Goal: Task Accomplishment & Management: Use online tool/utility

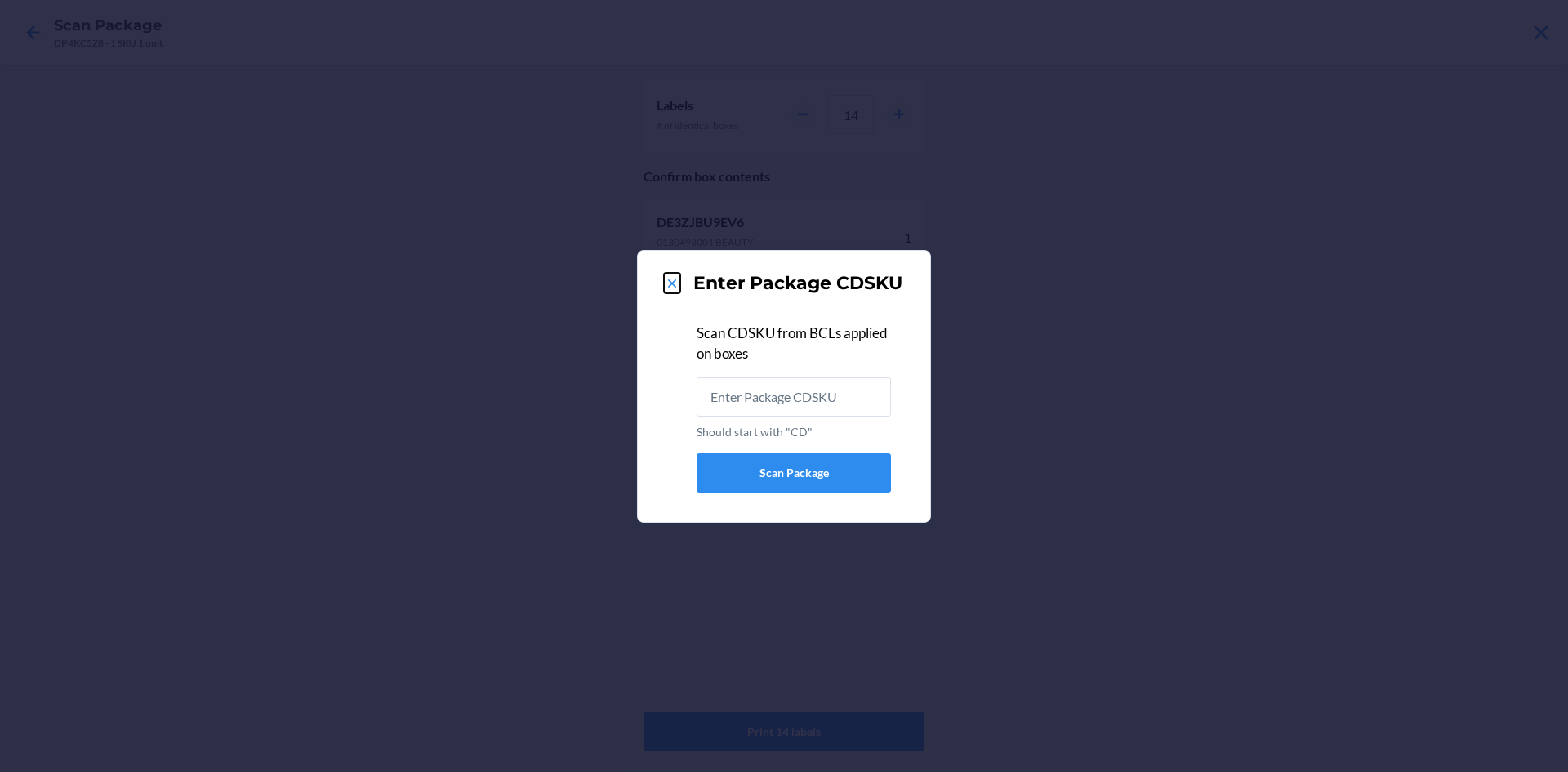
click at [673, 285] on icon at bounding box center [672, 283] width 16 height 16
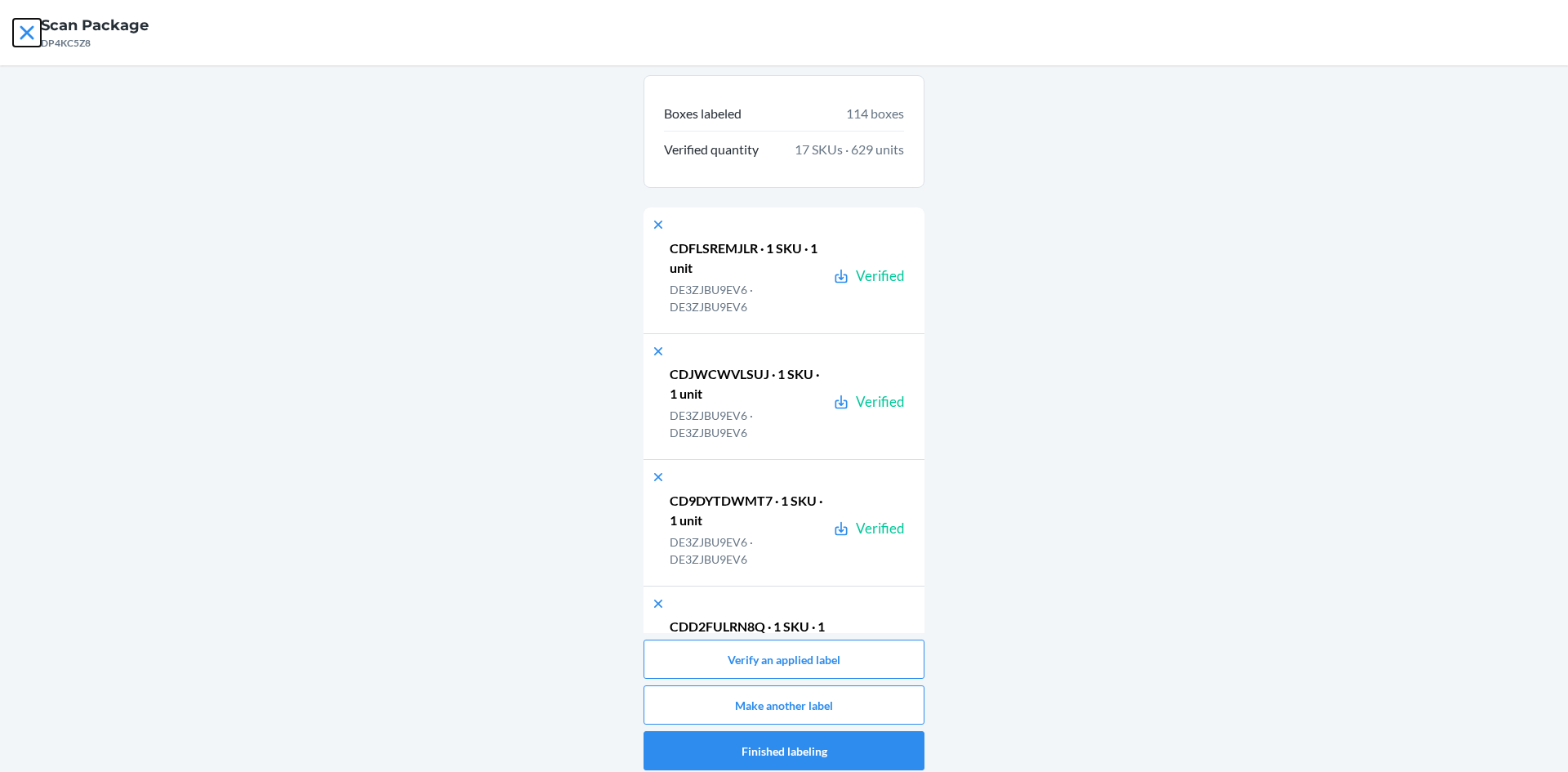
click at [29, 30] on icon at bounding box center [26, 32] width 14 height 14
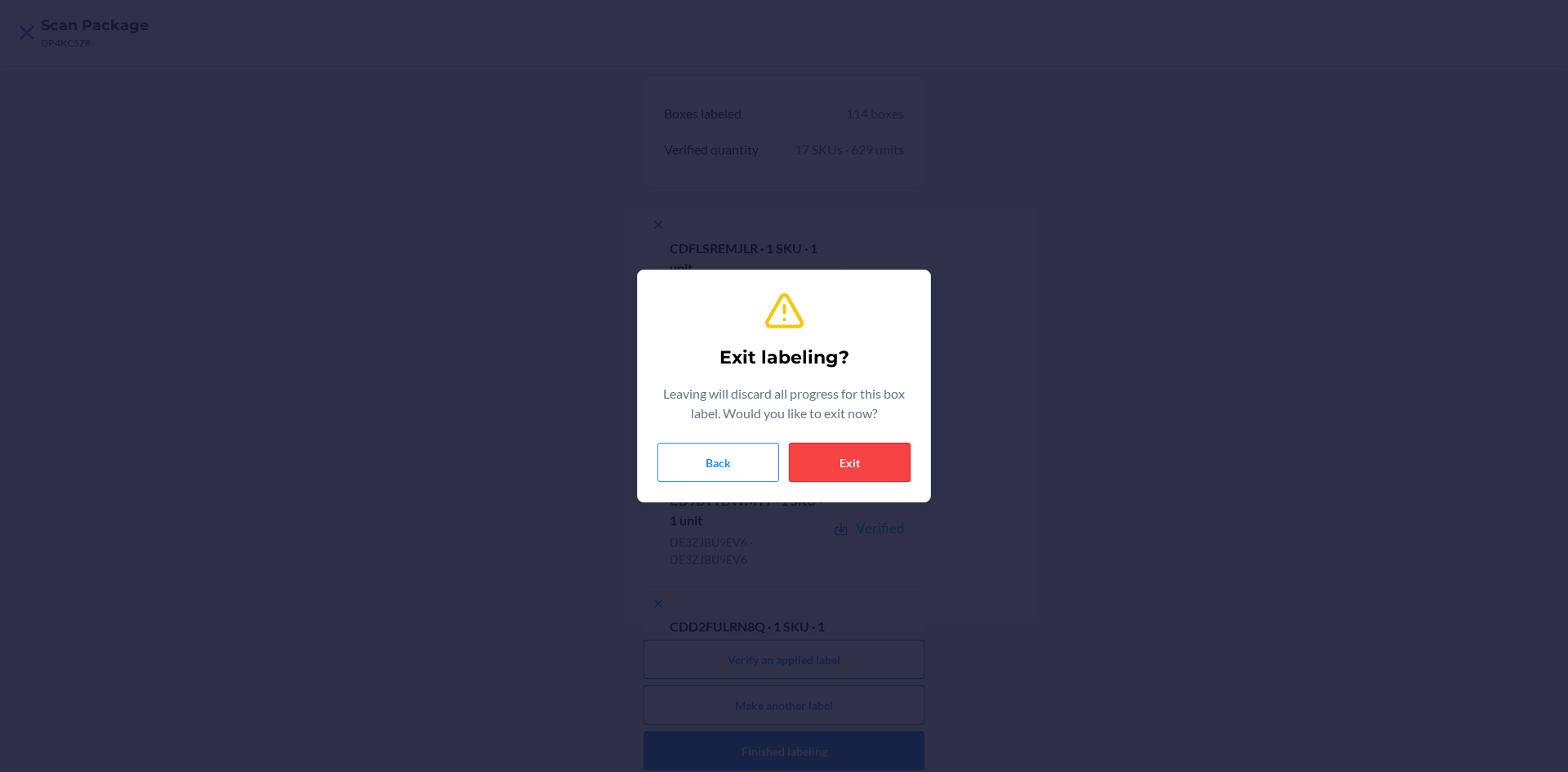
click at [856, 455] on button "Exit" at bounding box center [850, 462] width 122 height 40
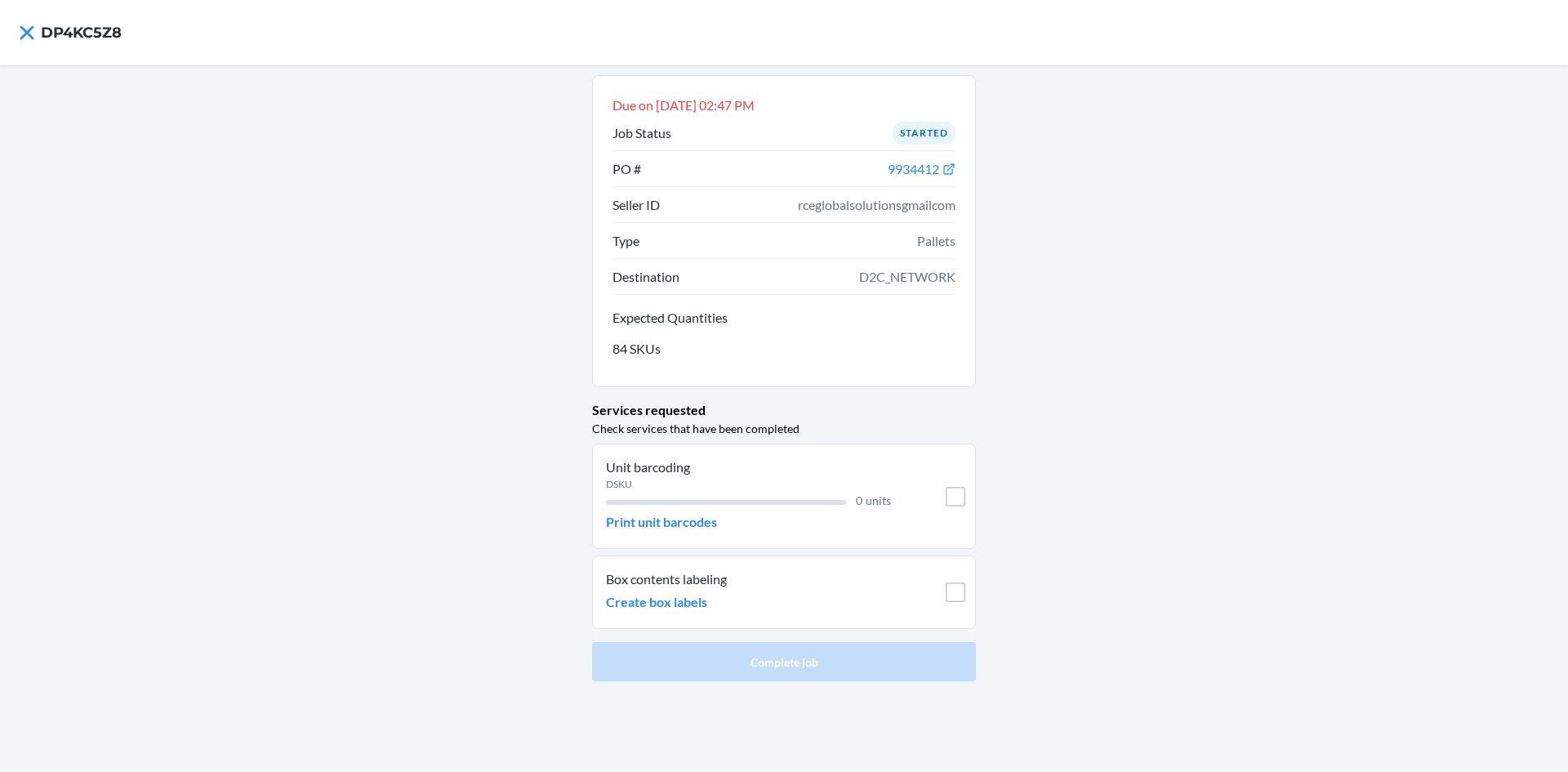
click at [720, 526] on div "Unit barcoding DSKU 0 units Print unit barcodes" at bounding box center [749, 496] width 285 height 77
click at [711, 513] on p "Print unit barcodes" at bounding box center [662, 522] width 111 height 20
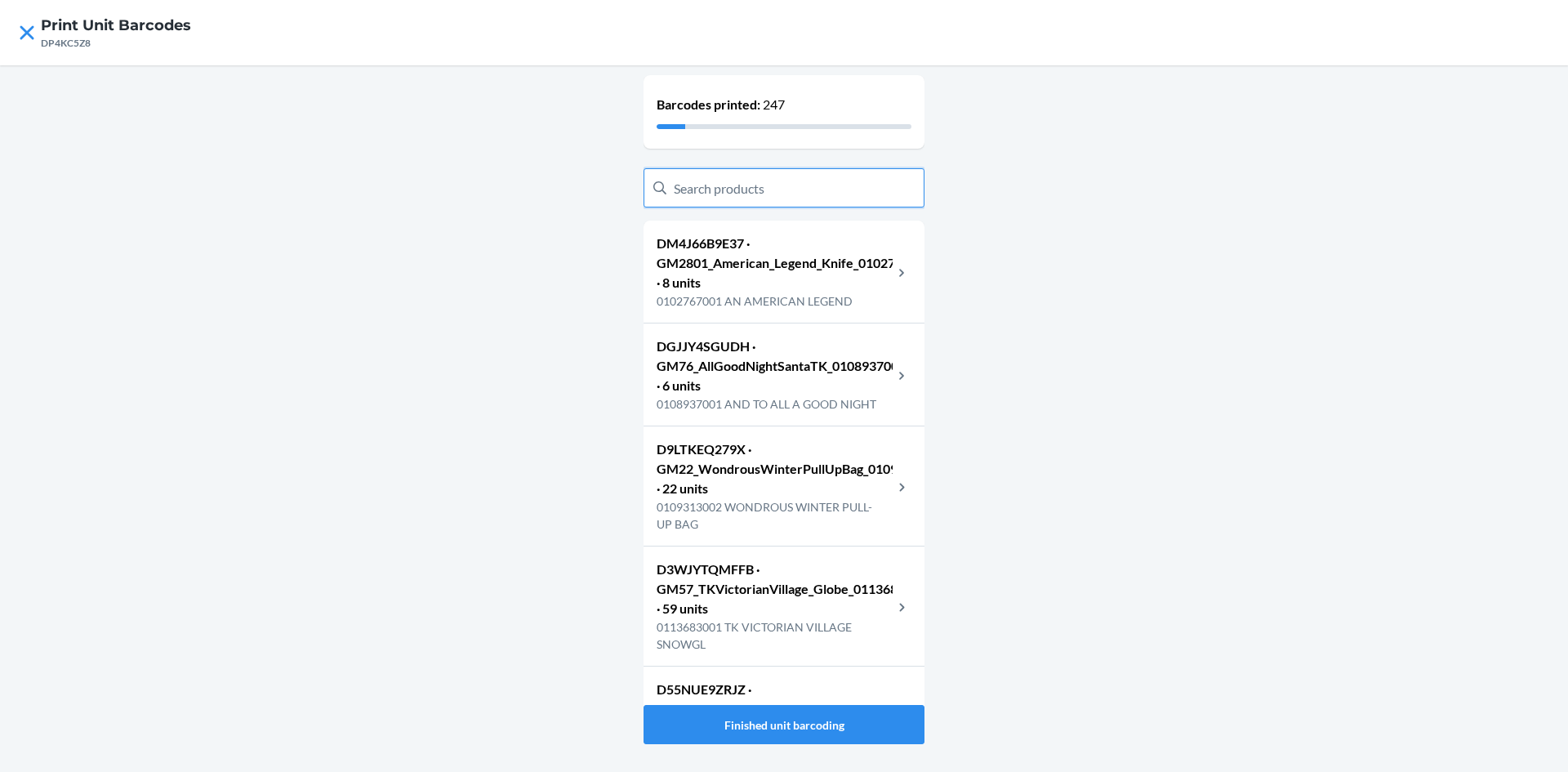
click at [763, 187] on input "text" at bounding box center [784, 188] width 281 height 40
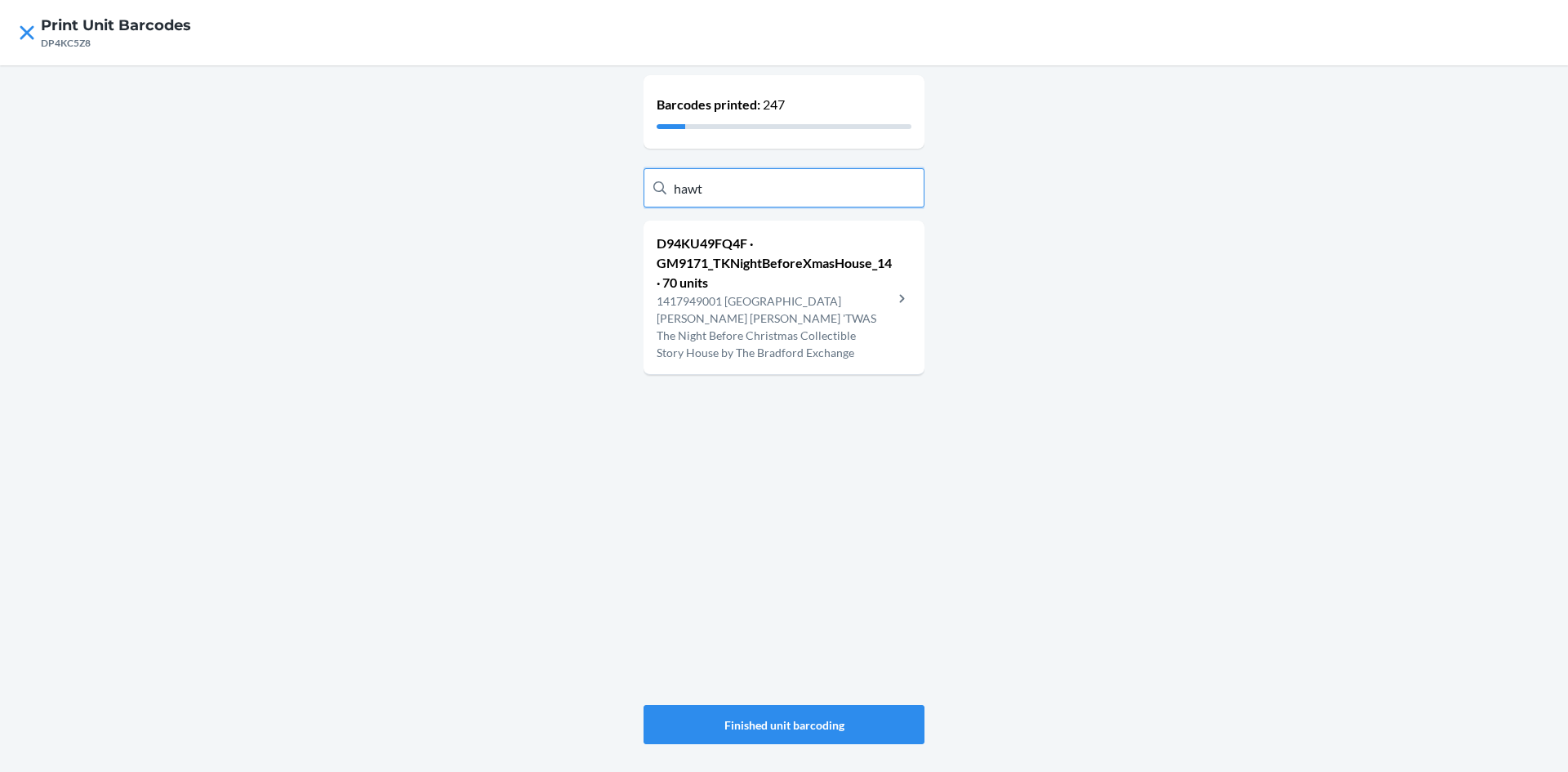
type input "hawt"
click at [765, 330] on p "1417949001 [GEOGRAPHIC_DATA] [PERSON_NAME] [PERSON_NAME] 'TWAS The Night Before…" at bounding box center [775, 326] width 236 height 68
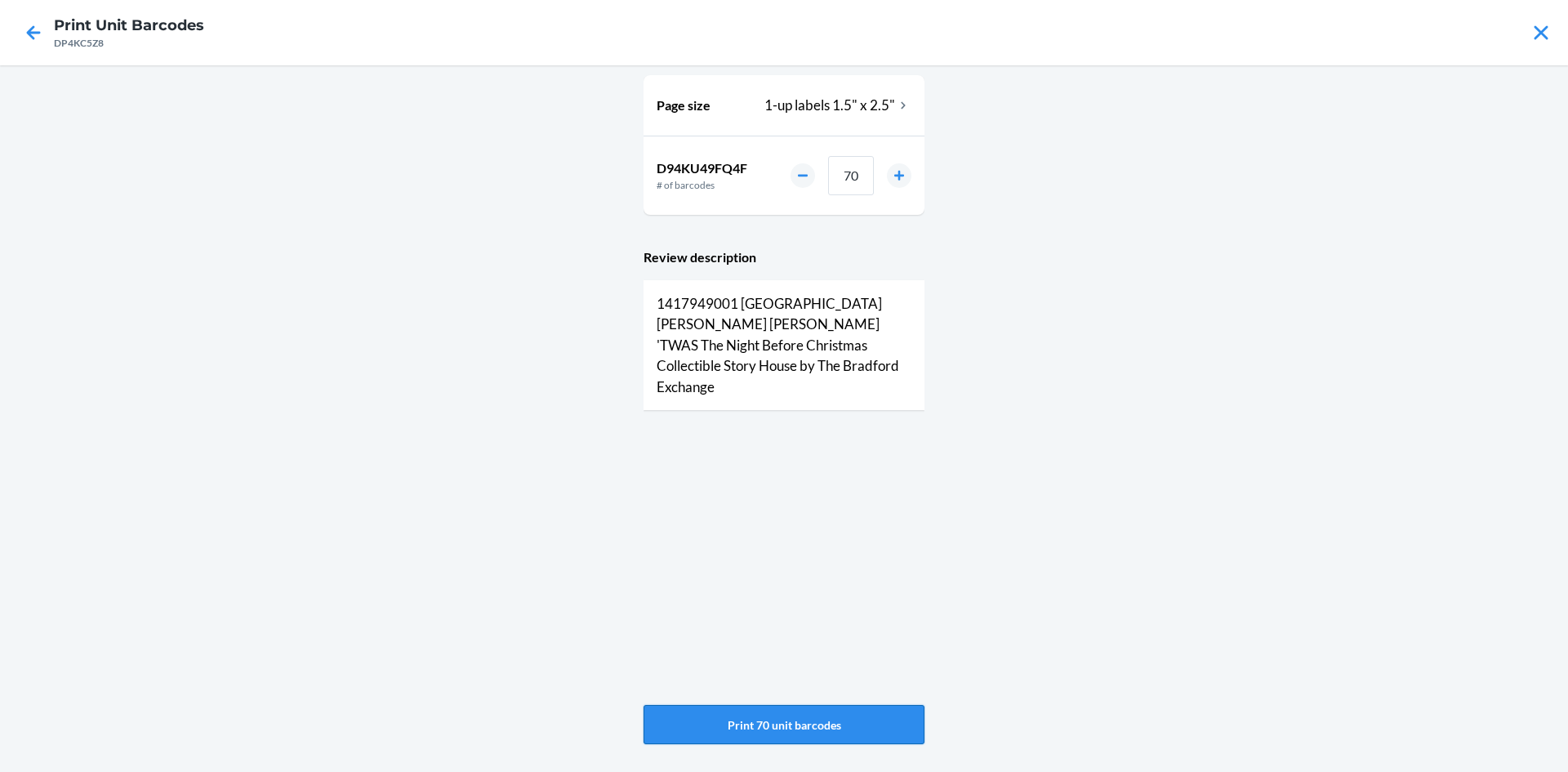
click at [805, 723] on button "Print 70 unit barcodes" at bounding box center [784, 724] width 281 height 40
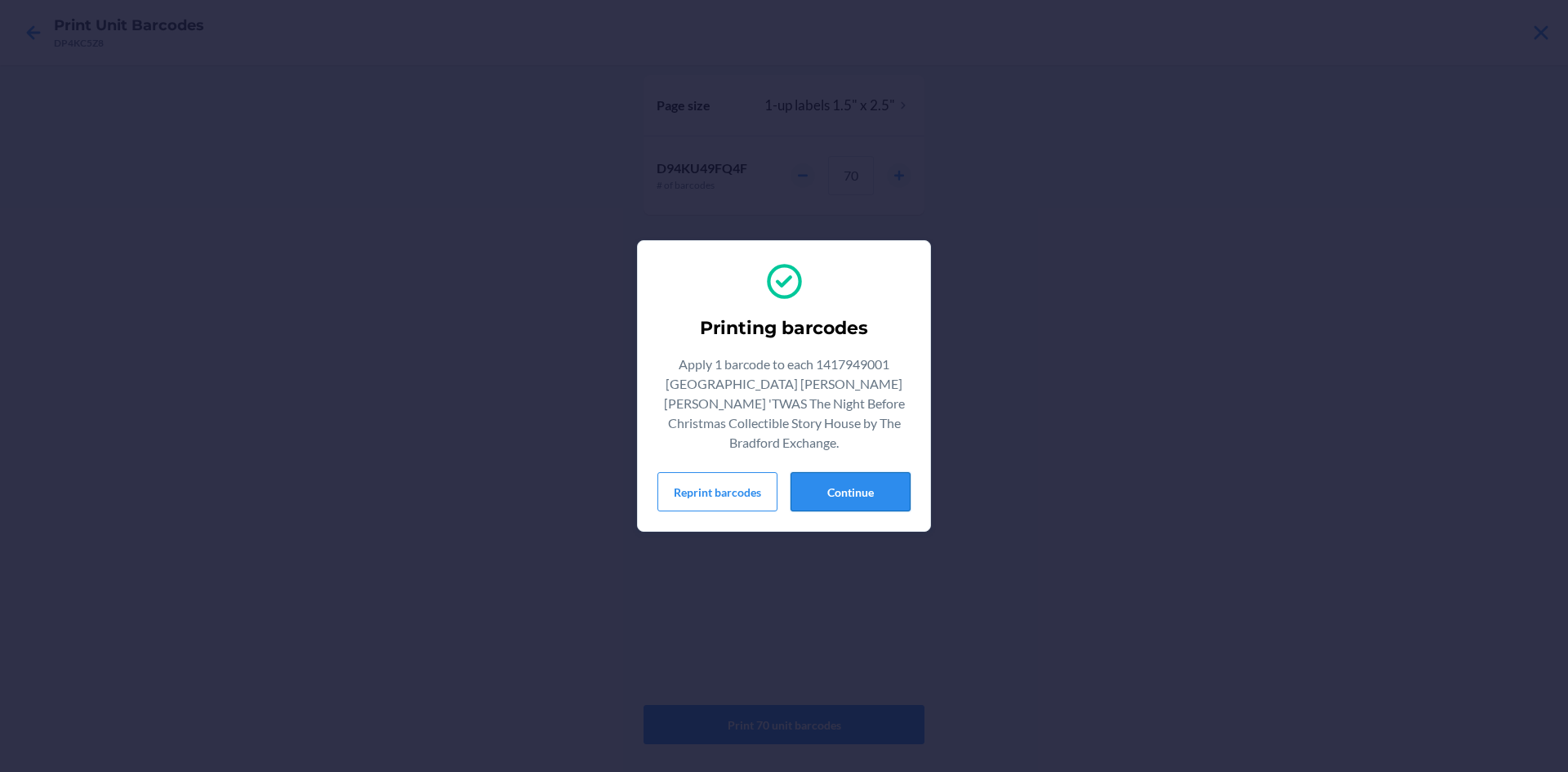
click at [868, 480] on button "Continue" at bounding box center [851, 492] width 120 height 40
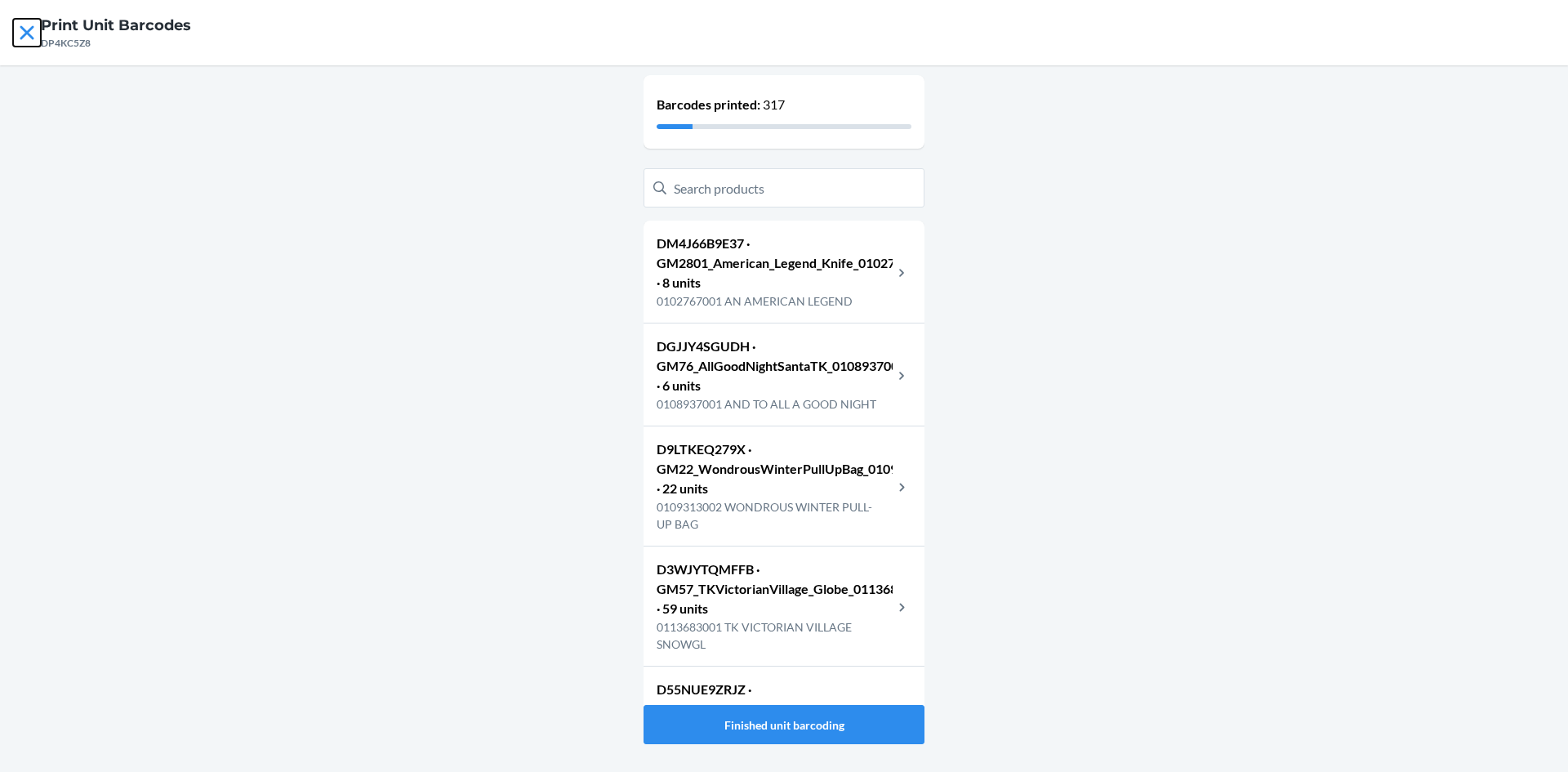
click at [19, 31] on icon at bounding box center [27, 33] width 28 height 28
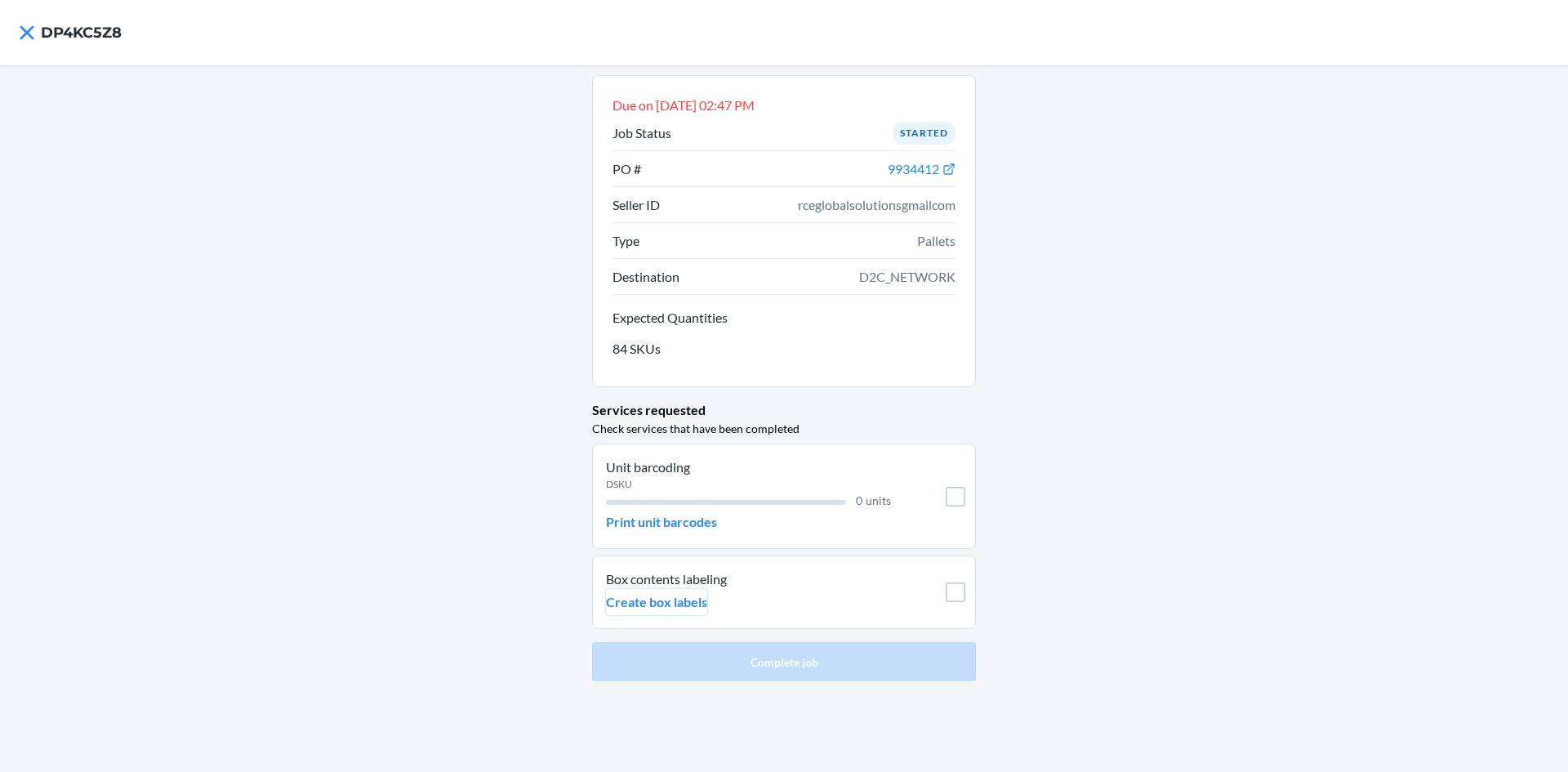
click at [675, 593] on p "Create box labels" at bounding box center [657, 602] width 101 height 20
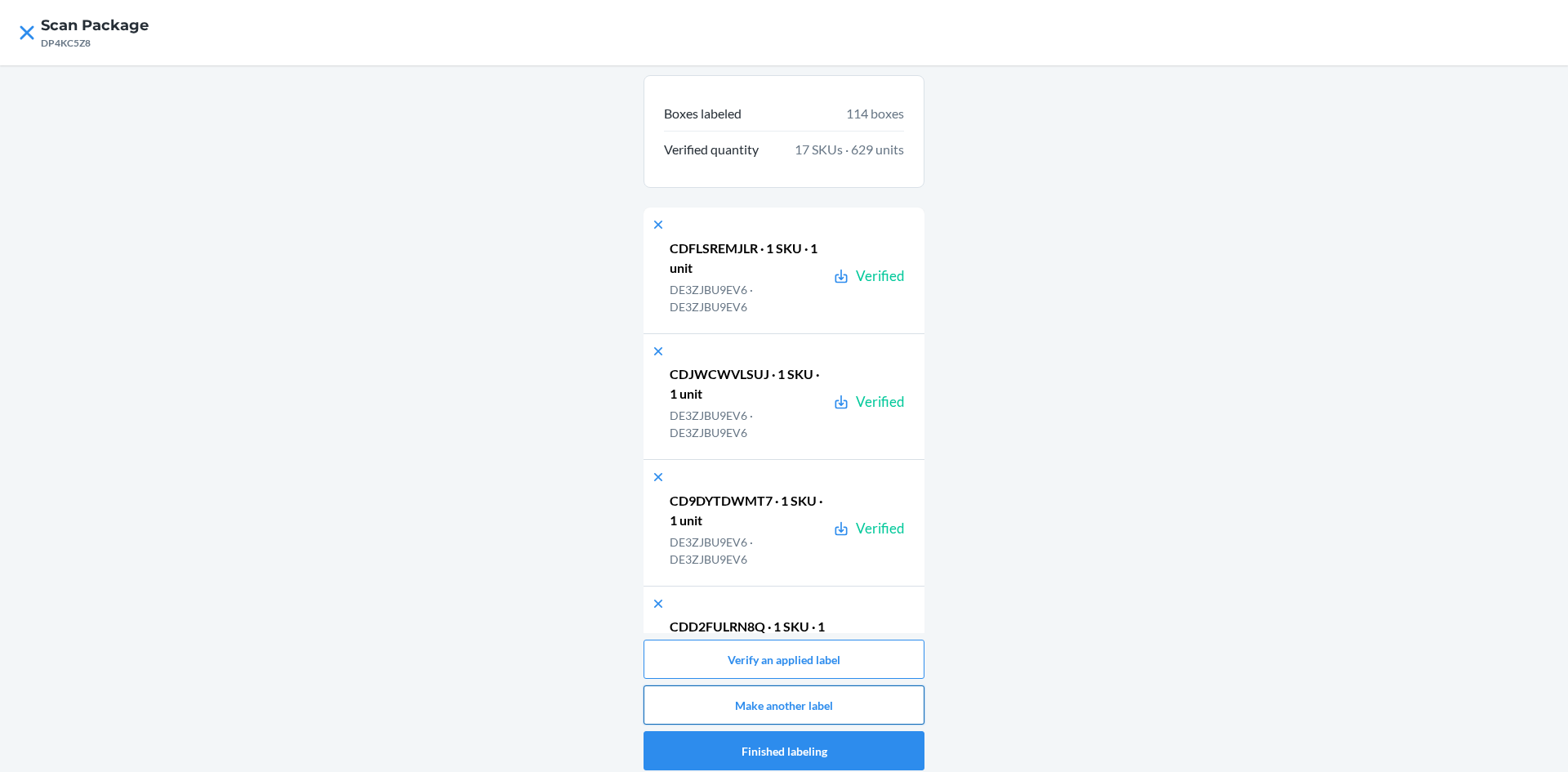
click at [828, 696] on button "Make another label" at bounding box center [784, 705] width 281 height 40
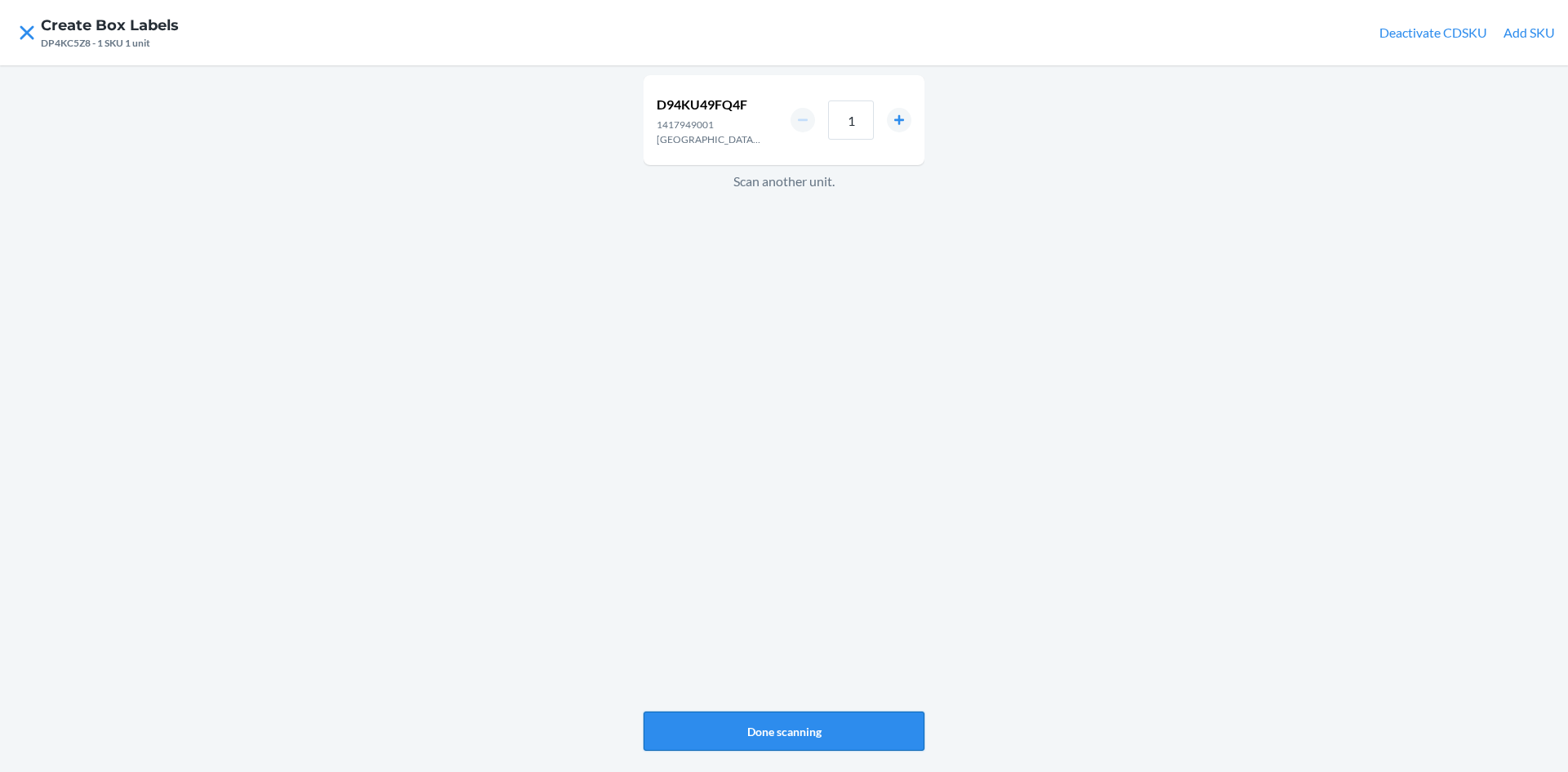
click at [793, 736] on button "Done scanning" at bounding box center [784, 731] width 281 height 40
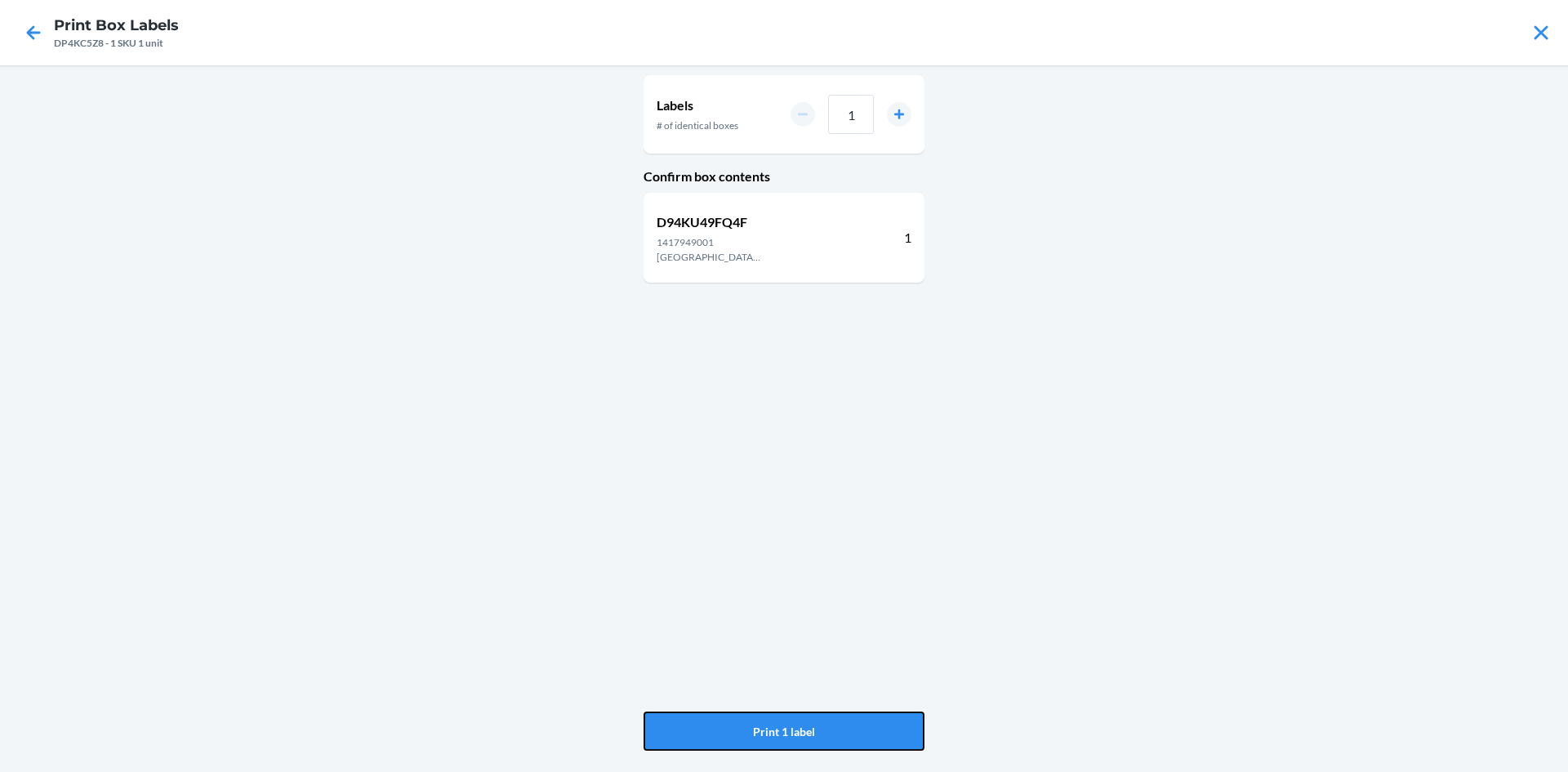
click at [793, 736] on button "Print 1 label" at bounding box center [784, 731] width 281 height 40
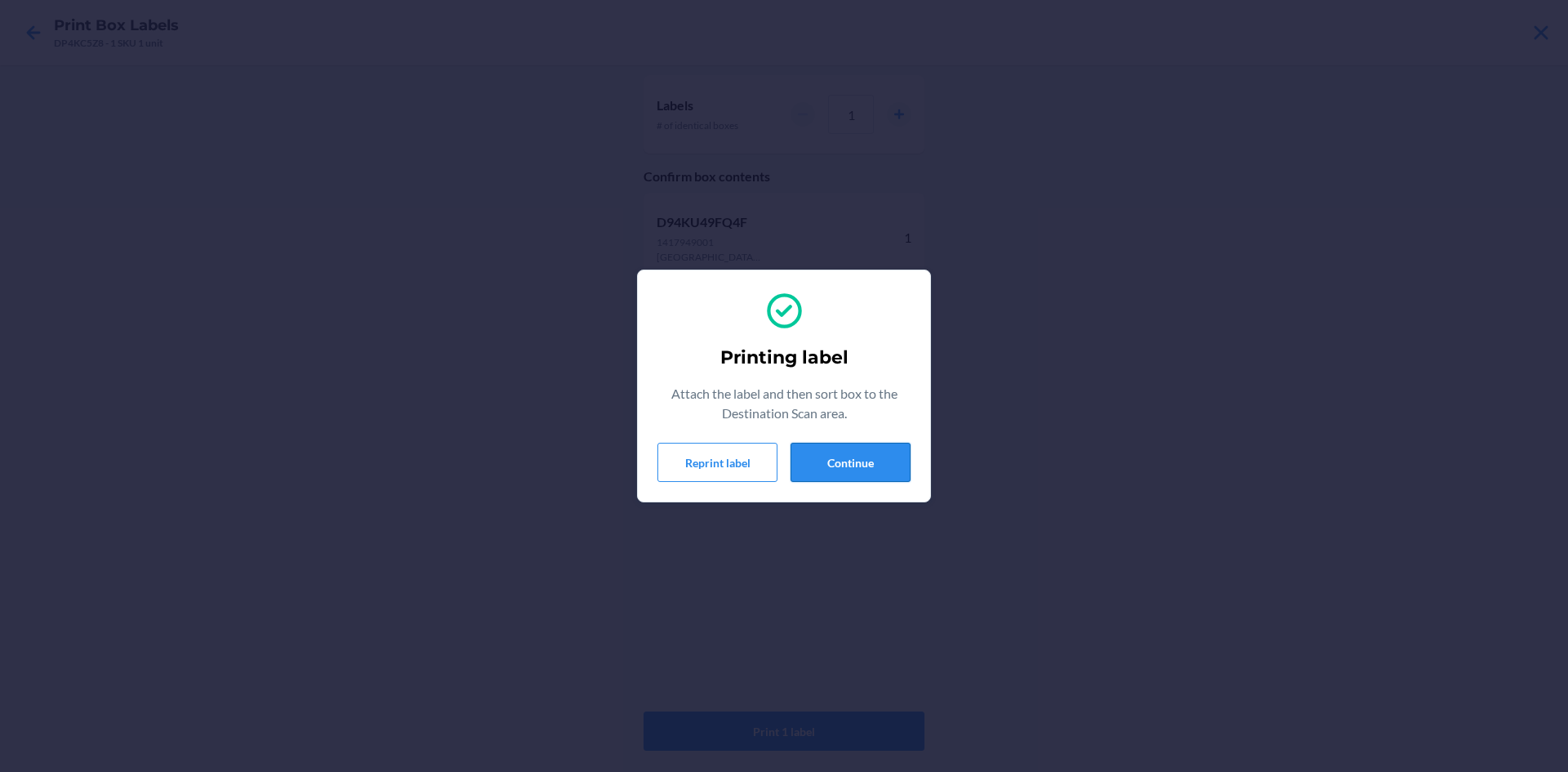
click at [850, 466] on button "Continue" at bounding box center [851, 462] width 120 height 40
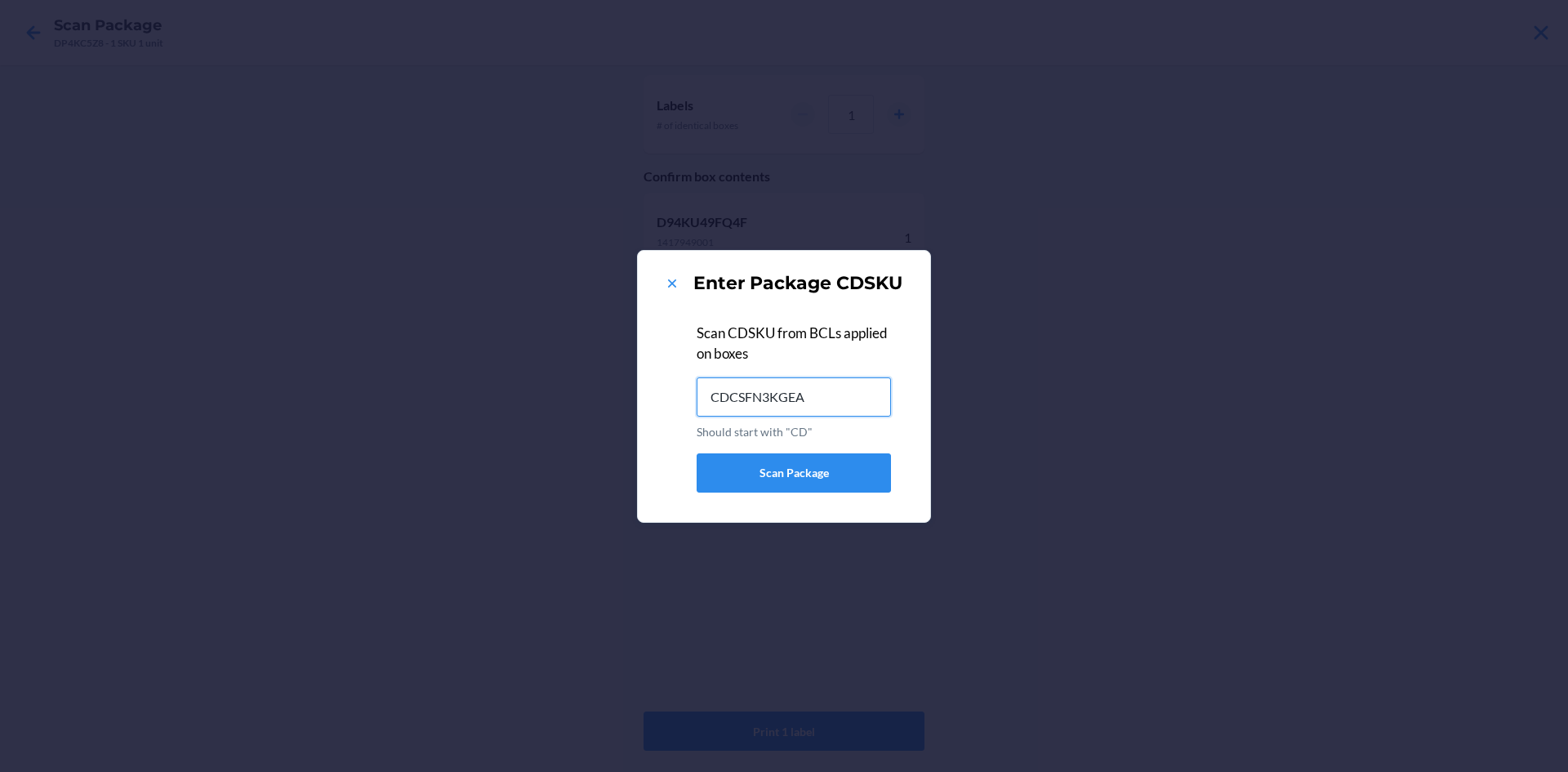
type input "CDCSFN3KGEA"
drag, startPoint x: 667, startPoint y: 261, endPoint x: 669, endPoint y: 279, distance: 18.1
click at [668, 268] on section "Enter Package CDSKU Scan CDSKU from BCLs applied on boxes Should start with "CD…" at bounding box center [784, 386] width 294 height 273
click at [669, 278] on icon at bounding box center [672, 283] width 16 height 16
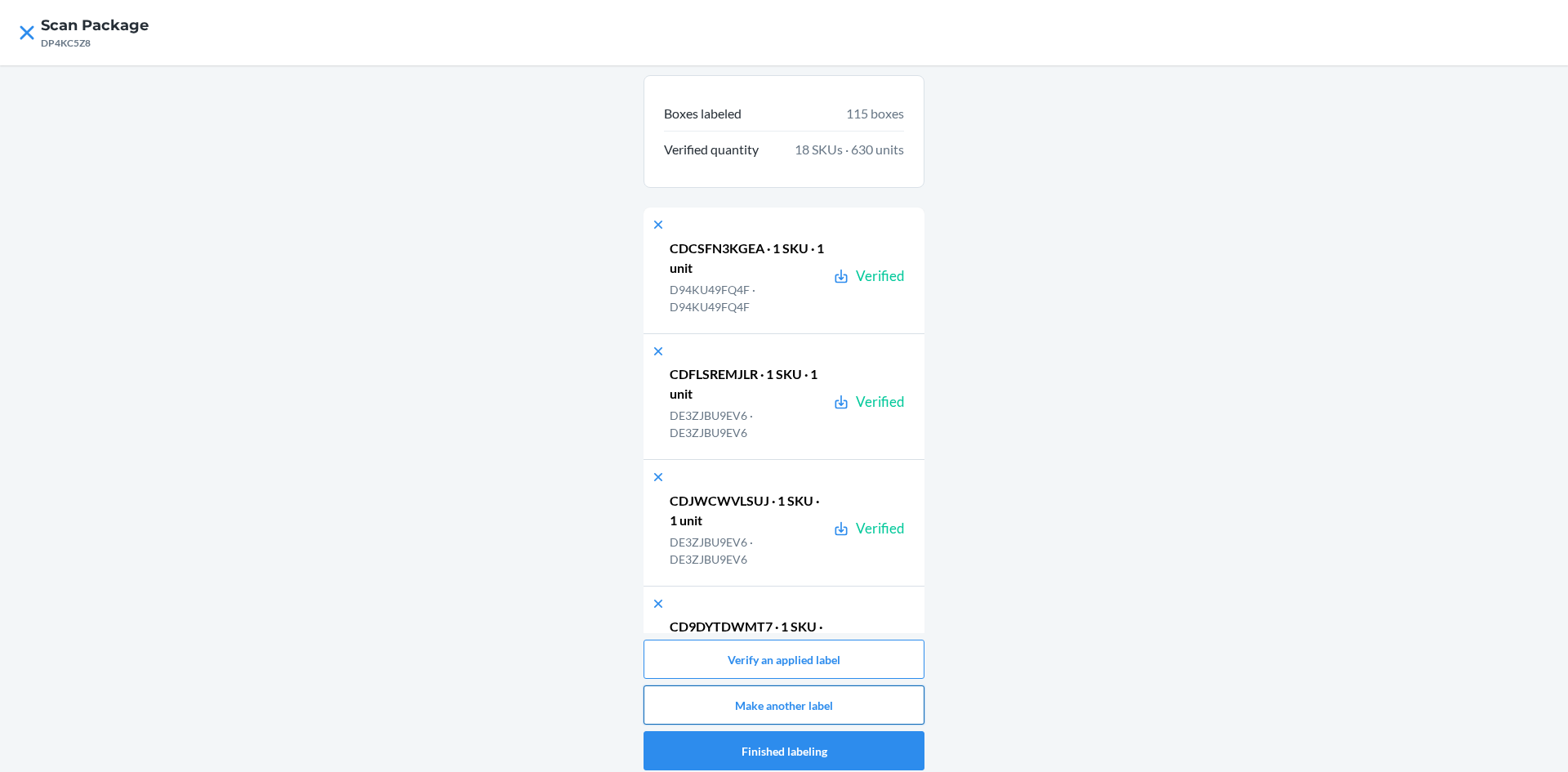
click at [862, 695] on button "Make another label" at bounding box center [784, 705] width 281 height 40
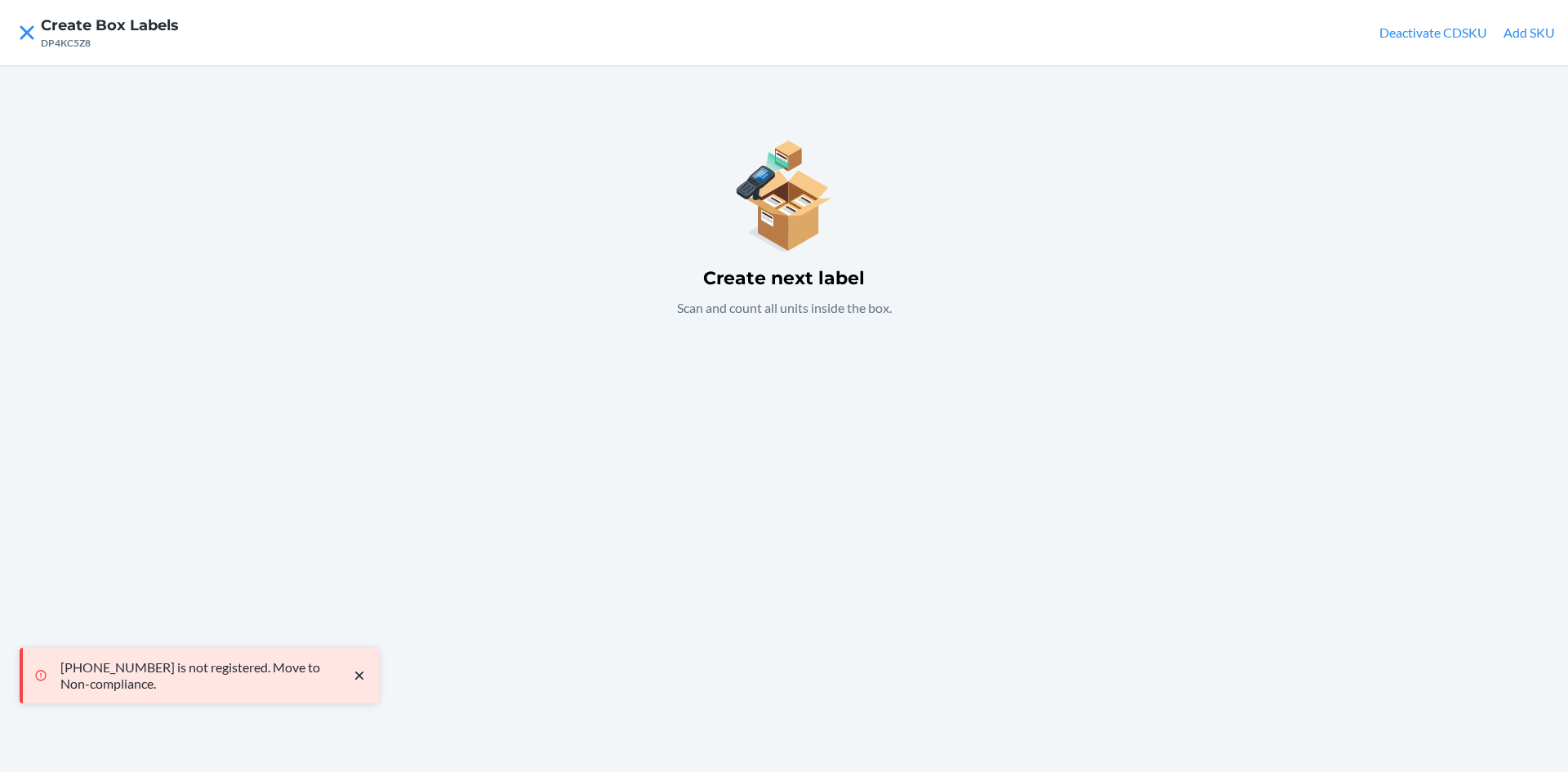
click at [1546, 42] on button "Add SKU" at bounding box center [1529, 33] width 51 height 20
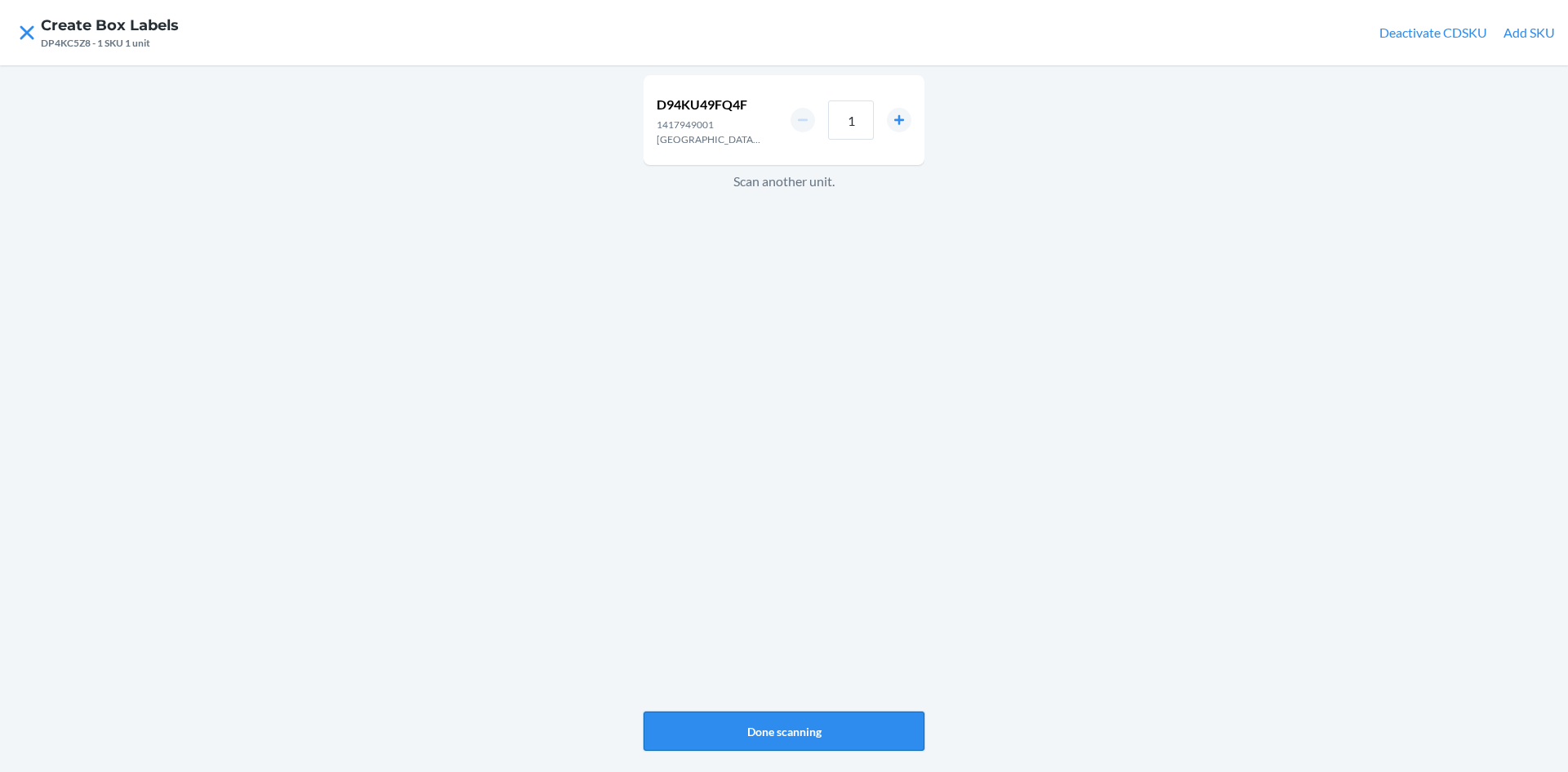
click at [882, 724] on button "Done scanning" at bounding box center [784, 731] width 281 height 40
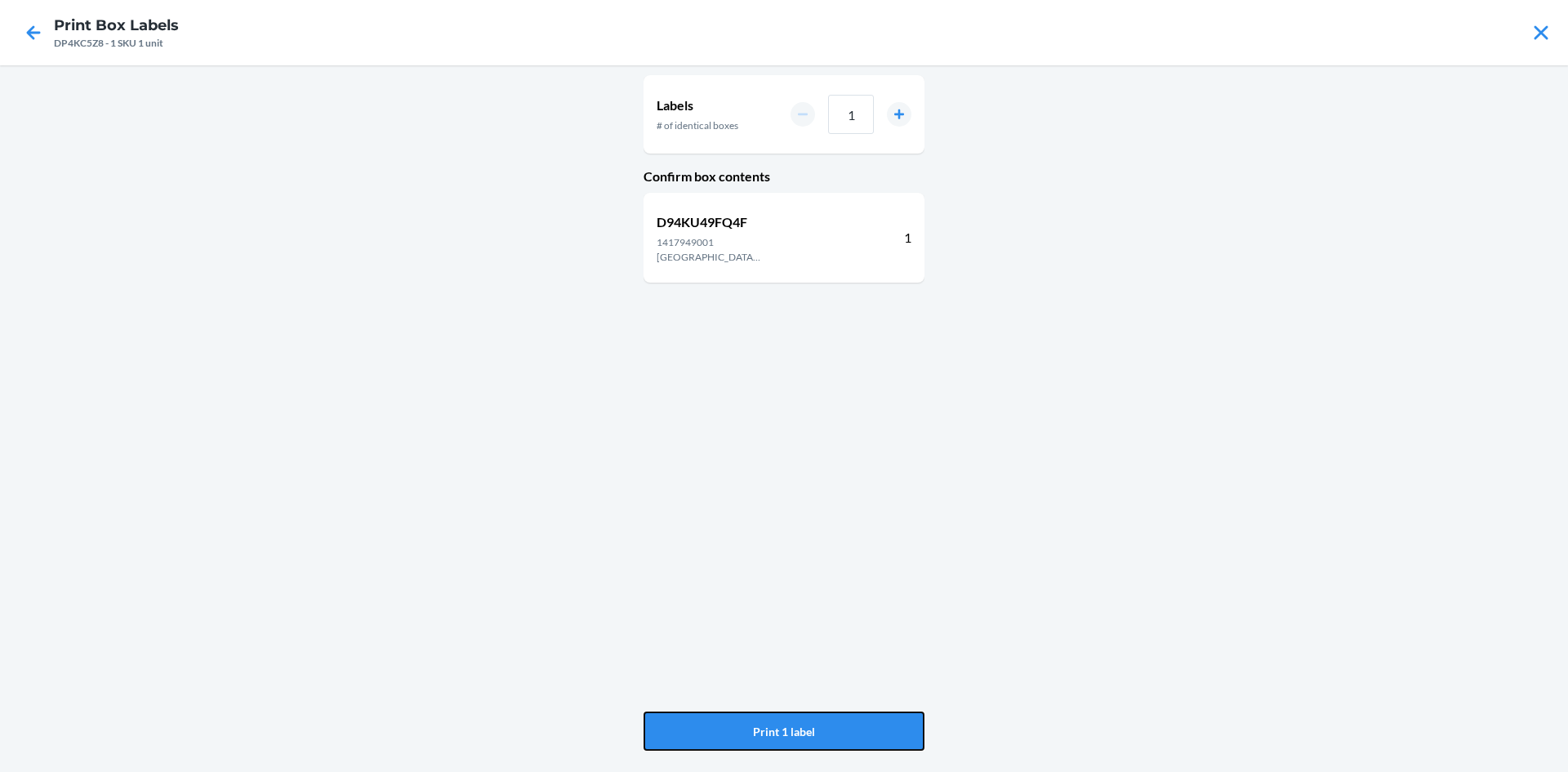
click at [882, 724] on button "Print 1 label" at bounding box center [784, 731] width 281 height 40
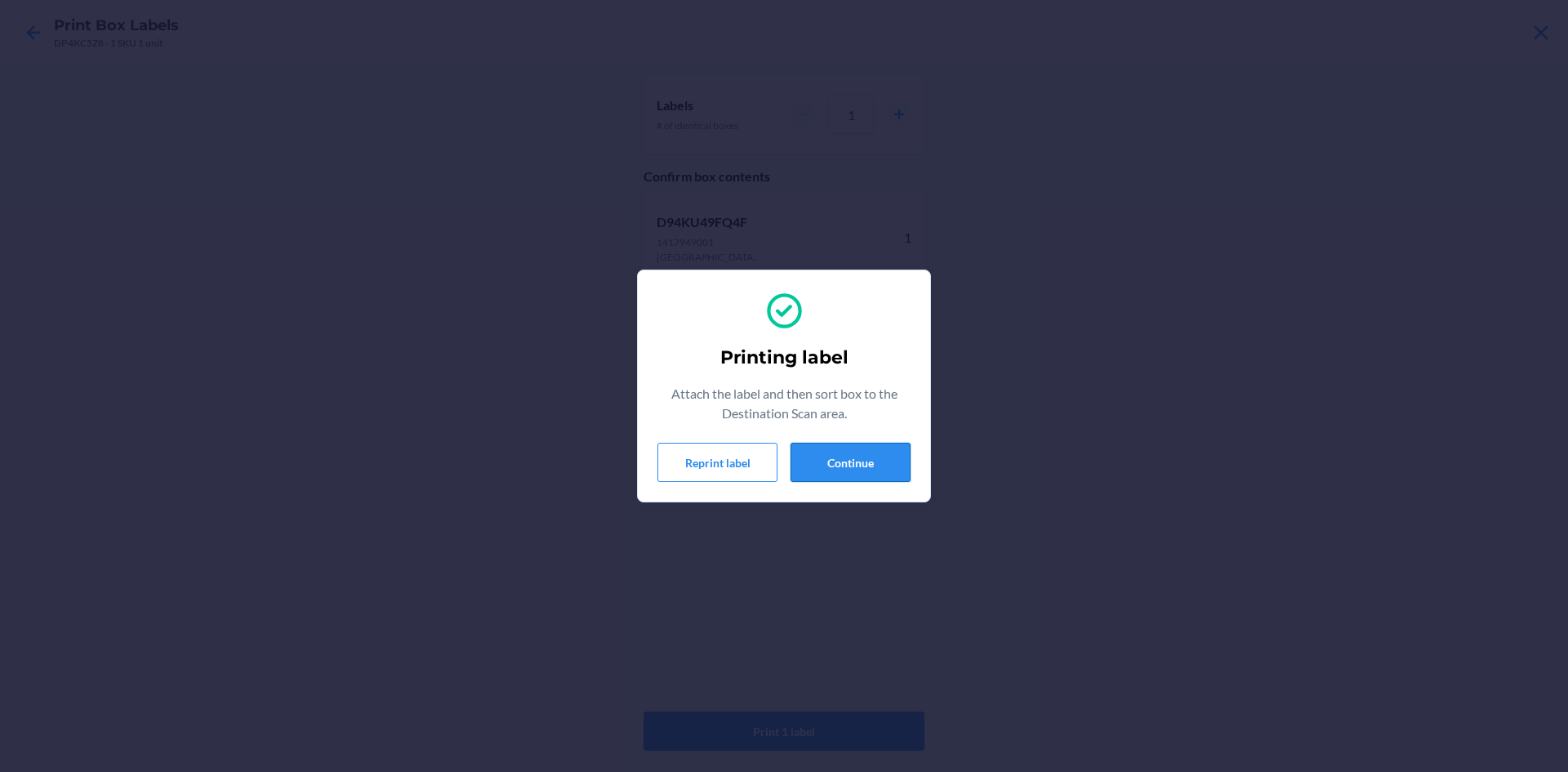
click at [856, 456] on button "Continue" at bounding box center [851, 462] width 120 height 40
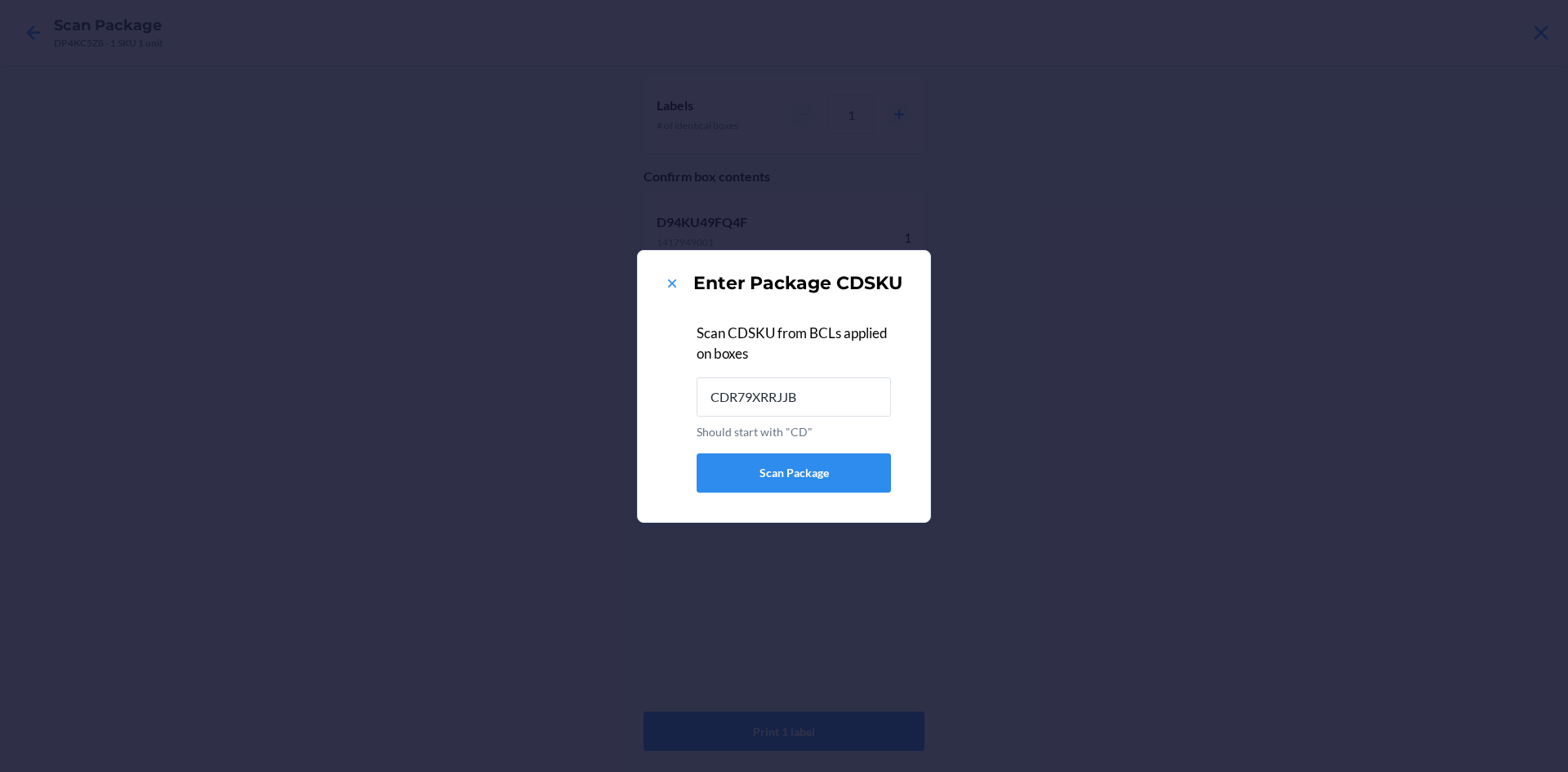
type input "CDR79XRRJJB"
click at [681, 292] on div "Enter Package CDSKU" at bounding box center [784, 283] width 253 height 26
click at [679, 280] on icon at bounding box center [672, 283] width 16 height 16
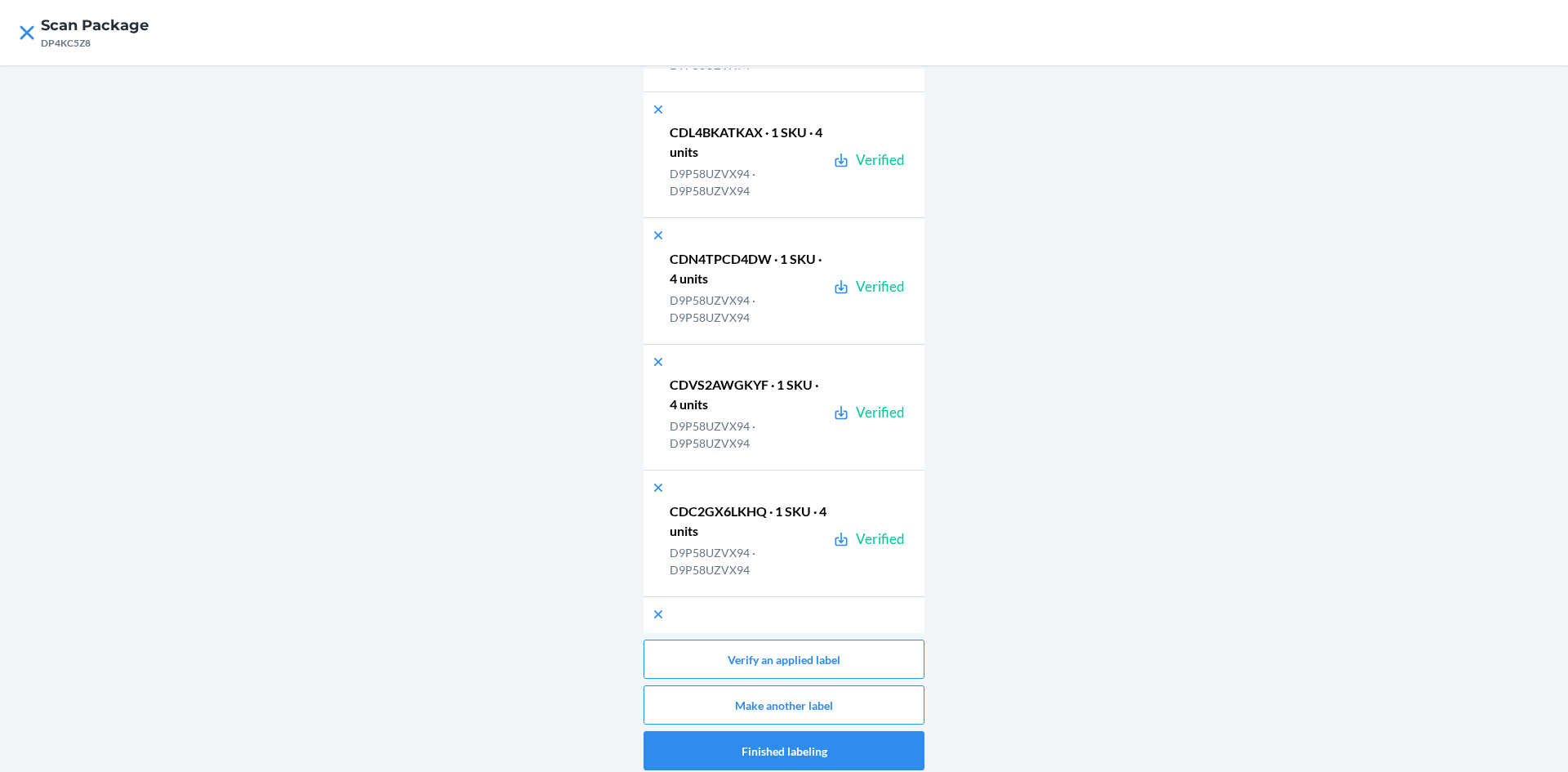
scroll to position [14218, 0]
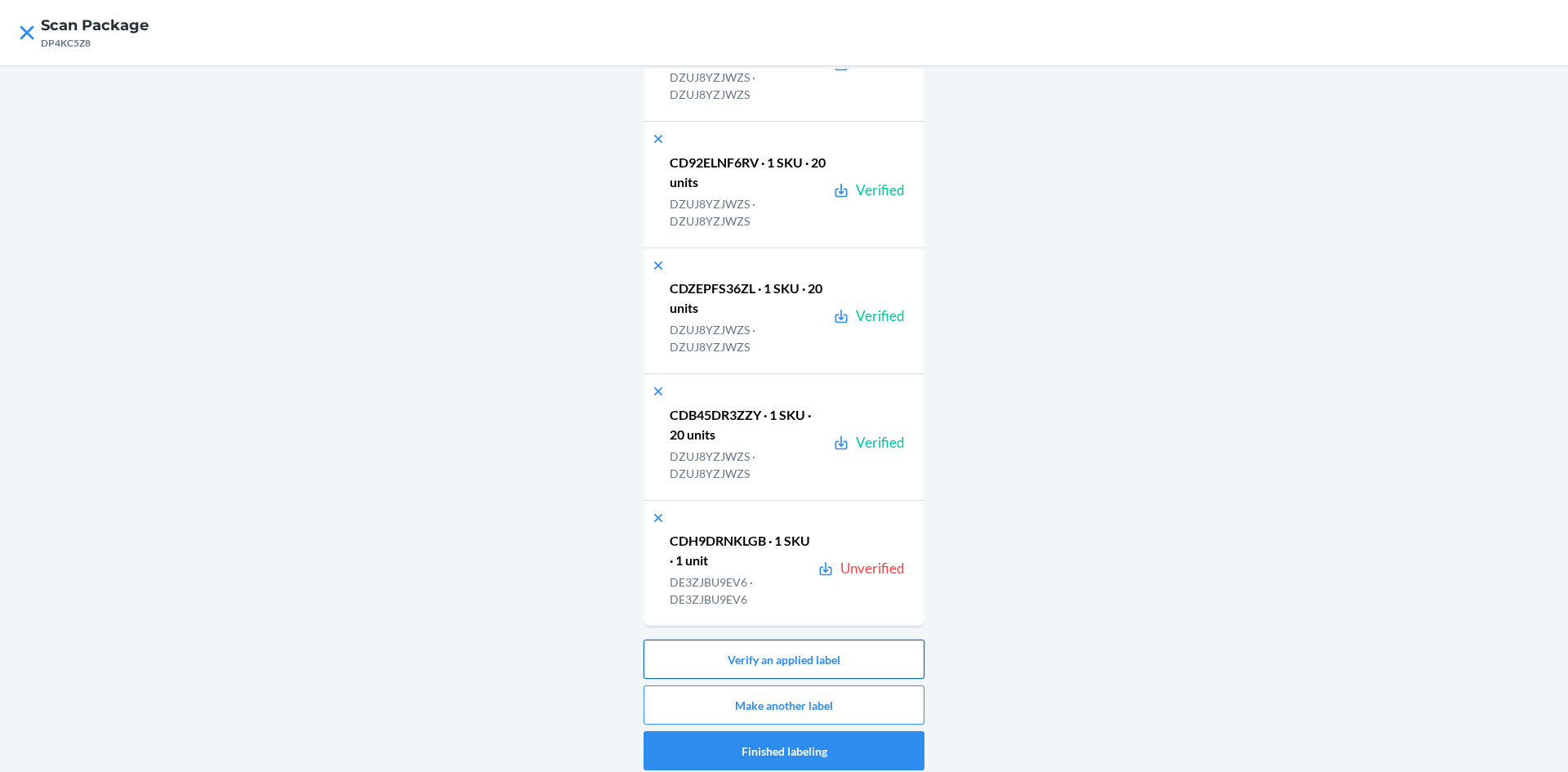
click at [819, 650] on button "Verify an applied label" at bounding box center [784, 659] width 281 height 40
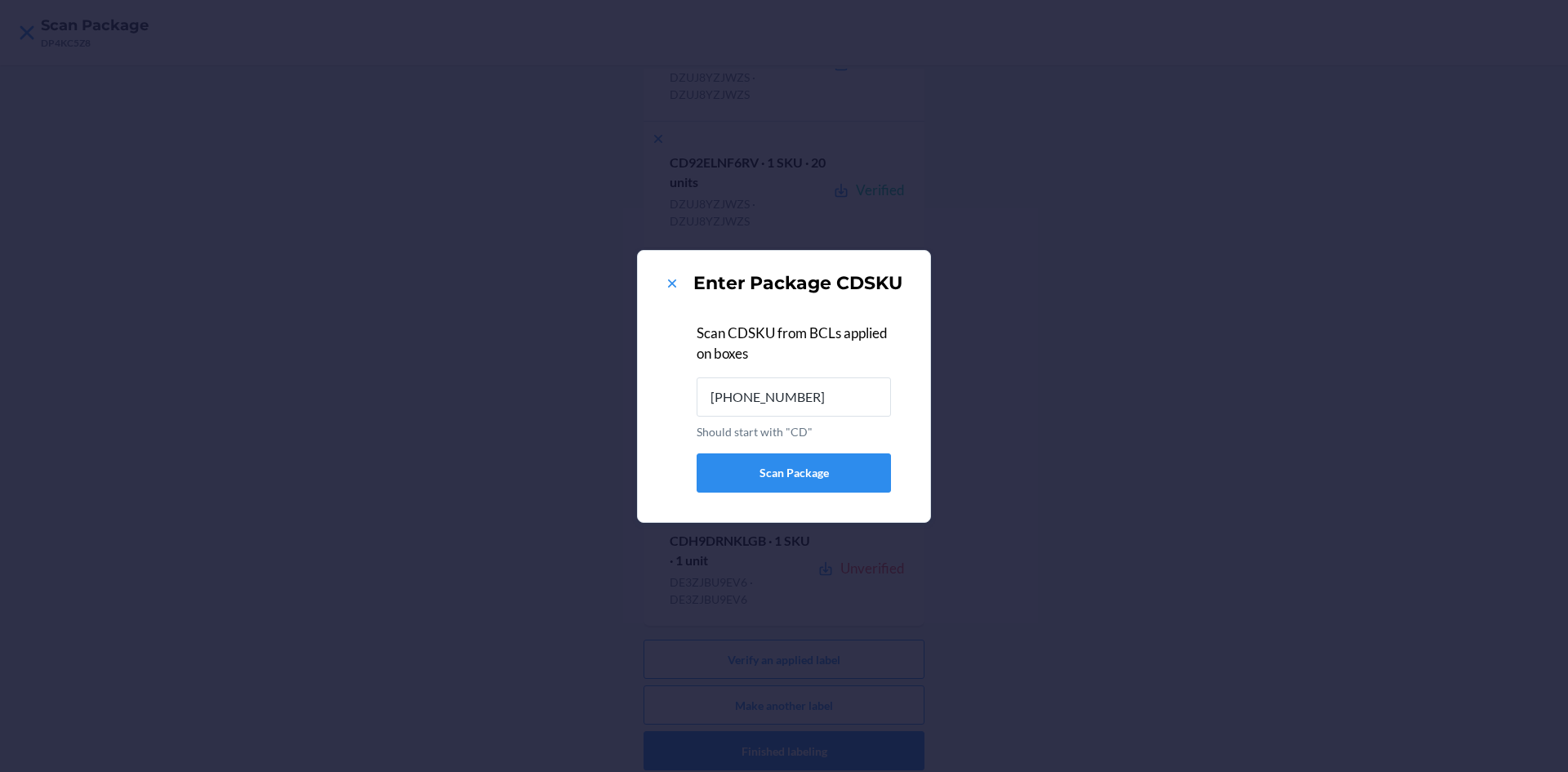
type input "[PHONE_NUMBER]"
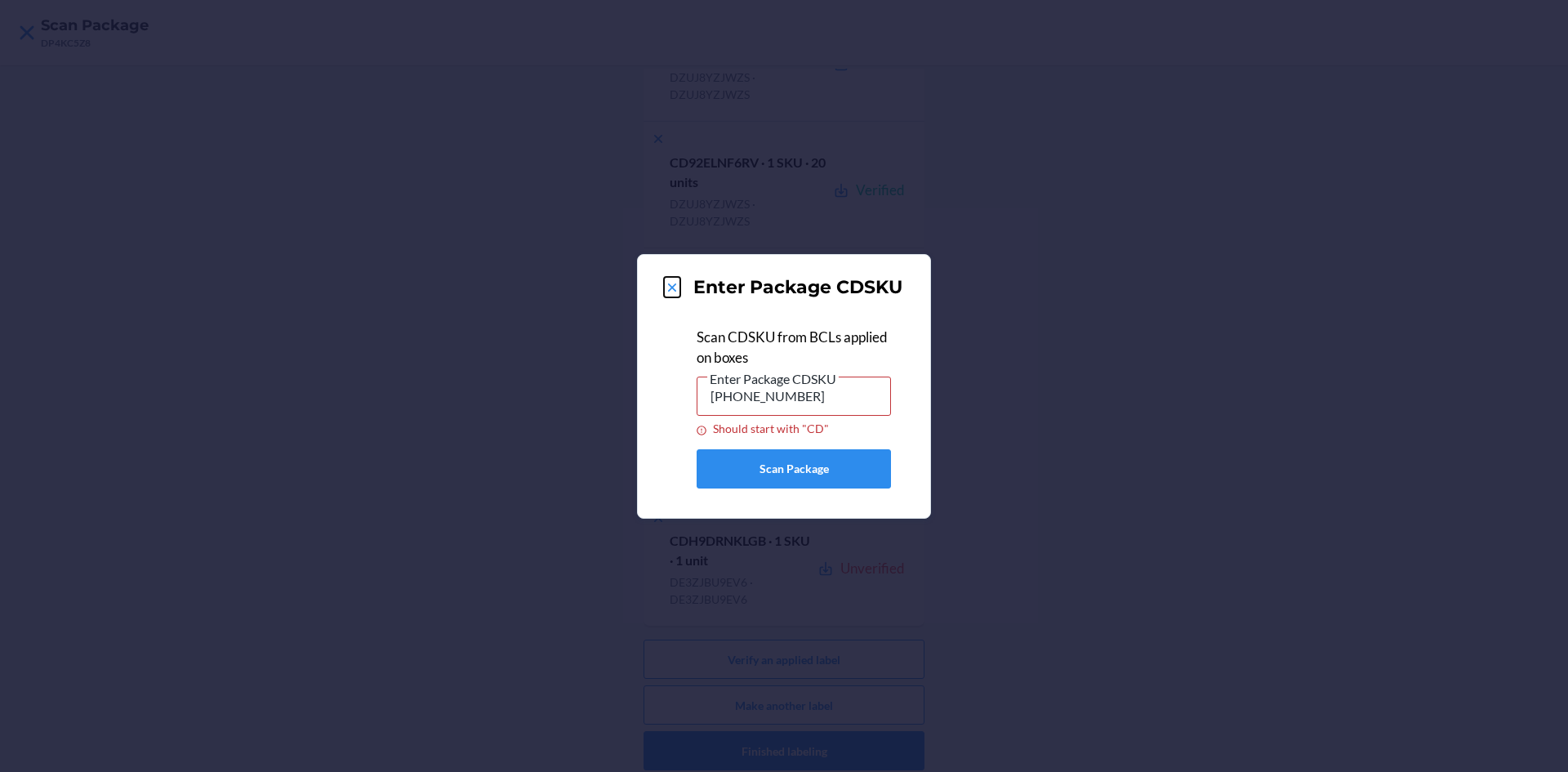
click at [667, 287] on icon at bounding box center [672, 288] width 16 height 16
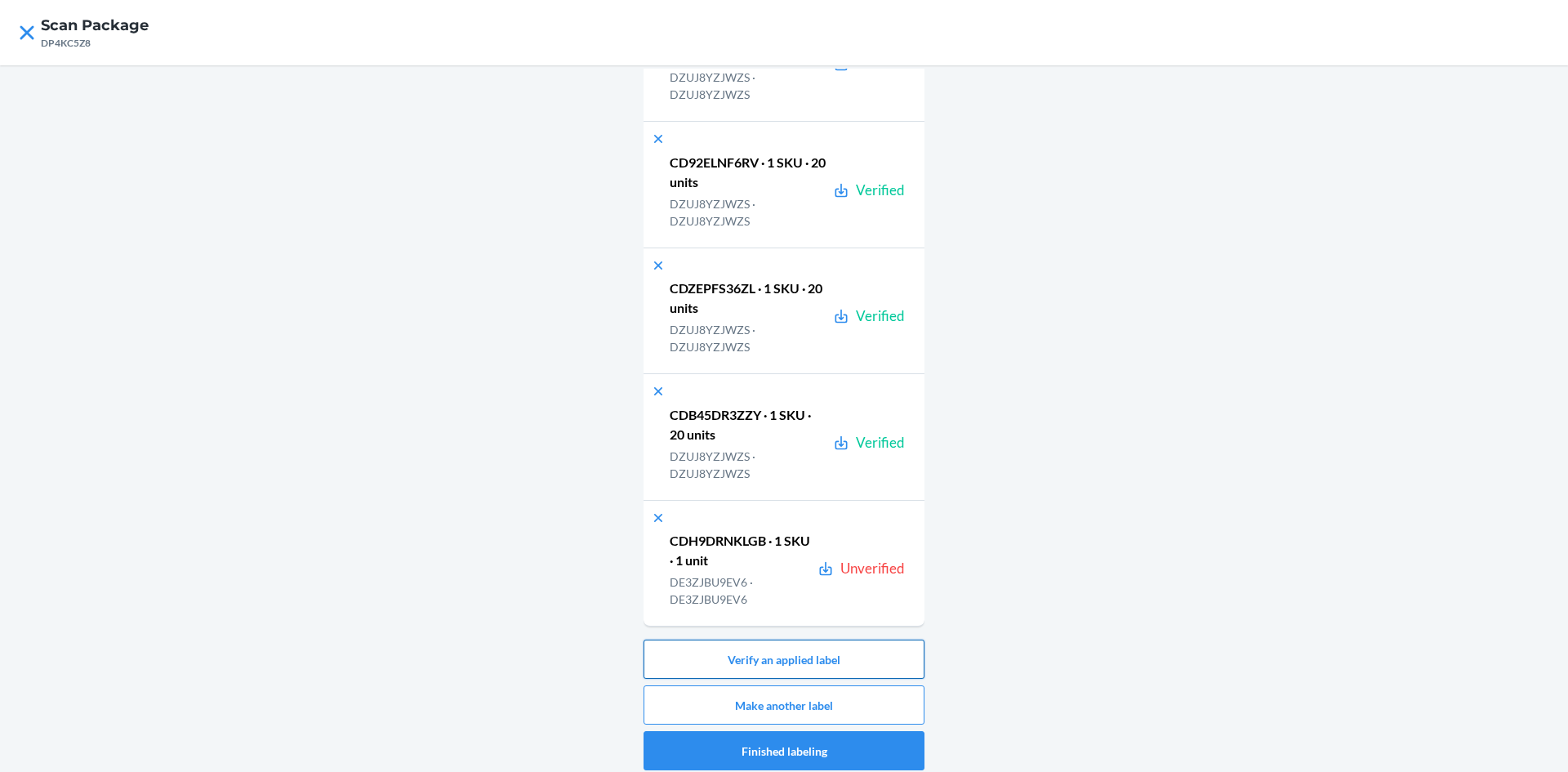
click at [803, 663] on button "Verify an applied label" at bounding box center [784, 659] width 281 height 40
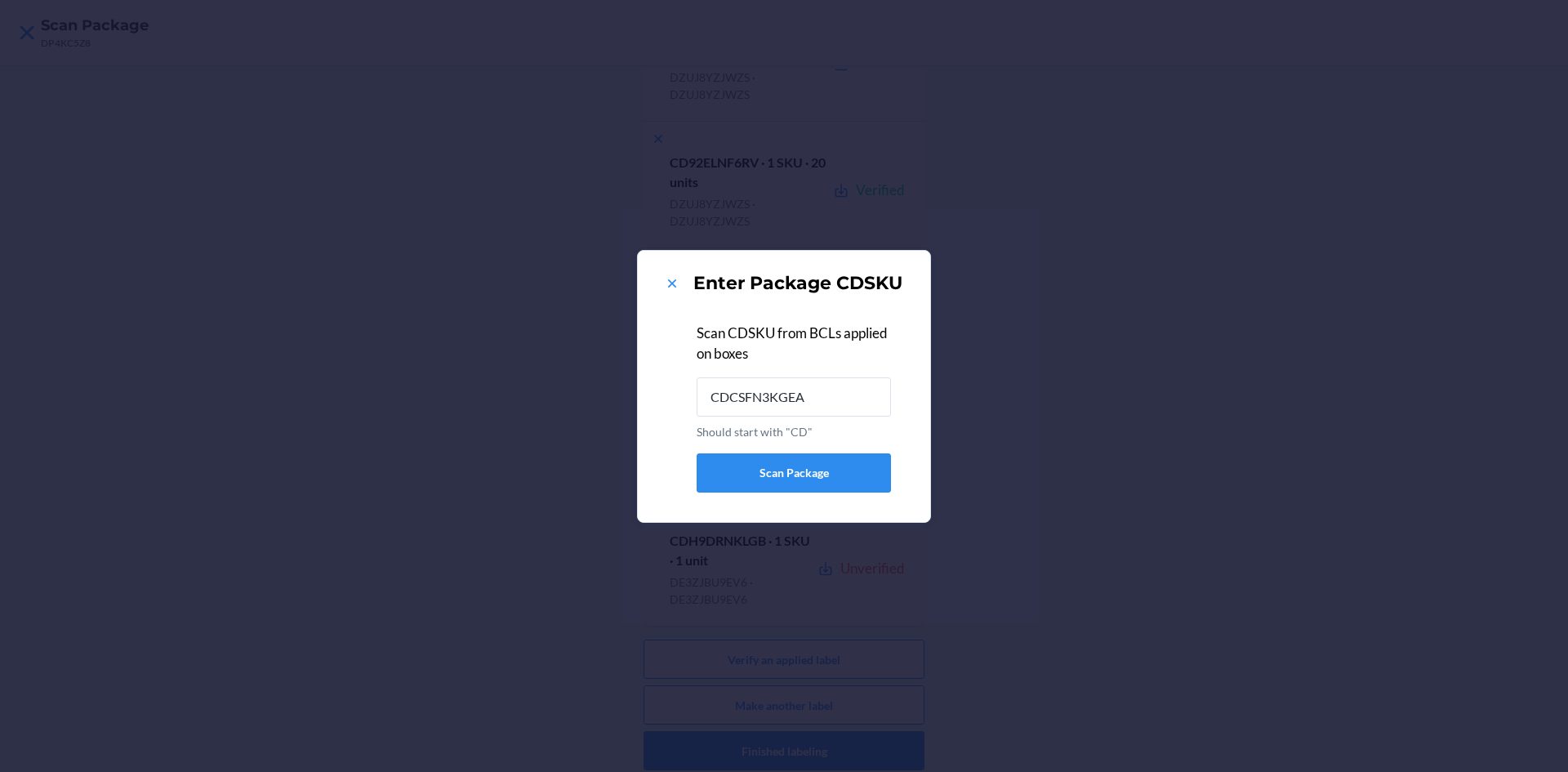
type input "CDCSFN3KGEA"
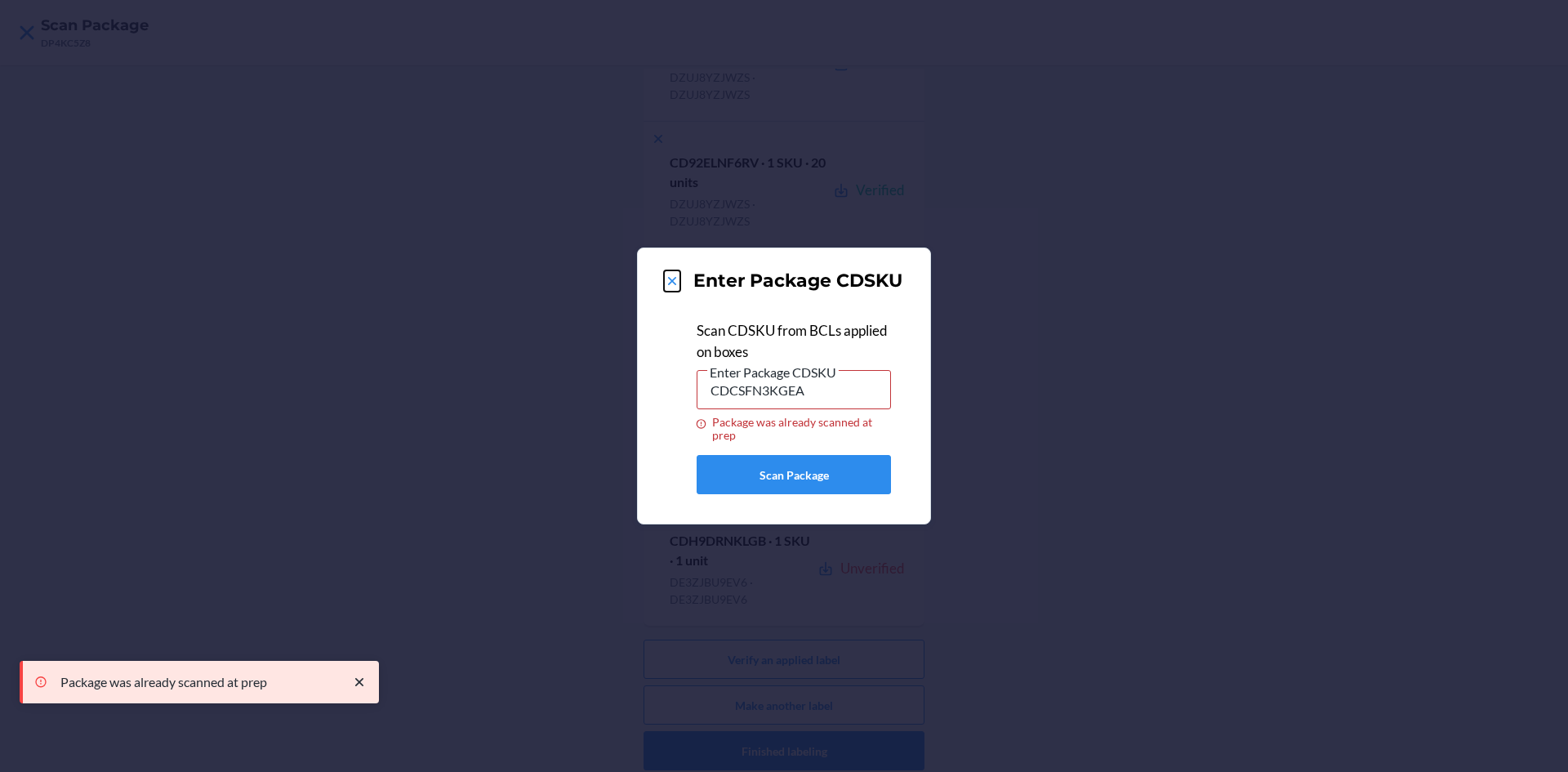
click at [675, 281] on icon at bounding box center [672, 281] width 16 height 16
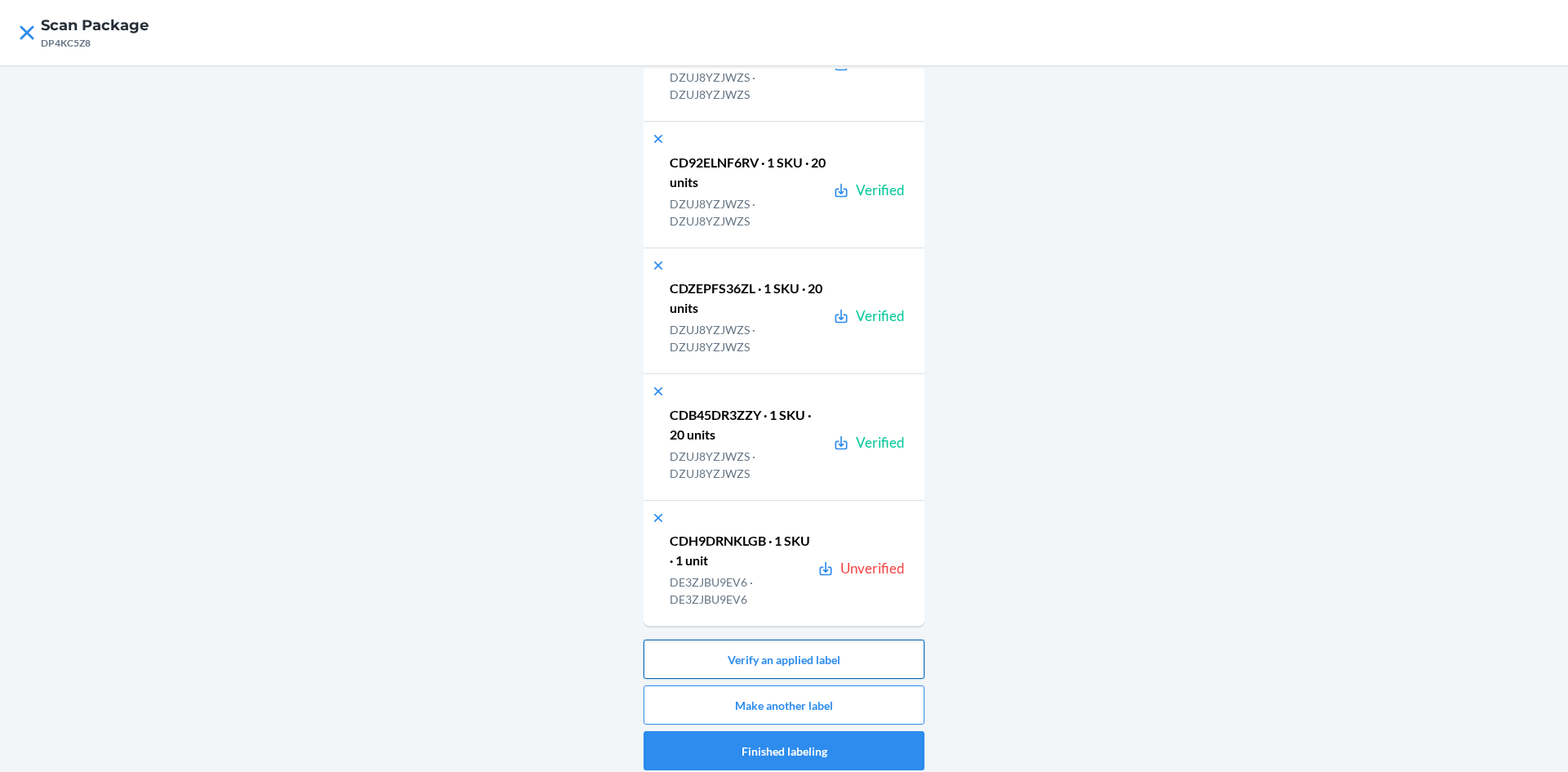
click at [819, 668] on button "Verify an applied label" at bounding box center [784, 659] width 281 height 40
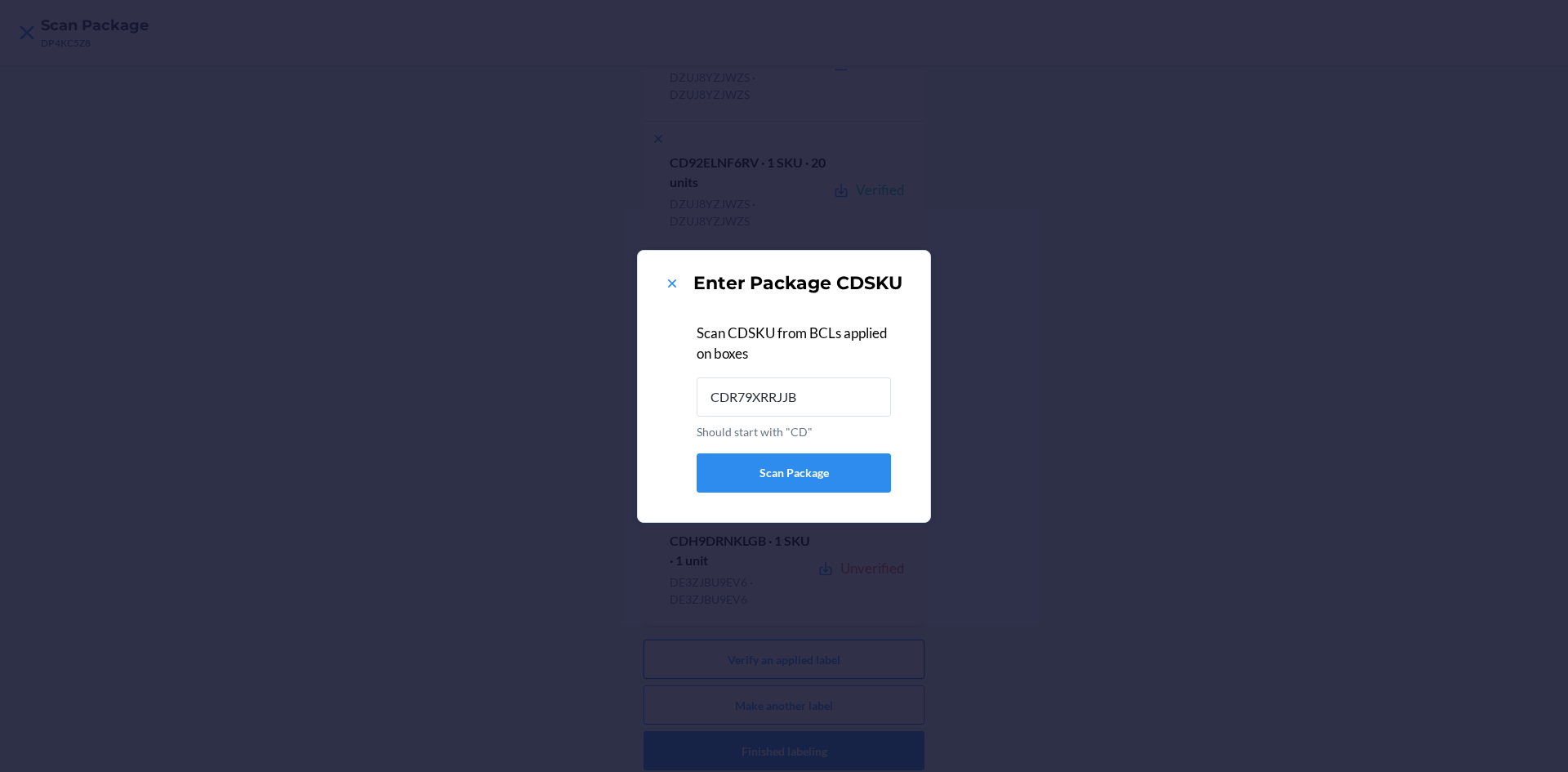
type input "CDR79XRRJJB"
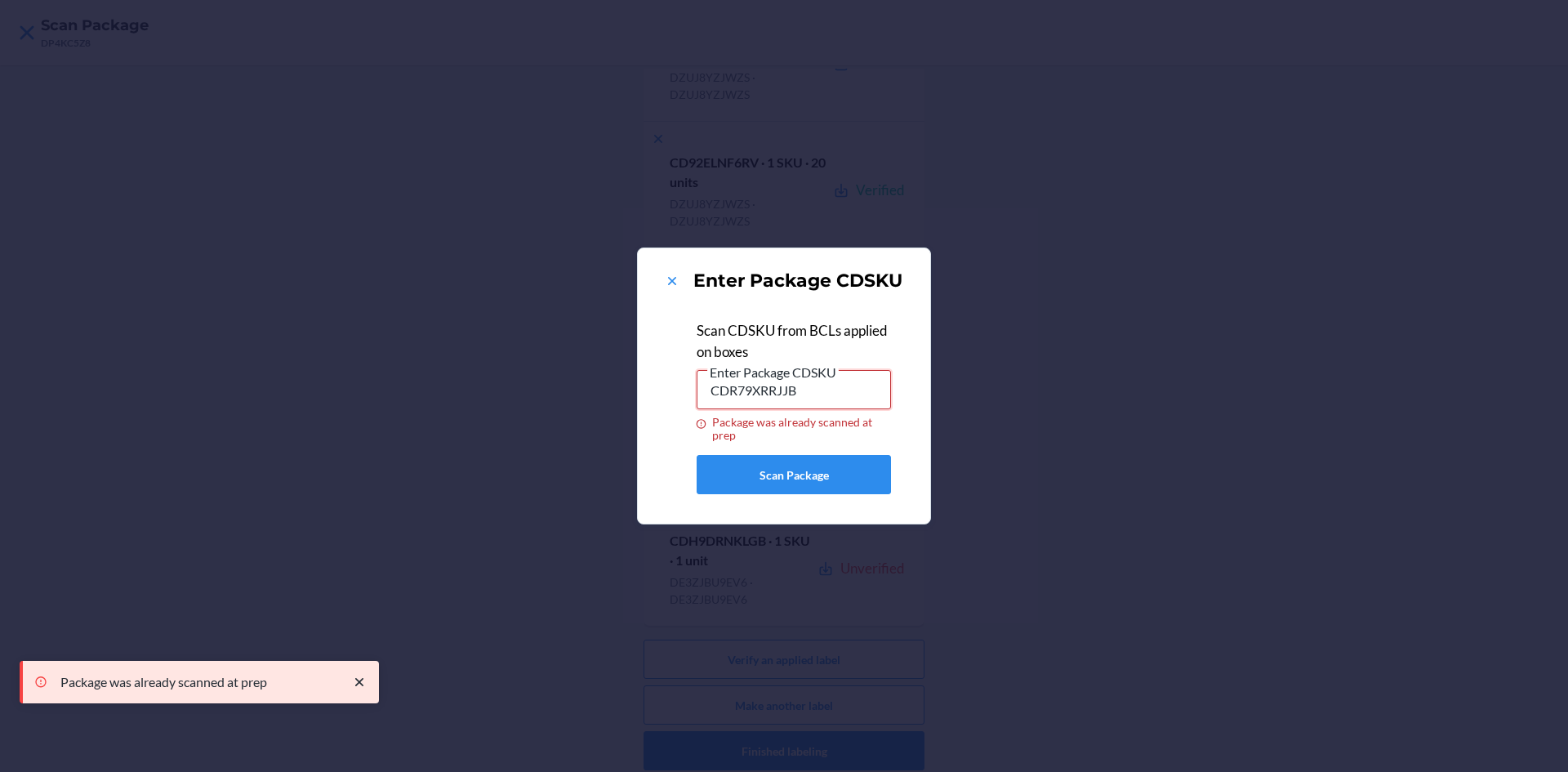
drag, startPoint x: 850, startPoint y: 385, endPoint x: 627, endPoint y: 385, distance: 223.0
click at [627, 385] on div "Enter Package CDSKU Scan CDSKU from BCLs applied on boxes Enter Package CDSKU C…" at bounding box center [784, 386] width 1568 height 772
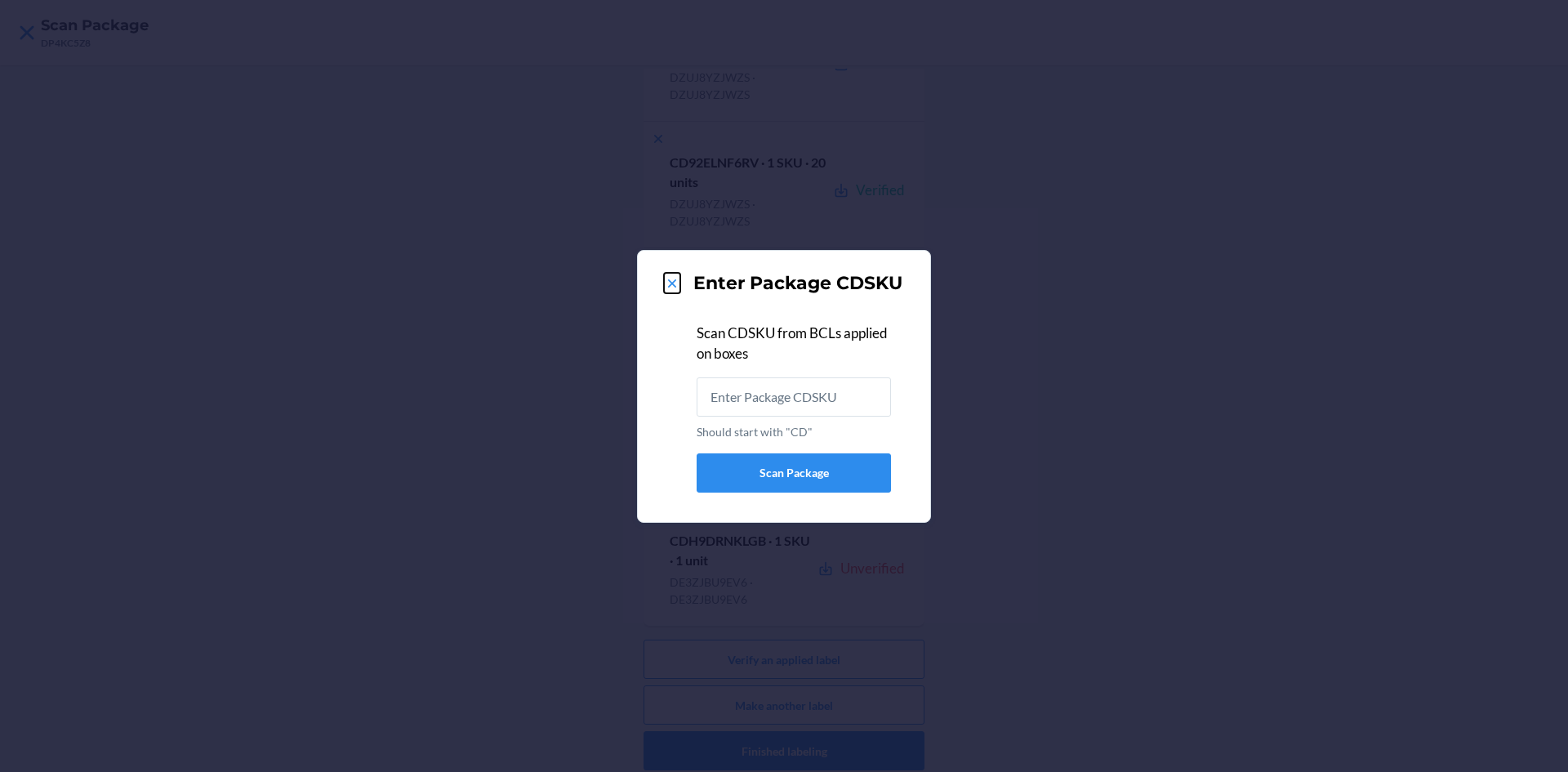
click at [671, 283] on icon at bounding box center [672, 283] width 16 height 16
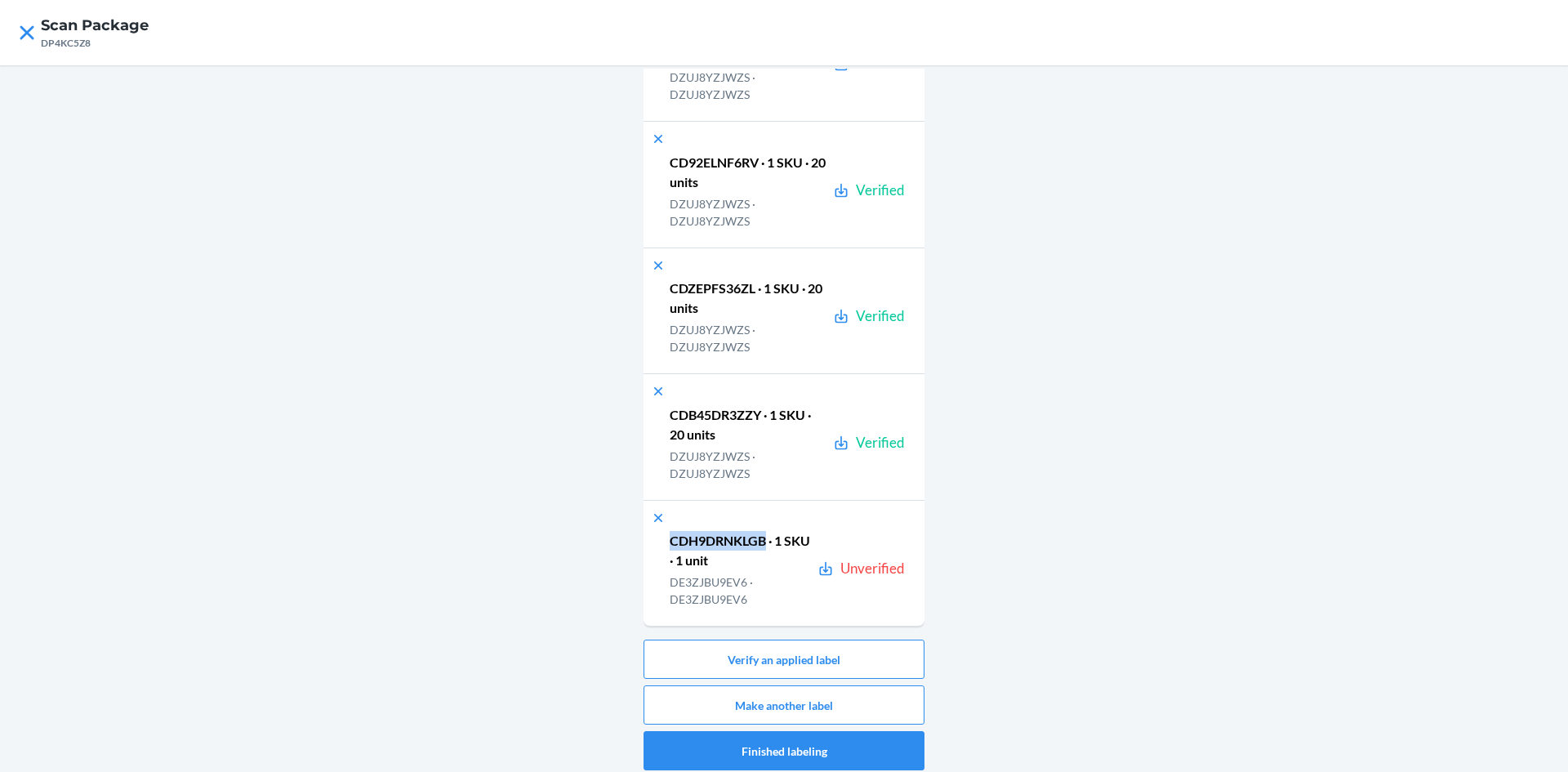
drag, startPoint x: 762, startPoint y: 542, endPoint x: 660, endPoint y: 544, distance: 102.0
click at [660, 544] on div "CDH9DRNKLGB · 1 SKU · 1 unit DE3ZJBU9EV6 · DE3ZJBU9EV6 Unverified" at bounding box center [777, 568] width 255 height 75
copy p "CDH9DRNKLGB"
click at [799, 658] on button "Verify an applied label" at bounding box center [784, 659] width 281 height 40
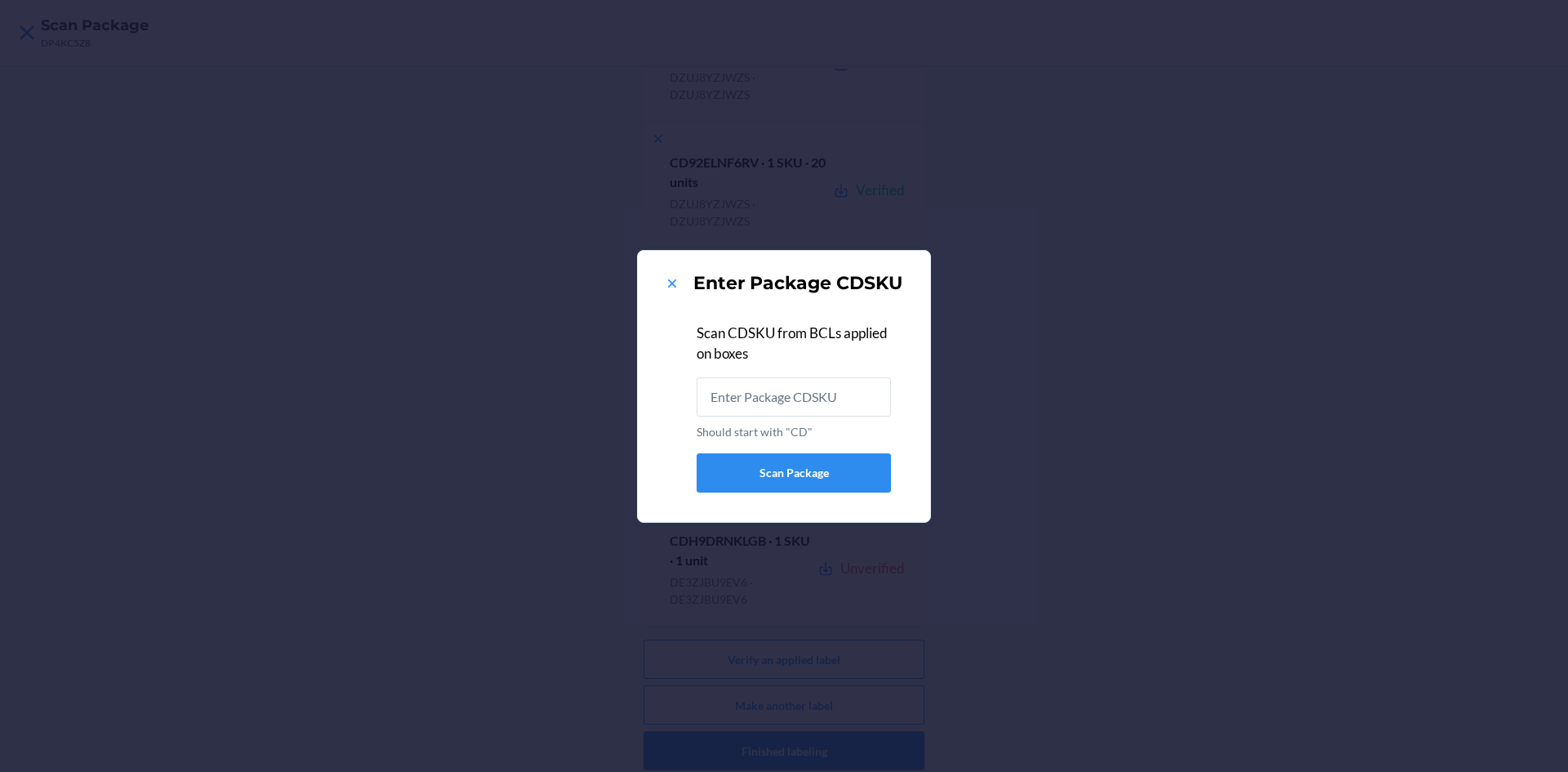
type input "CDH9DRNKLGB"
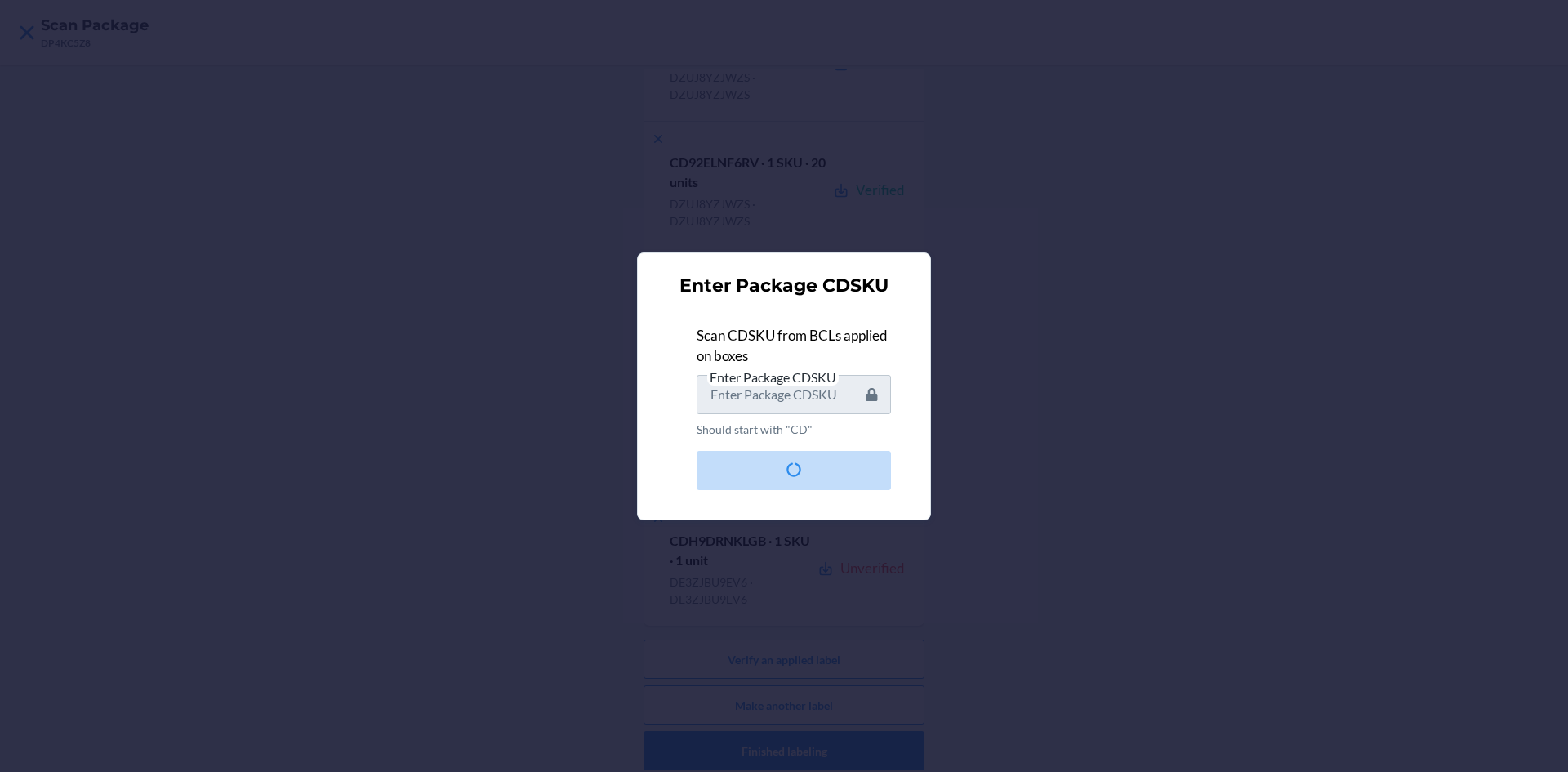
scroll to position [0, 0]
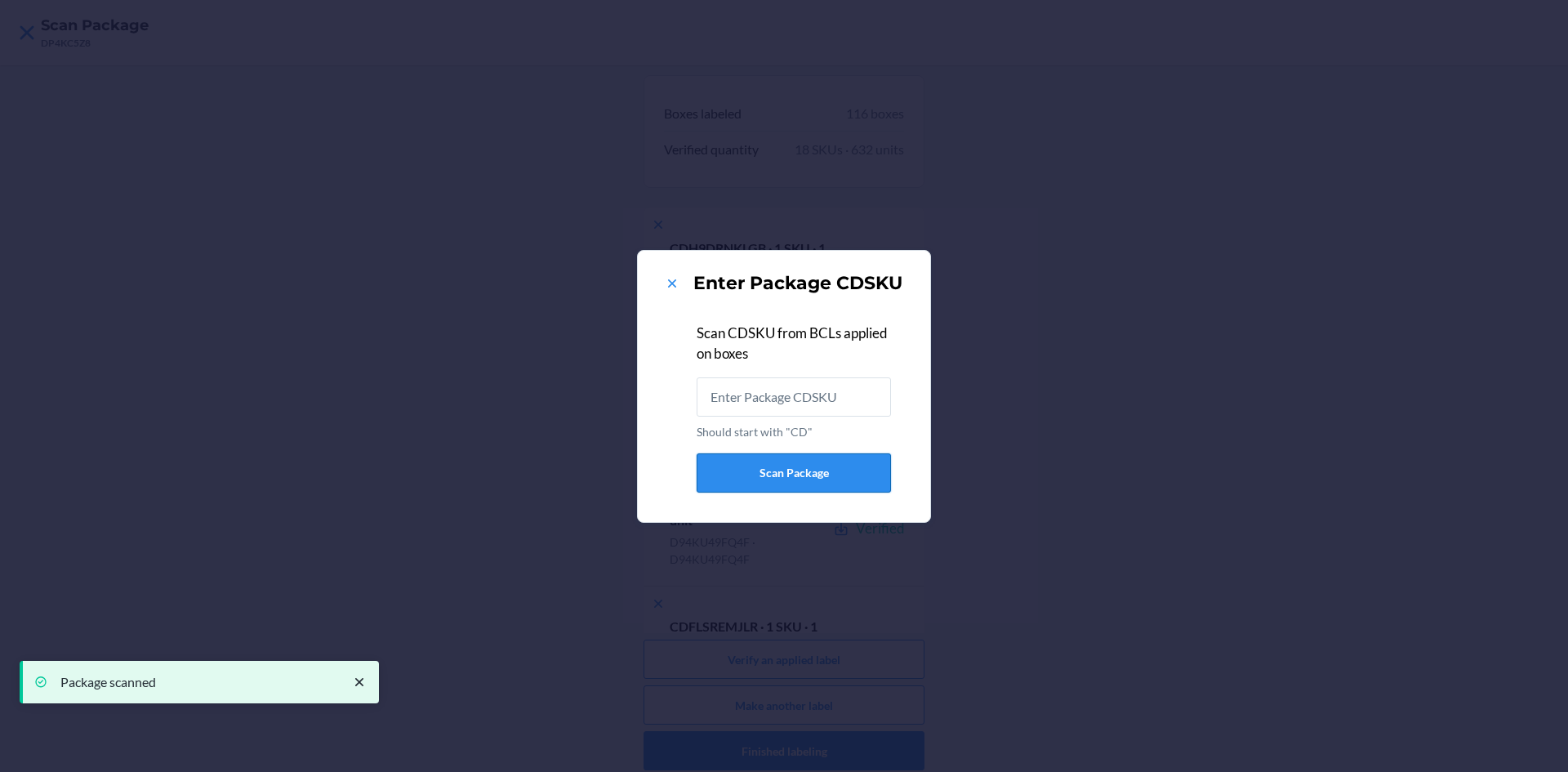
click at [796, 468] on button "Scan Package" at bounding box center [794, 473] width 194 height 40
click at [672, 288] on icon at bounding box center [672, 283] width 16 height 16
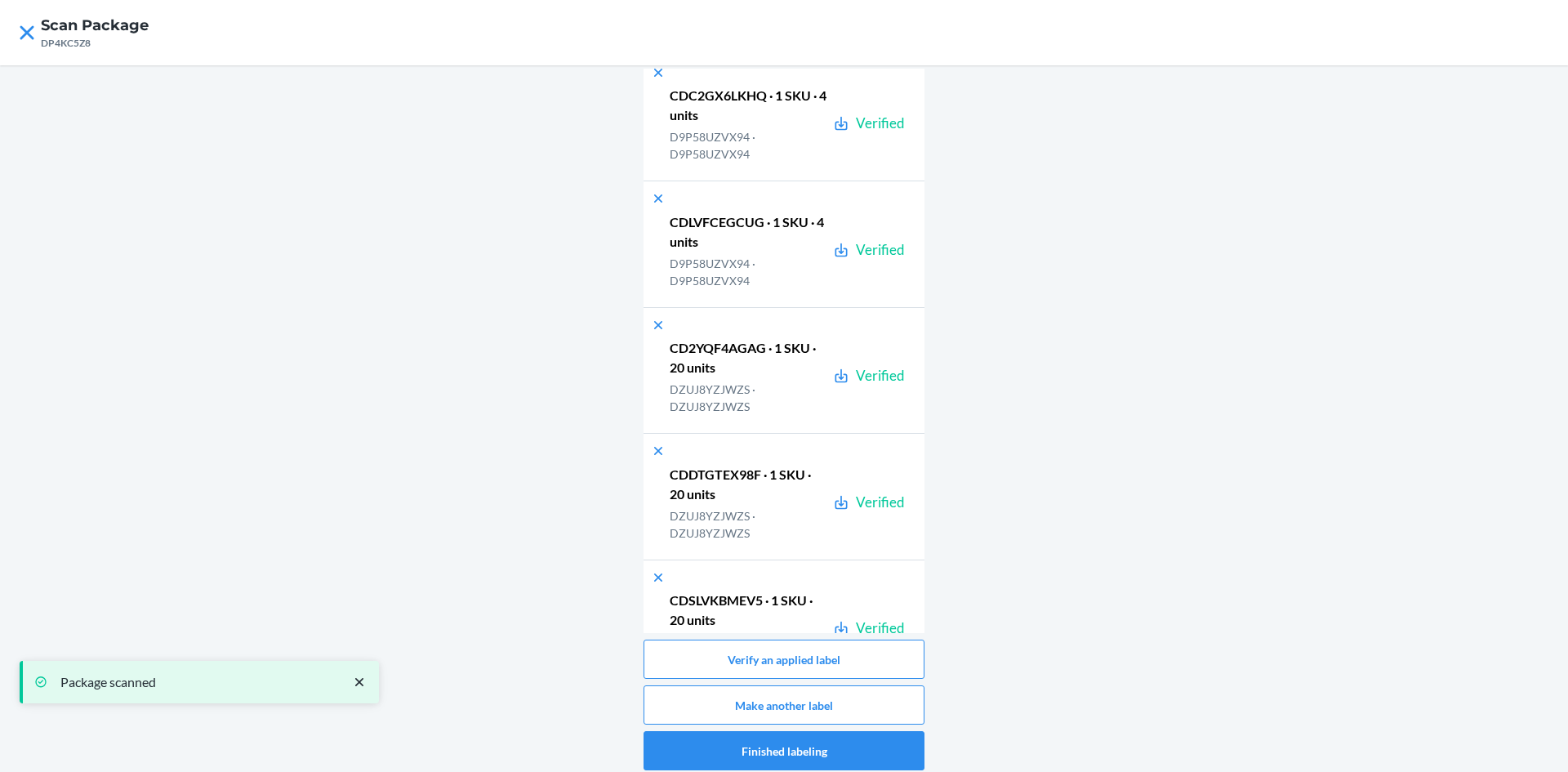
scroll to position [14218, 0]
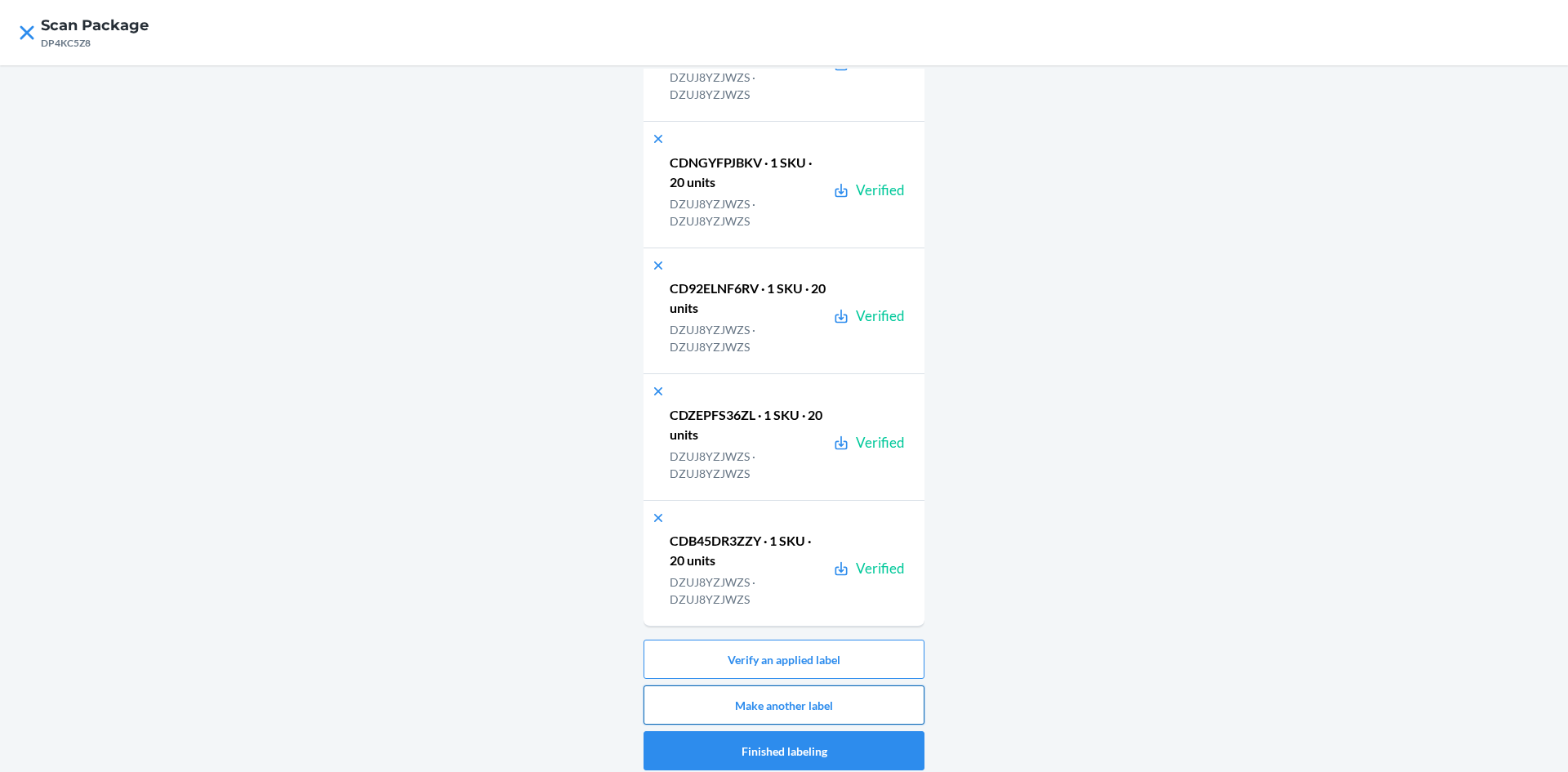
click at [809, 700] on button "Make another label" at bounding box center [784, 705] width 281 height 40
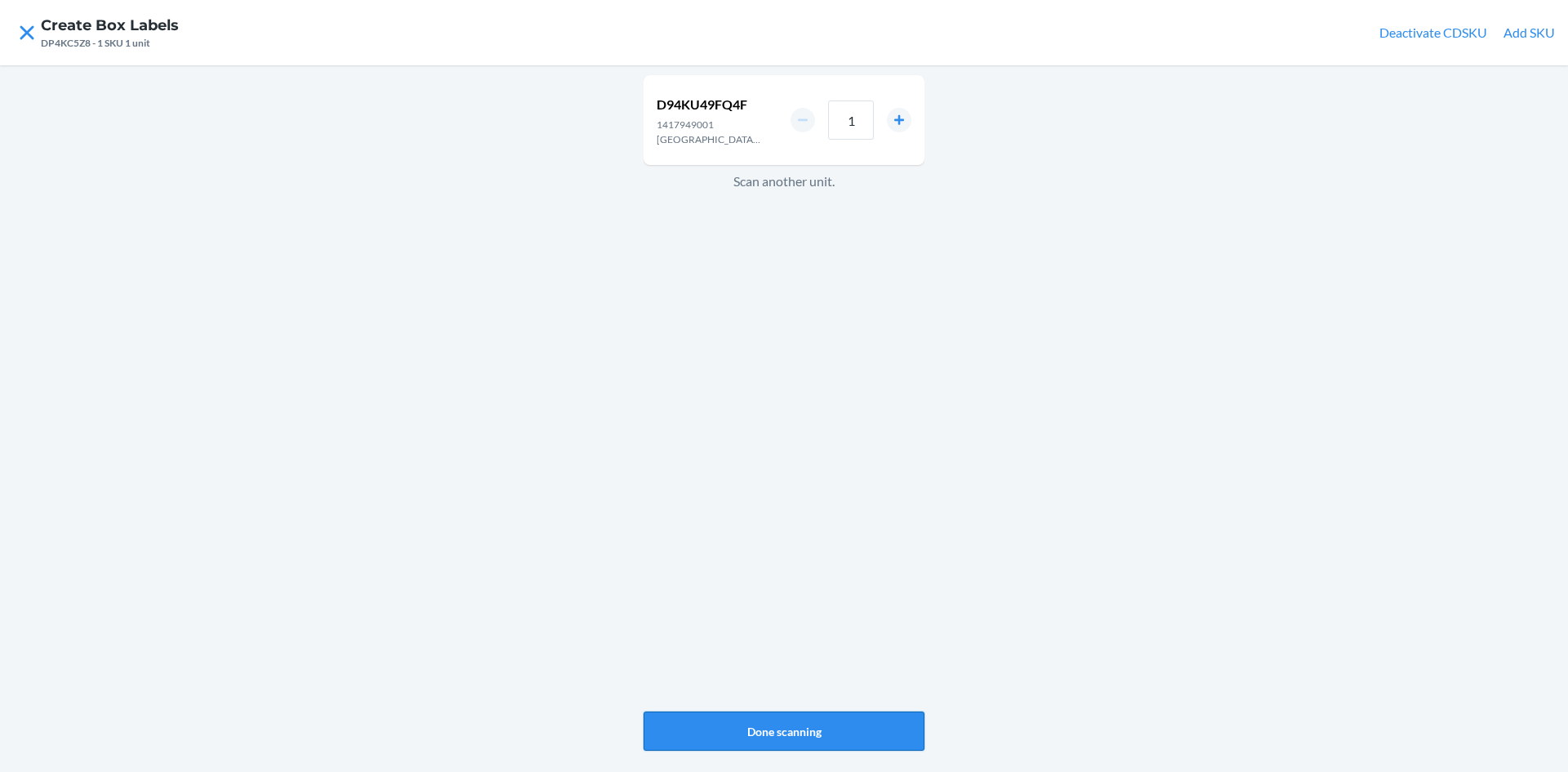
click at [859, 712] on button "Done scanning" at bounding box center [784, 731] width 281 height 40
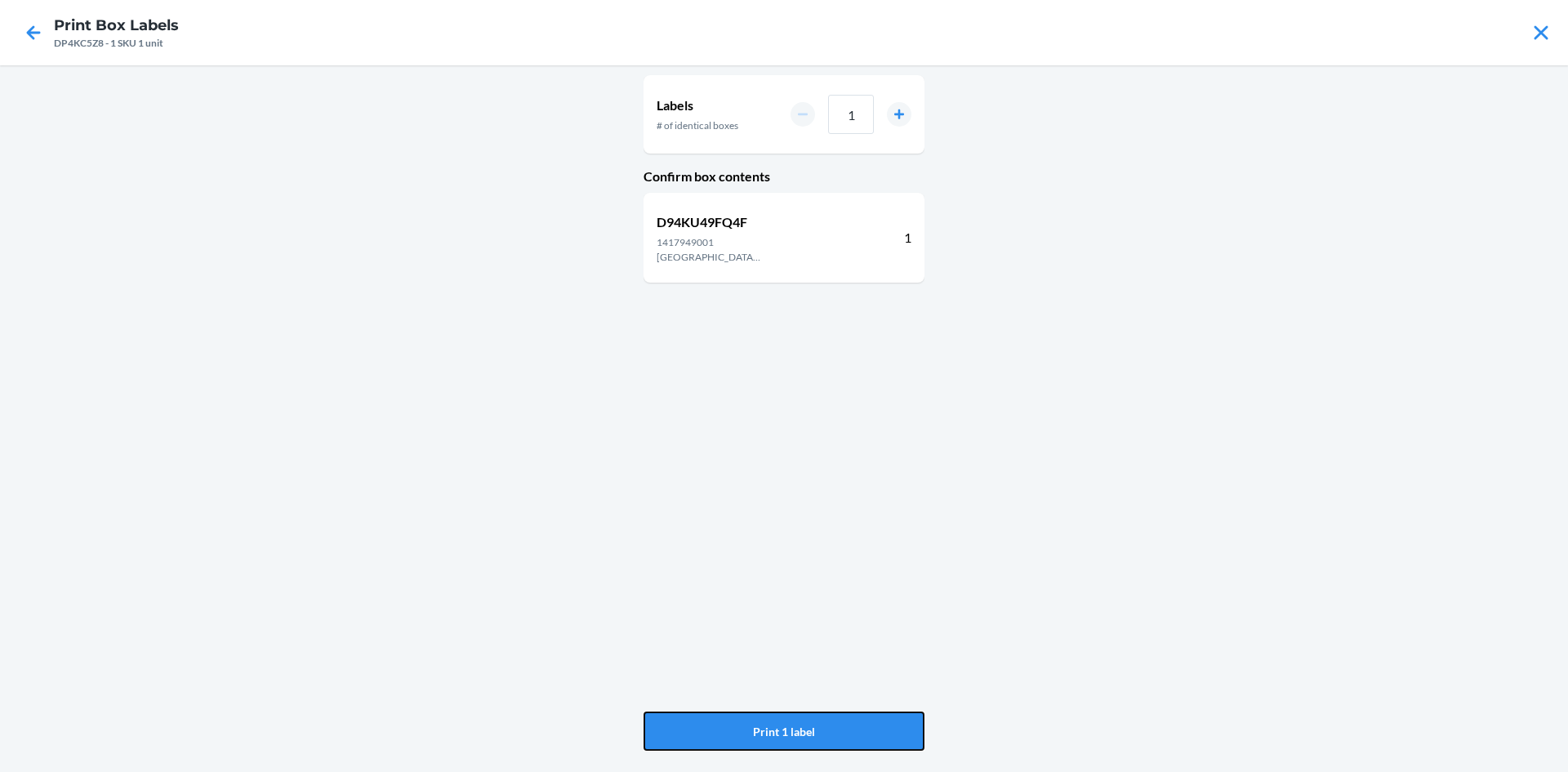
click at [859, 712] on button "Print 1 label" at bounding box center [784, 731] width 281 height 40
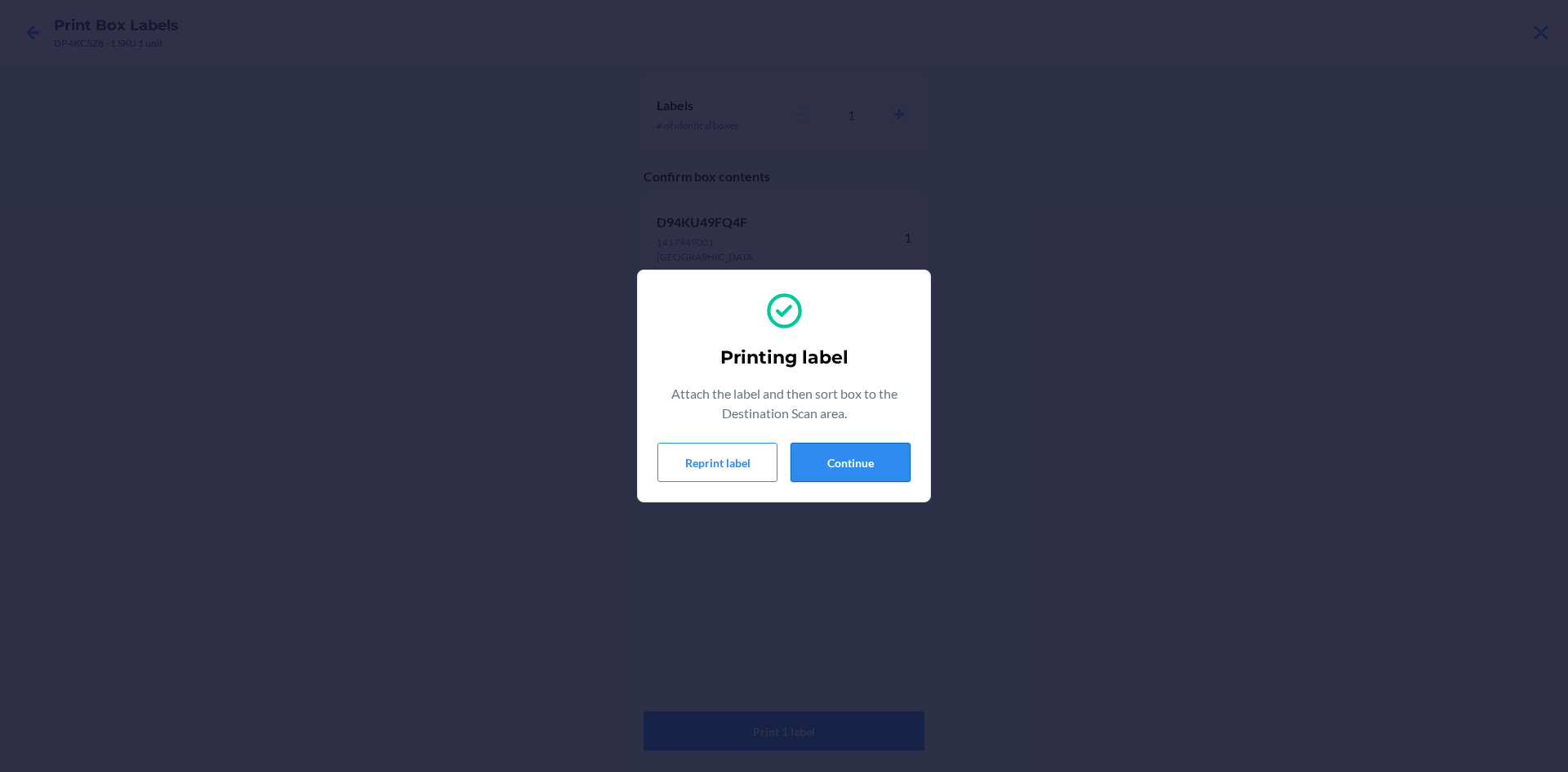
click at [862, 454] on button "Continue" at bounding box center [851, 462] width 120 height 40
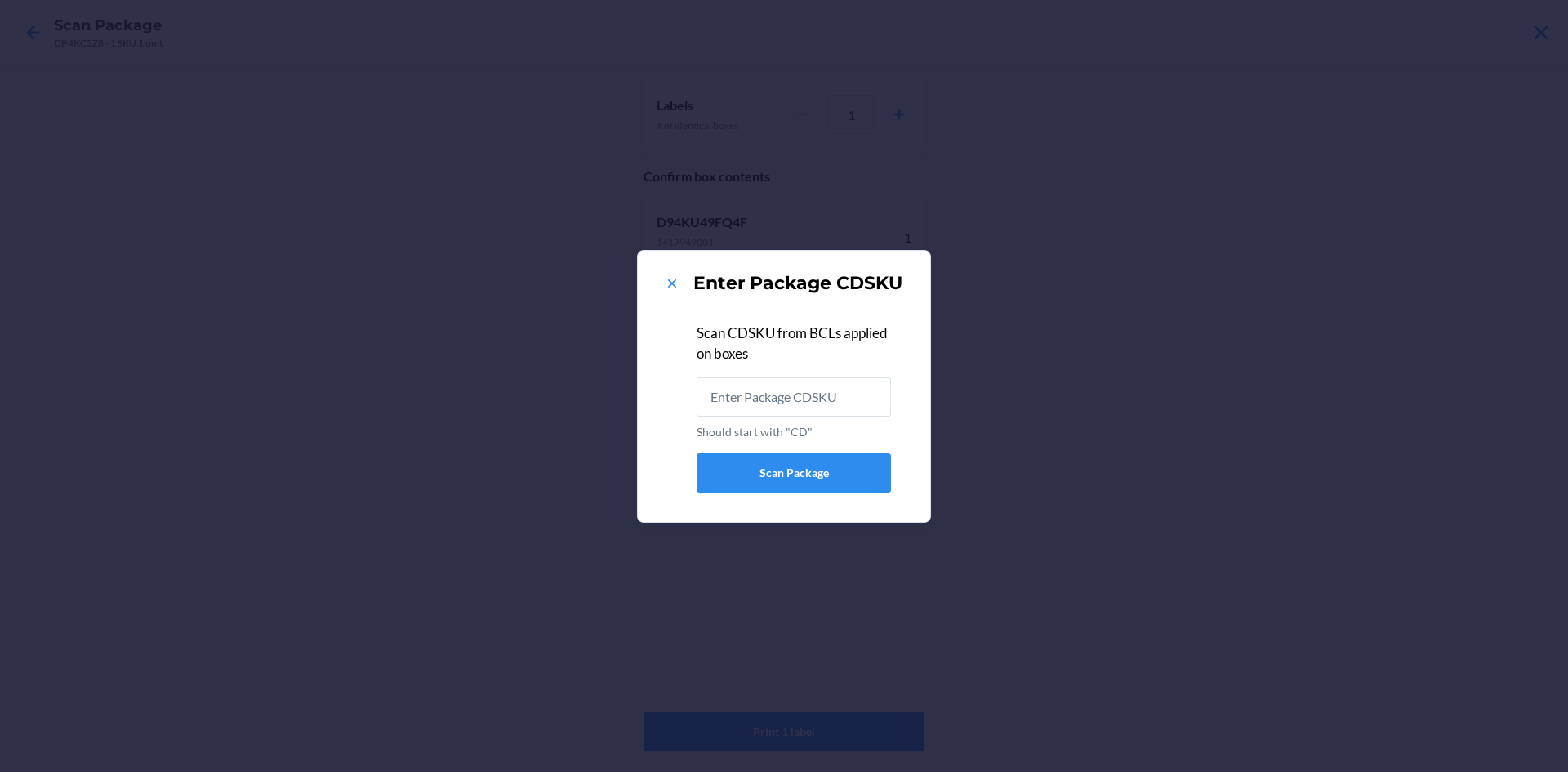
click at [662, 276] on div "Enter Package CDSKU" at bounding box center [784, 283] width 253 height 26
click at [671, 282] on icon at bounding box center [672, 283] width 16 height 16
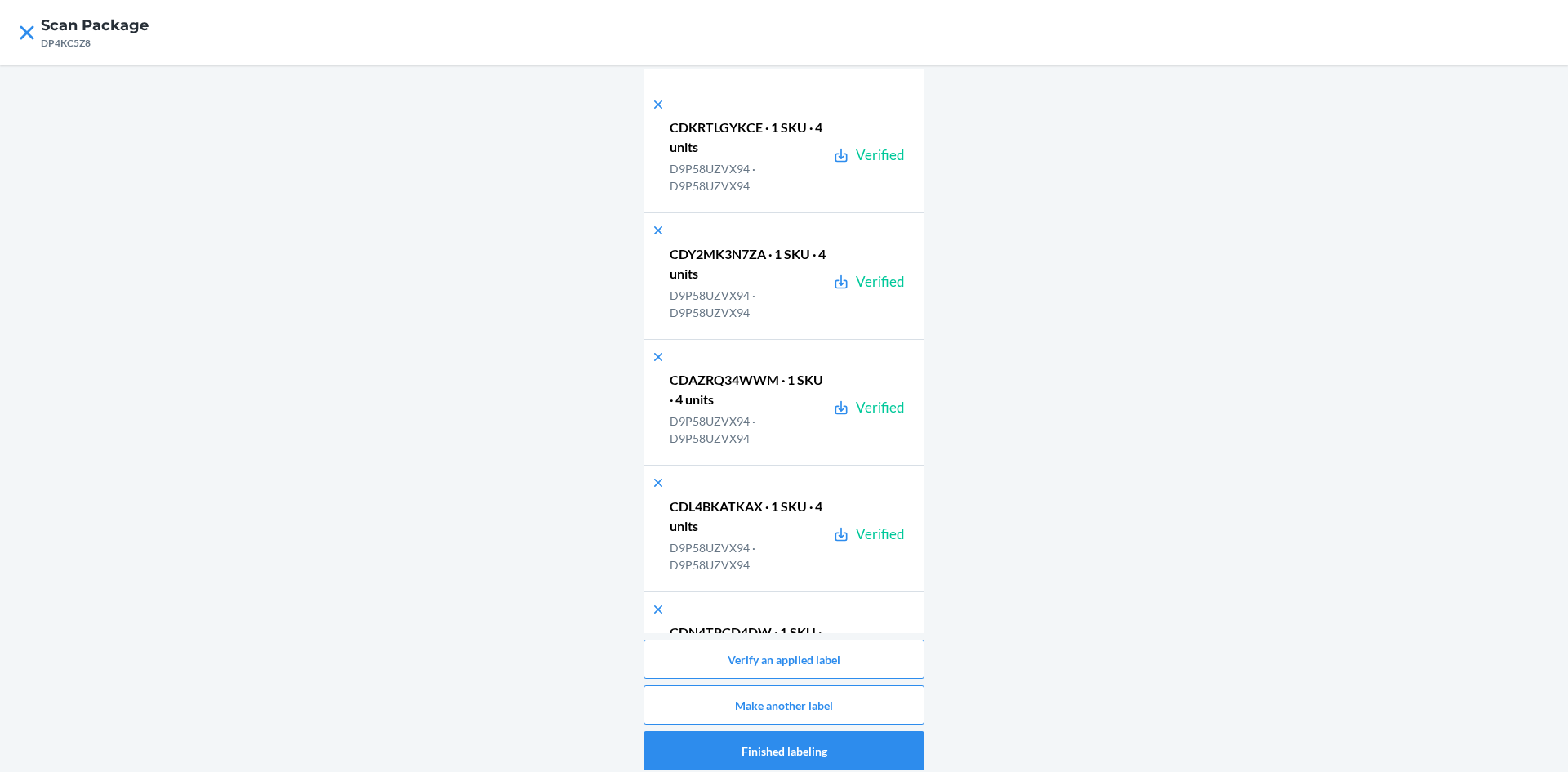
scroll to position [14344, 0]
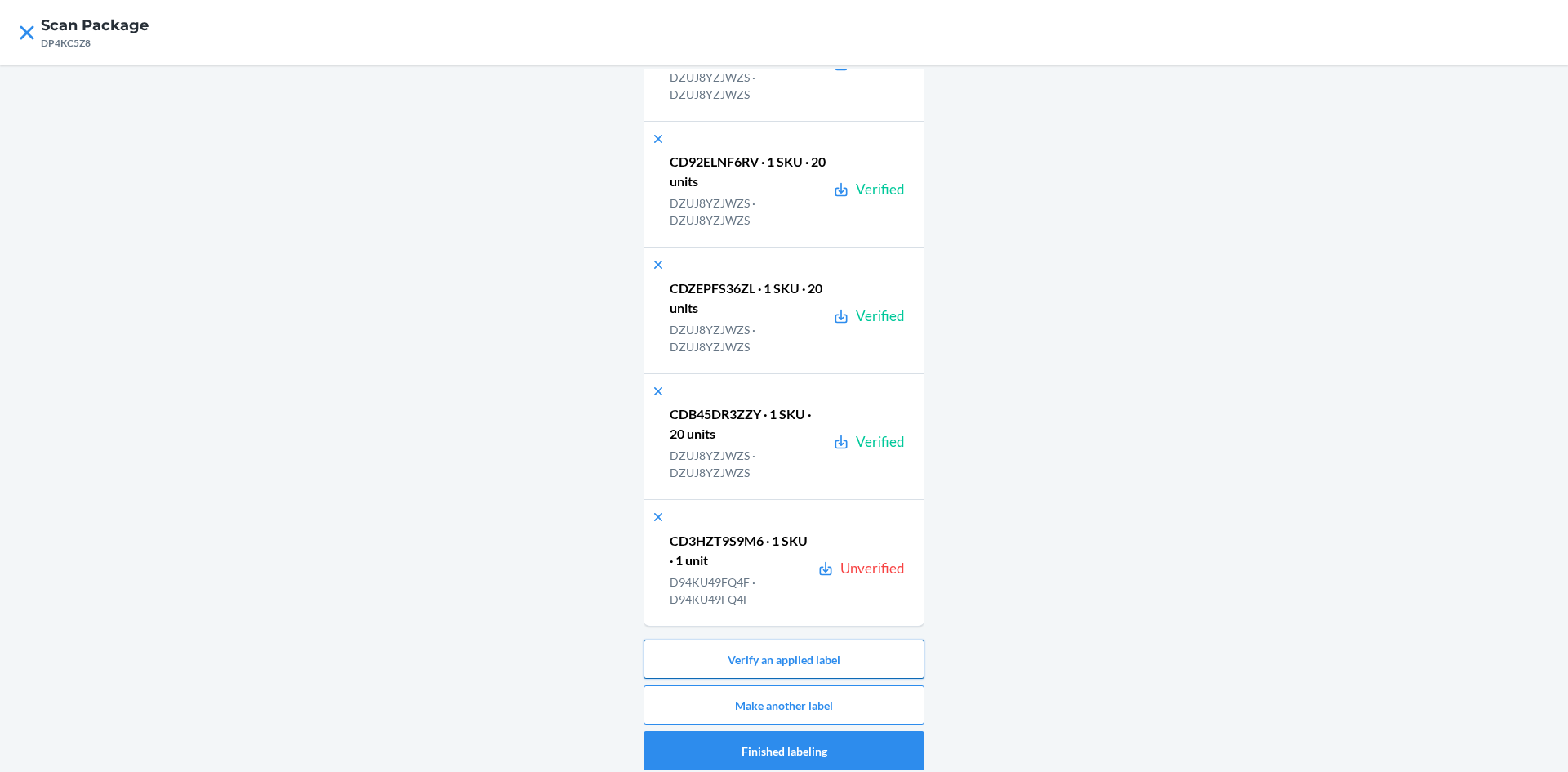
click at [891, 649] on button "Verify an applied label" at bounding box center [784, 659] width 281 height 40
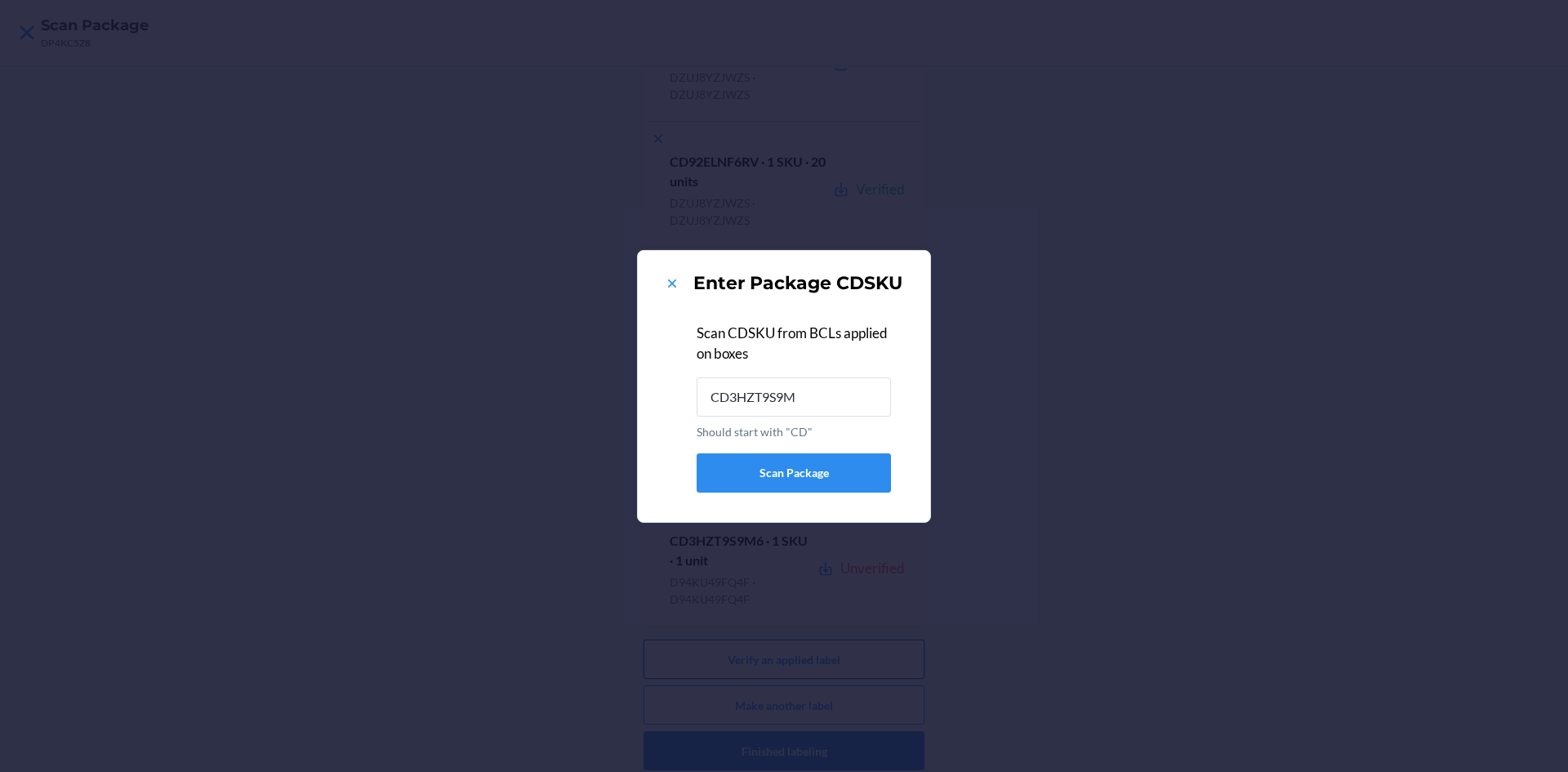
type input "CD3HZT9S9M6"
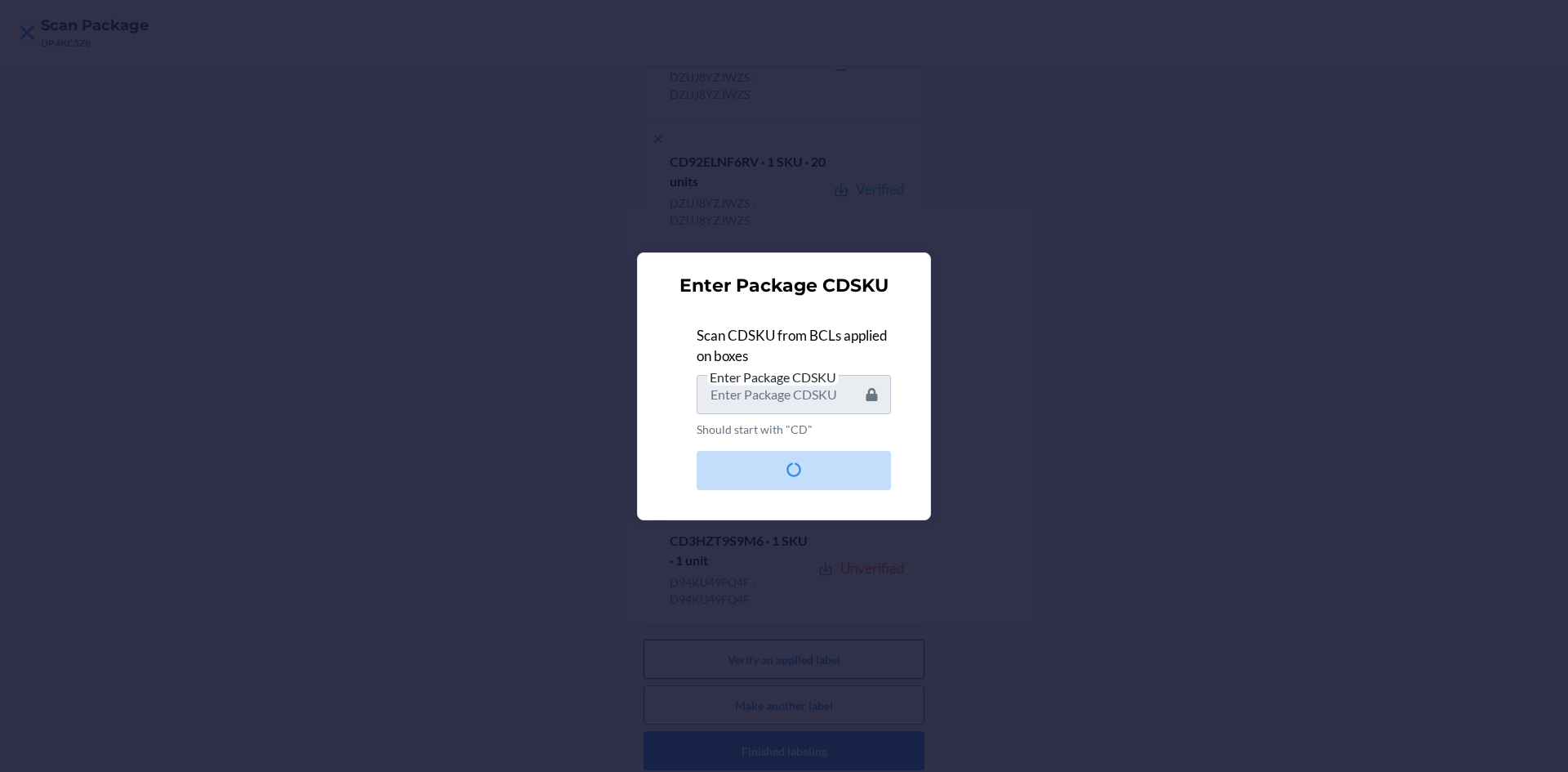
scroll to position [0, 0]
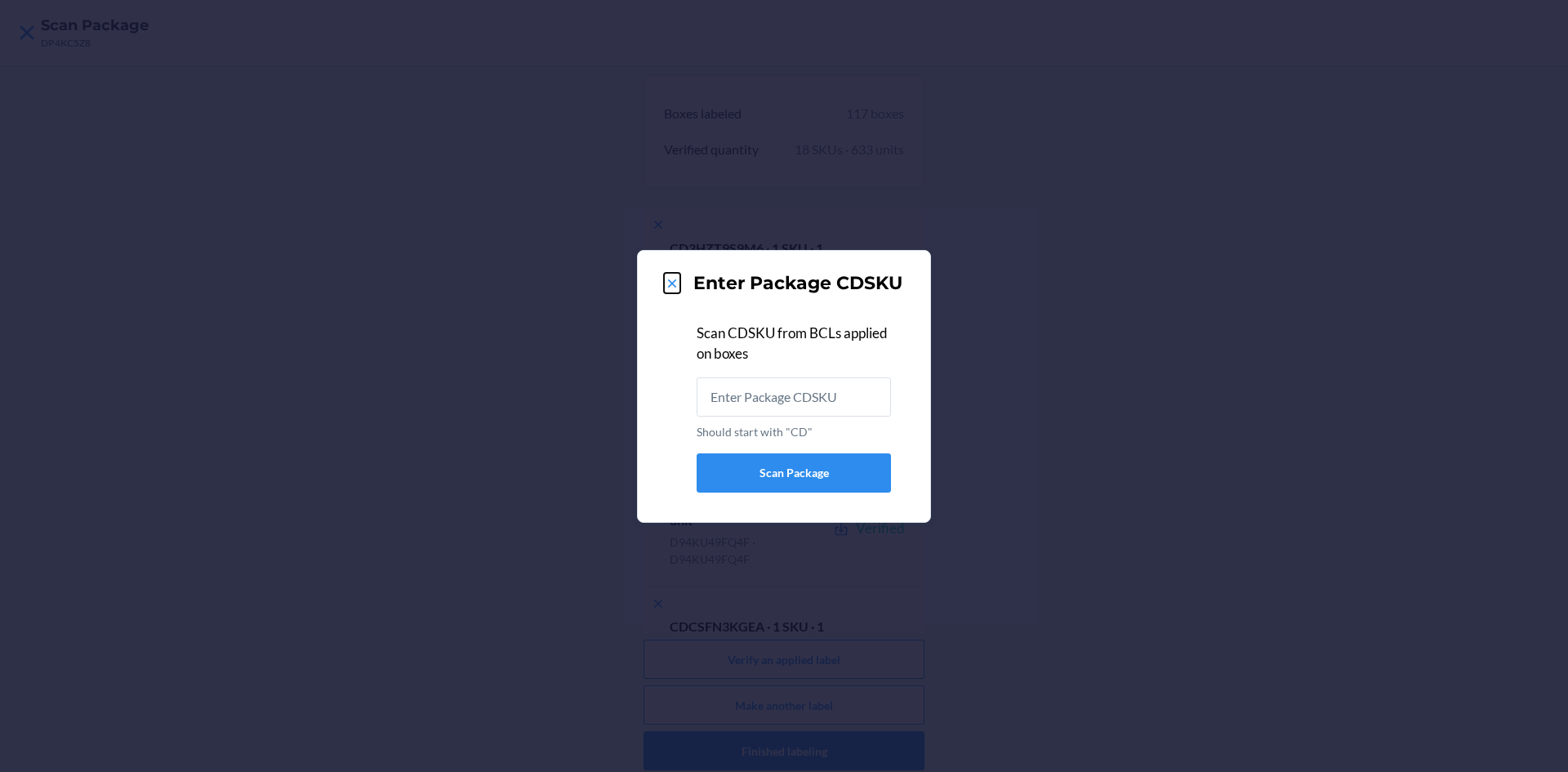
click at [670, 275] on icon at bounding box center [672, 283] width 16 height 16
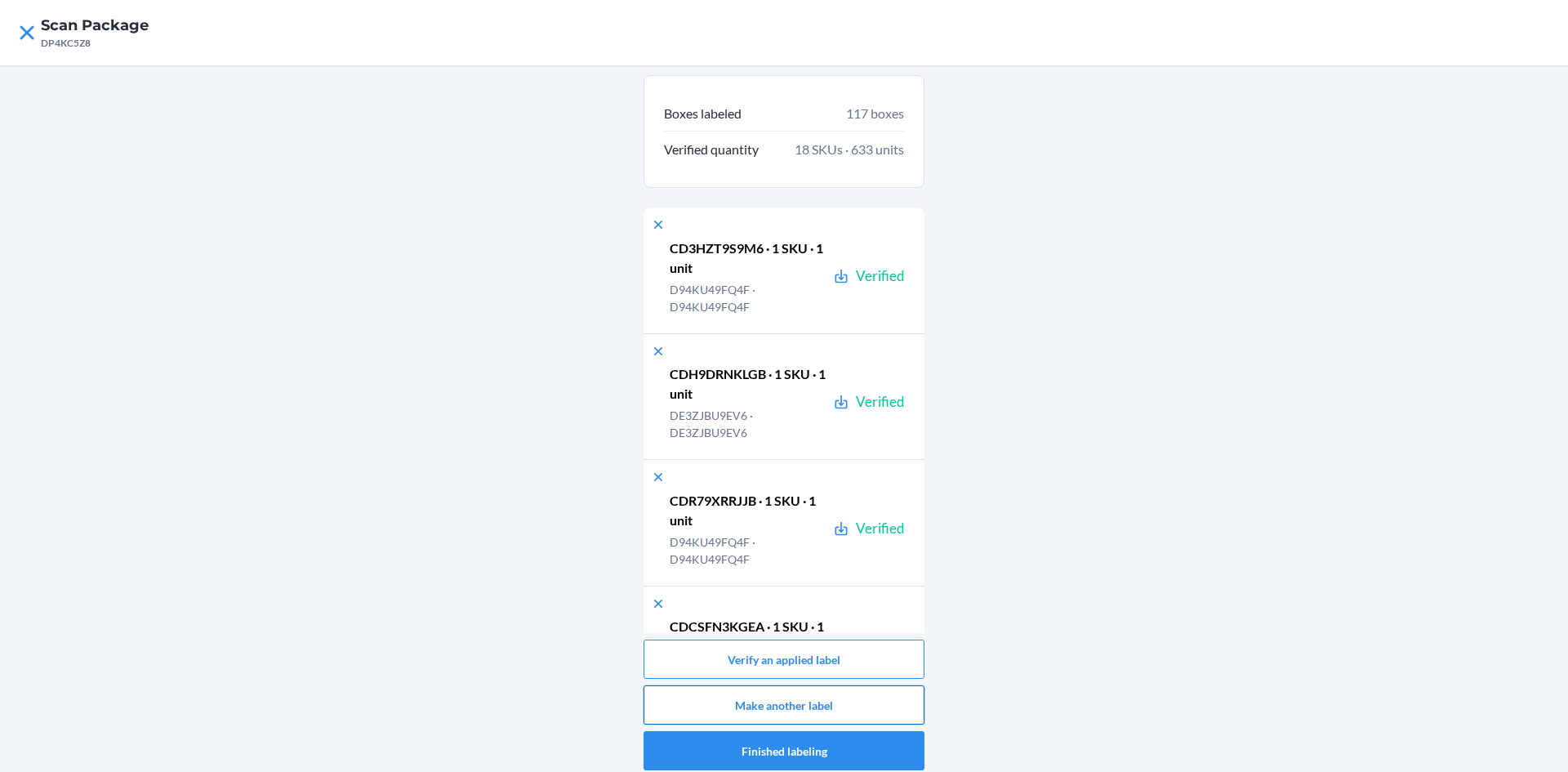
click at [793, 699] on button "Make another label" at bounding box center [784, 705] width 281 height 40
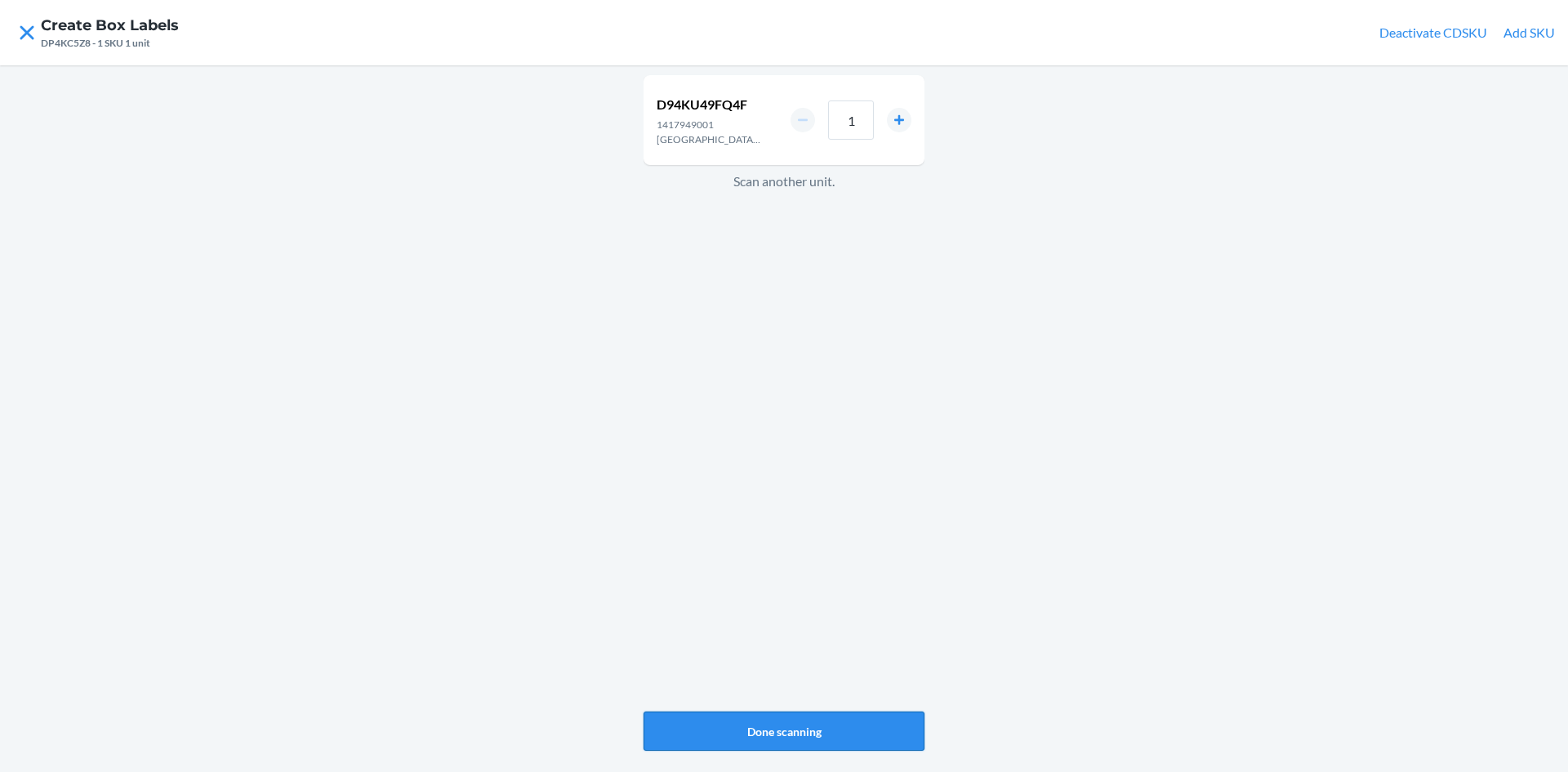
click at [831, 732] on button "Done scanning" at bounding box center [784, 731] width 281 height 40
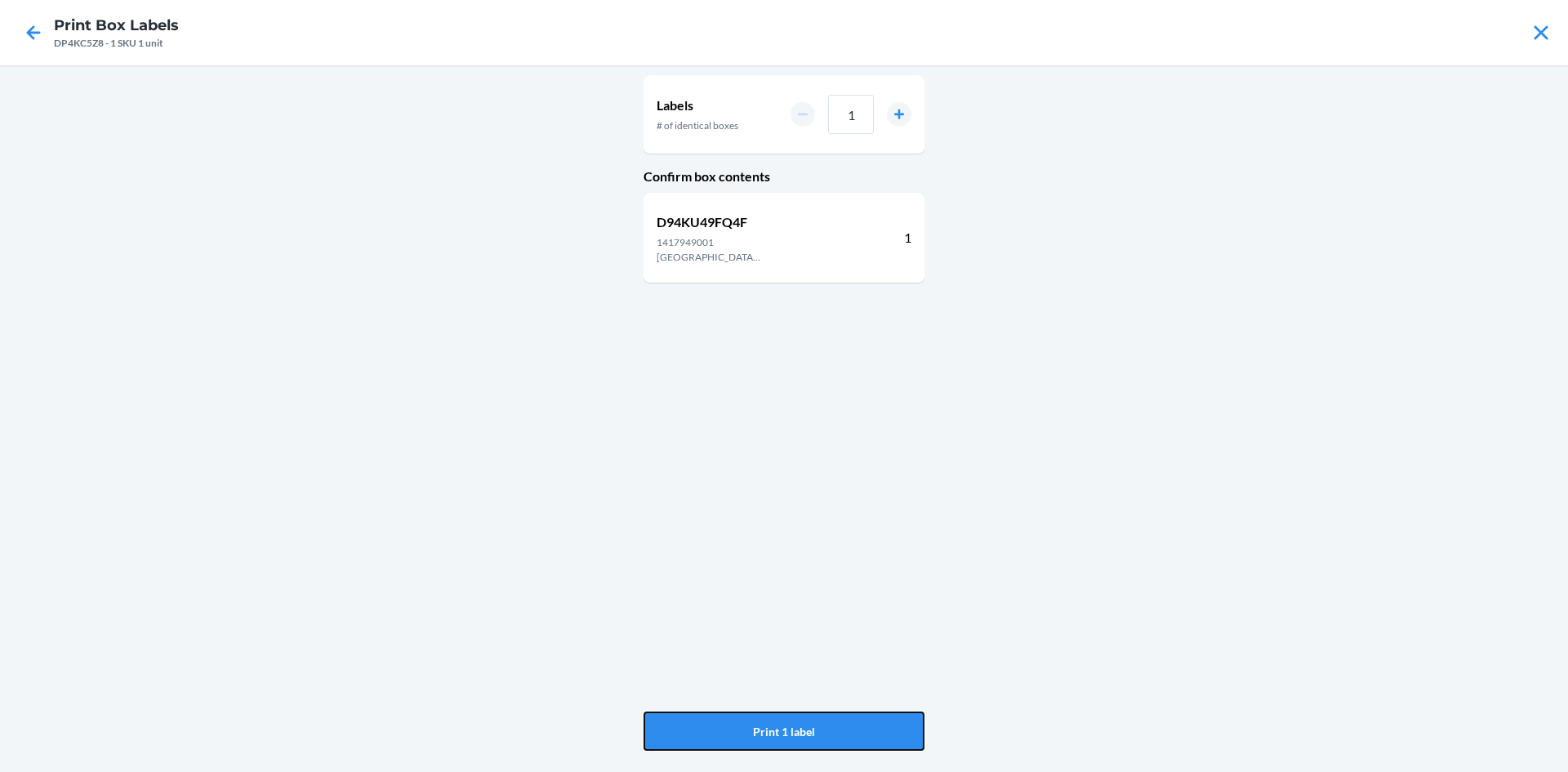
click at [831, 732] on button "Print 1 label" at bounding box center [784, 731] width 281 height 40
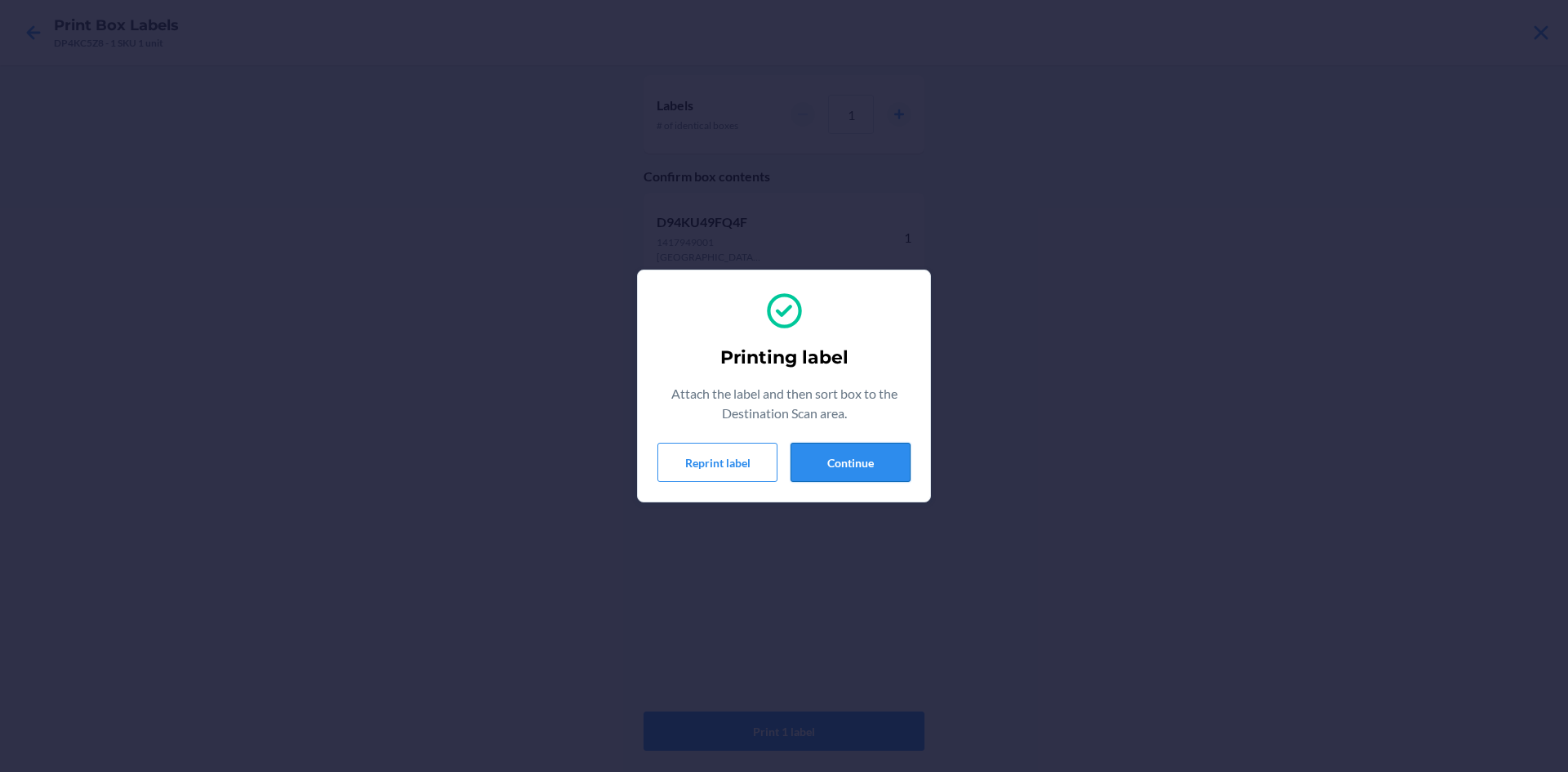
click at [845, 445] on button "Continue" at bounding box center [851, 462] width 120 height 40
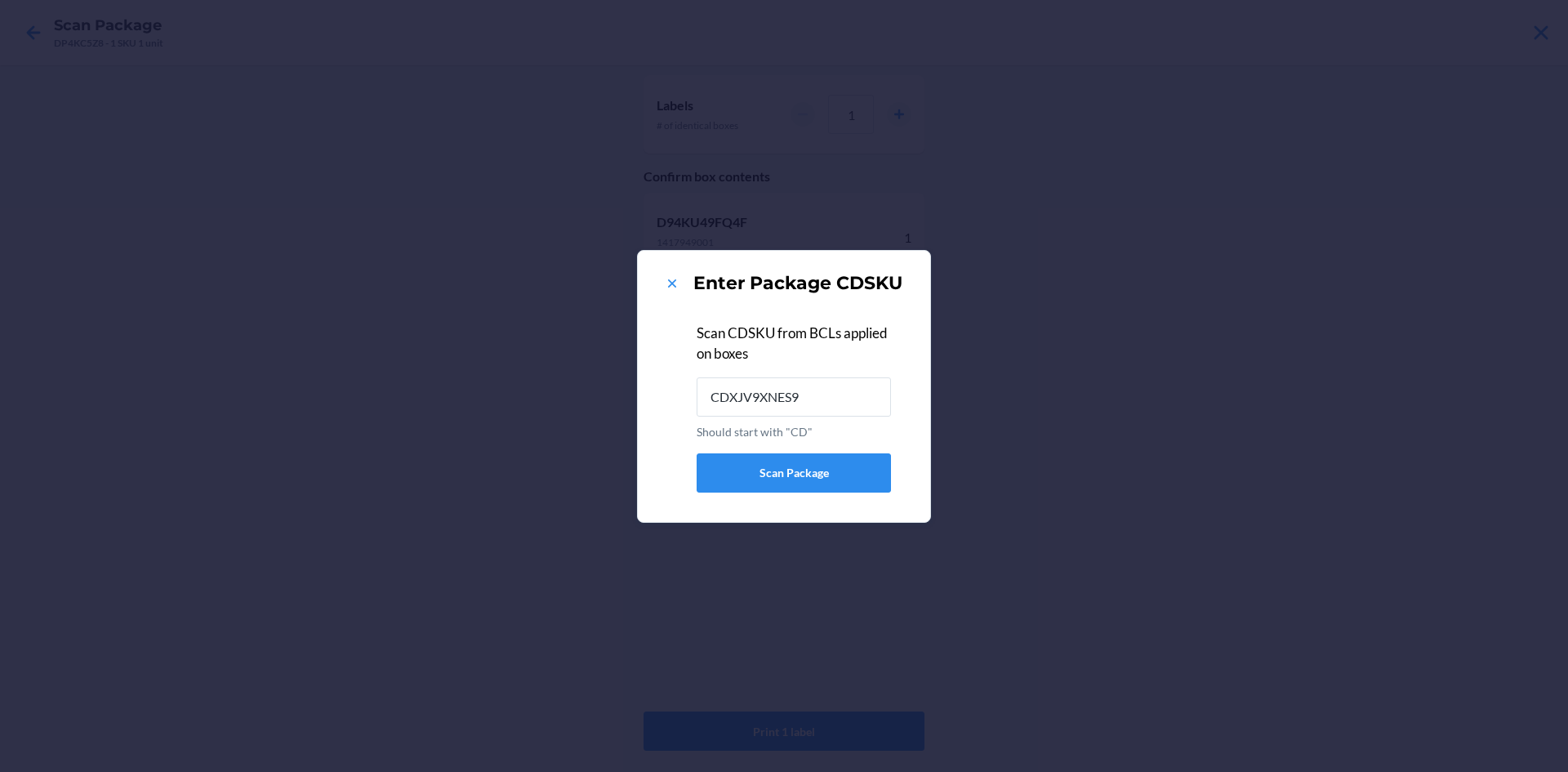
type input "CDXJV9XNES9"
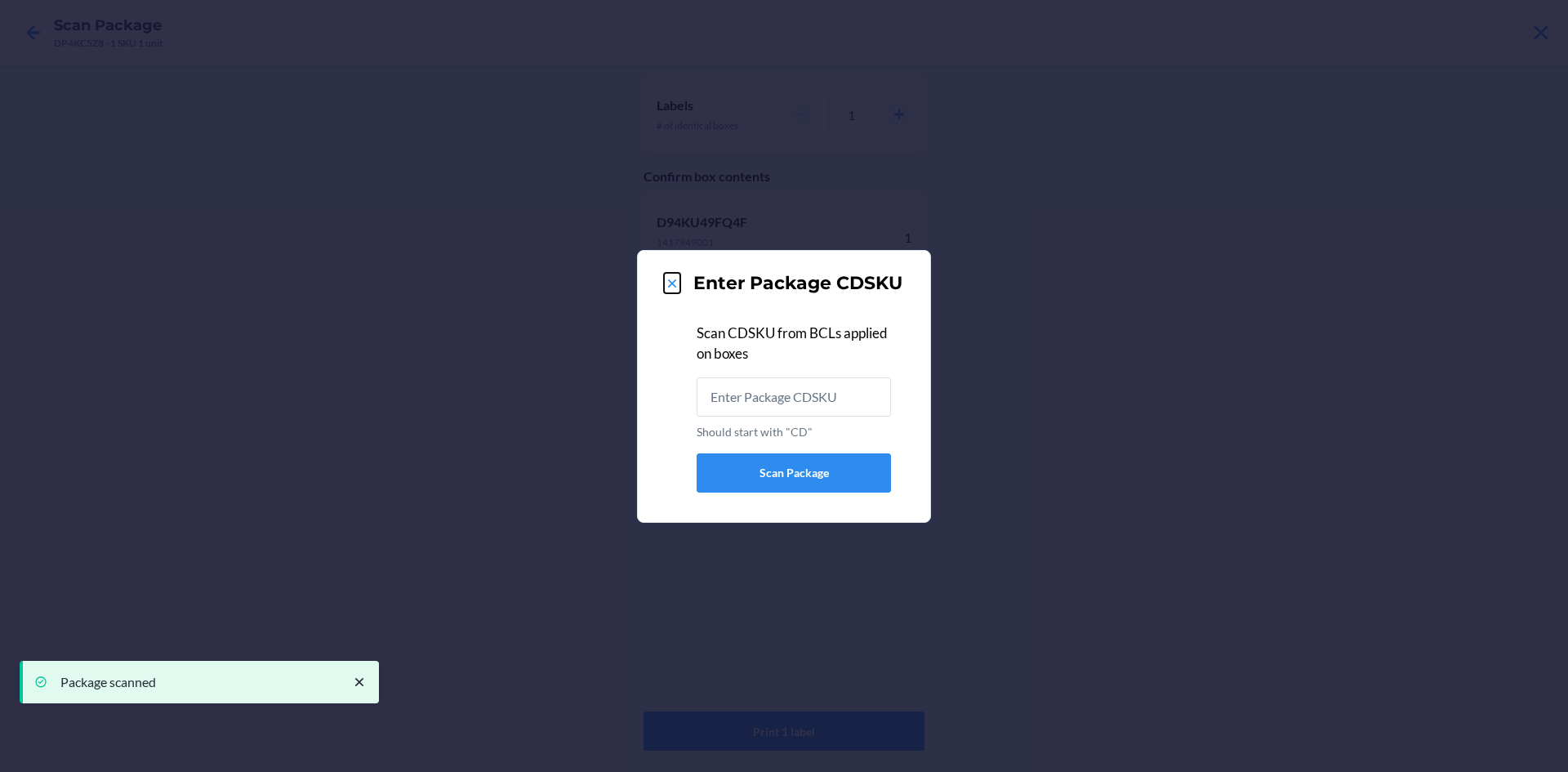
click at [671, 289] on icon at bounding box center [672, 283] width 16 height 16
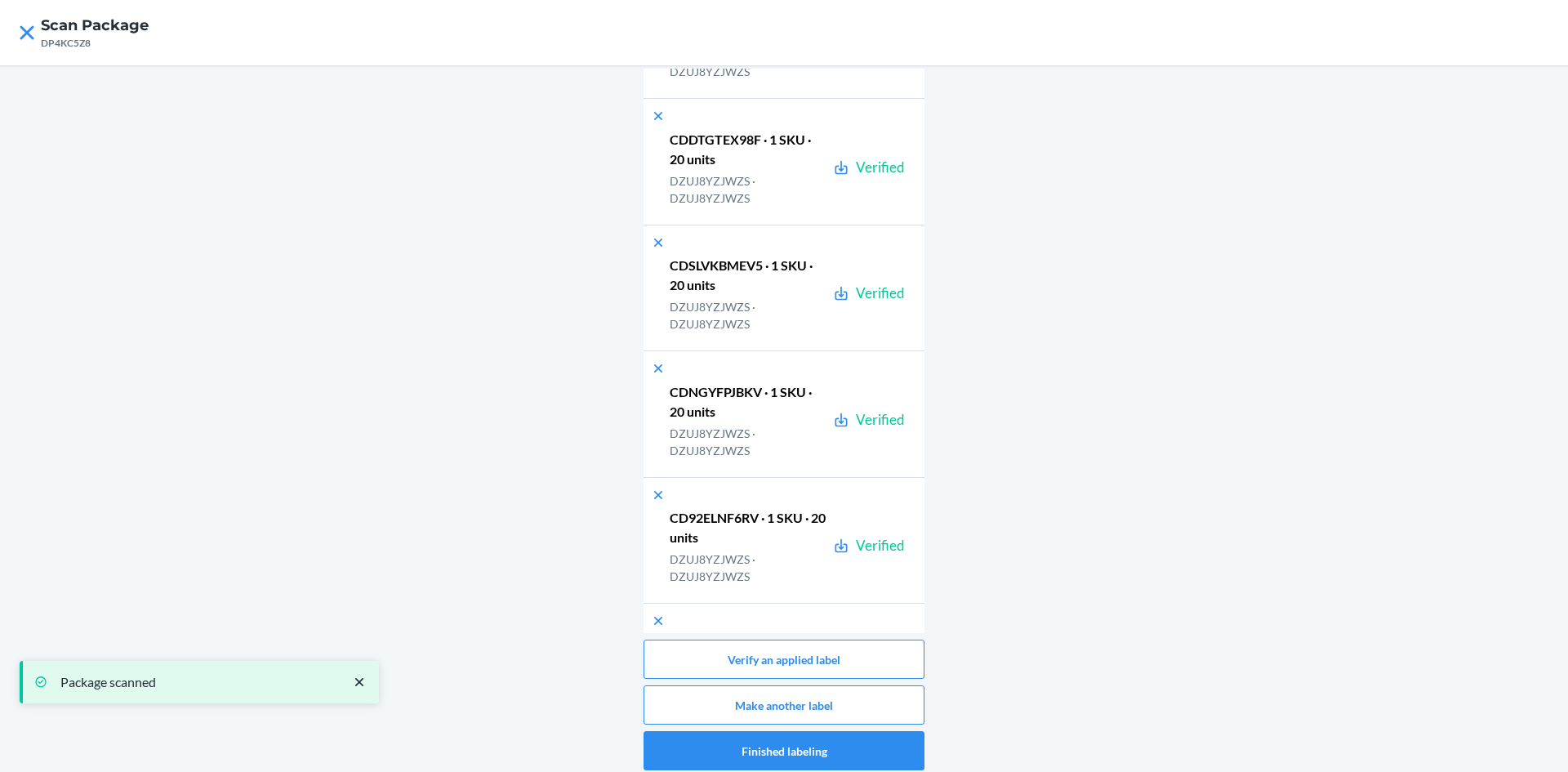
scroll to position [14470, 0]
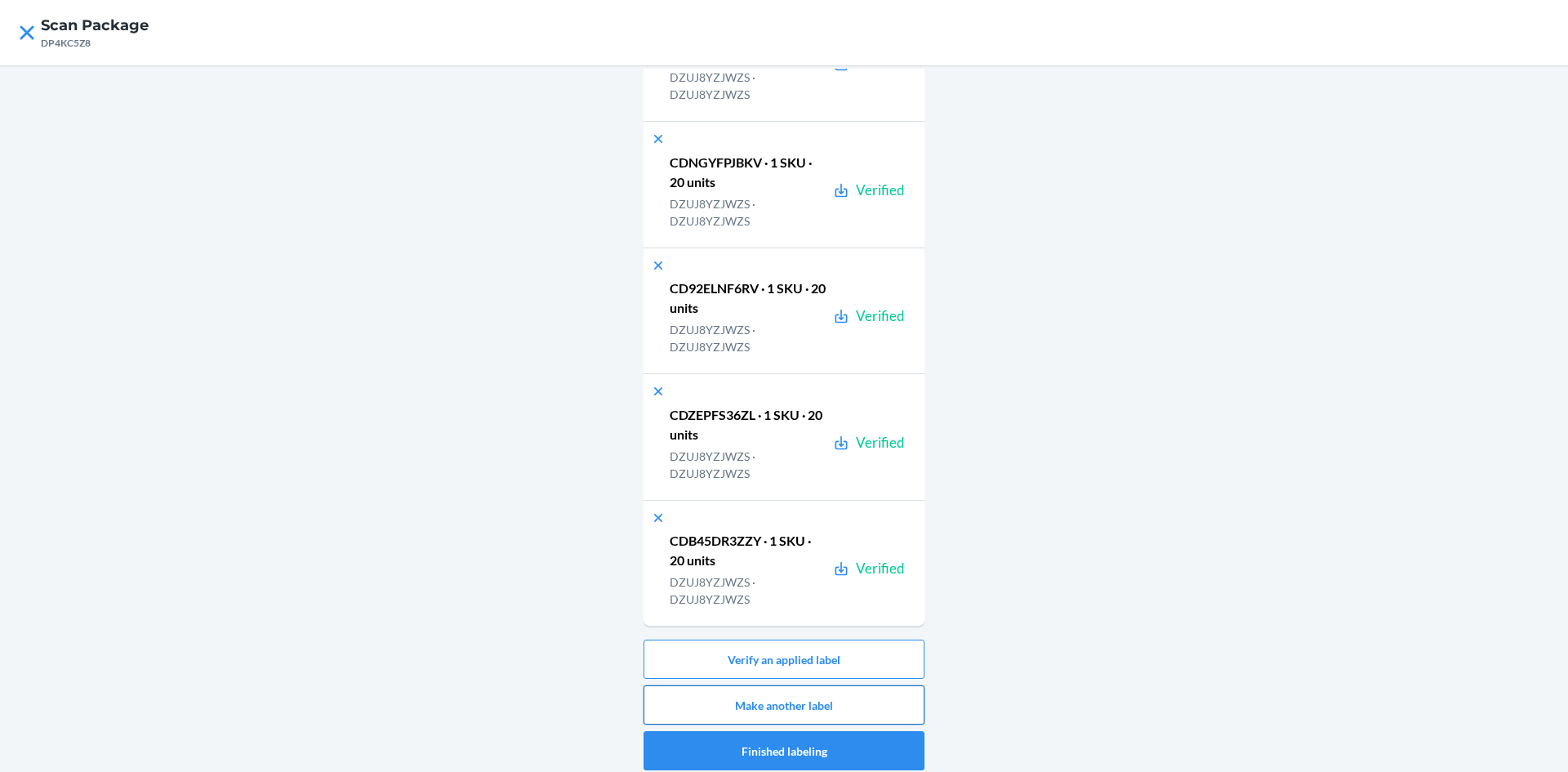
click at [896, 713] on button "Make another label" at bounding box center [784, 705] width 281 height 40
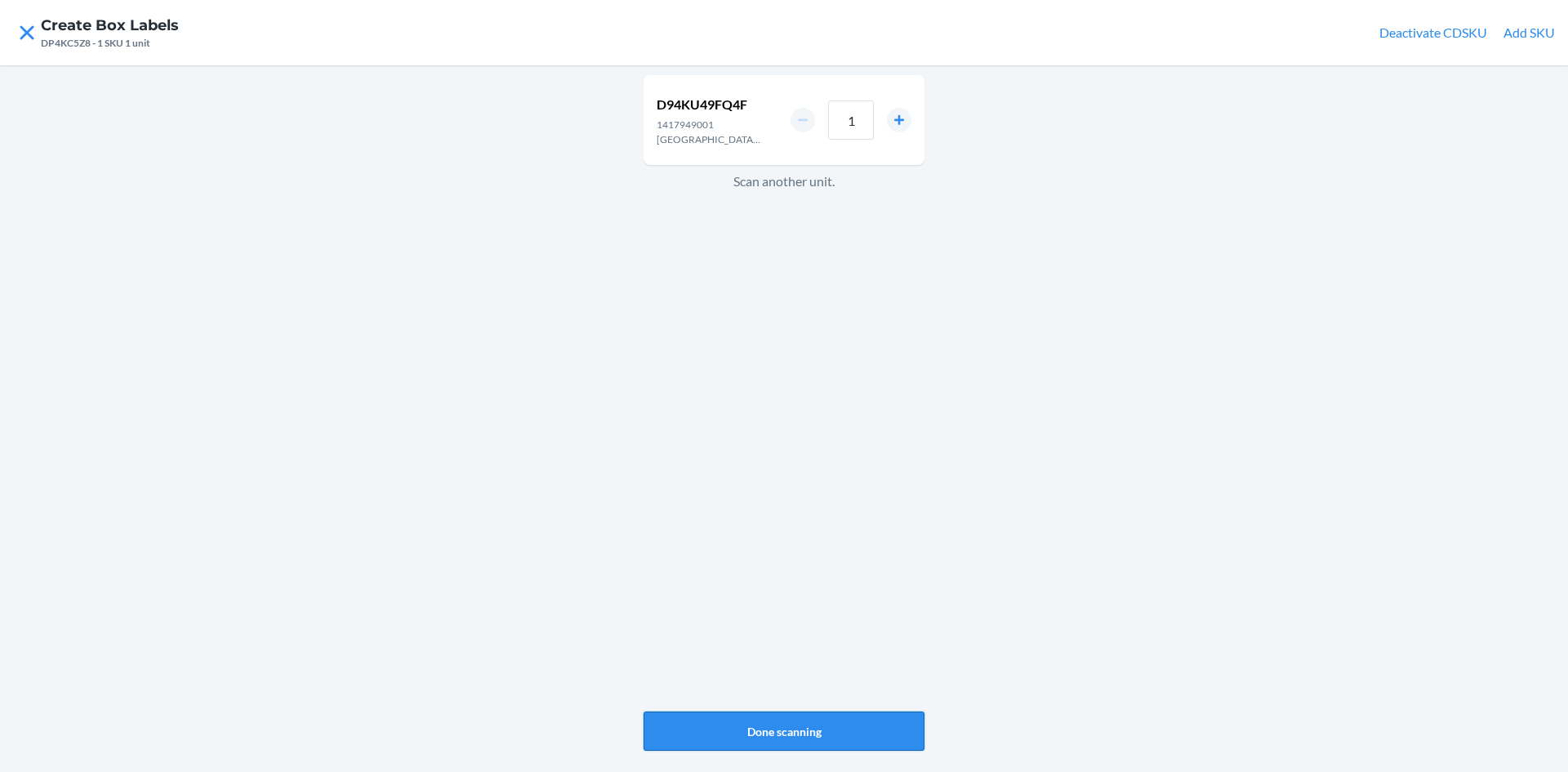
click at [860, 728] on button "Done scanning" at bounding box center [784, 731] width 281 height 40
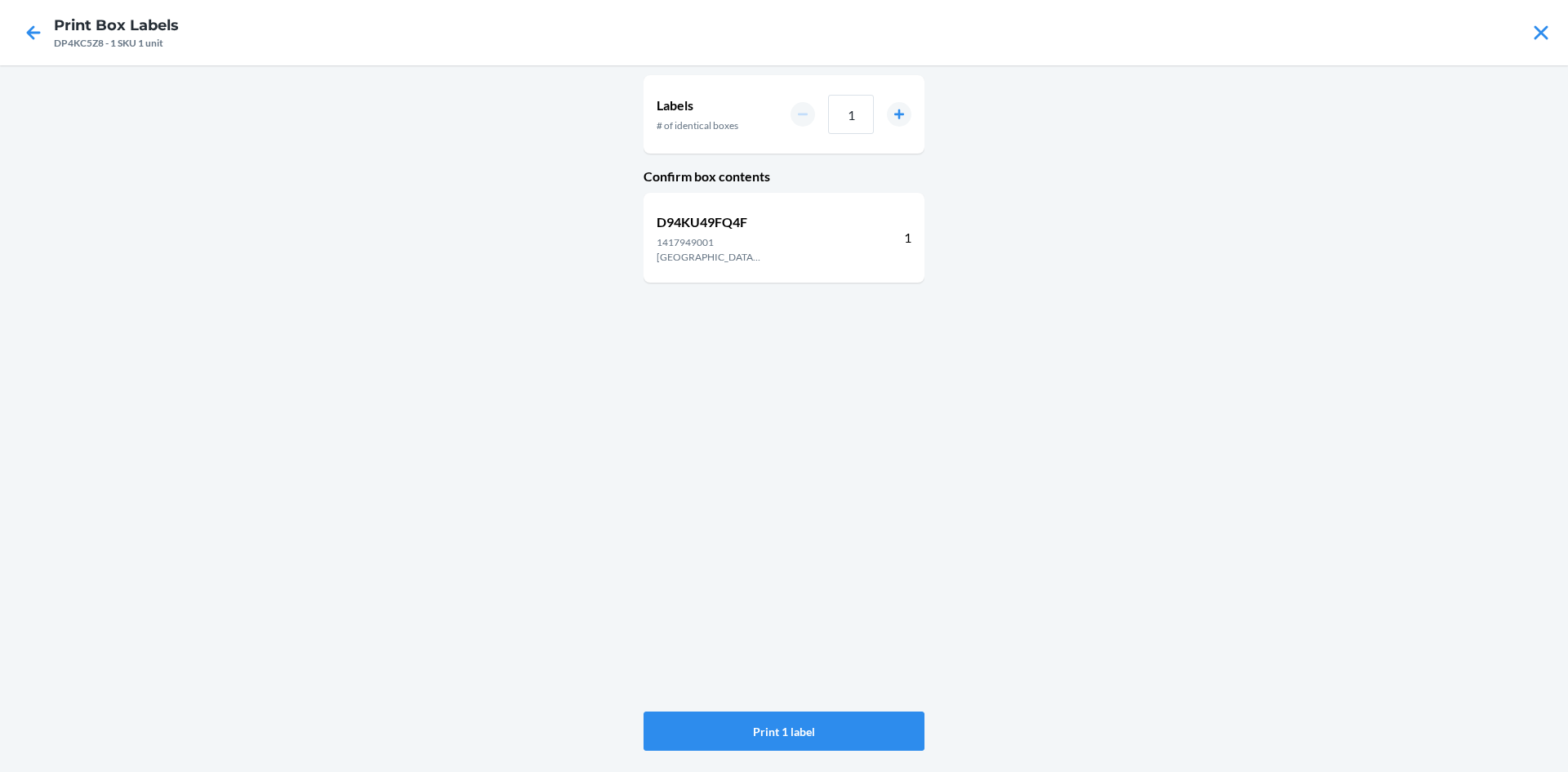
click at [860, 728] on button "Print 1 label" at bounding box center [784, 731] width 281 height 40
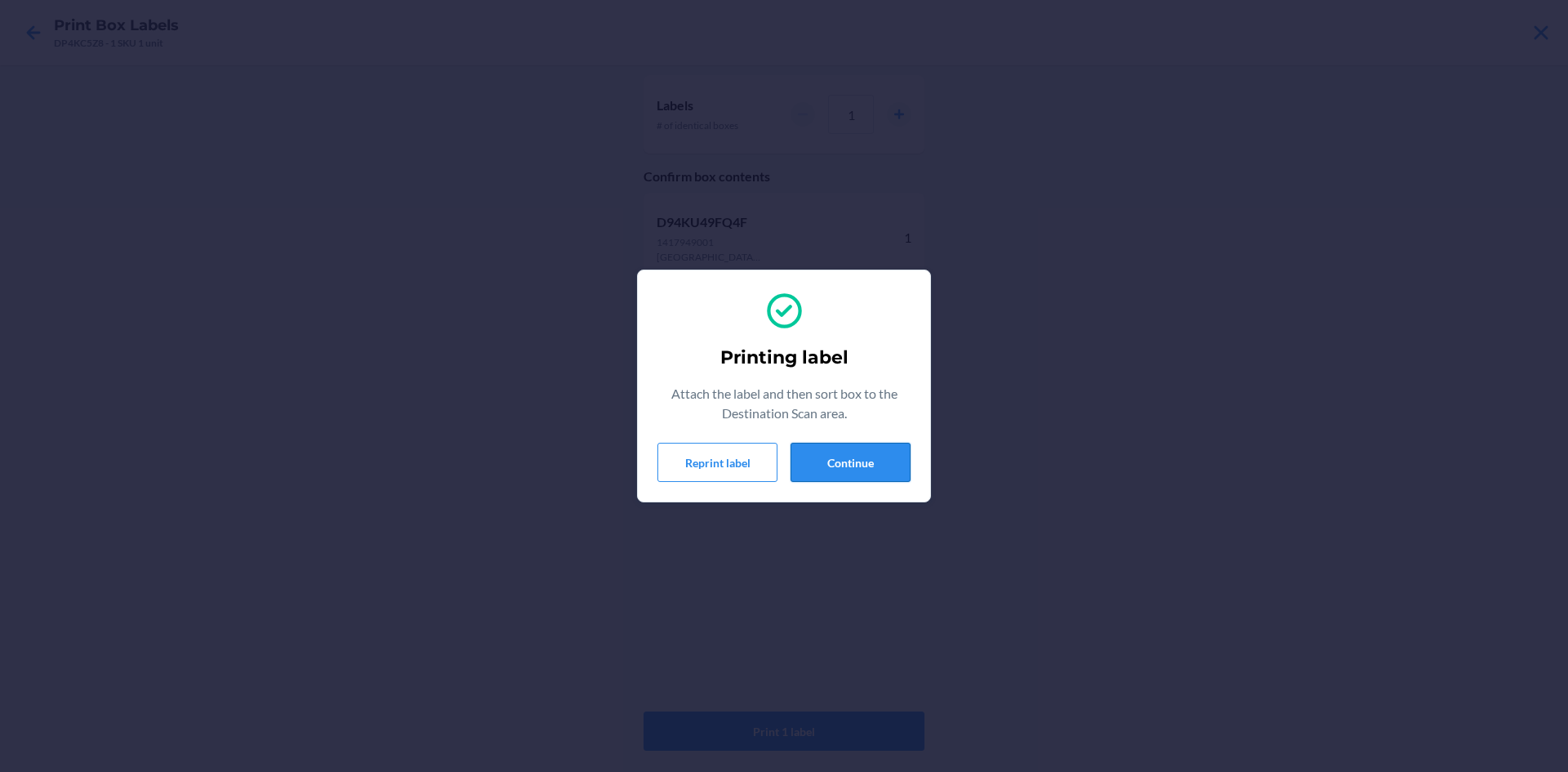
click at [844, 452] on button "Continue" at bounding box center [851, 462] width 120 height 40
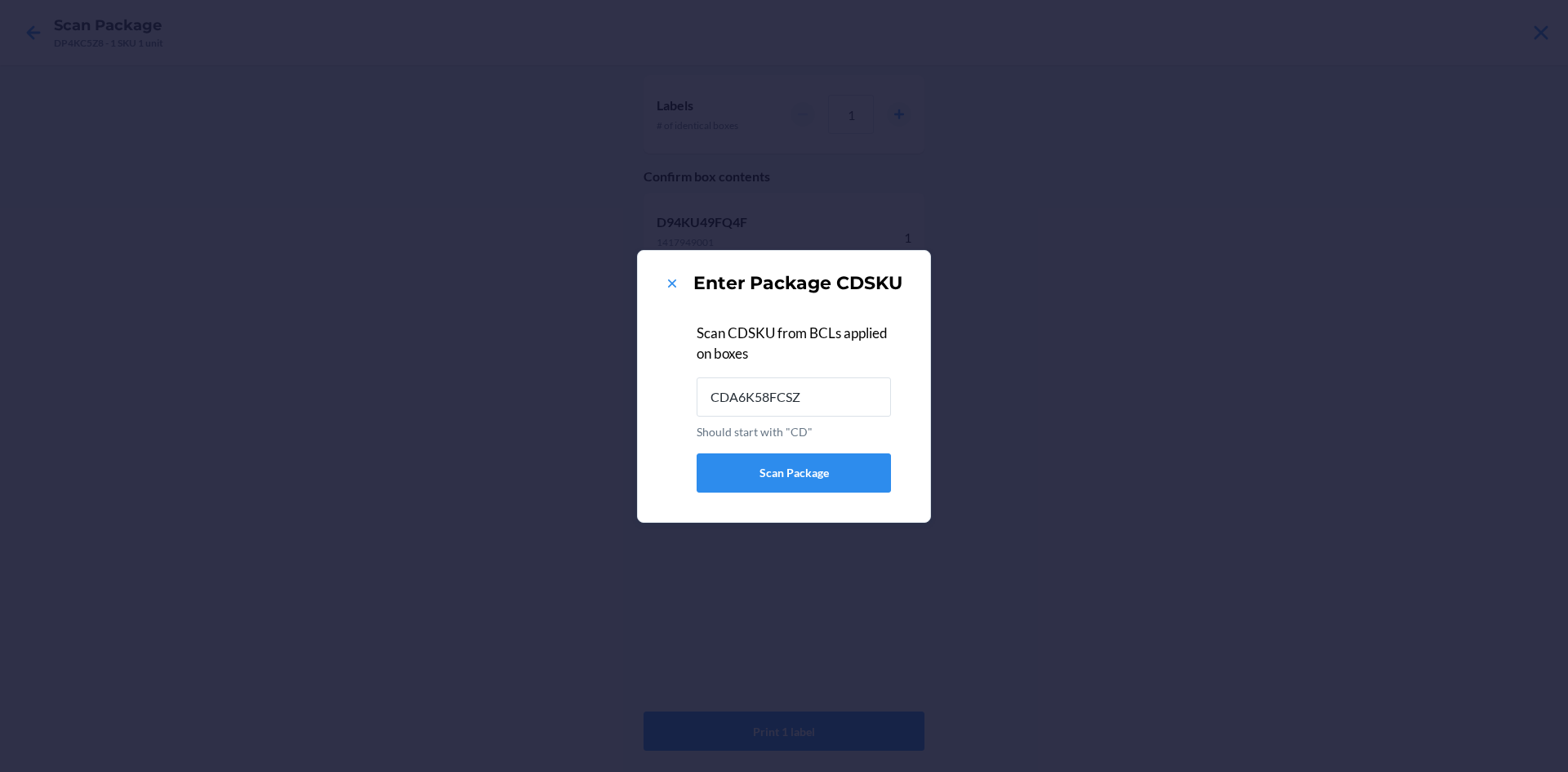
type input "CDA6K58FCSZ"
click at [677, 280] on icon at bounding box center [672, 283] width 16 height 16
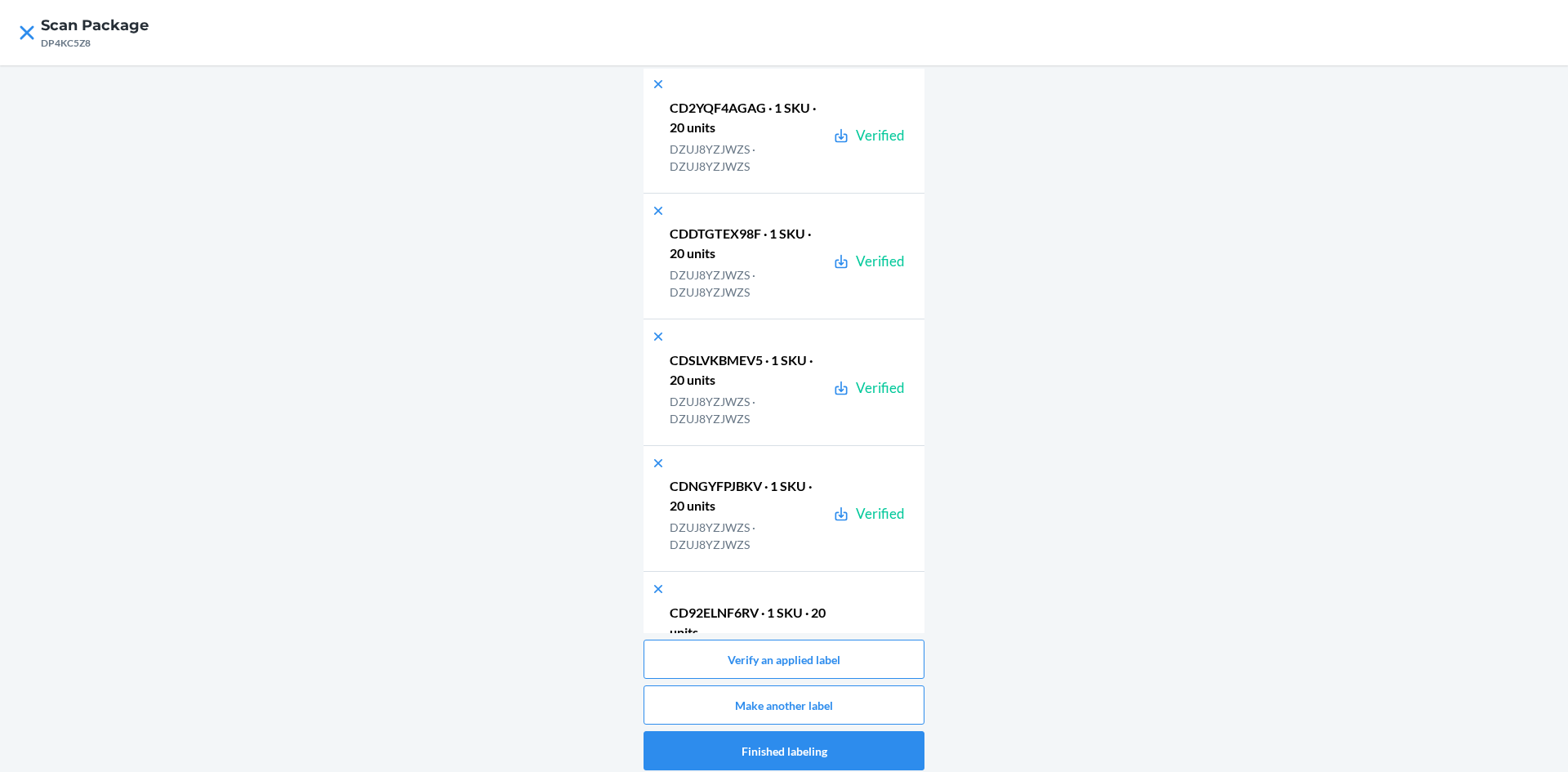
scroll to position [14596, 0]
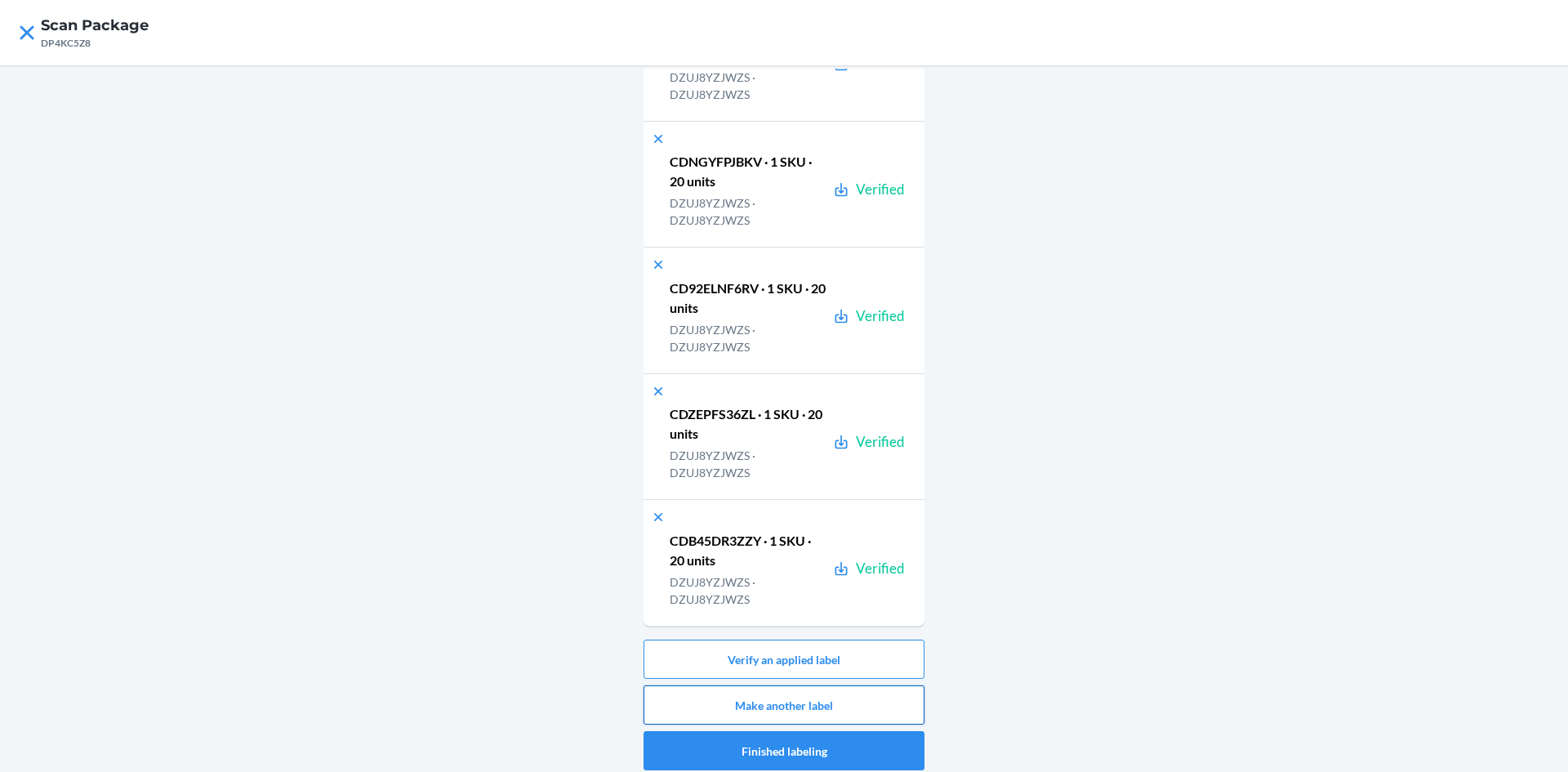
click at [903, 695] on button "Make another label" at bounding box center [784, 705] width 281 height 40
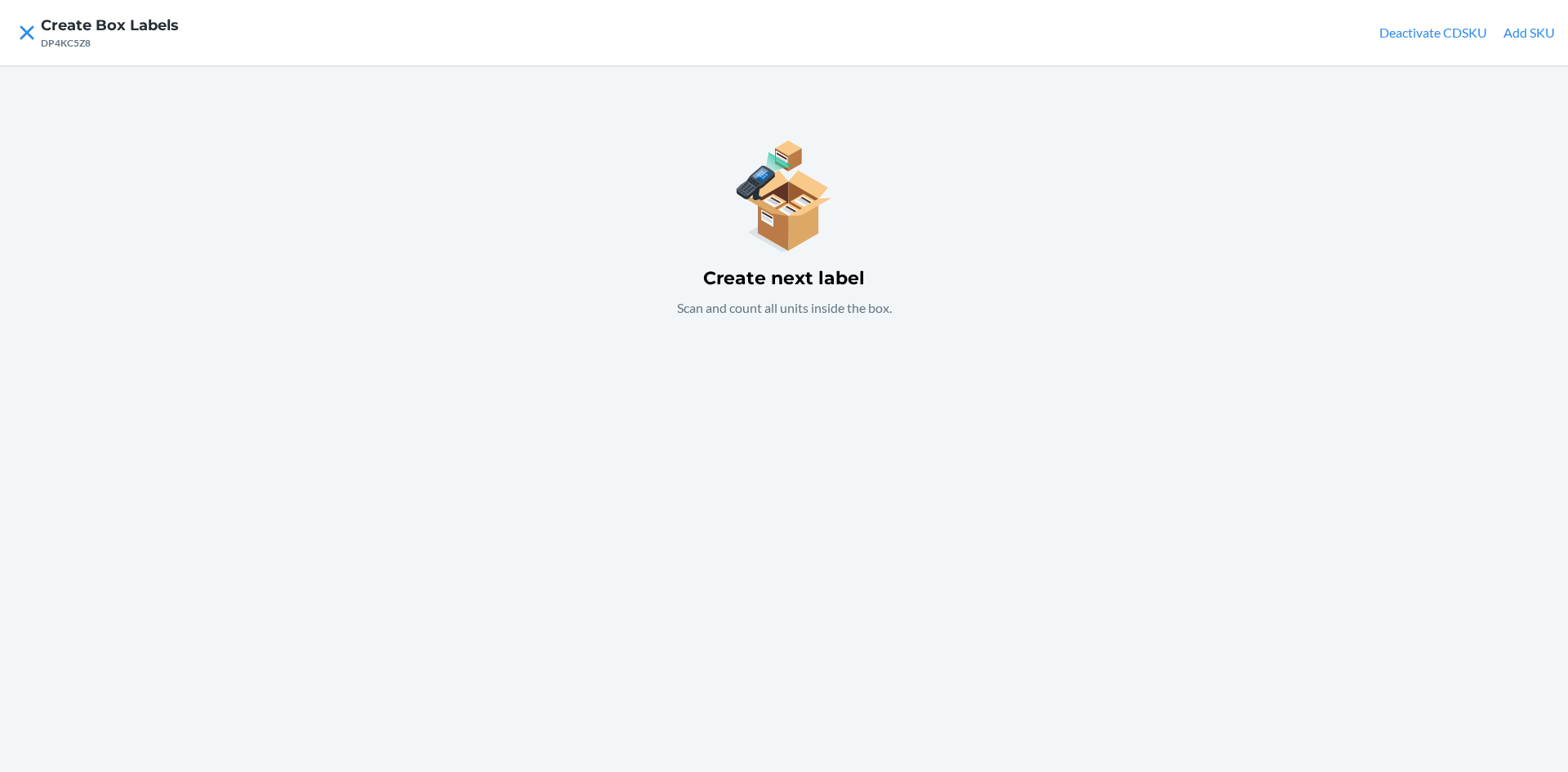
click at [1523, 40] on button "Add SKU" at bounding box center [1529, 33] width 51 height 20
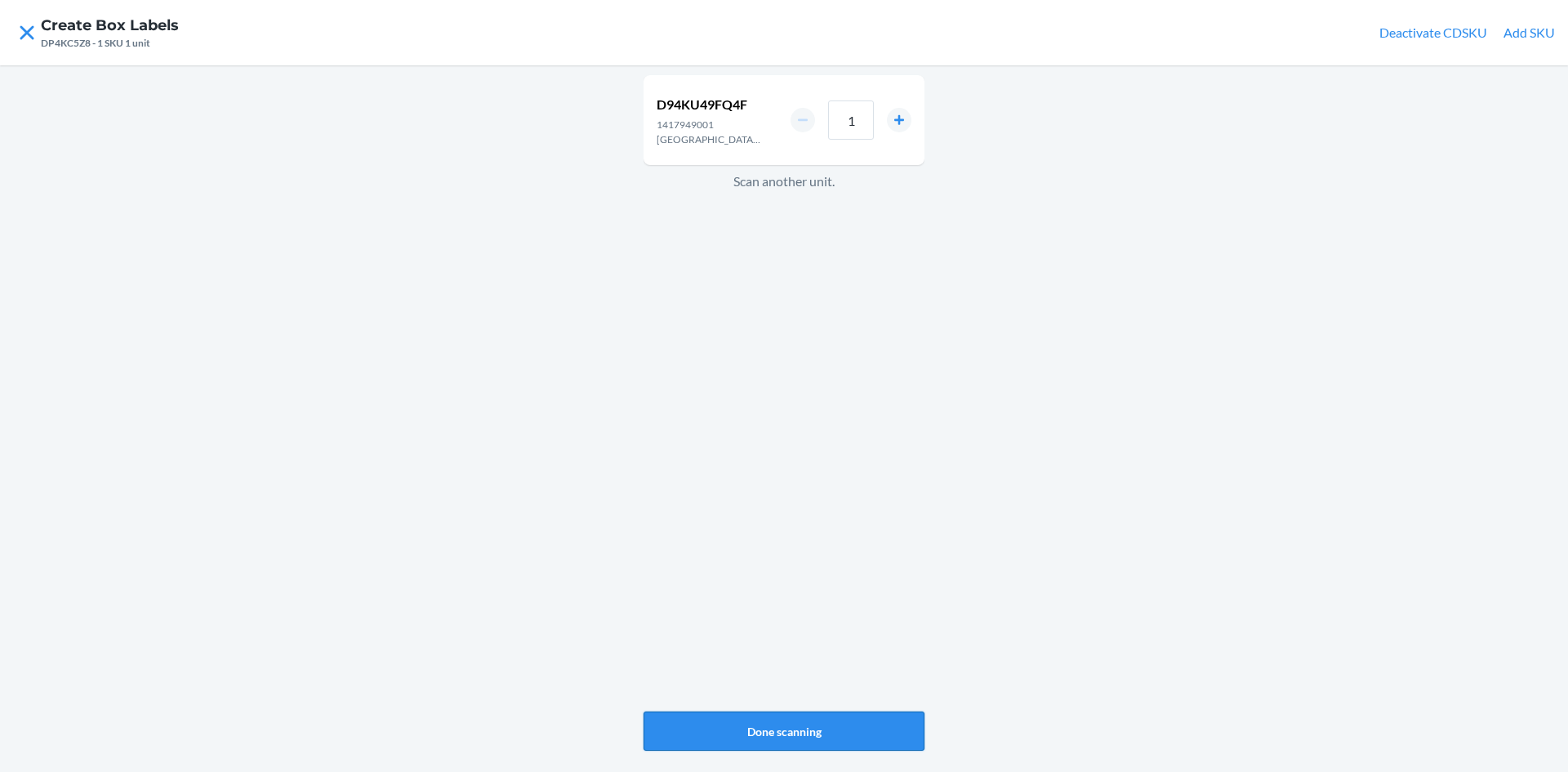
click at [830, 726] on button "Done scanning" at bounding box center [784, 731] width 281 height 40
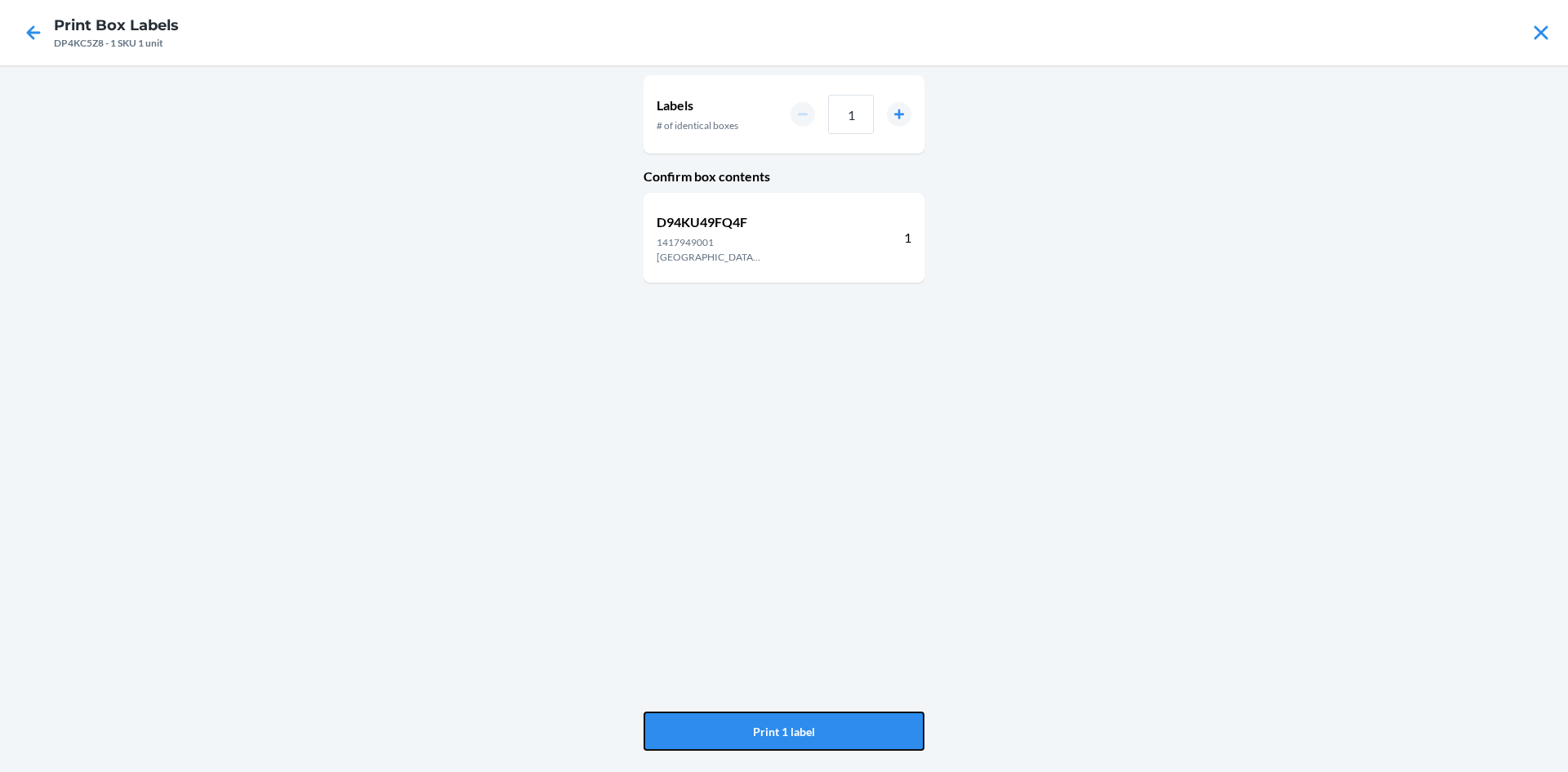
click at [830, 726] on button "Print 1 label" at bounding box center [784, 731] width 281 height 40
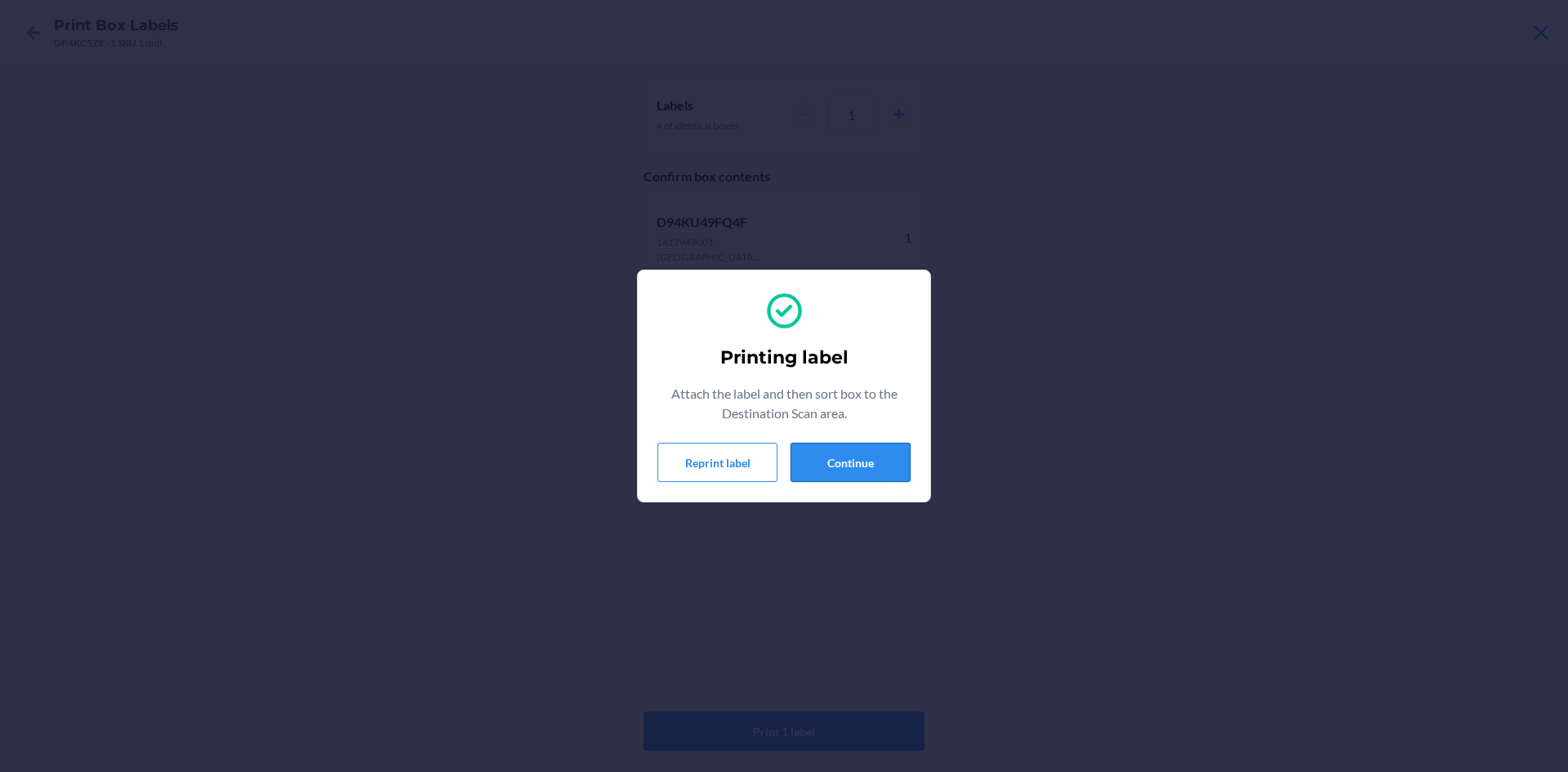
click at [881, 454] on button "Continue" at bounding box center [851, 462] width 120 height 40
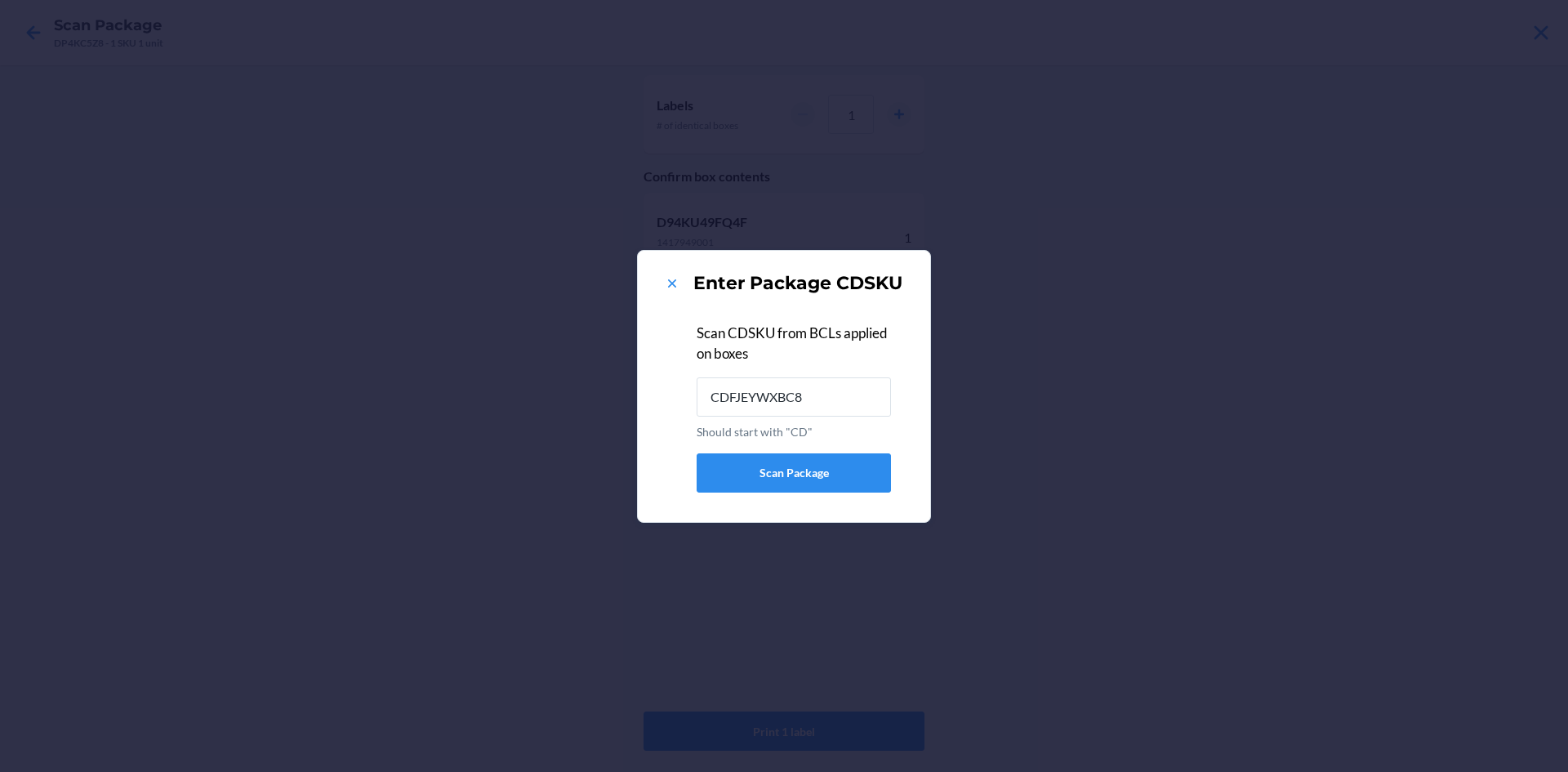
type input "CDFJEYWXBC8"
click at [672, 287] on icon at bounding box center [672, 283] width 16 height 16
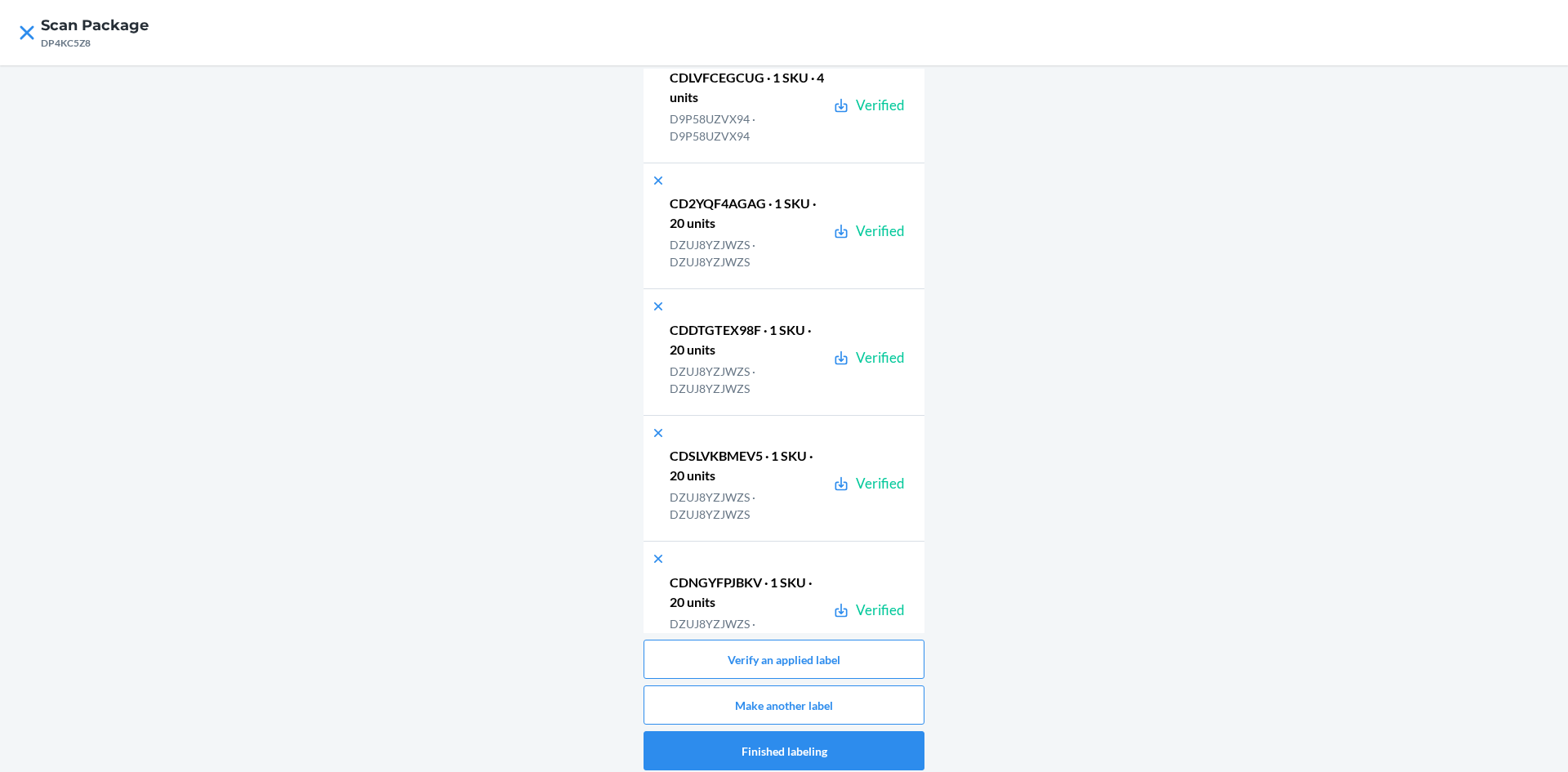
scroll to position [14722, 0]
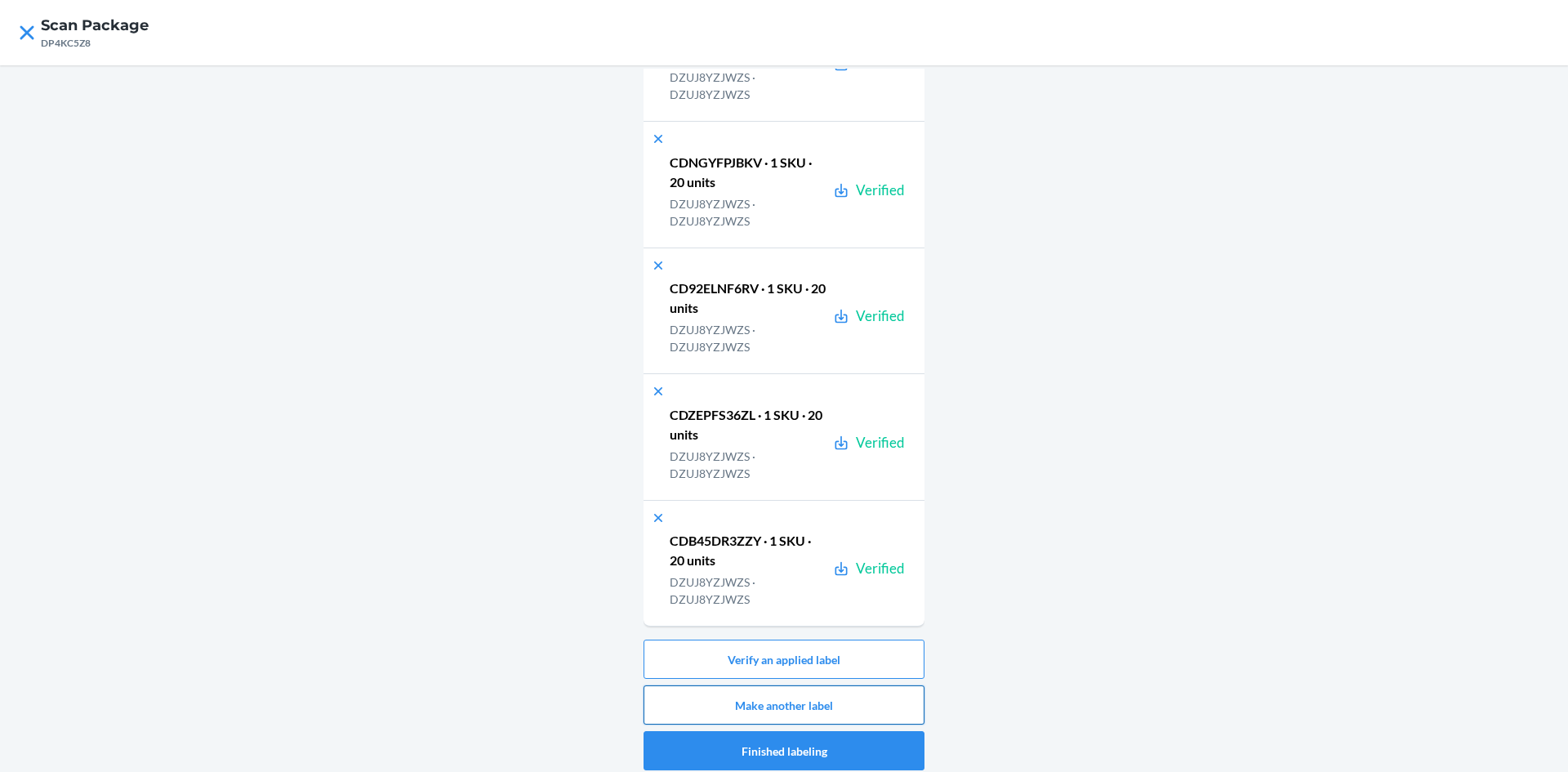
click at [870, 703] on button "Make another label" at bounding box center [784, 705] width 281 height 40
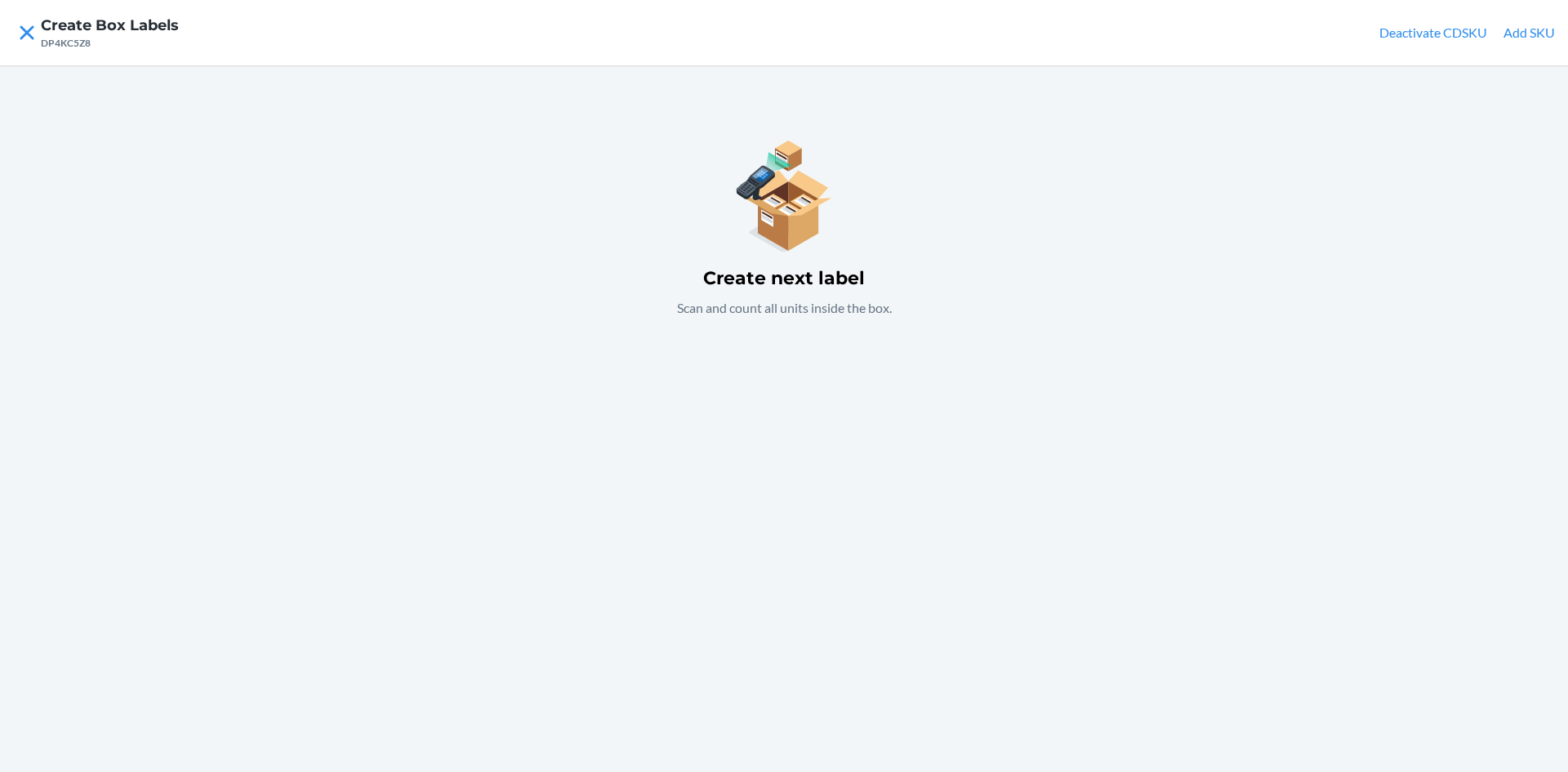
click at [1544, 27] on button "Add SKU" at bounding box center [1529, 33] width 51 height 20
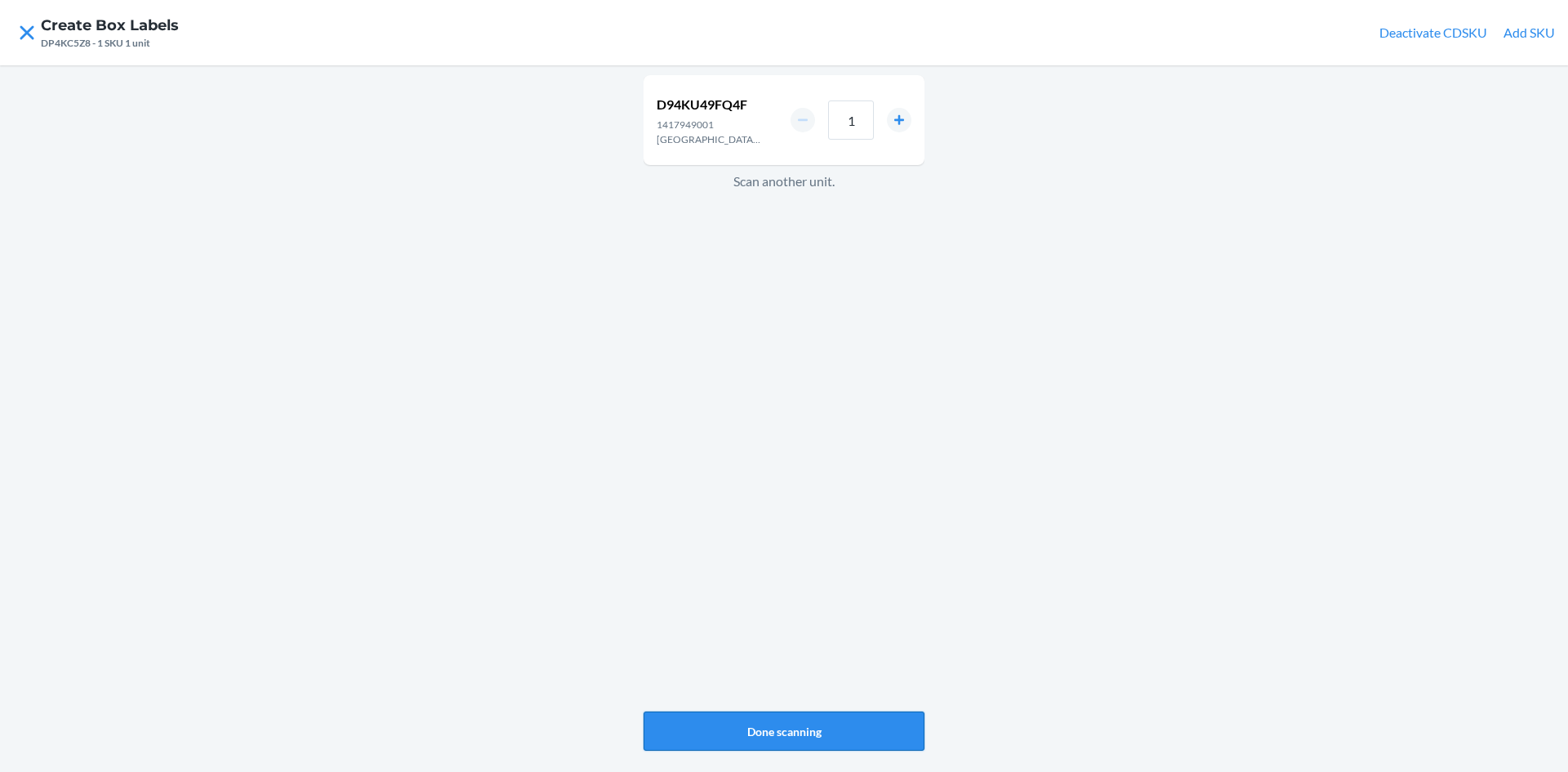
click at [784, 718] on button "Done scanning" at bounding box center [784, 731] width 281 height 40
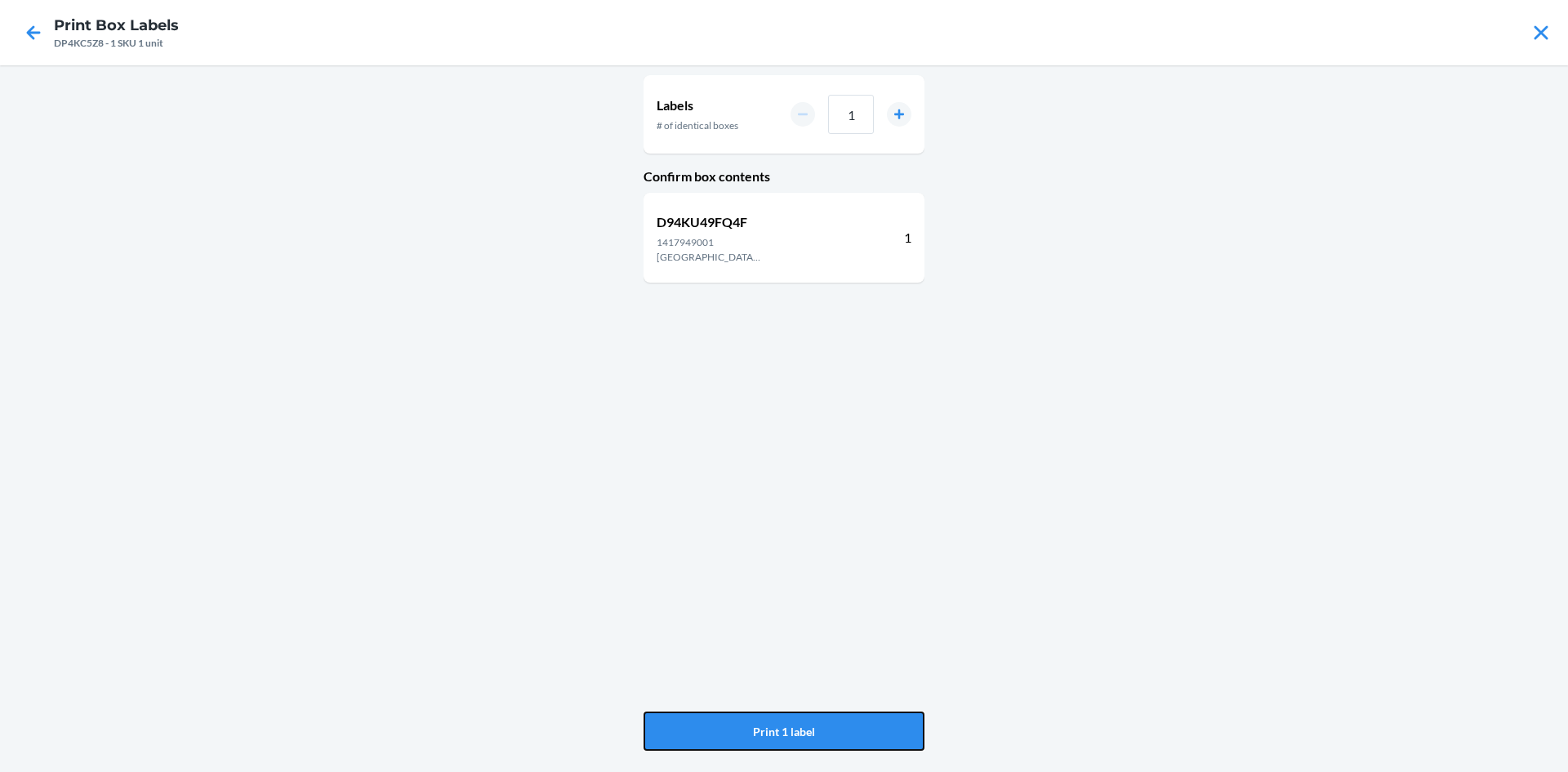
click at [784, 718] on button "Print 1 label" at bounding box center [784, 731] width 281 height 40
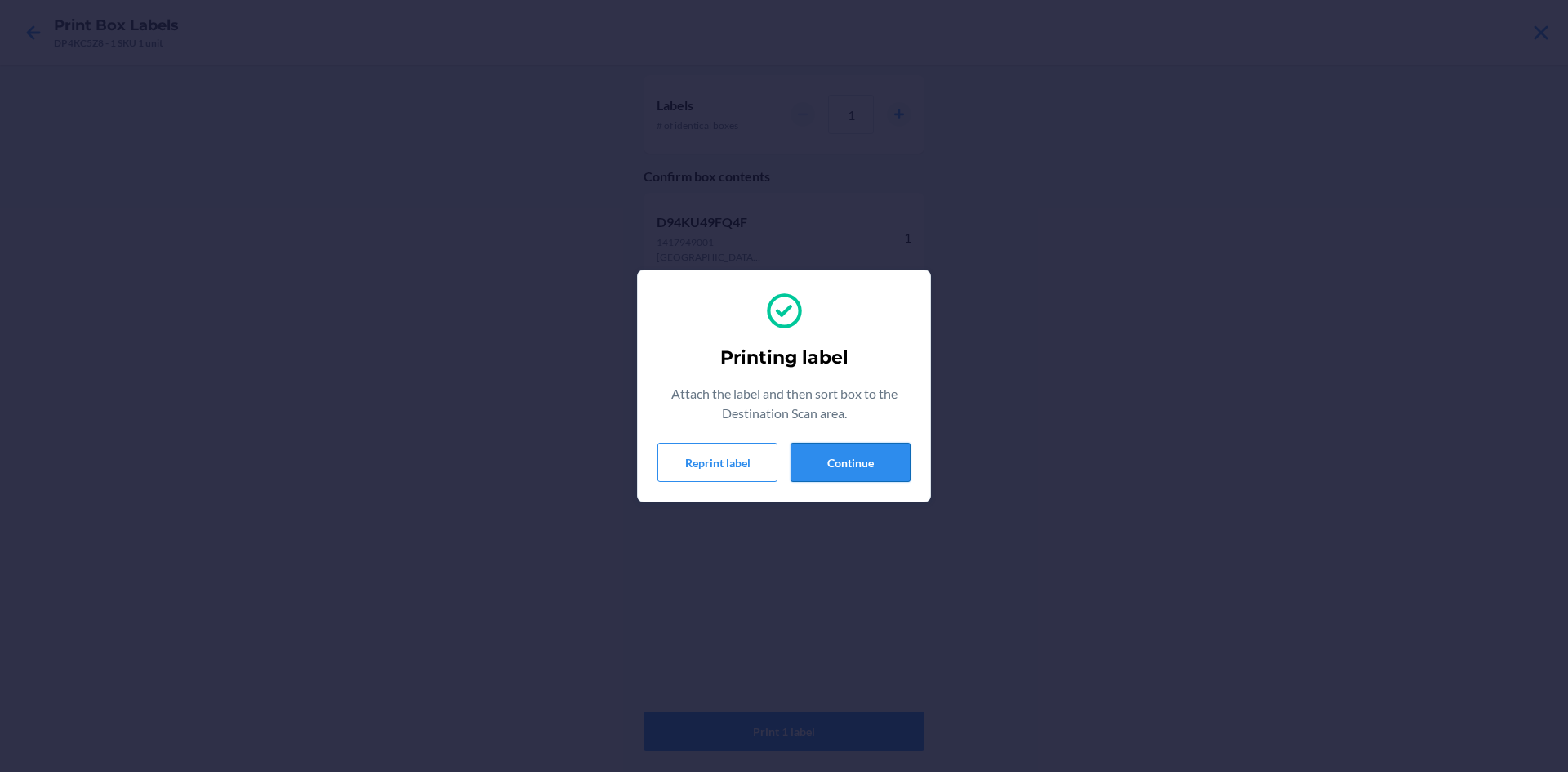
click at [856, 456] on button "Continue" at bounding box center [851, 462] width 120 height 40
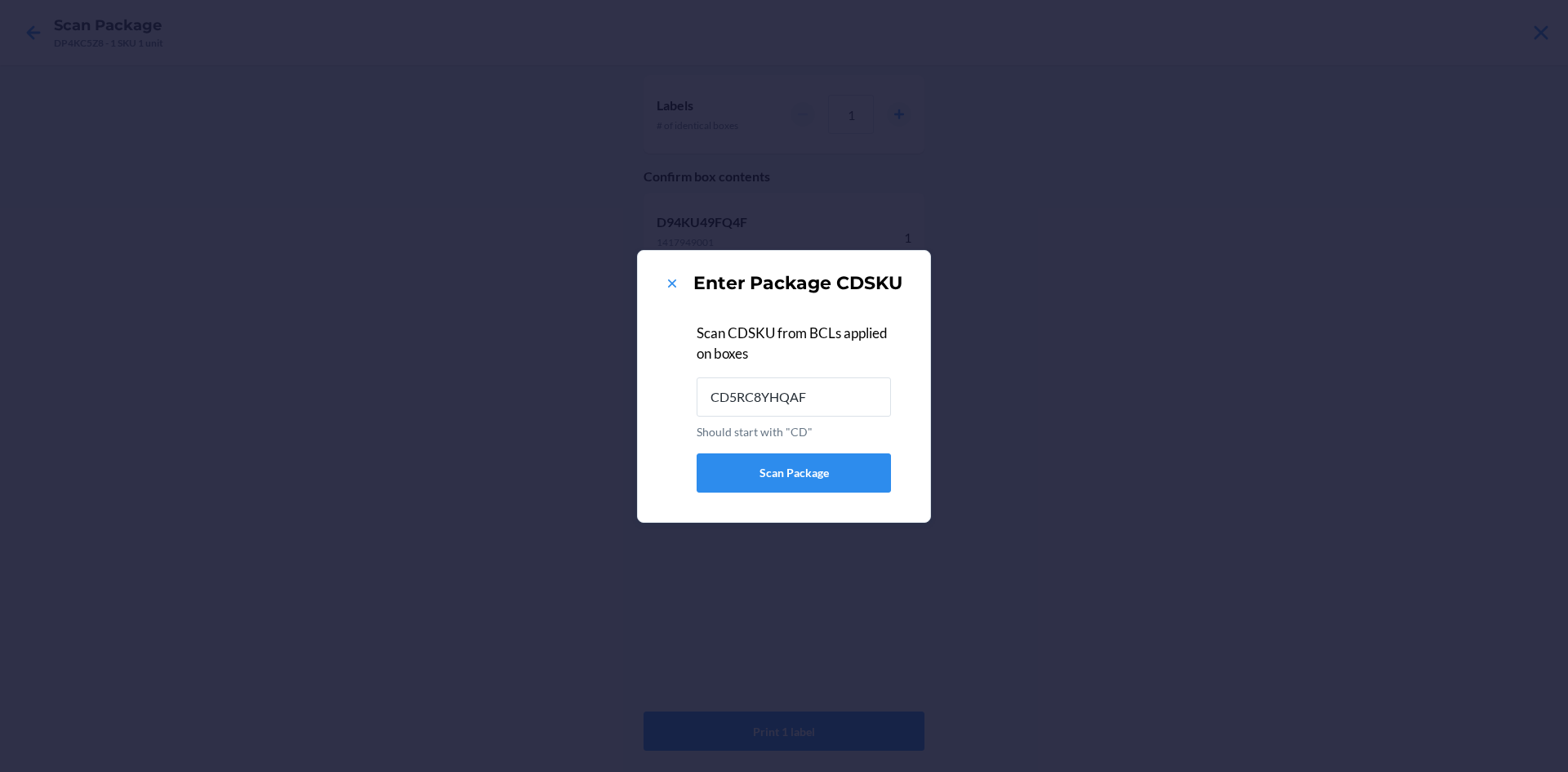
type input "CD5RC8YHQAF"
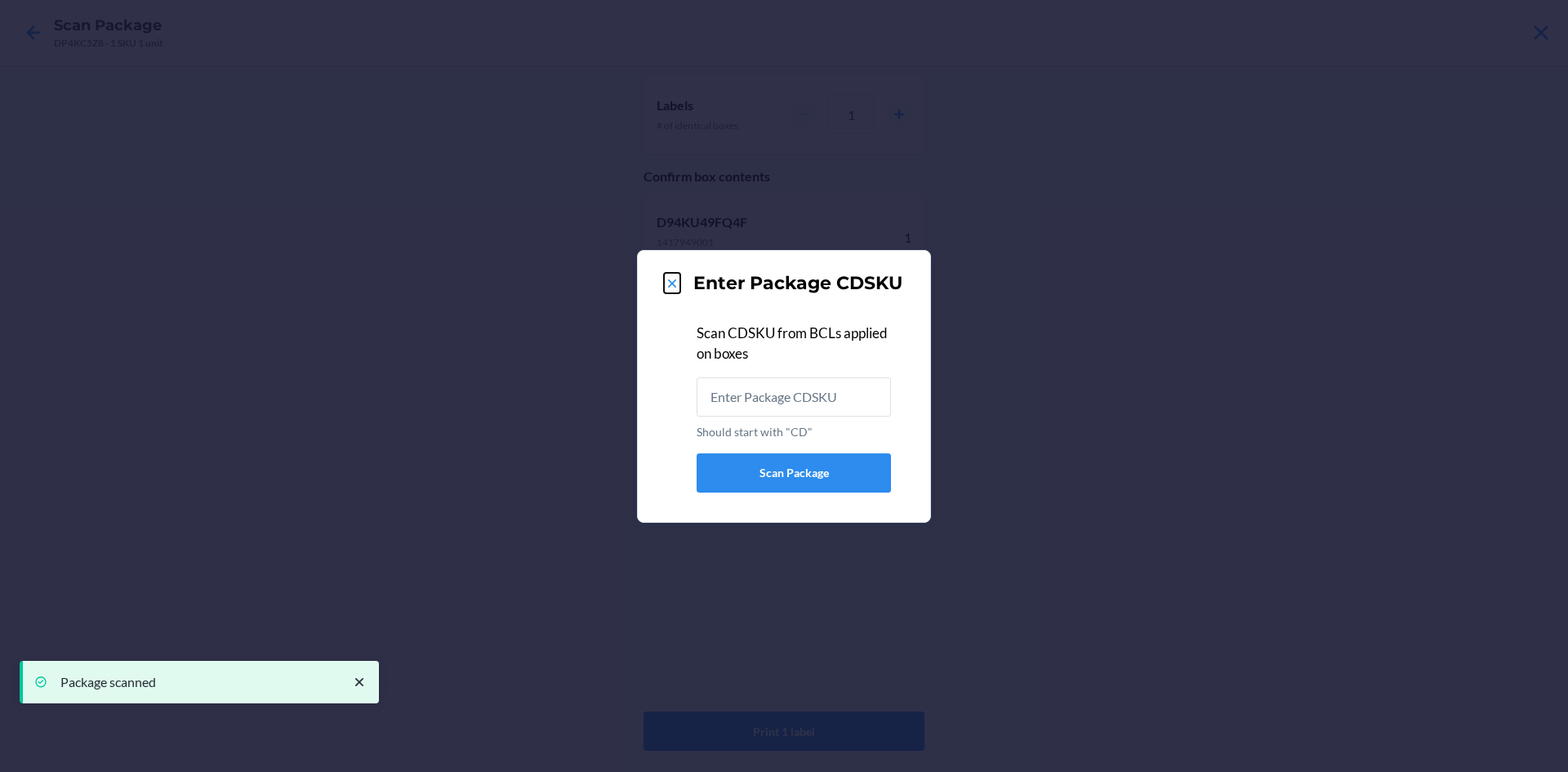
click at [679, 278] on icon at bounding box center [672, 283] width 16 height 16
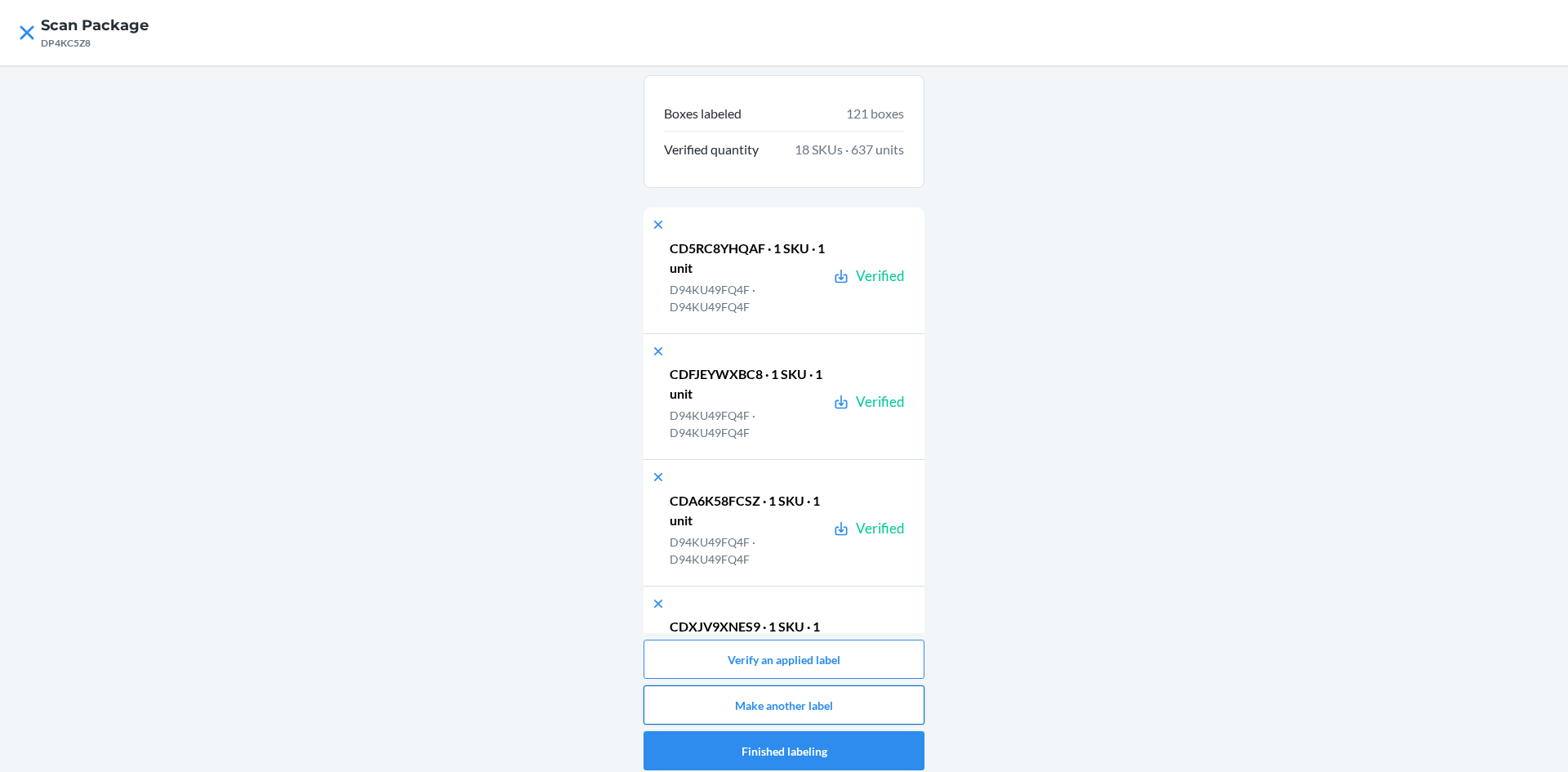
click at [906, 705] on button "Make another label" at bounding box center [784, 705] width 281 height 40
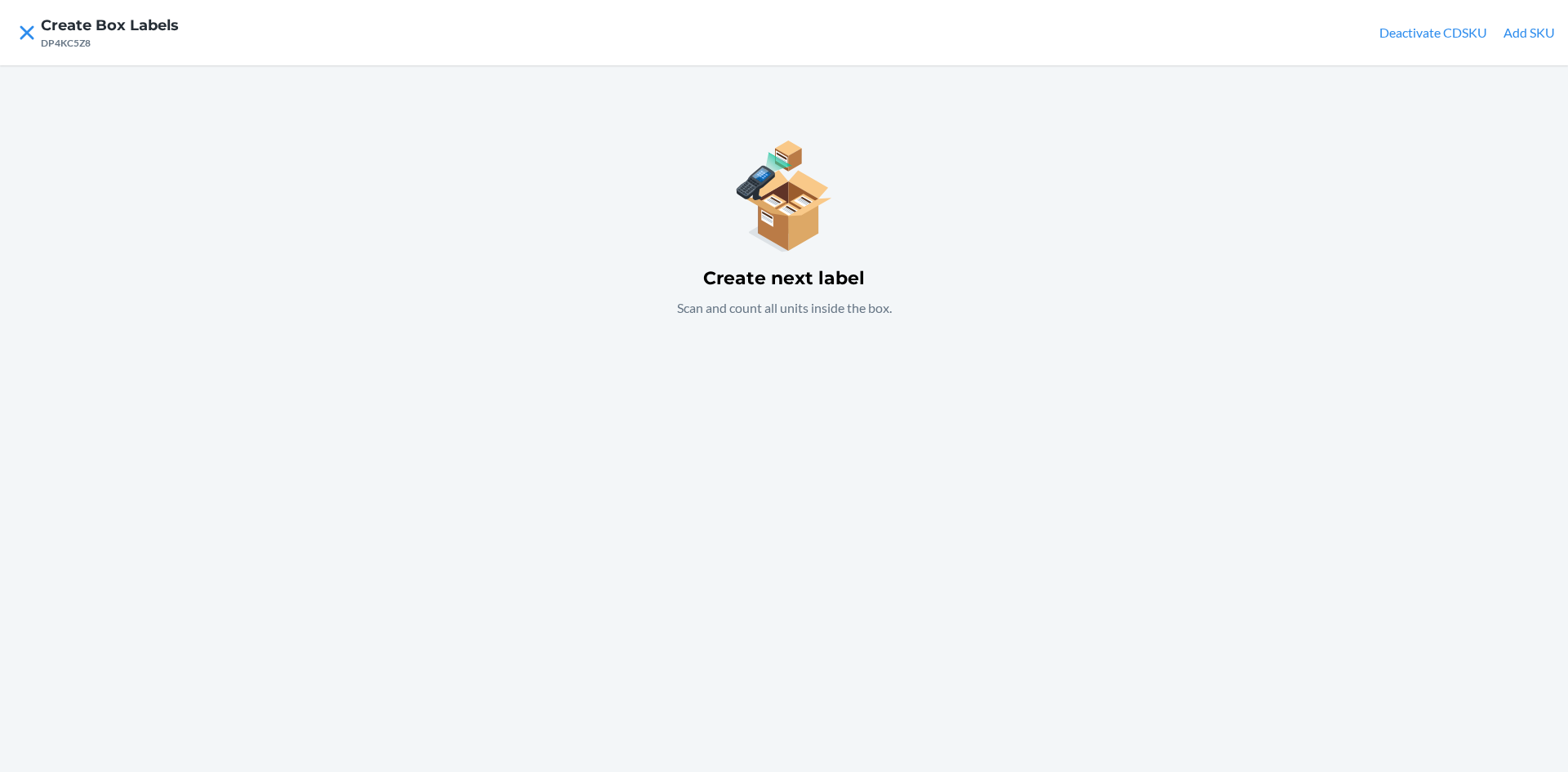
click at [1534, 37] on button "Add SKU" at bounding box center [1529, 33] width 51 height 20
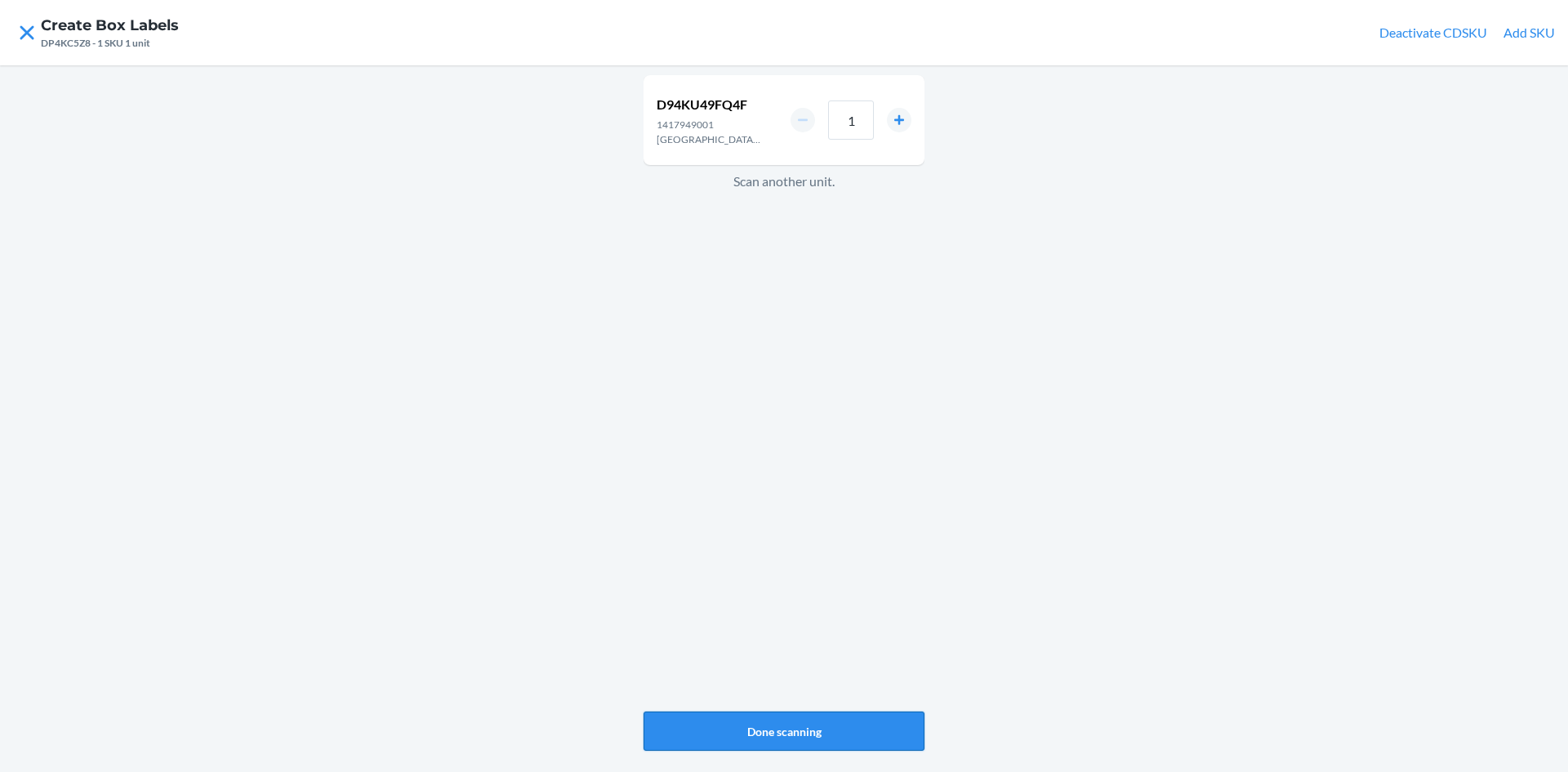
click at [836, 723] on button "Done scanning" at bounding box center [784, 731] width 281 height 40
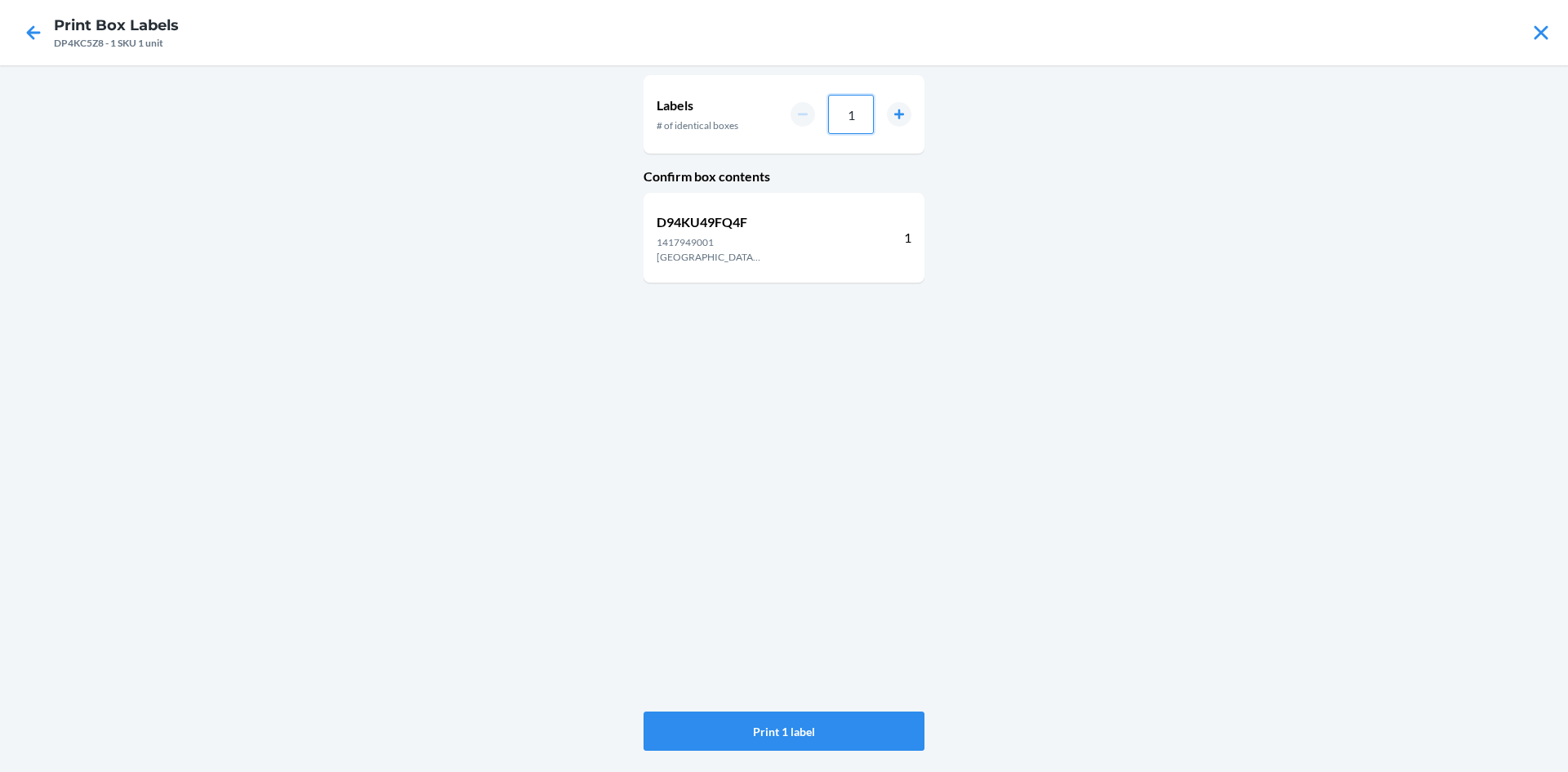
click at [861, 110] on input "1" at bounding box center [851, 115] width 46 height 40
type input "03"
click at [803, 718] on button "Print 3 labels" at bounding box center [784, 731] width 281 height 40
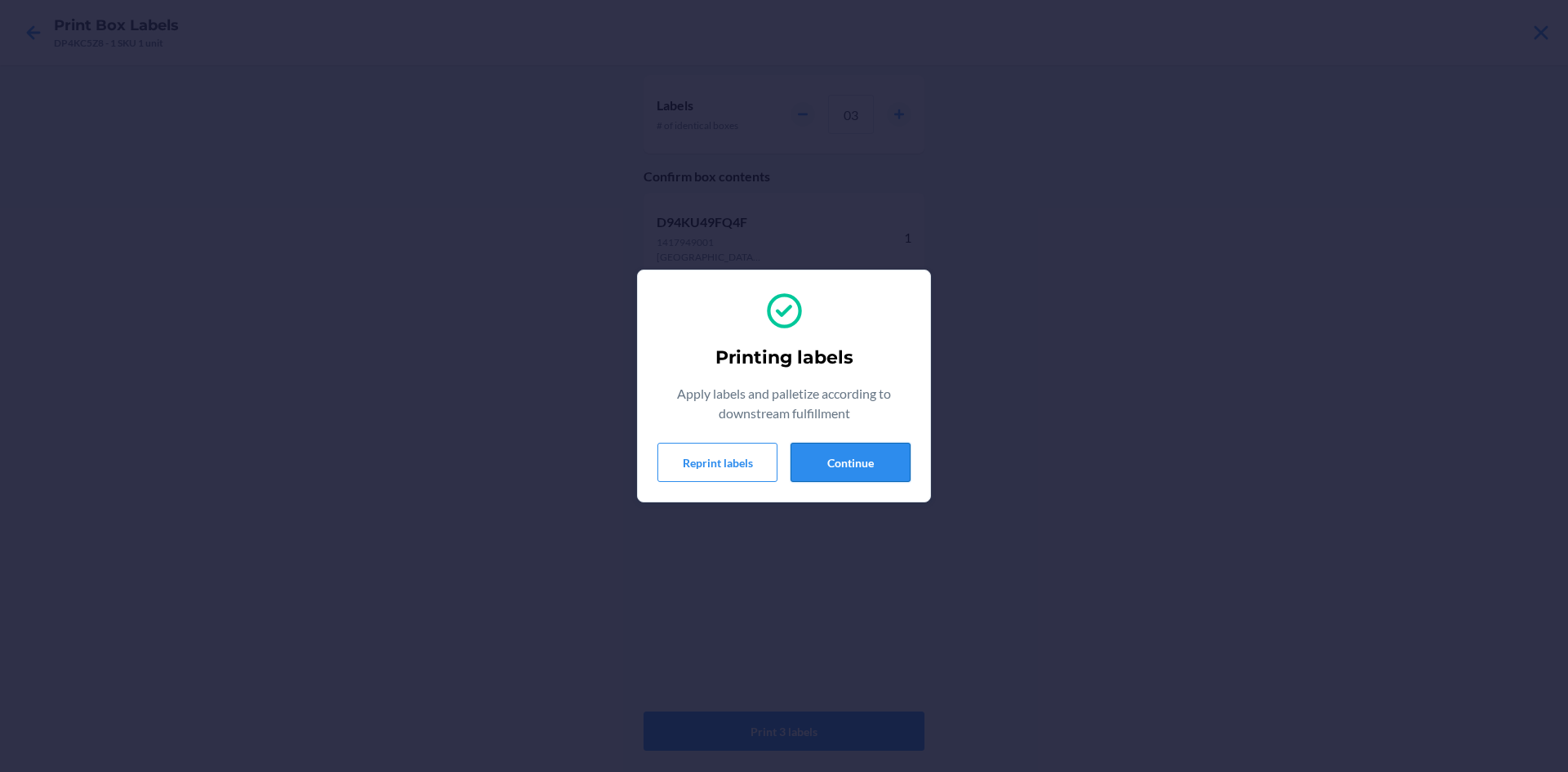
click at [814, 454] on button "Continue" at bounding box center [851, 462] width 120 height 40
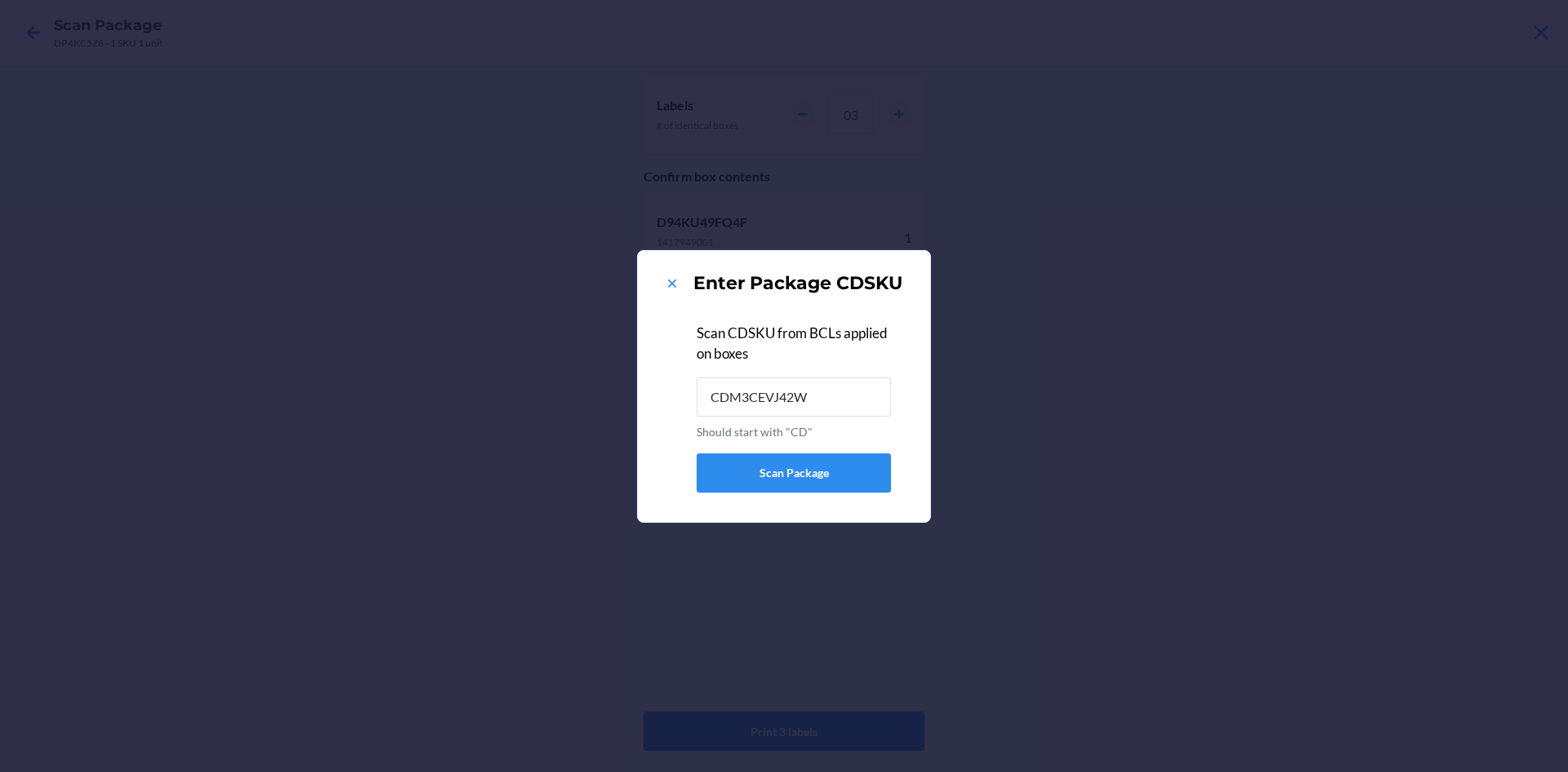
type input "CDM3CEVJ42W"
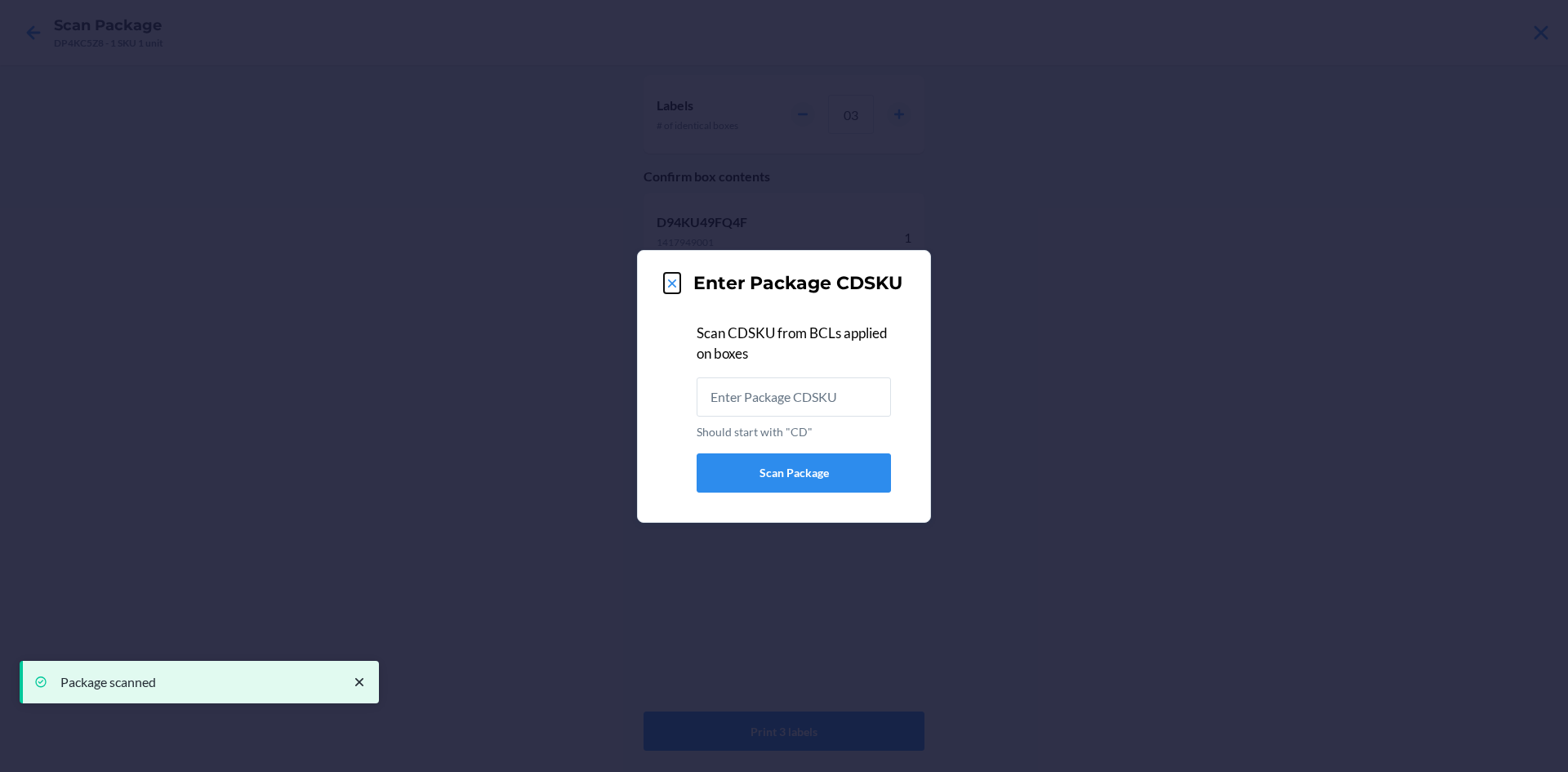
click at [667, 283] on icon at bounding box center [672, 283] width 16 height 16
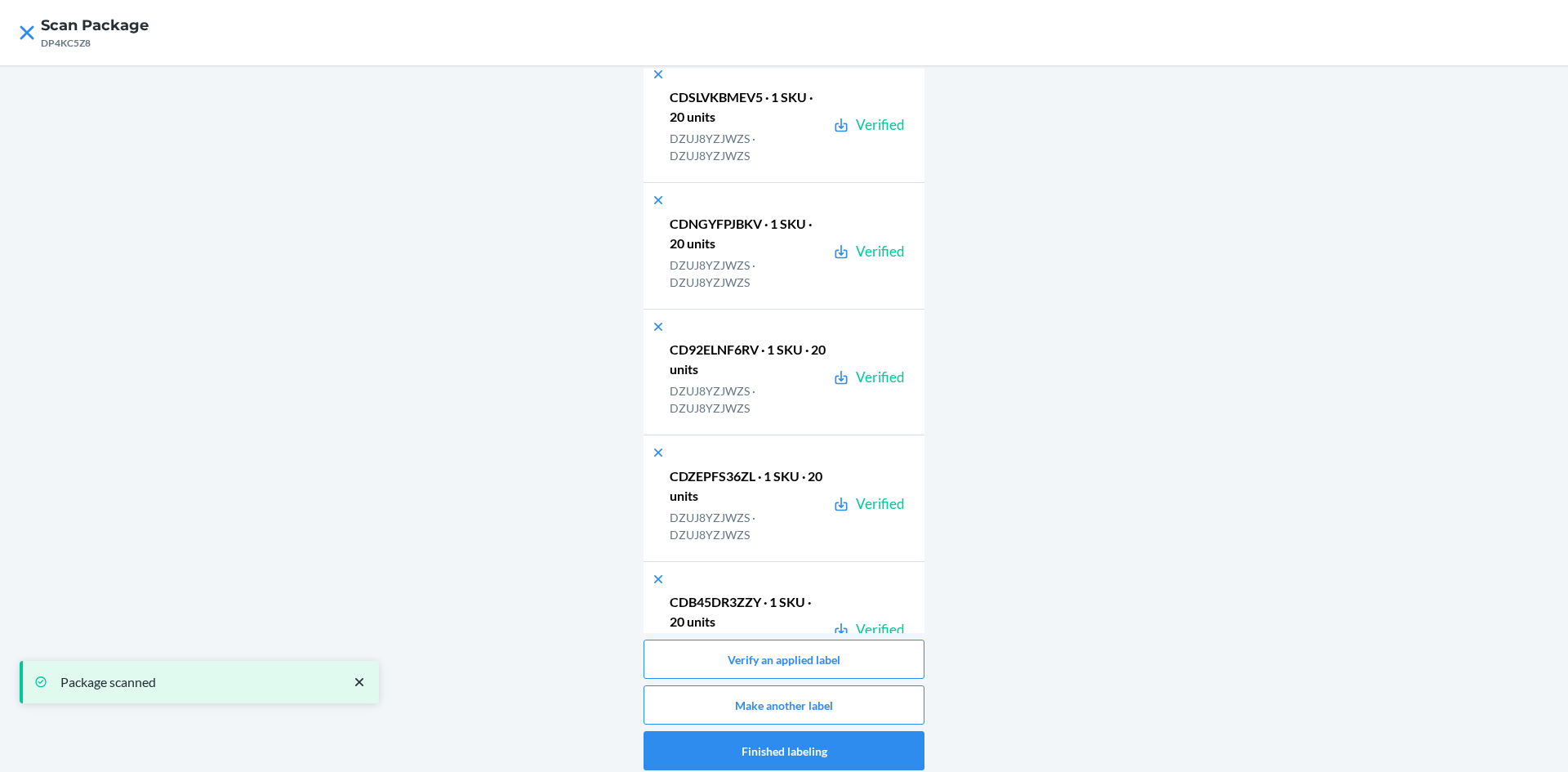
scroll to position [15227, 0]
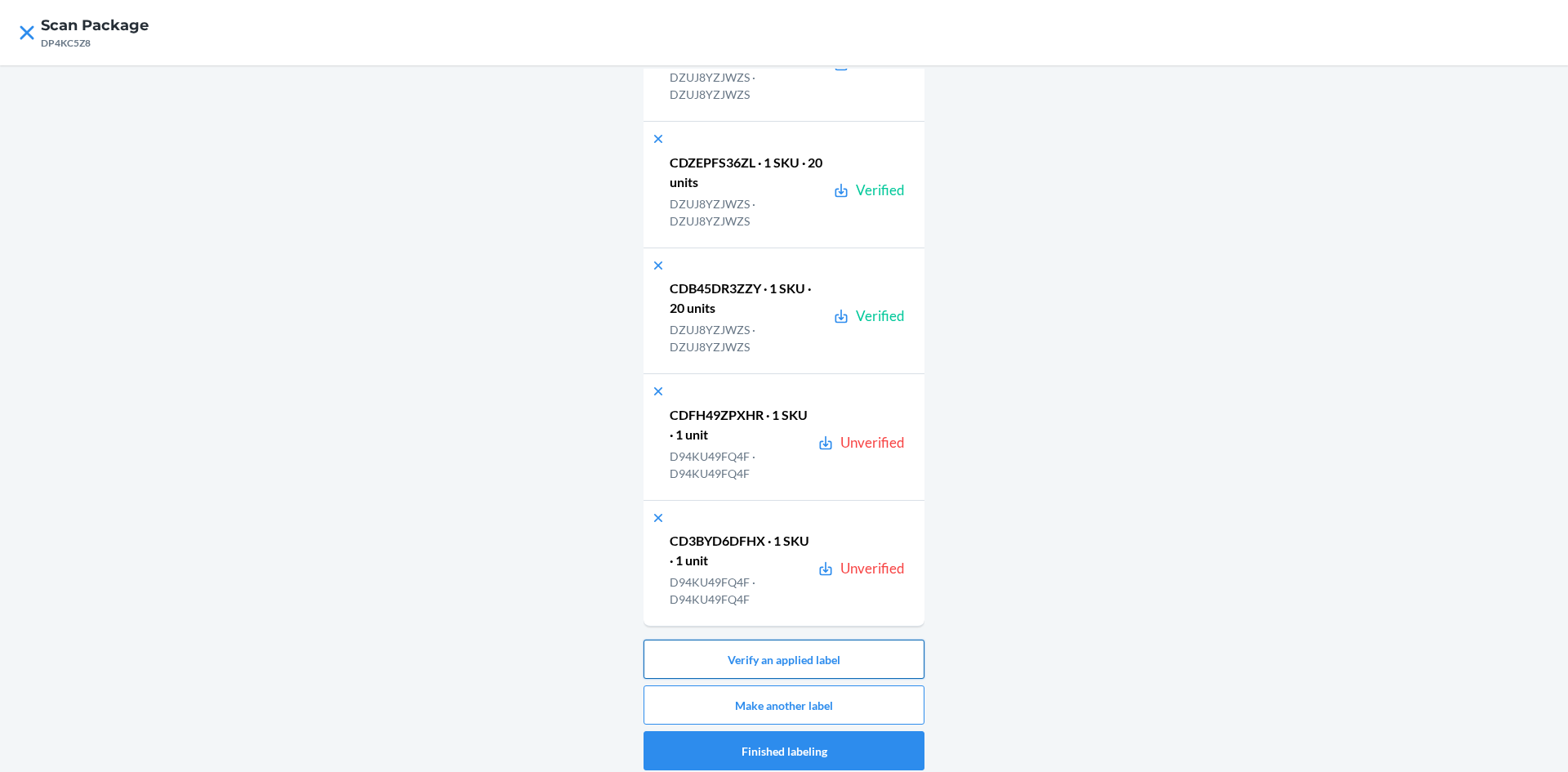
click at [882, 653] on button "Verify an applied label" at bounding box center [784, 659] width 281 height 40
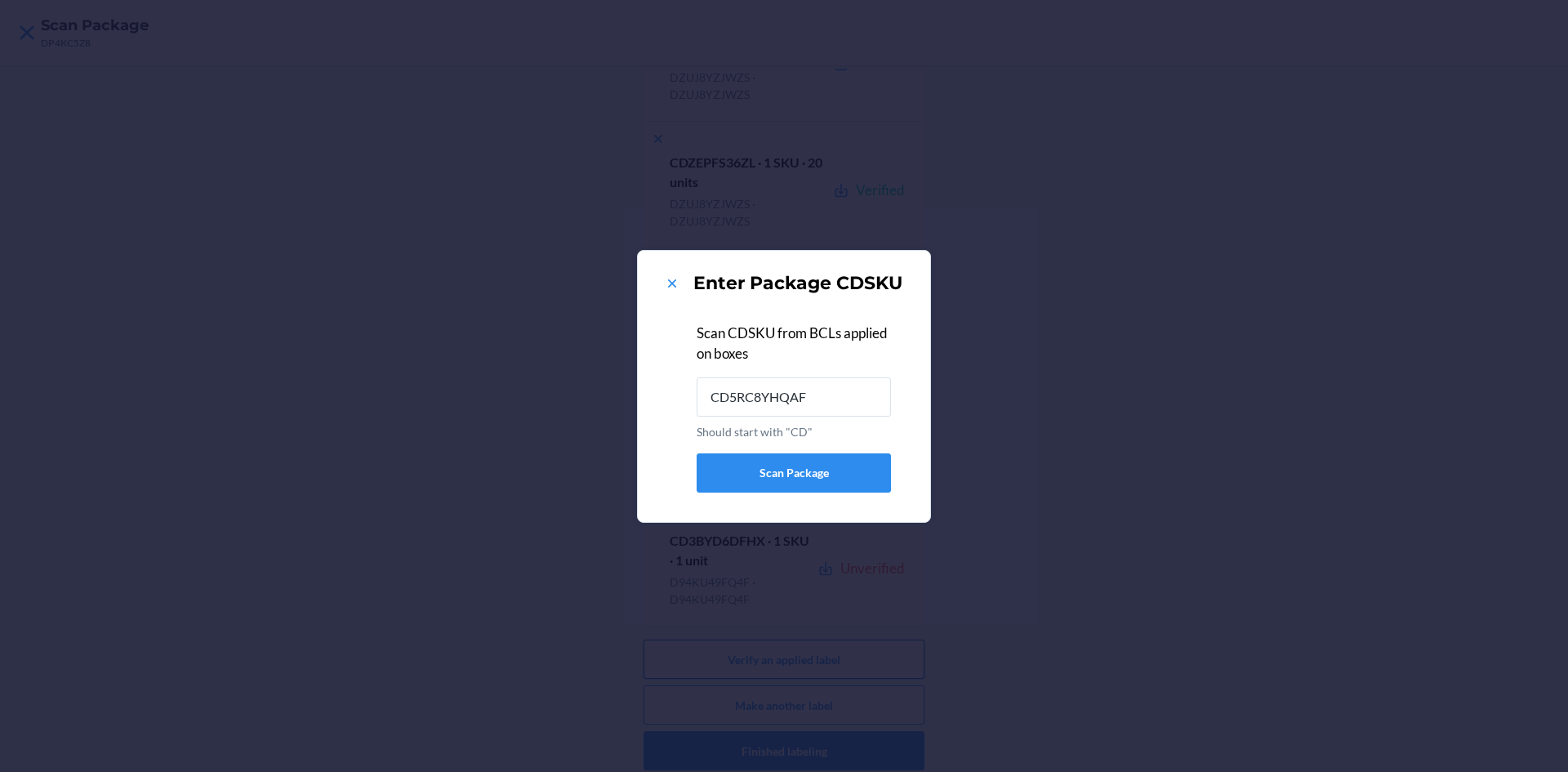
type input "CD5RC8YHQAF"
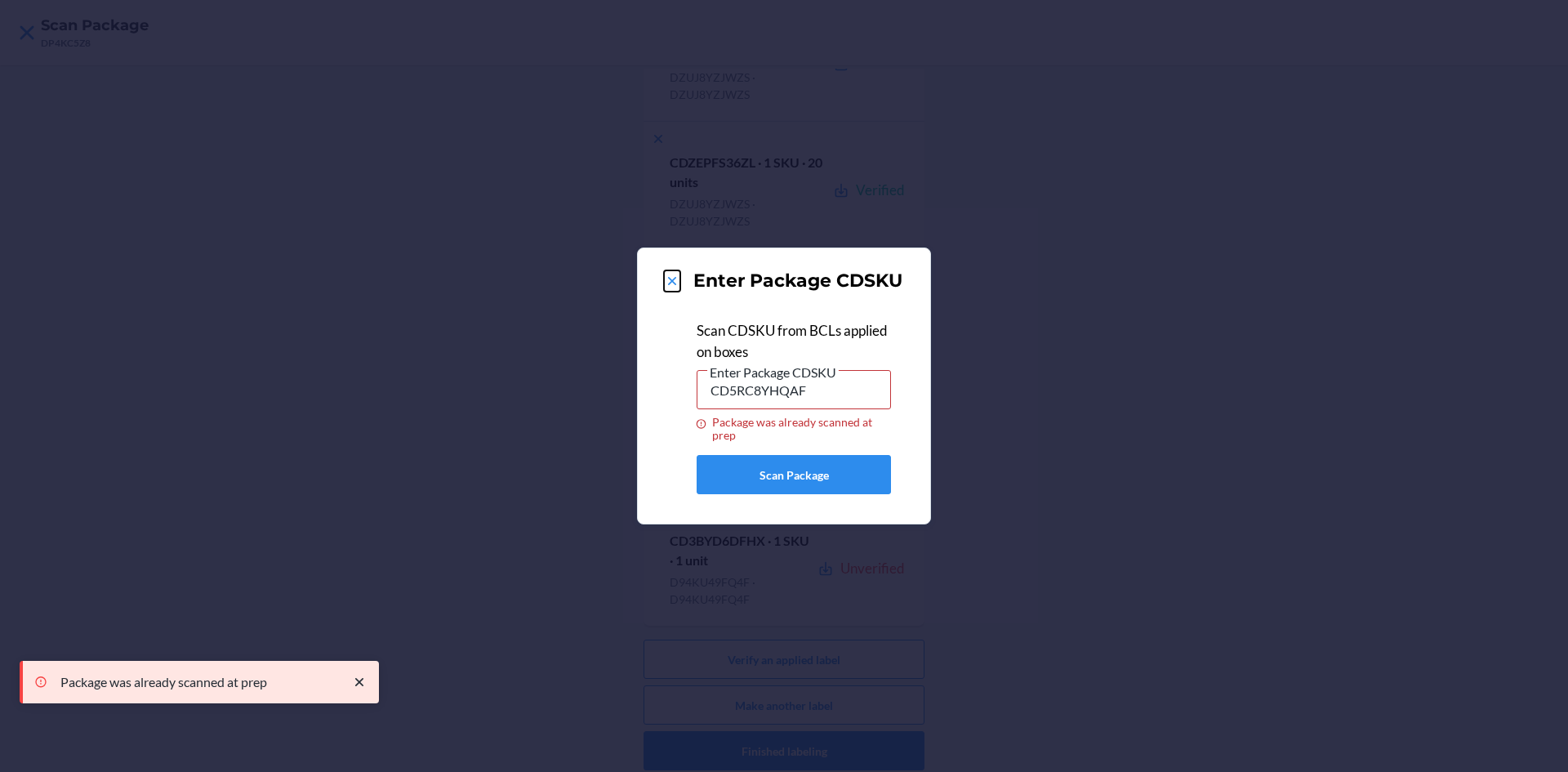
drag, startPoint x: 672, startPoint y: 284, endPoint x: 702, endPoint y: 356, distance: 78.0
click at [671, 284] on icon at bounding box center [672, 281] width 16 height 16
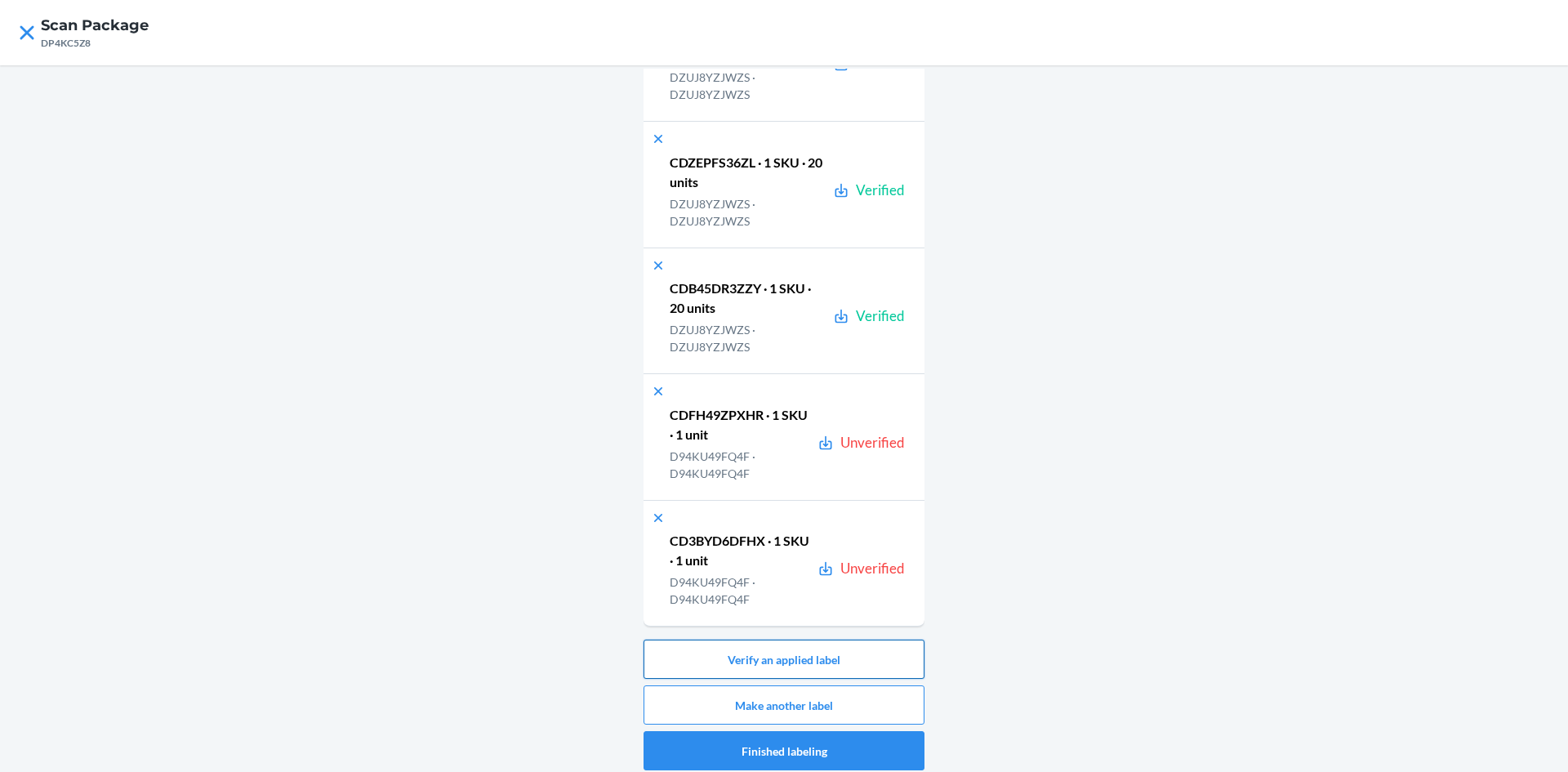
click at [790, 664] on button "Verify an applied label" at bounding box center [784, 659] width 281 height 40
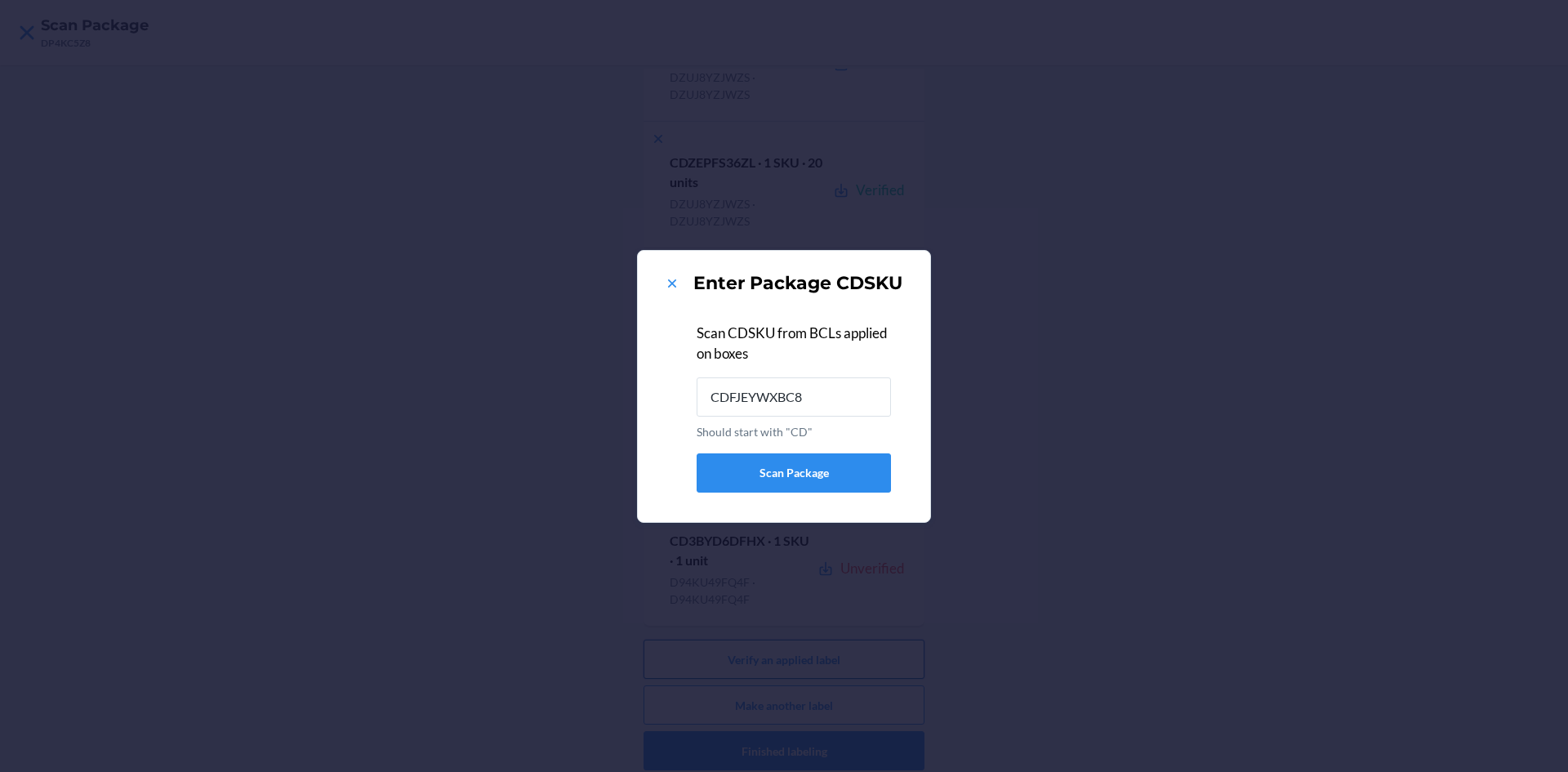
type input "CDFJEYWXBC8"
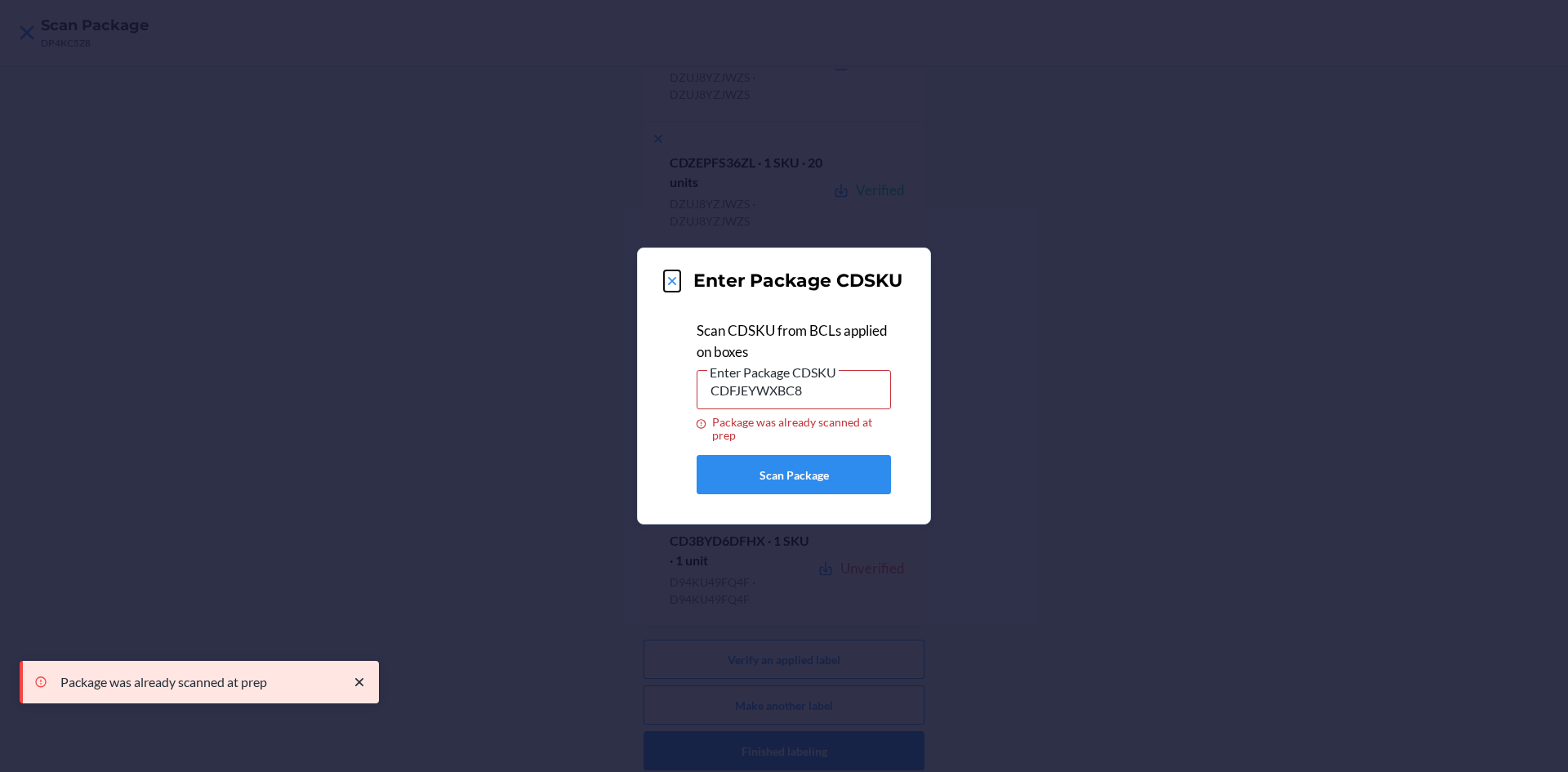
click at [667, 278] on icon at bounding box center [672, 281] width 16 height 16
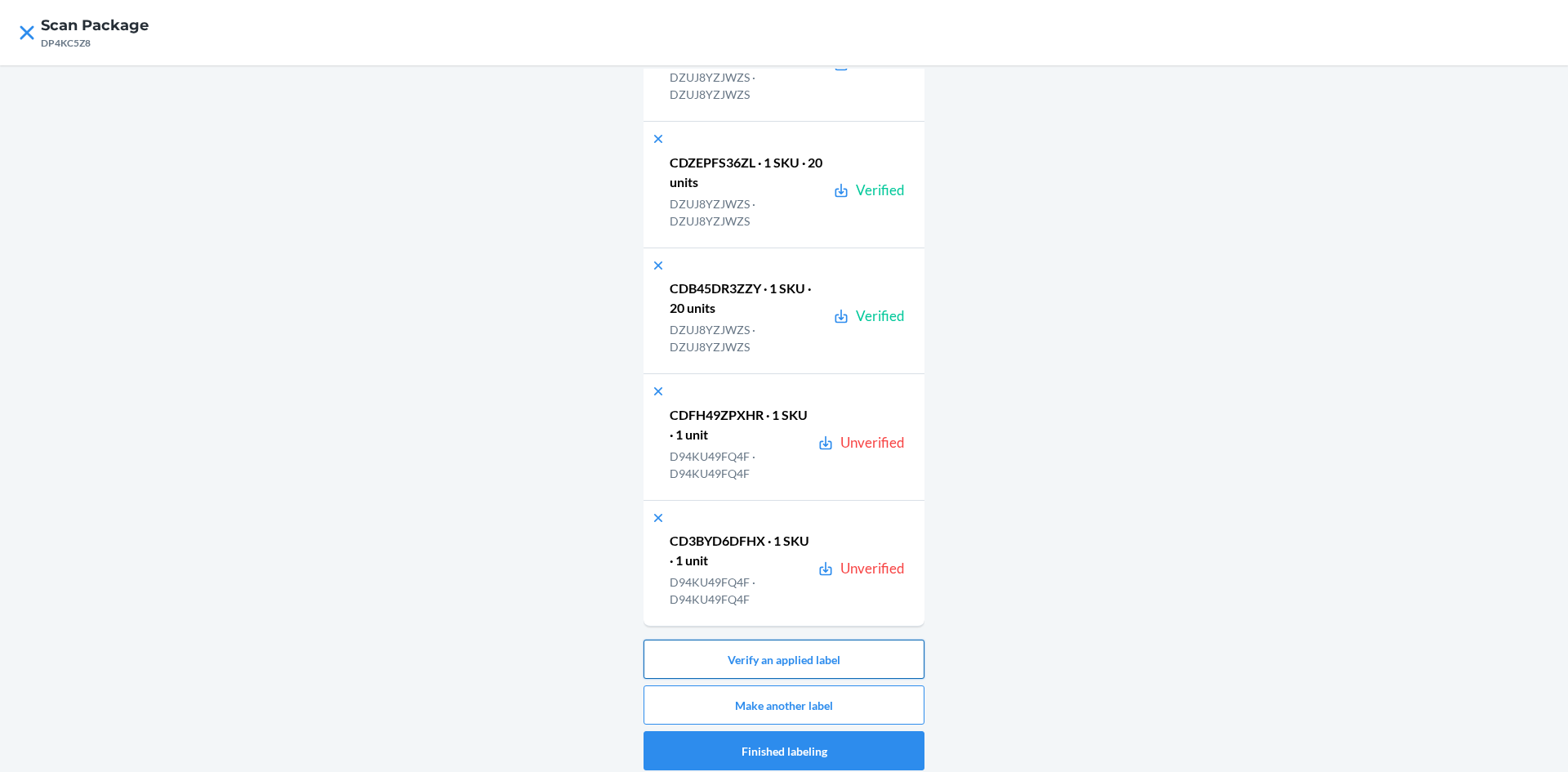
click at [804, 657] on button "Verify an applied label" at bounding box center [784, 659] width 281 height 40
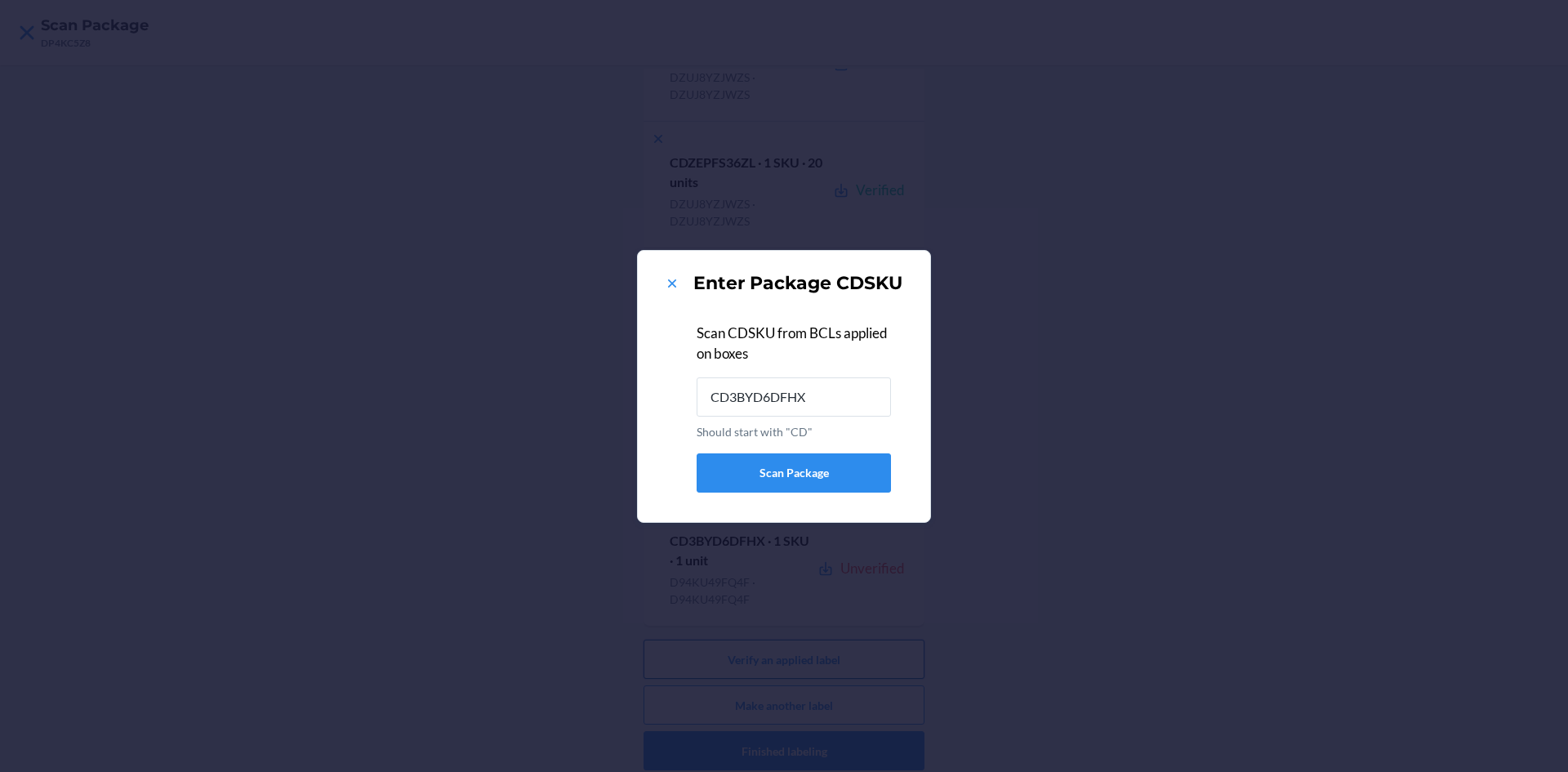
type input "CD3BYD6DFHX"
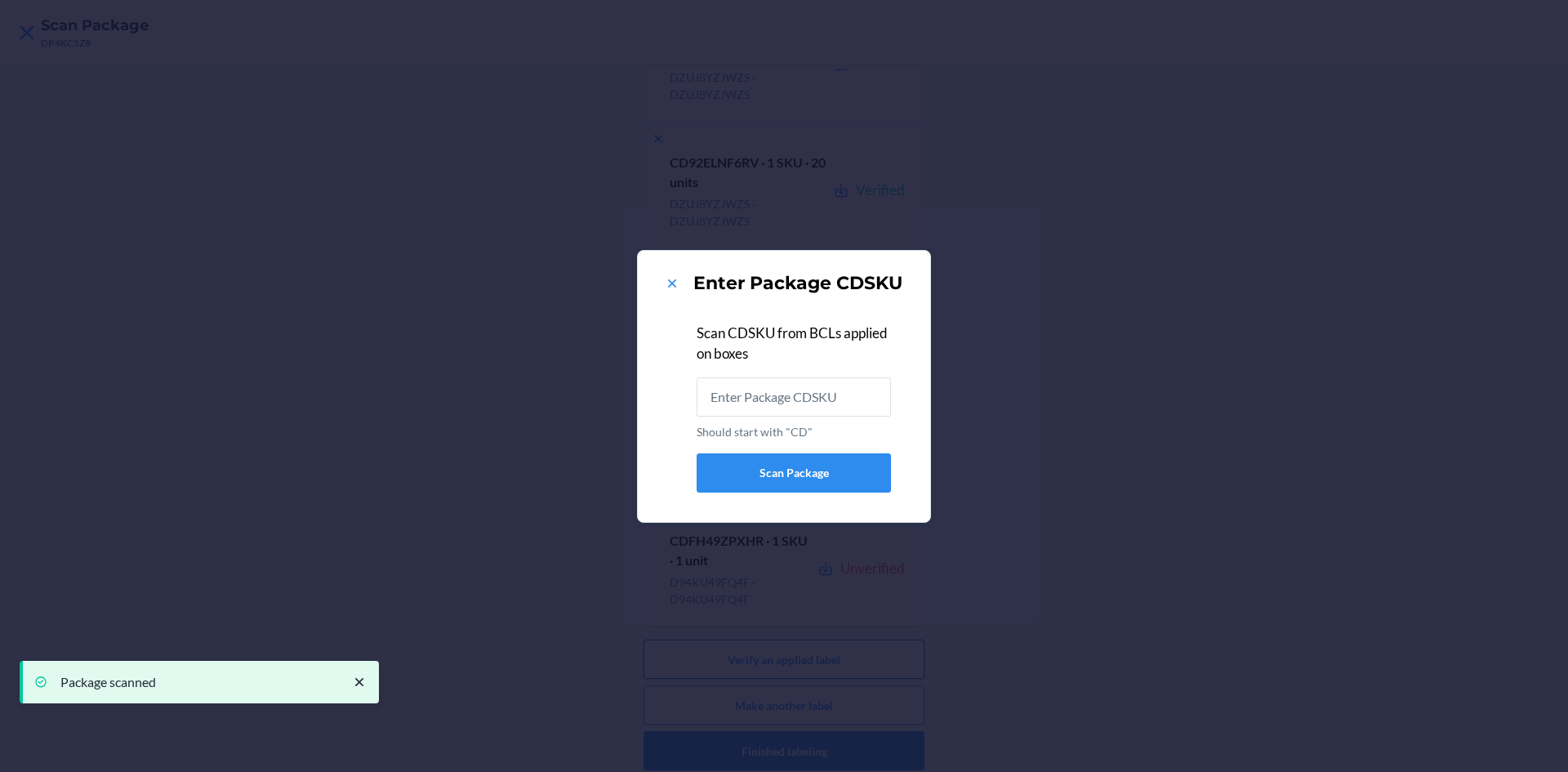
scroll to position [0, 0]
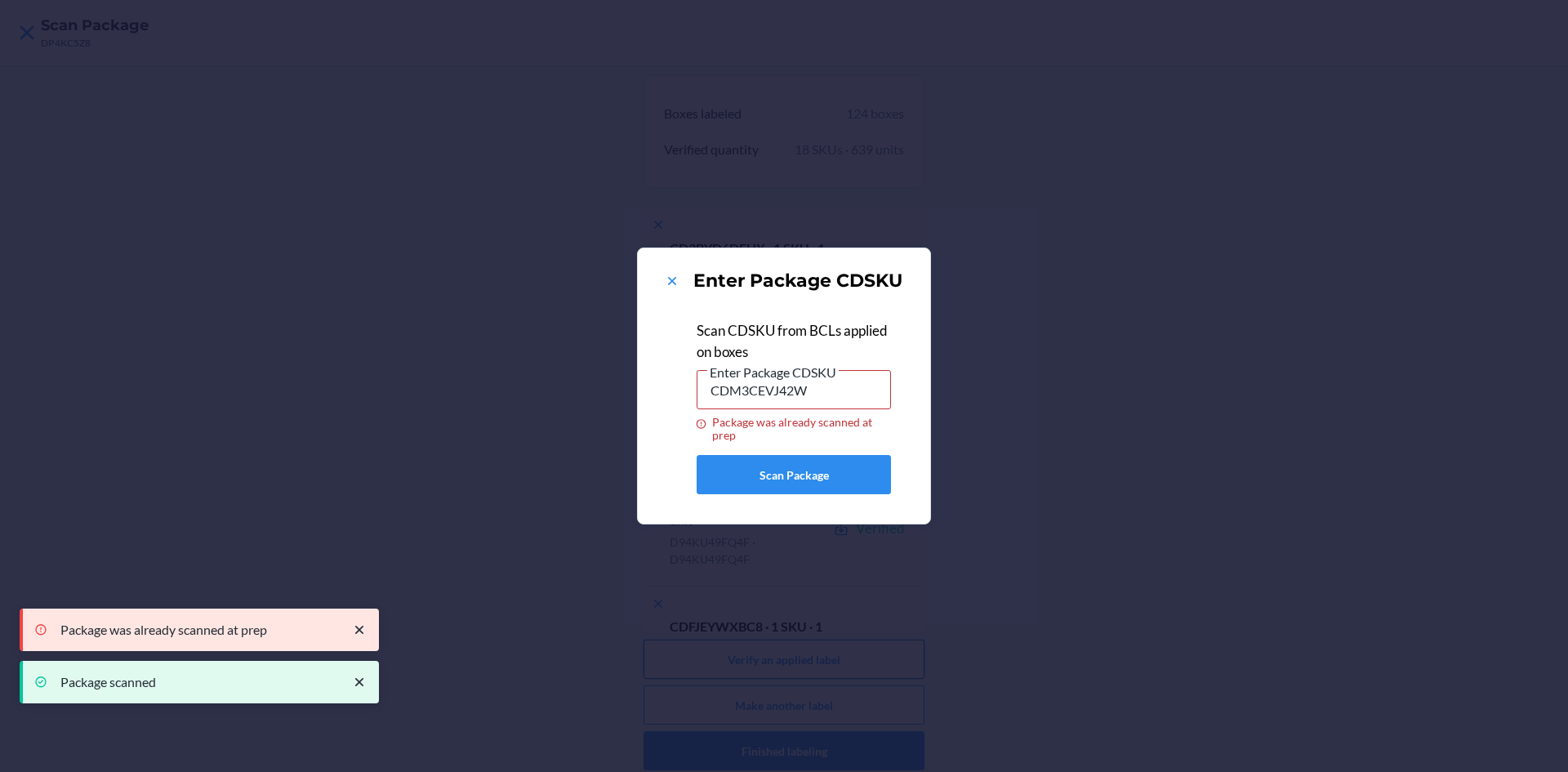
type input "CDFH49ZPXHR"
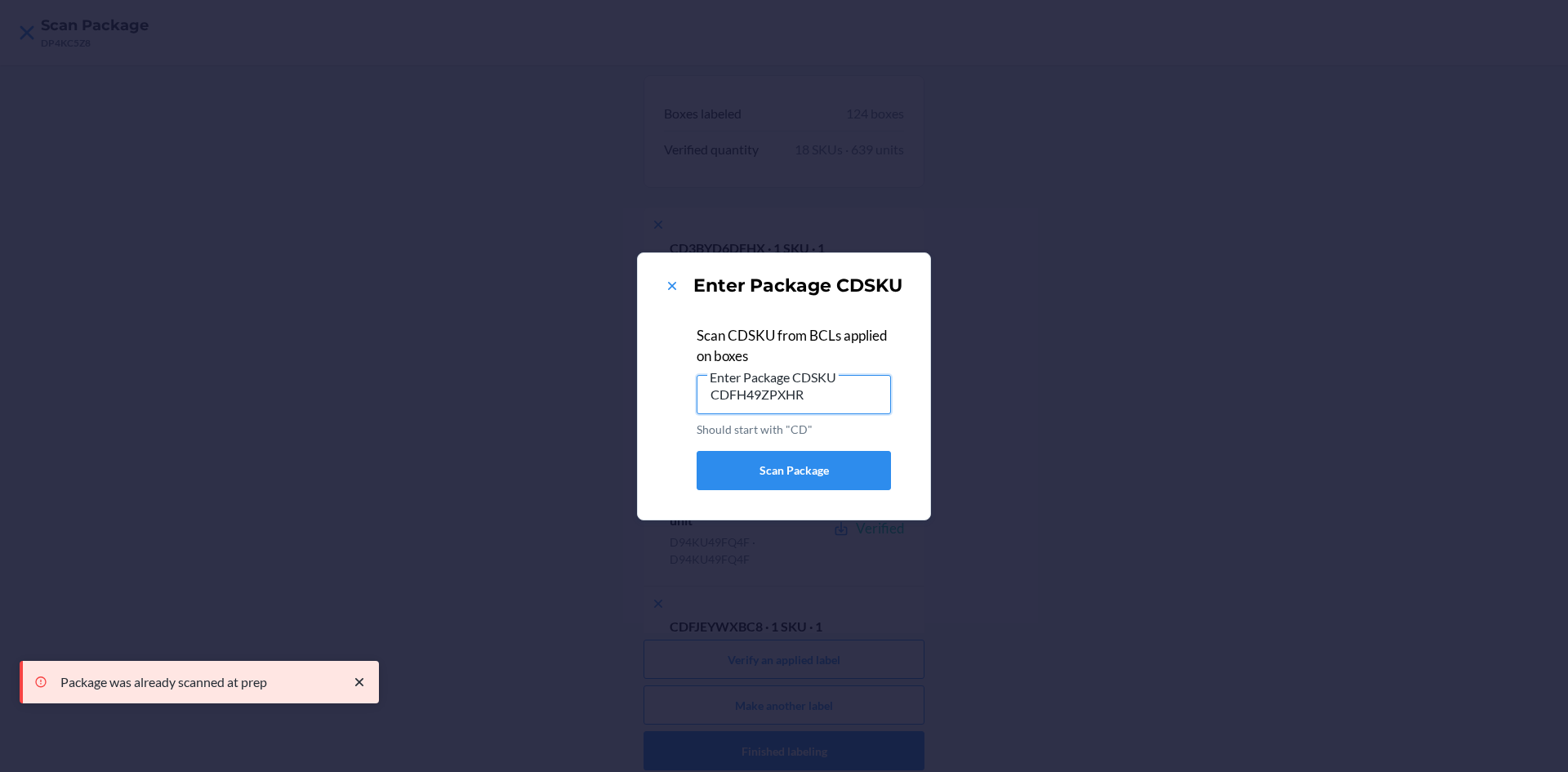
drag, startPoint x: 852, startPoint y: 386, endPoint x: 662, endPoint y: 405, distance: 190.9
click at [662, 405] on div "Scan CDSKU from BCLs applied on boxes Enter Package CDSKU CDFH49ZPXHR Should st…" at bounding box center [784, 406] width 253 height 188
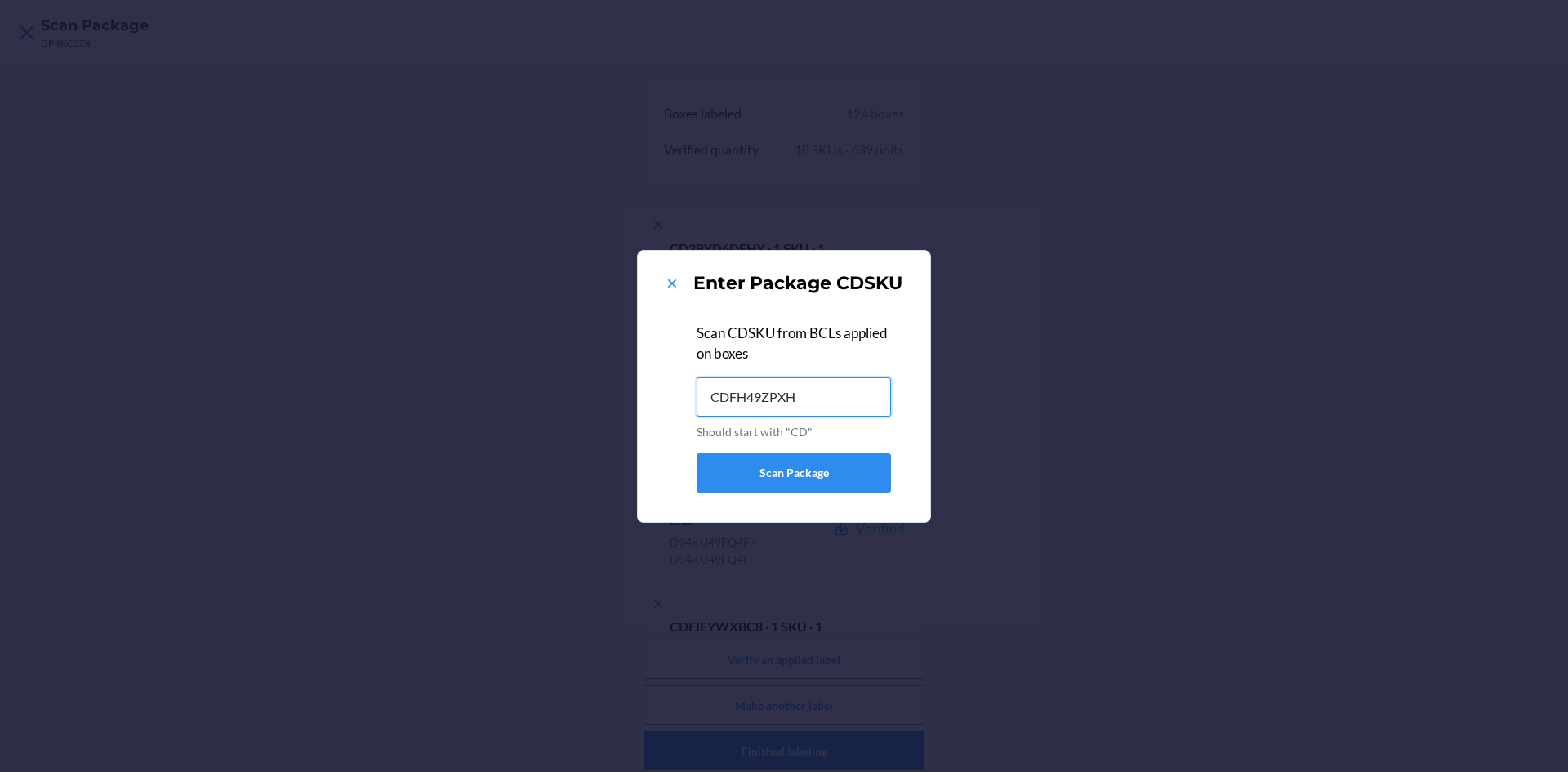
type input "CDFH49ZPXHR"
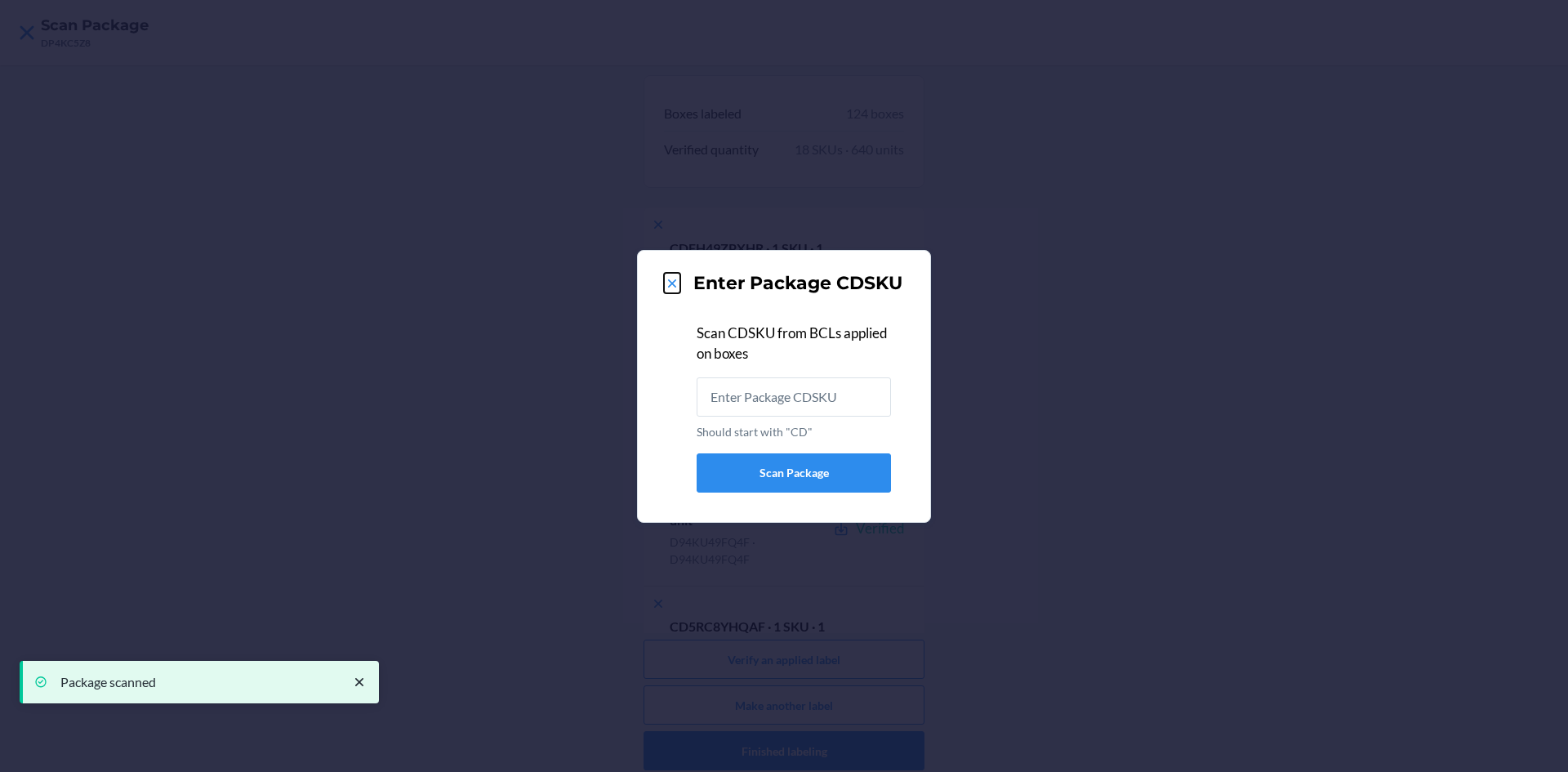
click at [672, 287] on icon at bounding box center [672, 283] width 16 height 16
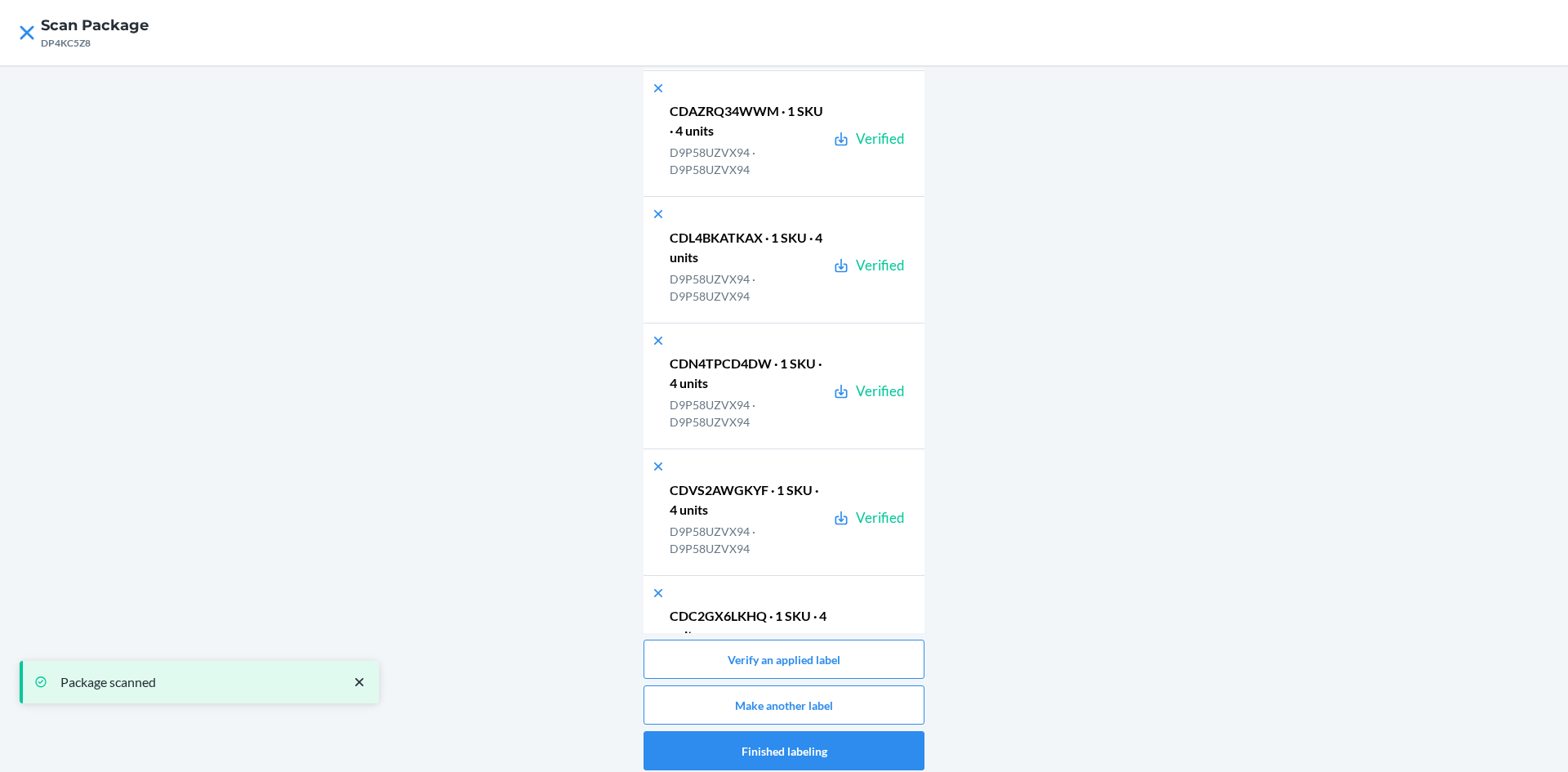
scroll to position [15227, 0]
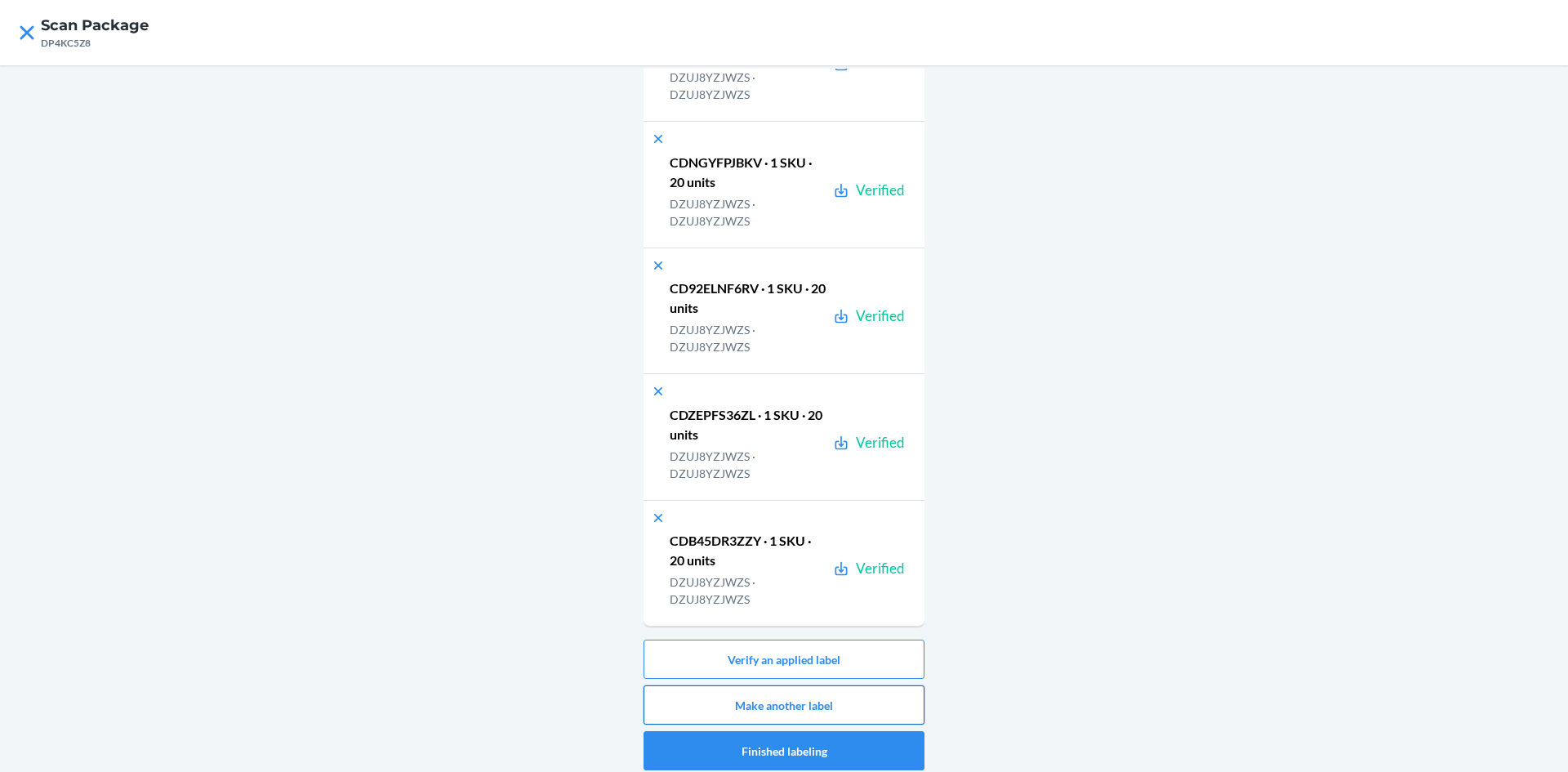
click at [897, 709] on button "Make another label" at bounding box center [784, 705] width 281 height 40
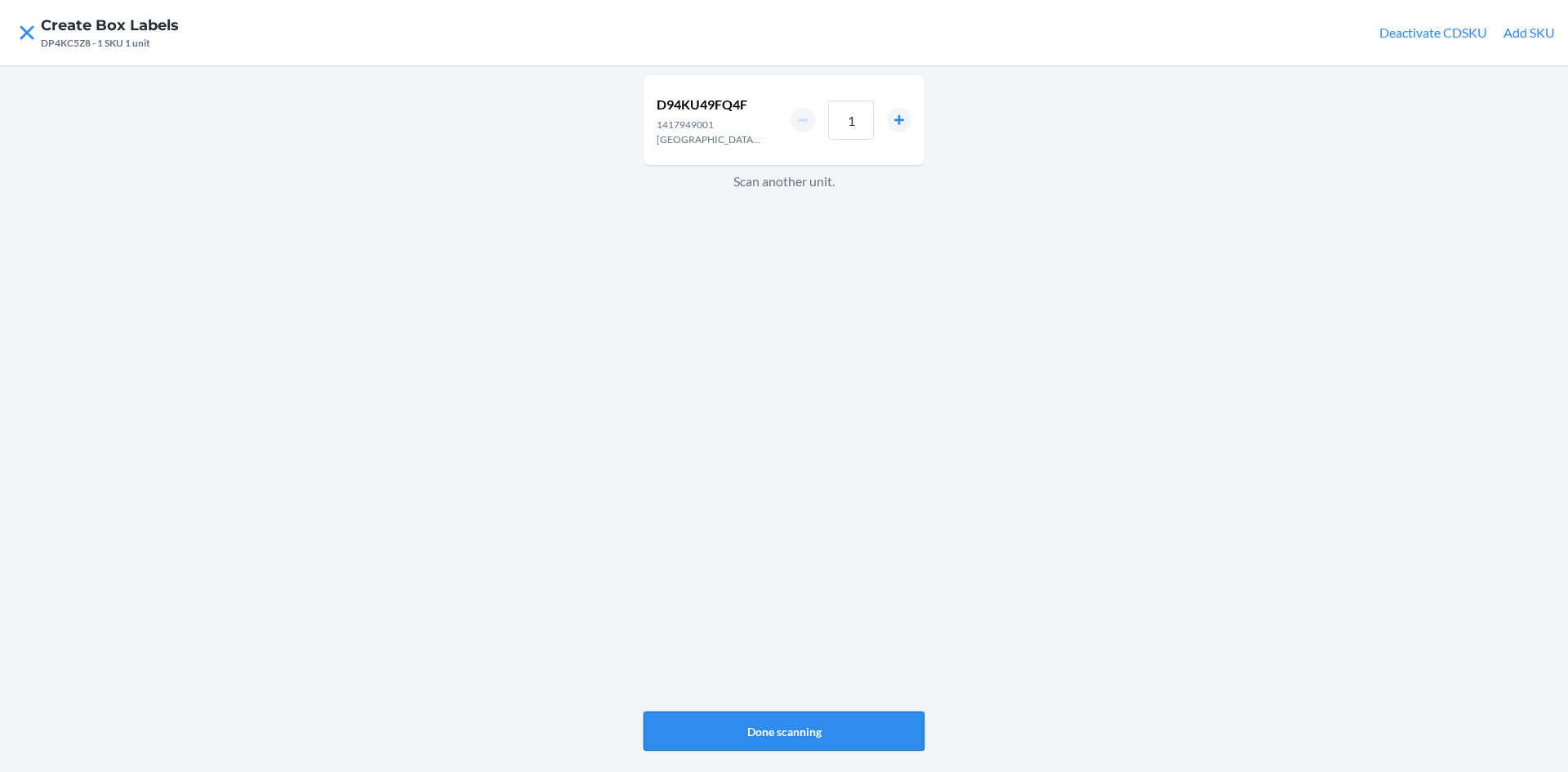
click at [788, 736] on button "Done scanning" at bounding box center [784, 731] width 281 height 40
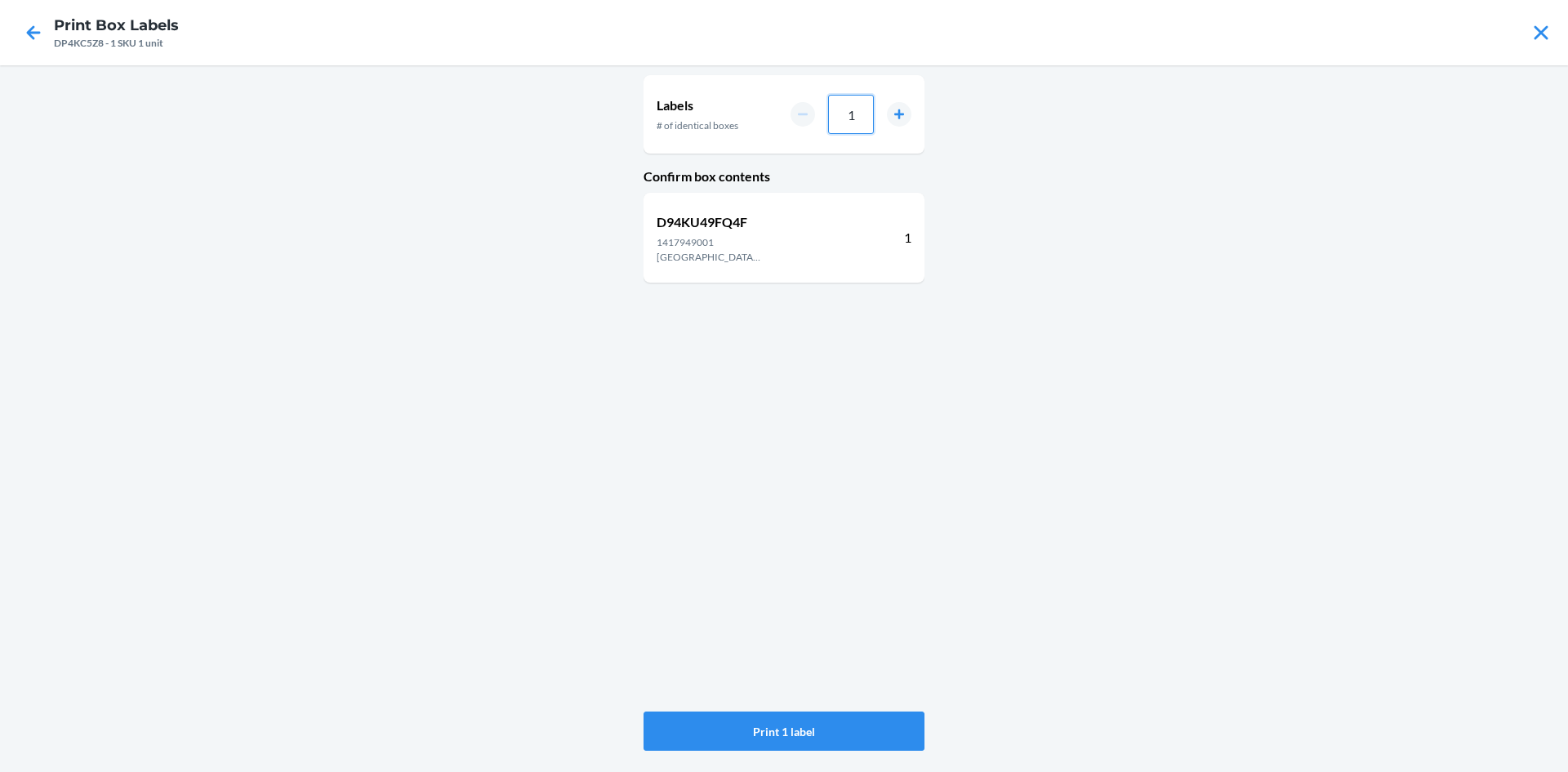
click at [873, 120] on input "1" at bounding box center [851, 115] width 46 height 40
type input "10"
click at [812, 732] on button "Print 10 labels" at bounding box center [784, 731] width 281 height 40
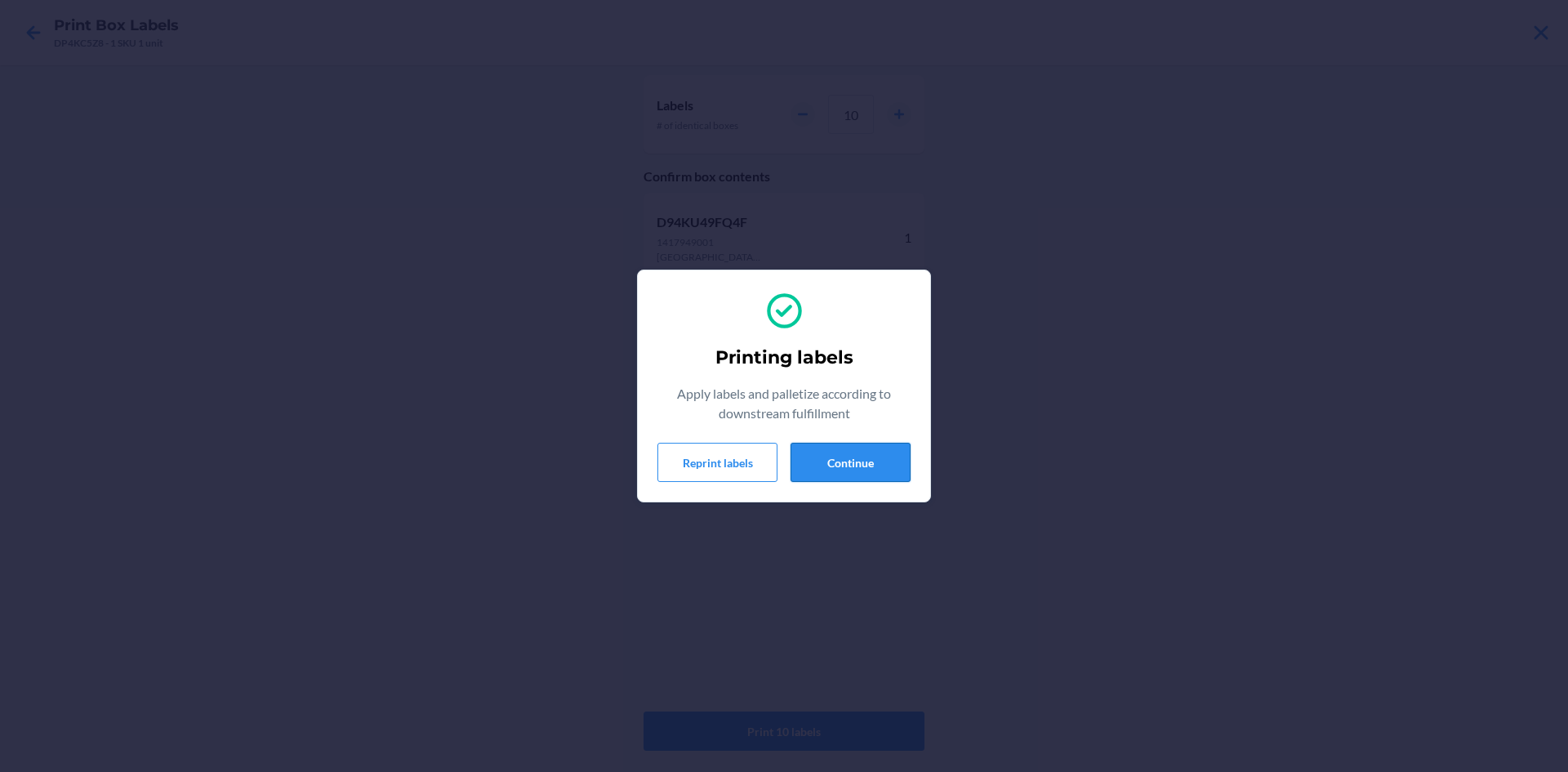
click at [859, 462] on button "Continue" at bounding box center [851, 462] width 120 height 40
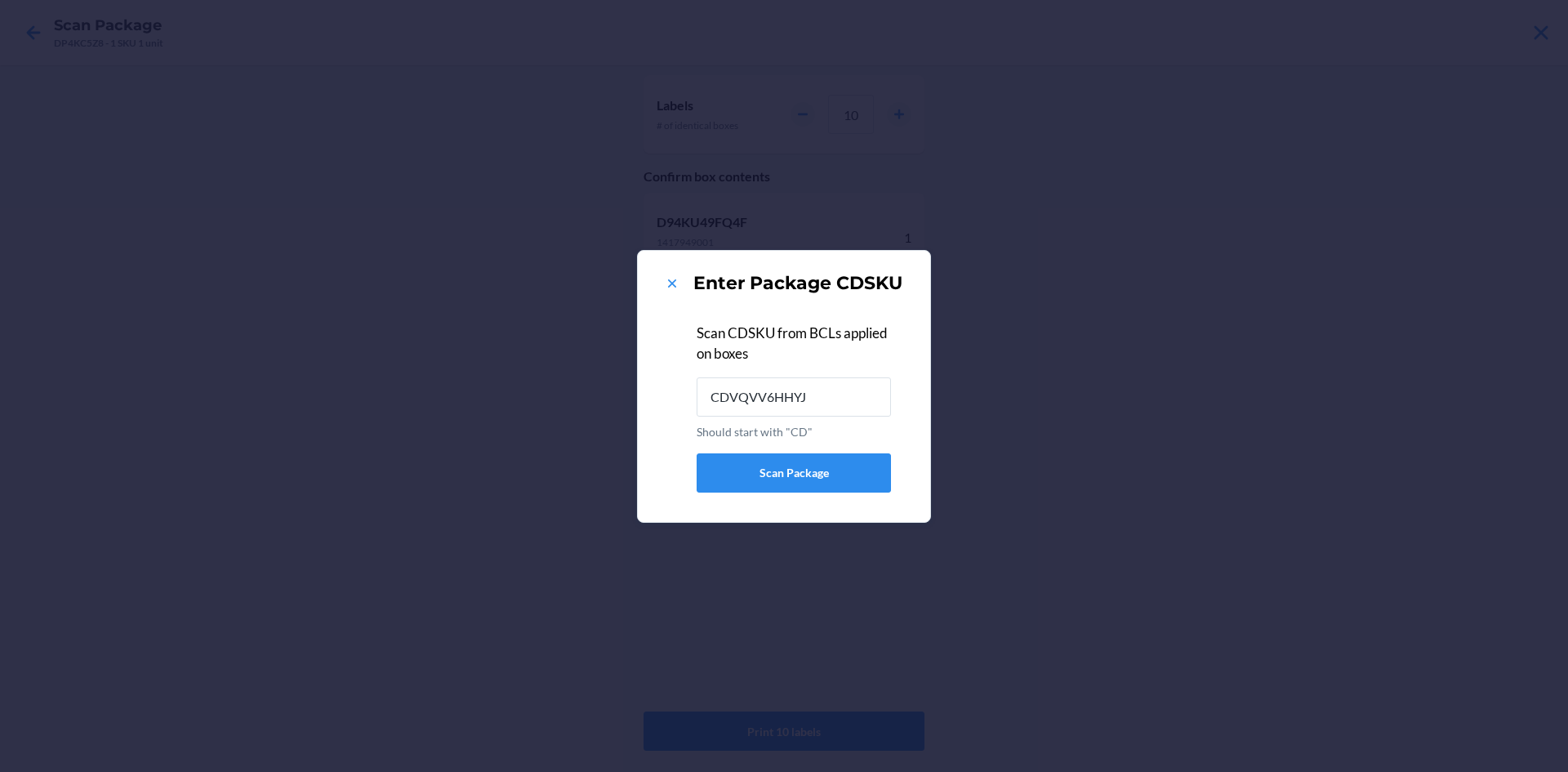
type input "CDVQVV6HHYJ"
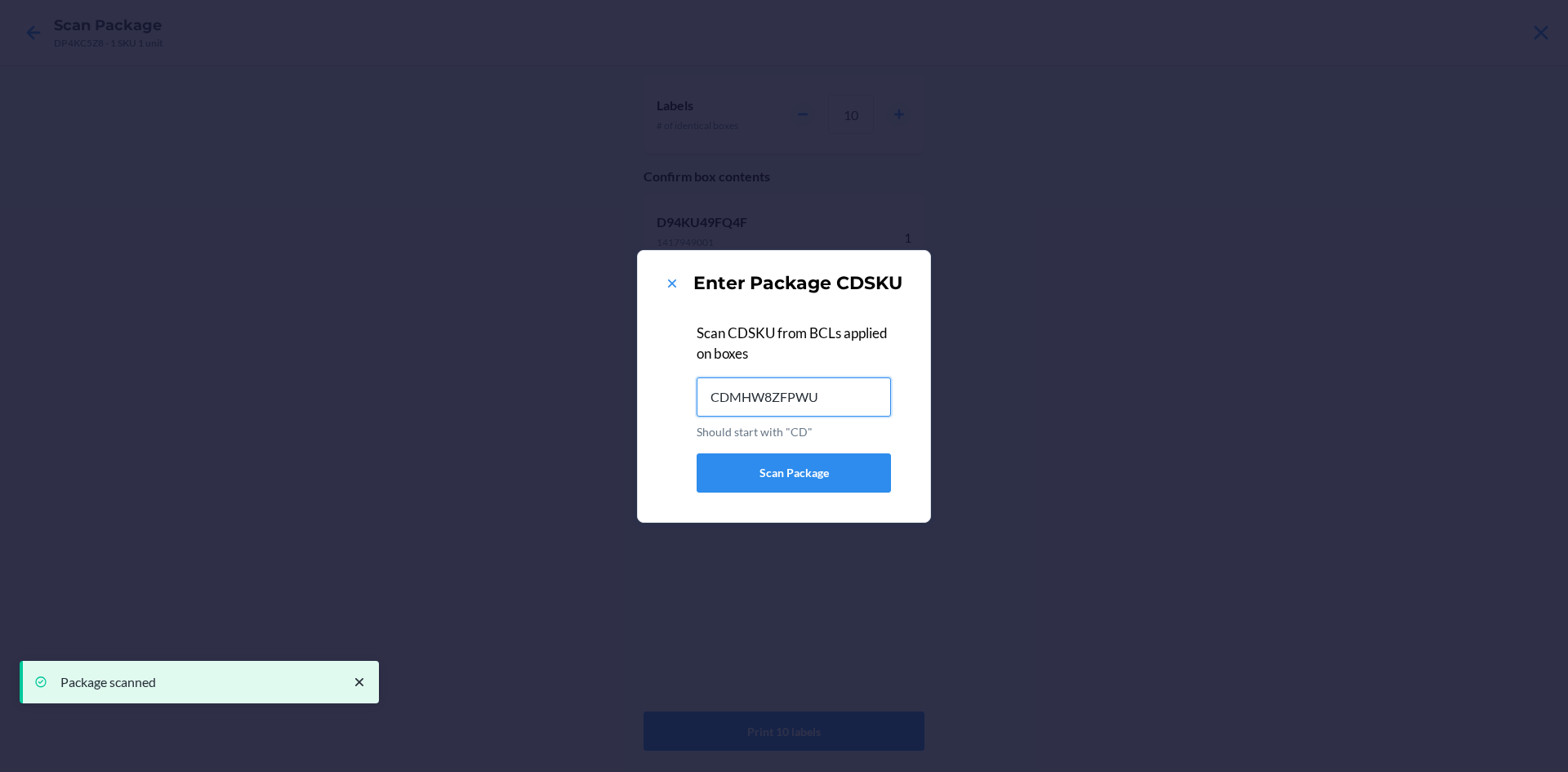
type input "CDMHW8ZFPWU"
type input "CDF7VMWUCG6"
type input "CDSF5QZ4YHV"
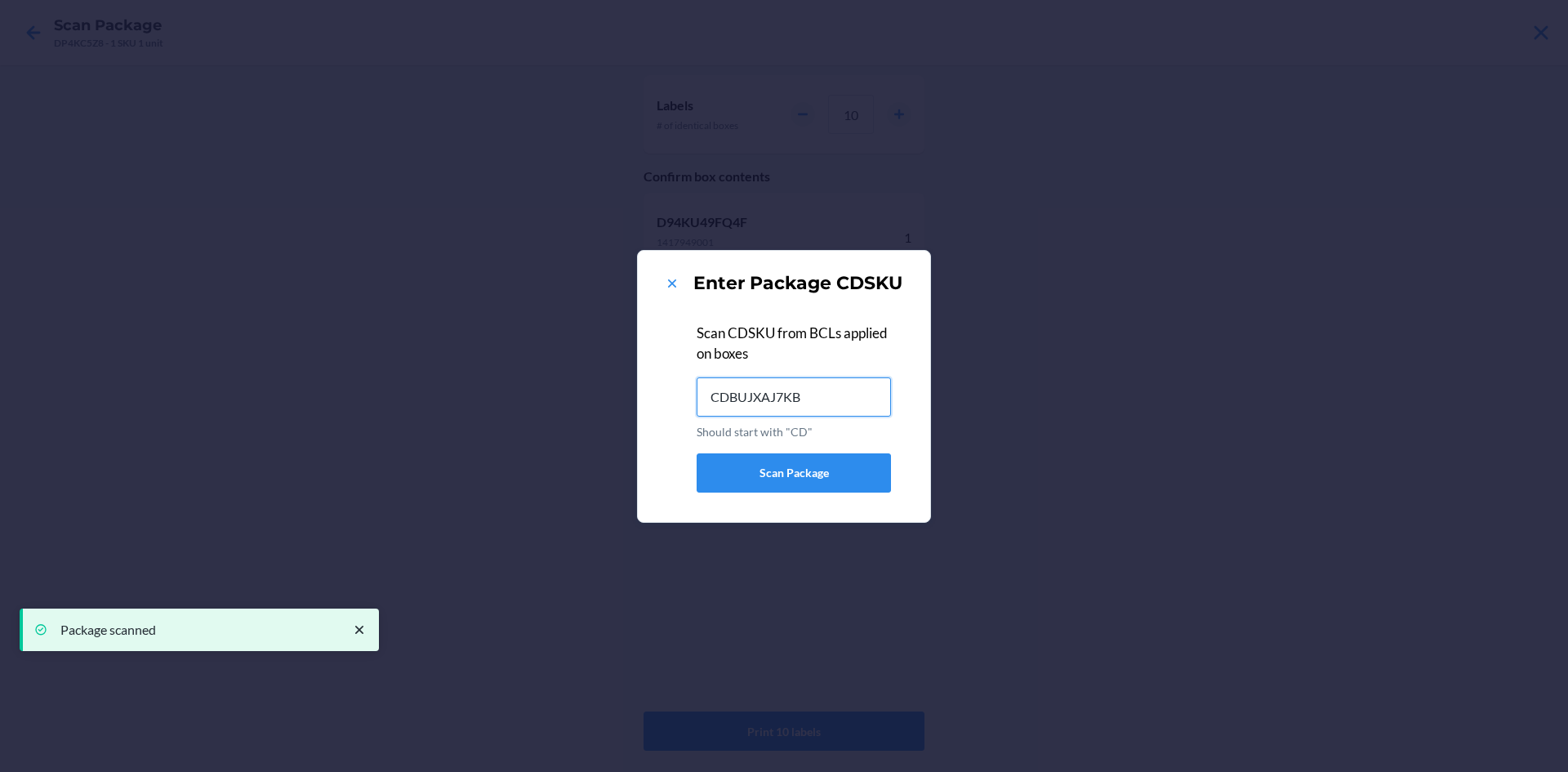
type input "CDBUJXAJ7KB"
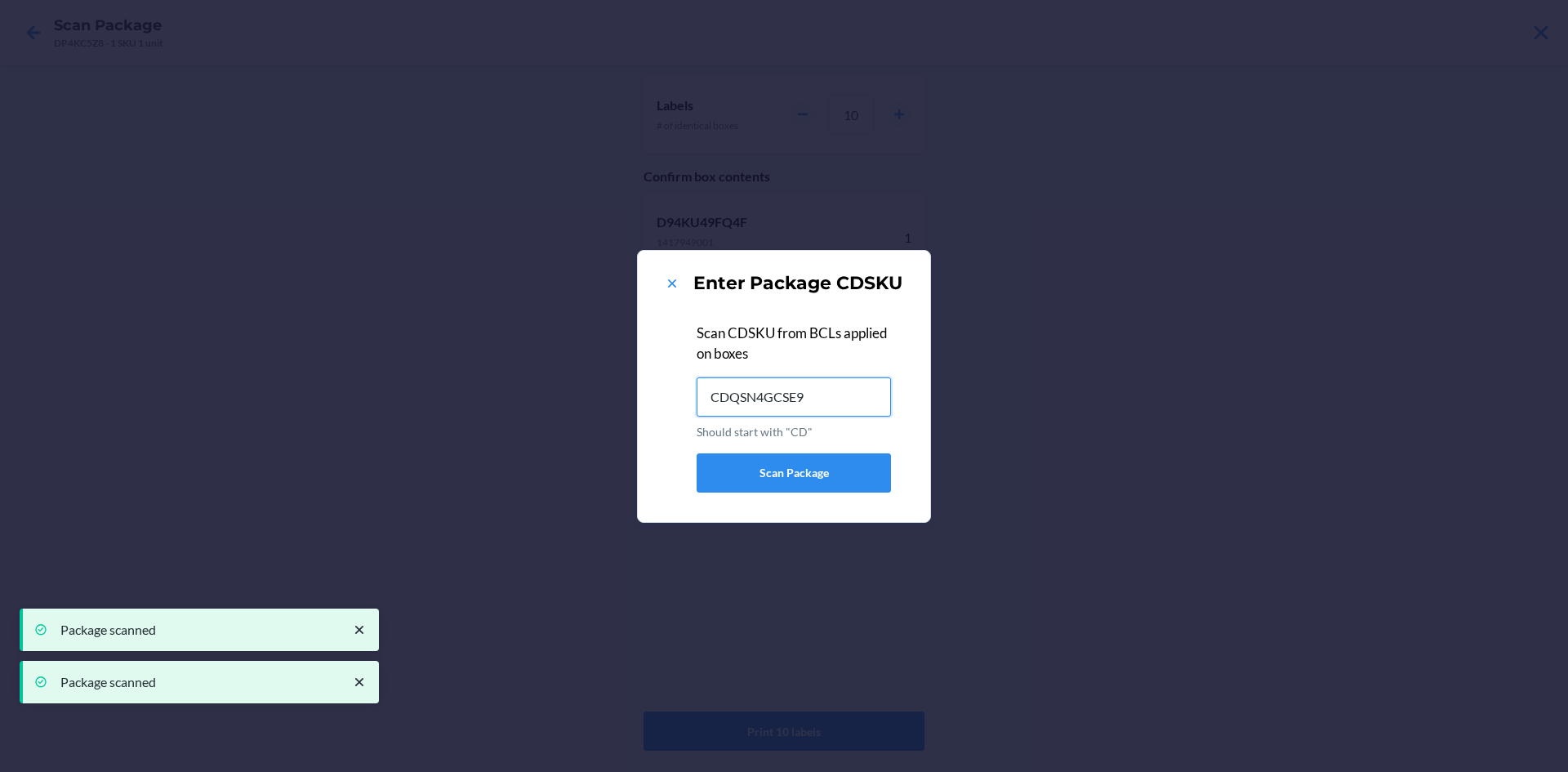
type input "CDQSN4GCSE9"
type input "CDDP4DK827V"
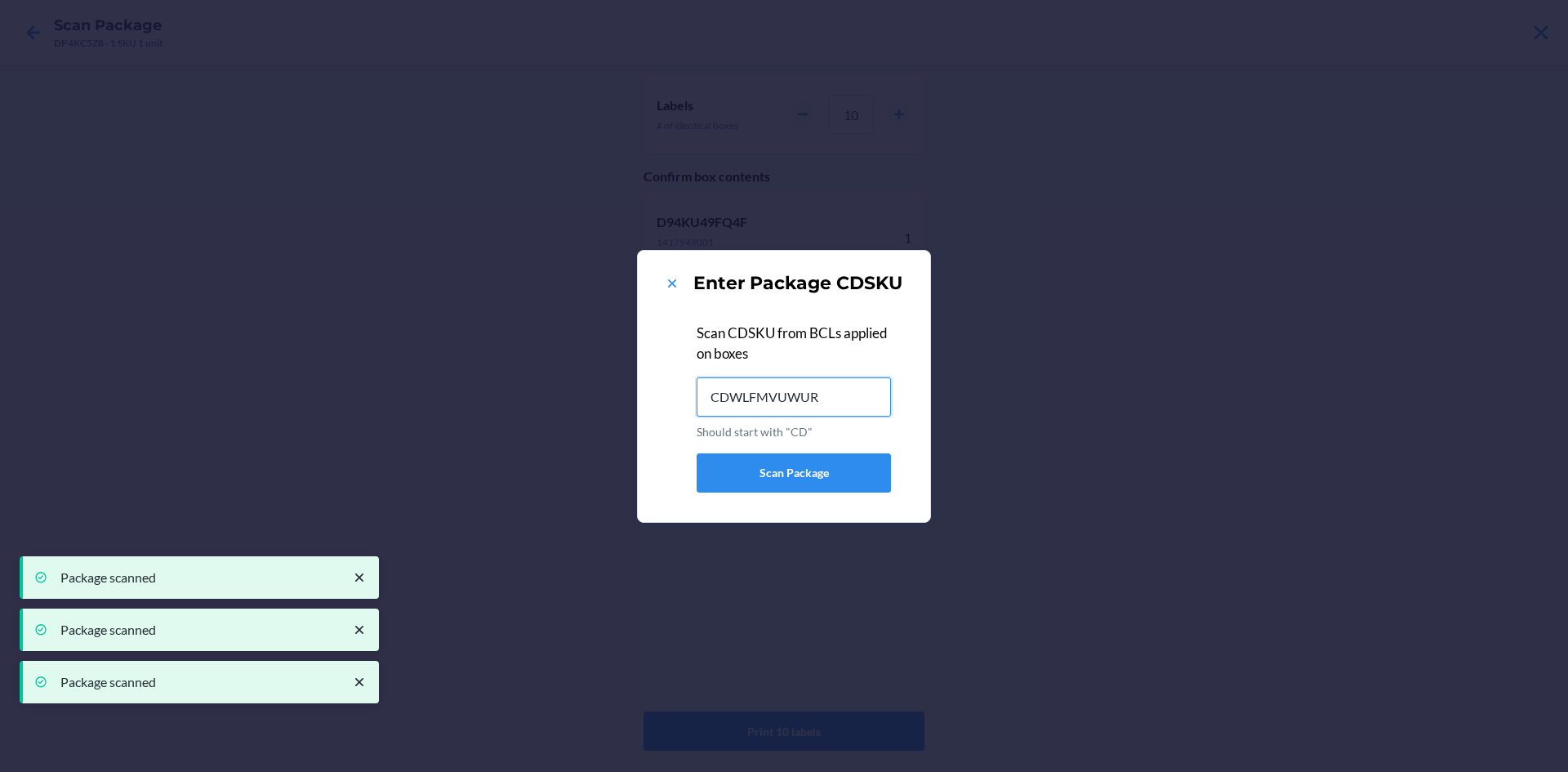
type input "CDWLFMVUWUR"
type input "CD3EXJH5KD8"
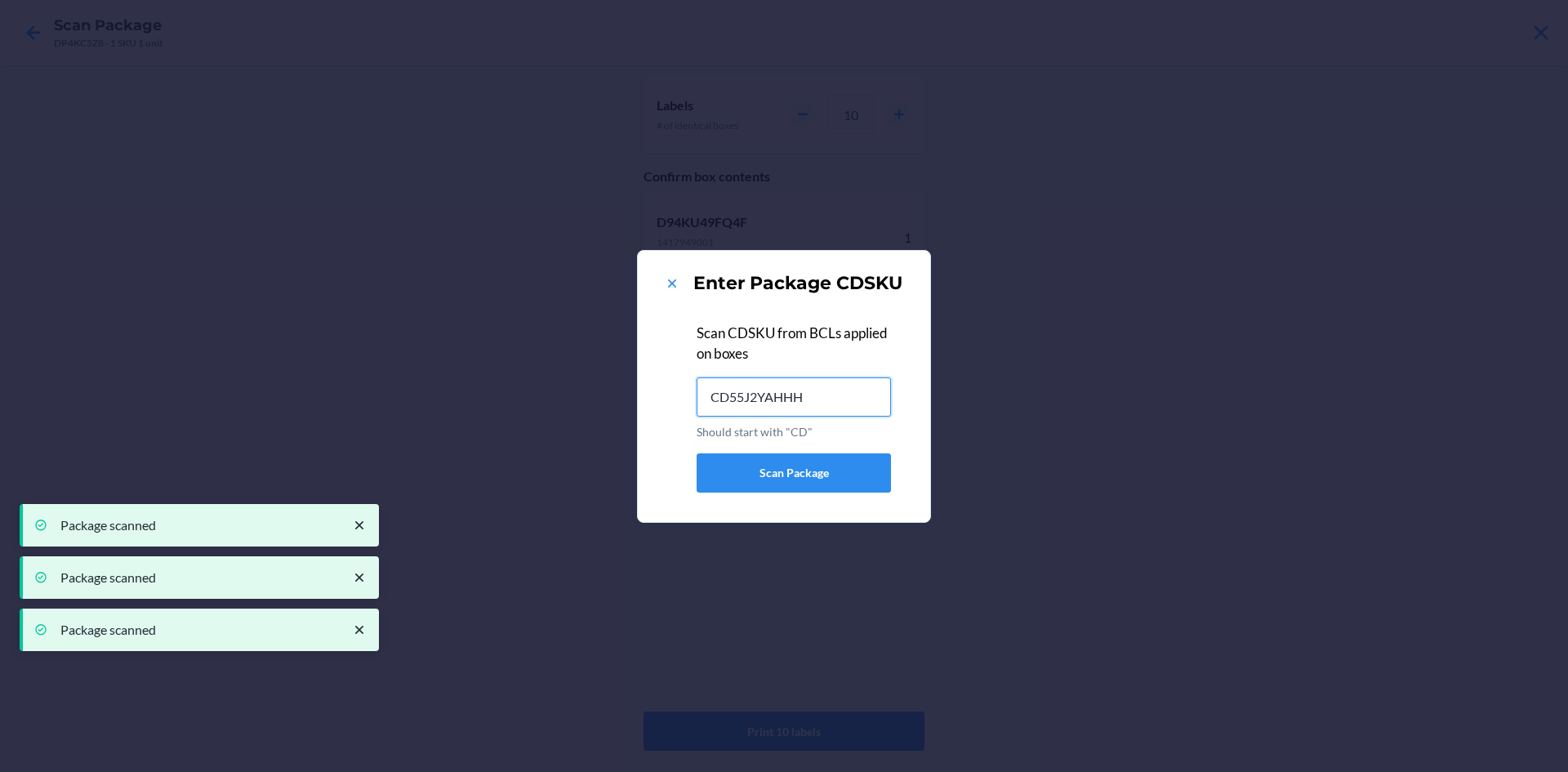
type input "CD55J2YAHHH"
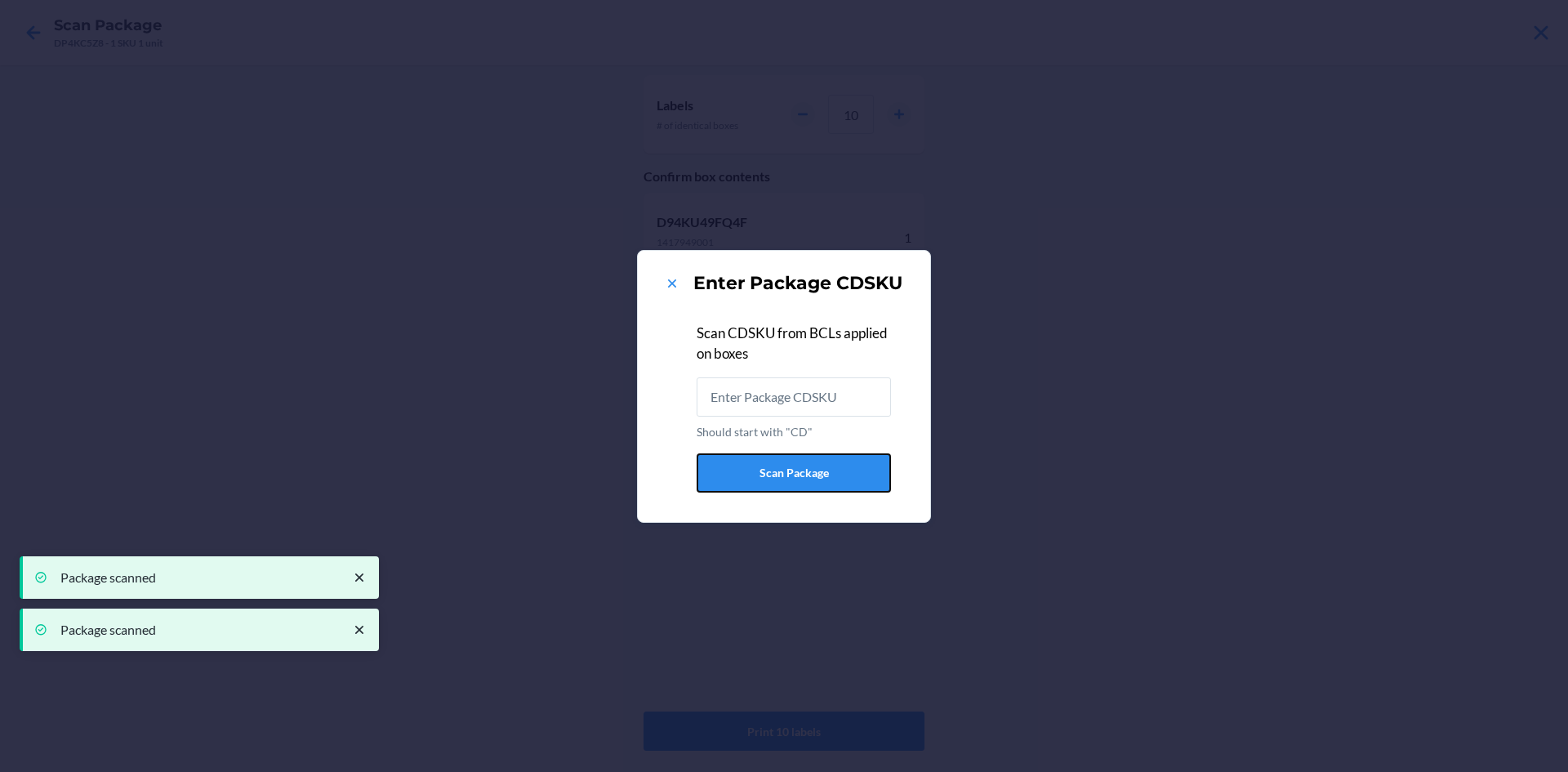
click at [859, 462] on button "Scan Package" at bounding box center [794, 473] width 194 height 40
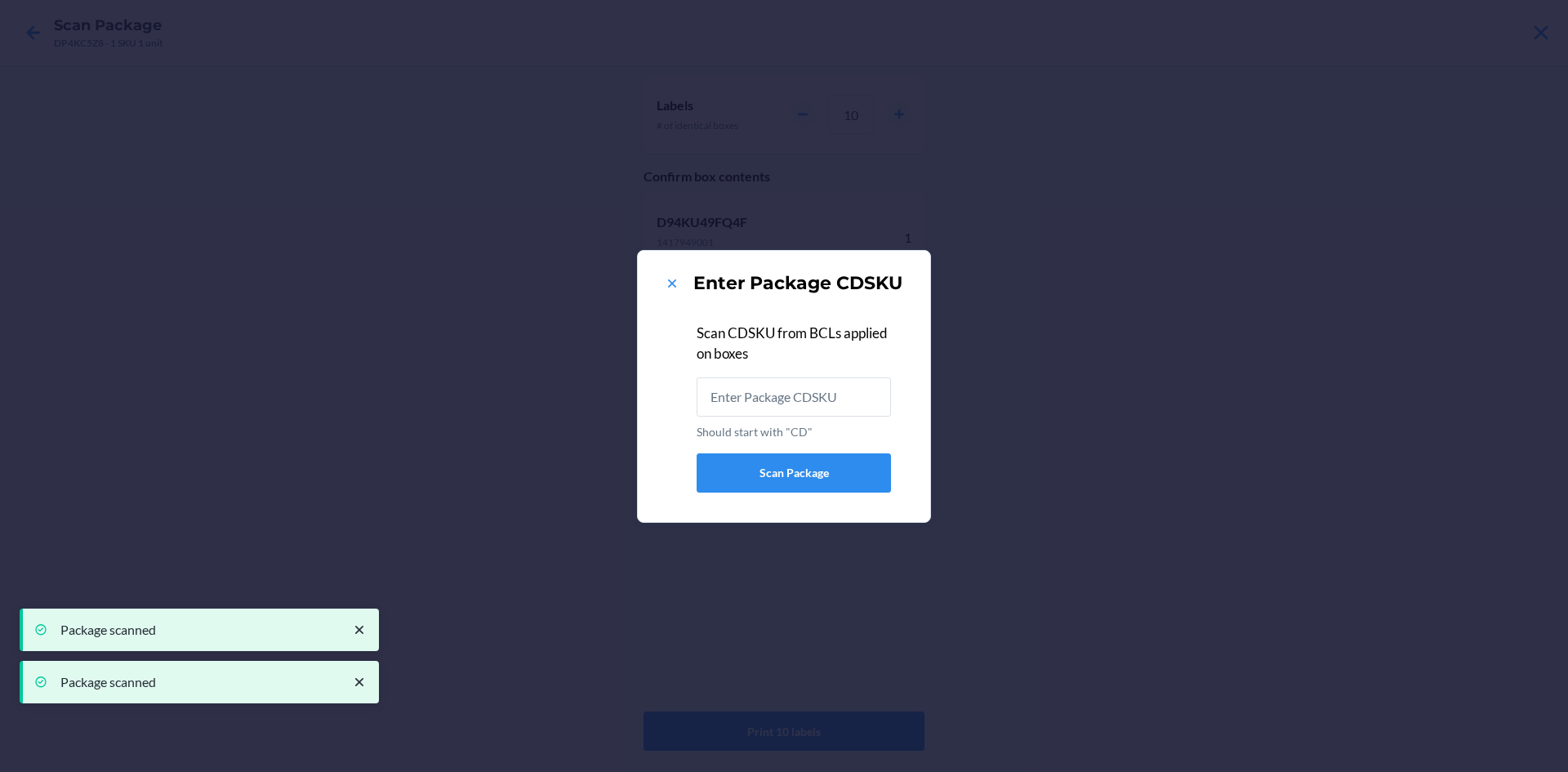
click at [687, 283] on div "Enter Package CDSKU" at bounding box center [784, 283] width 253 height 26
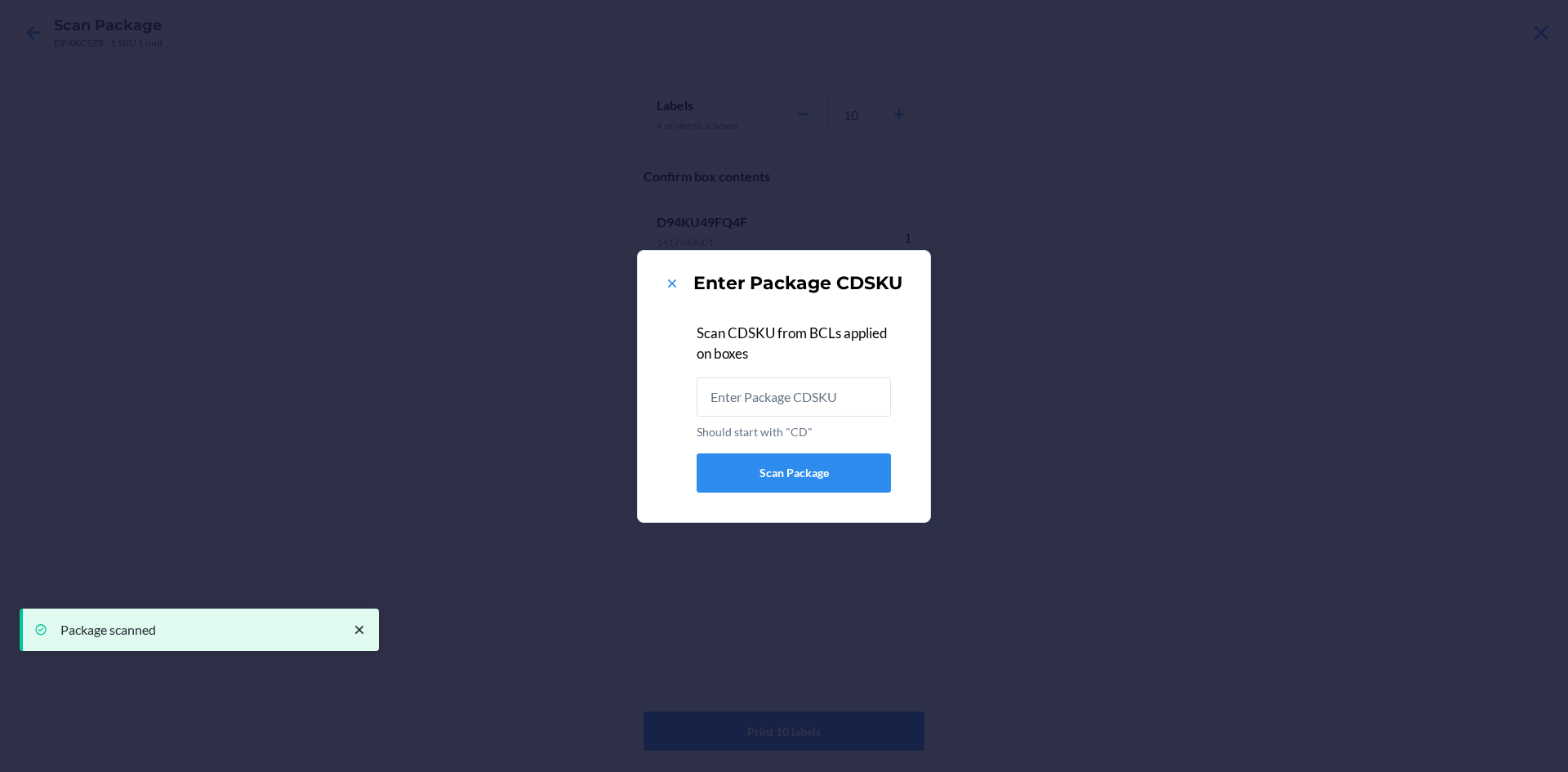
click at [660, 283] on div "Enter Package CDSKU" at bounding box center [784, 283] width 253 height 26
click at [670, 287] on icon at bounding box center [672, 283] width 16 height 16
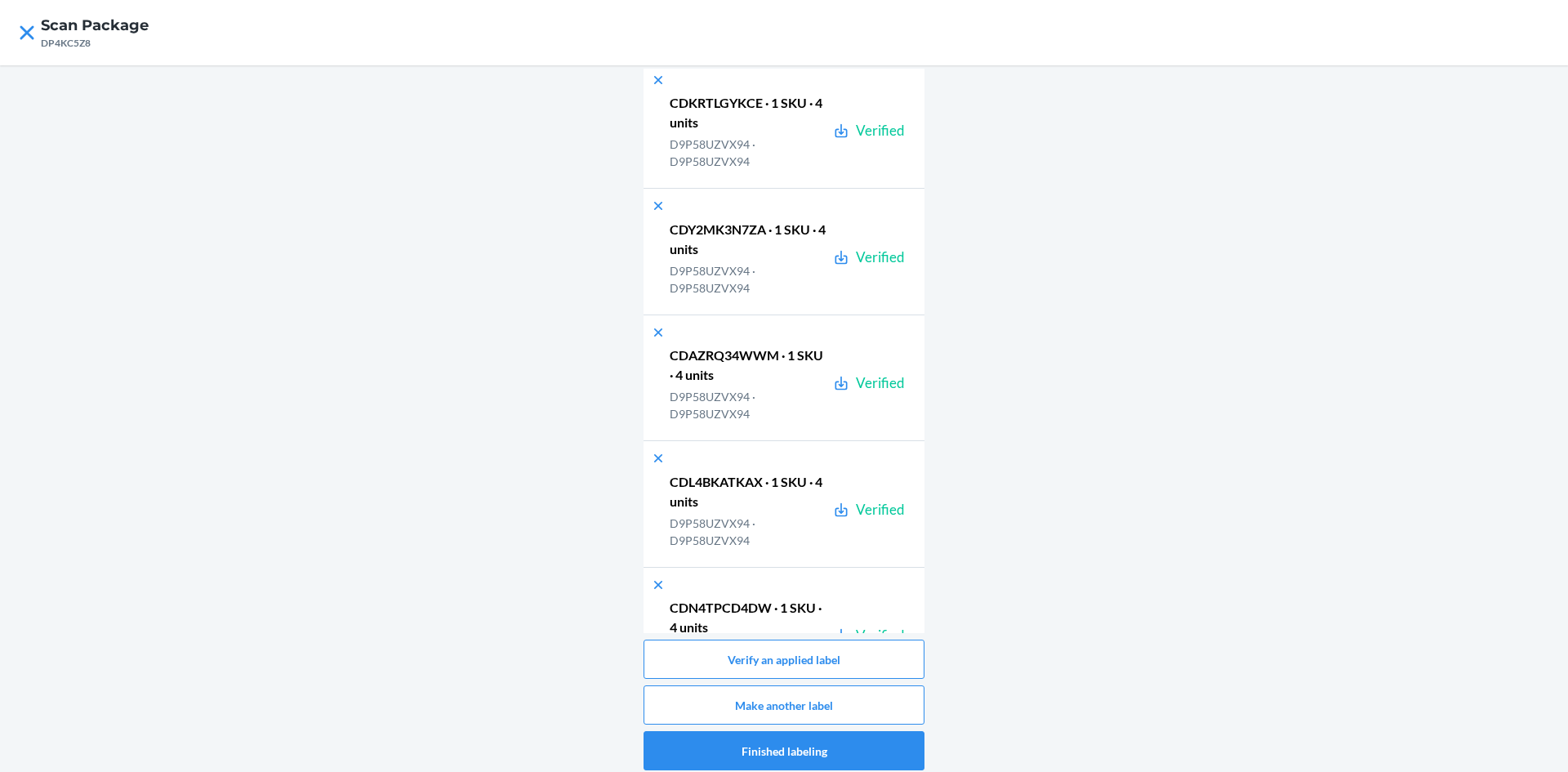
scroll to position [16489, 0]
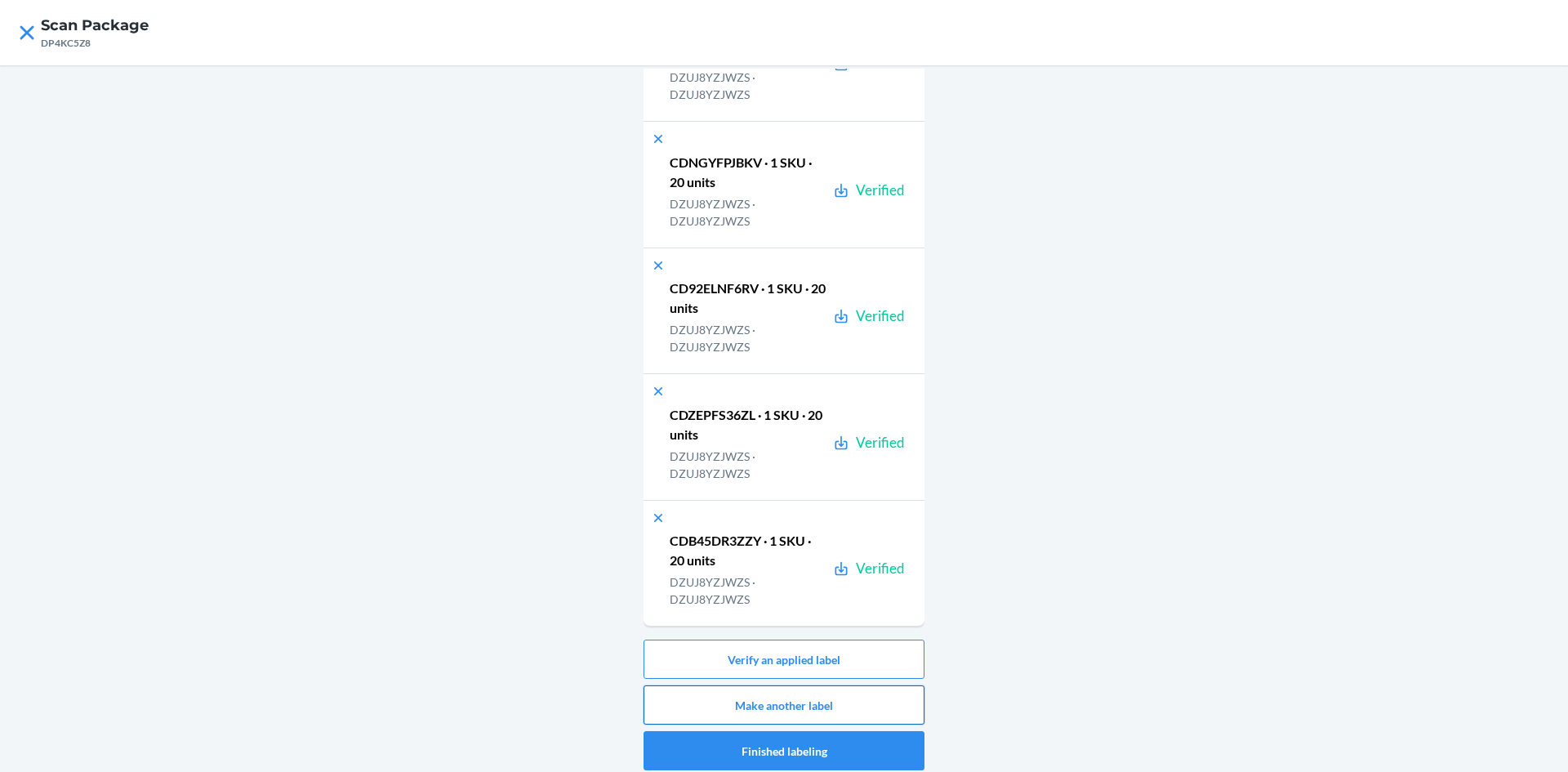
click at [890, 707] on button "Make another label" at bounding box center [784, 705] width 281 height 40
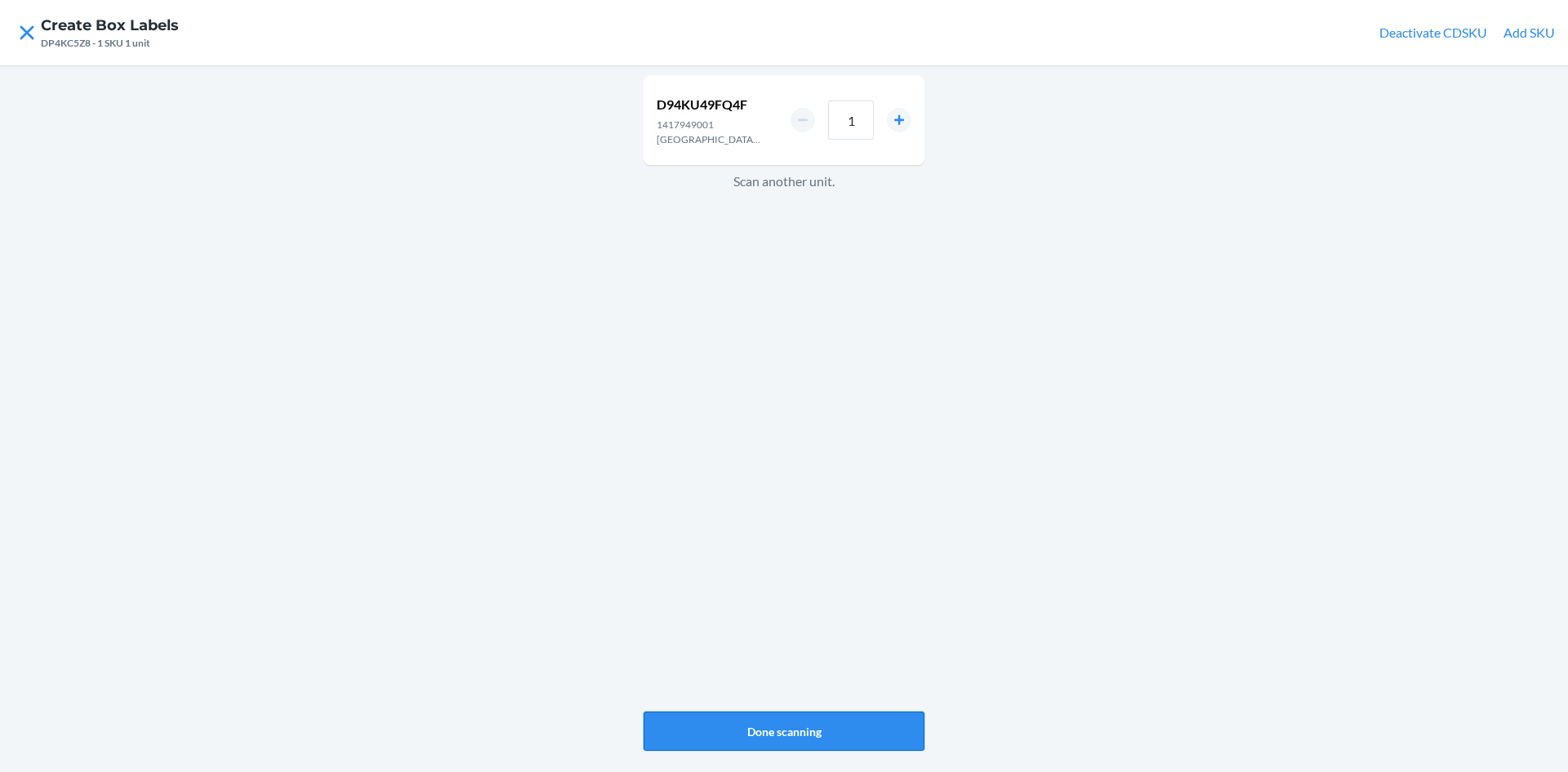
click at [769, 719] on button "Done scanning" at bounding box center [784, 731] width 281 height 40
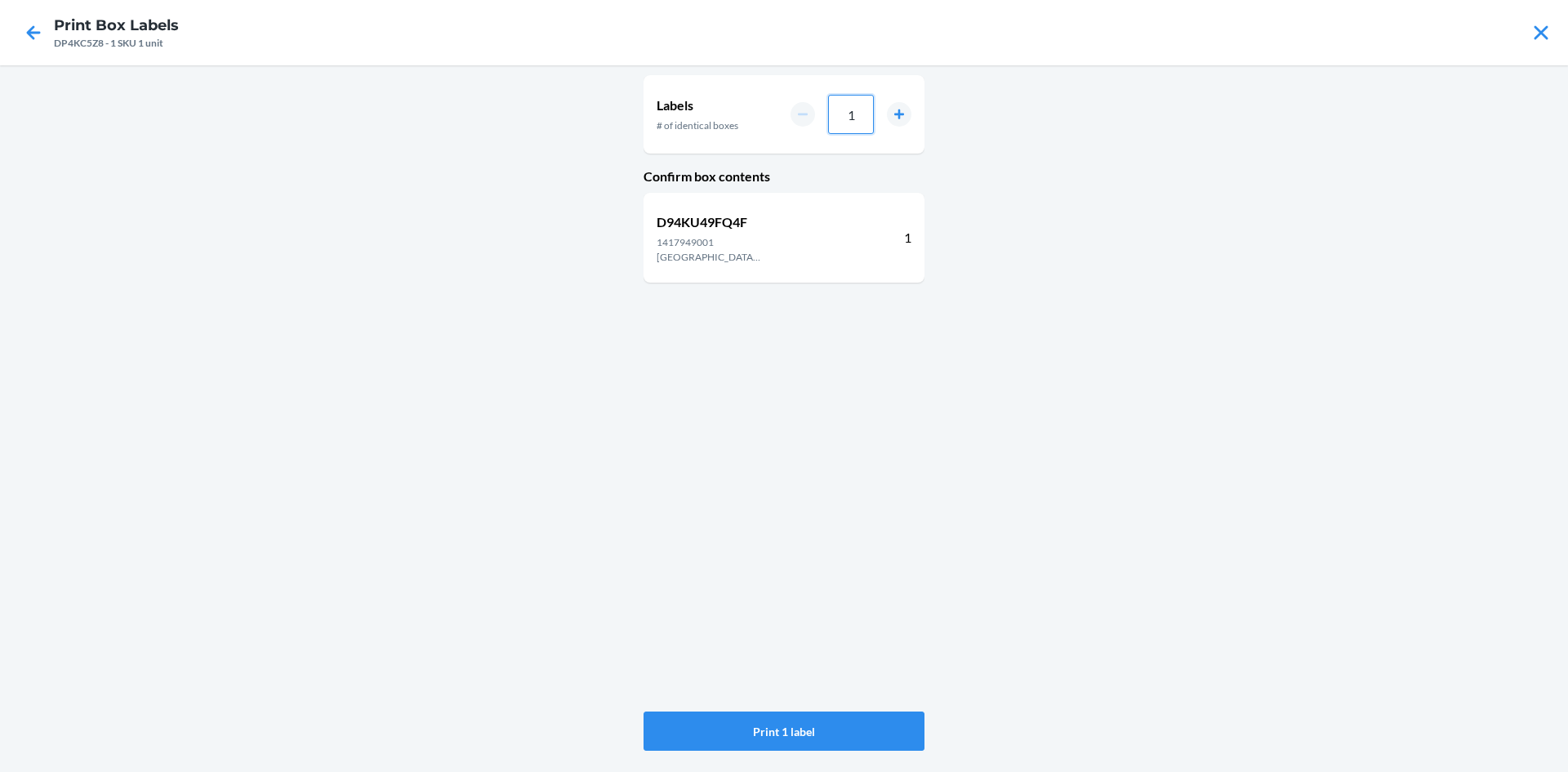
click at [862, 122] on input "1" at bounding box center [851, 115] width 46 height 40
type input "020"
click at [843, 715] on button "Print 20 labels" at bounding box center [784, 731] width 281 height 40
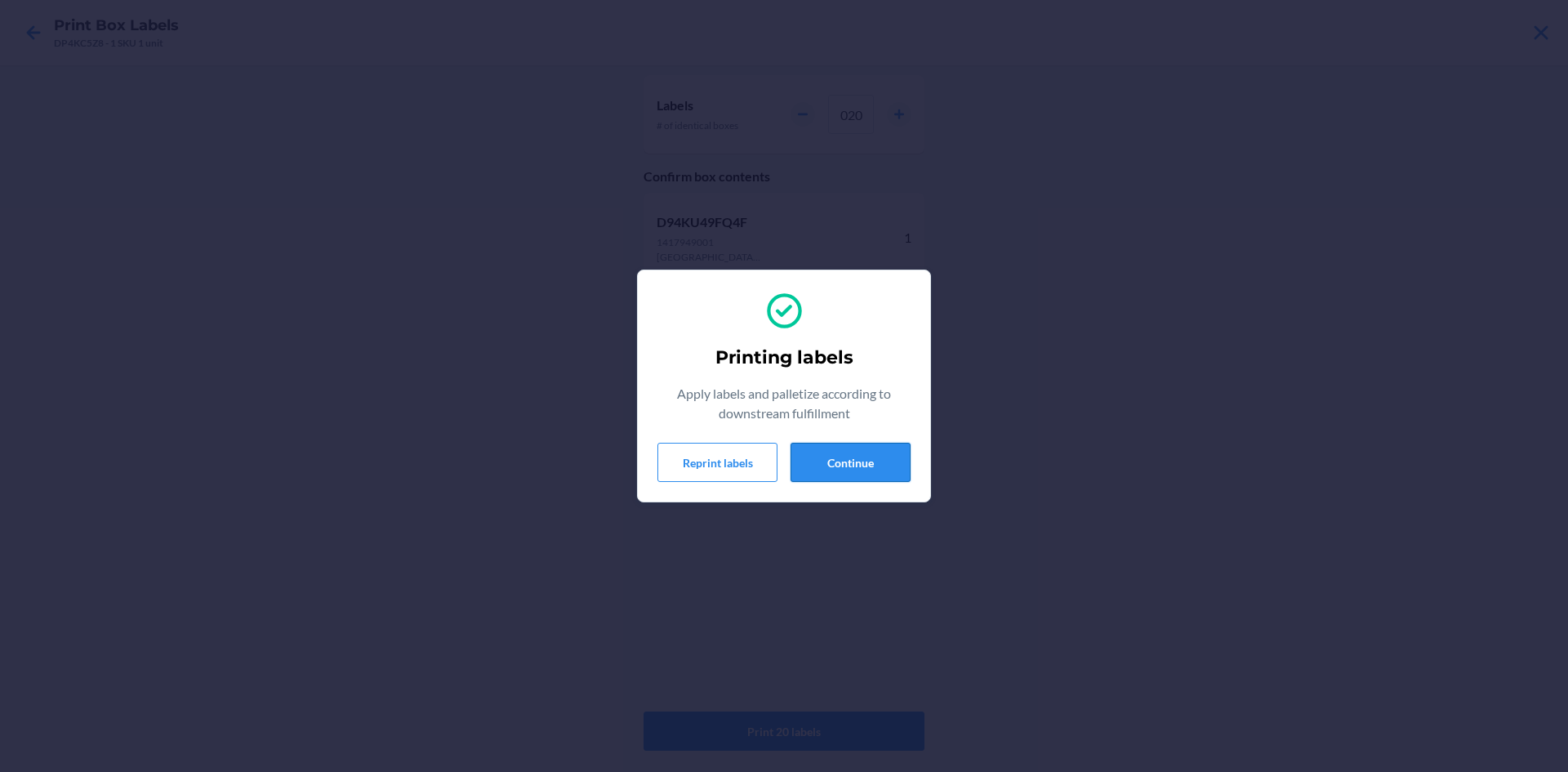
click at [859, 449] on button "Continue" at bounding box center [851, 462] width 120 height 40
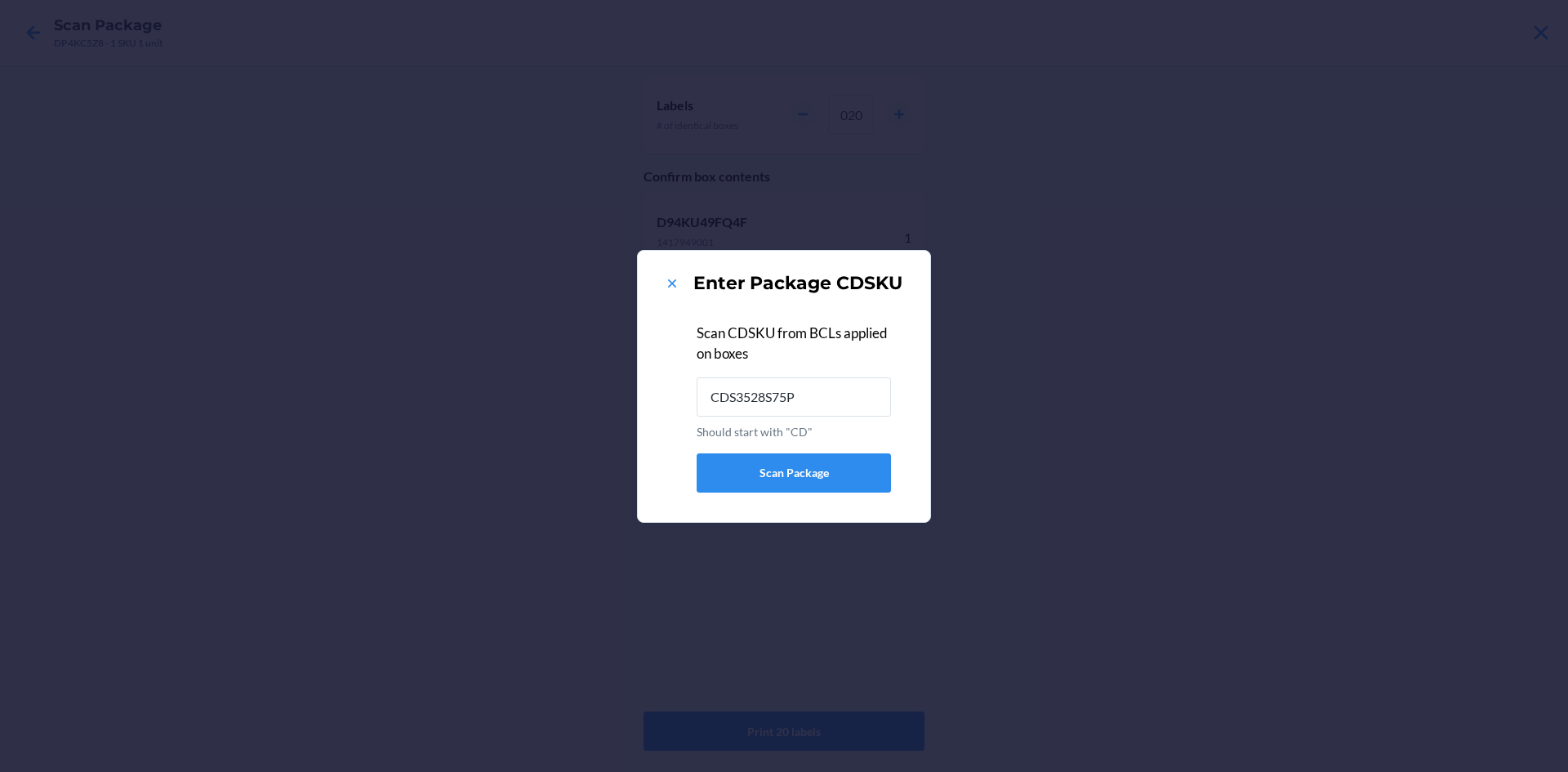
type input "CDS3528S75P"
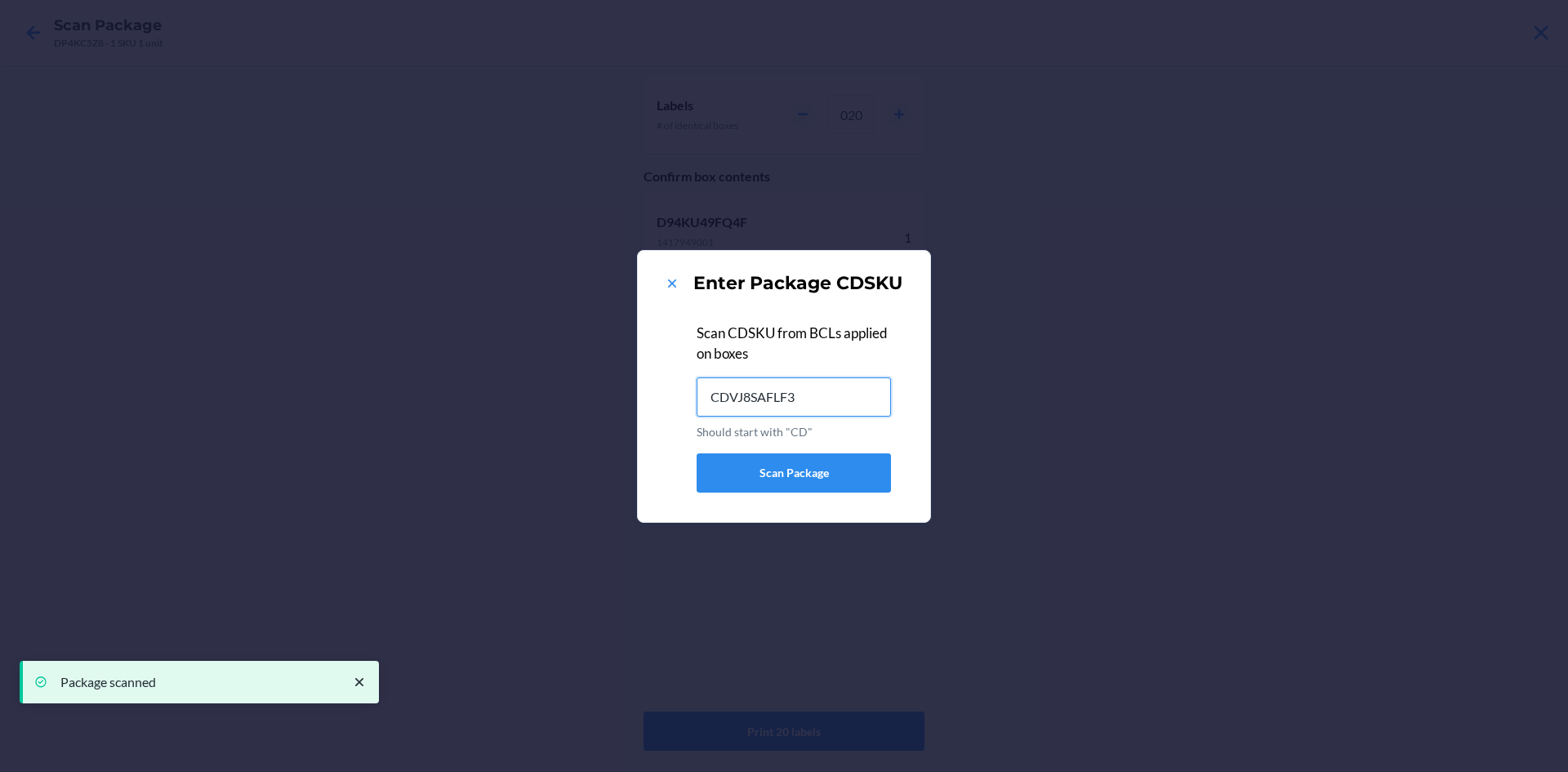
type input "CDVJ8SAFLF3"
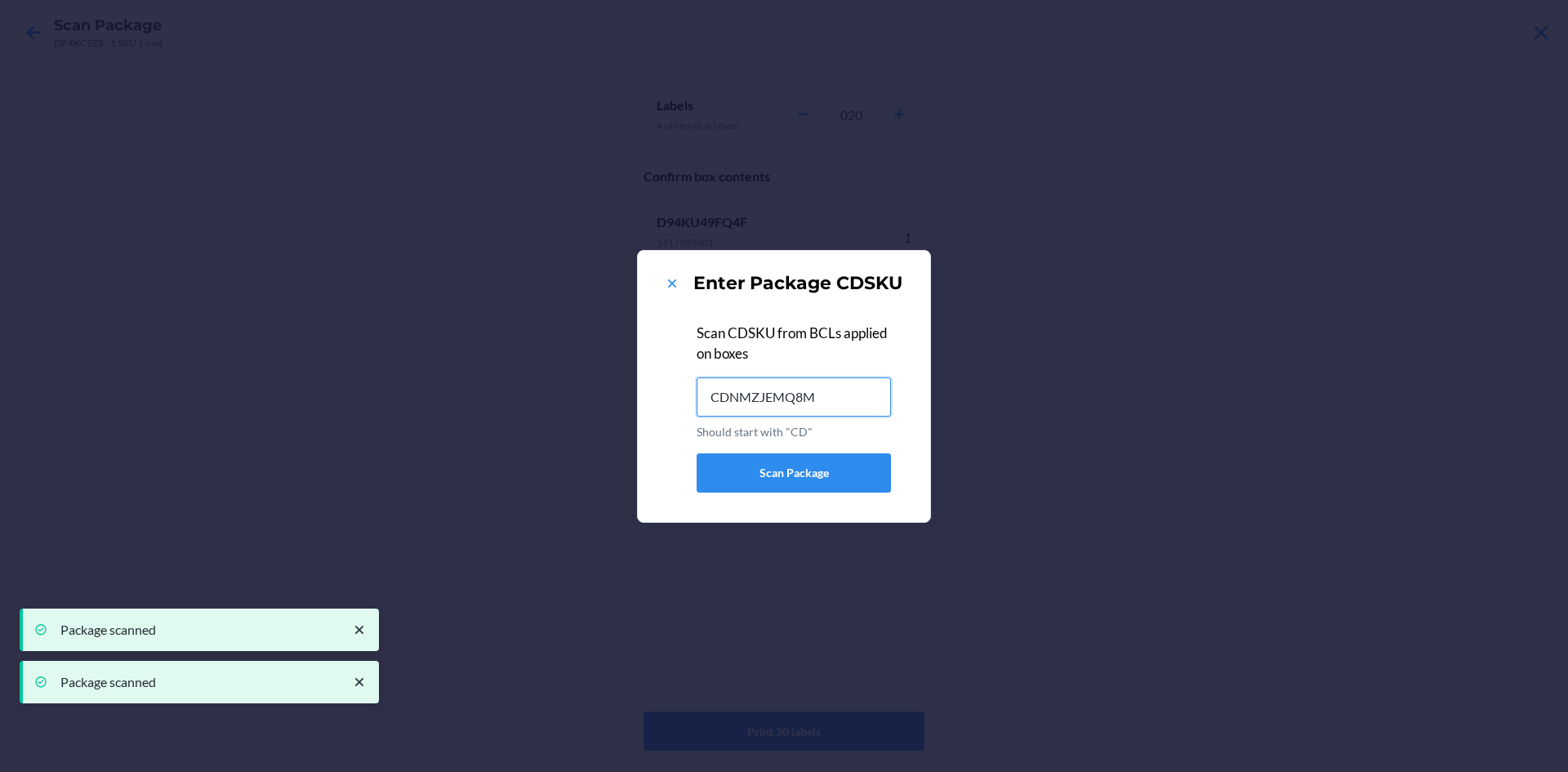
type input "CDNMZJEMQ8M"
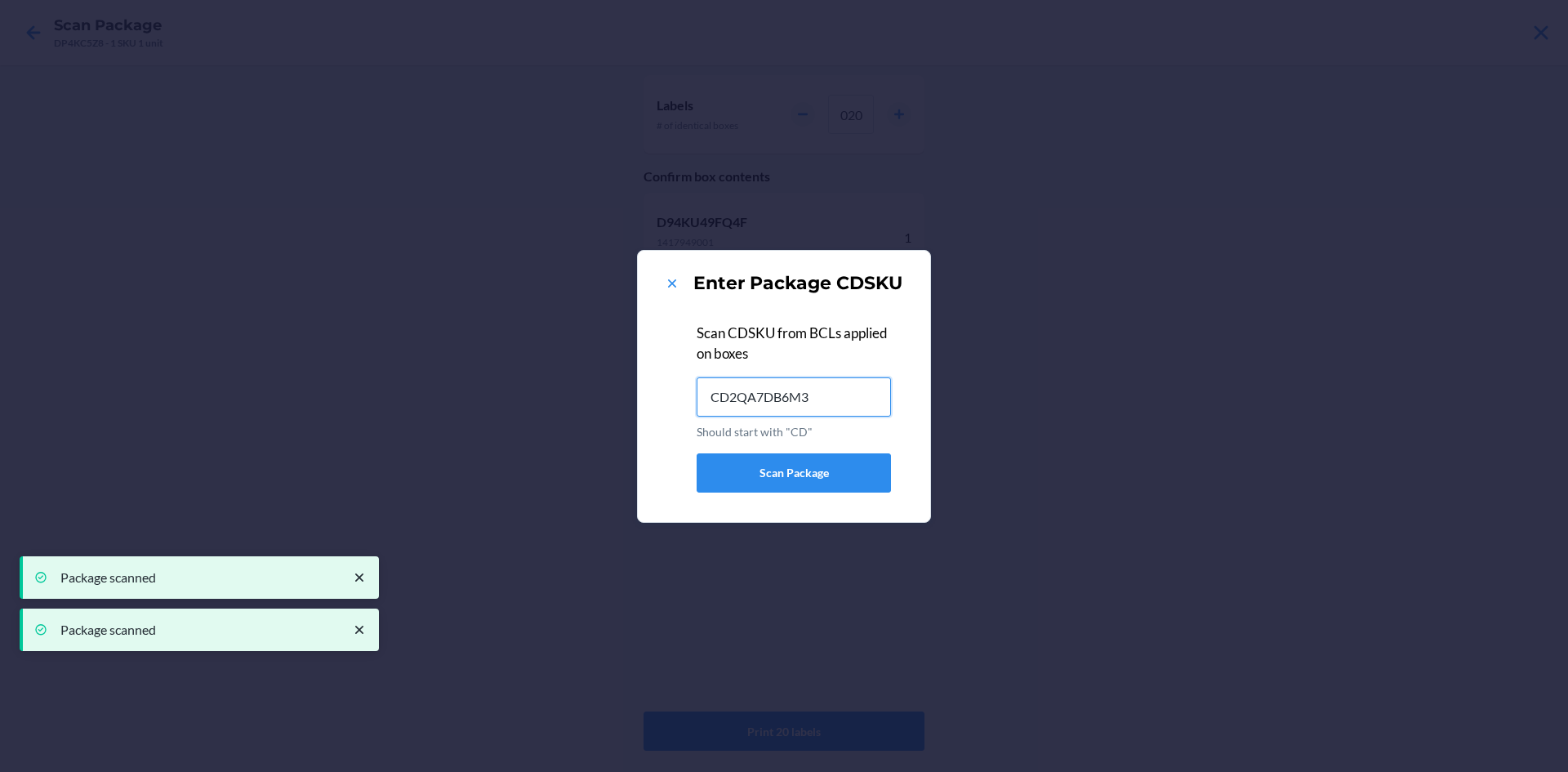
type input "CD2QA7DB6M3"
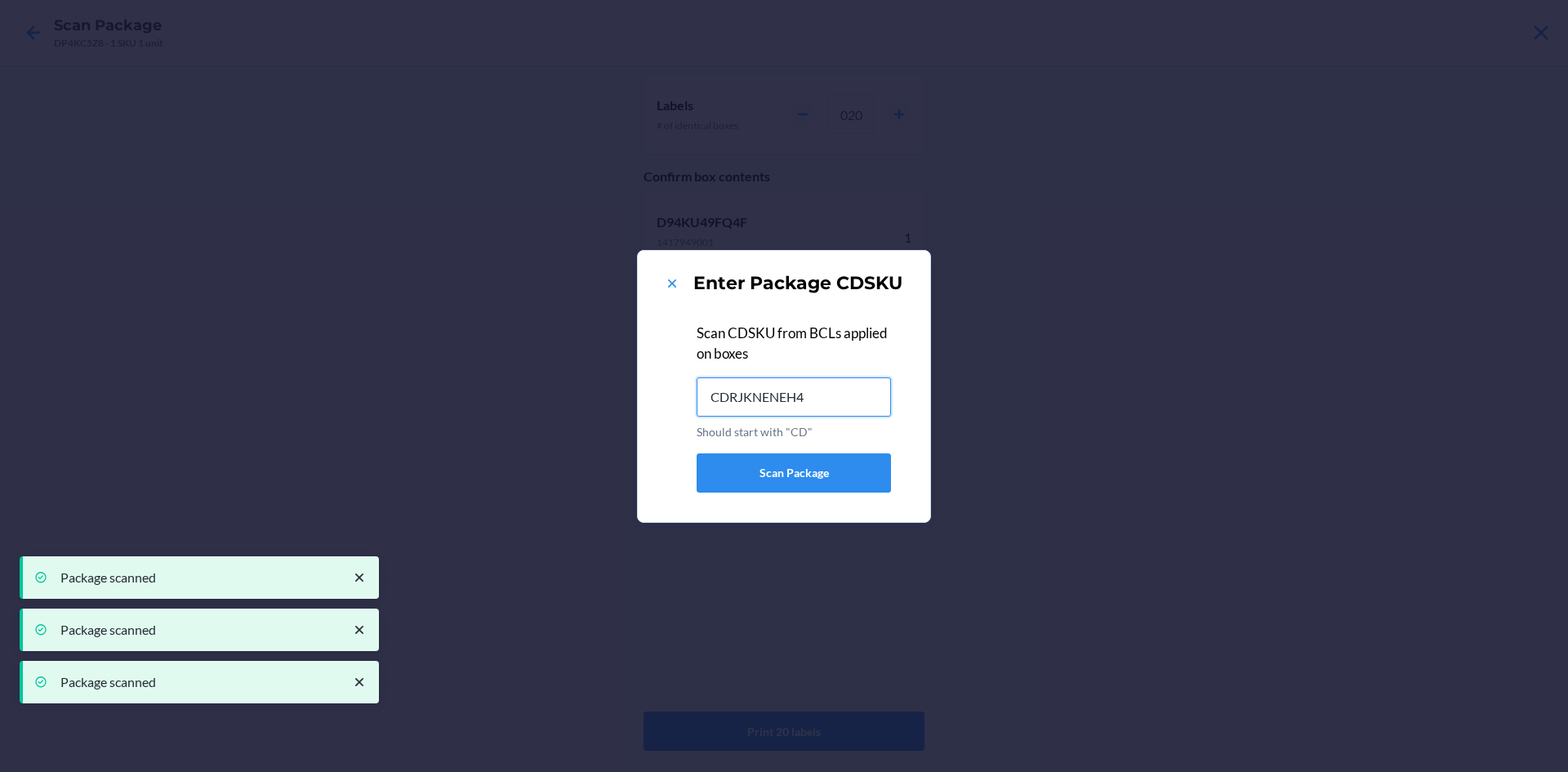
type input "CDRJKNENEH4"
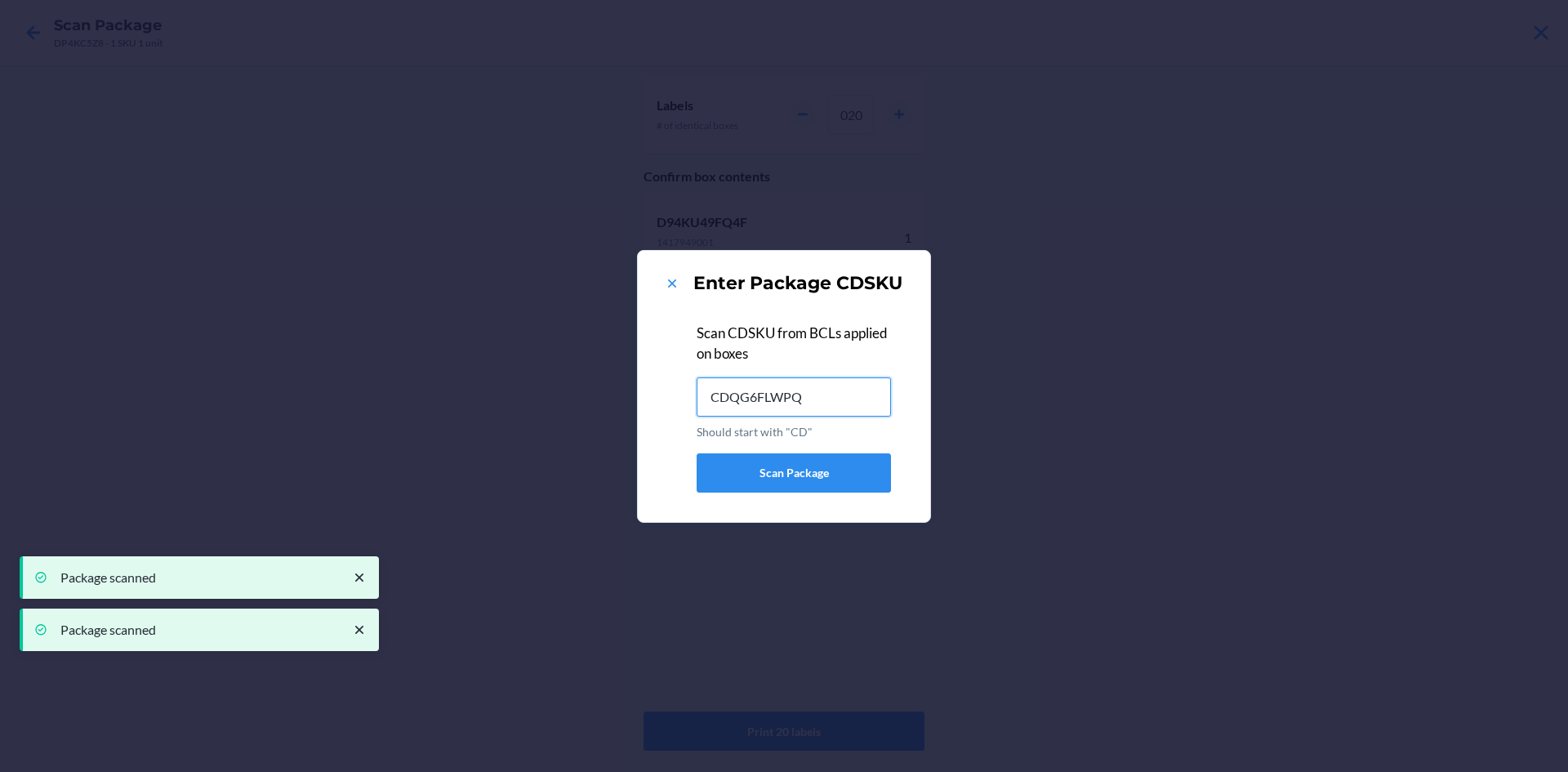
type input "CDQG6FLWPQ7"
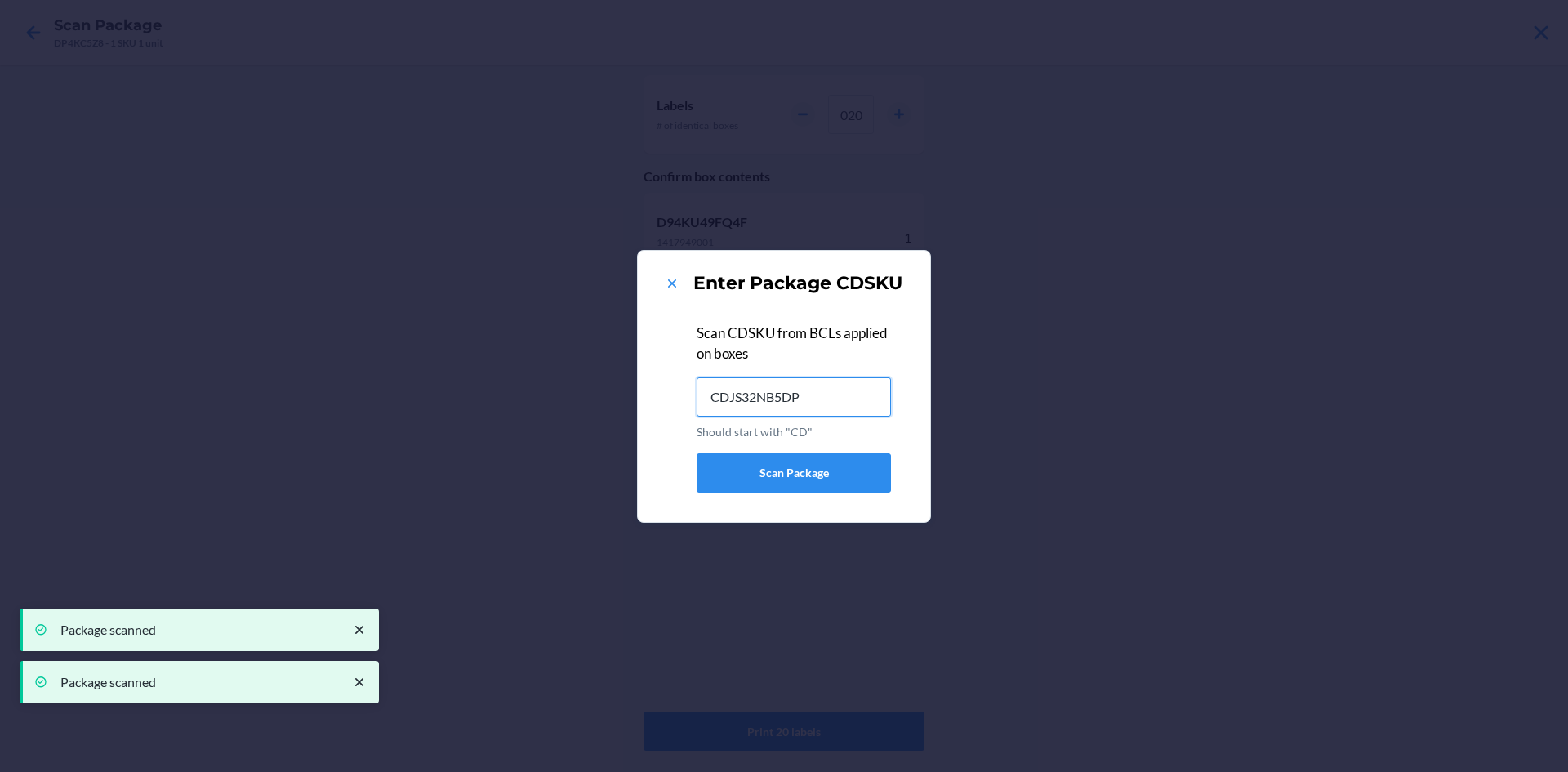
type input "CDJS32NB5DP"
type input "CDNVKHT6U5S"
type input "CDFKDLUGFXW"
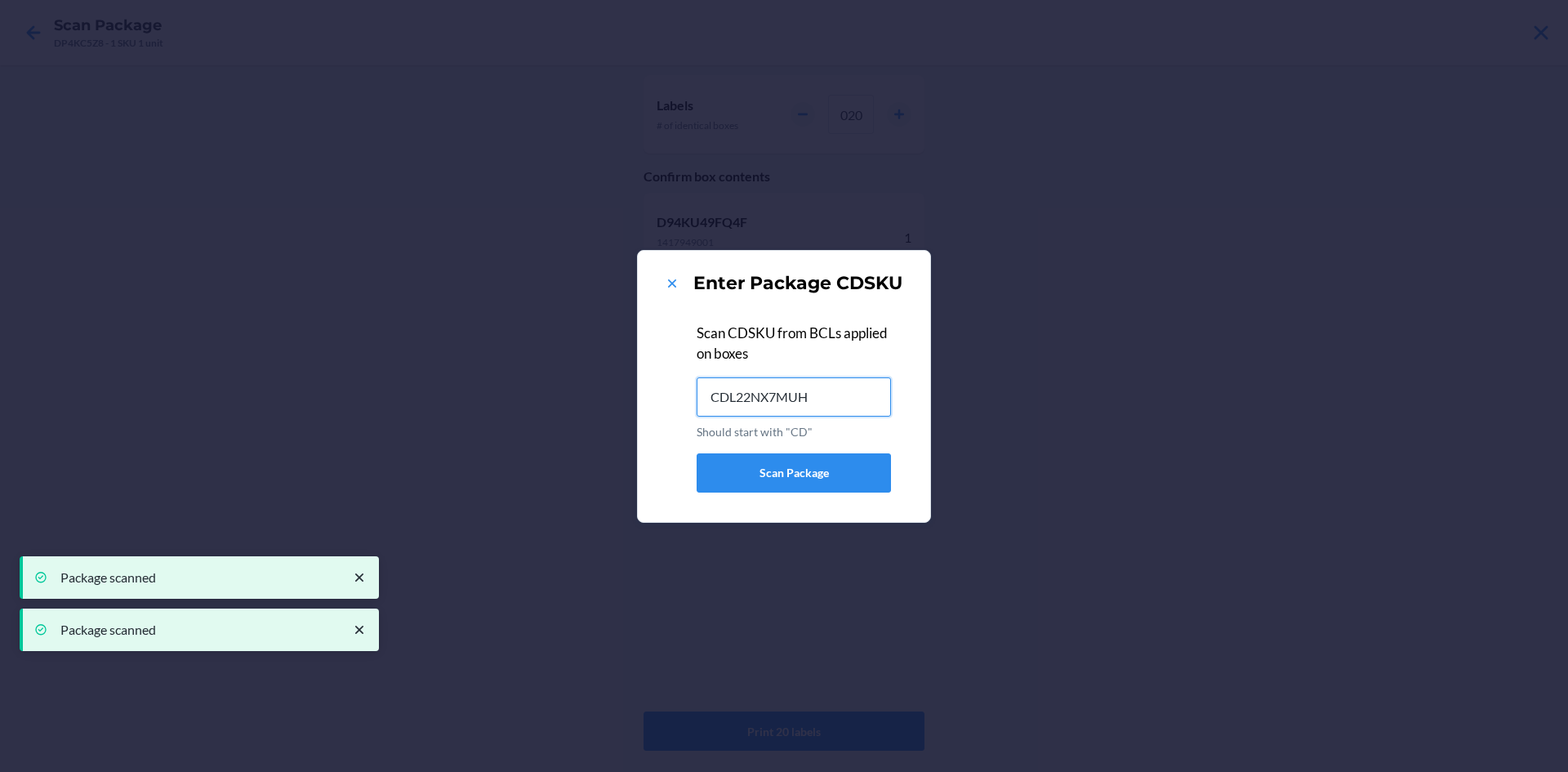
type input "CDL22NX7MUH"
type input "CD4XPFDKR7Y"
type input "CDKRJMEHDFF"
type input "CDXFN5HD2HJ"
type input "CD659GSW4MD"
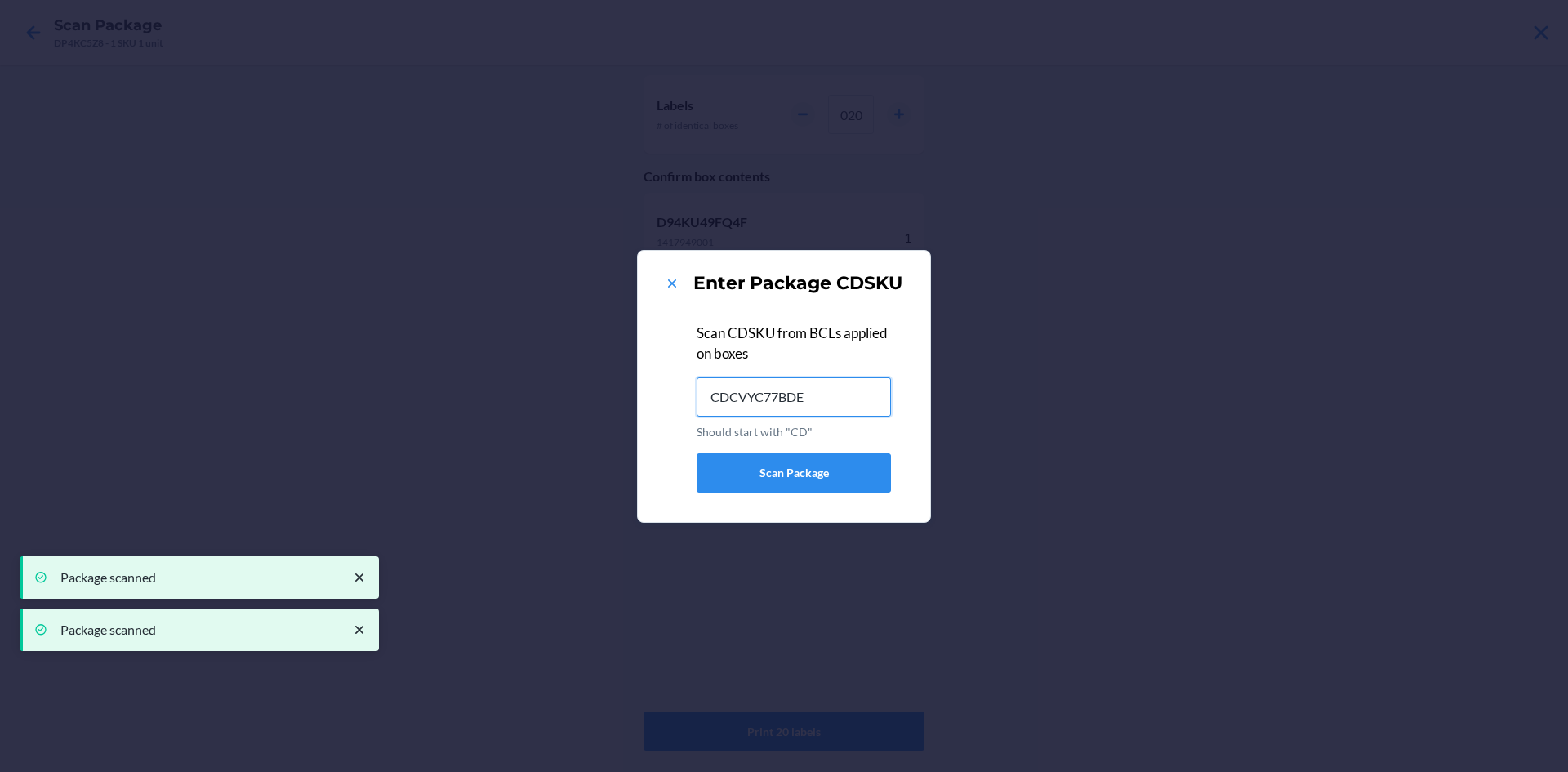
type input "CDCVYC77BDE"
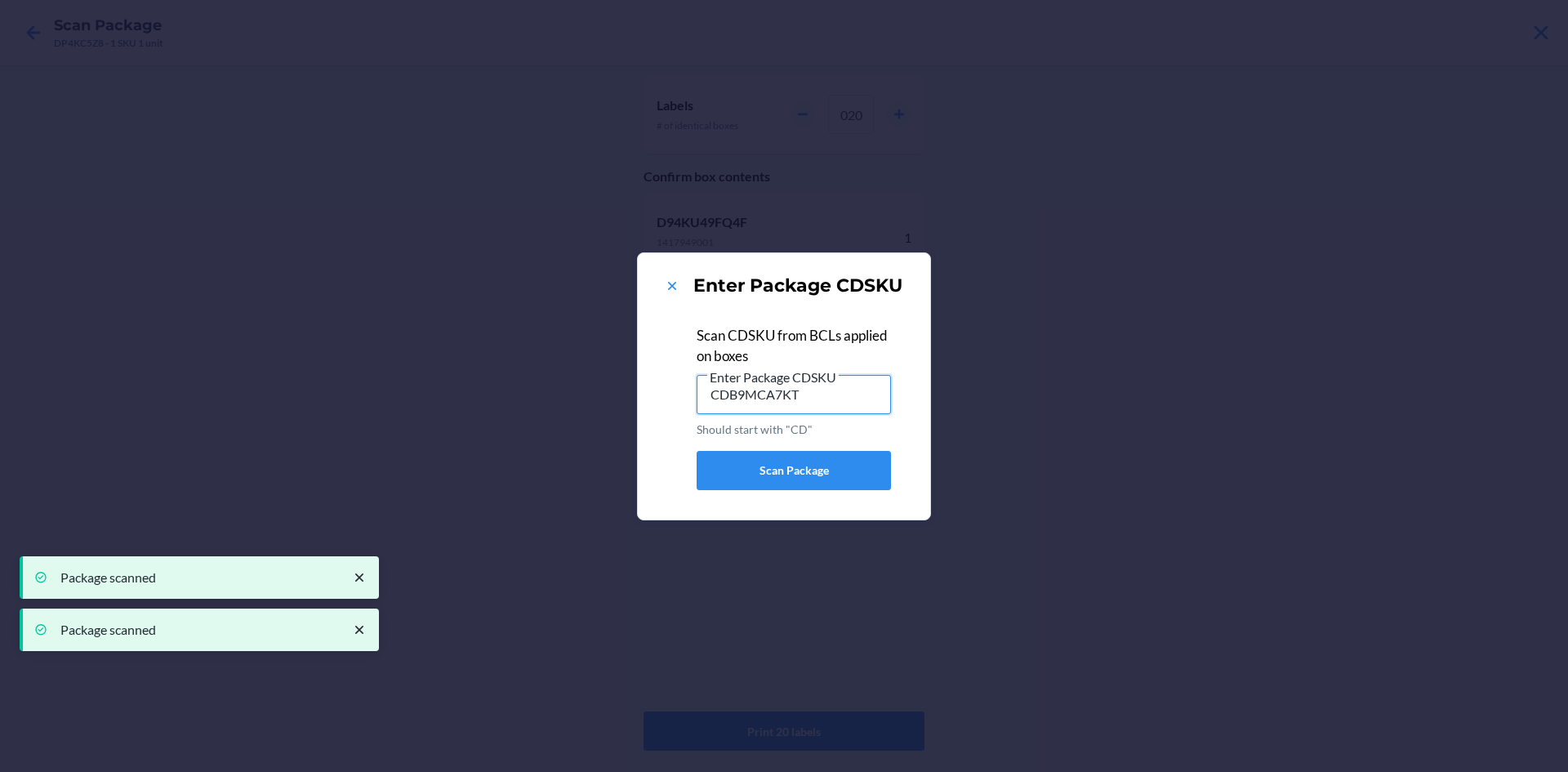
type input "CDB9MCA7KT8"
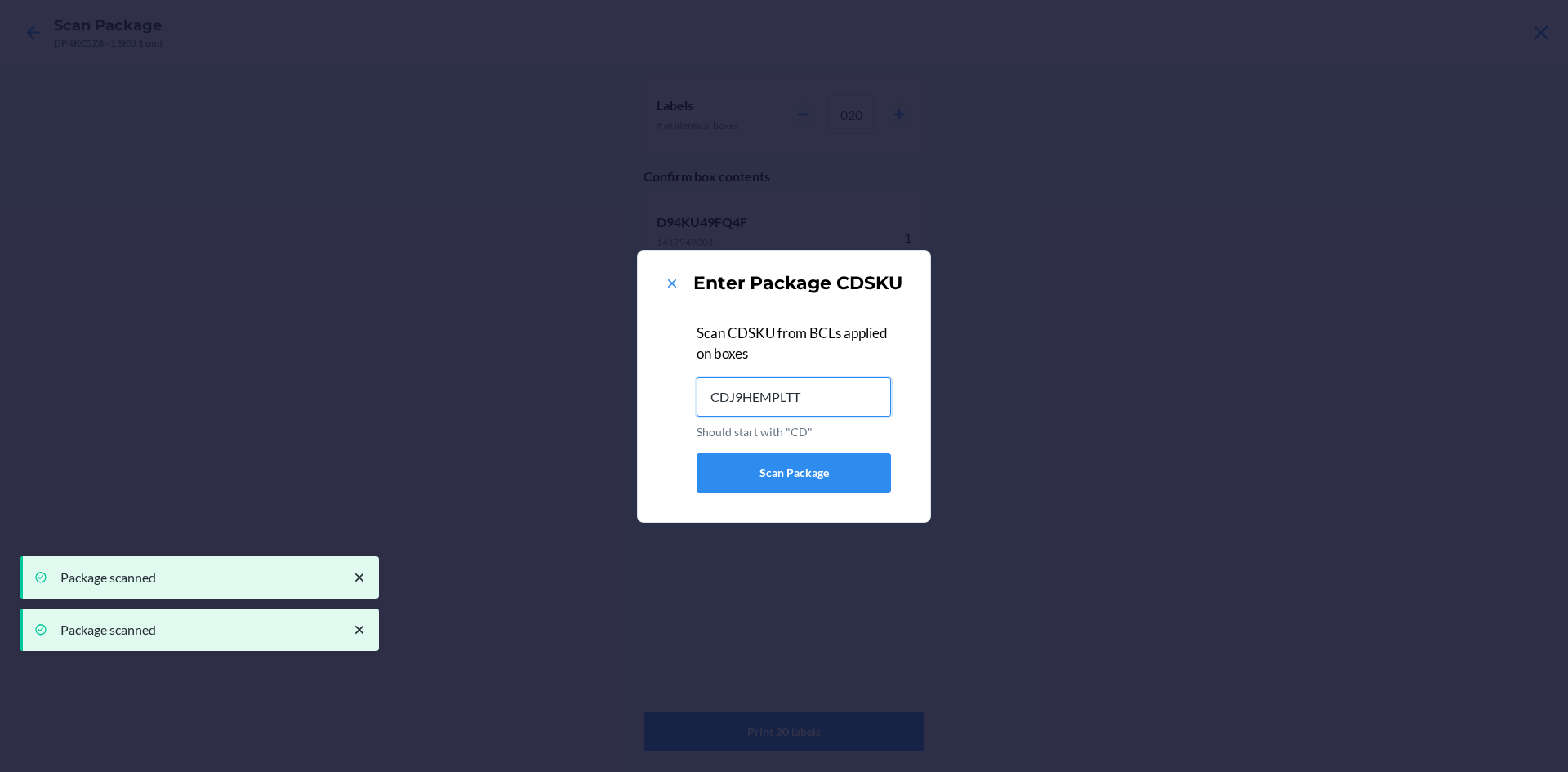
type input "CDJ9HEMPLTT"
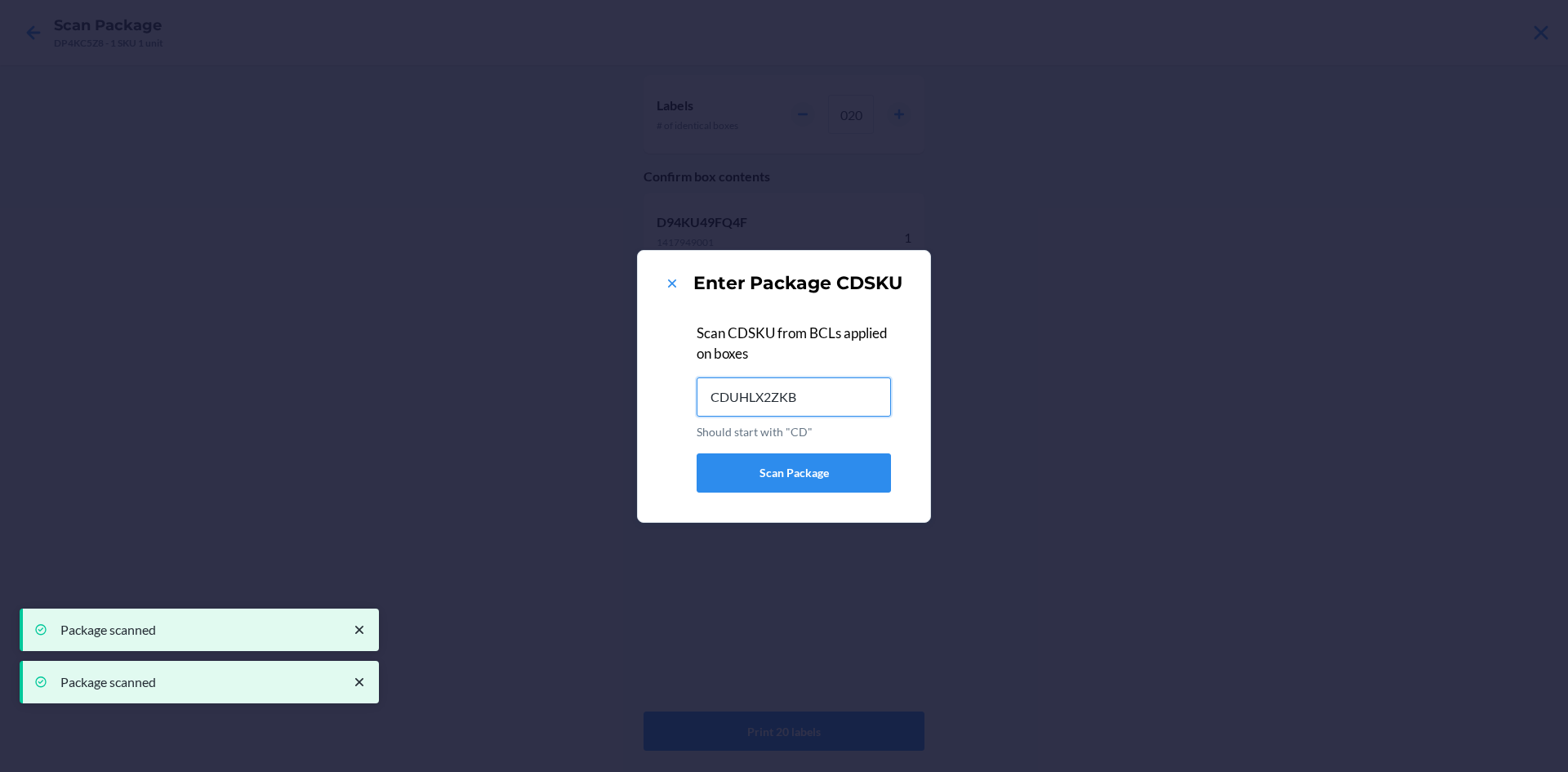
type input "CDUHLX2ZKB7"
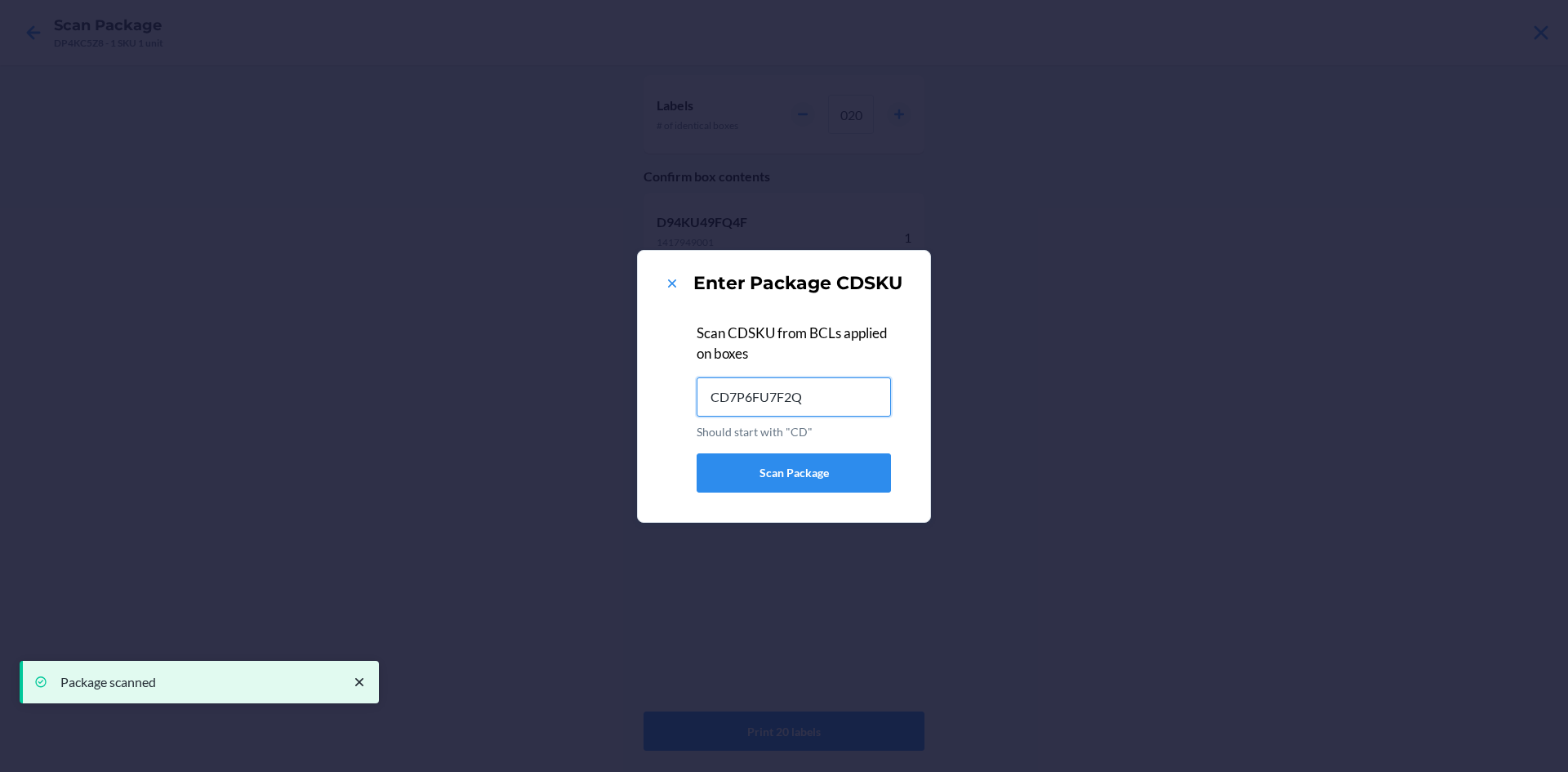
type input "CD7P6FU7F2Q"
type input "CDGTHVPWTTJ"
drag, startPoint x: 688, startPoint y: 286, endPoint x: 676, endPoint y: 283, distance: 12.4
click at [683, 284] on div "Enter Package CDSKU" at bounding box center [784, 283] width 253 height 26
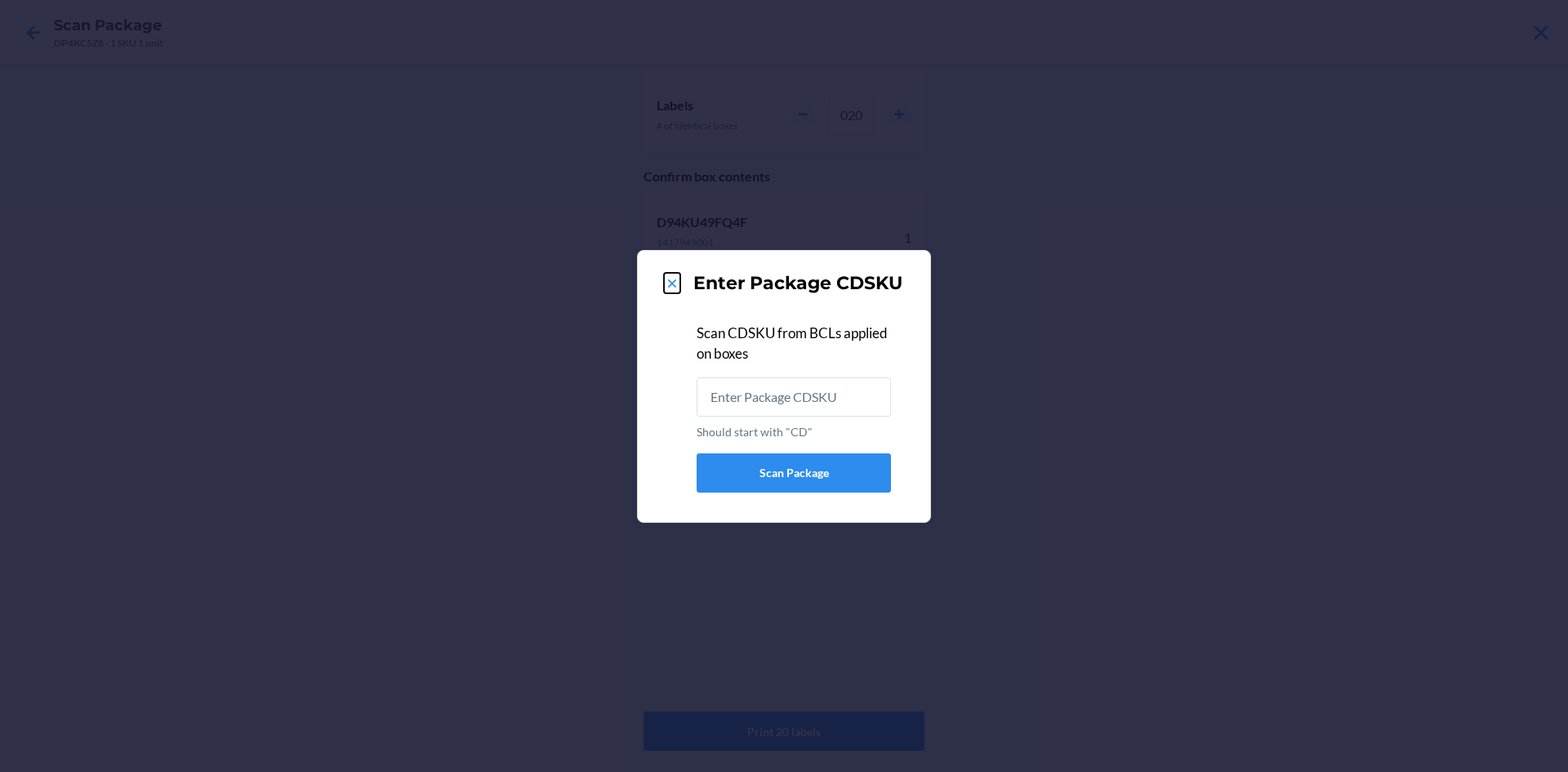
click at [676, 283] on icon at bounding box center [672, 283] width 16 height 16
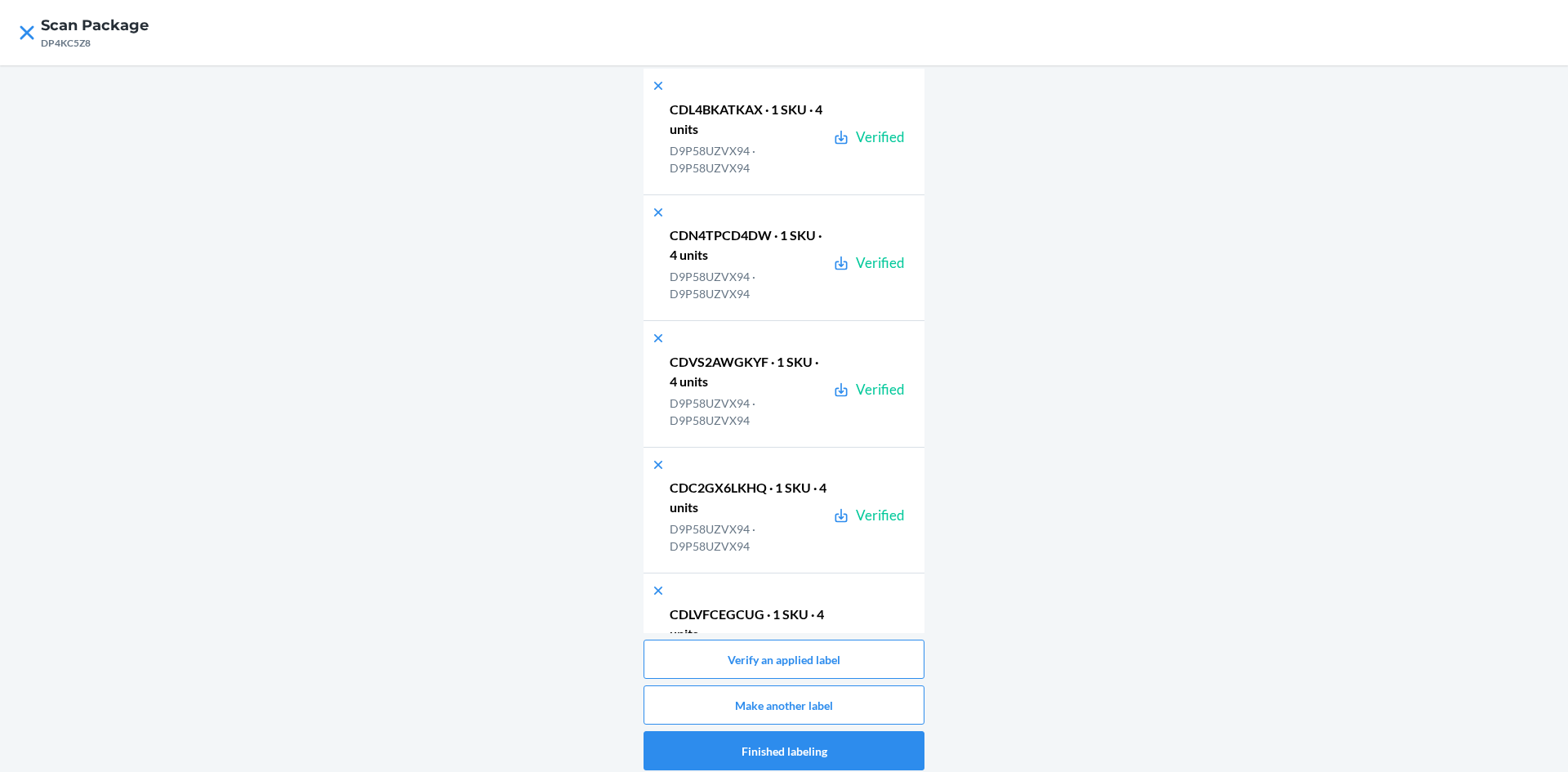
scroll to position [19012, 0]
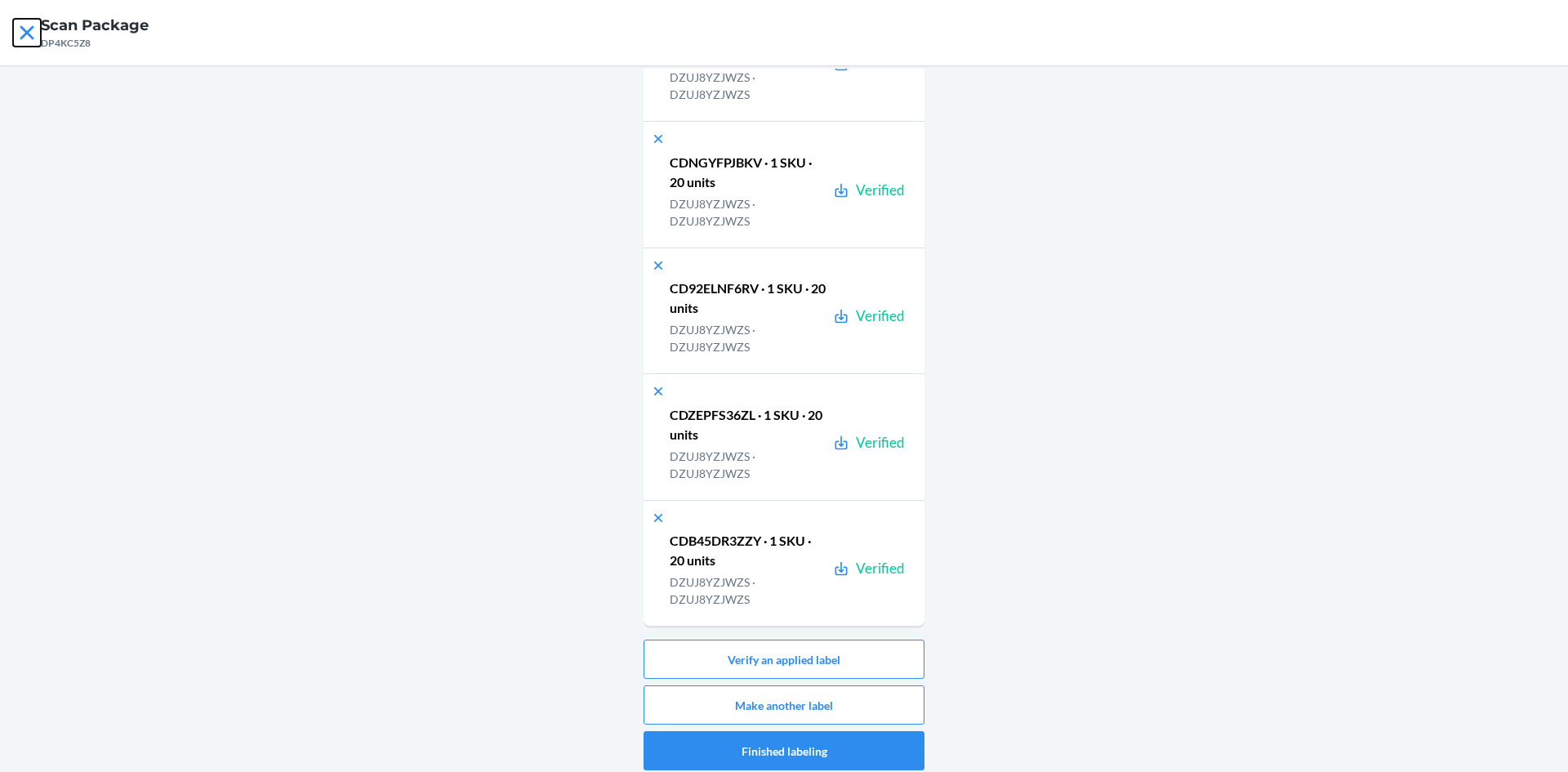
click at [31, 31] on icon at bounding box center [27, 33] width 28 height 28
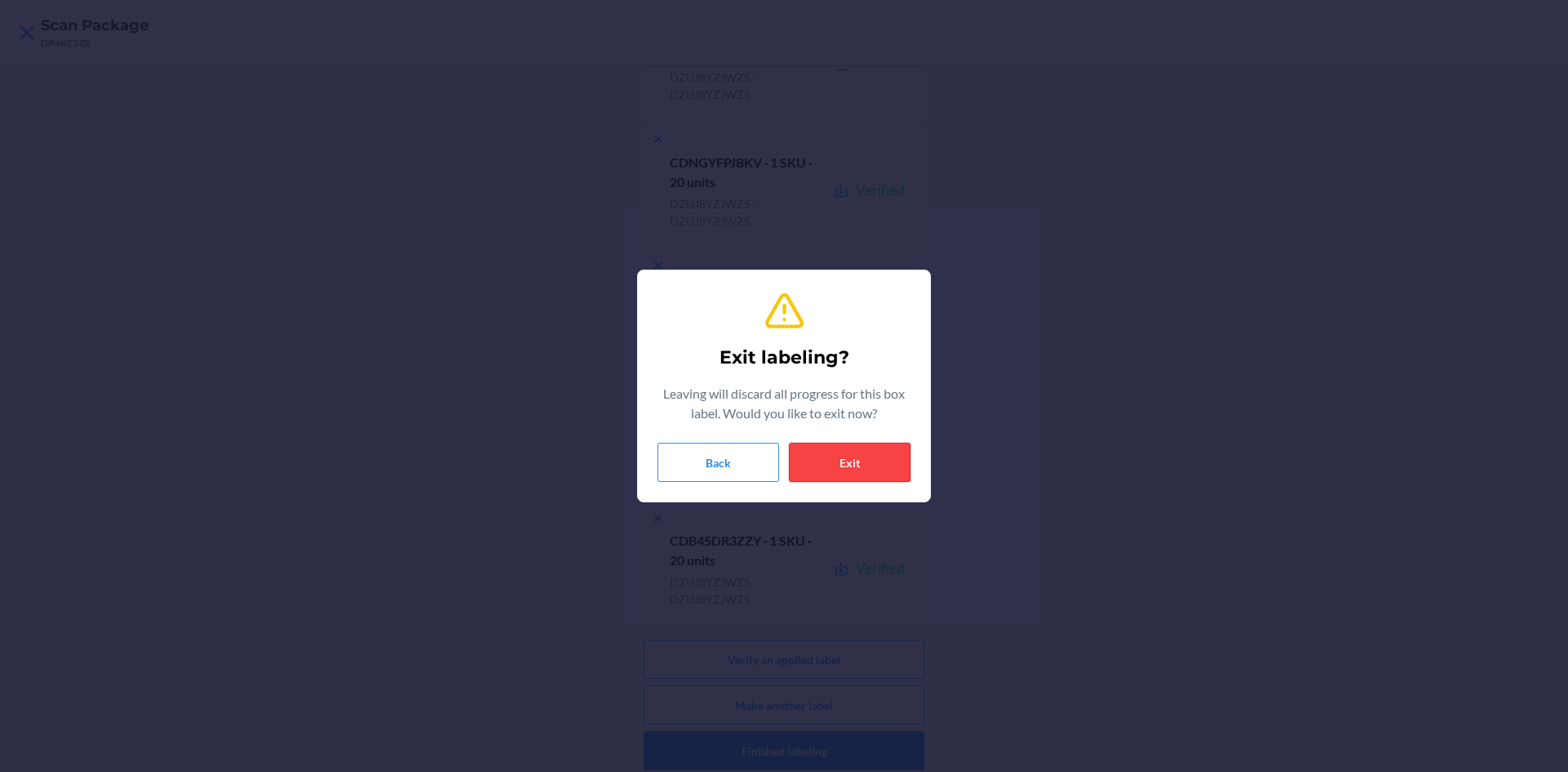
click at [890, 452] on button "Exit" at bounding box center [850, 462] width 122 height 40
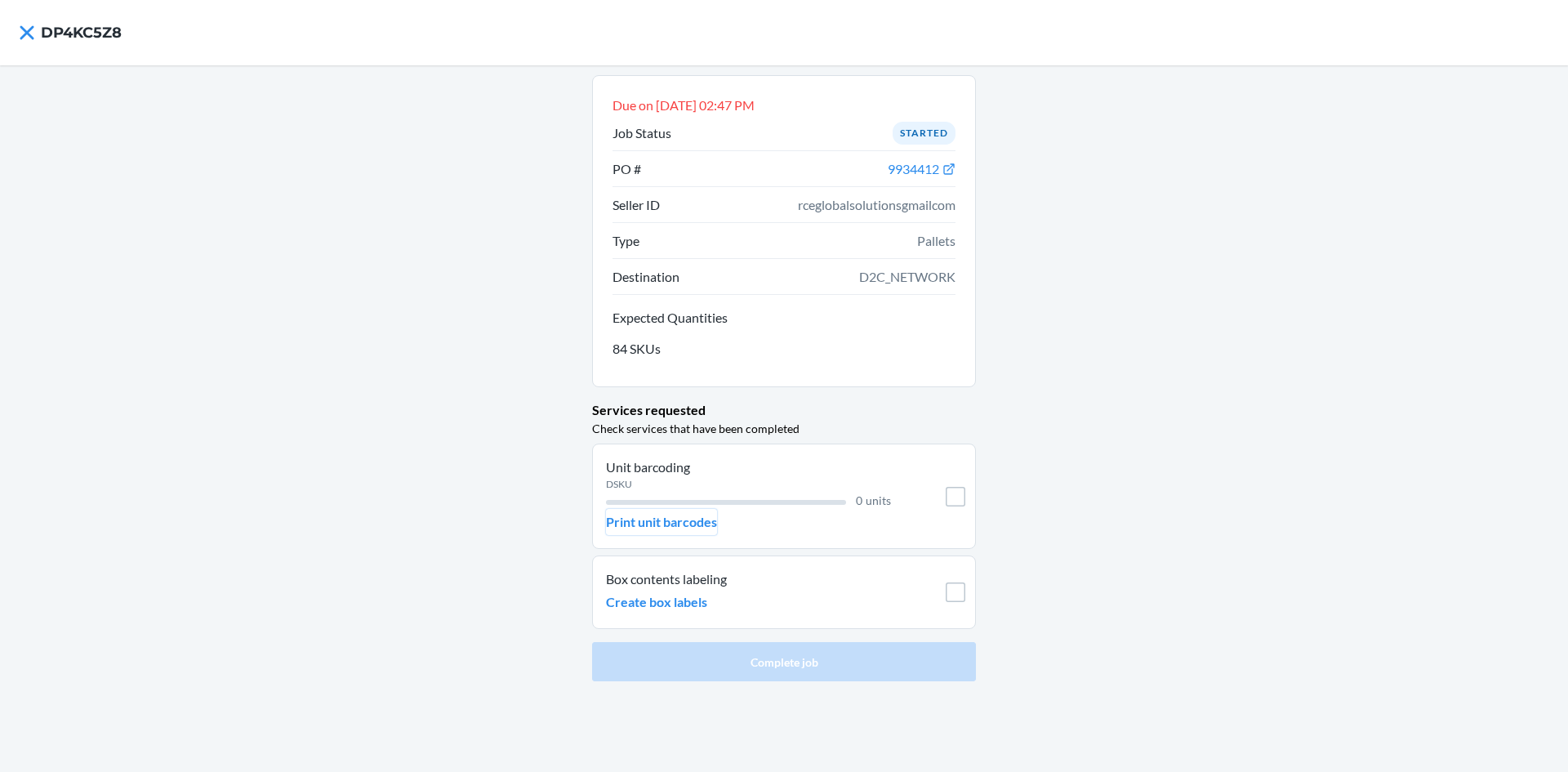
click at [689, 520] on p "Print unit barcodes" at bounding box center [662, 522] width 111 height 20
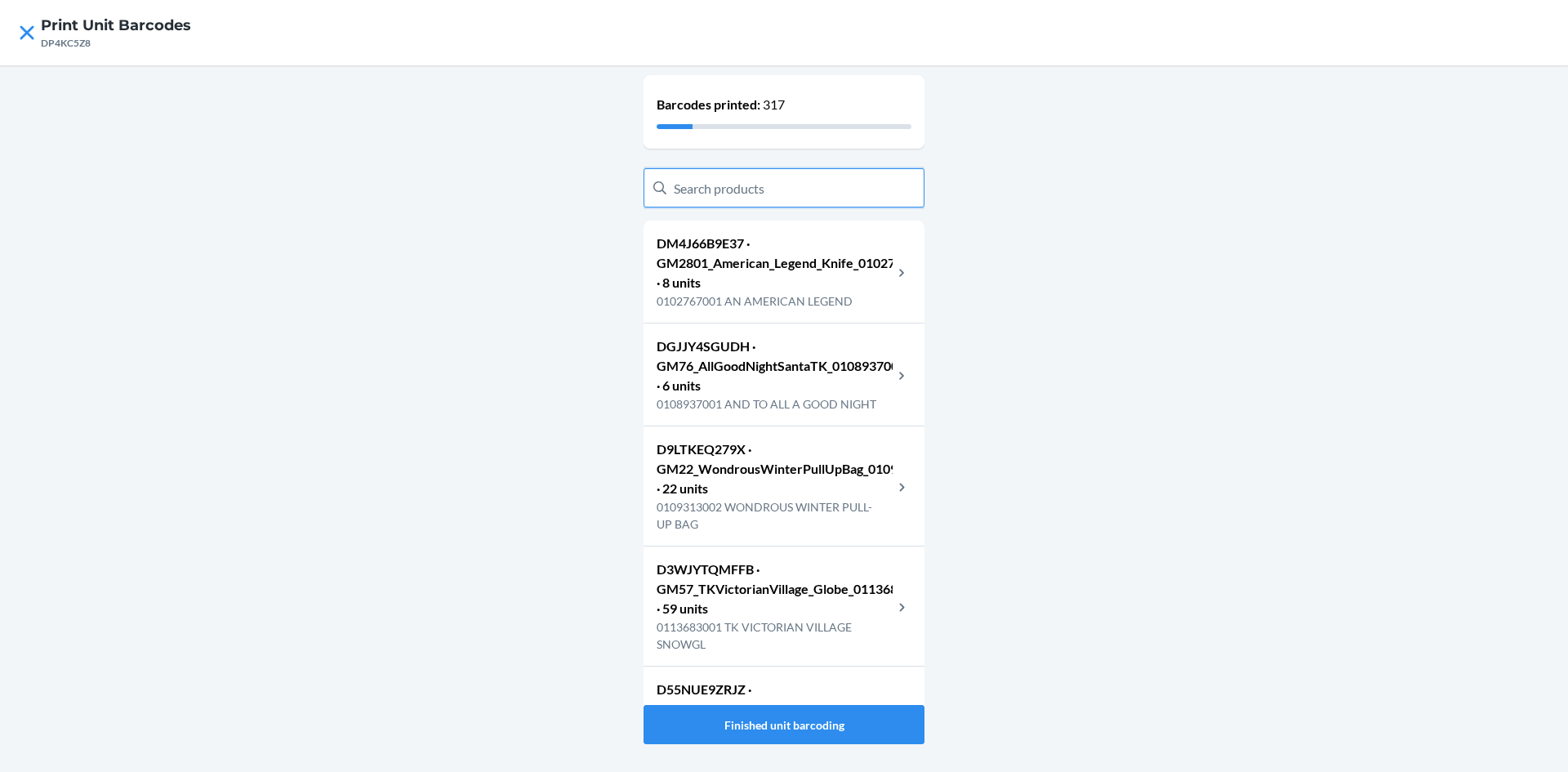
click at [770, 196] on input "text" at bounding box center [784, 188] width 281 height 40
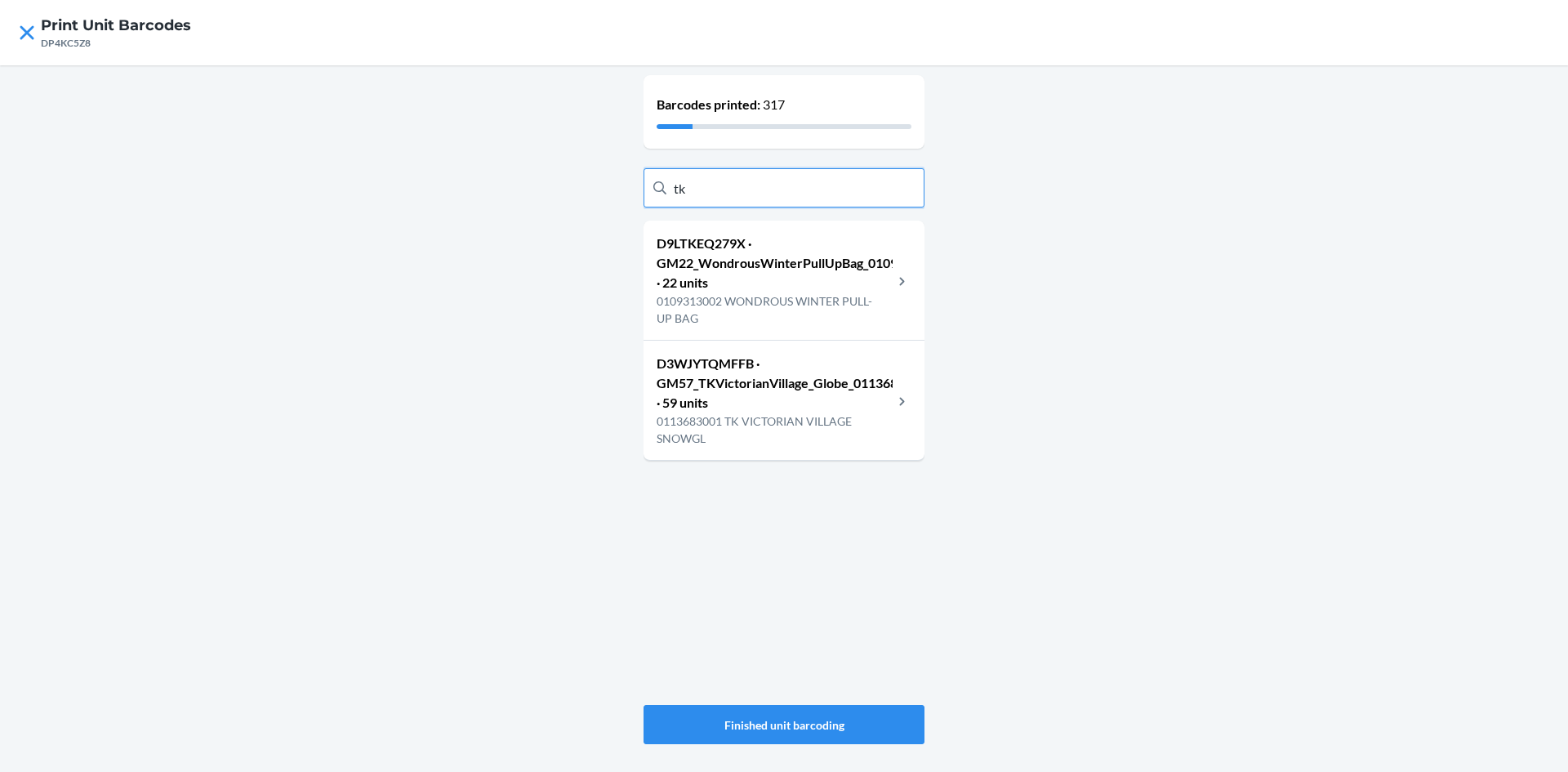
type input "tk"
click at [718, 414] on p "0113683001 TK VICTORIAN VILLAGE SNOWGL" at bounding box center [775, 430] width 236 height 35
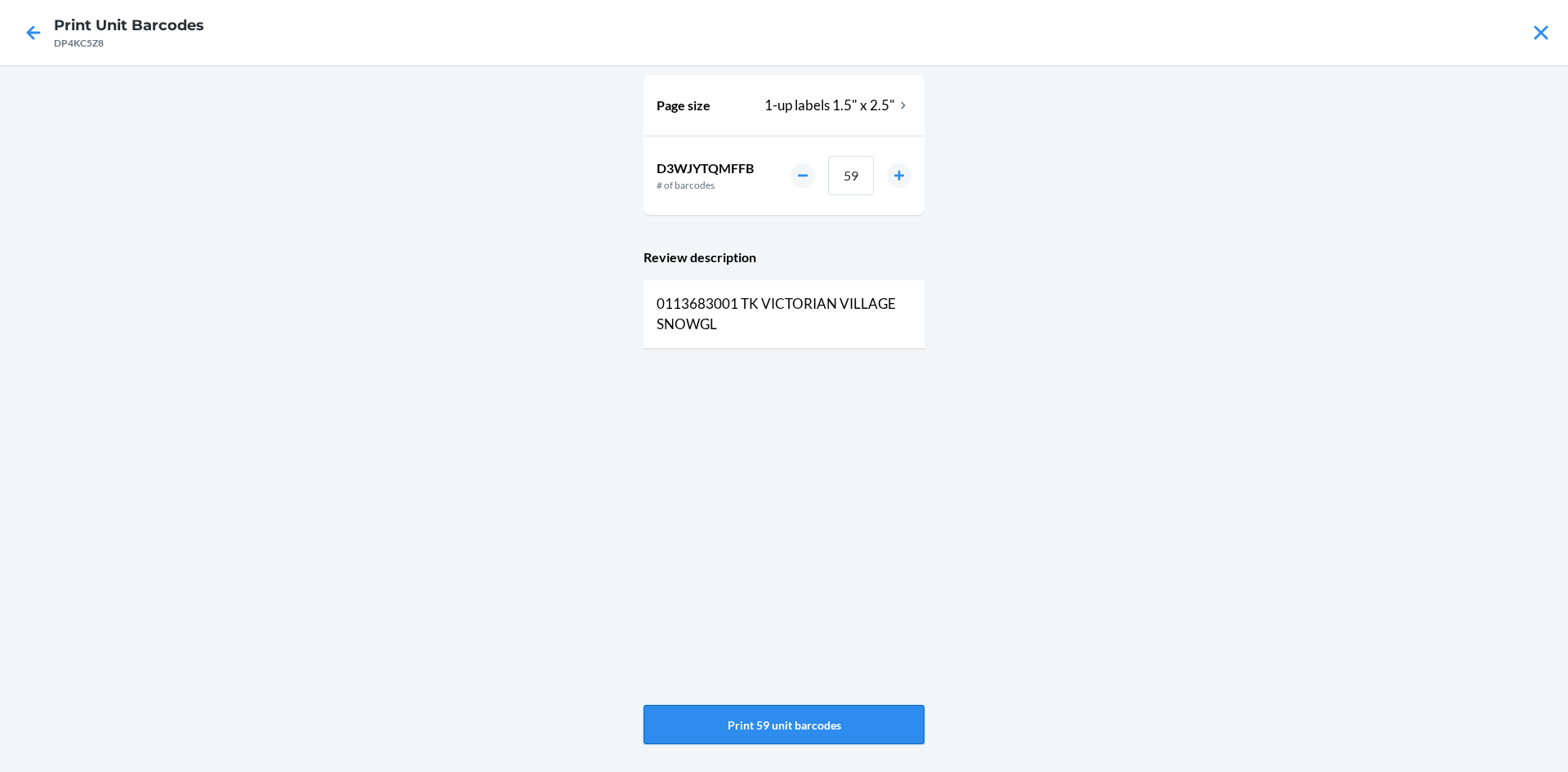
click at [866, 711] on button "Print 59 unit barcodes" at bounding box center [784, 724] width 281 height 40
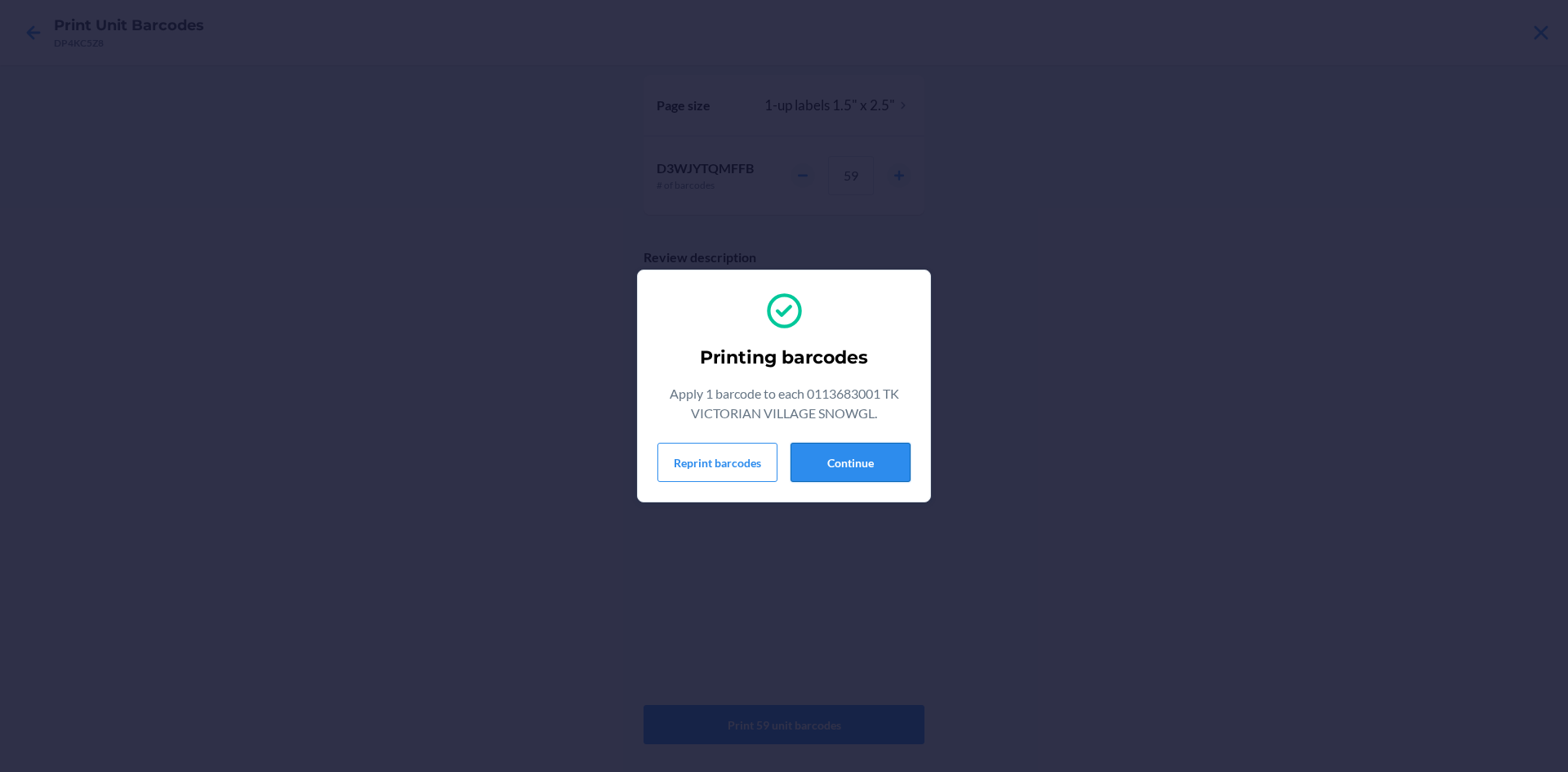
click at [886, 459] on button "Continue" at bounding box center [851, 462] width 120 height 40
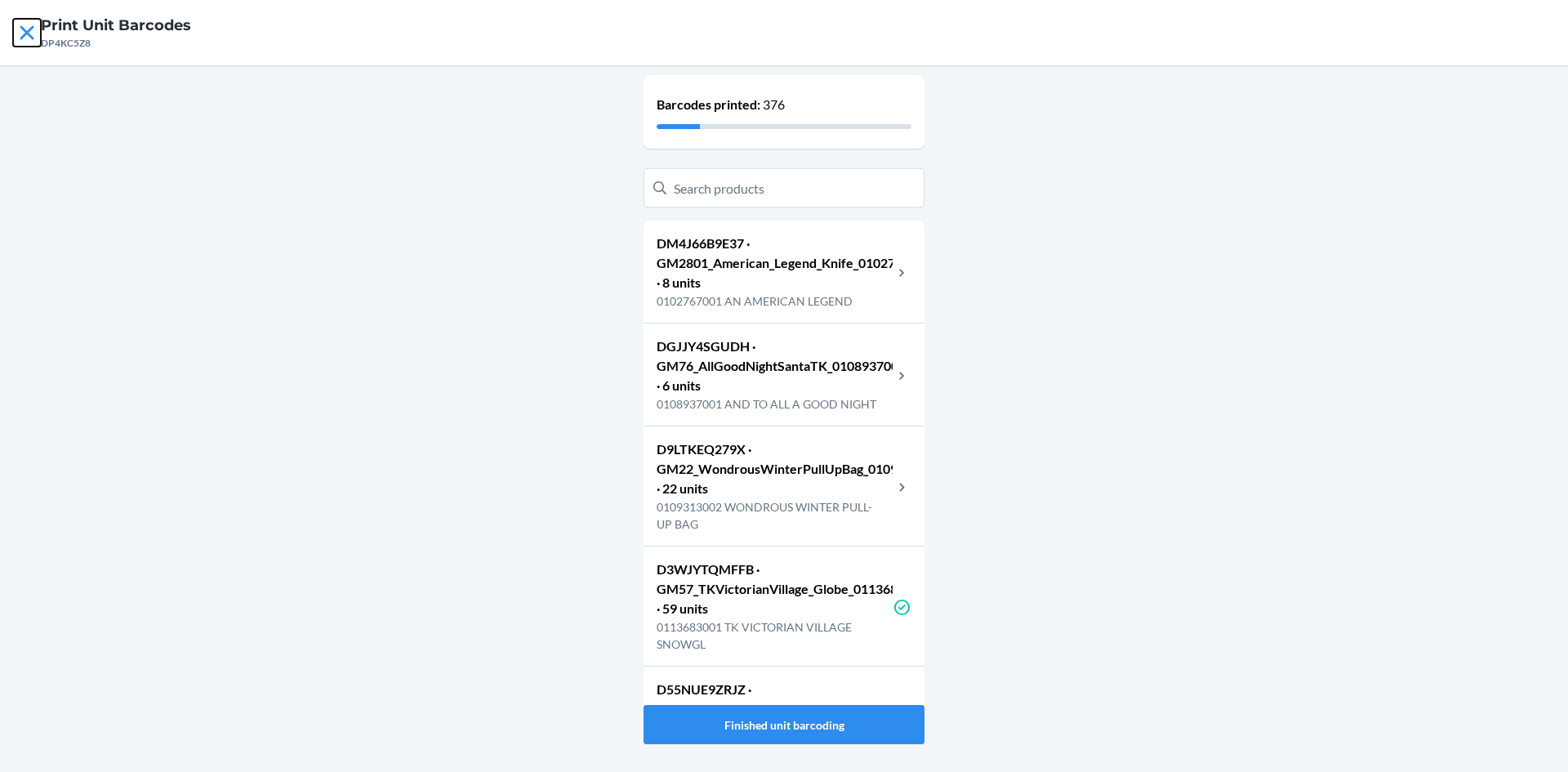
click at [26, 25] on icon at bounding box center [27, 33] width 28 height 28
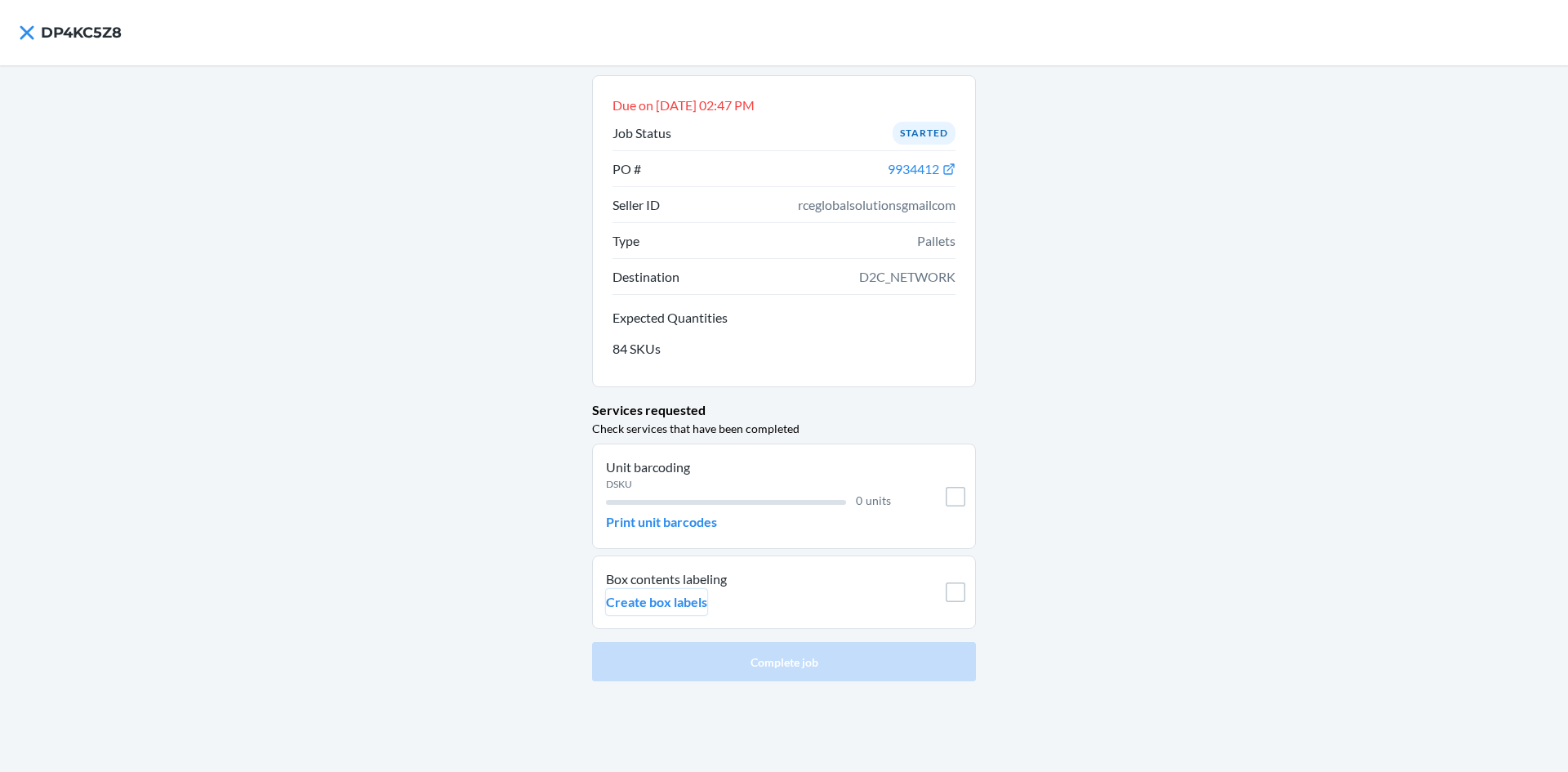
click at [665, 601] on p "Create box labels" at bounding box center [657, 602] width 101 height 20
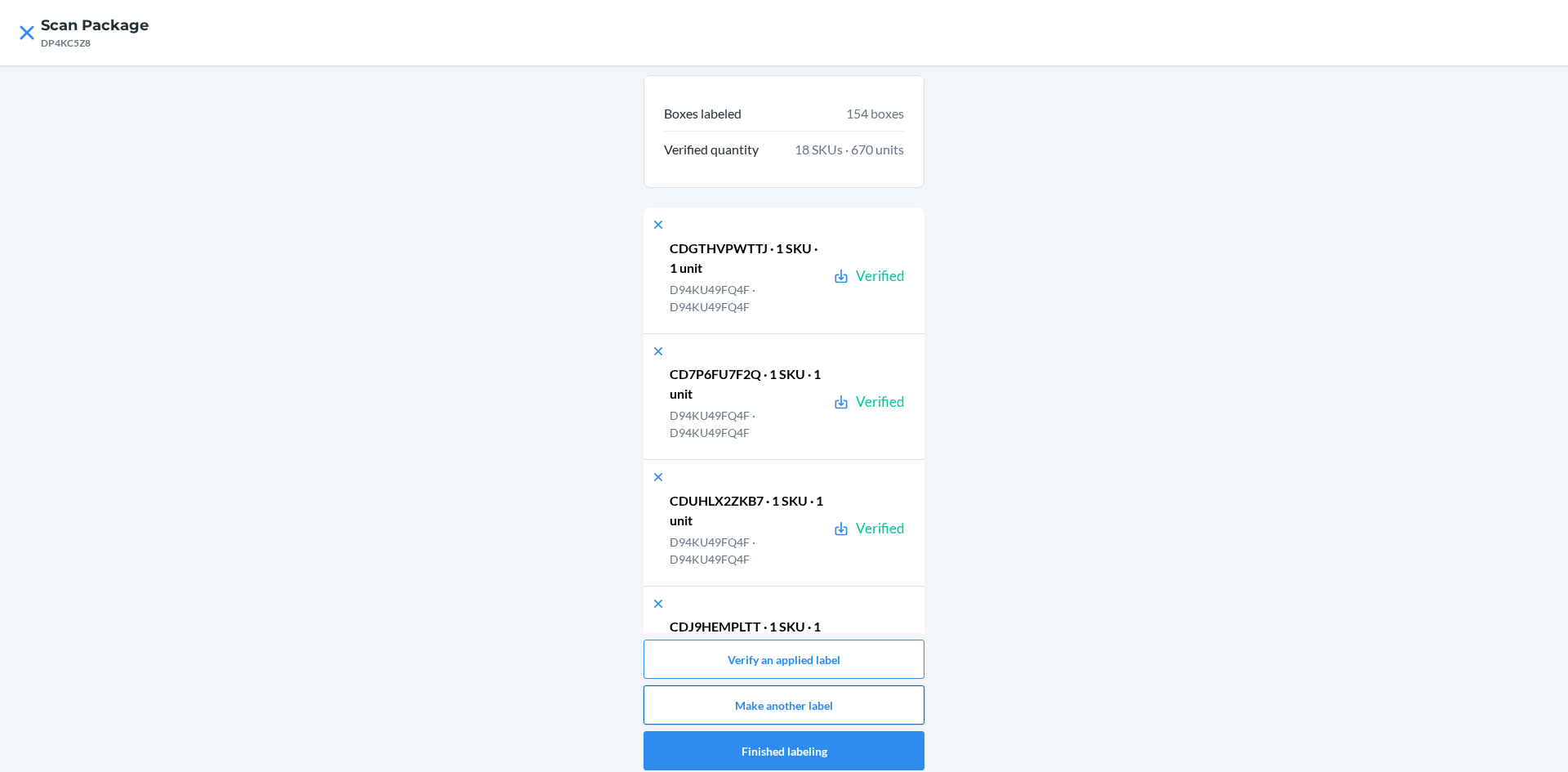
click at [889, 693] on button "Make another label" at bounding box center [784, 705] width 281 height 40
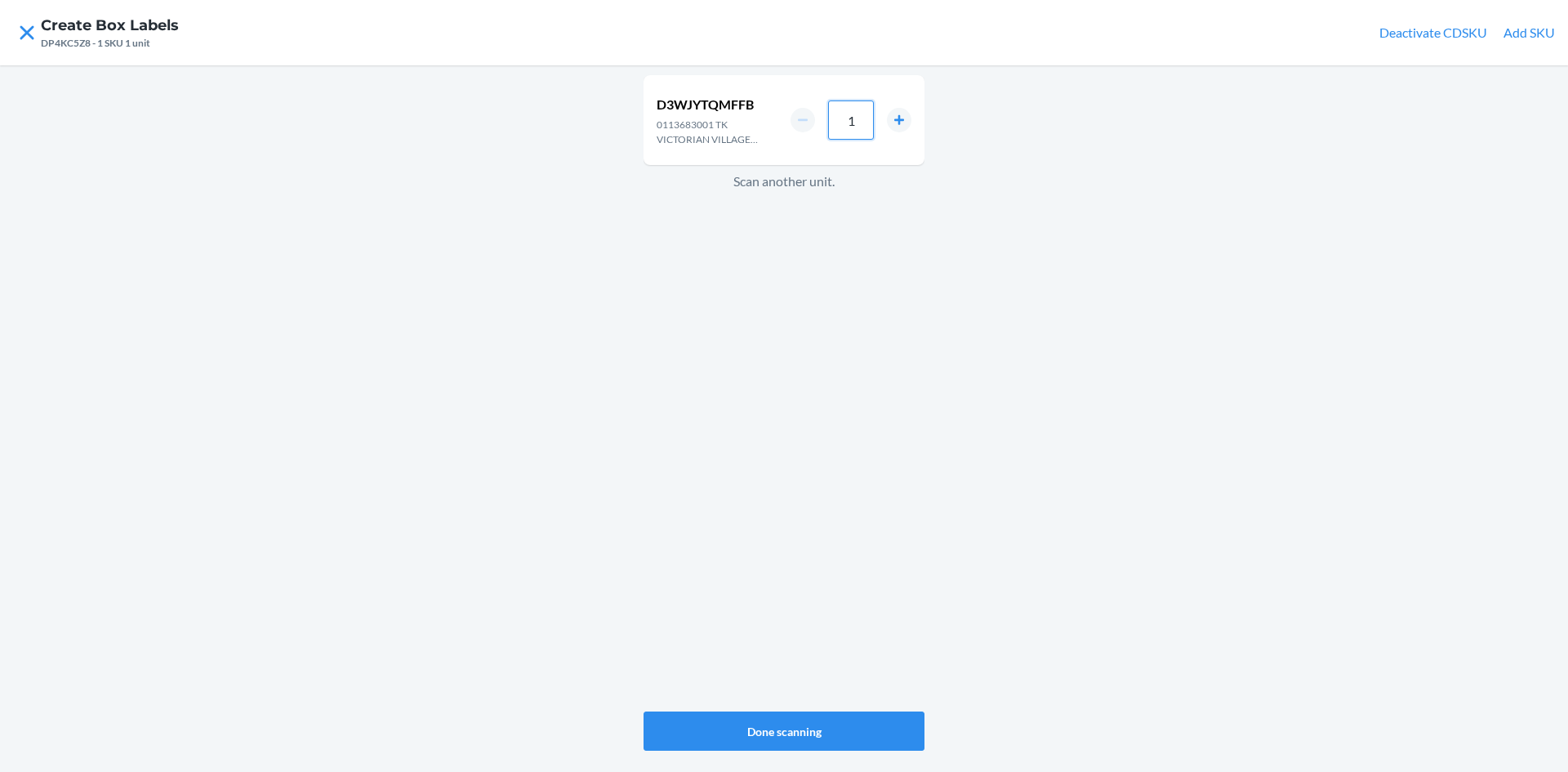
click at [854, 123] on input "1" at bounding box center [851, 120] width 46 height 40
type input "4"
click at [852, 720] on button "Done scanning" at bounding box center [784, 731] width 281 height 40
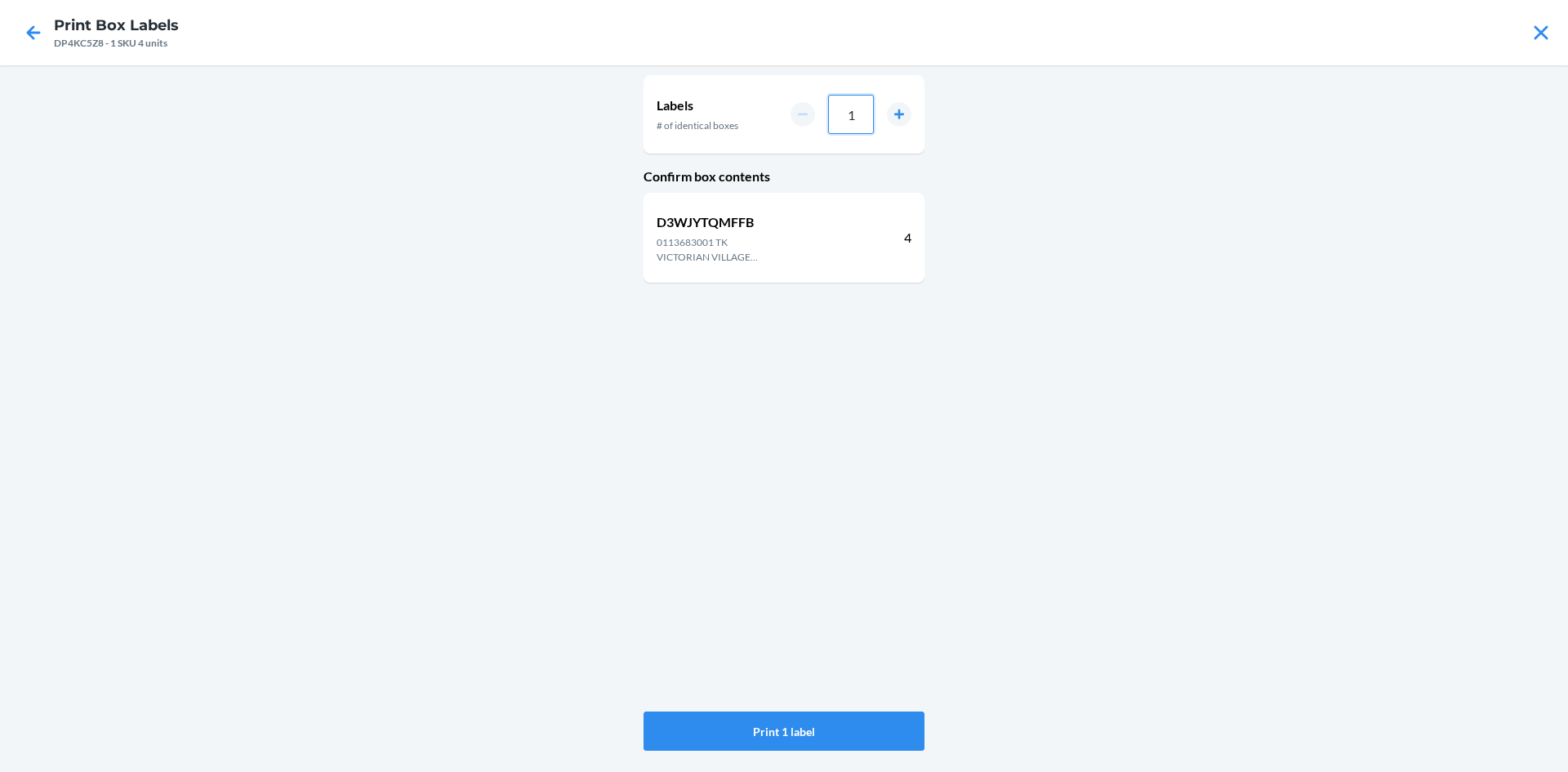
click at [853, 111] on input "1" at bounding box center [851, 115] width 46 height 40
type input "14"
click at [799, 724] on button "Print 14 labels" at bounding box center [784, 731] width 281 height 40
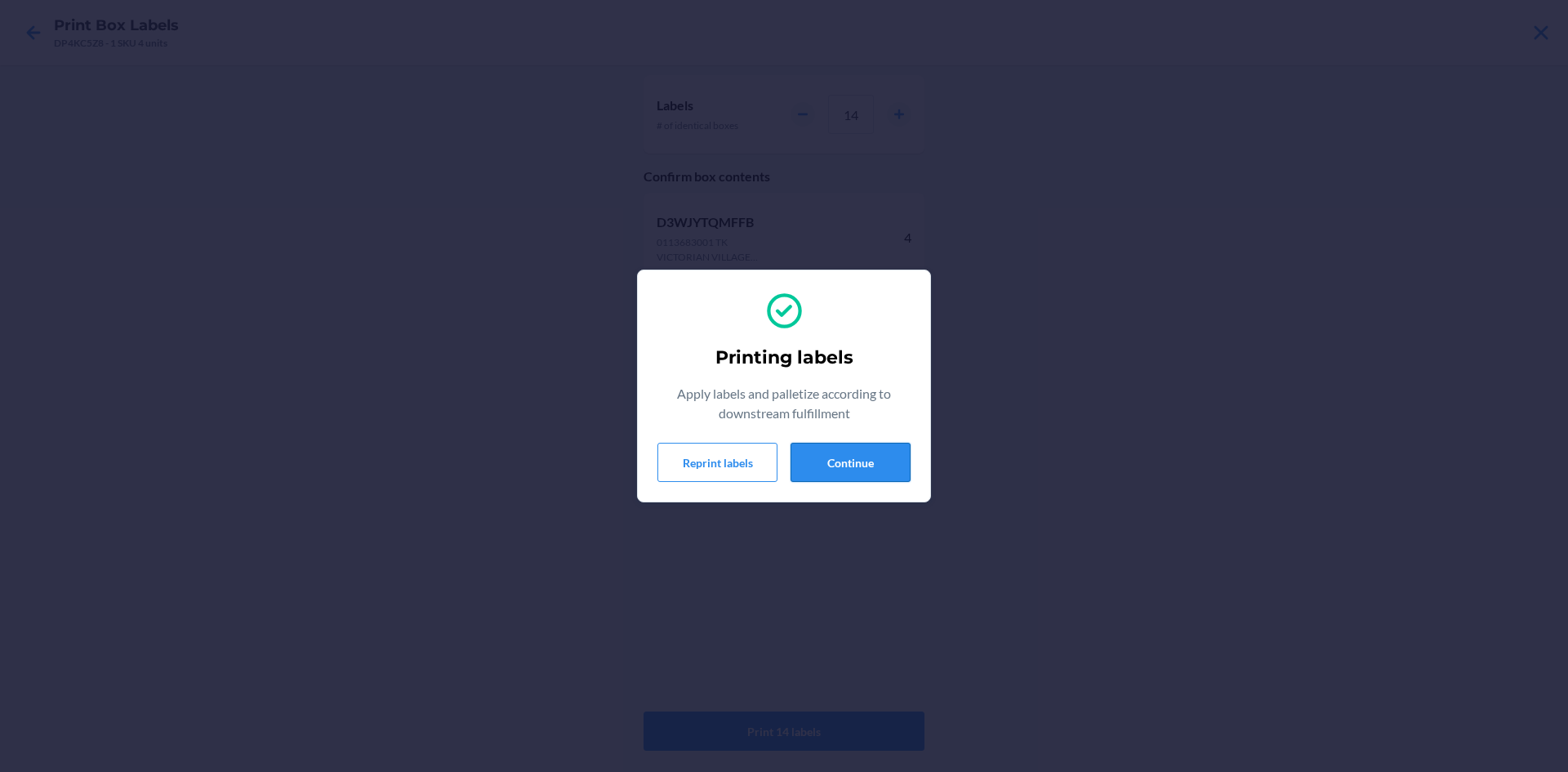
click at [825, 447] on button "Continue" at bounding box center [851, 462] width 120 height 40
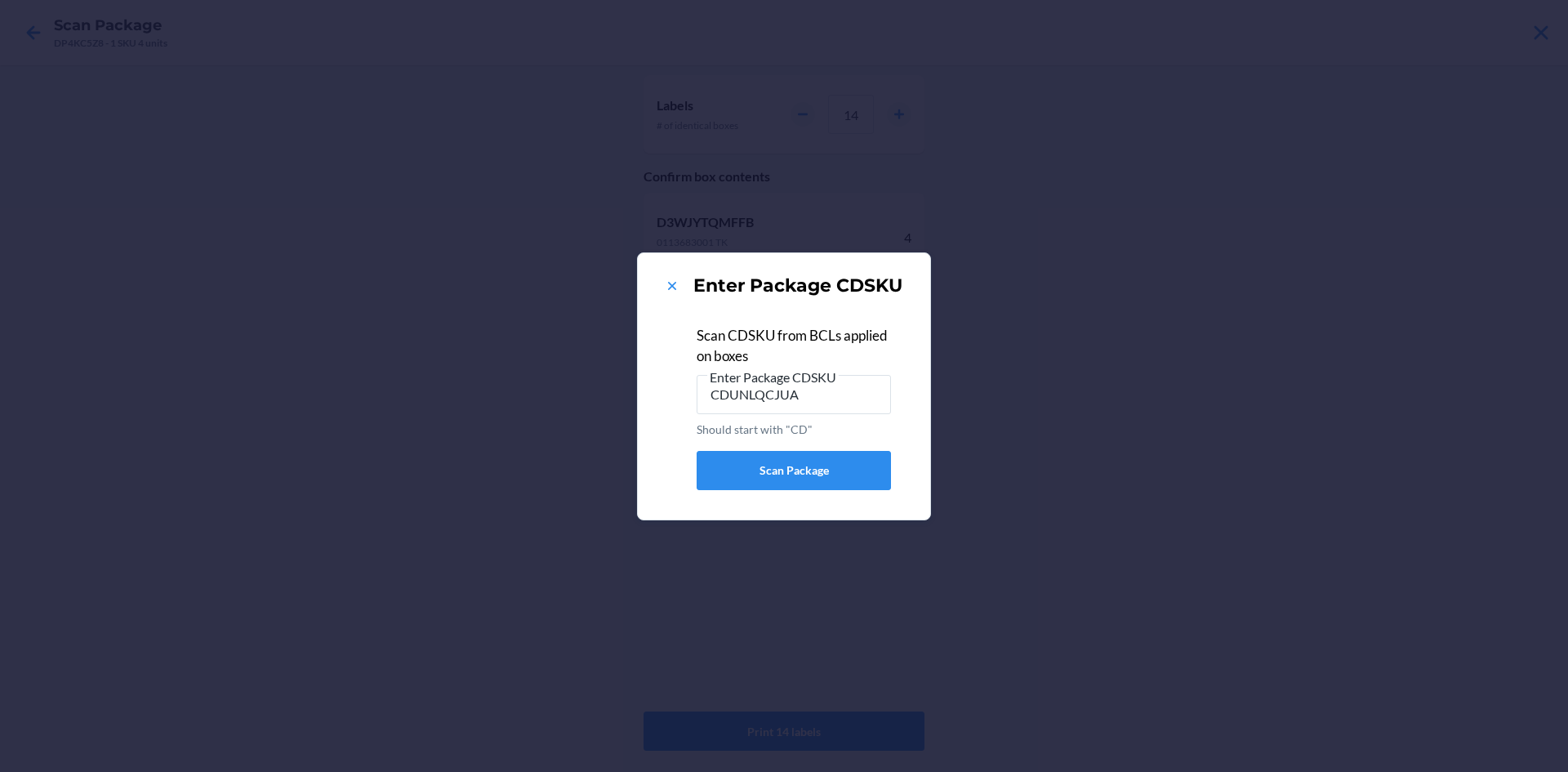
type input "CDUNLQCJUA7"
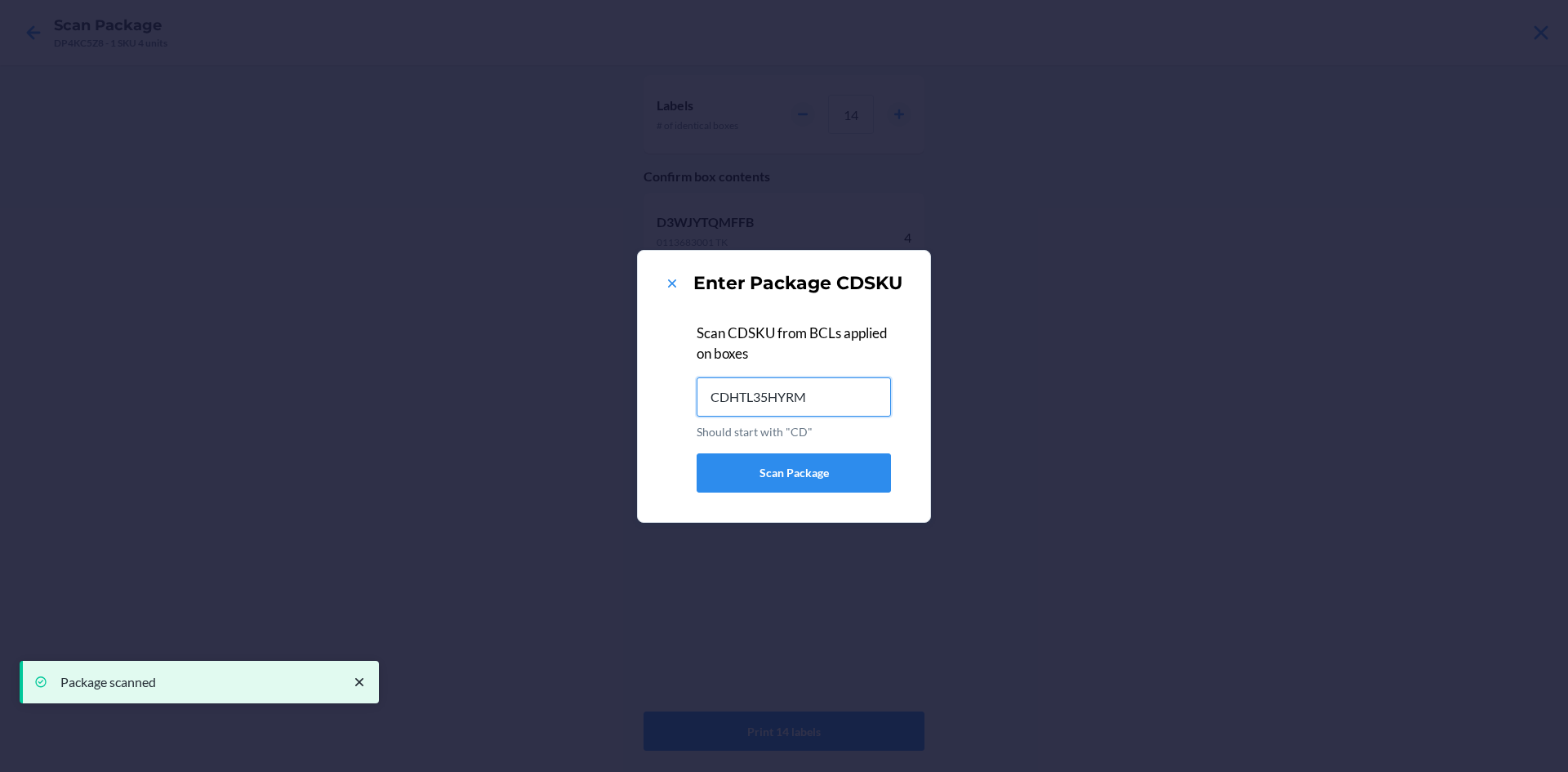
type input "CDHTL35HYRM"
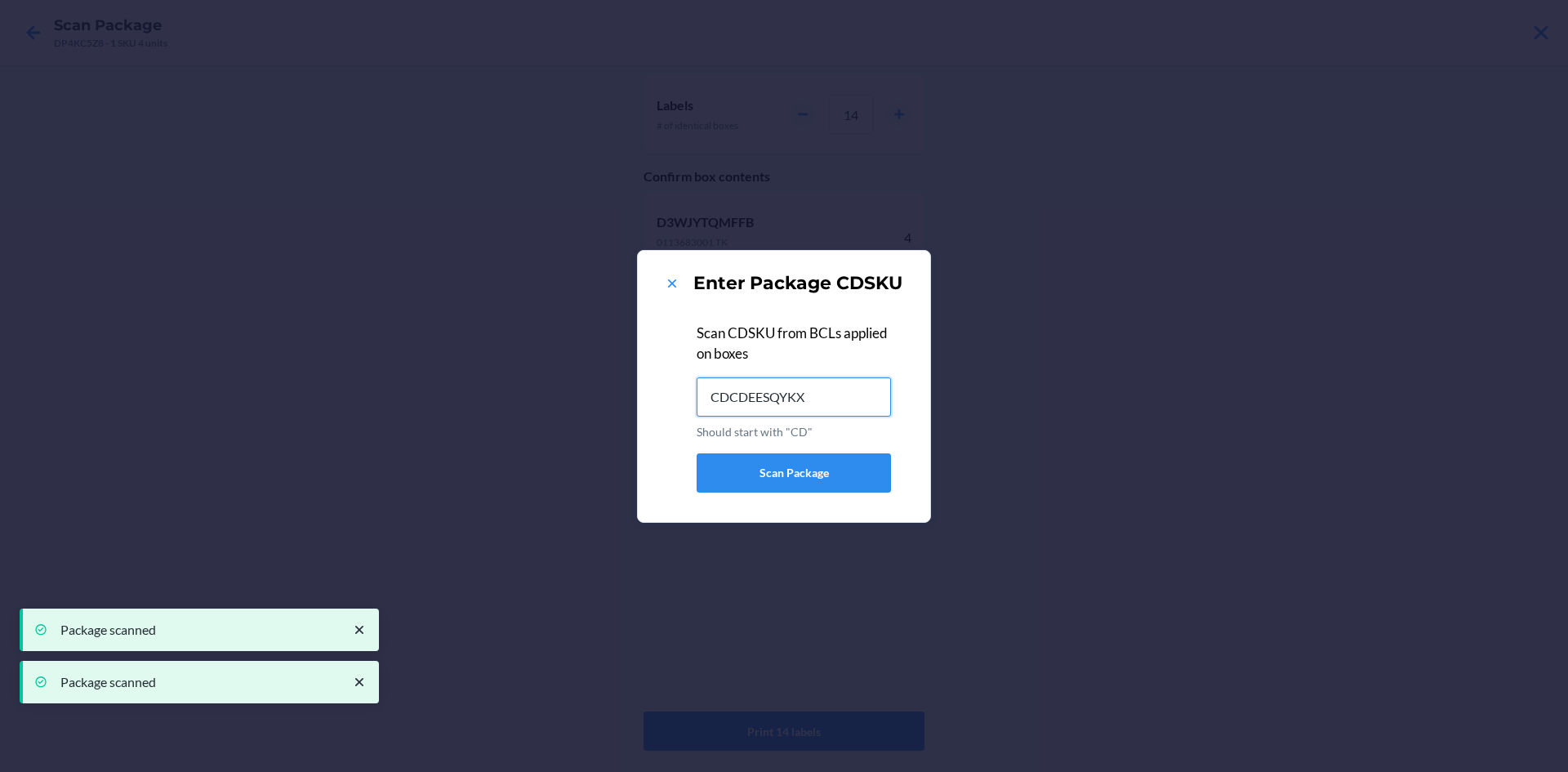
type input "CDCDEESQYKX"
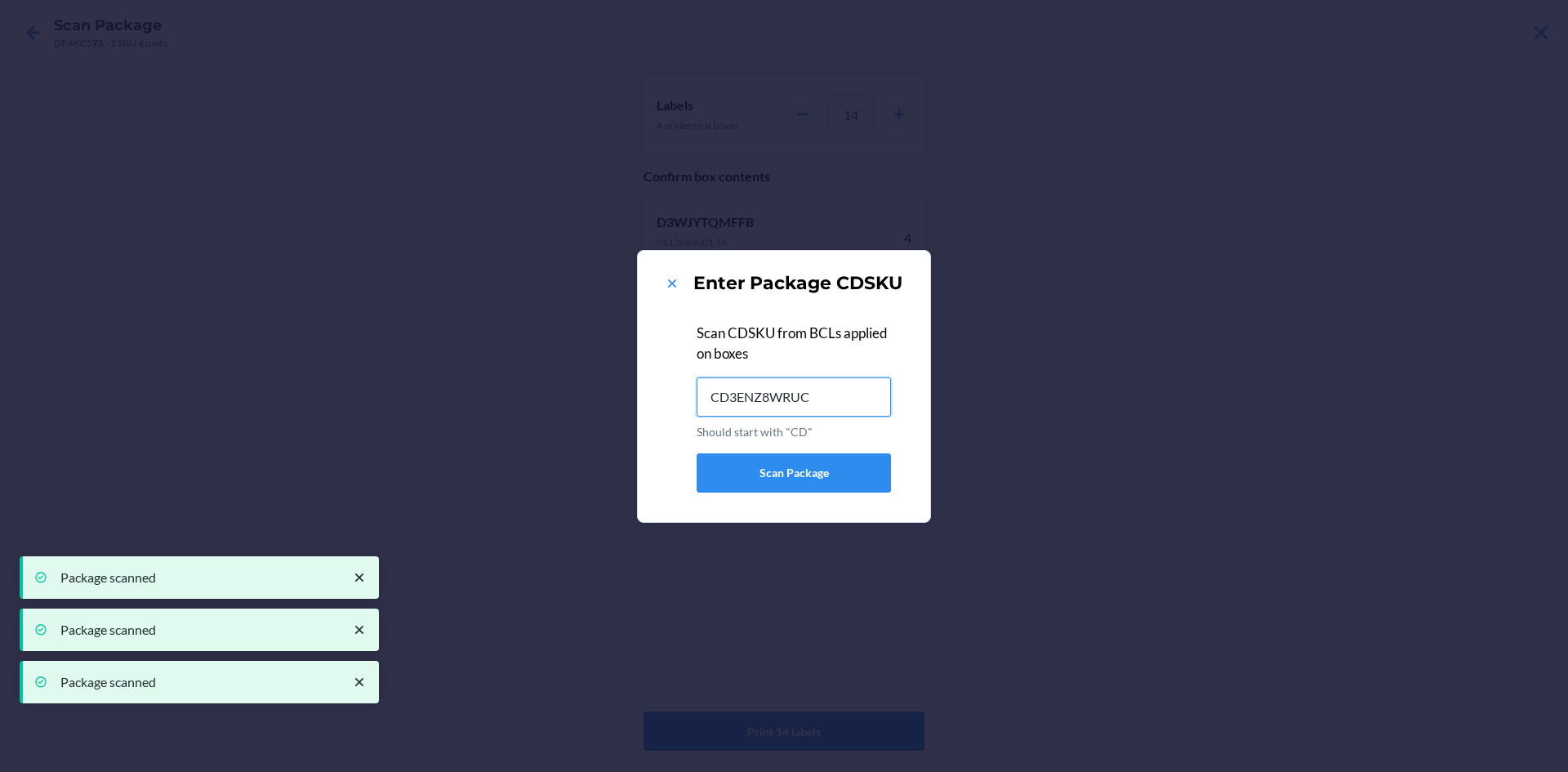
type input "CD3ENZ8WRUC"
type input "CDQHR3CHRBR"
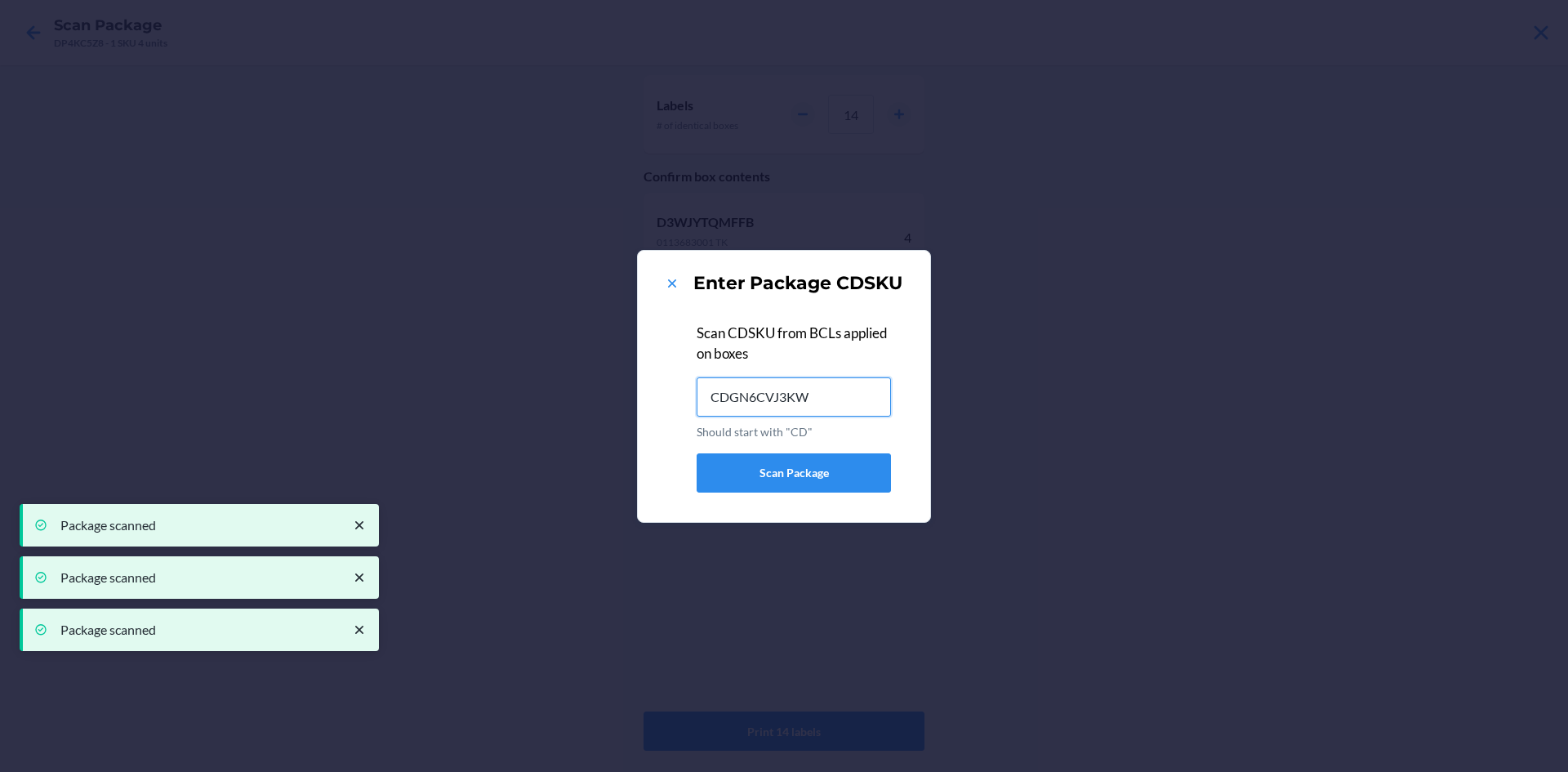
type input "CDGN6CVJ3KW"
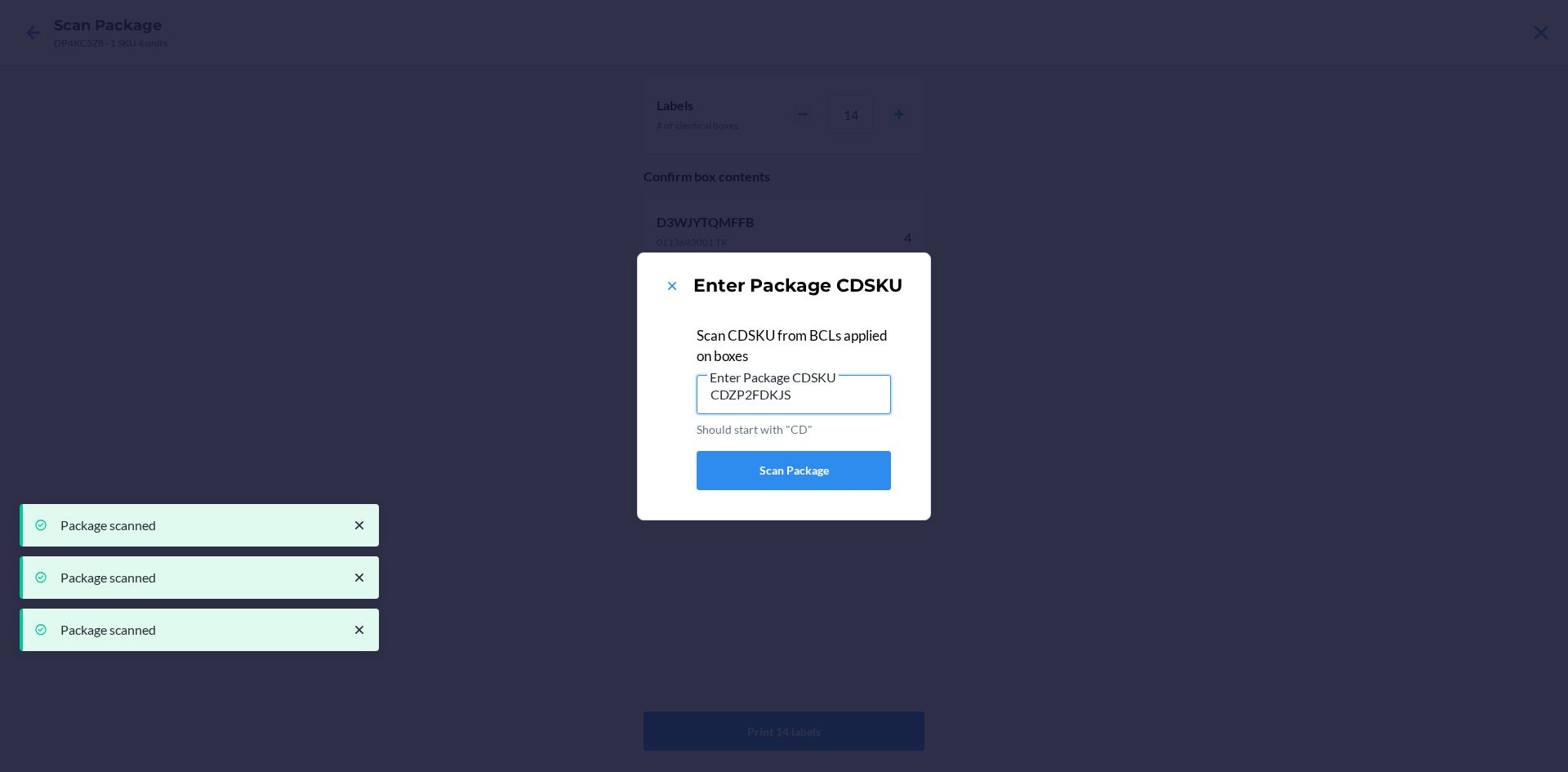
type input "CDZP2FDKJS8"
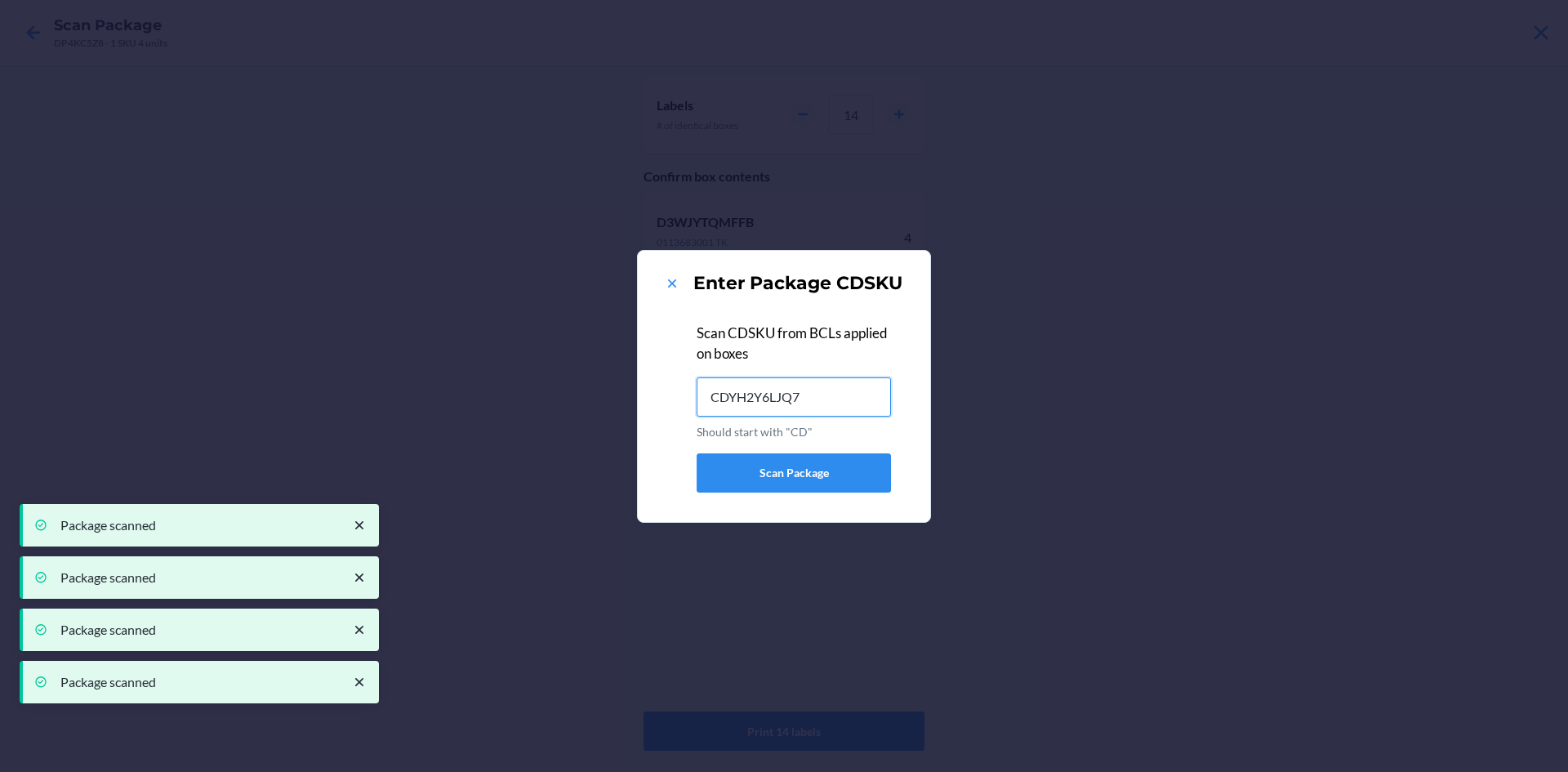
type input "CDYH2Y6LJQ7"
type input "CDR6RTUVT4Q"
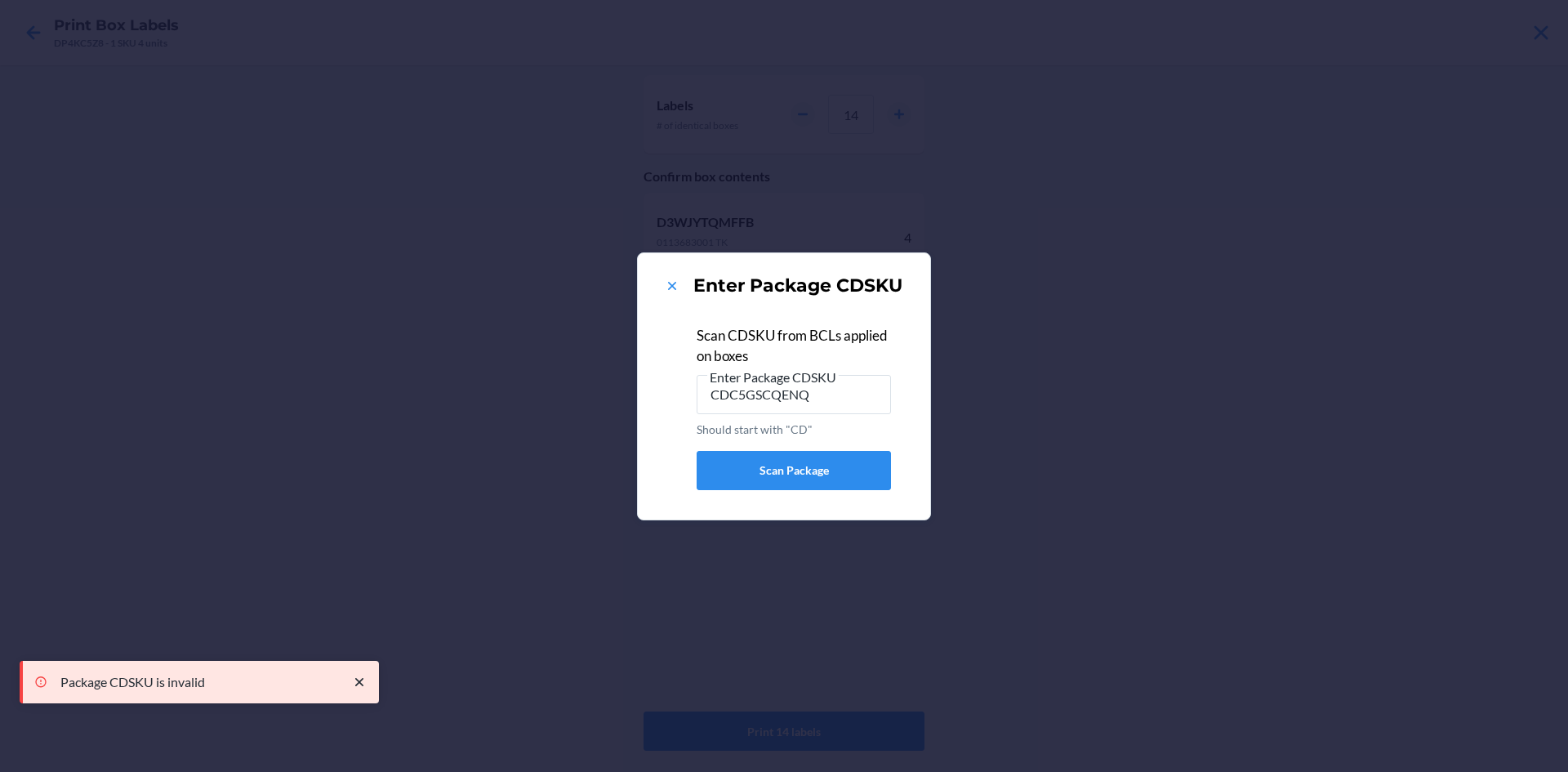
type input "CDFLGJXLLUS"
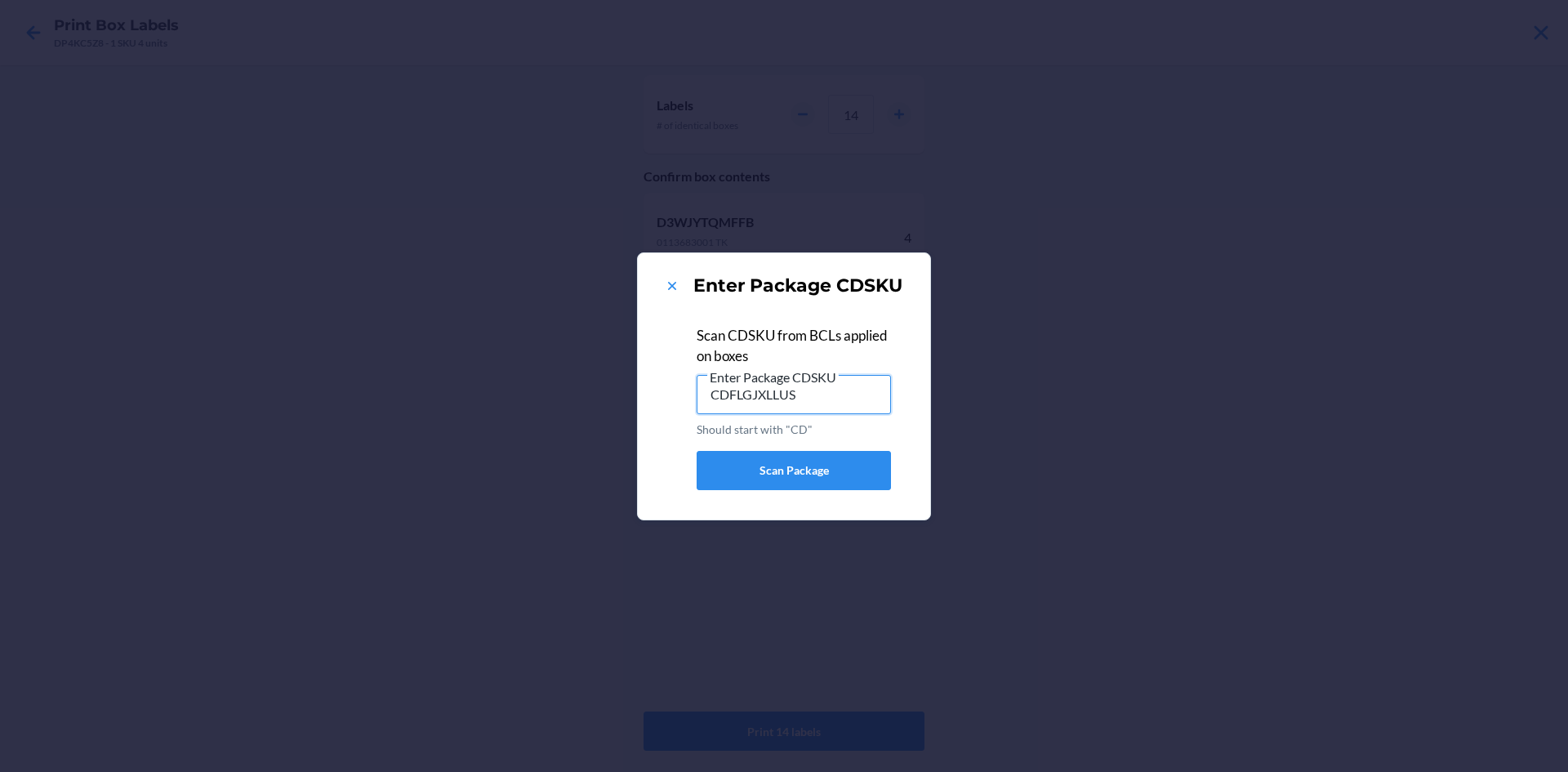
drag, startPoint x: 847, startPoint y: 398, endPoint x: 456, endPoint y: 451, distance: 394.6
click at [456, 451] on div "Enter Package CDSKU Scan CDSKU from BCLs applied on boxes Enter Package CDSKU C…" at bounding box center [784, 386] width 1568 height 772
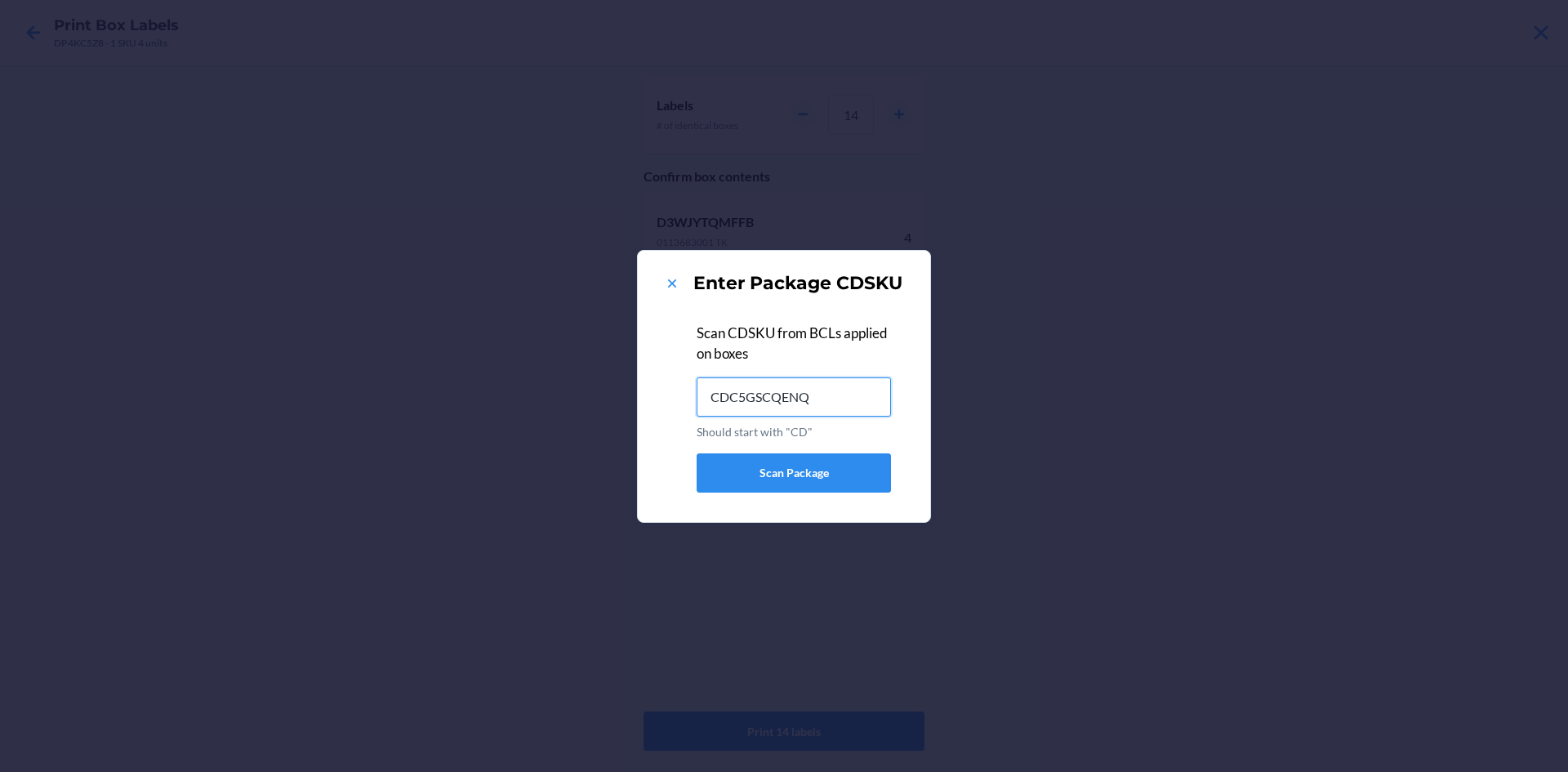
type input "CDC5GSCQENQ"
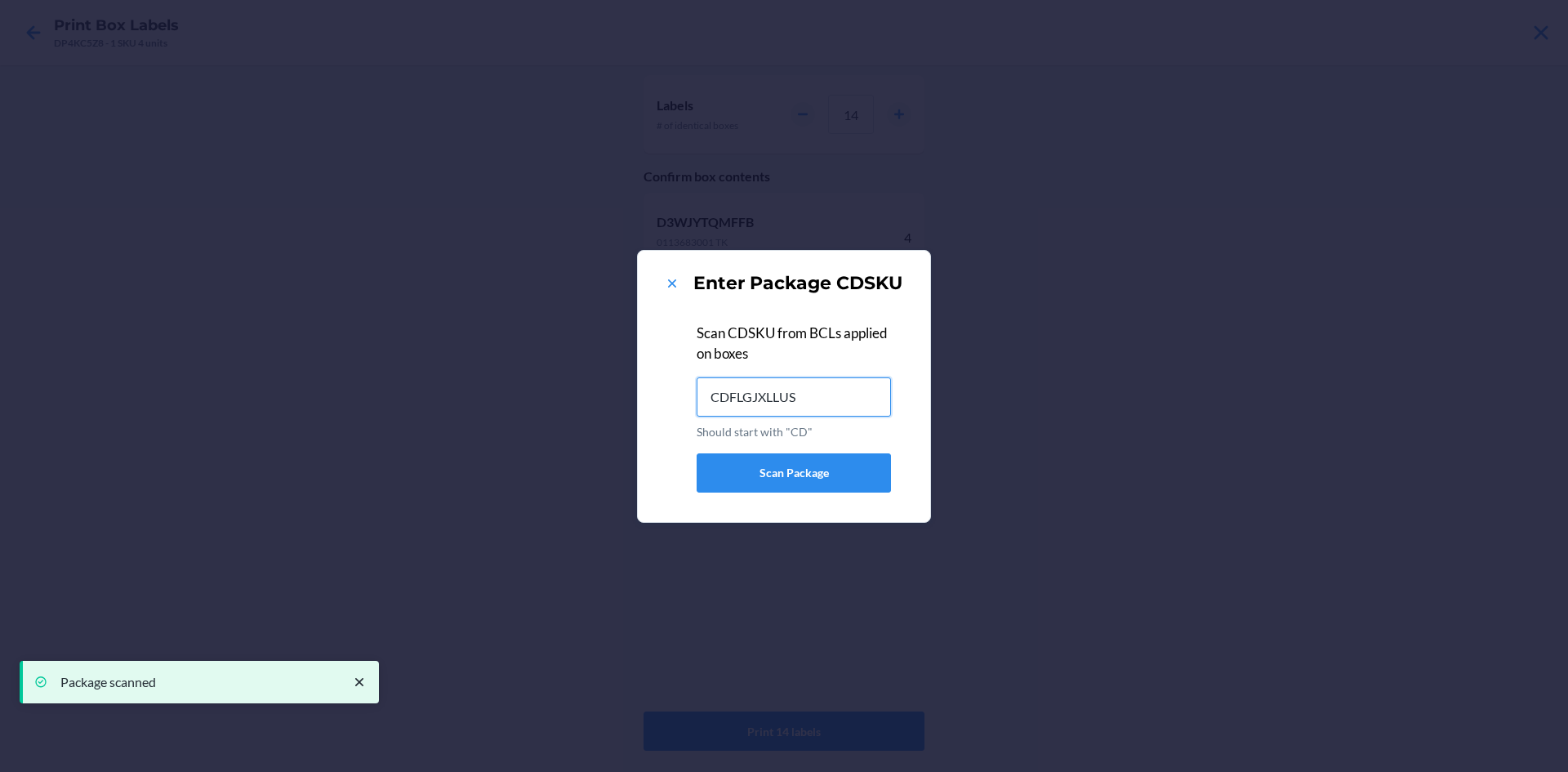
type input "CDFLGJXLLUS"
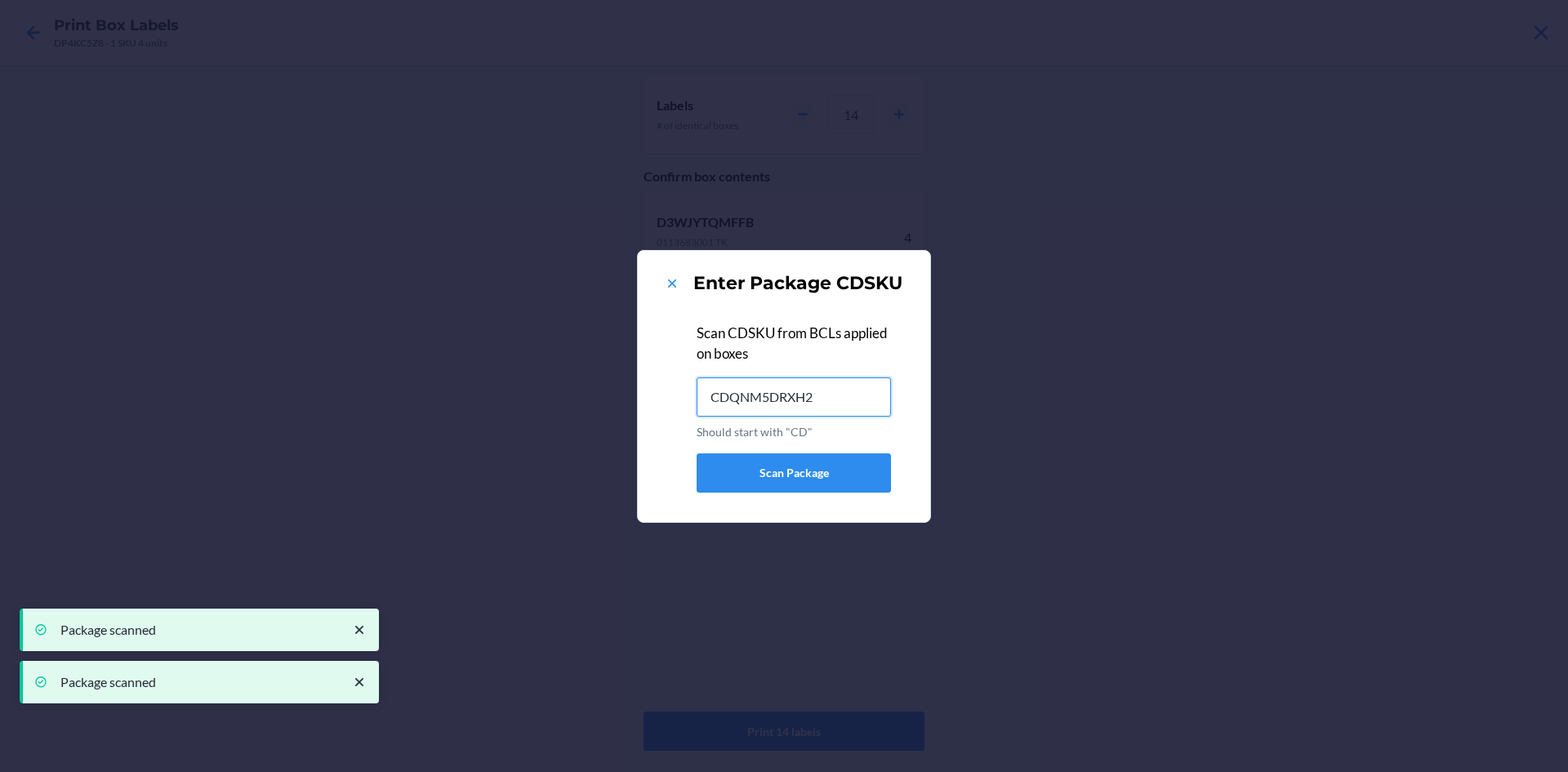
type input "CDQNM5DRXH2"
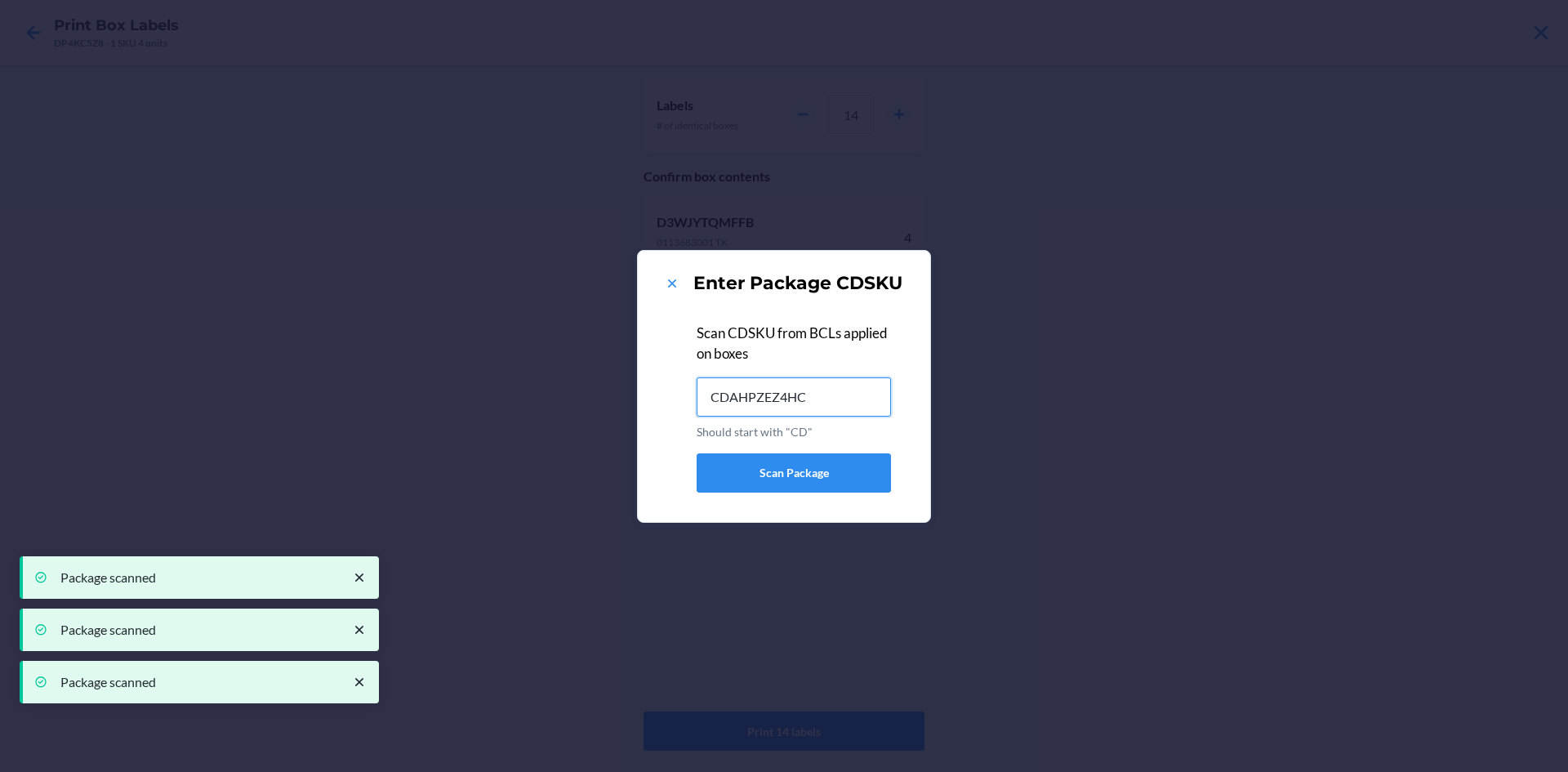
type input "CDAHPZEZ4HC"
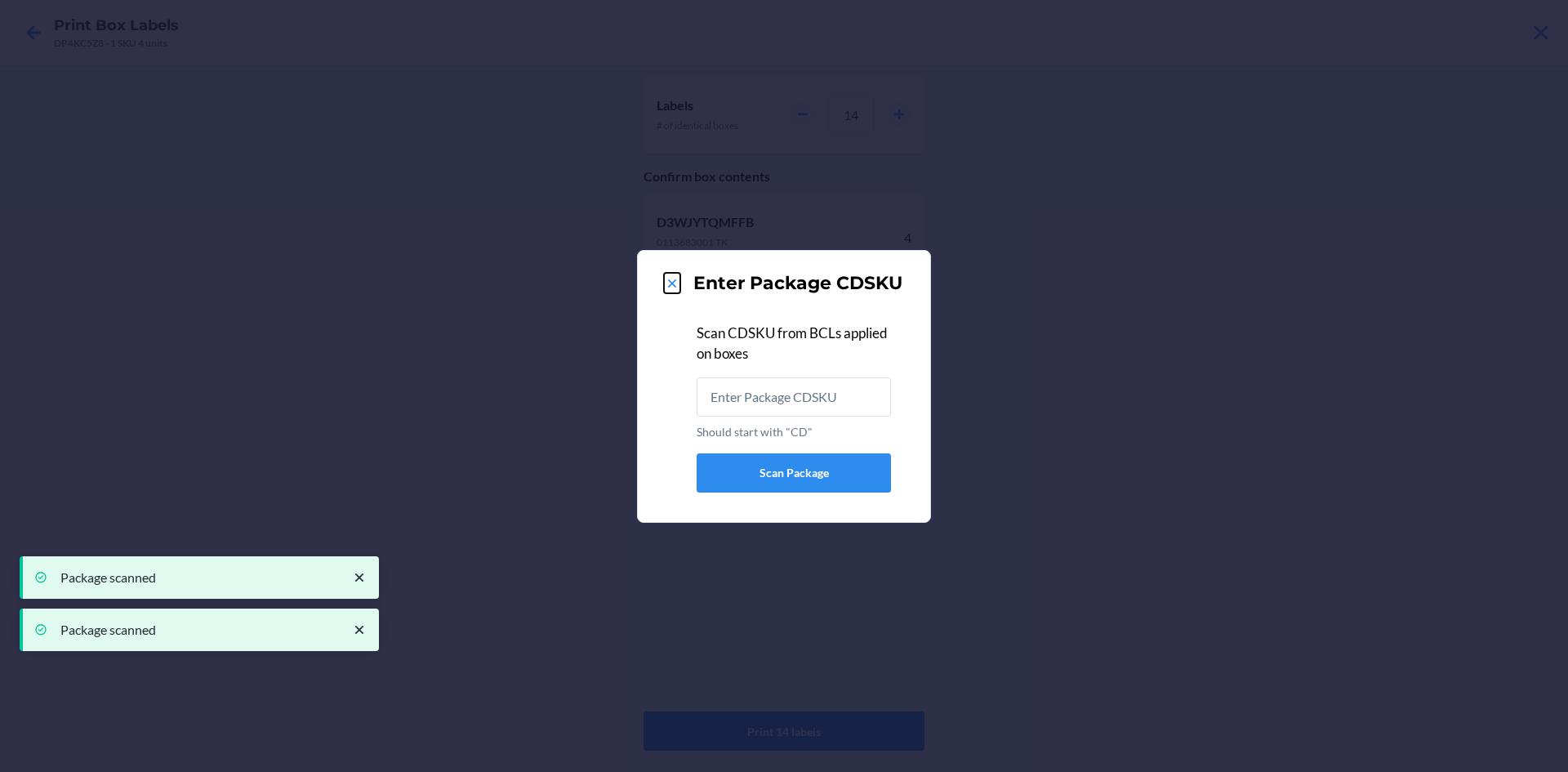
click at [680, 287] on icon at bounding box center [672, 283] width 16 height 16
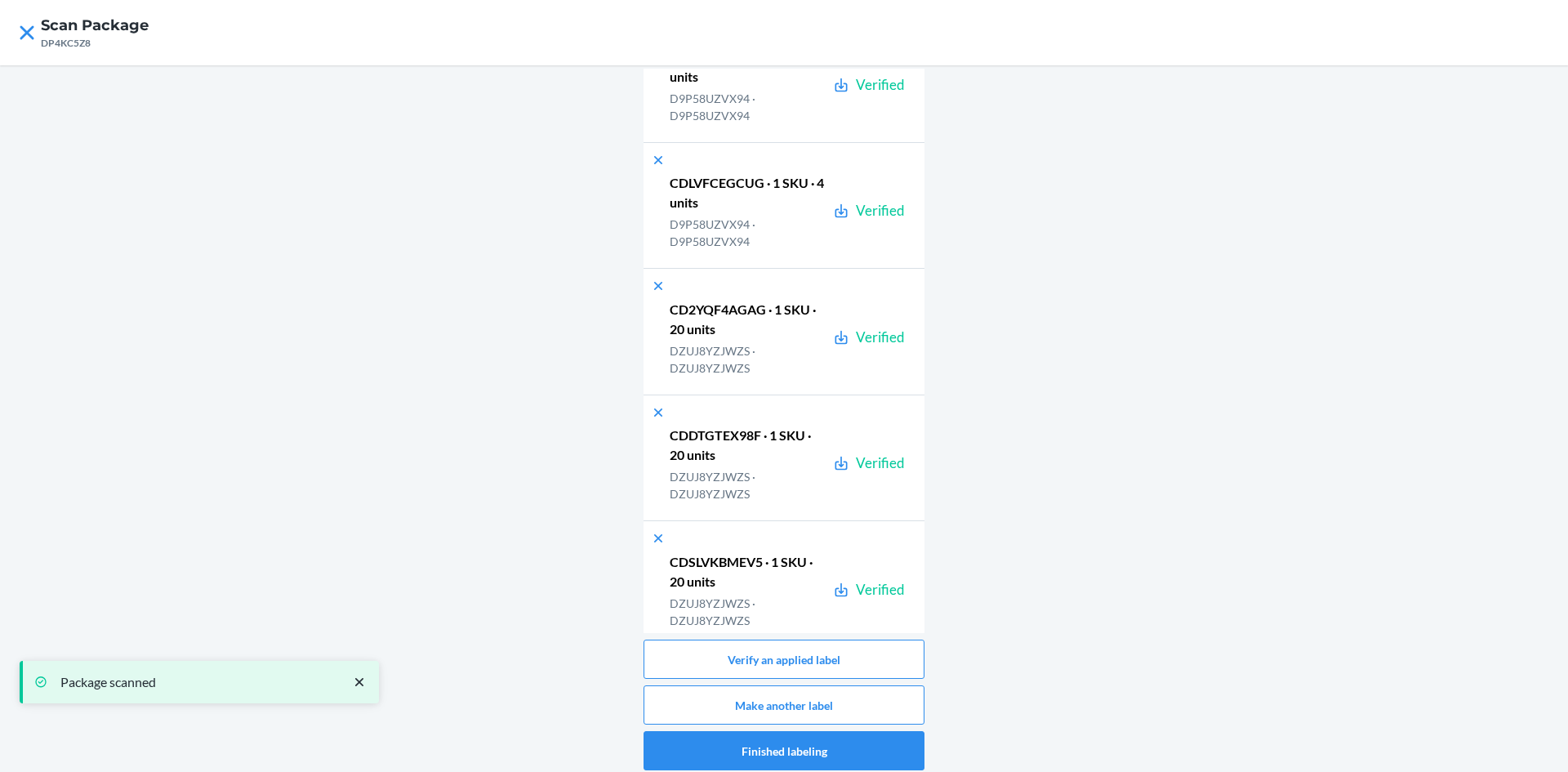
scroll to position [20779, 0]
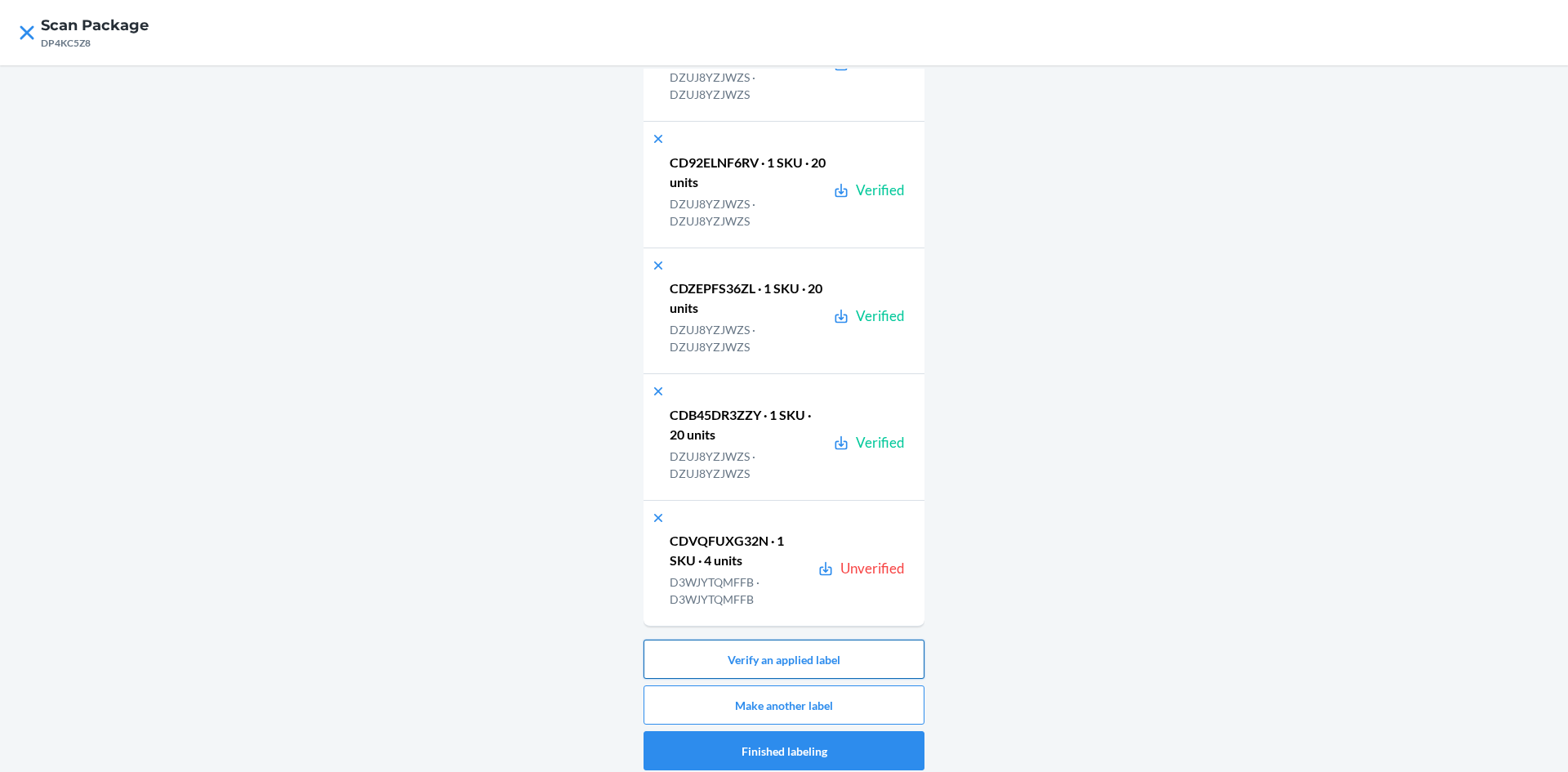
click at [858, 647] on button "Verify an applied label" at bounding box center [784, 659] width 281 height 40
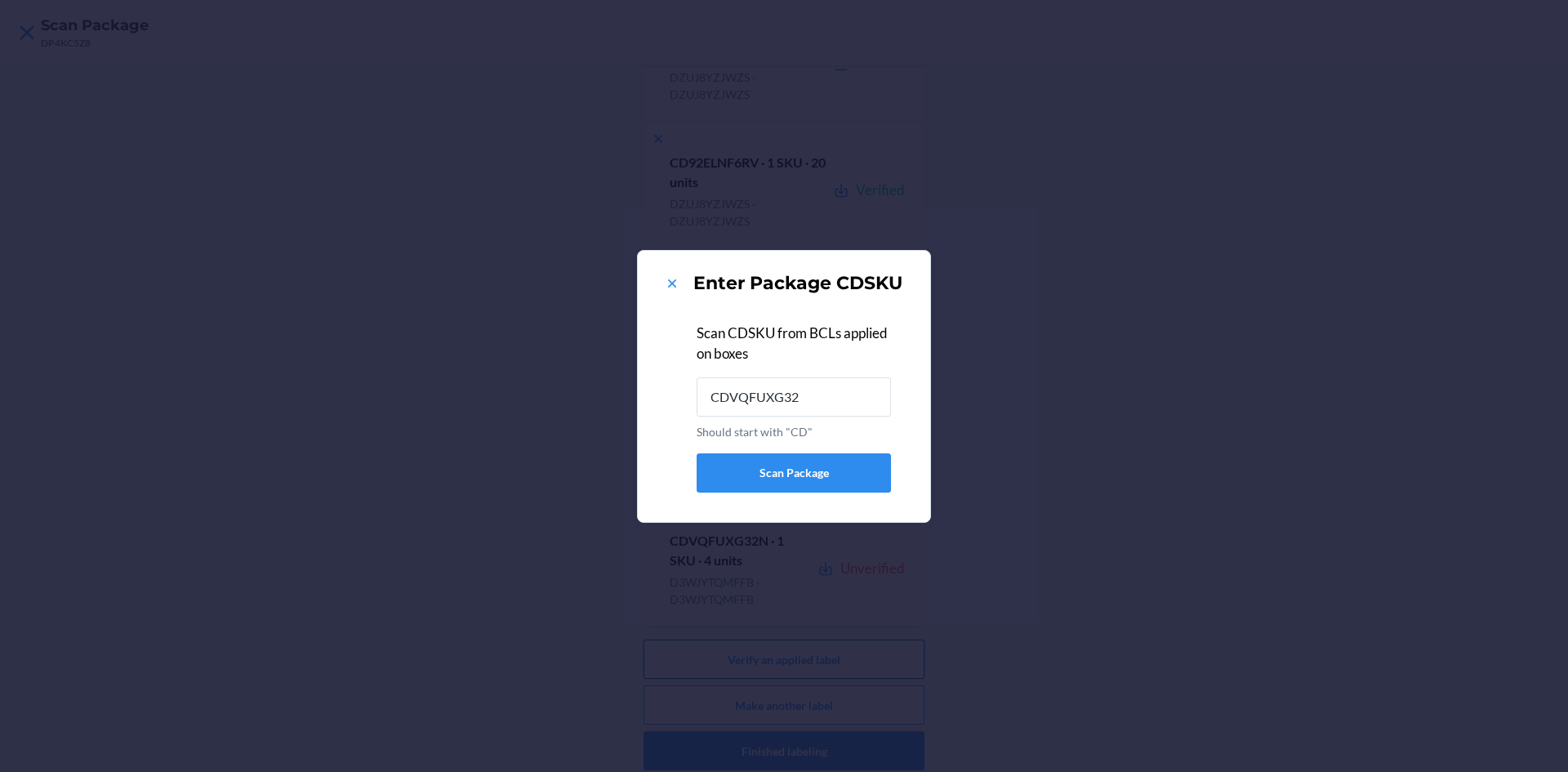
type input "CDVQFUXG32N"
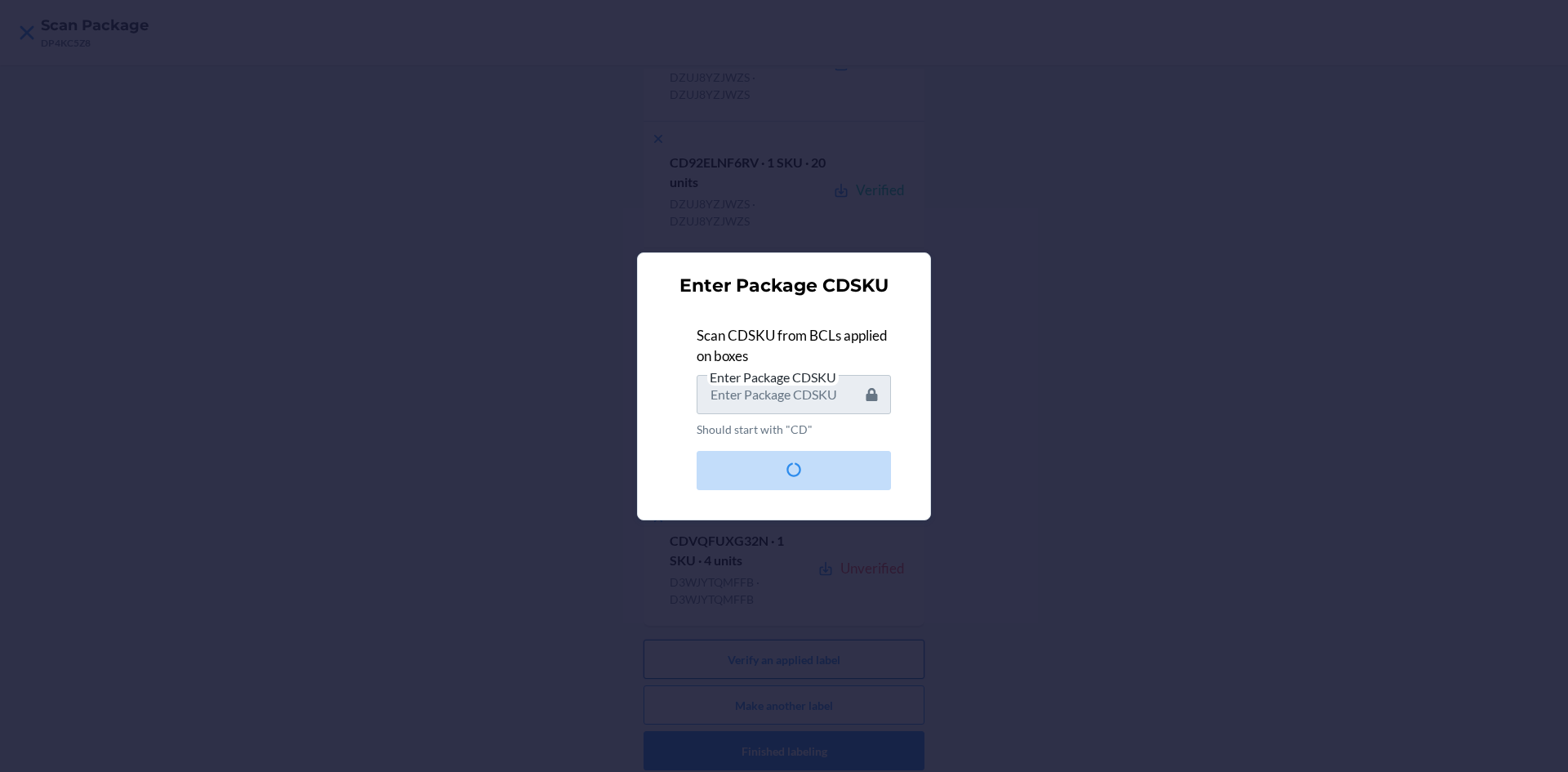
scroll to position [0, 0]
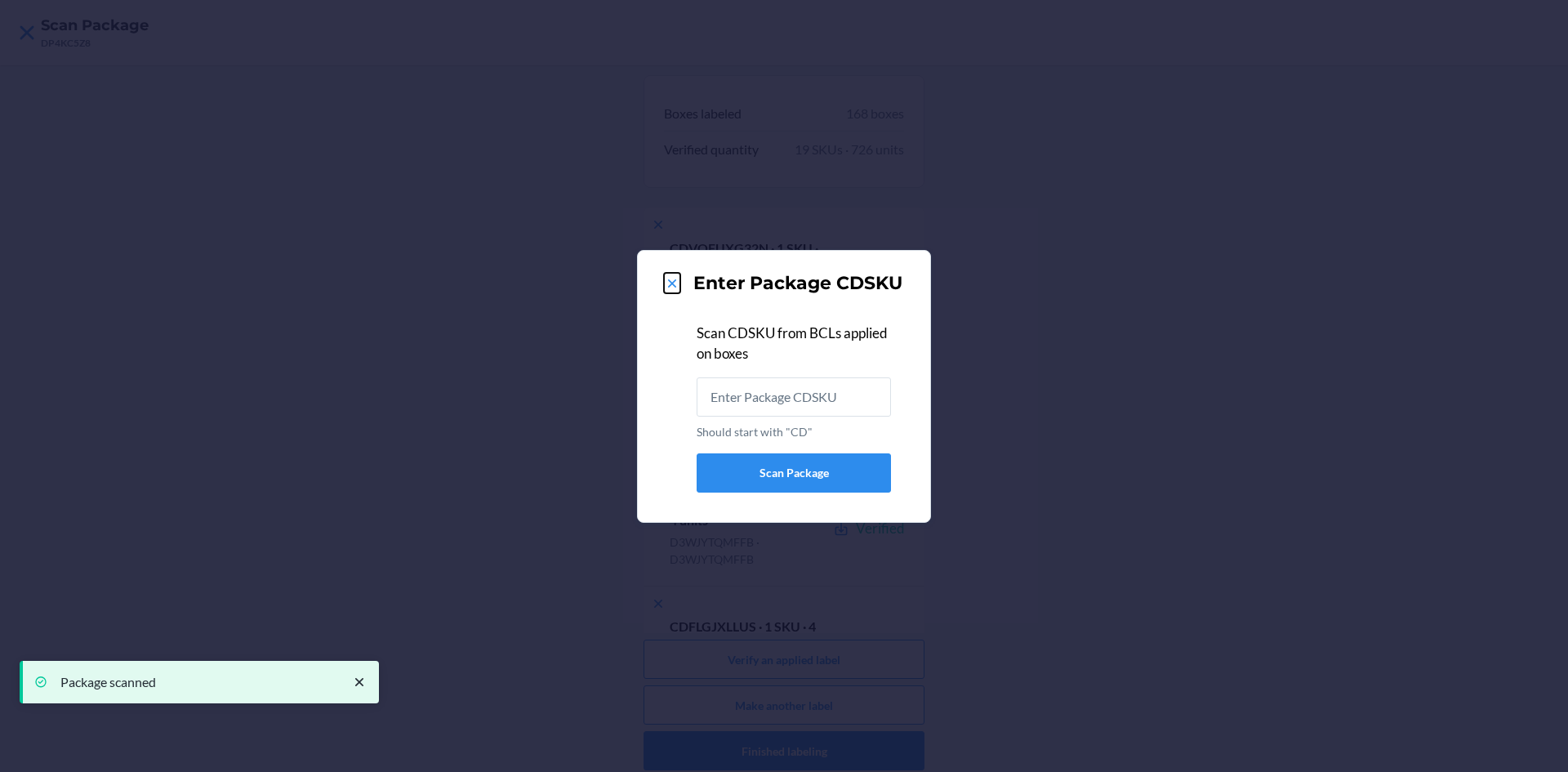
click at [671, 278] on icon at bounding box center [672, 283] width 16 height 16
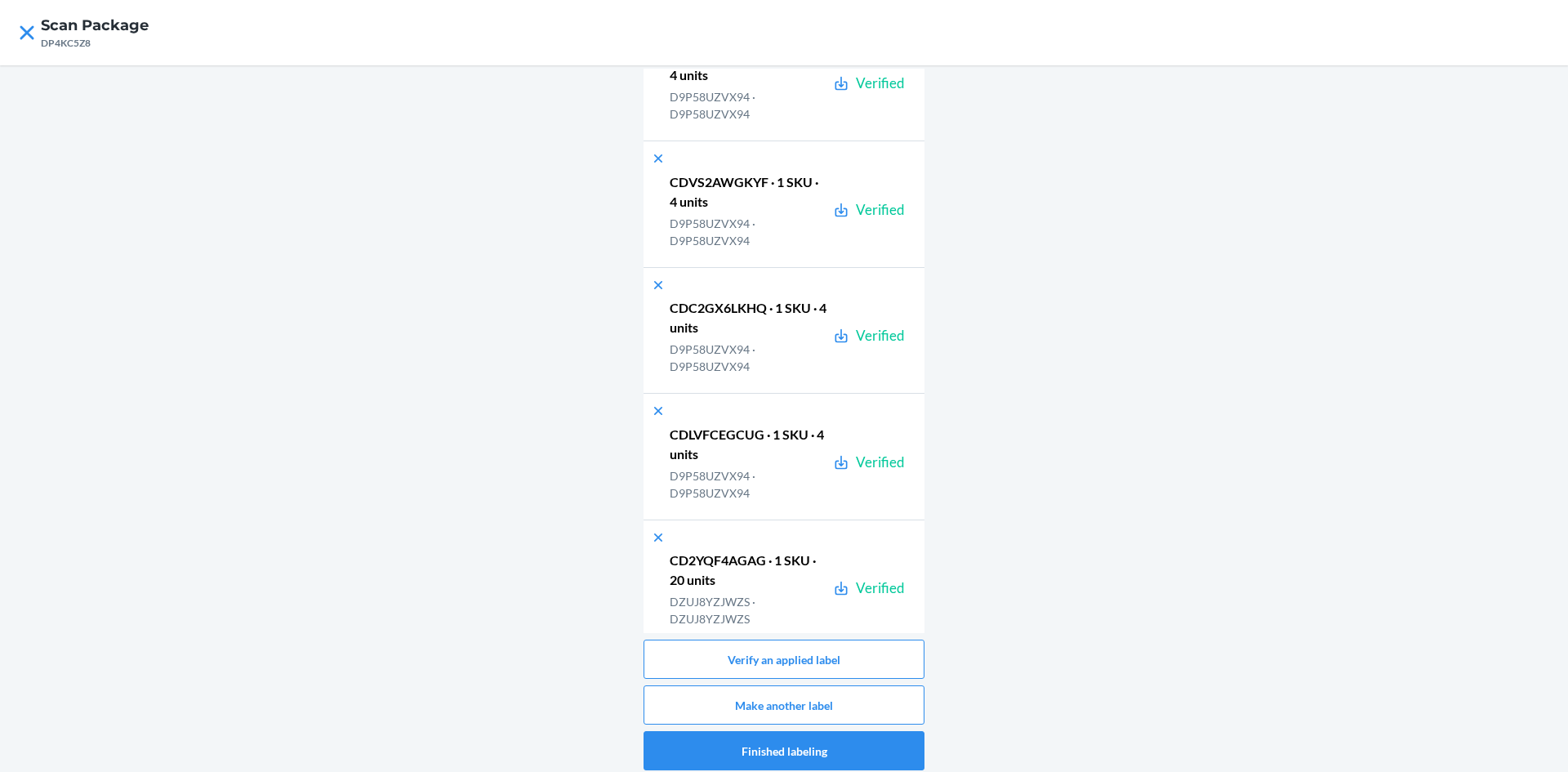
scroll to position [20779, 0]
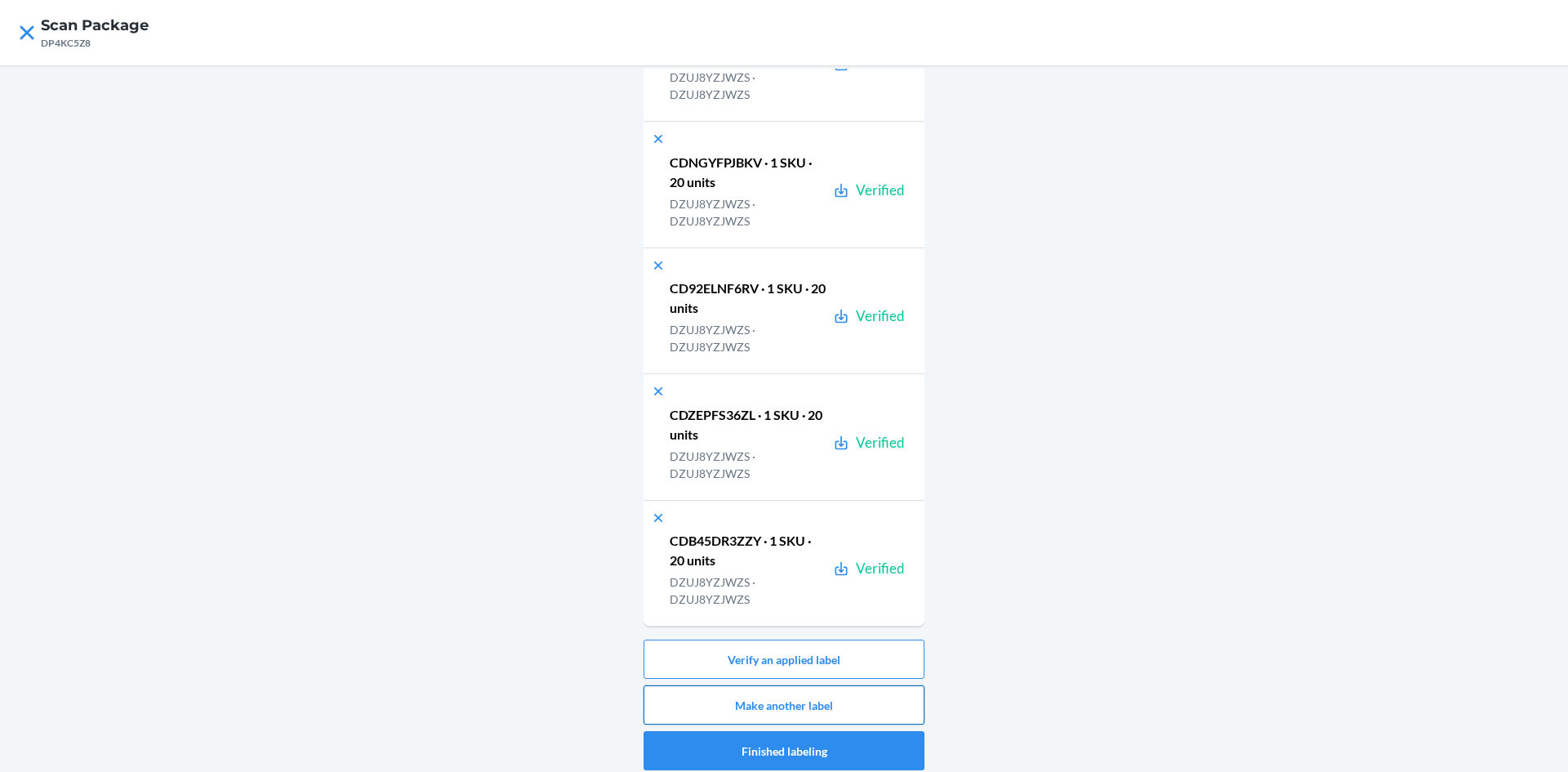
click at [900, 706] on button "Make another label" at bounding box center [784, 705] width 281 height 40
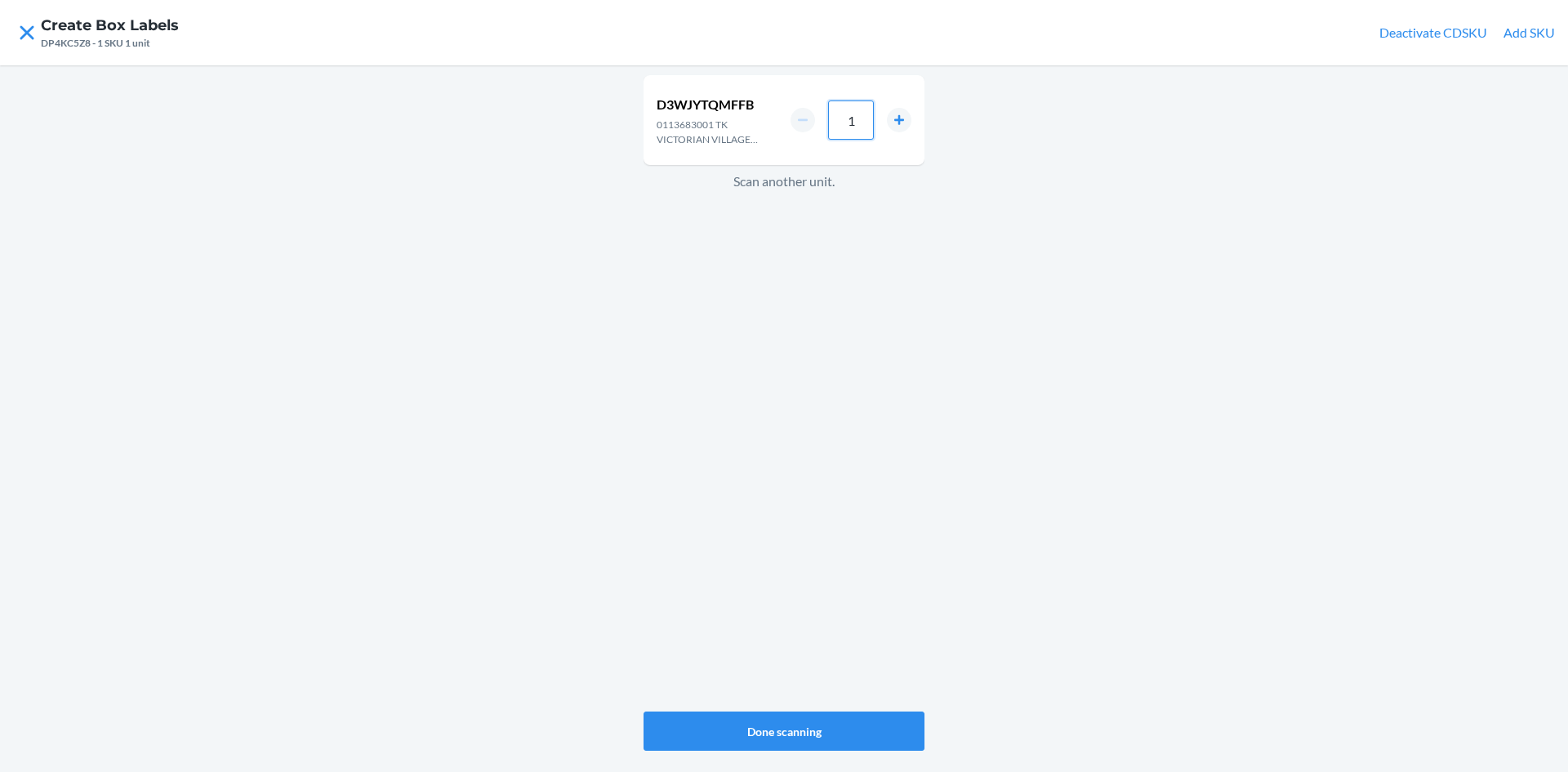
click at [859, 119] on input "1" at bounding box center [851, 120] width 46 height 40
type input "3"
click at [846, 724] on button "Done scanning" at bounding box center [784, 731] width 281 height 40
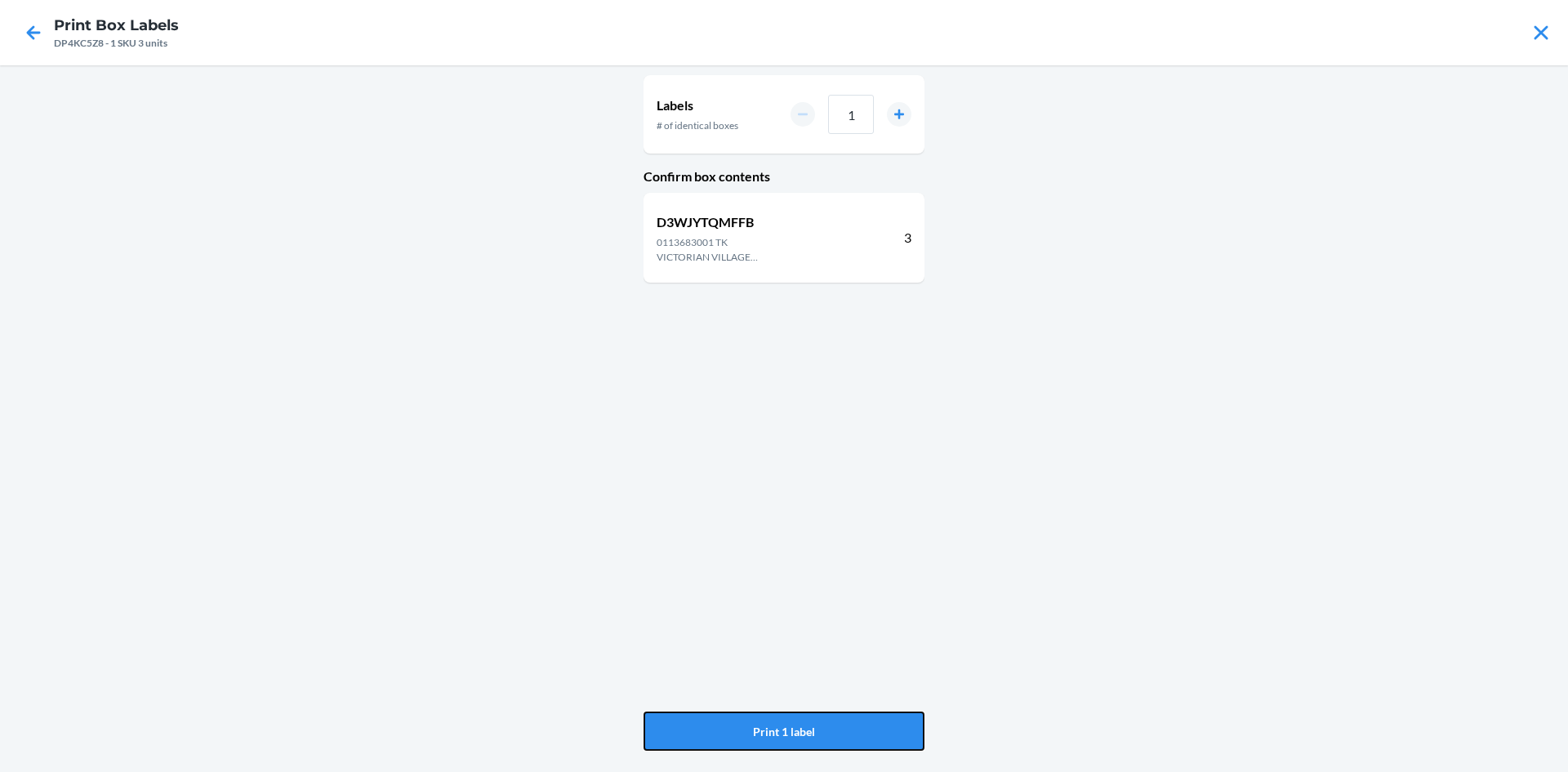
click at [846, 724] on button "Print 1 label" at bounding box center [784, 731] width 281 height 40
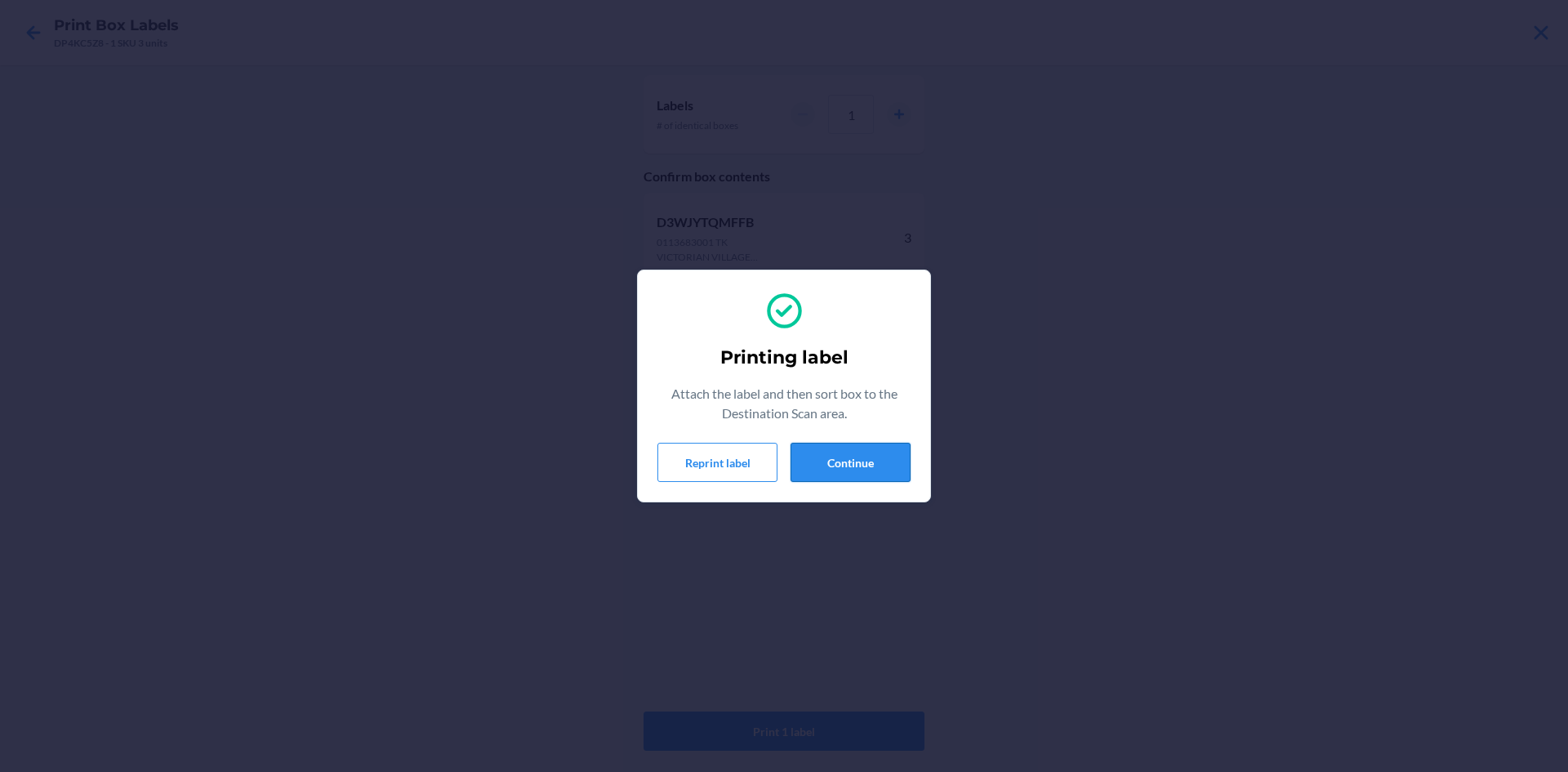
click at [879, 465] on button "Continue" at bounding box center [851, 462] width 120 height 40
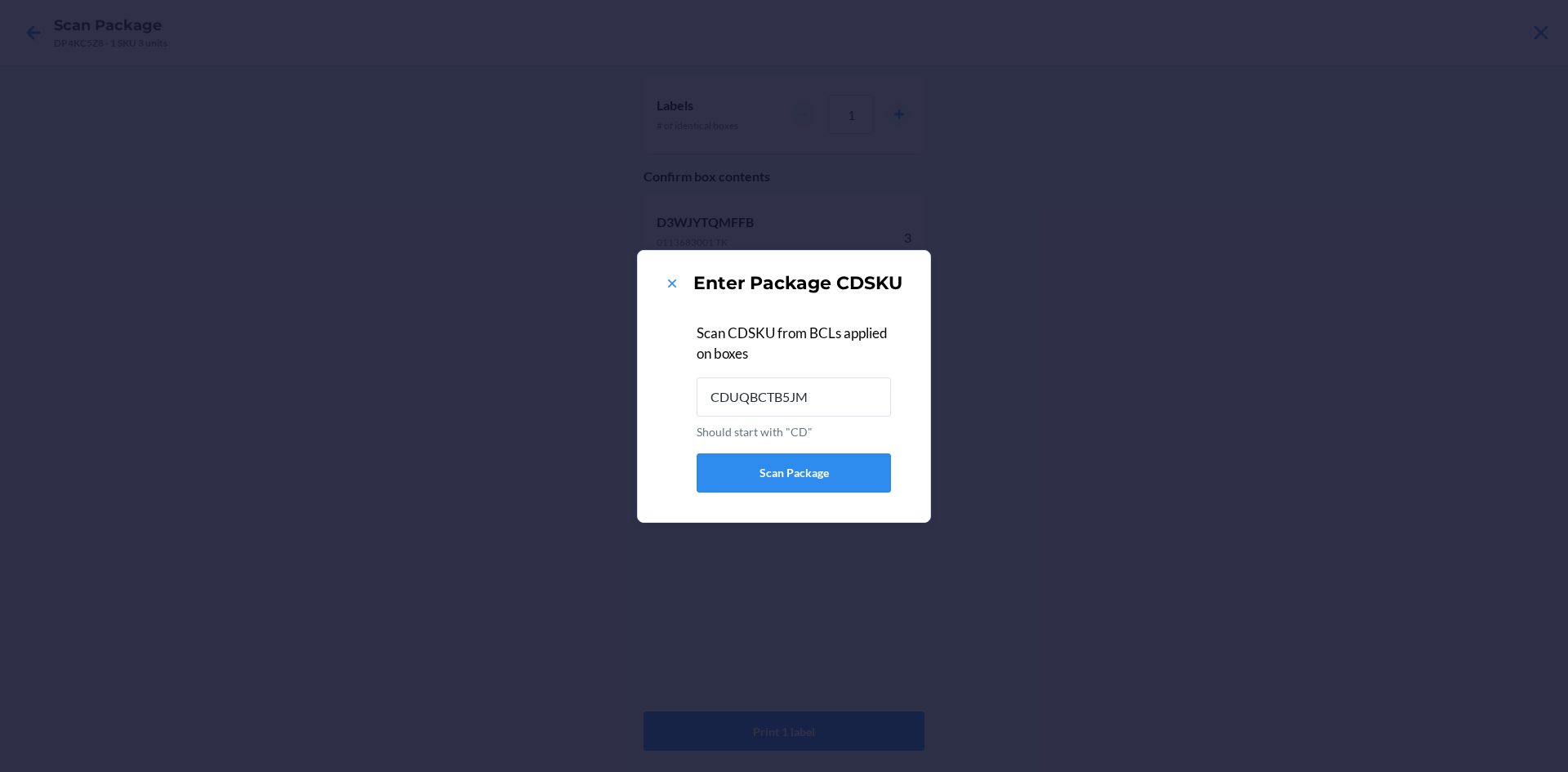
type input "CDUQBCTB5JM"
click at [666, 282] on icon at bounding box center [672, 283] width 16 height 16
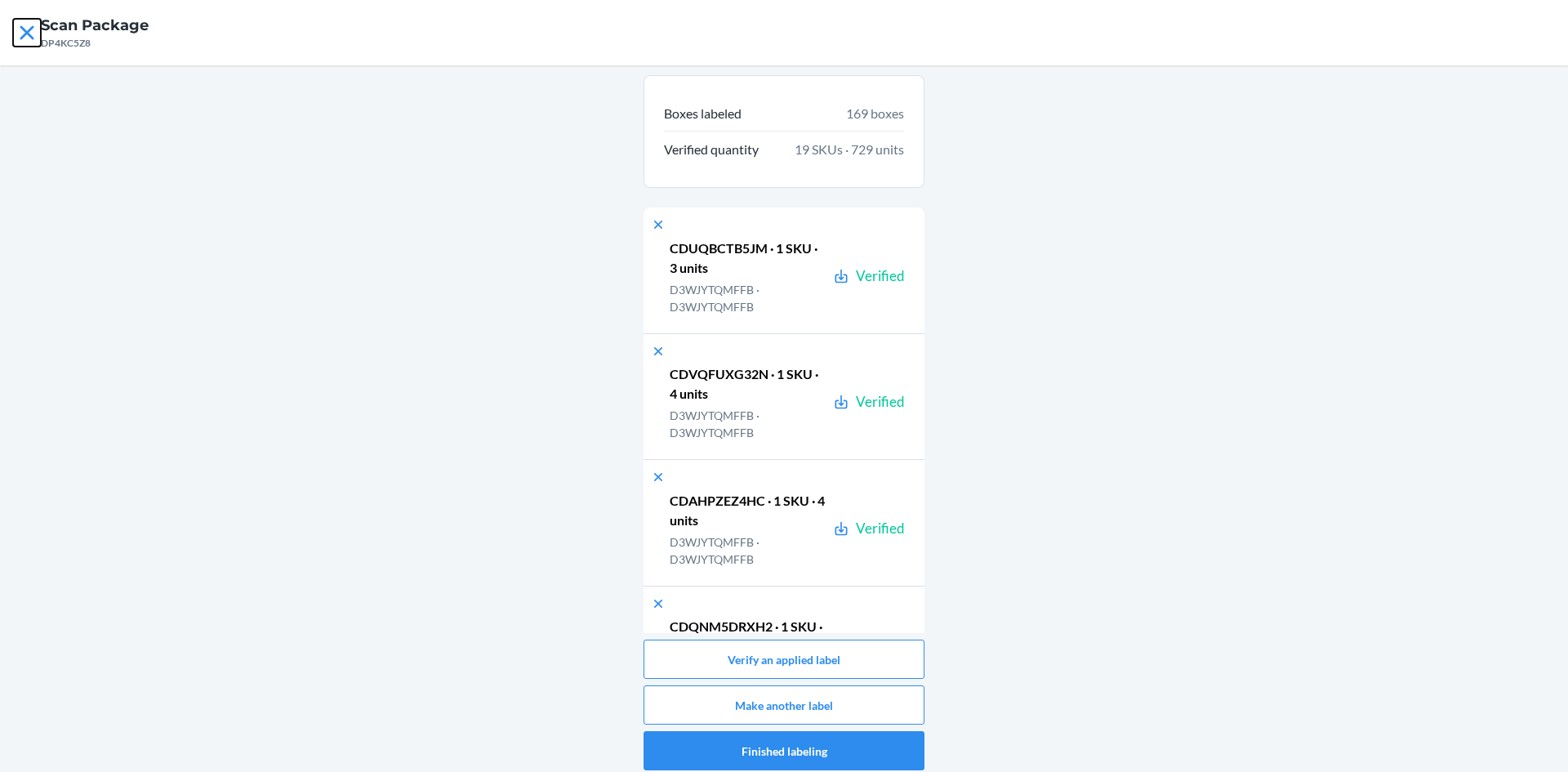
click at [30, 40] on icon at bounding box center [27, 33] width 28 height 28
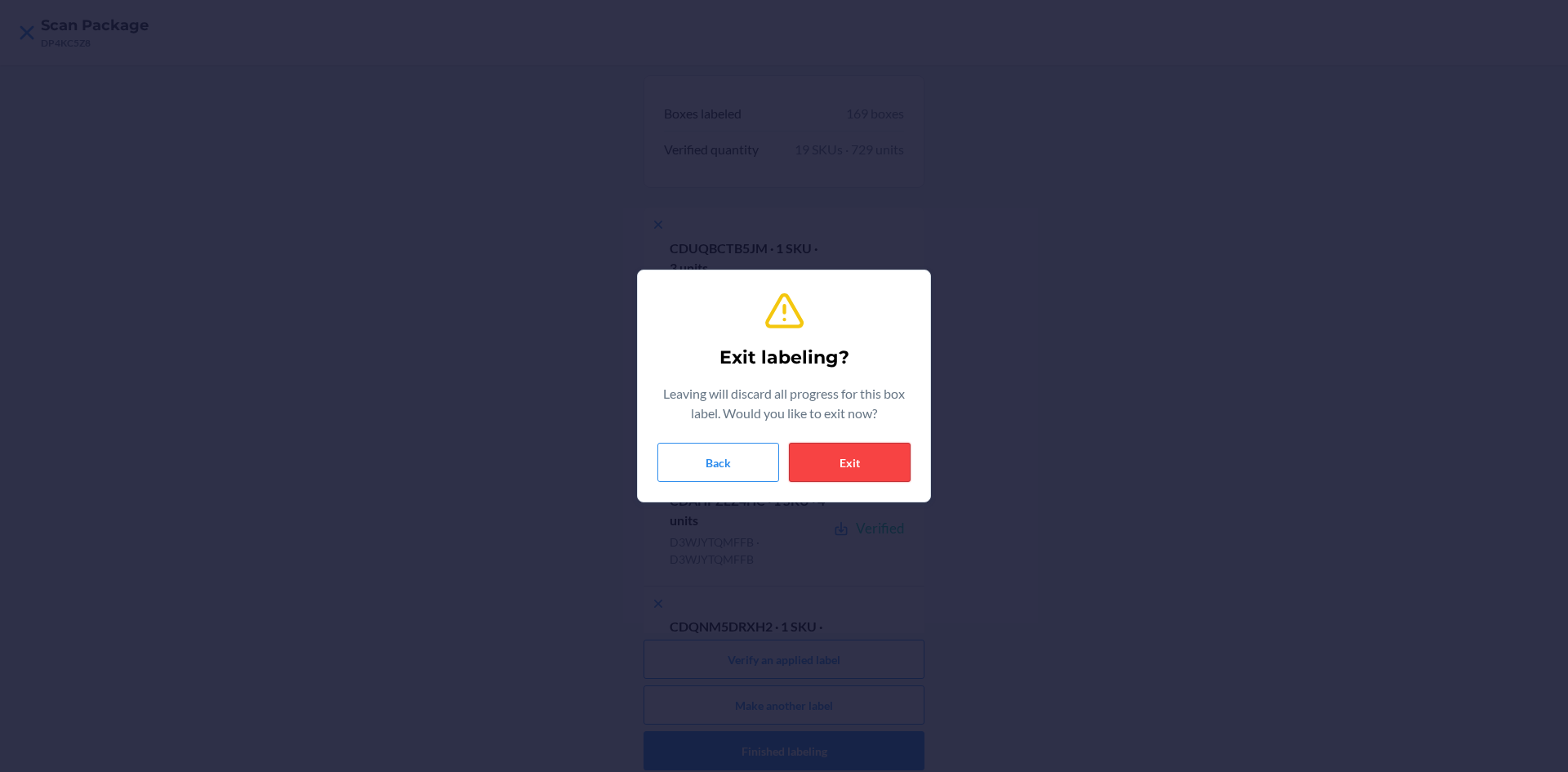
click at [864, 459] on button "Exit" at bounding box center [850, 462] width 122 height 40
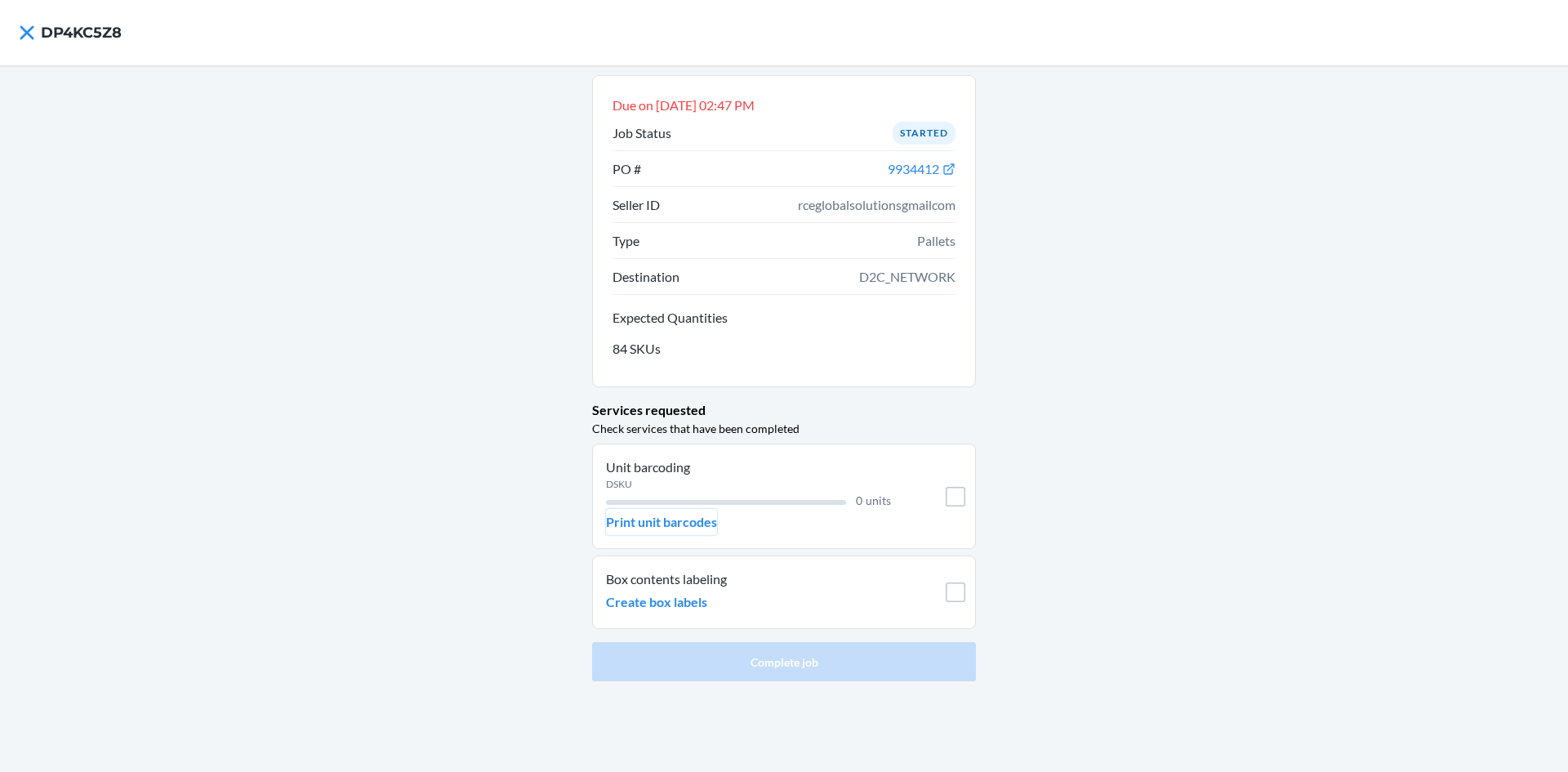
click at [698, 525] on p "Print unit barcodes" at bounding box center [662, 522] width 111 height 20
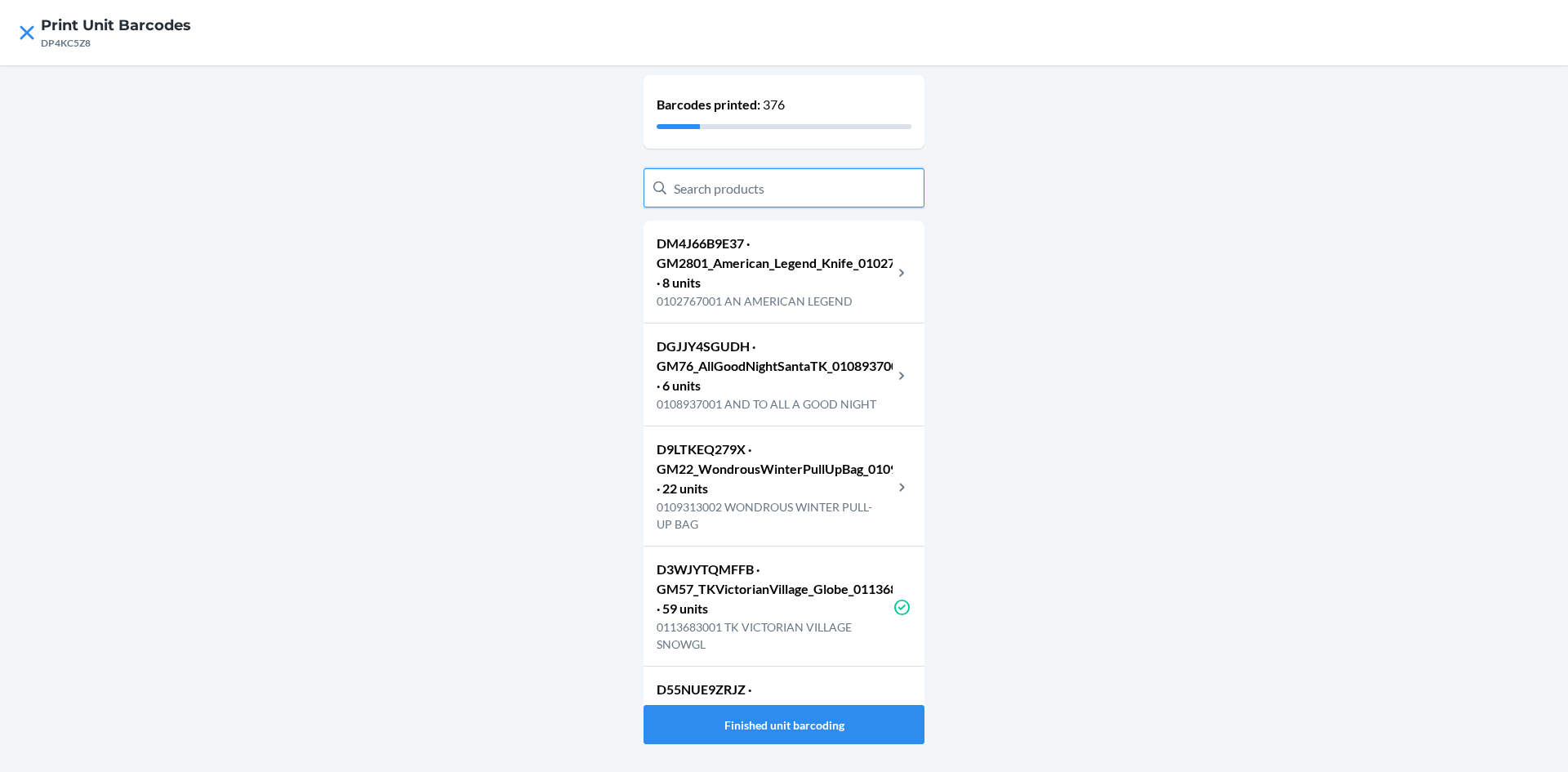
click at [813, 176] on input "text" at bounding box center [784, 188] width 281 height 40
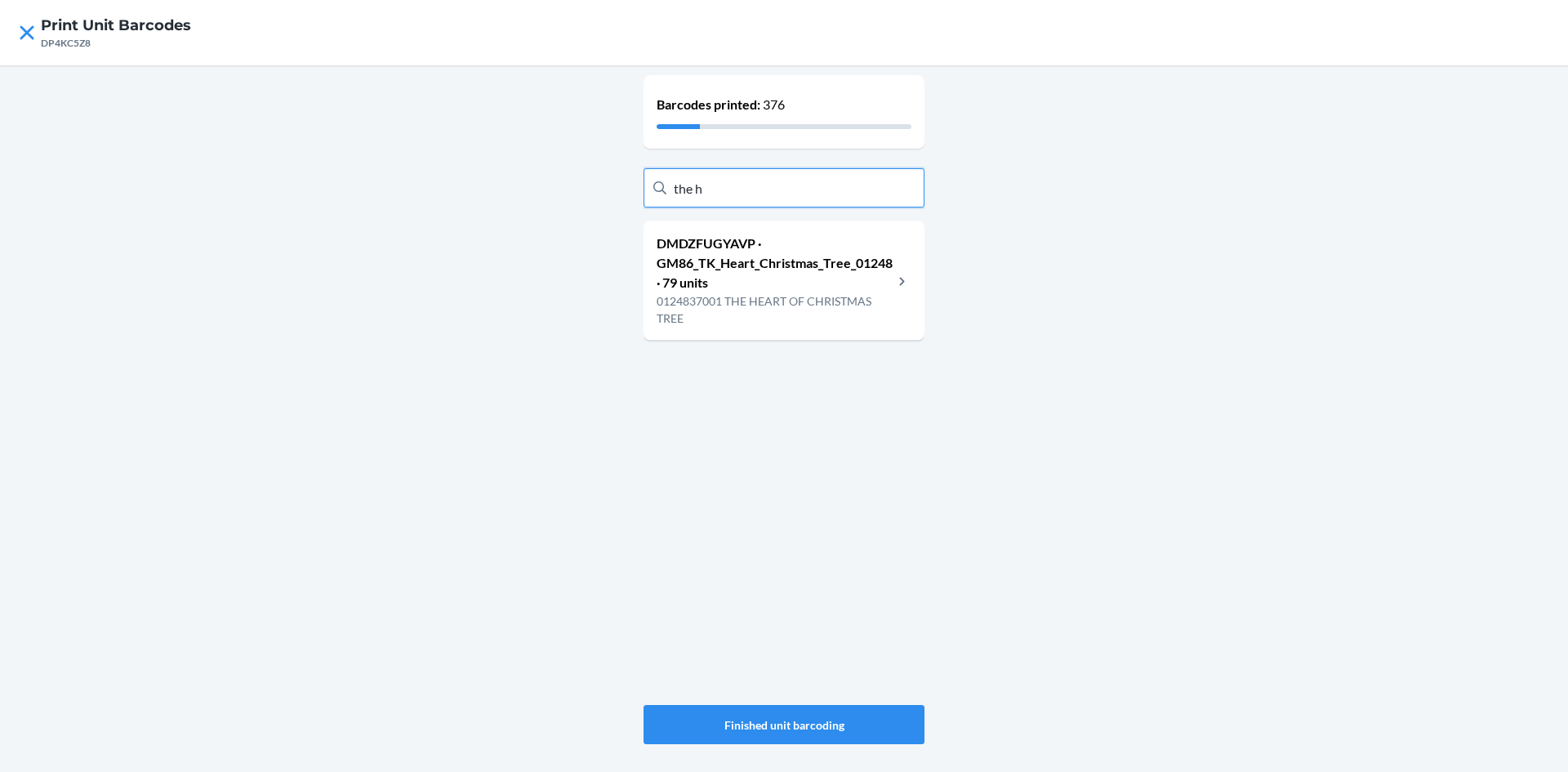
type input "the h"
click at [834, 276] on p "DMDZFUGYAVP · GM86_TK_Heart_Christmas_Tree_0124837001 · 79 units" at bounding box center [775, 262] width 236 height 58
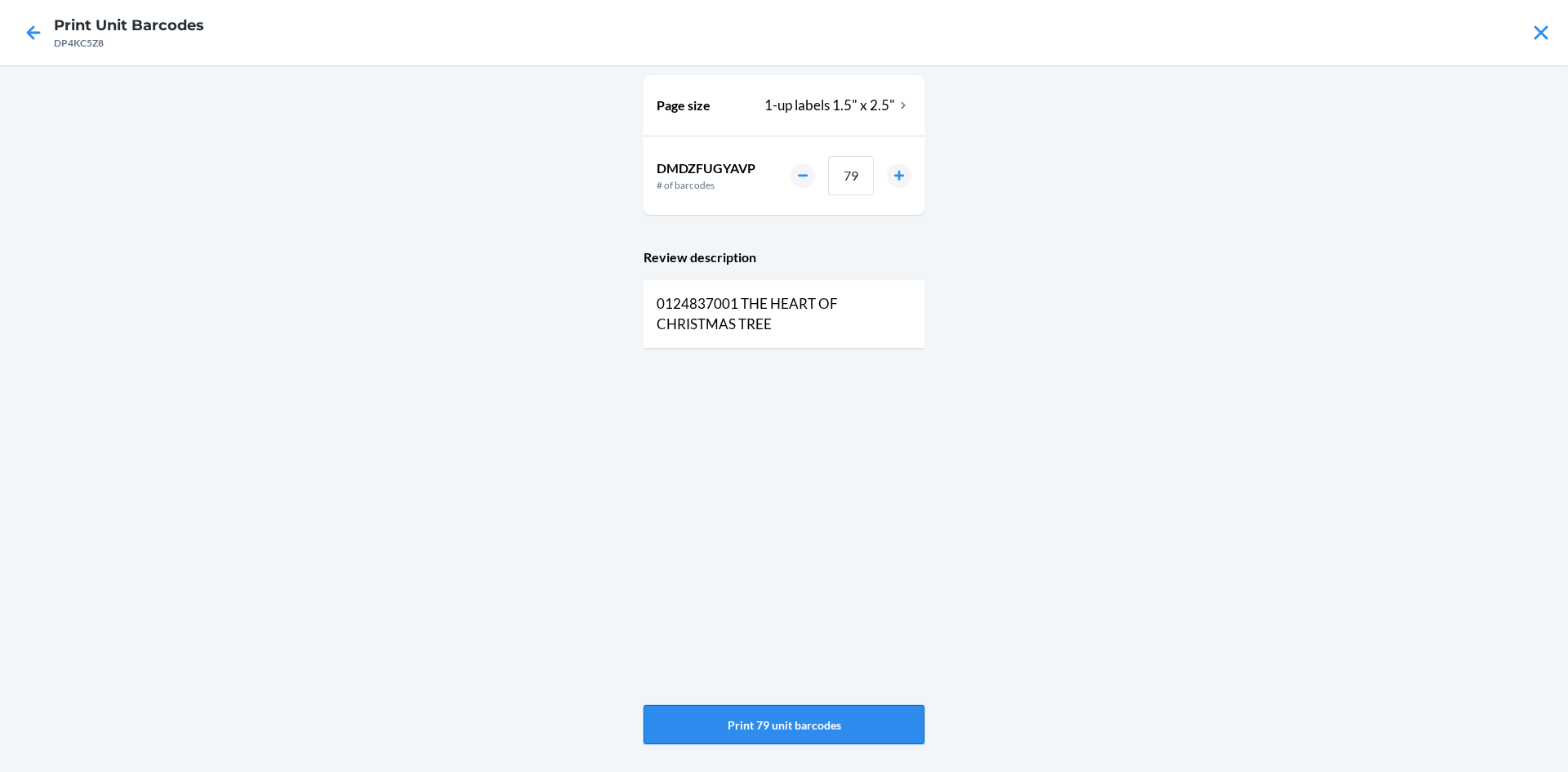
click at [835, 729] on button "Print 79 unit barcodes" at bounding box center [784, 724] width 281 height 40
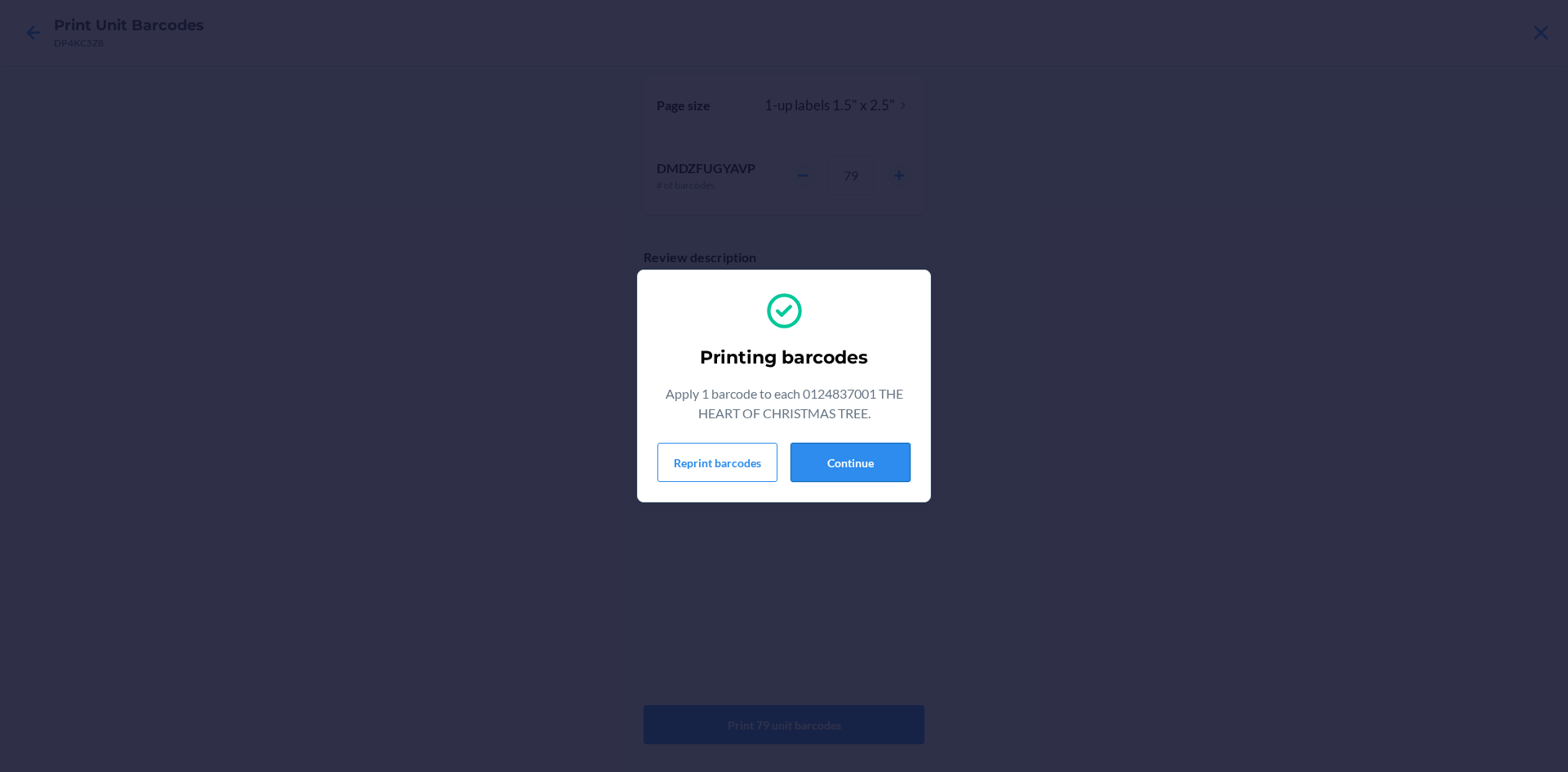
click at [891, 442] on button "Continue" at bounding box center [851, 462] width 120 height 40
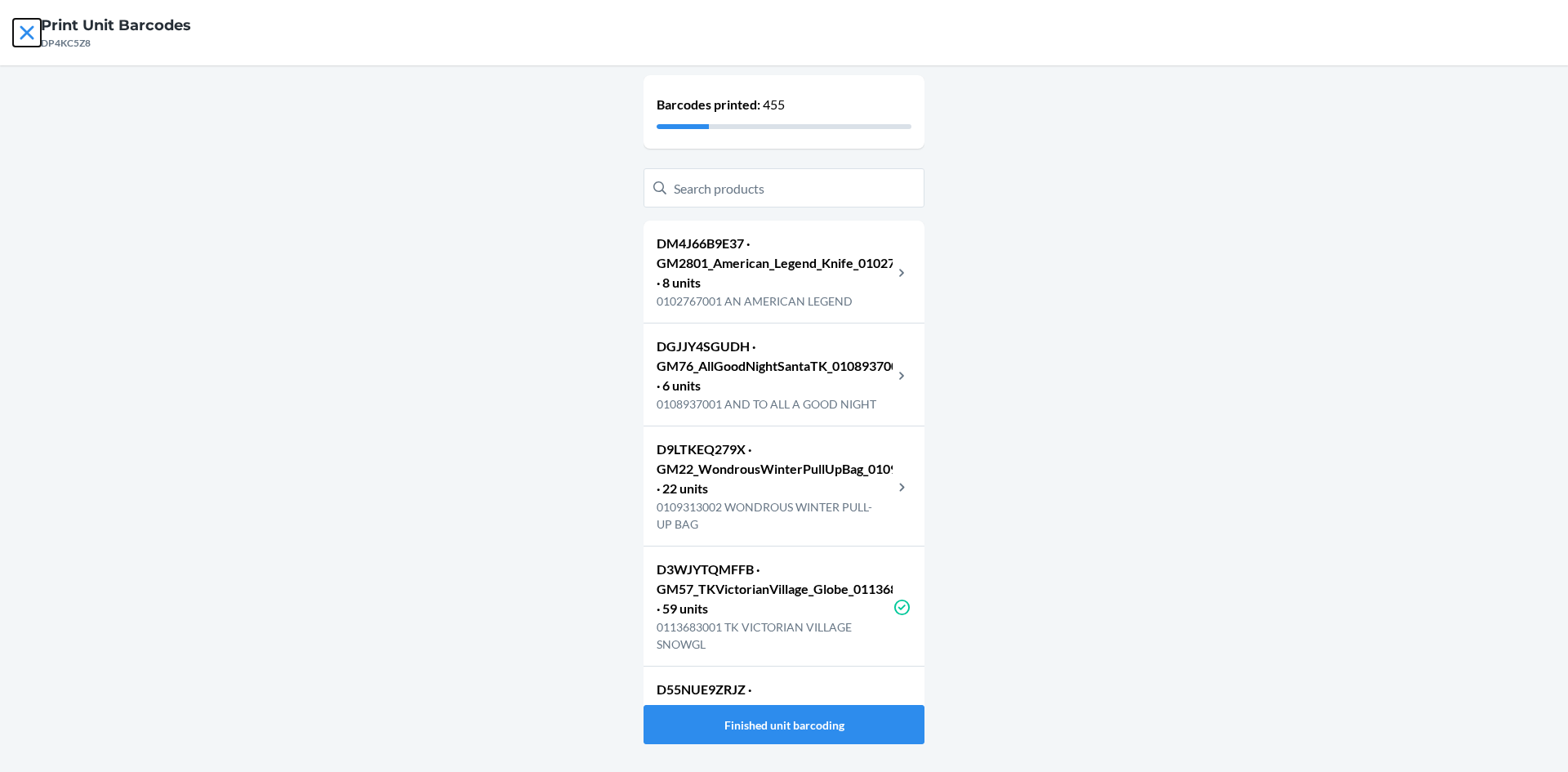
click at [34, 35] on icon at bounding box center [27, 33] width 28 height 28
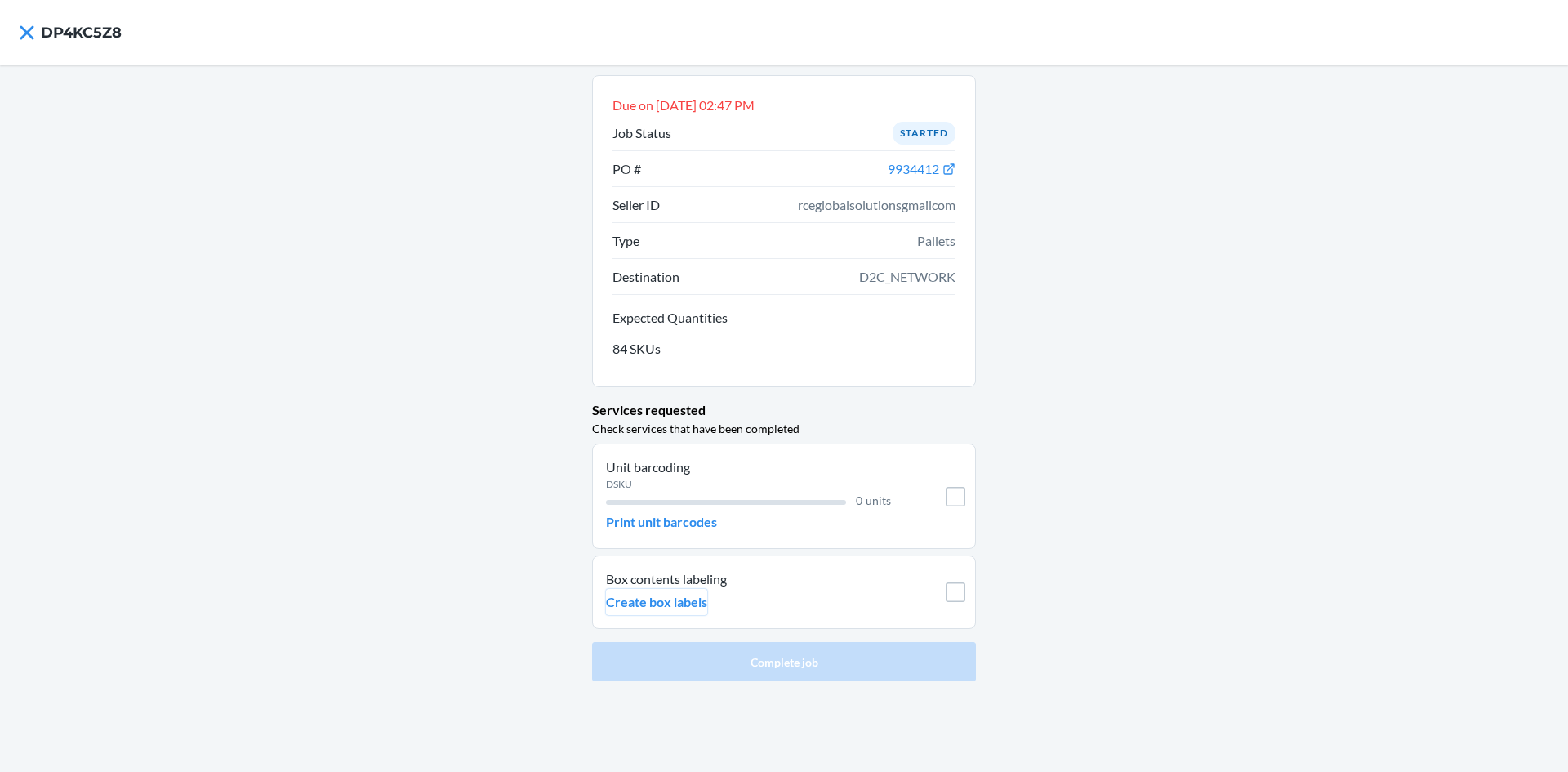
click at [664, 597] on p "Create box labels" at bounding box center [657, 602] width 101 height 20
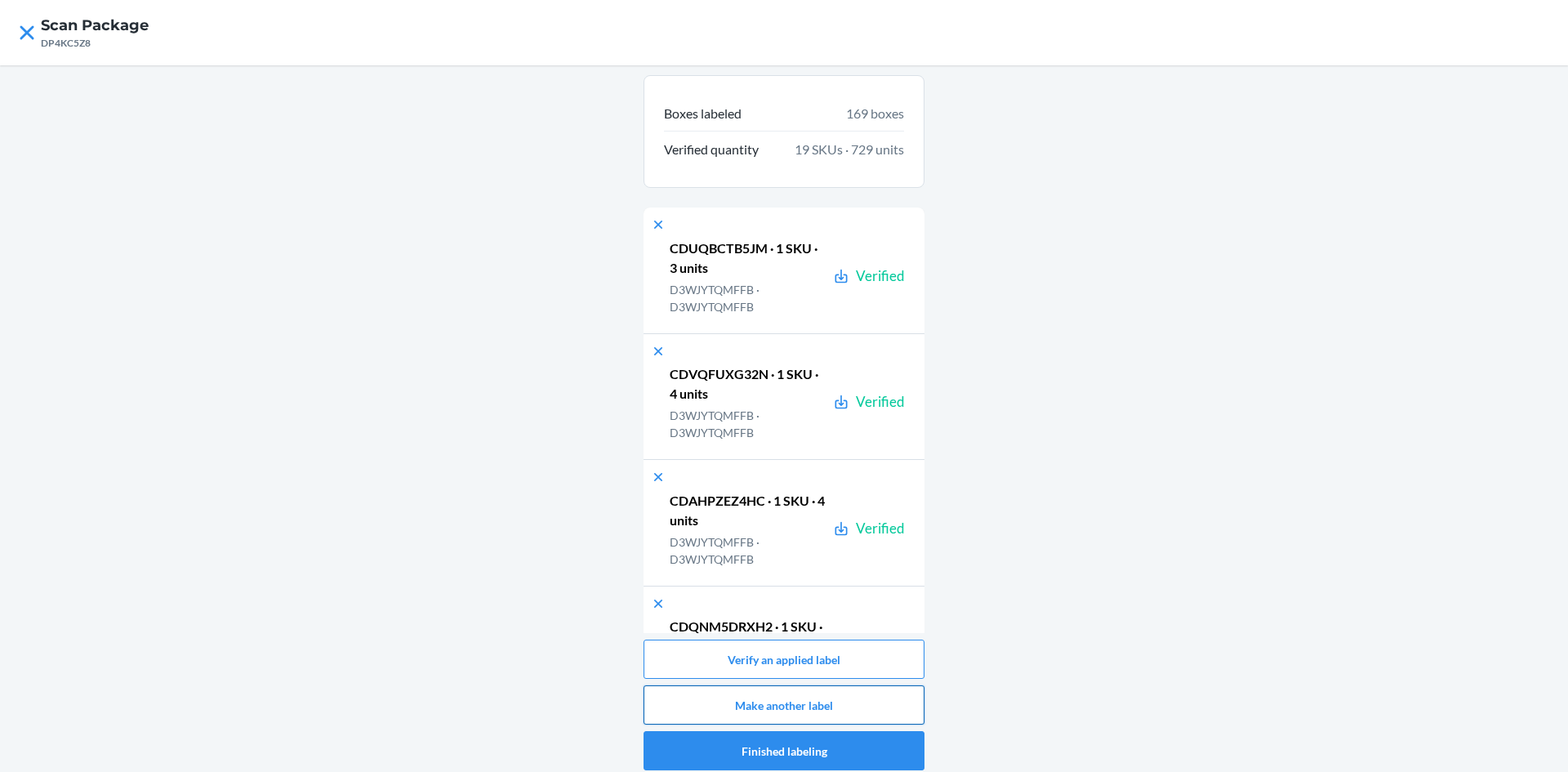
click at [757, 709] on button "Make another label" at bounding box center [784, 705] width 281 height 40
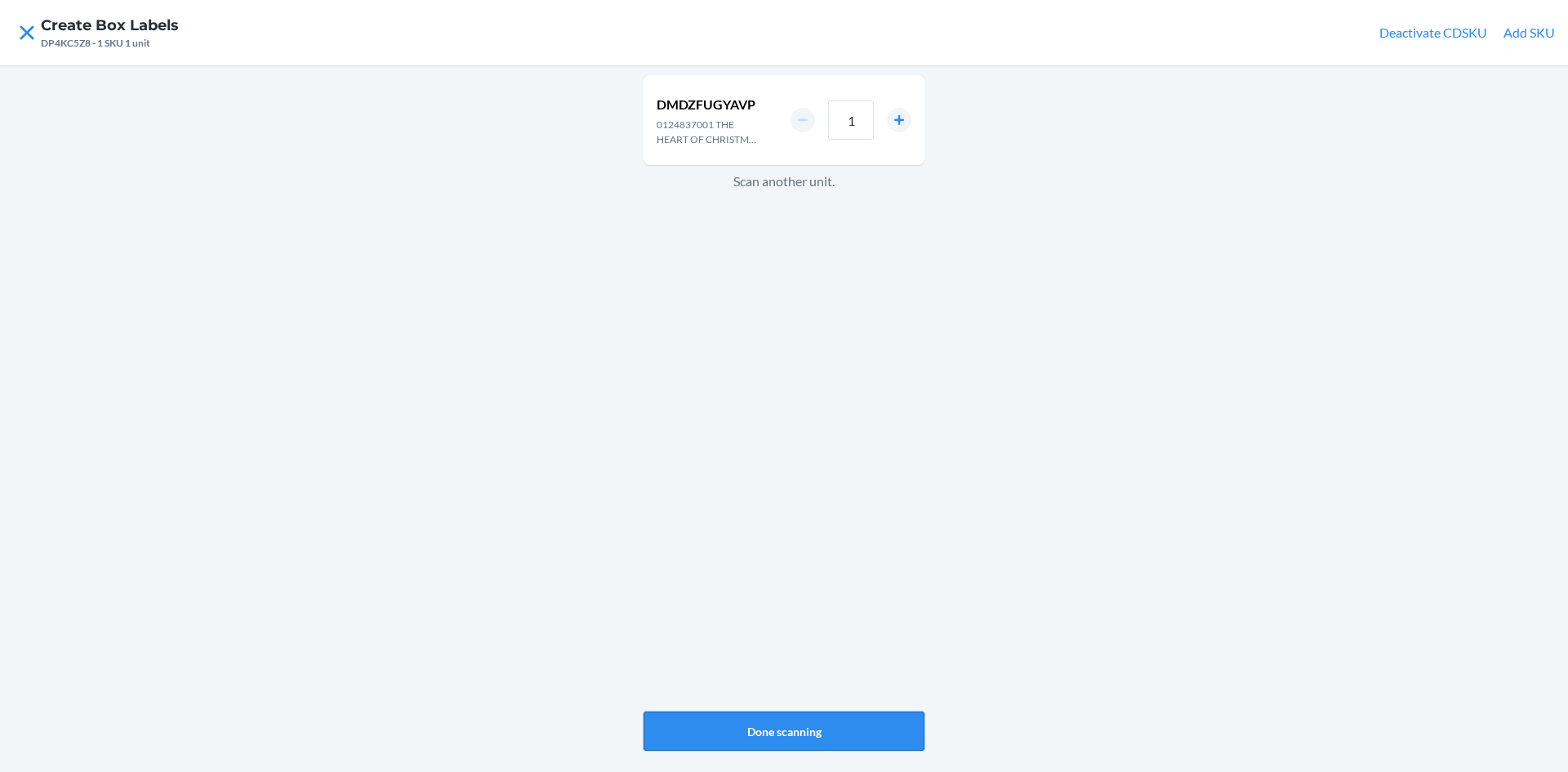
click at [864, 727] on button "Done scanning" at bounding box center [784, 731] width 281 height 40
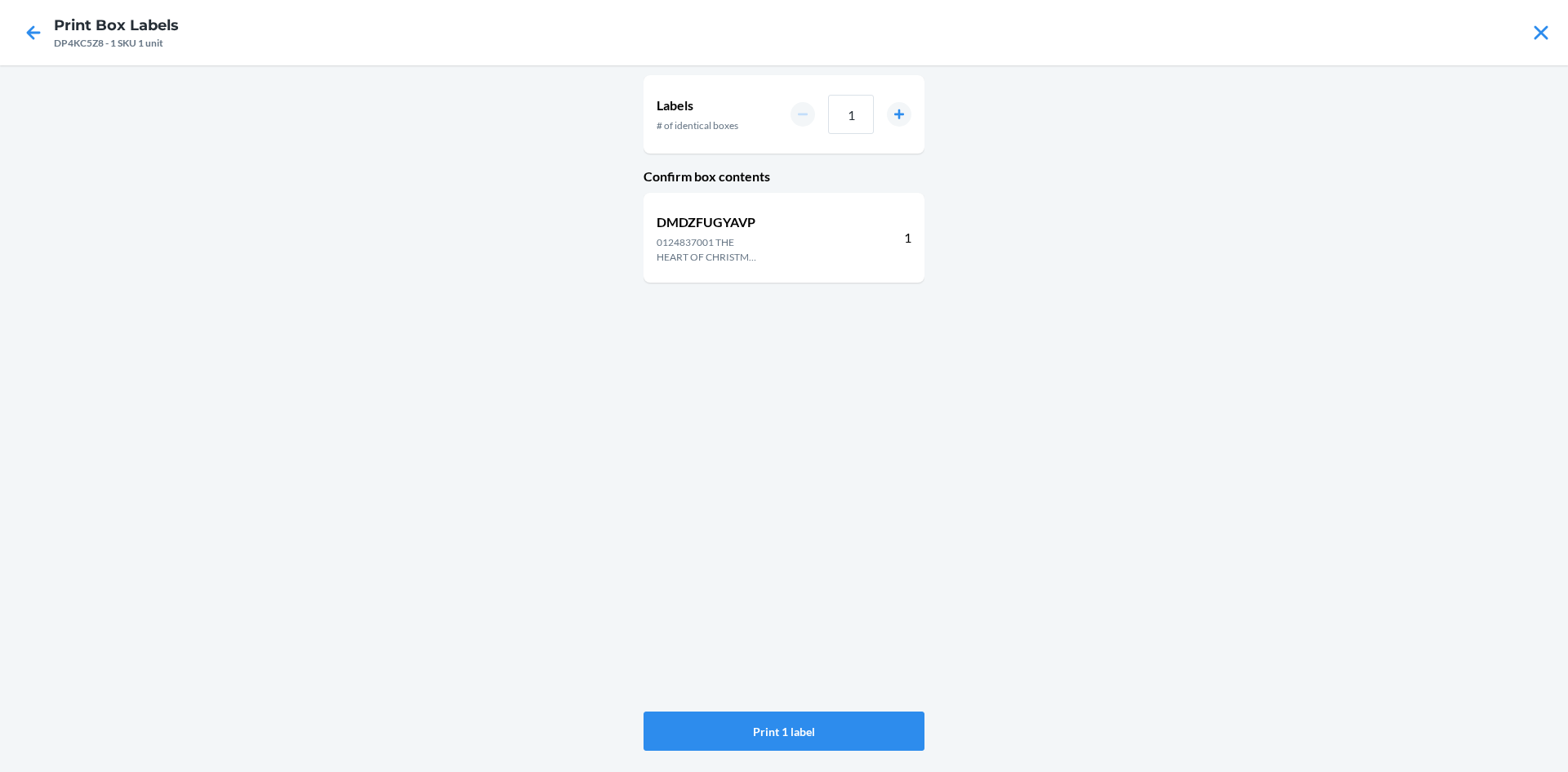
click at [874, 121] on div "1" at bounding box center [851, 115] width 121 height 40
click at [867, 119] on input "1" at bounding box center [851, 115] width 46 height 40
type input "17"
click at [822, 715] on button "Print 17 labels" at bounding box center [784, 731] width 281 height 40
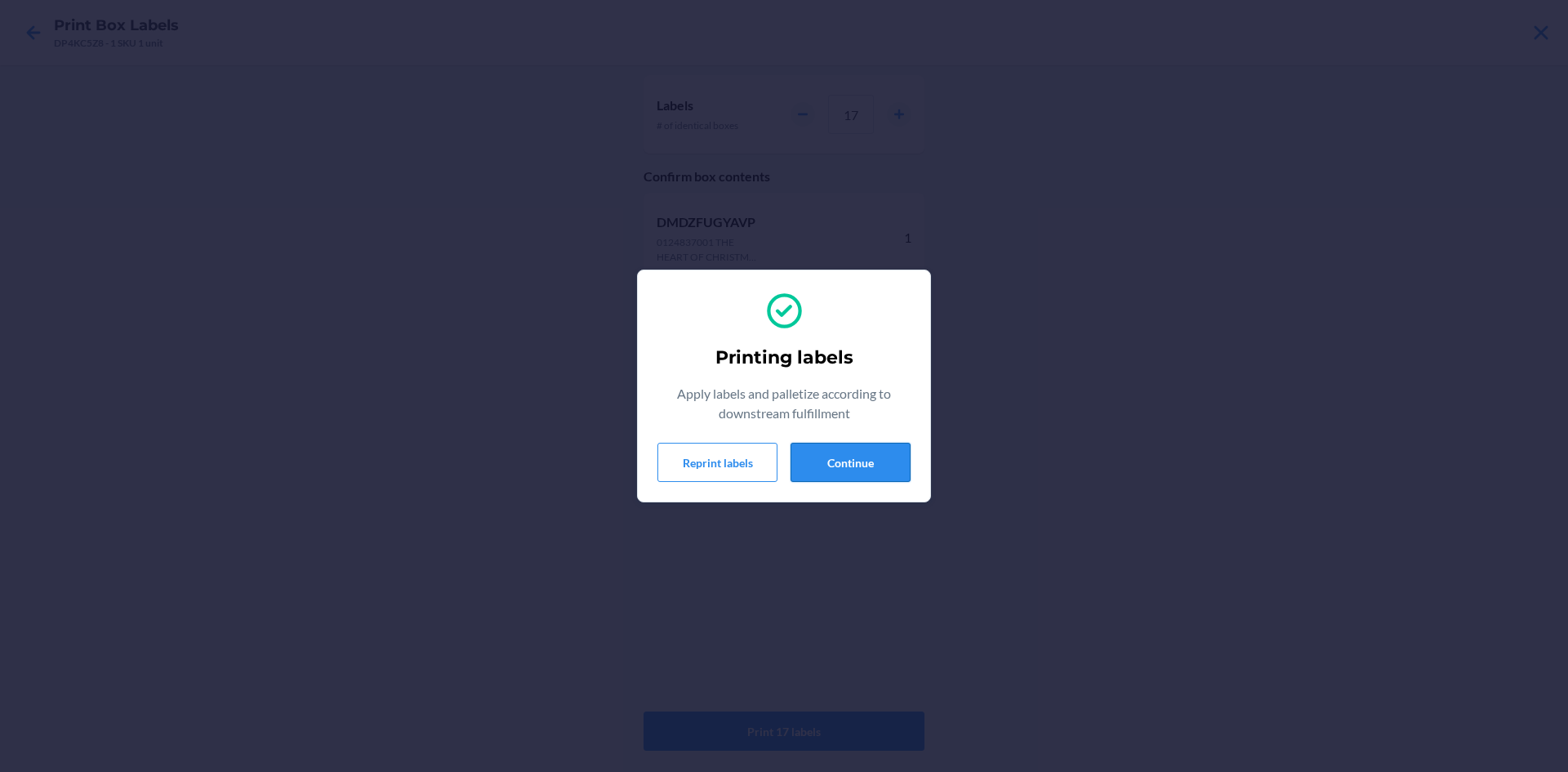
click at [895, 458] on button "Continue" at bounding box center [851, 462] width 120 height 40
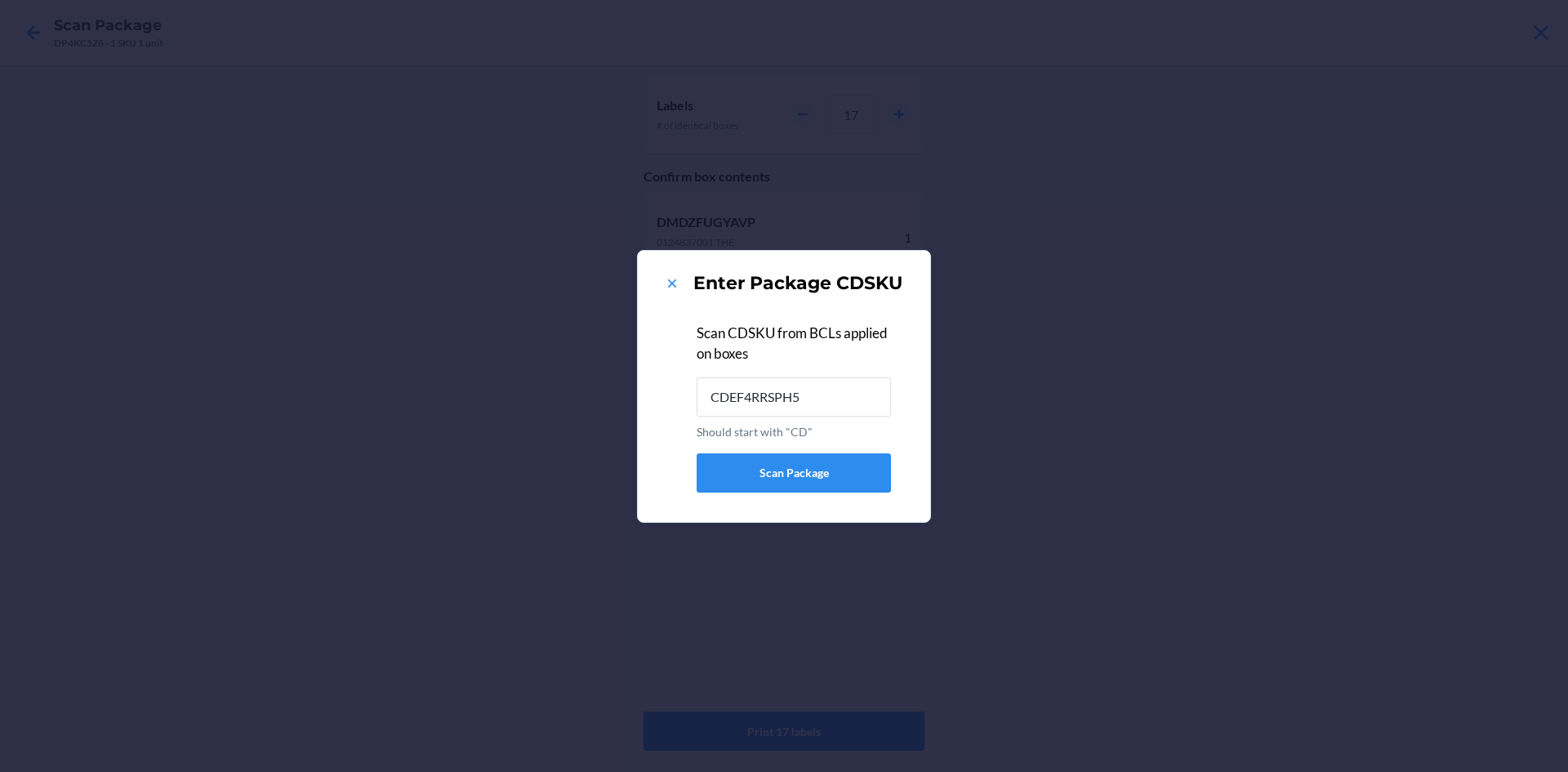
type input "CDEF4RRSPH5"
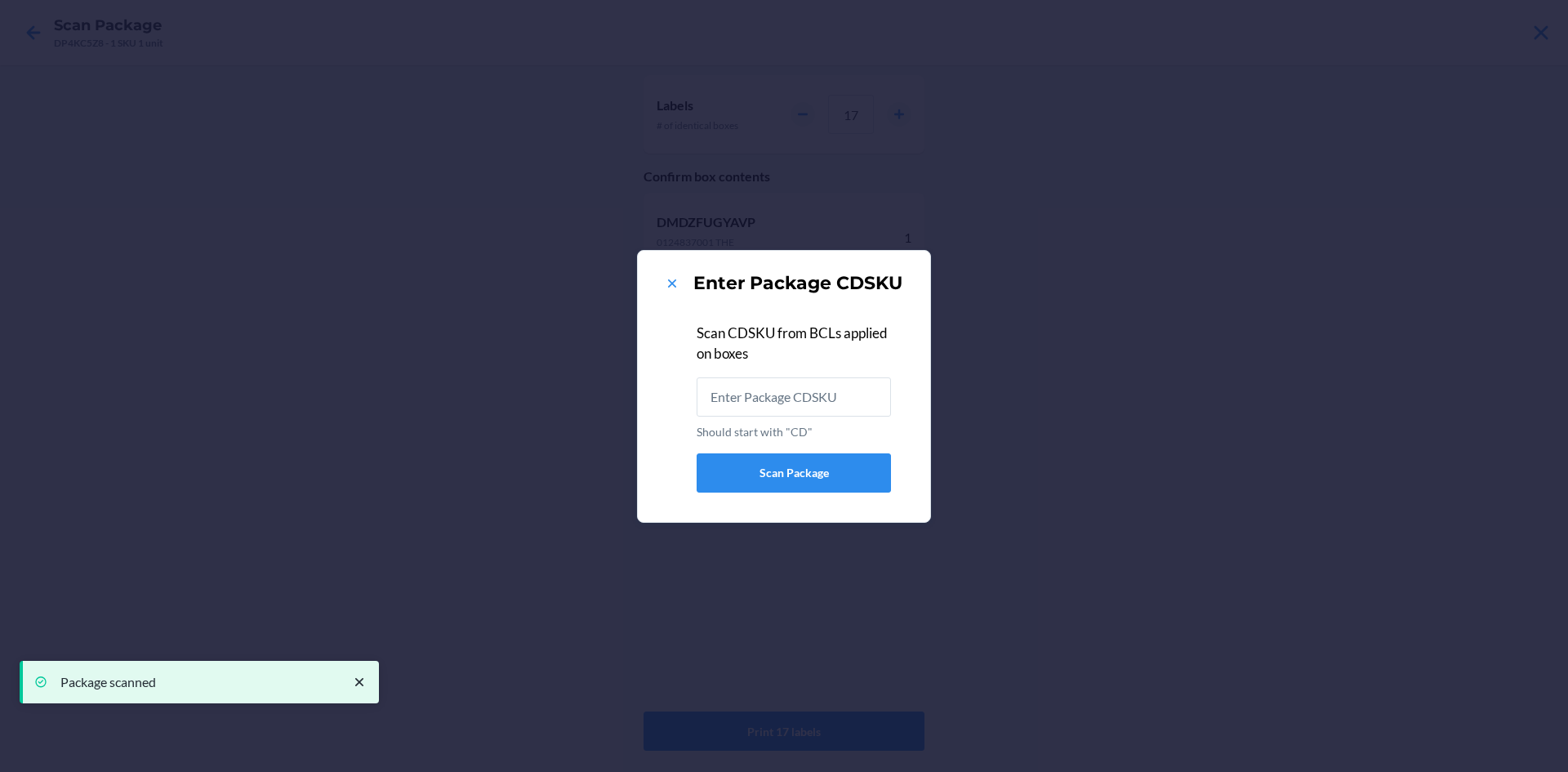
type input "CDASWFJ4CVT"
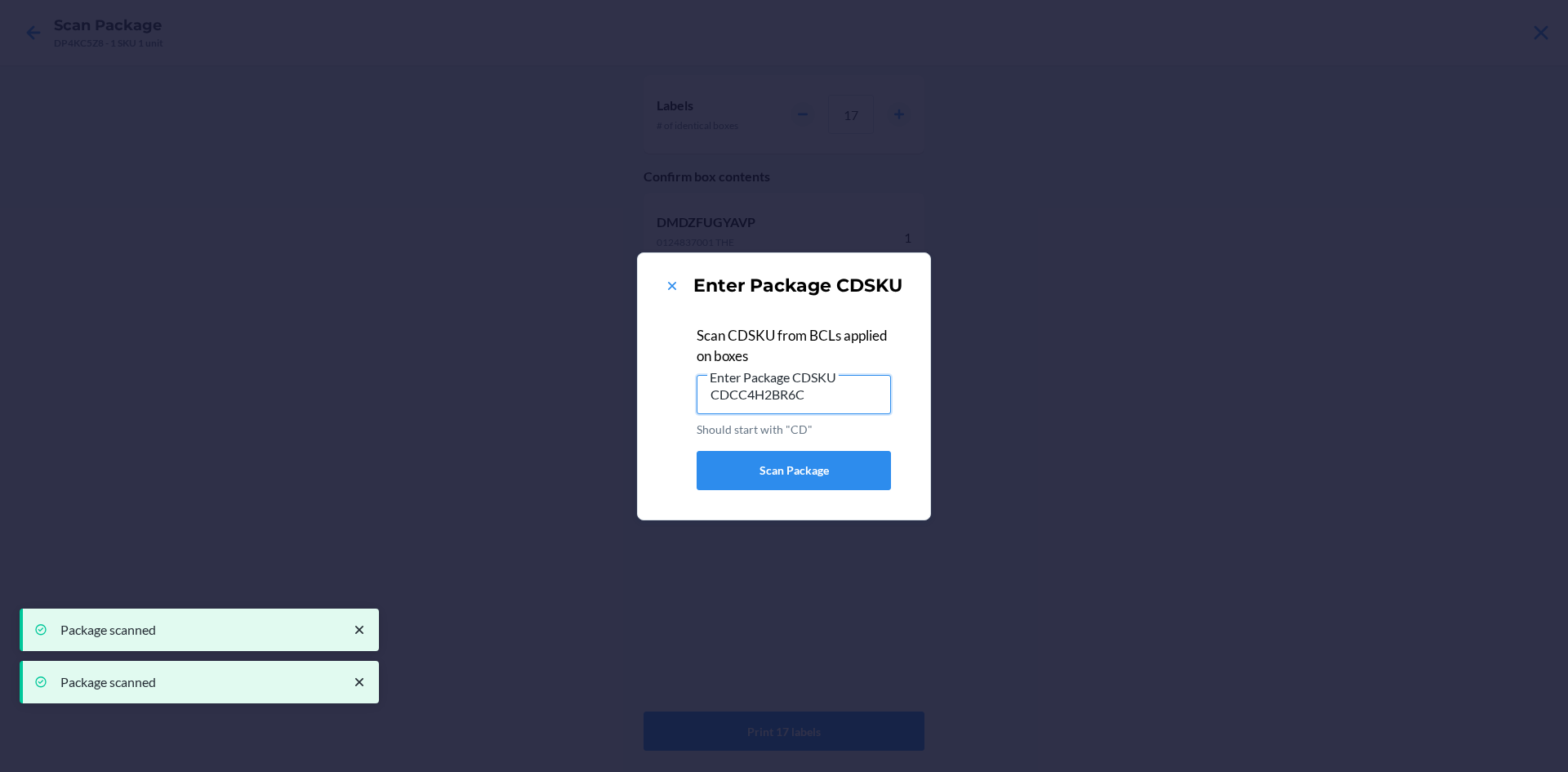
type input "CDCC4H2BR6C"
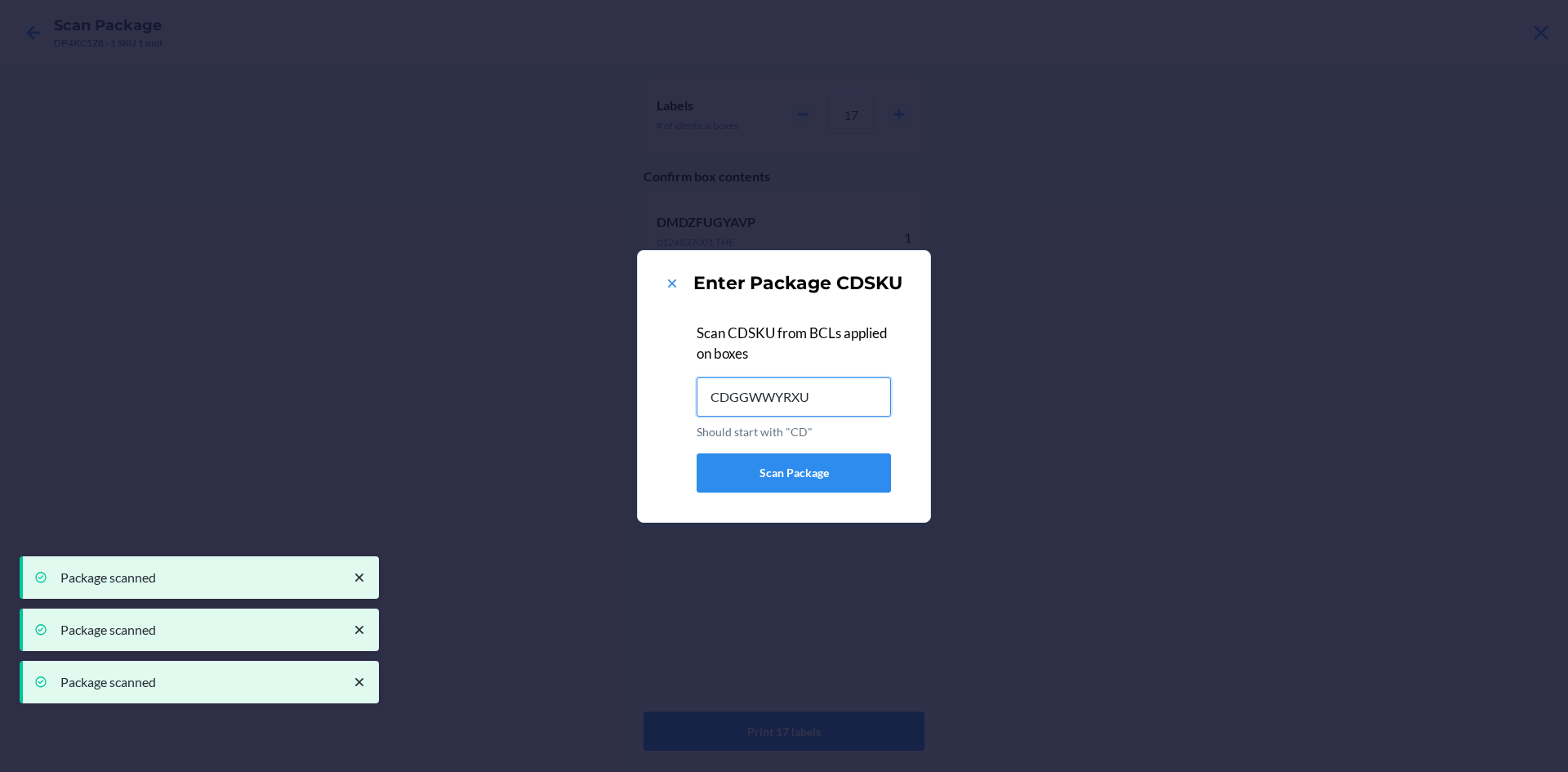
type input "CDGGWWYRXU7"
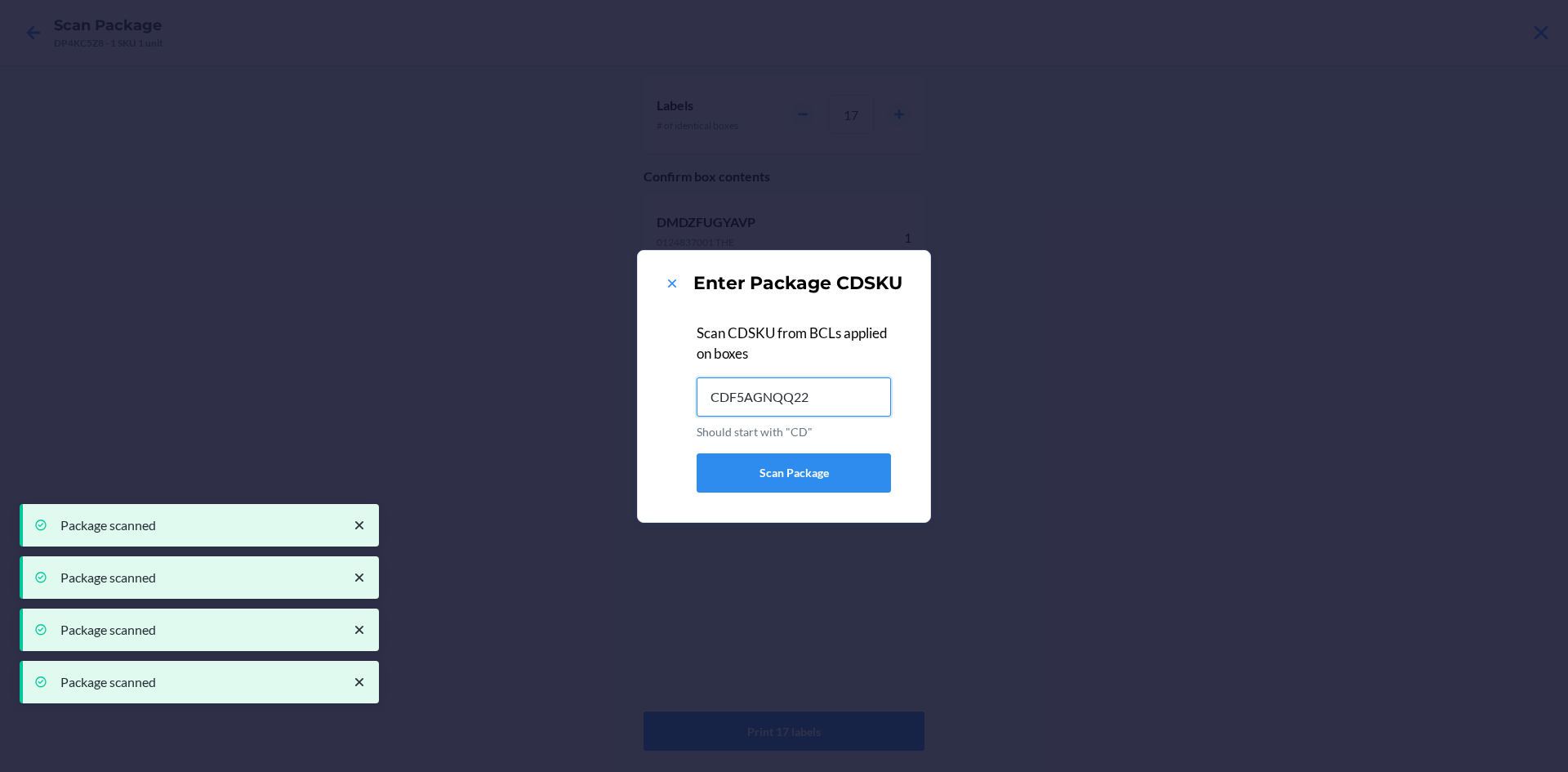
type input "CDF5AGNQQ22"
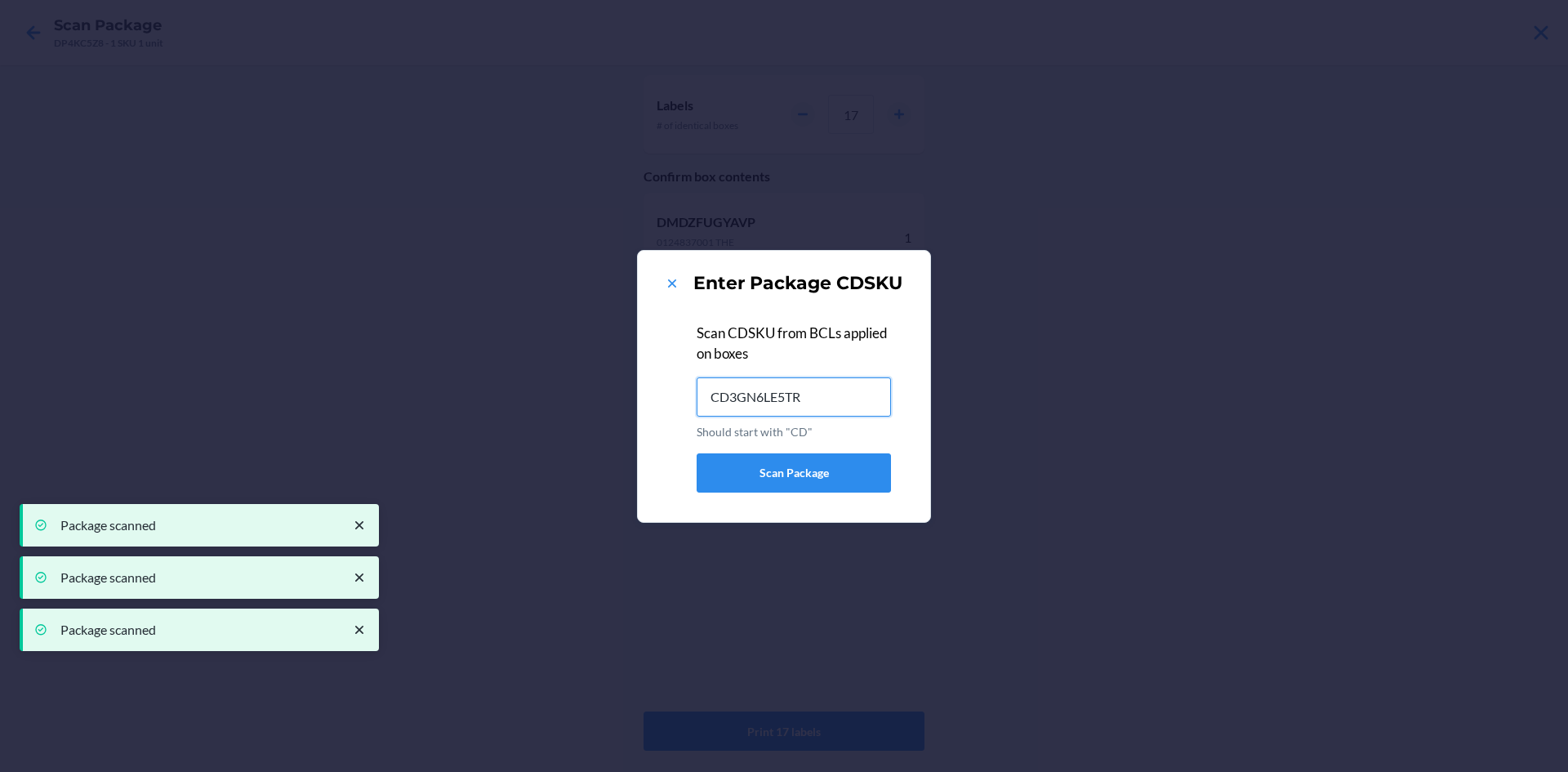
type input "CD3GN6LE5TR"
type input "CDZNMLD6XZJ"
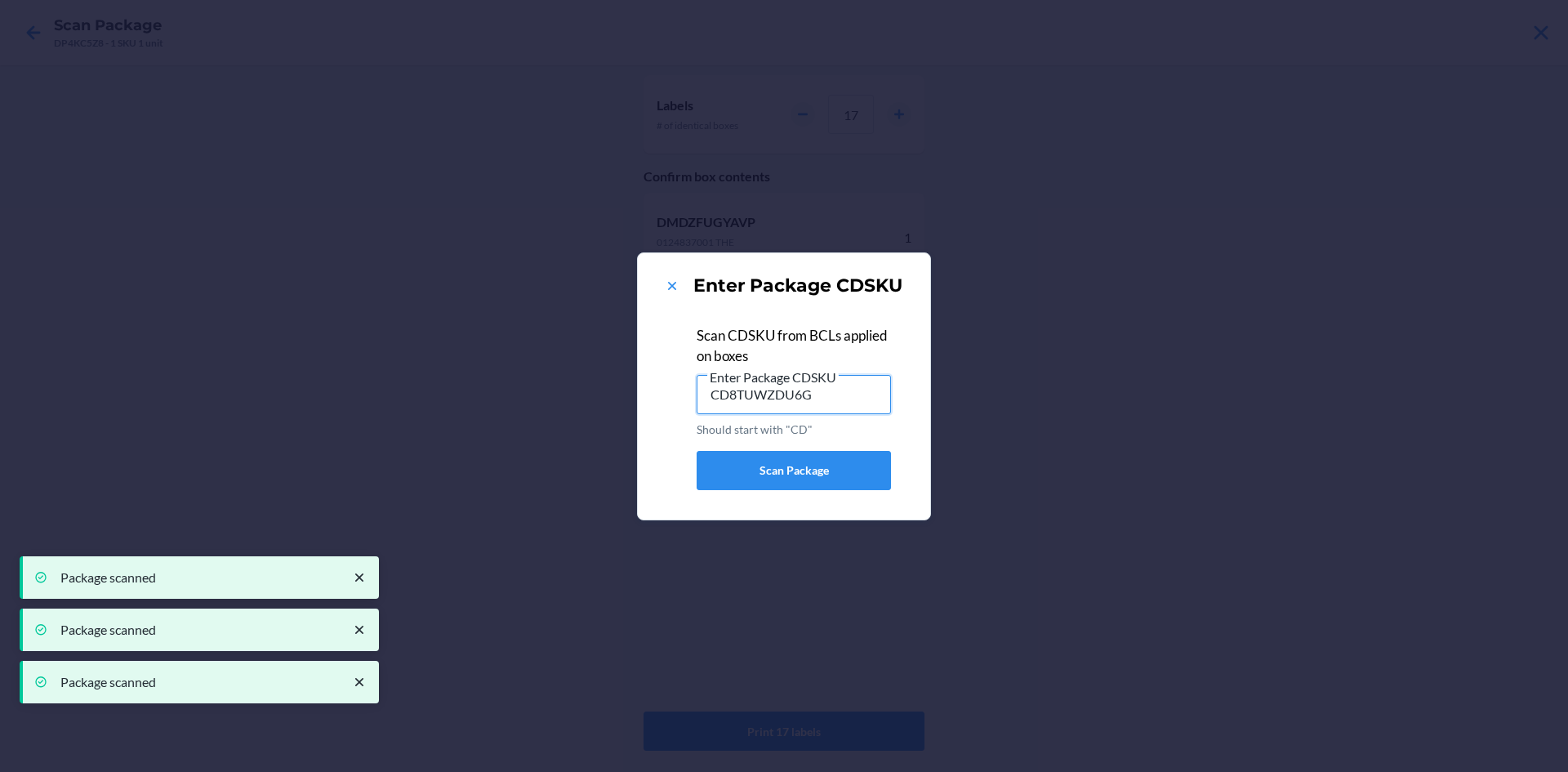
type input "CD8TUWZDU6G"
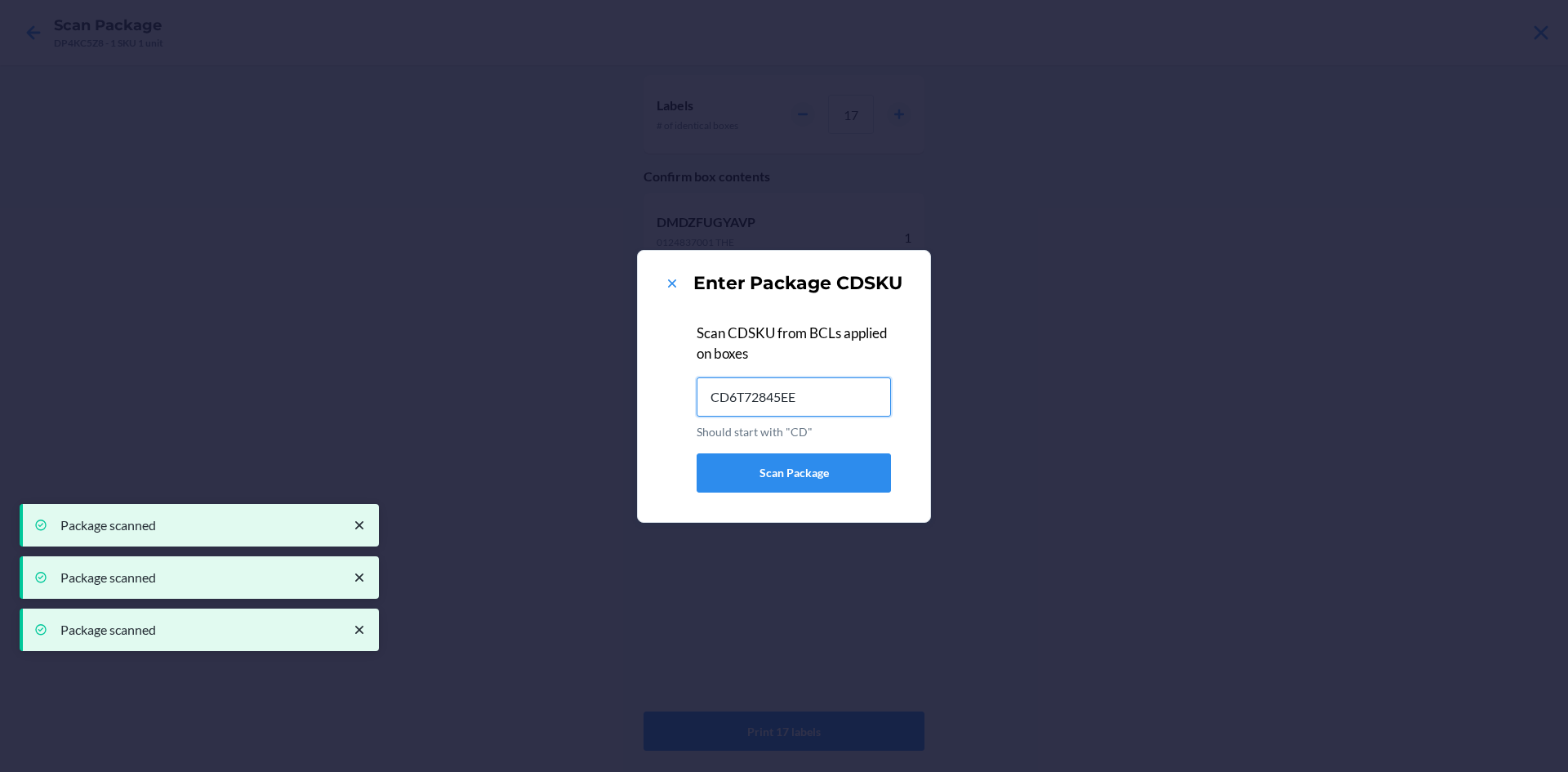
type input "CD6T72845EE"
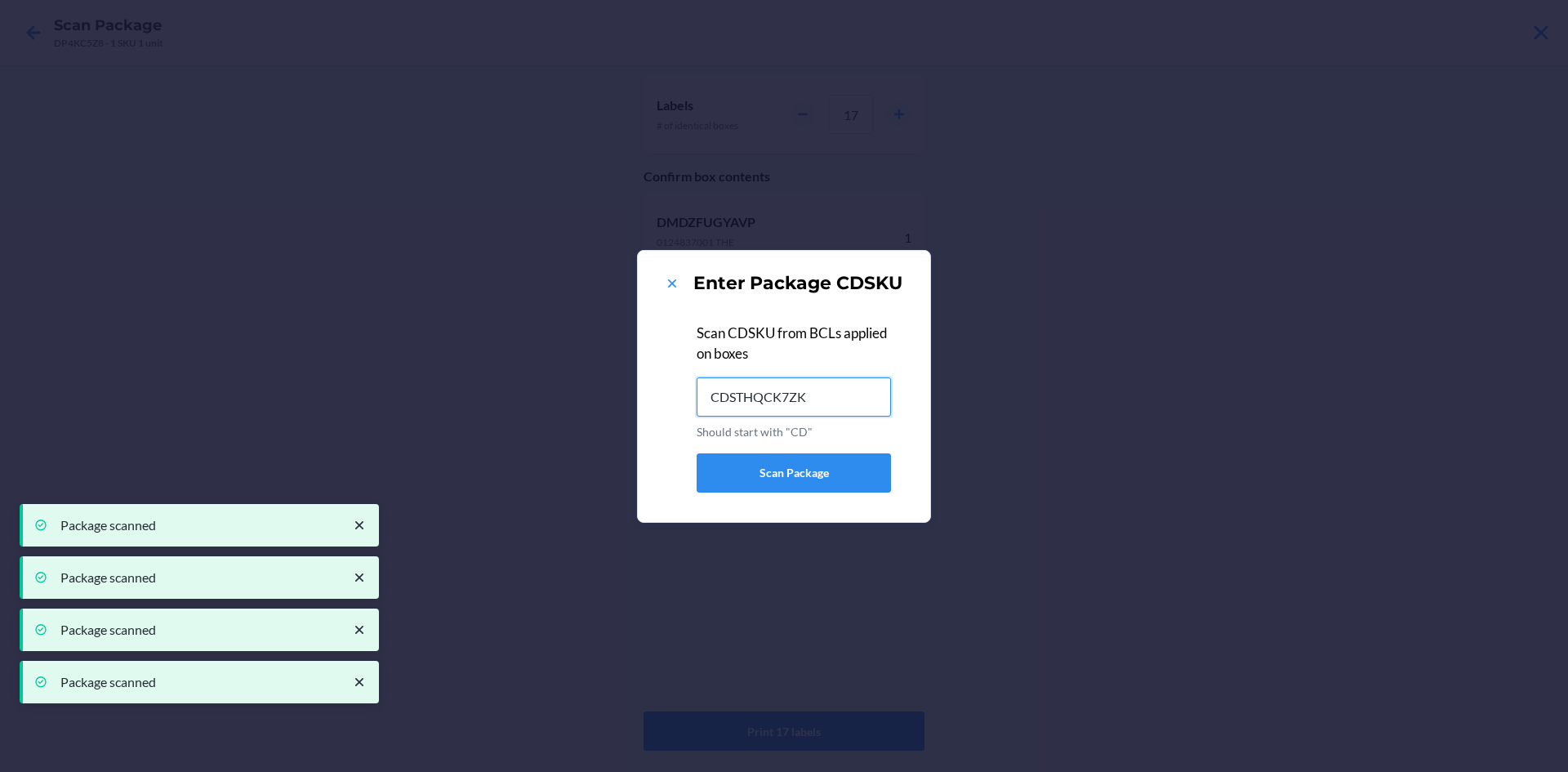
type input "CDSTHQCK7ZK"
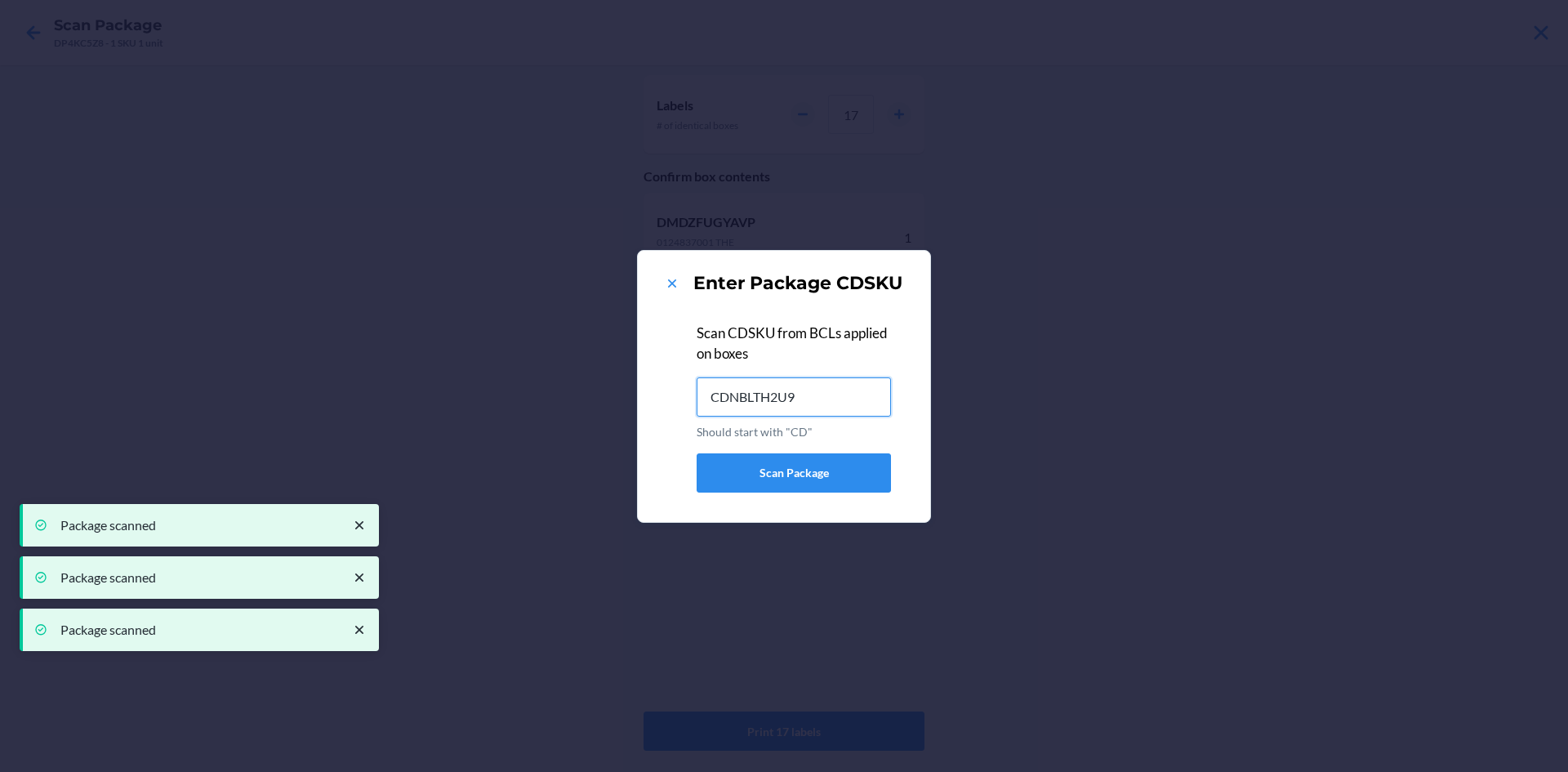
type input "CDNBLTH2U95"
type input "CD5ZX6NPW42"
type input "CD5Z4RUPYC6"
type input "CDA9AXPYJYR"
type input "CDHW7R344NN"
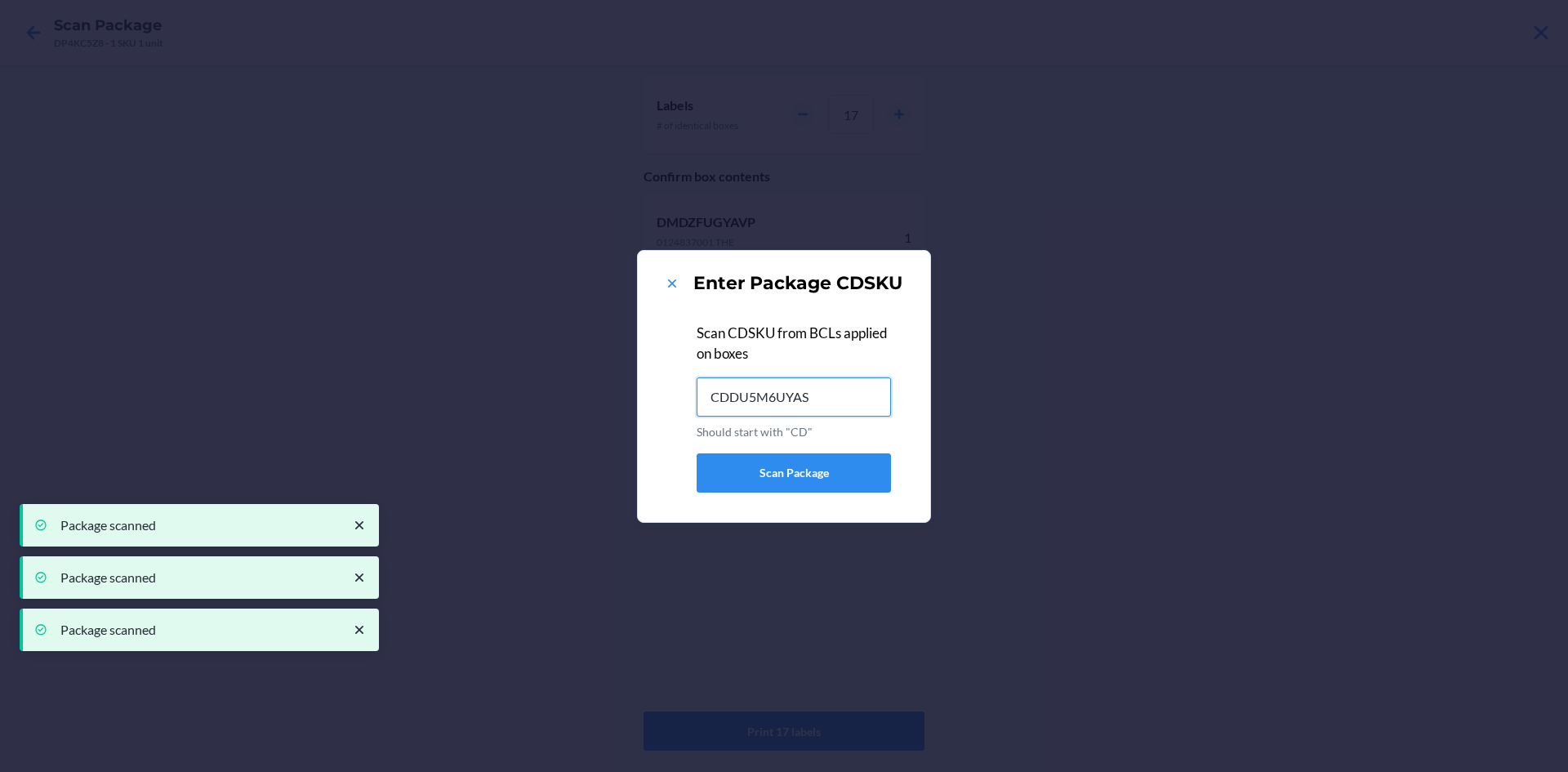
type input "CDDU5M6UYAS"
type input "CDGHEK79YSQ"
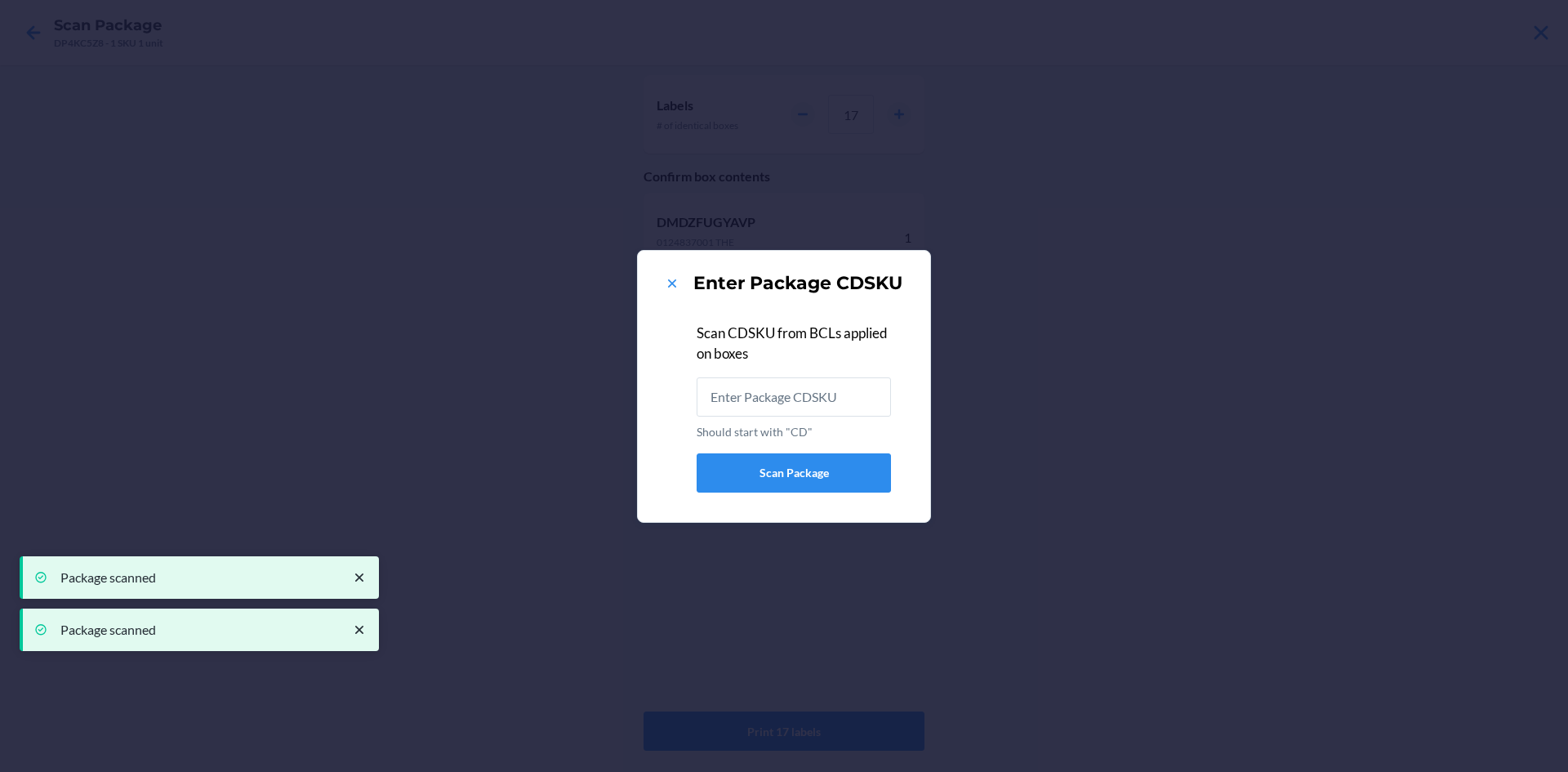
click at [658, 278] on div "Enter Package CDSKU" at bounding box center [784, 283] width 253 height 26
click at [676, 284] on icon at bounding box center [672, 283] width 16 height 16
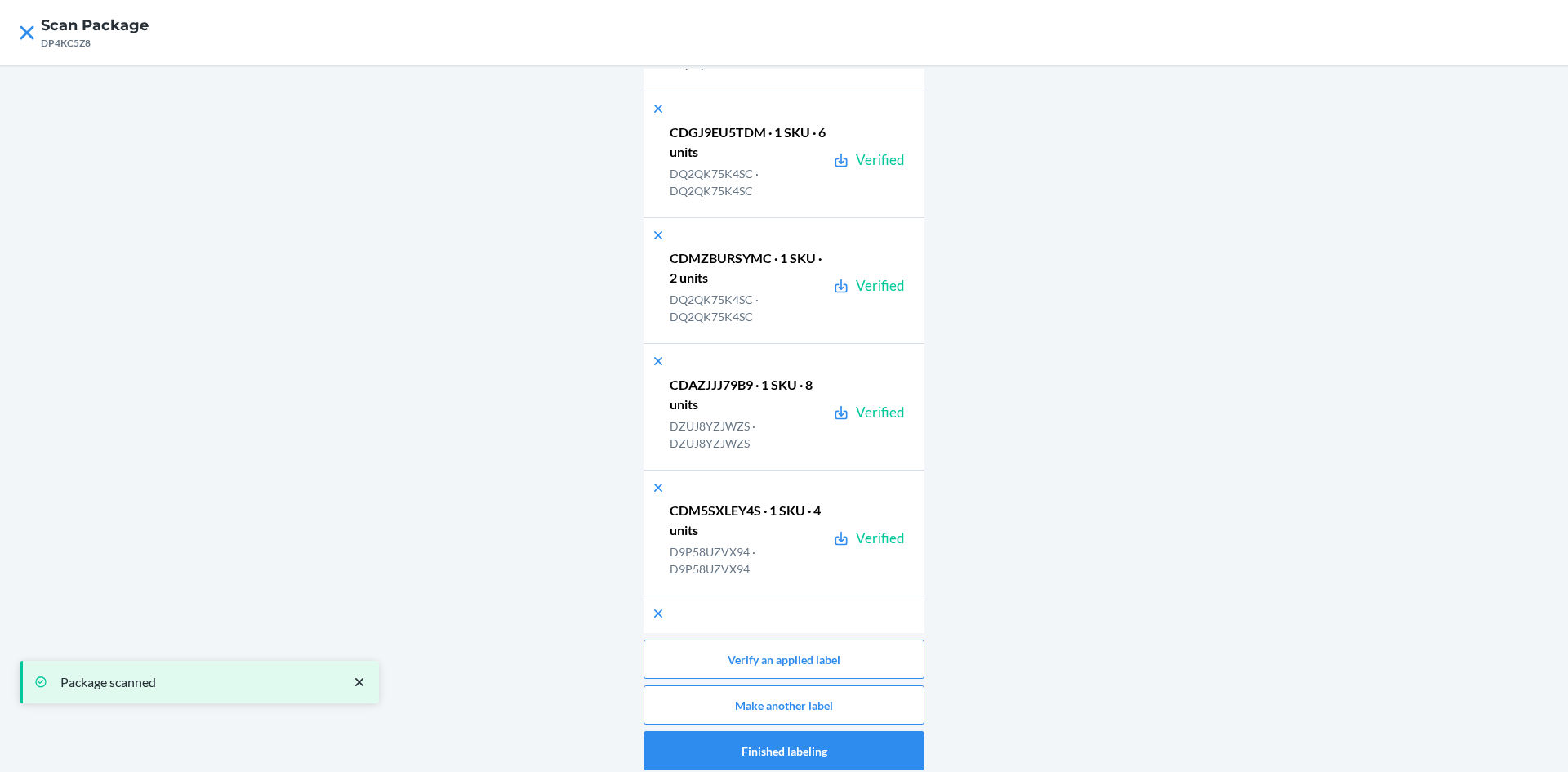
scroll to position [23050, 0]
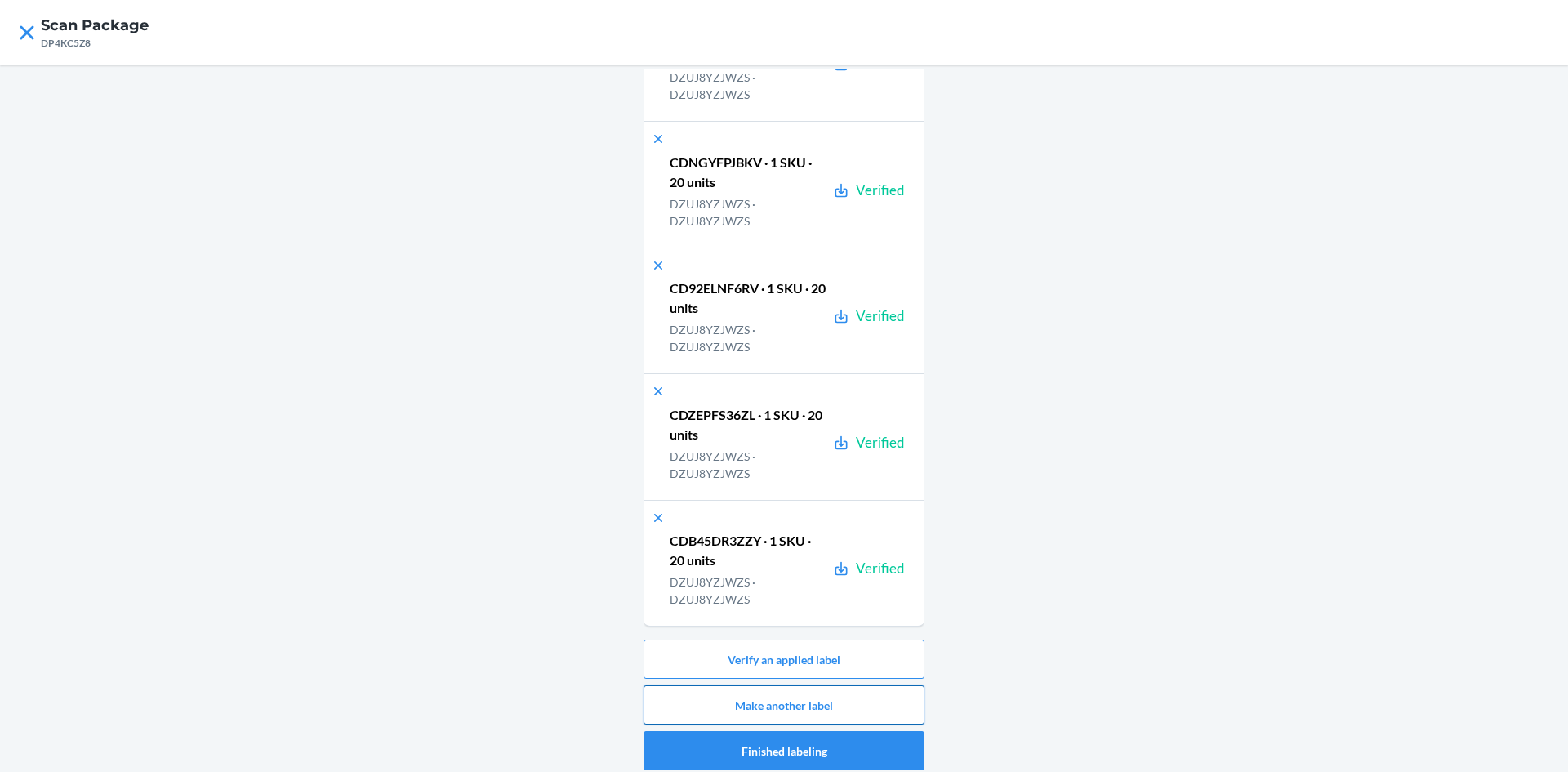
click at [882, 694] on button "Make another label" at bounding box center [784, 705] width 281 height 40
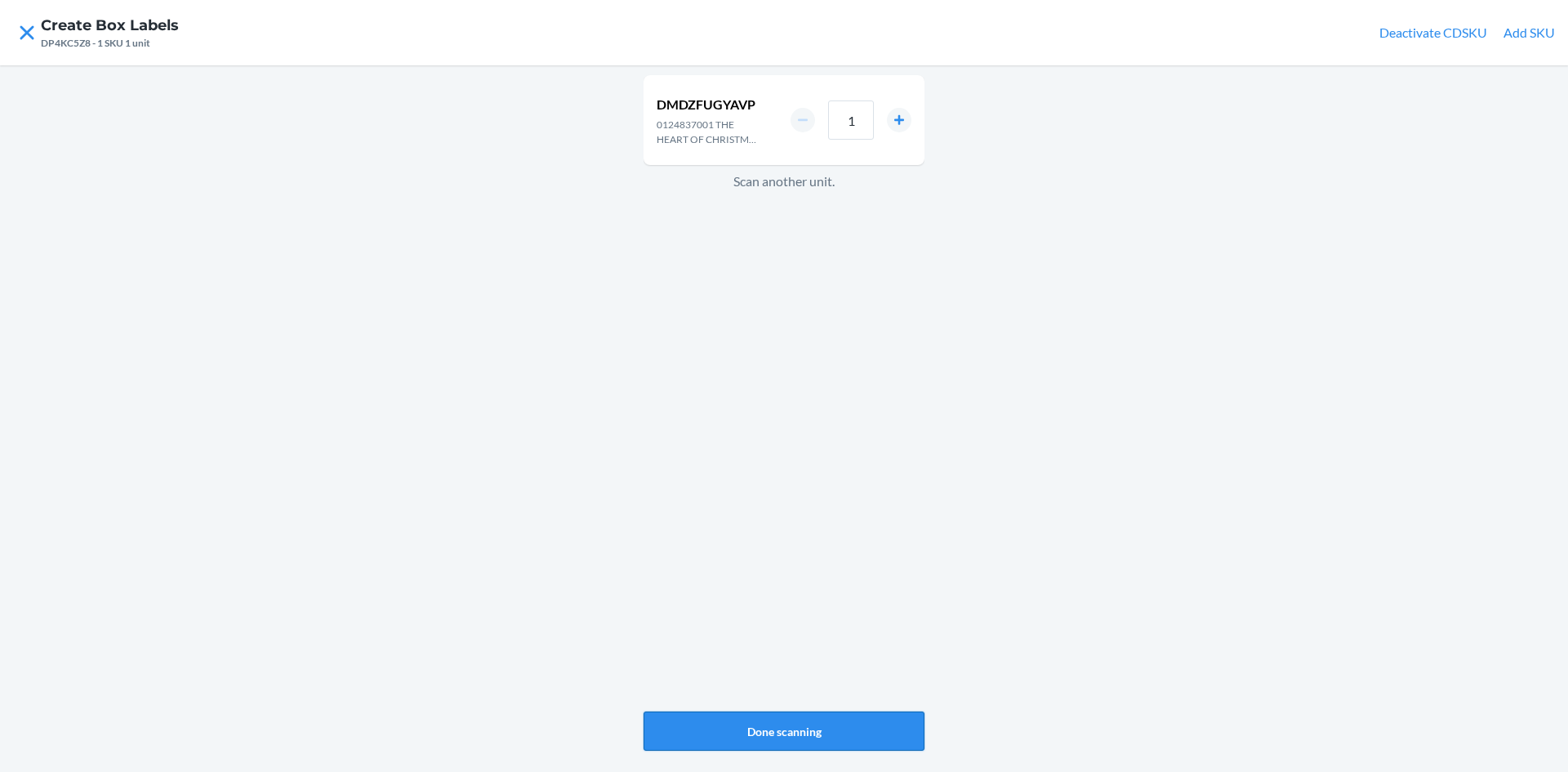
click at [847, 722] on button "Done scanning" at bounding box center [784, 731] width 281 height 40
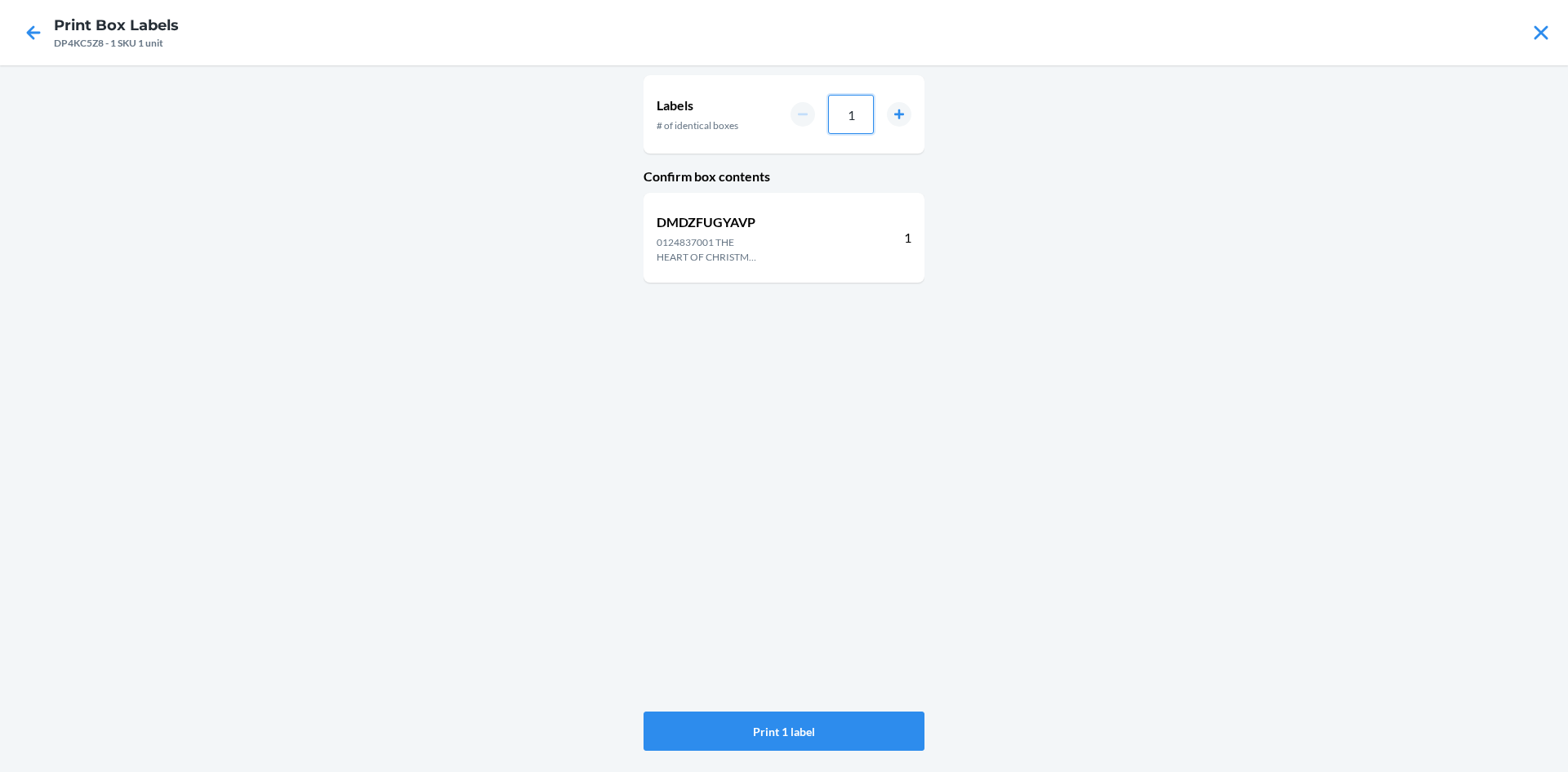
click at [856, 129] on input "1" at bounding box center [851, 115] width 46 height 40
type input "02"
click at [873, 727] on button "Print 2 labels" at bounding box center [784, 731] width 281 height 40
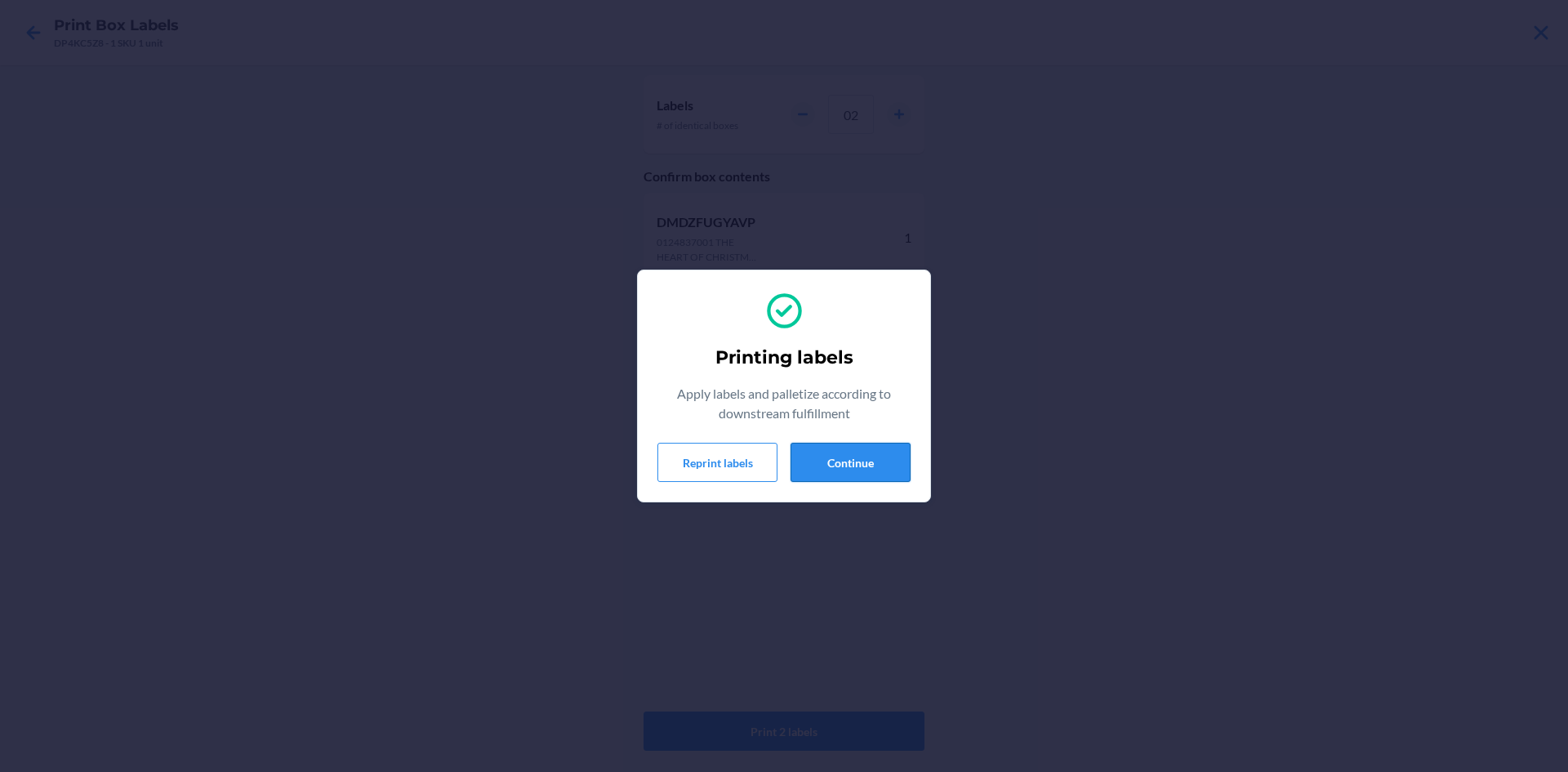
click at [865, 463] on button "Continue" at bounding box center [851, 462] width 120 height 40
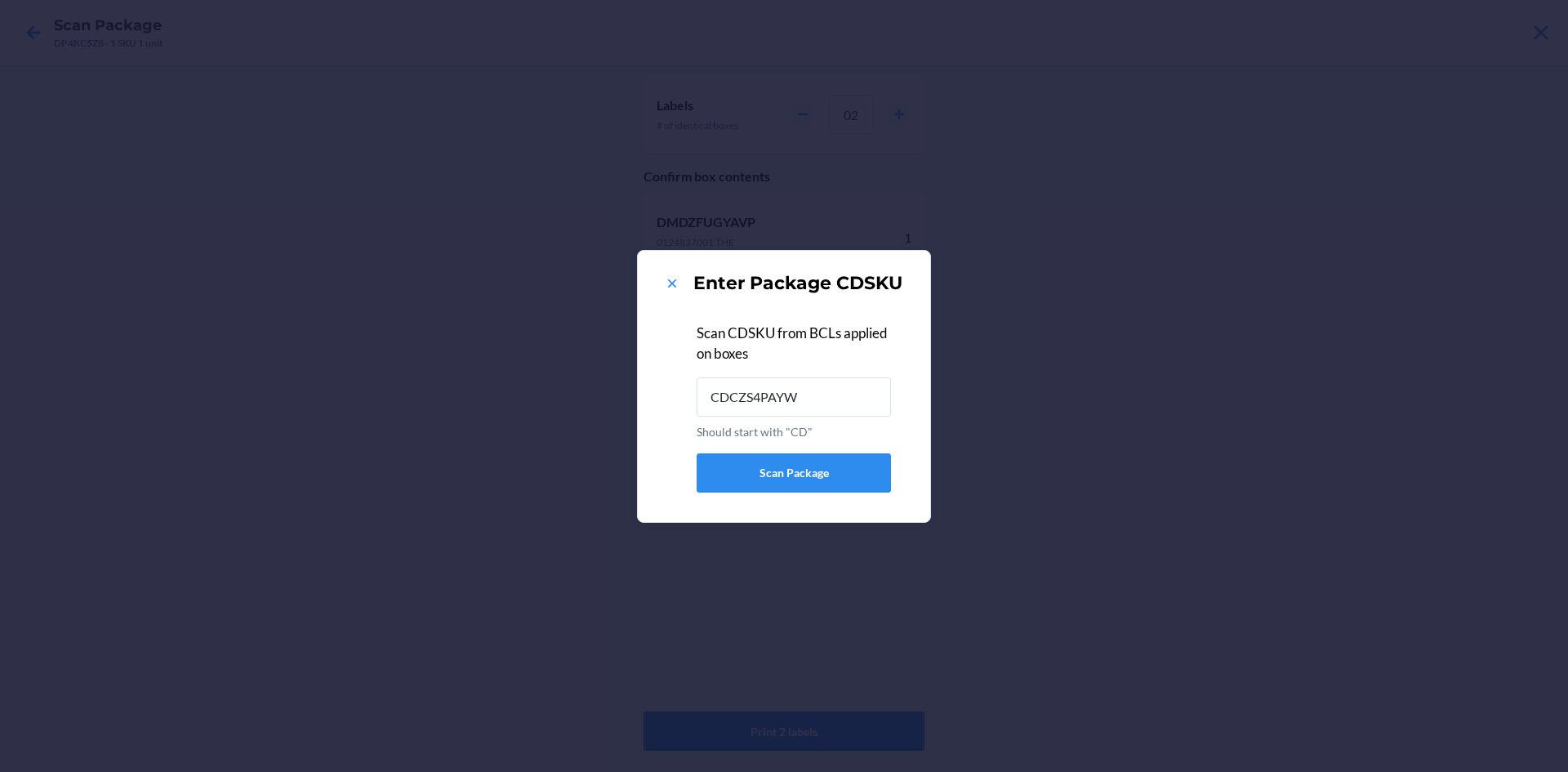
type input "CDCZS4PAYW7"
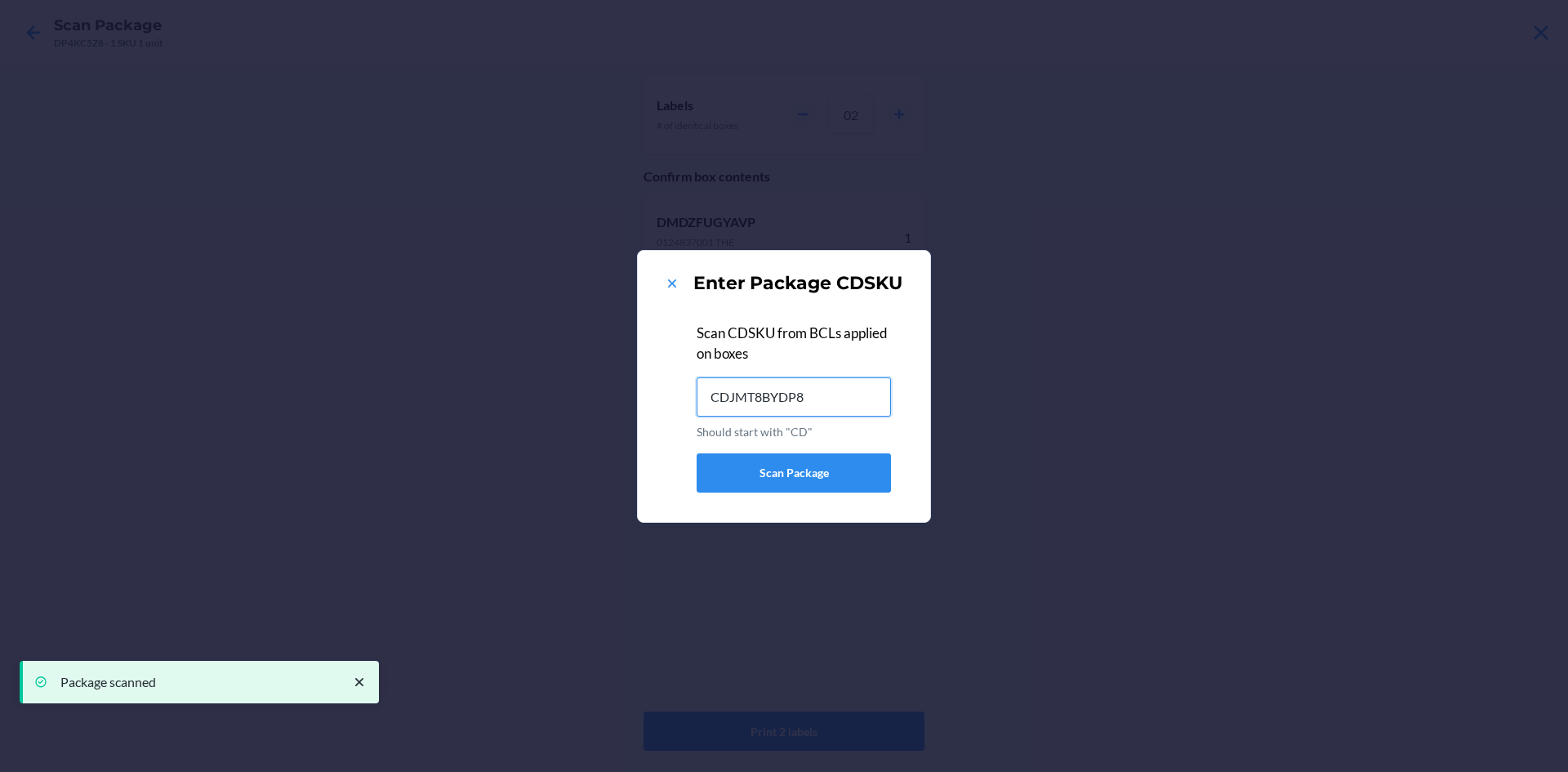
type input "CDJMT8BYDP8"
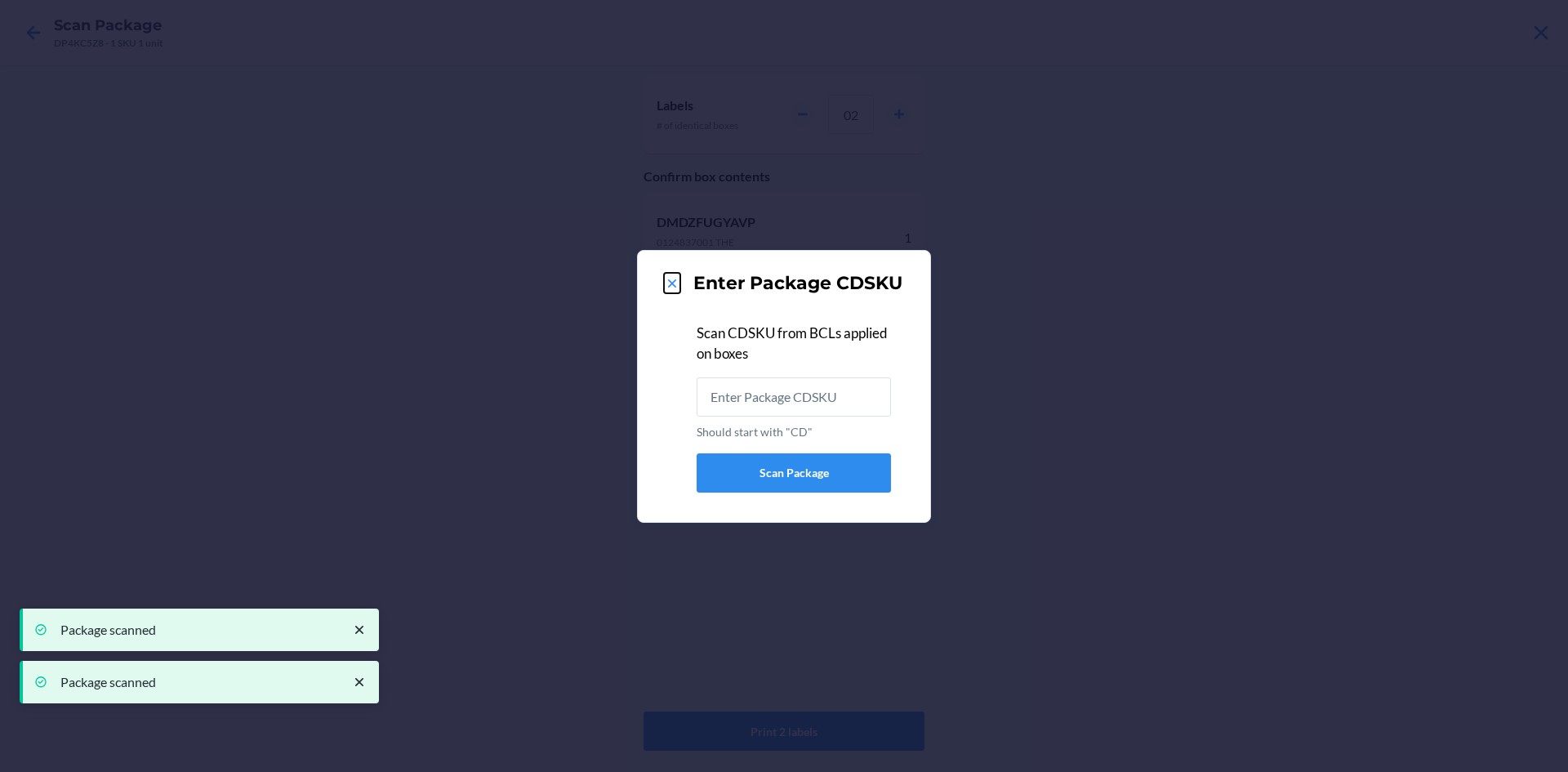
click at [670, 279] on icon at bounding box center [672, 283] width 16 height 16
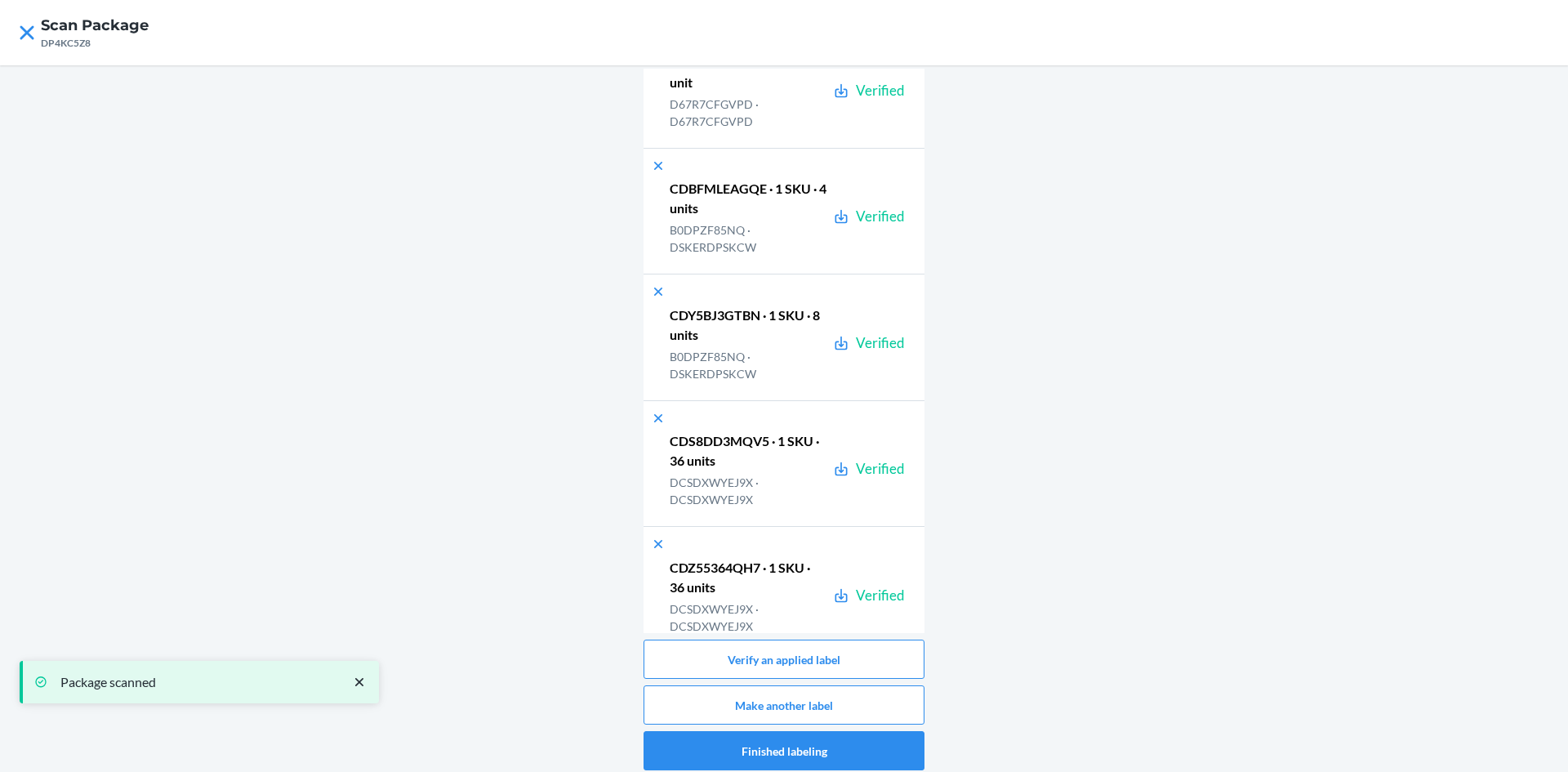
scroll to position [23303, 0]
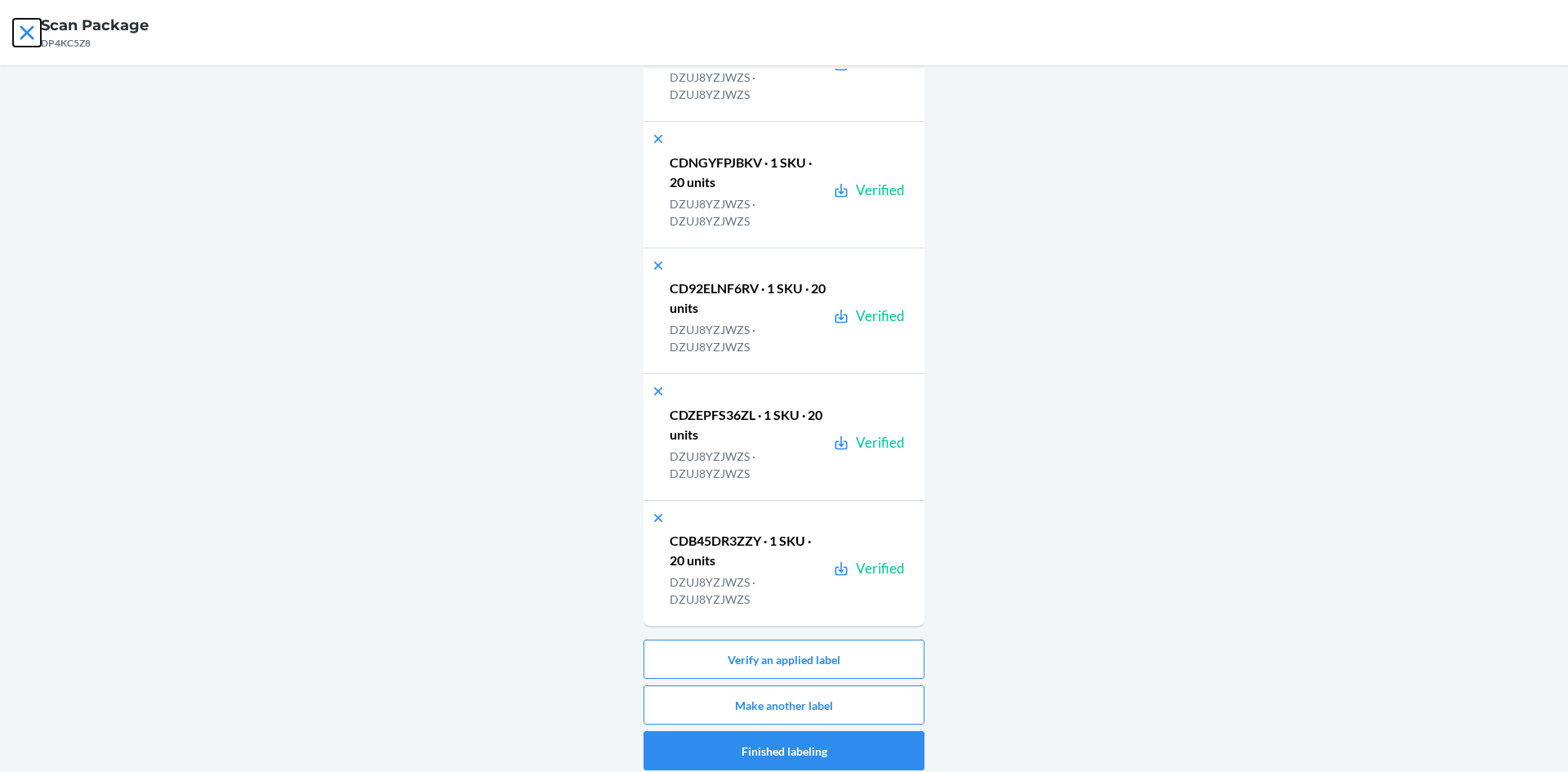
click at [32, 34] on icon at bounding box center [27, 33] width 28 height 28
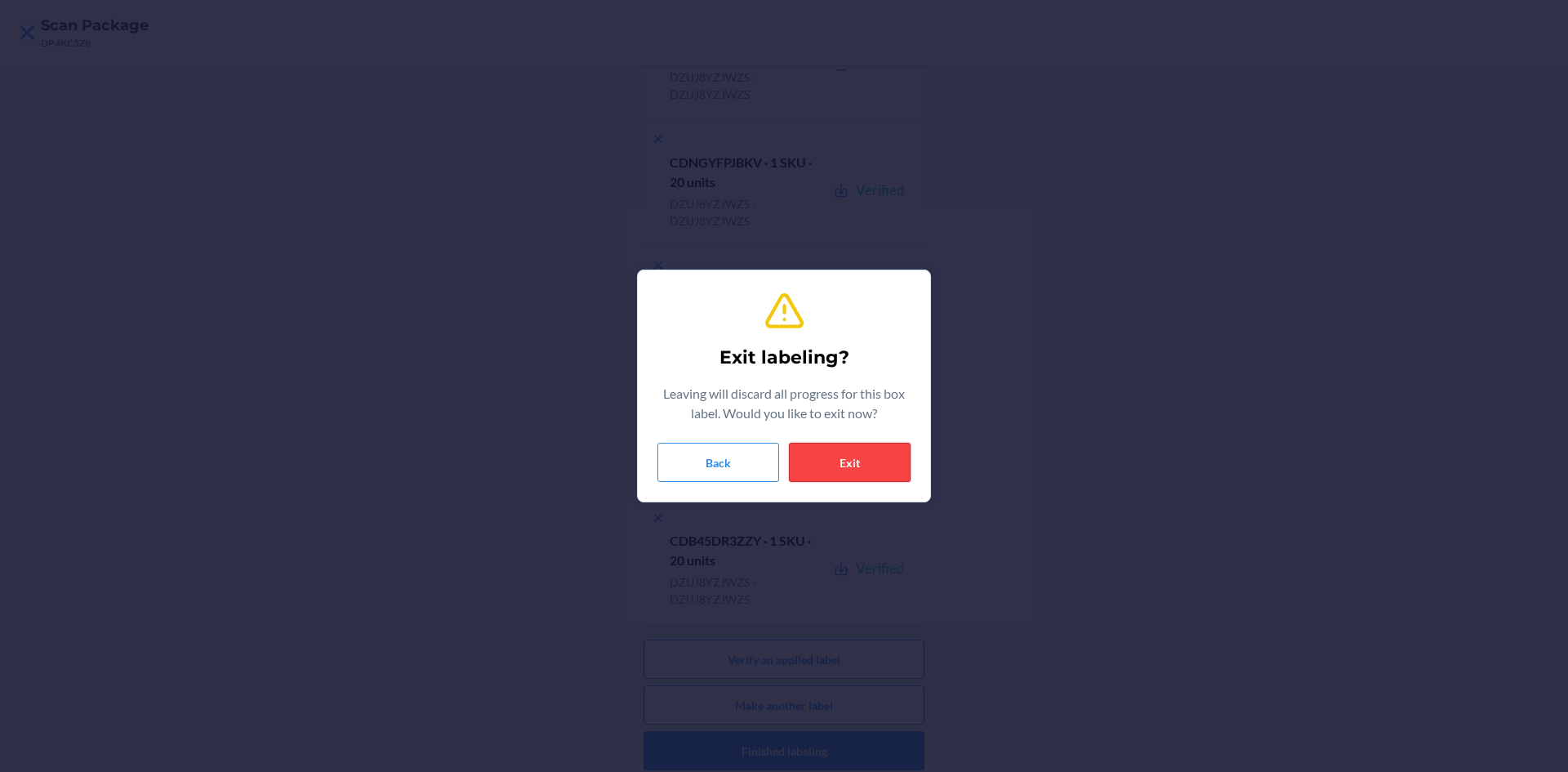
click at [857, 472] on button "Exit" at bounding box center [850, 462] width 122 height 40
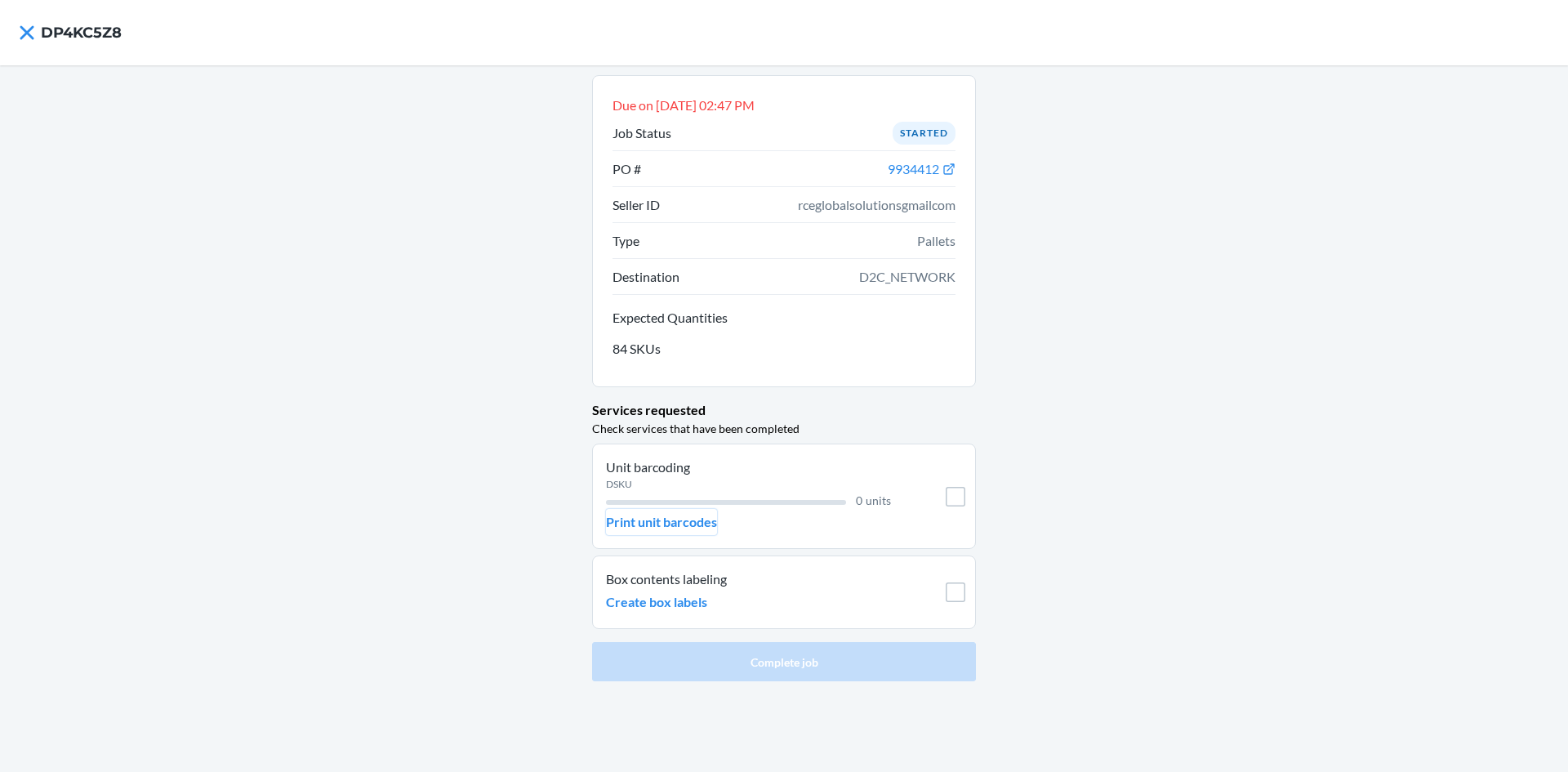
click at [710, 522] on p "Print unit barcodes" at bounding box center [662, 522] width 111 height 20
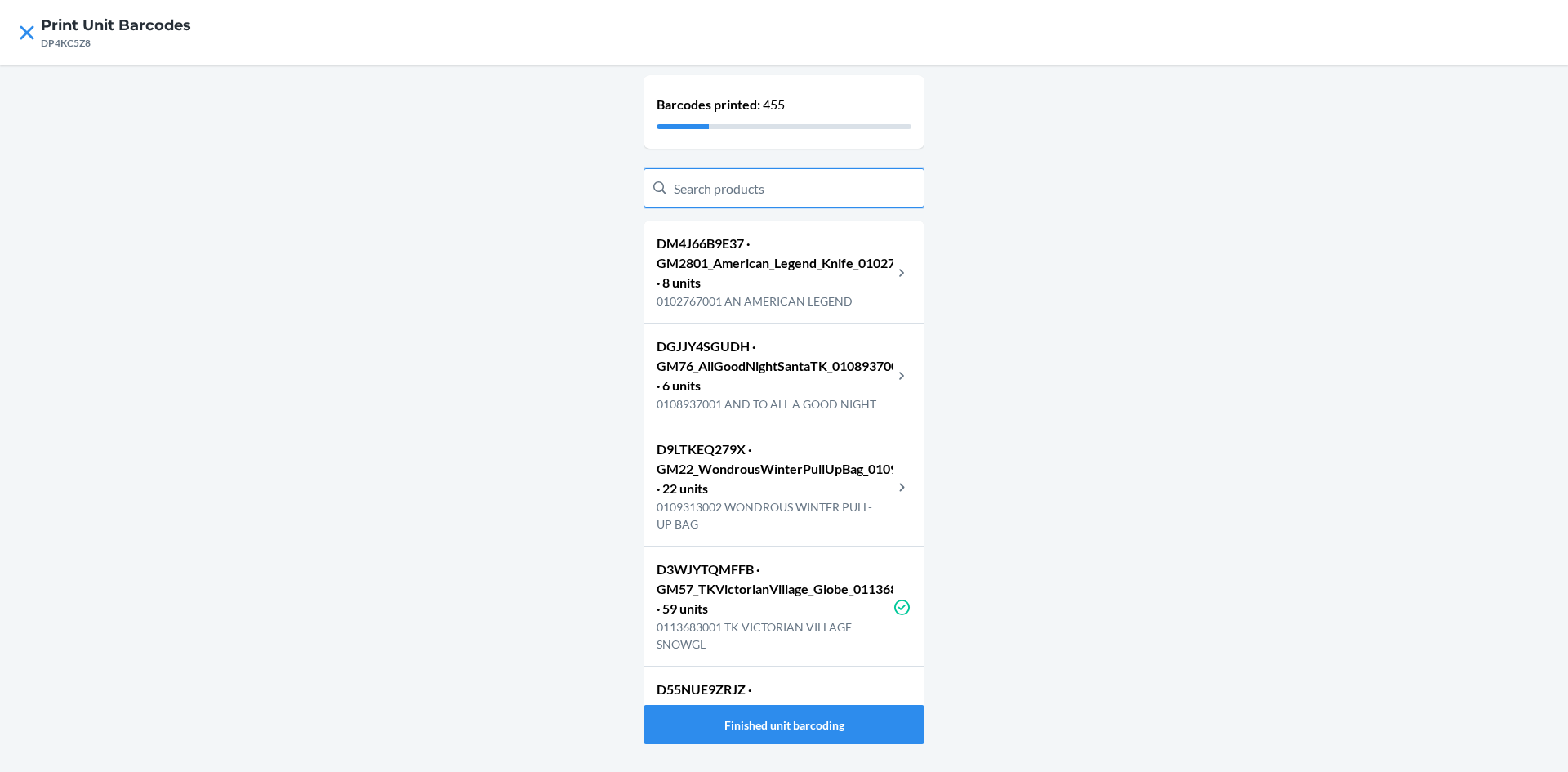
click at [778, 191] on input "text" at bounding box center [784, 188] width 281 height 40
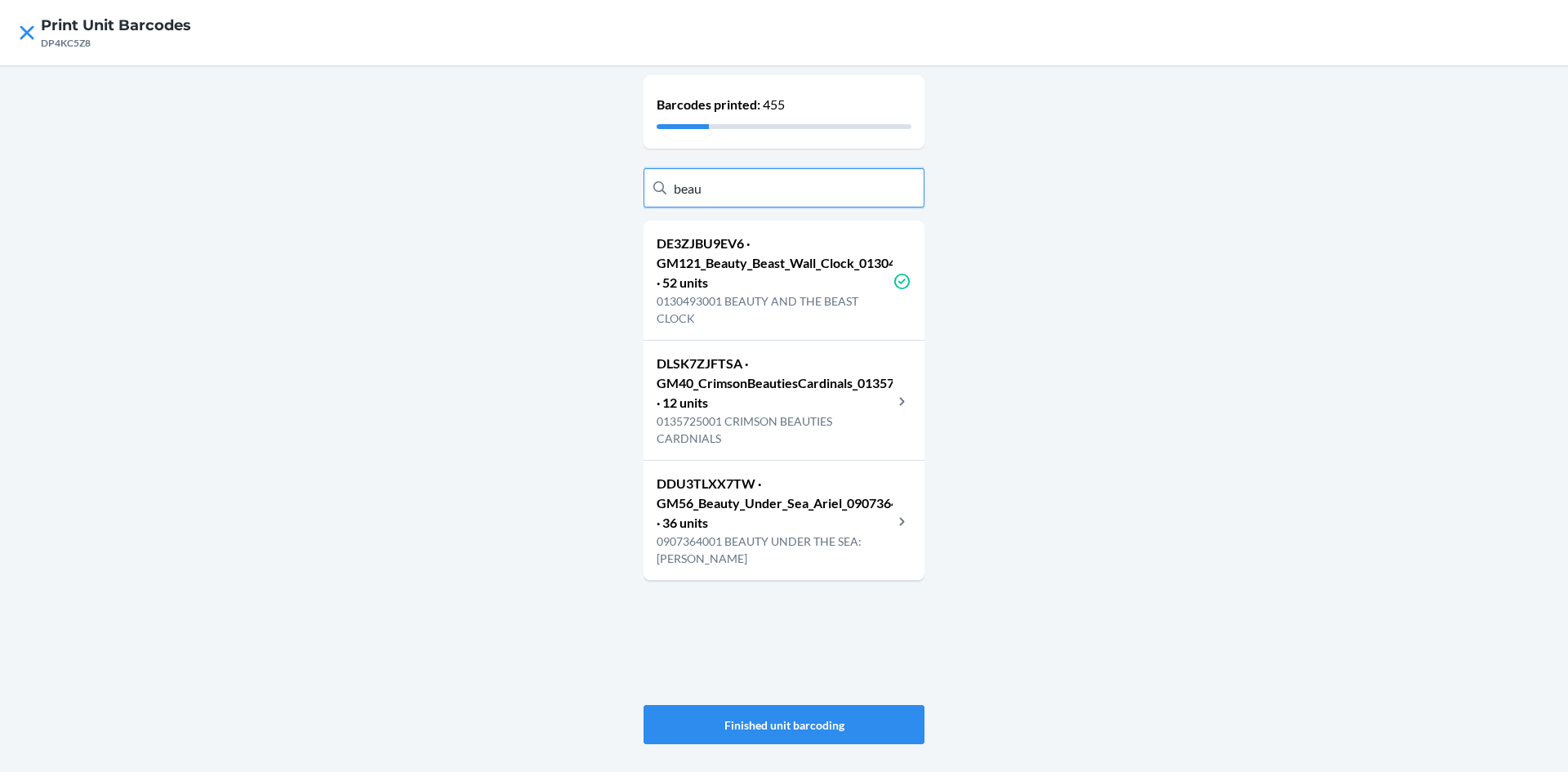
type input "beau"
click at [17, 24] on icon at bounding box center [27, 33] width 28 height 28
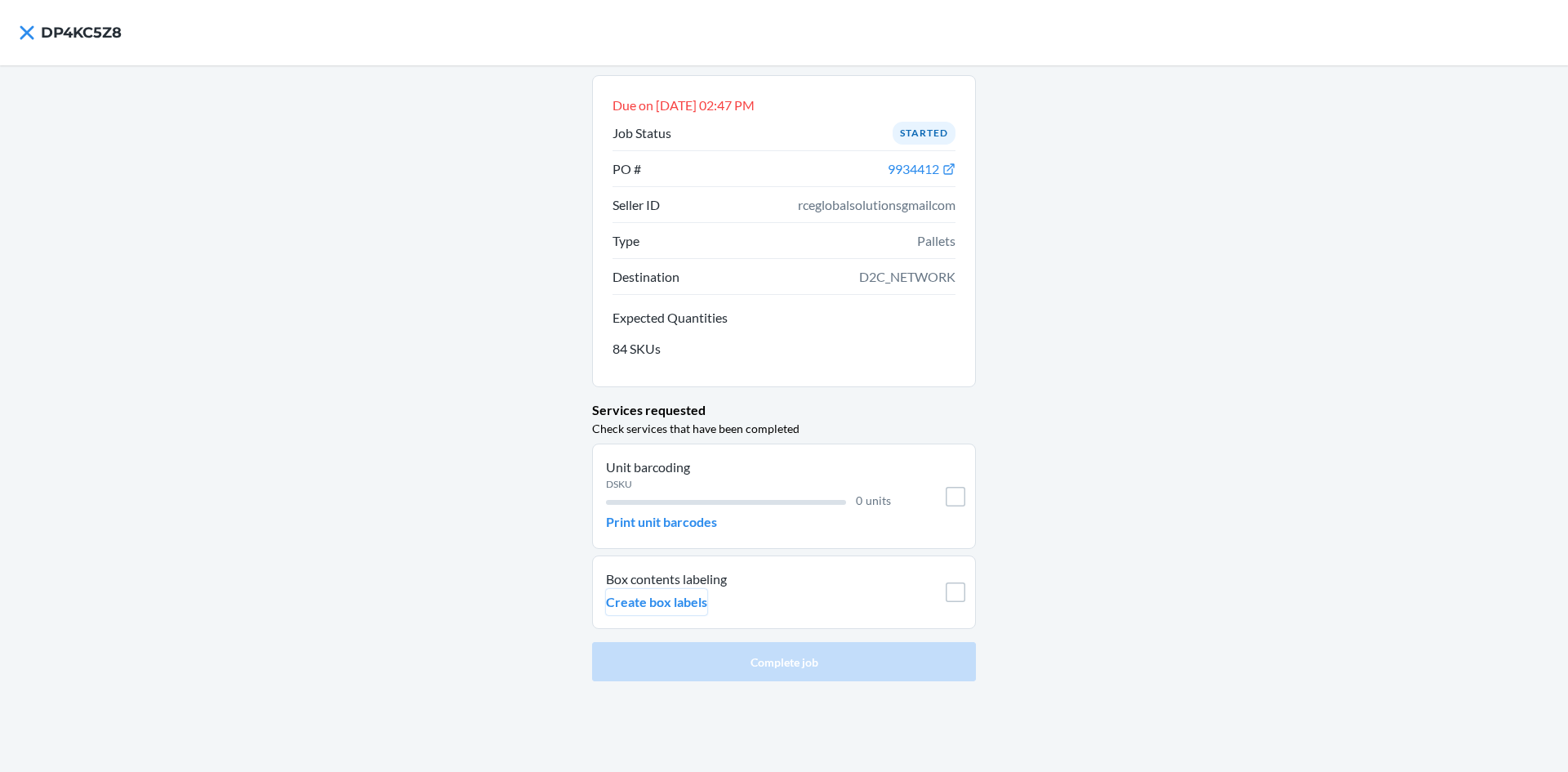
click at [691, 607] on p "Create box labels" at bounding box center [657, 602] width 101 height 20
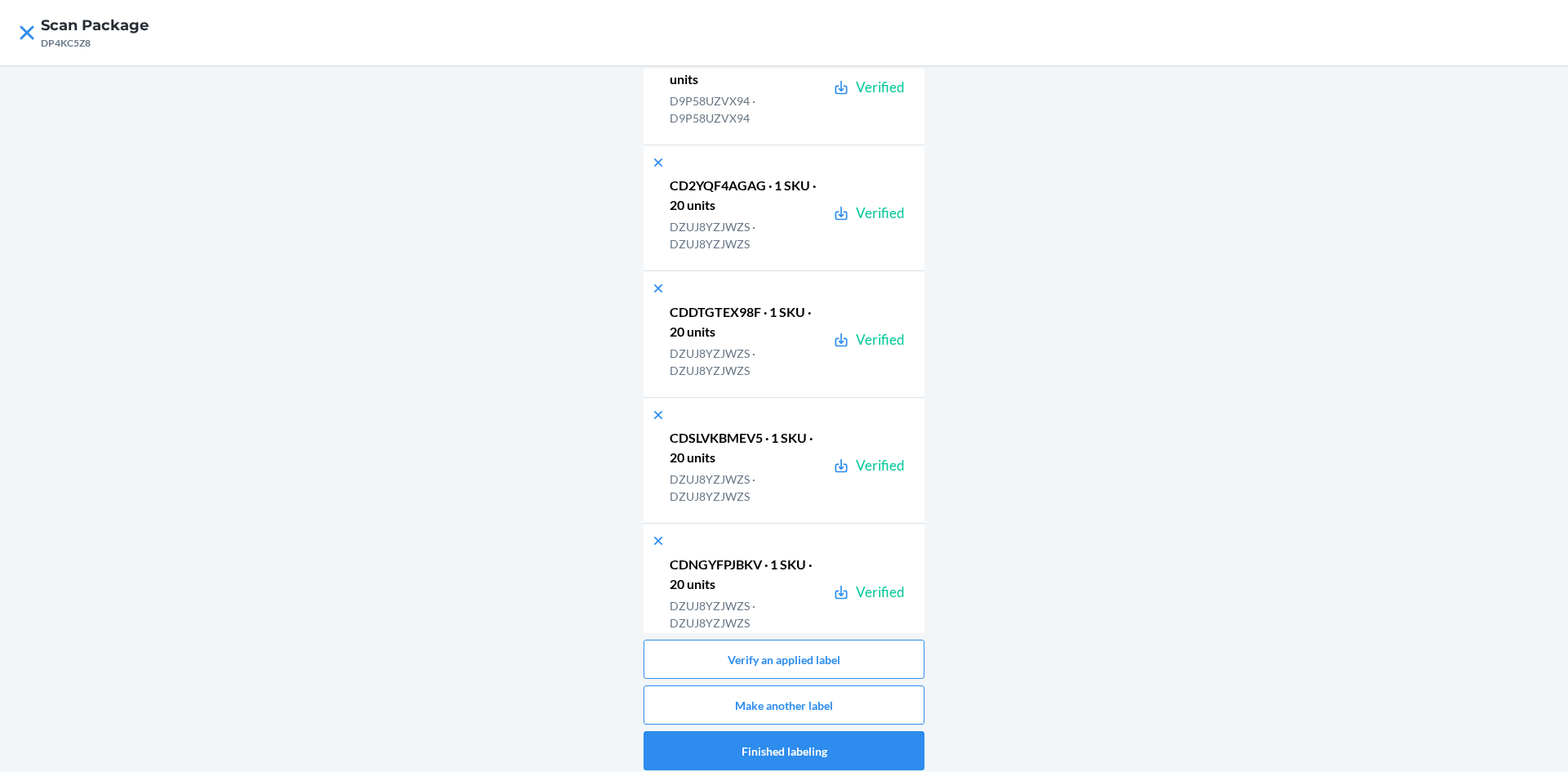
scroll to position [23303, 0]
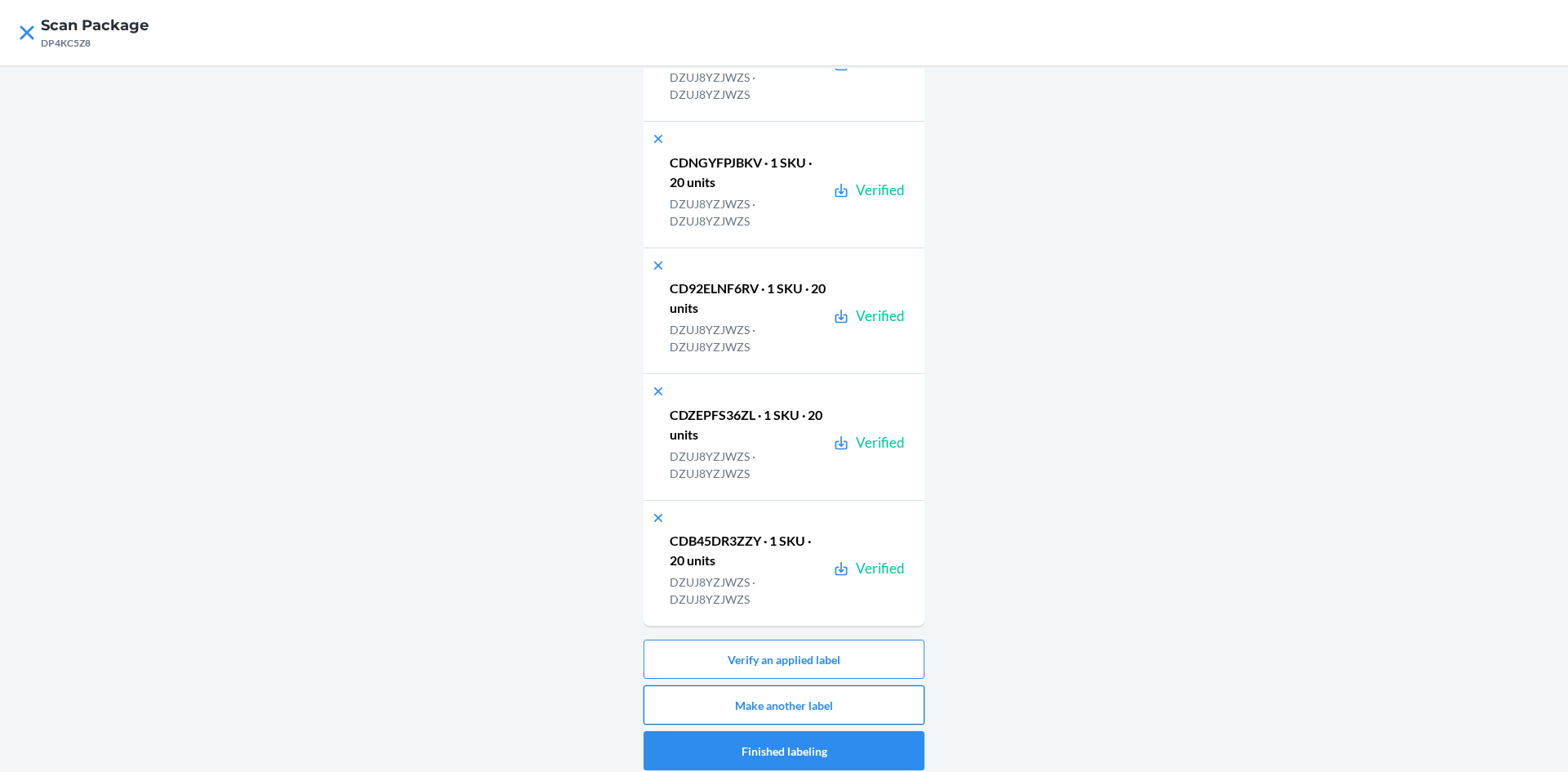
click at [890, 698] on button "Make another label" at bounding box center [784, 705] width 281 height 40
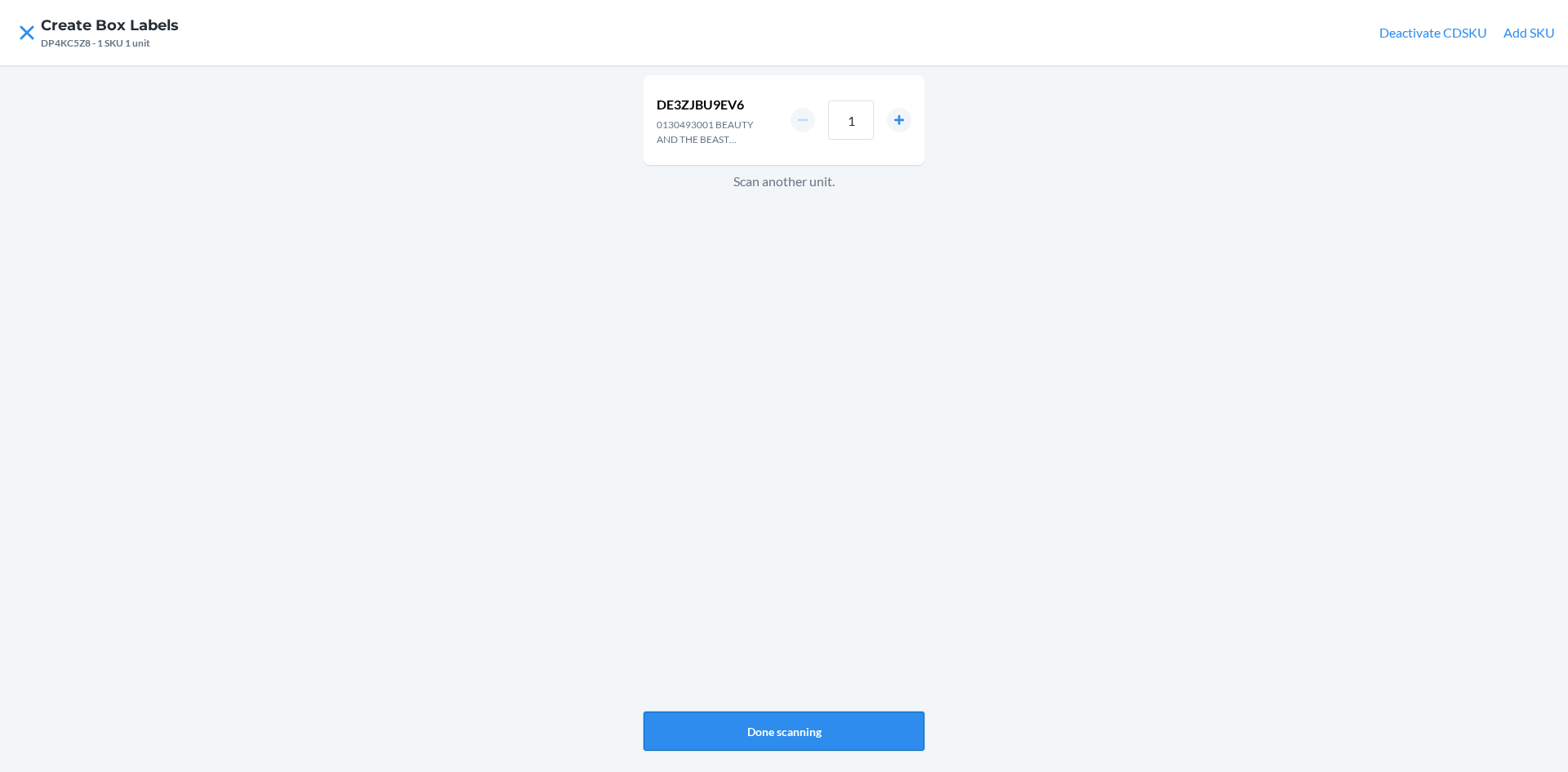
click at [809, 733] on button "Done scanning" at bounding box center [784, 731] width 281 height 40
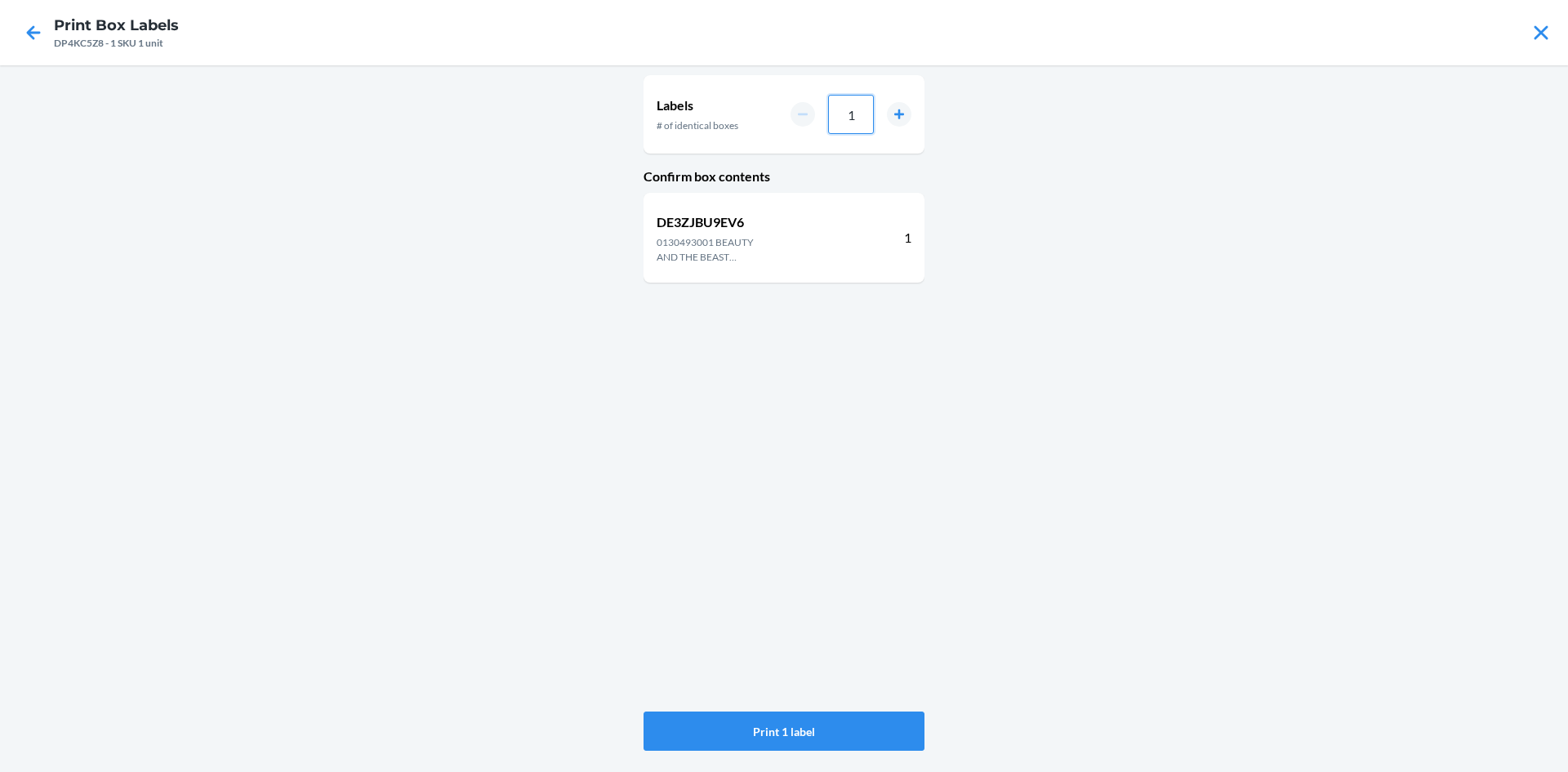
click at [862, 110] on input "1" at bounding box center [851, 115] width 46 height 40
type input "024"
click at [849, 718] on button "Print 24 labels" at bounding box center [784, 731] width 281 height 40
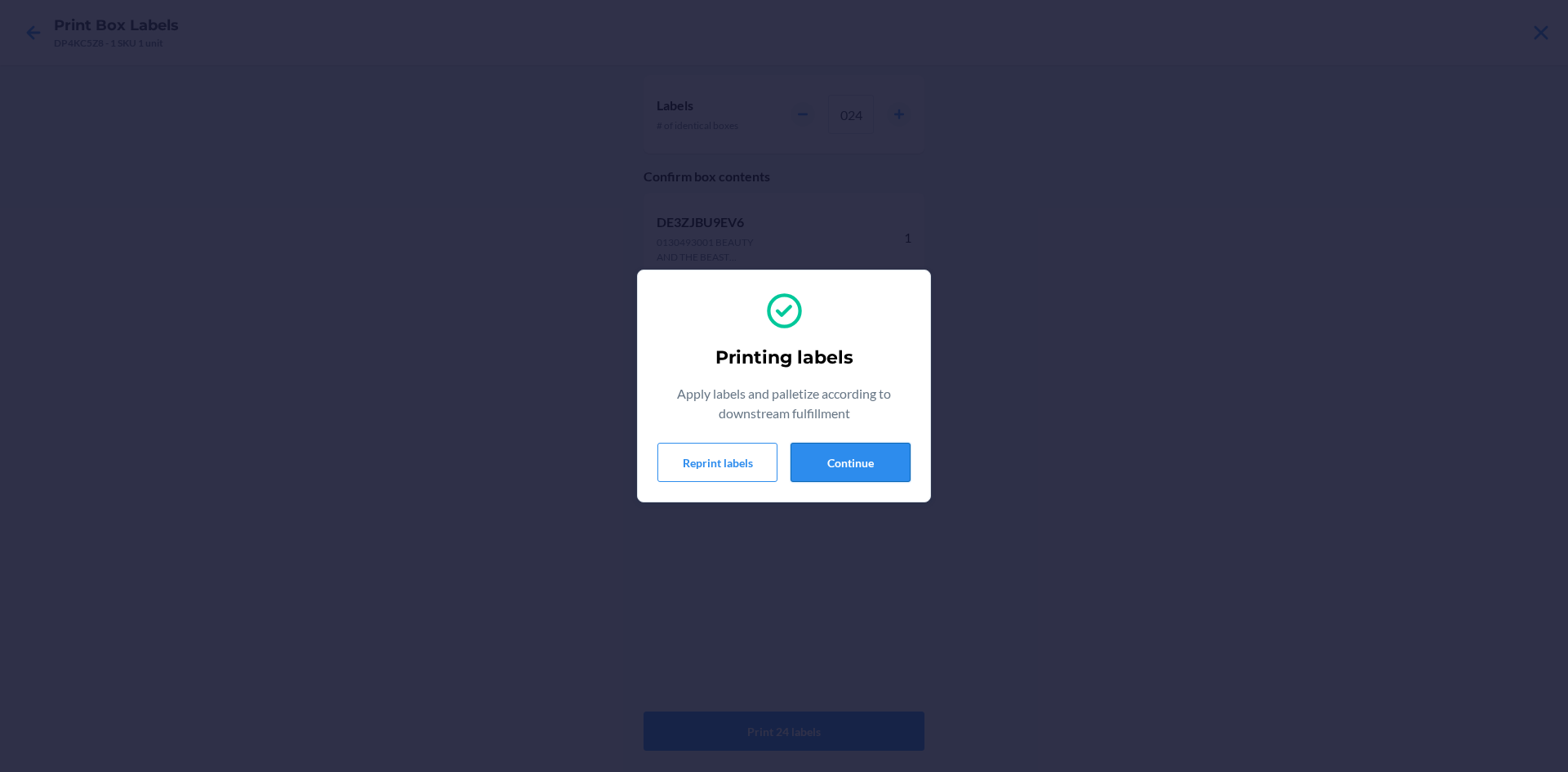
click at [838, 459] on button "Continue" at bounding box center [851, 462] width 120 height 40
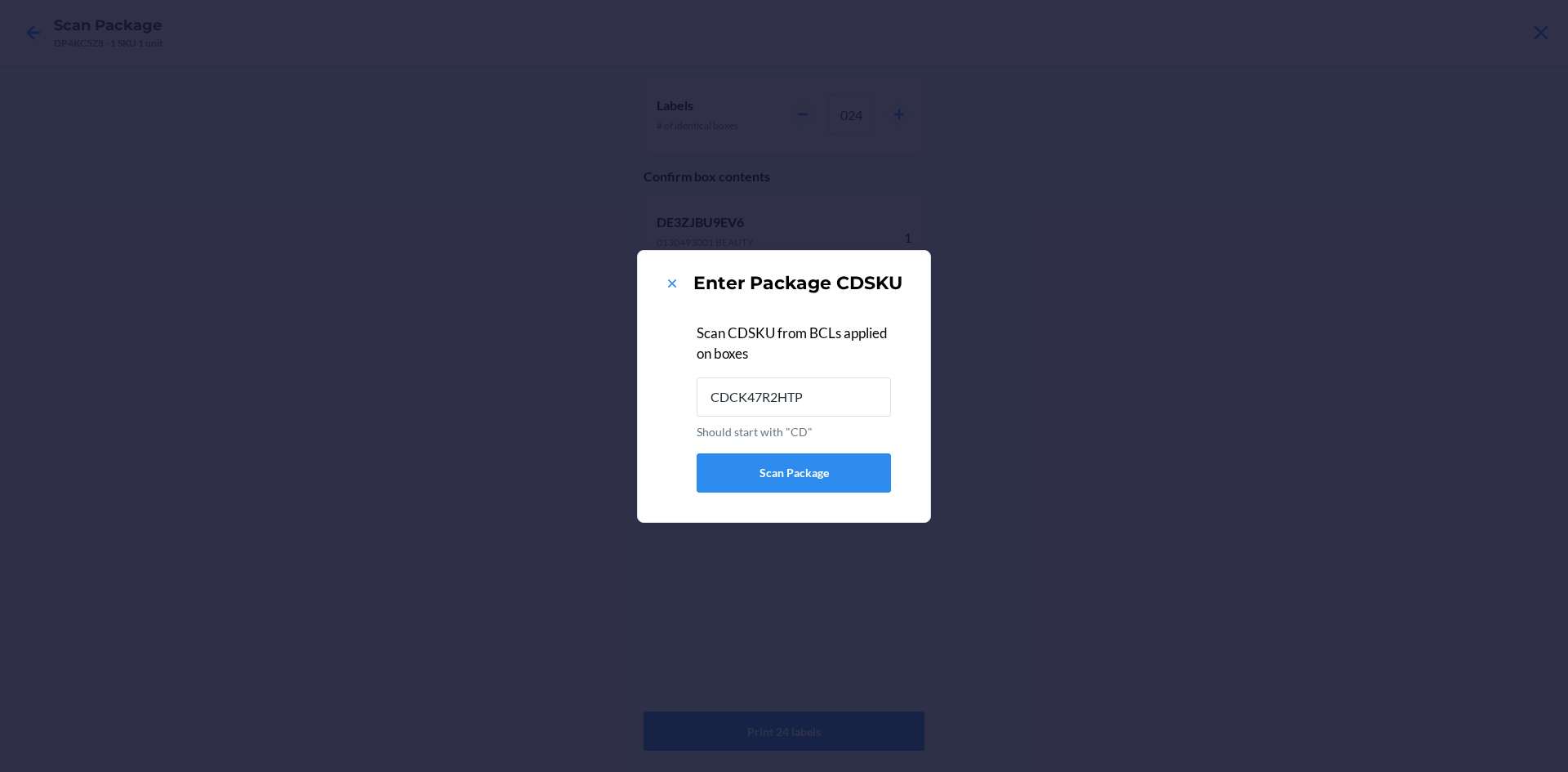
type input "CDCK47R2HTP"
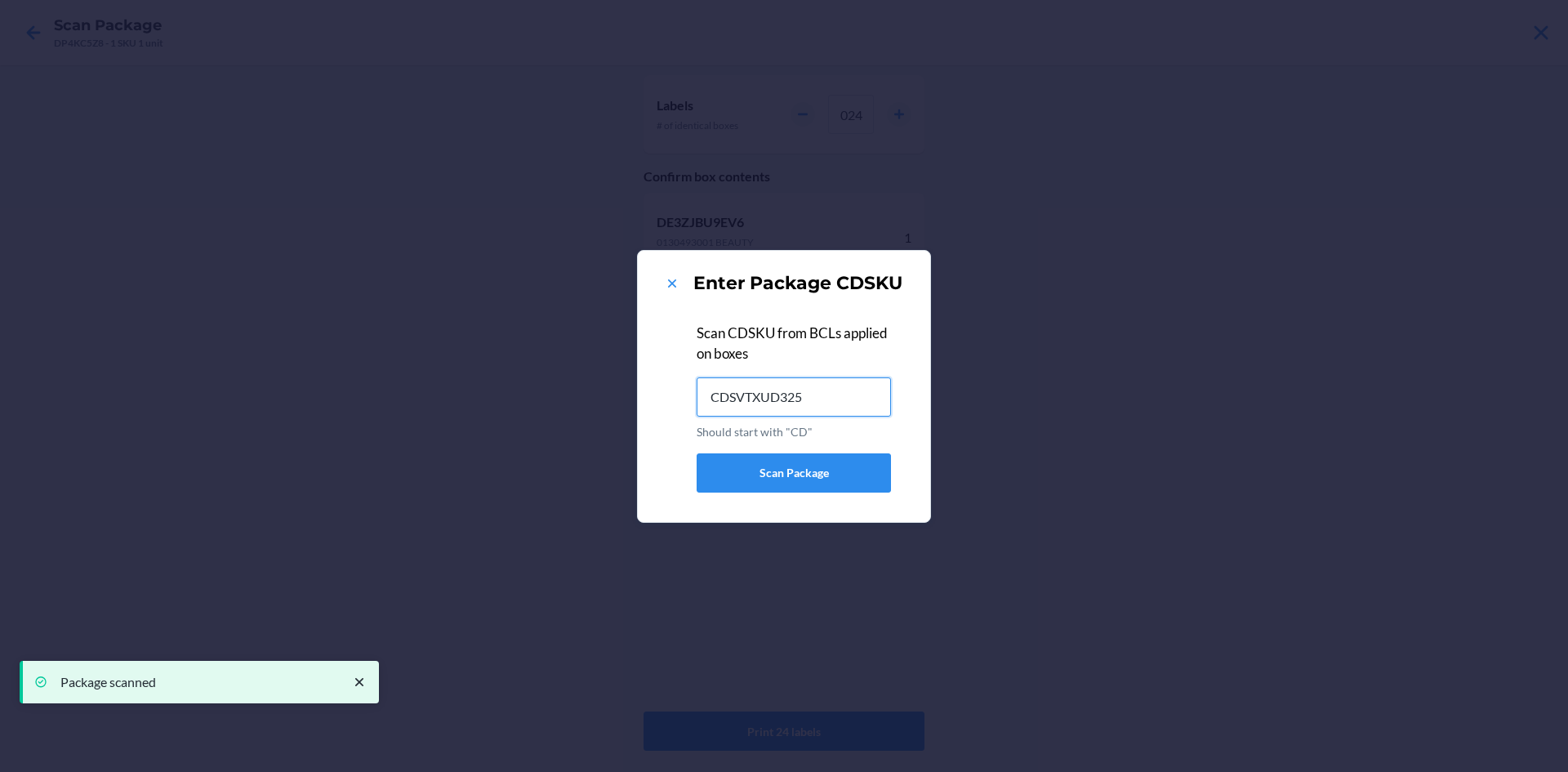
type input "CDSVTXUD325"
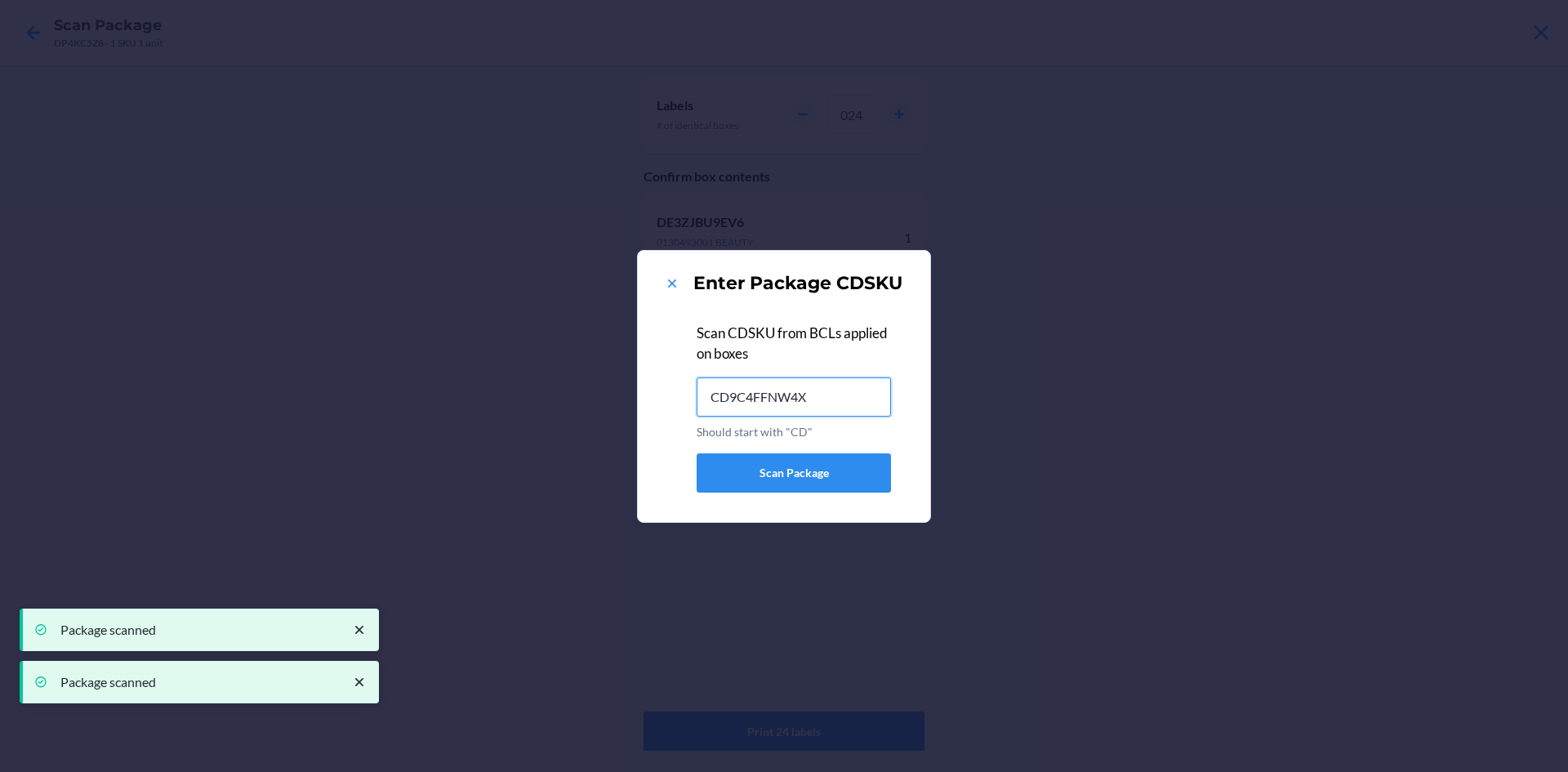
type input "CD9C4FFNW4X"
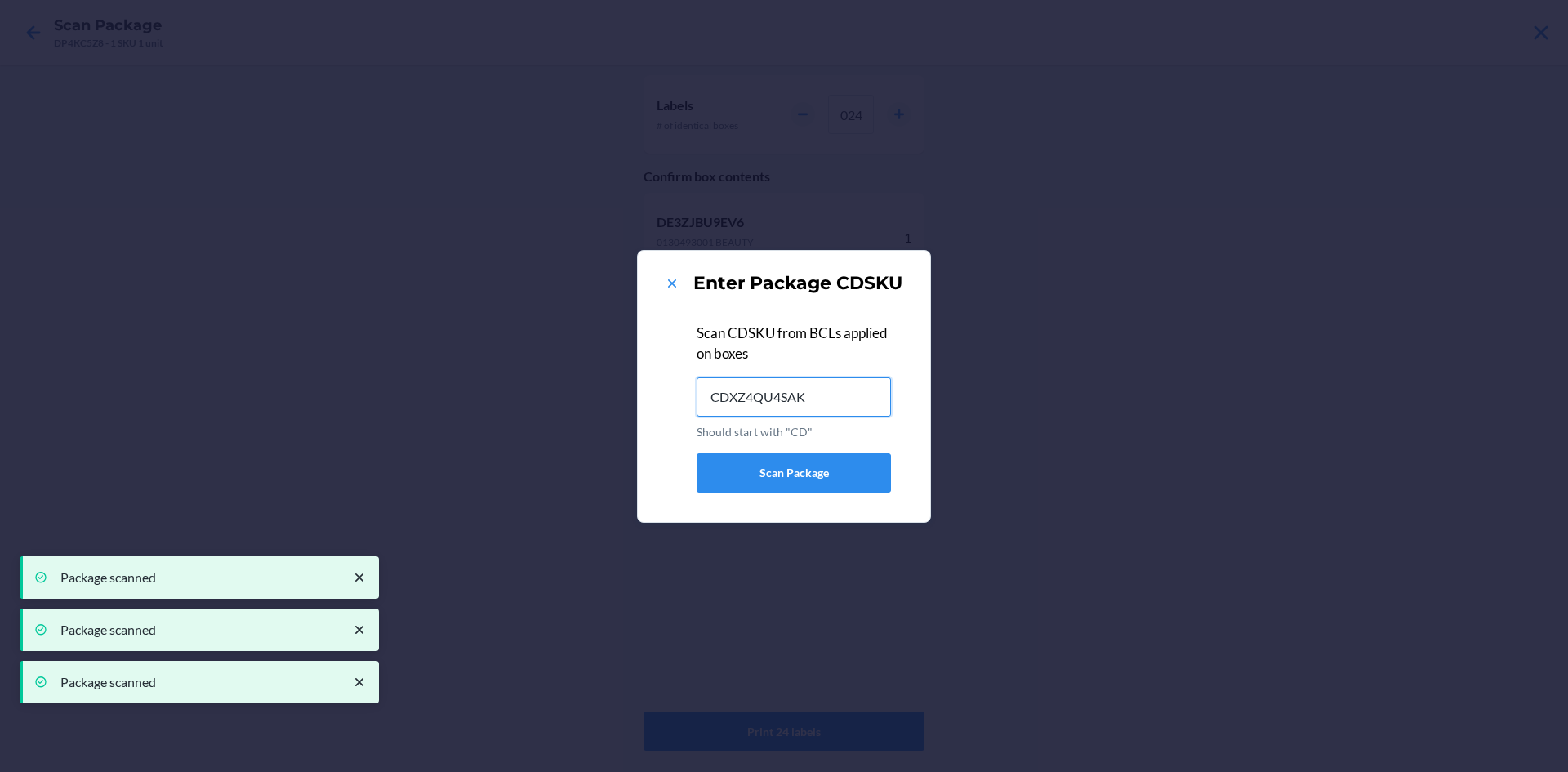
type input "CDXZ4QU4SAK"
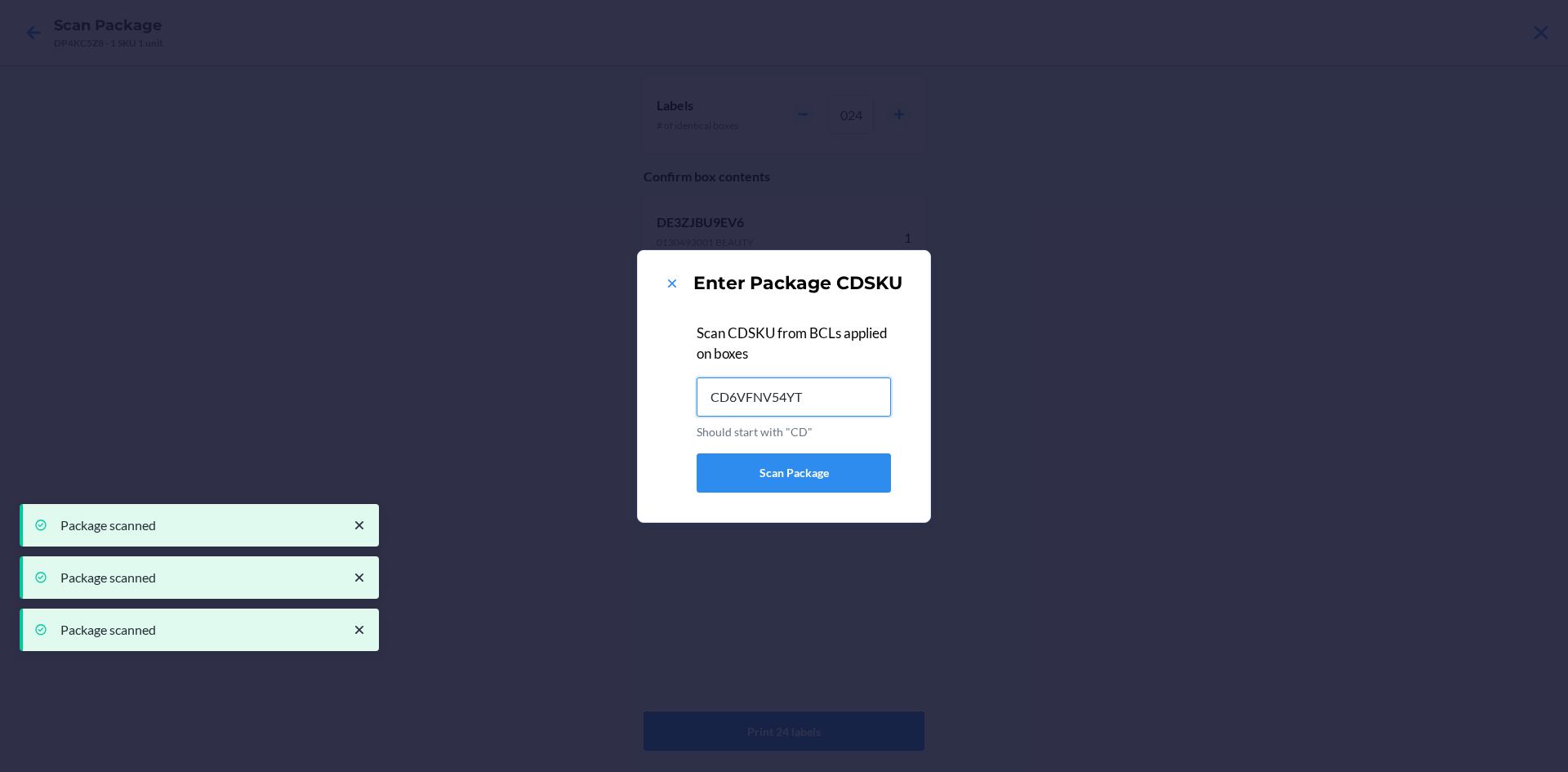
type input "CD6VFNV54YT"
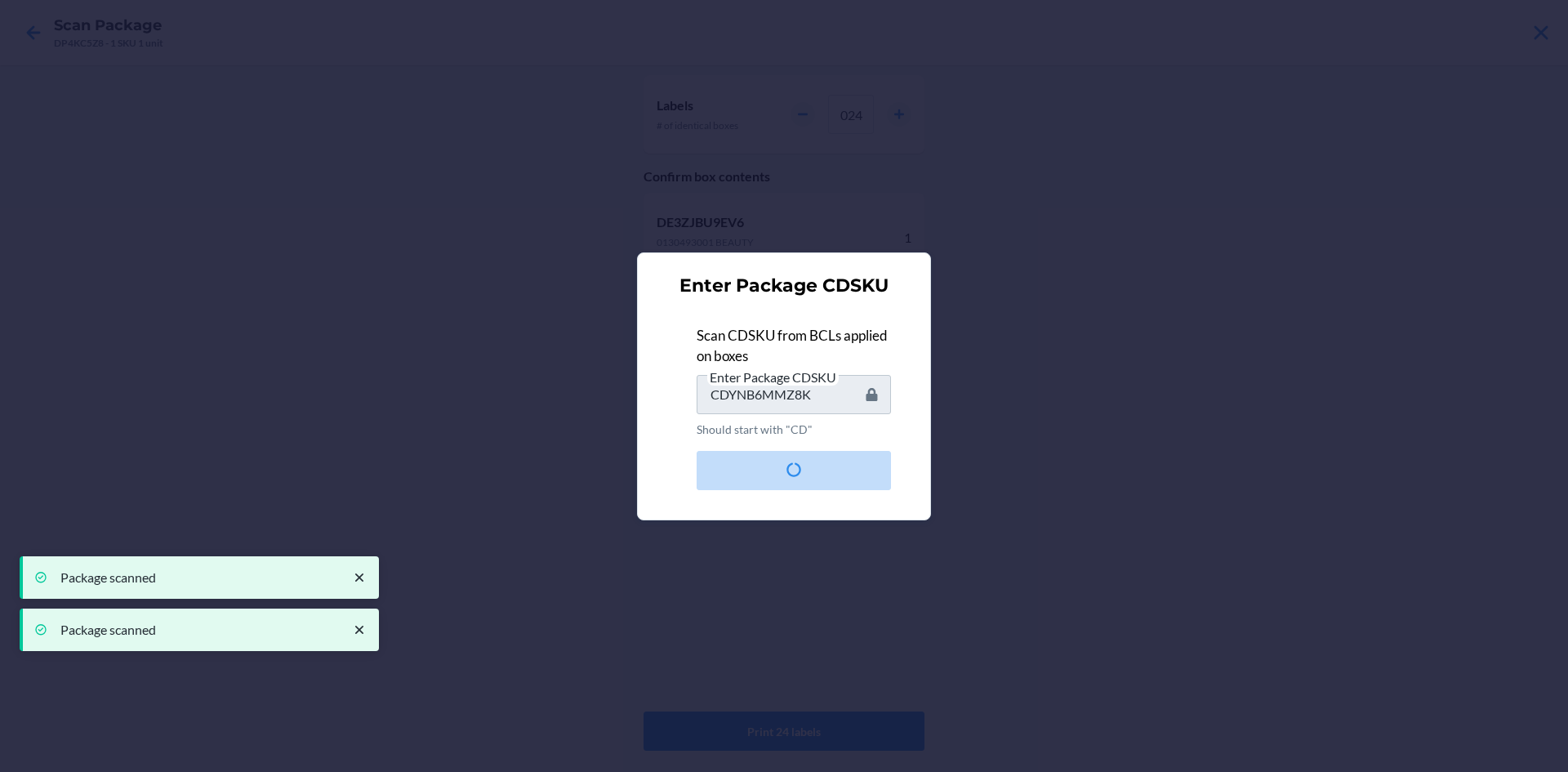
type input "CDSM3EFWX7X"
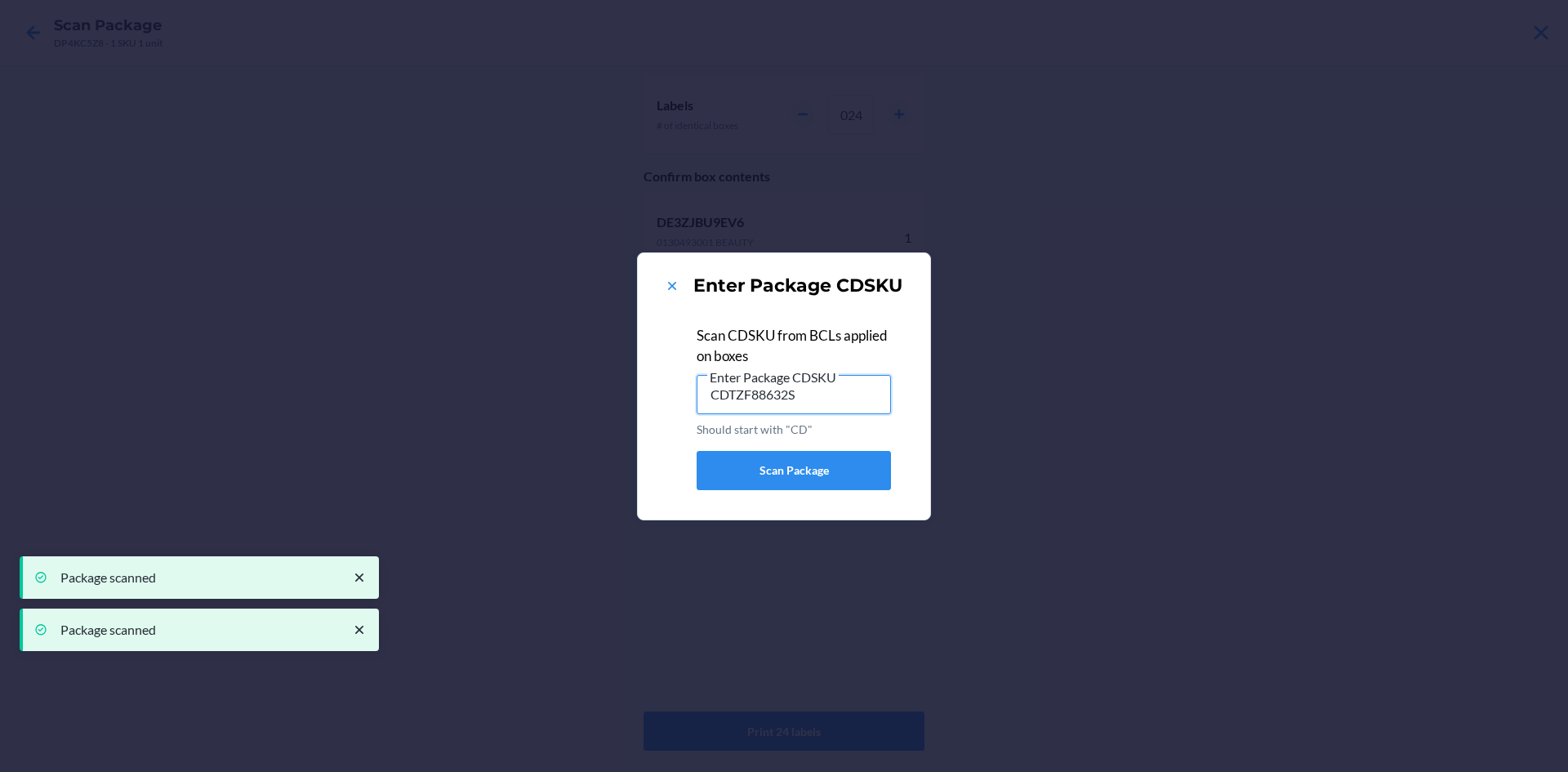
type input "CDTZF88632S"
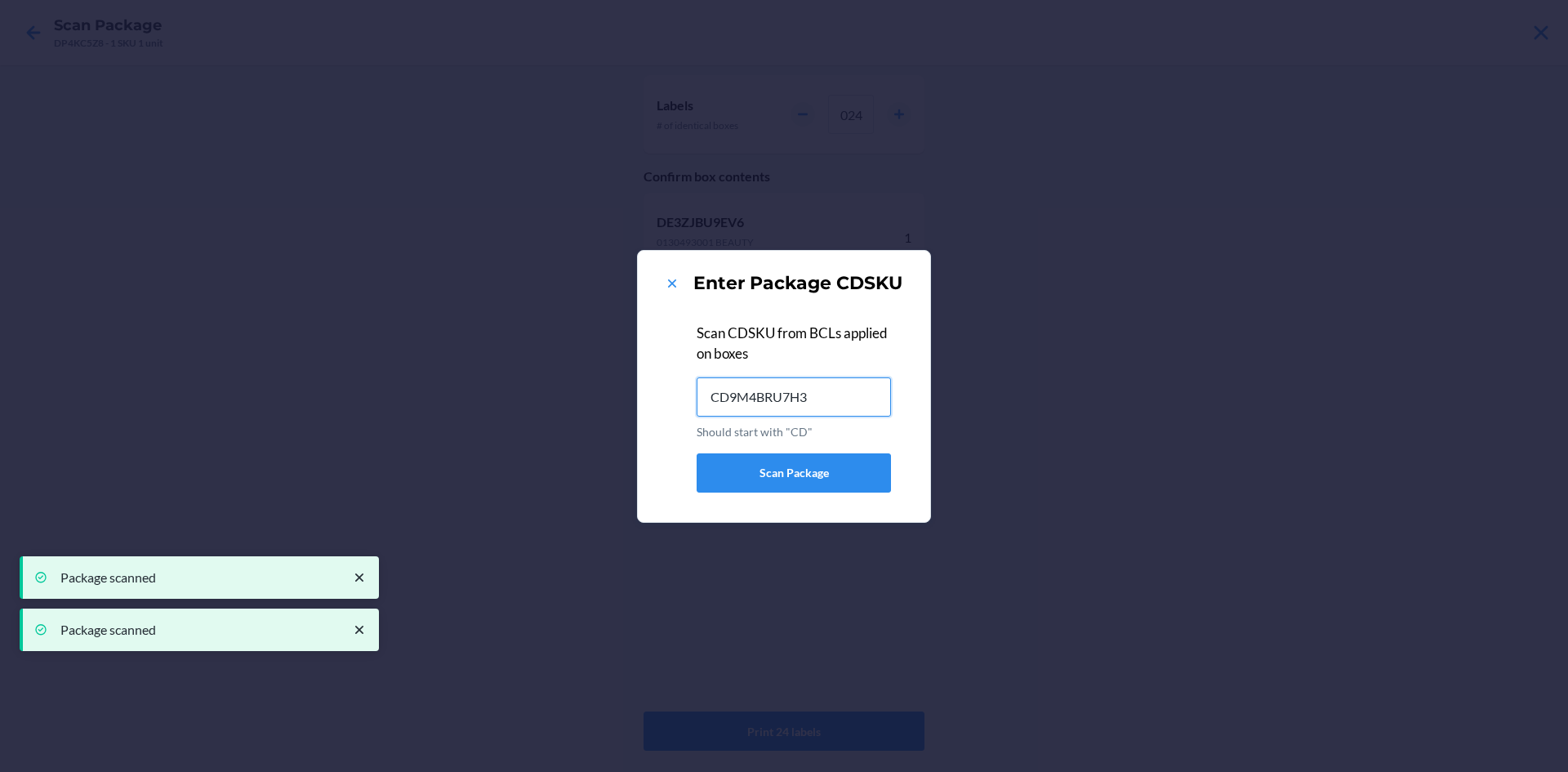
type input "CD9M4BRU7H3"
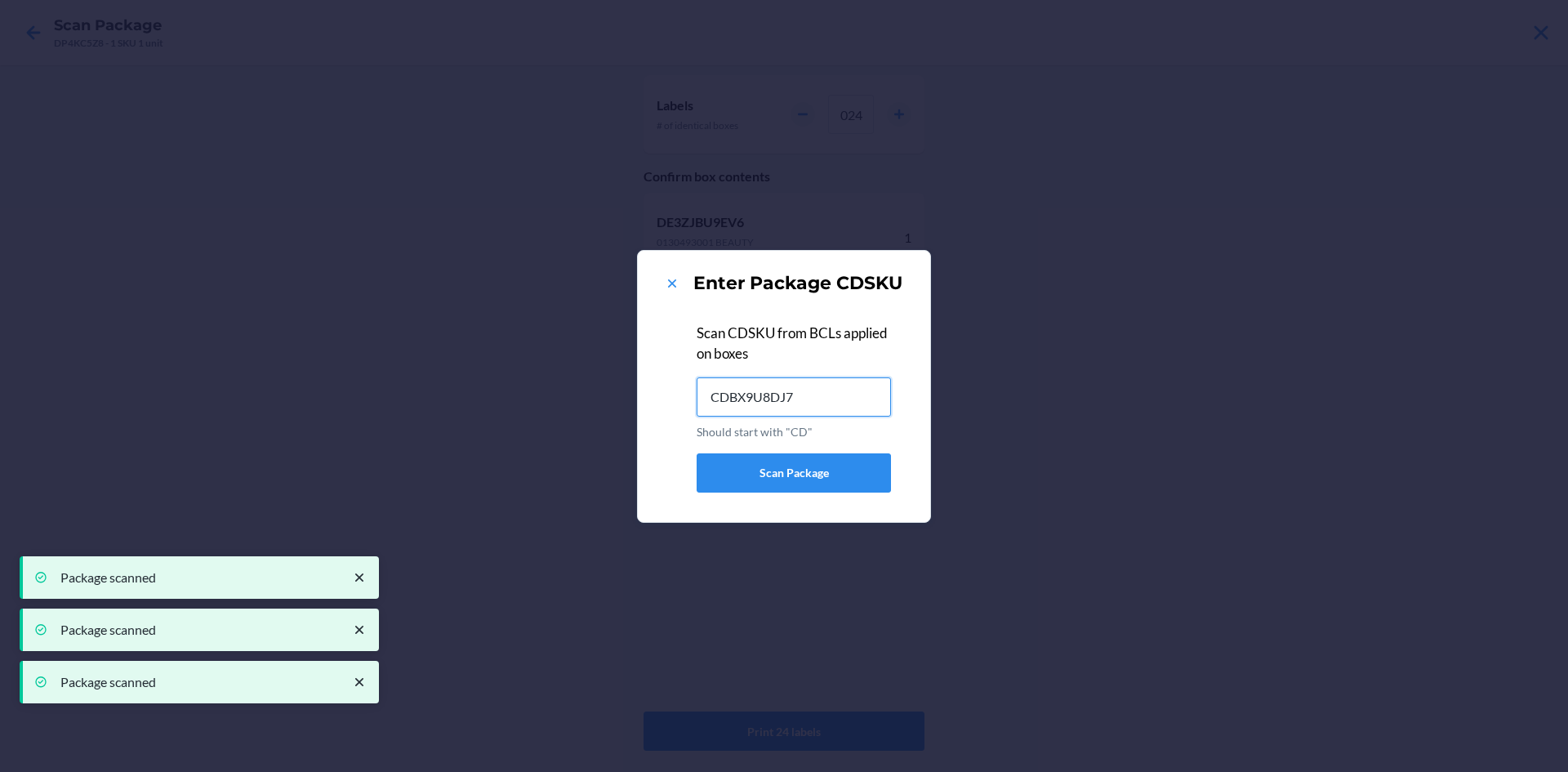
type input "CDBX9U8DJ73"
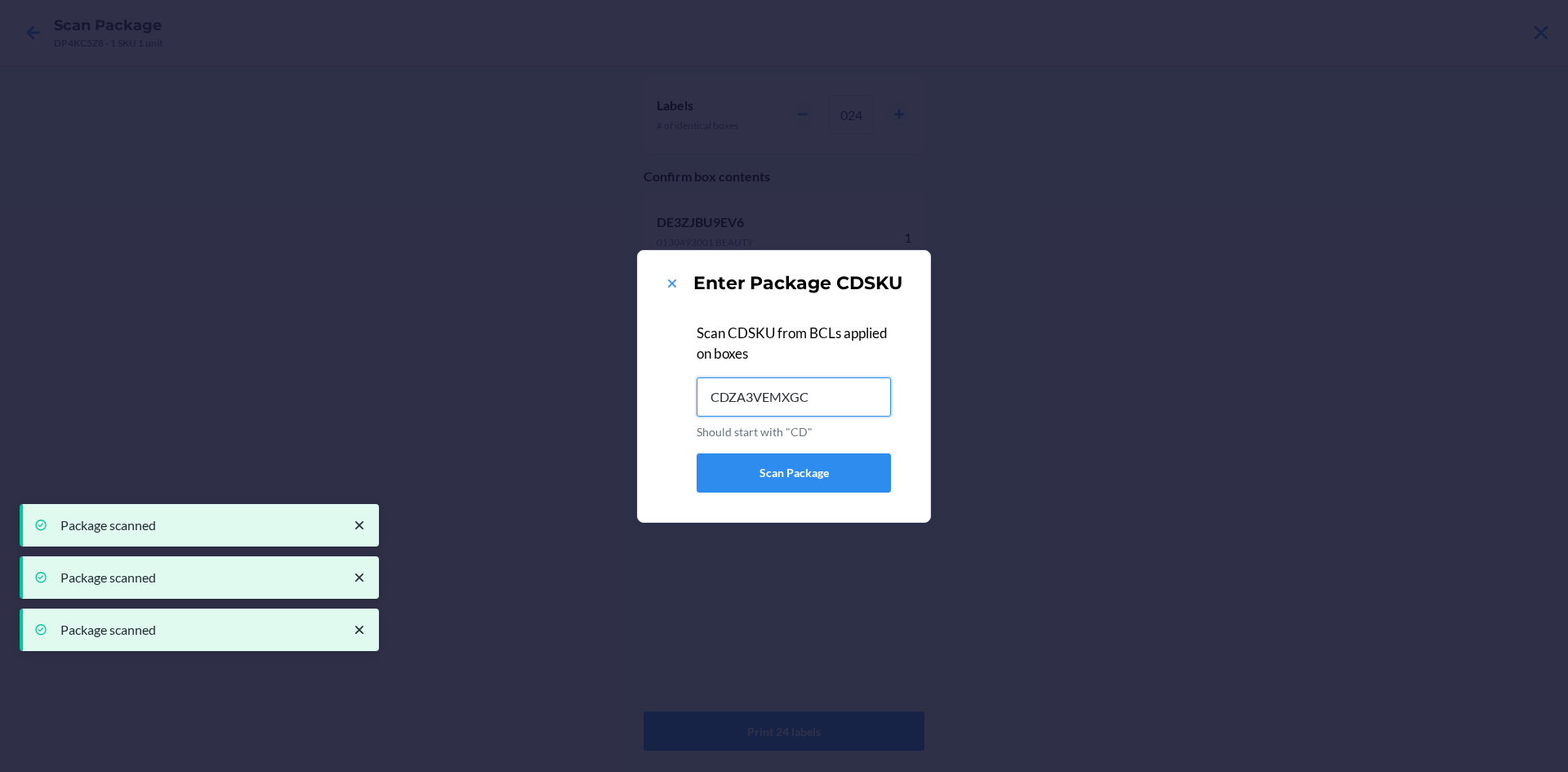
type input "CDZA3VEMXGC"
type input "CDYNLH2ZYTA"
type input "CD3KCTLCUKS"
type input "CDKBY7MAMNX"
type input "CD3UVH3ZYCY"
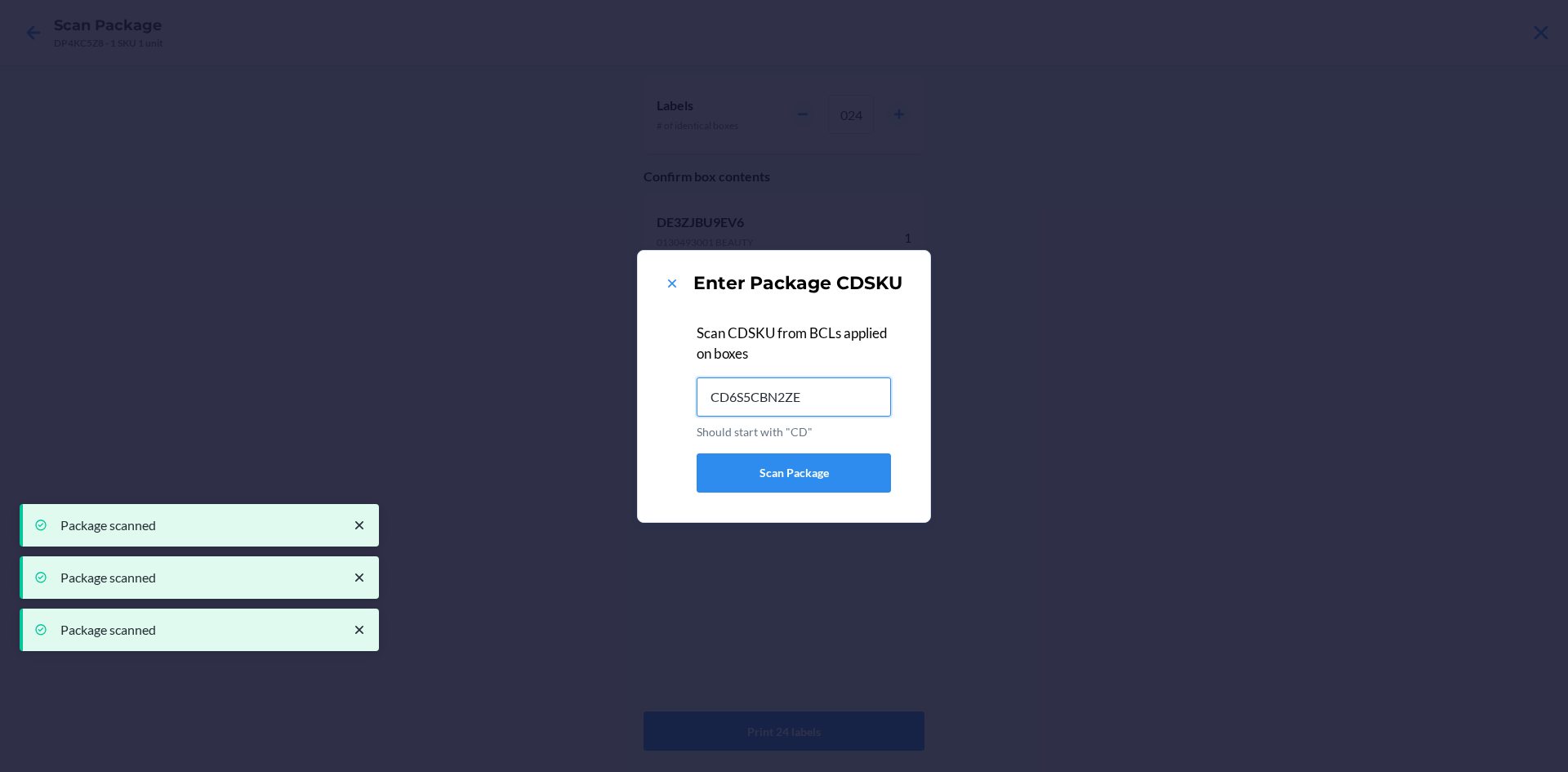
type input "CD6S5CBN2ZE"
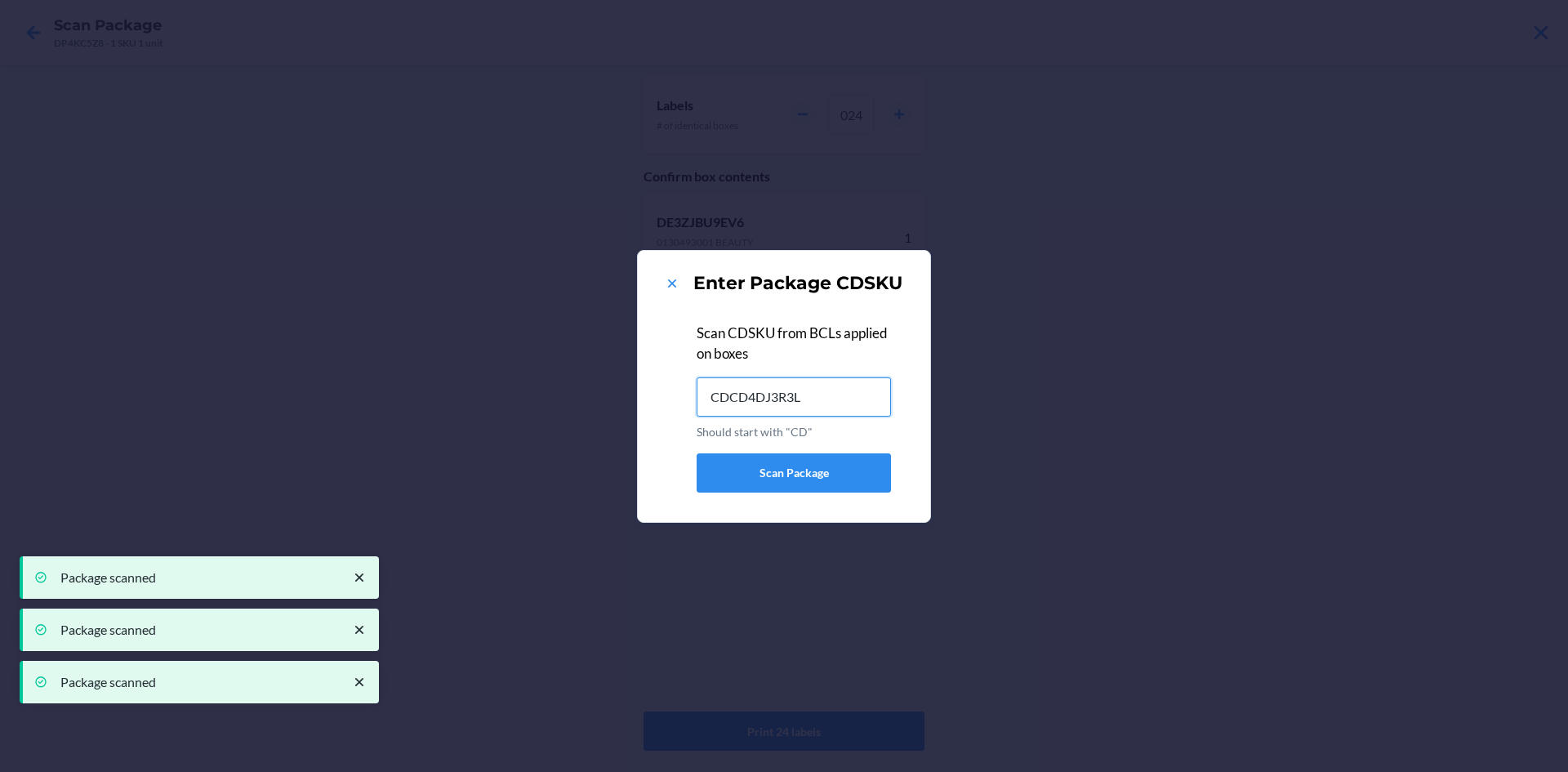
type input "CDCD4DJ3R3L"
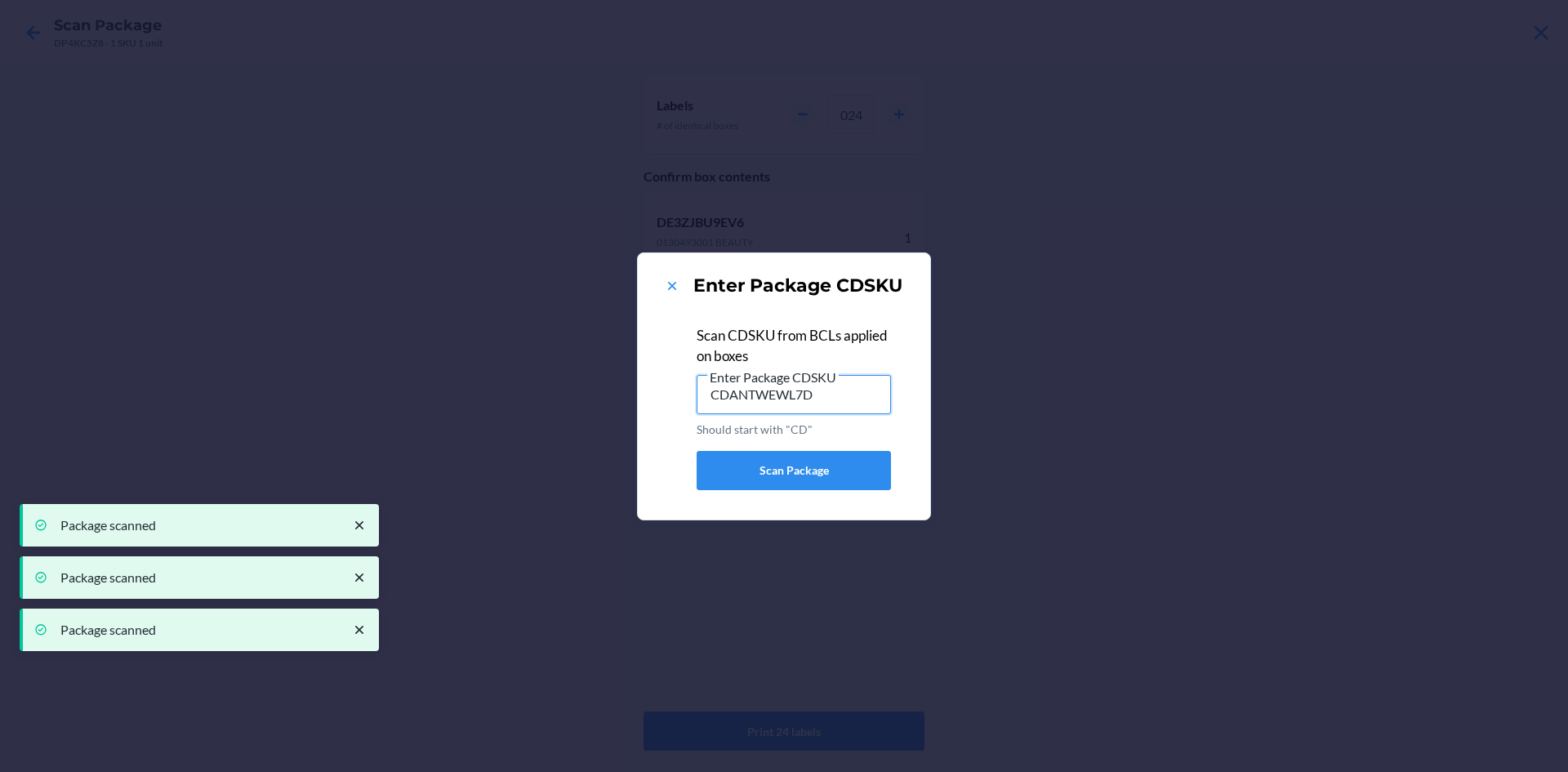
type input "CDANTWEWL7D"
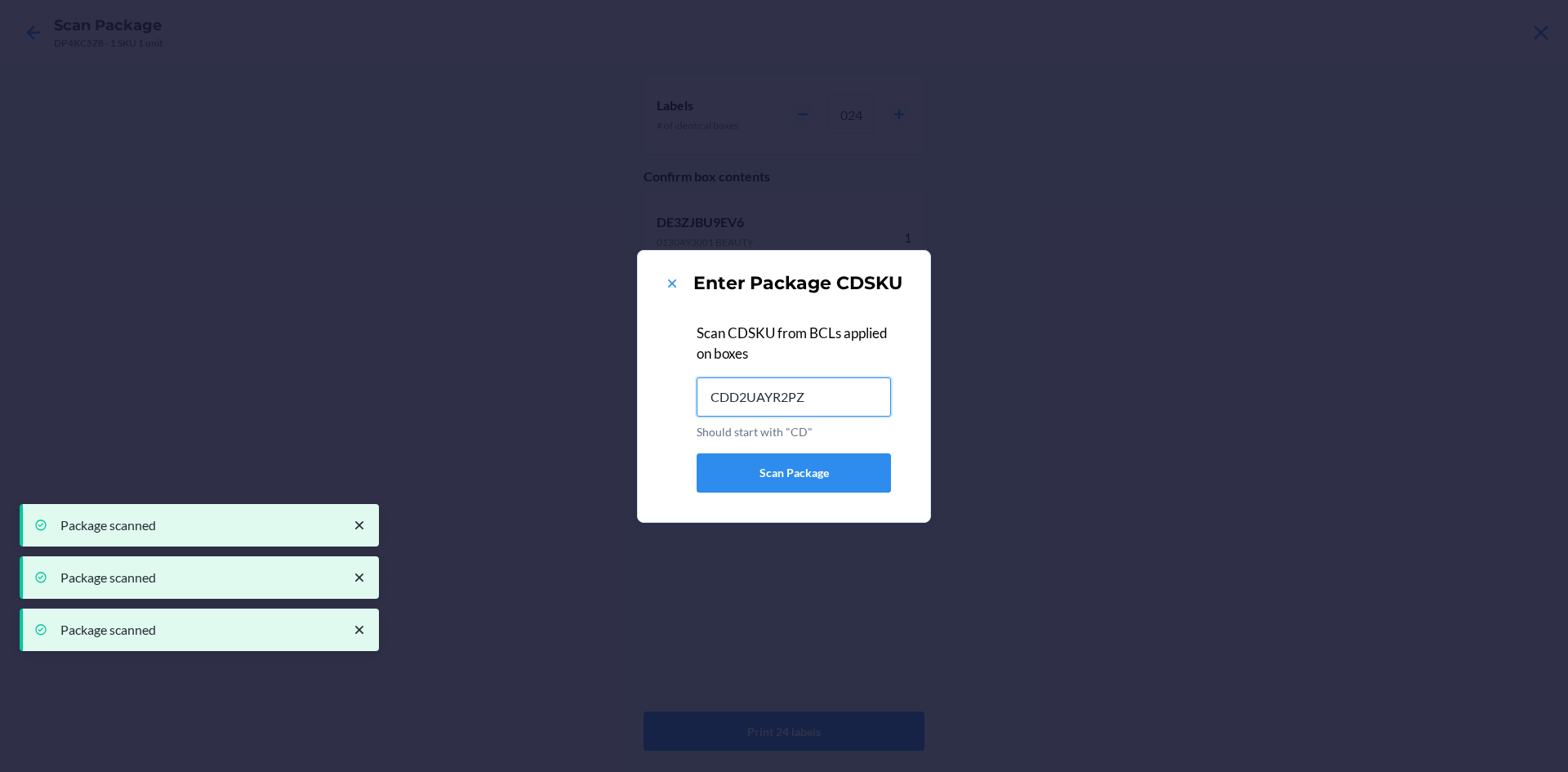
type input "CDD2UAYR2PZ"
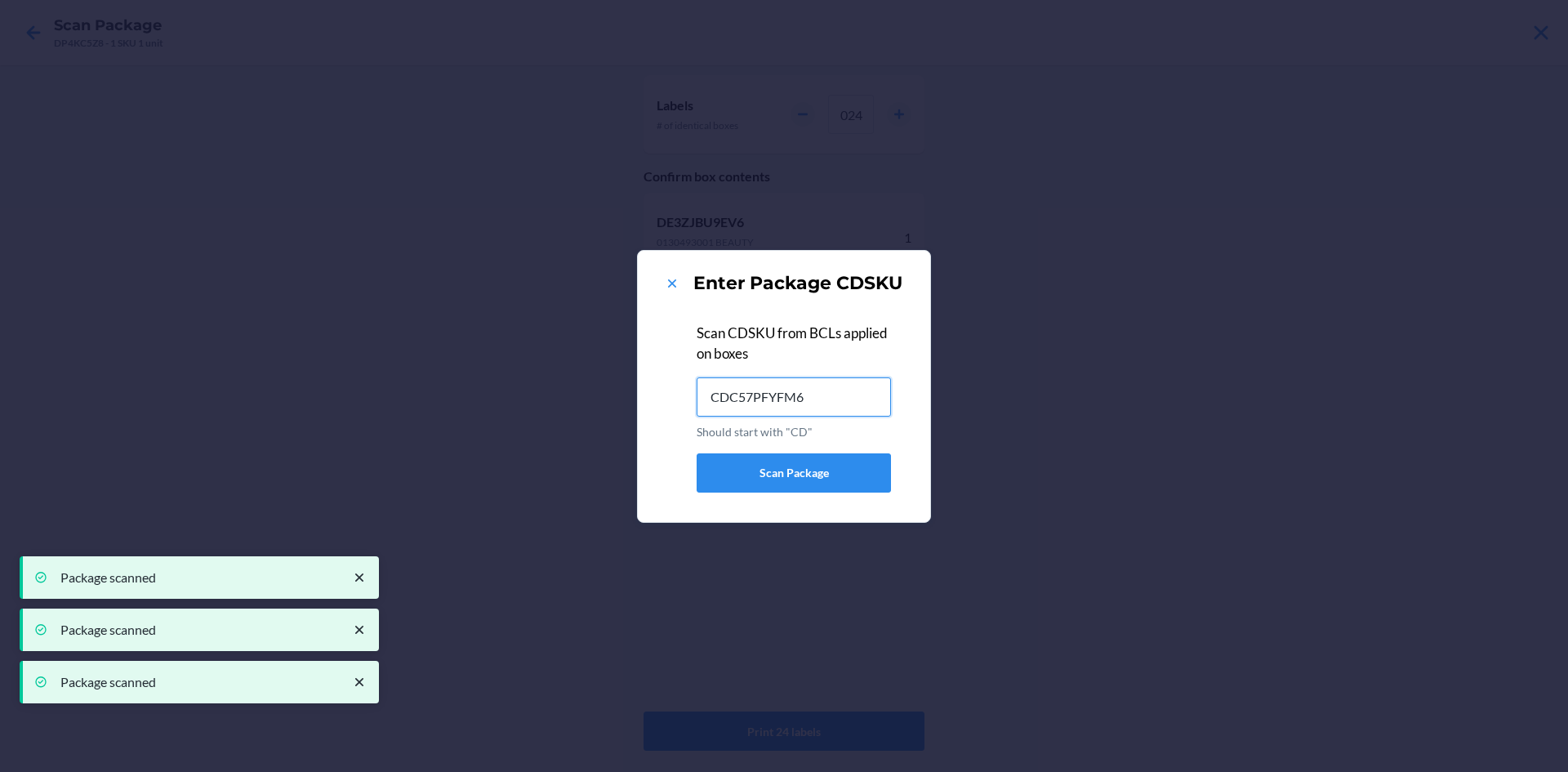
type input "CDC57PFYFM6"
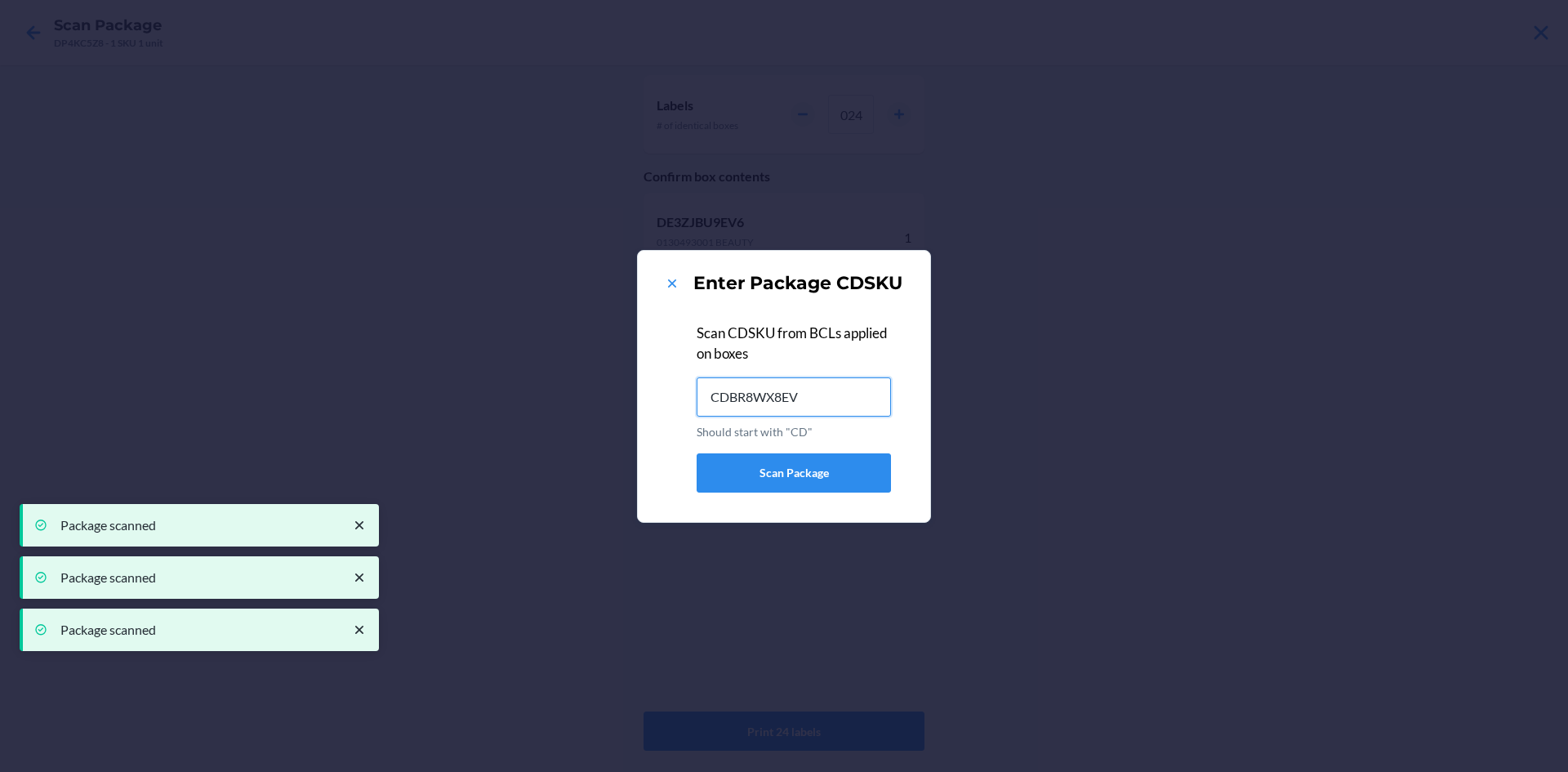
type input "CDBR8WX8EV6"
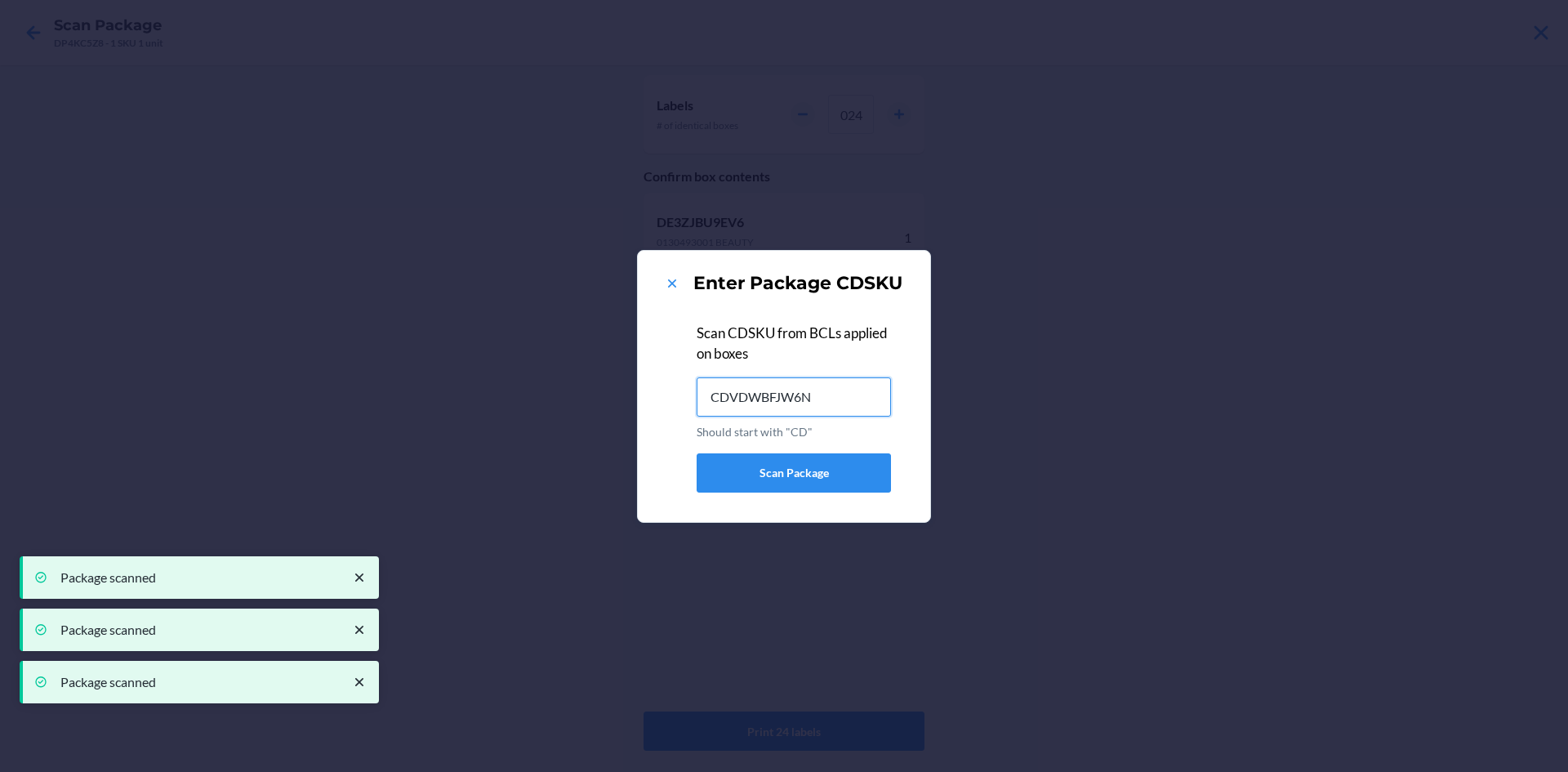
type input "CDVDWBFJW6N"
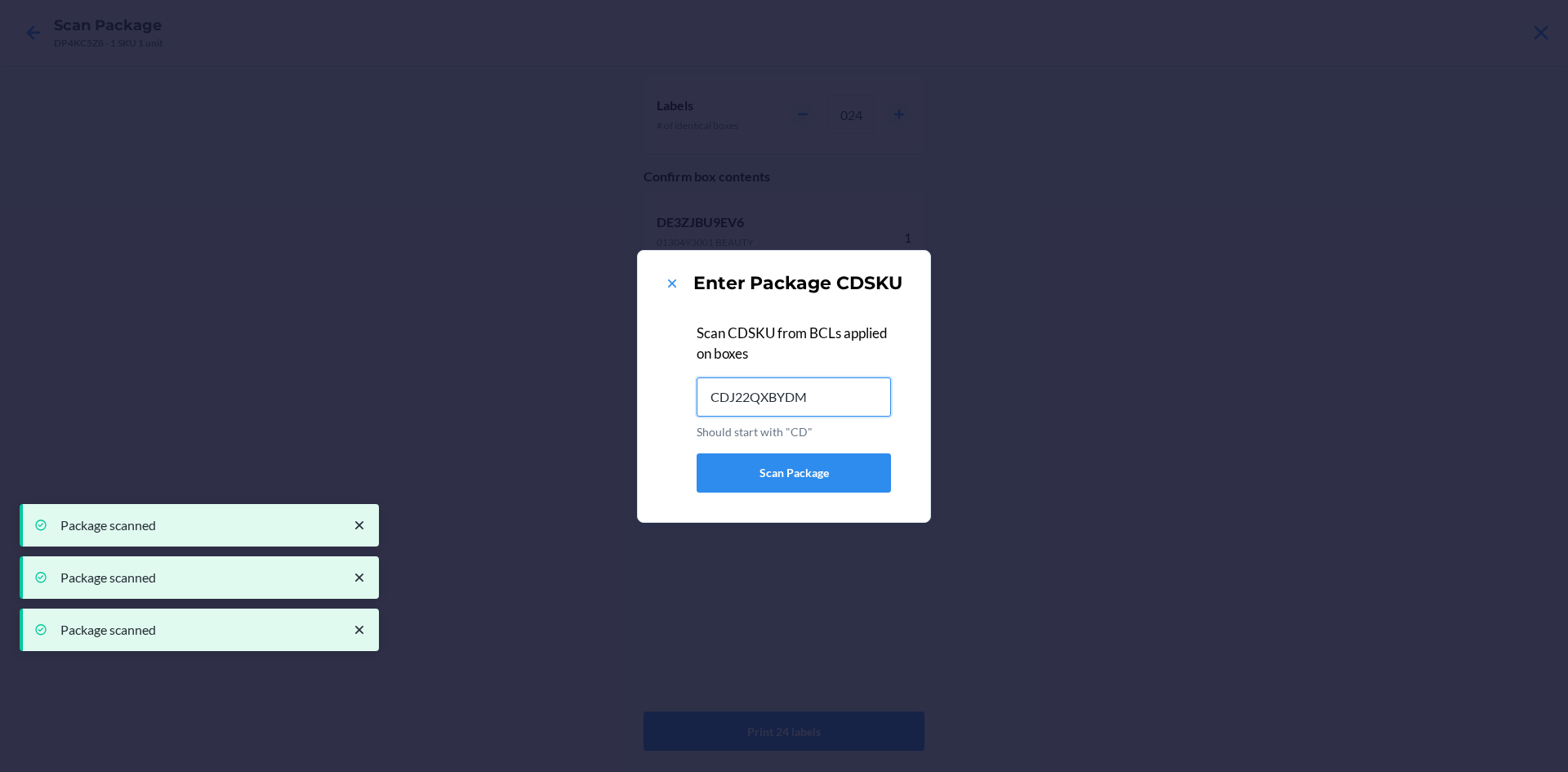
type input "CDJ22QXBYDM"
type input "CDMBTM6RBRM"
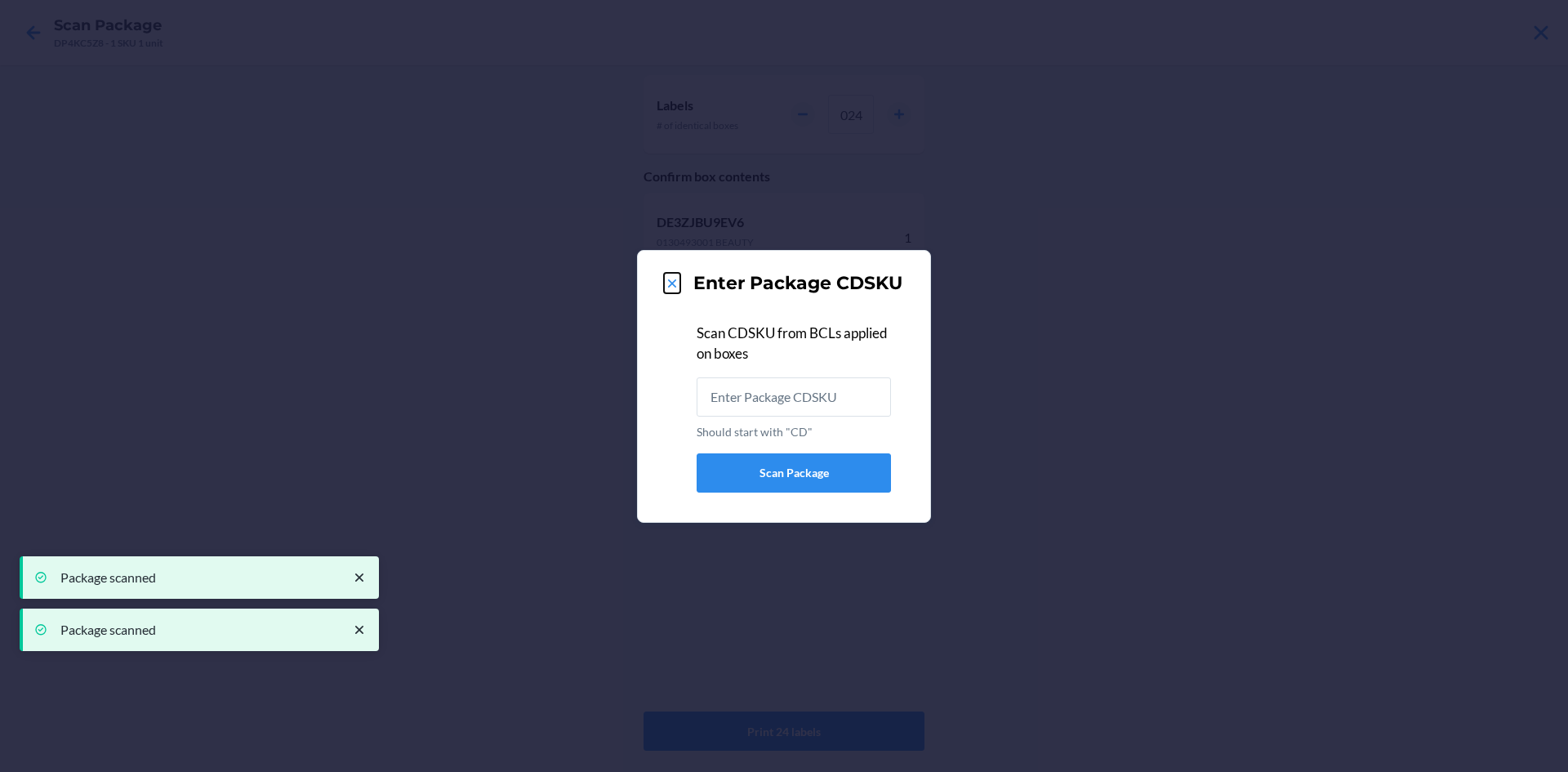
click at [675, 291] on icon at bounding box center [672, 283] width 16 height 16
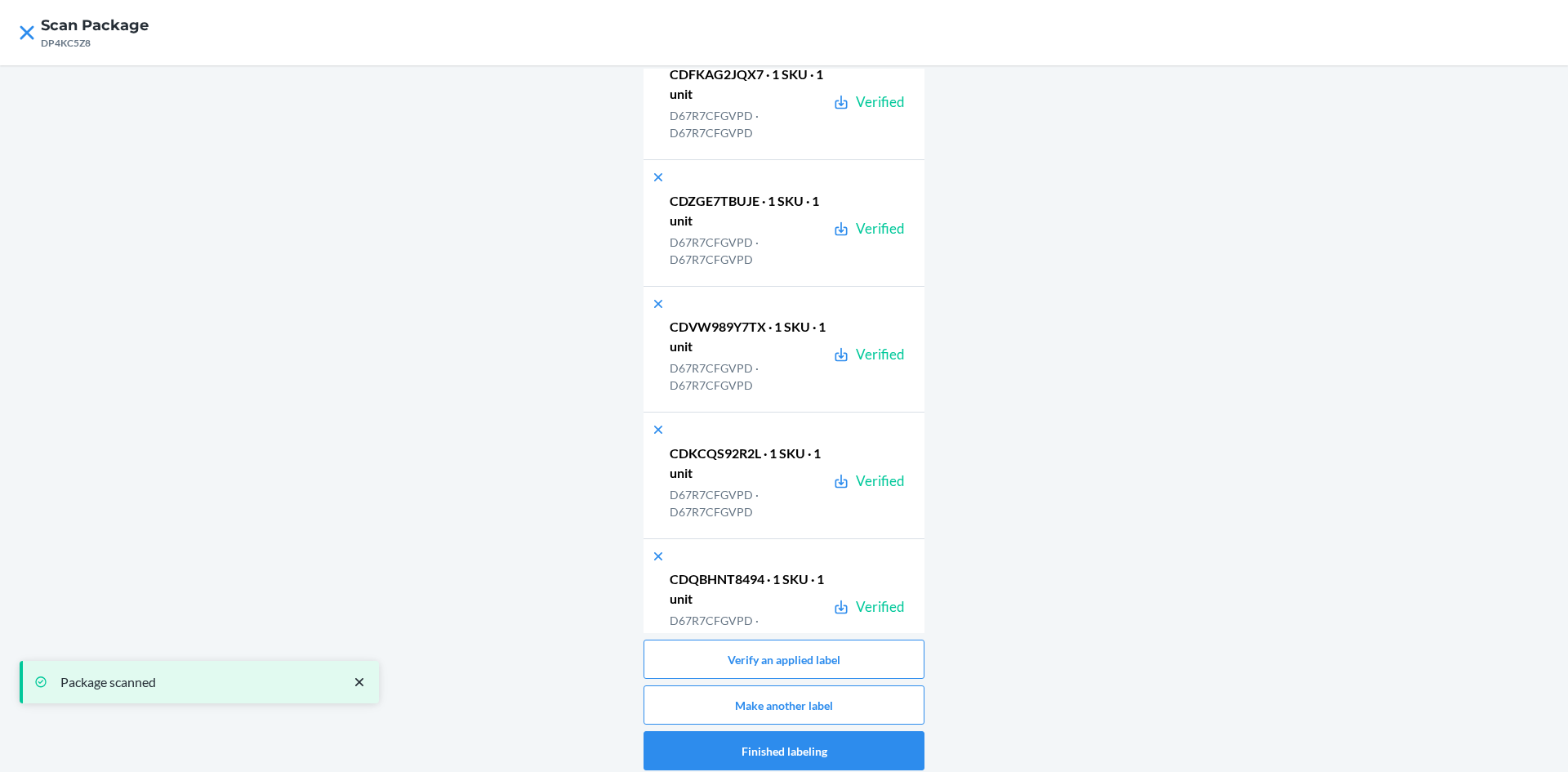
scroll to position [26331, 0]
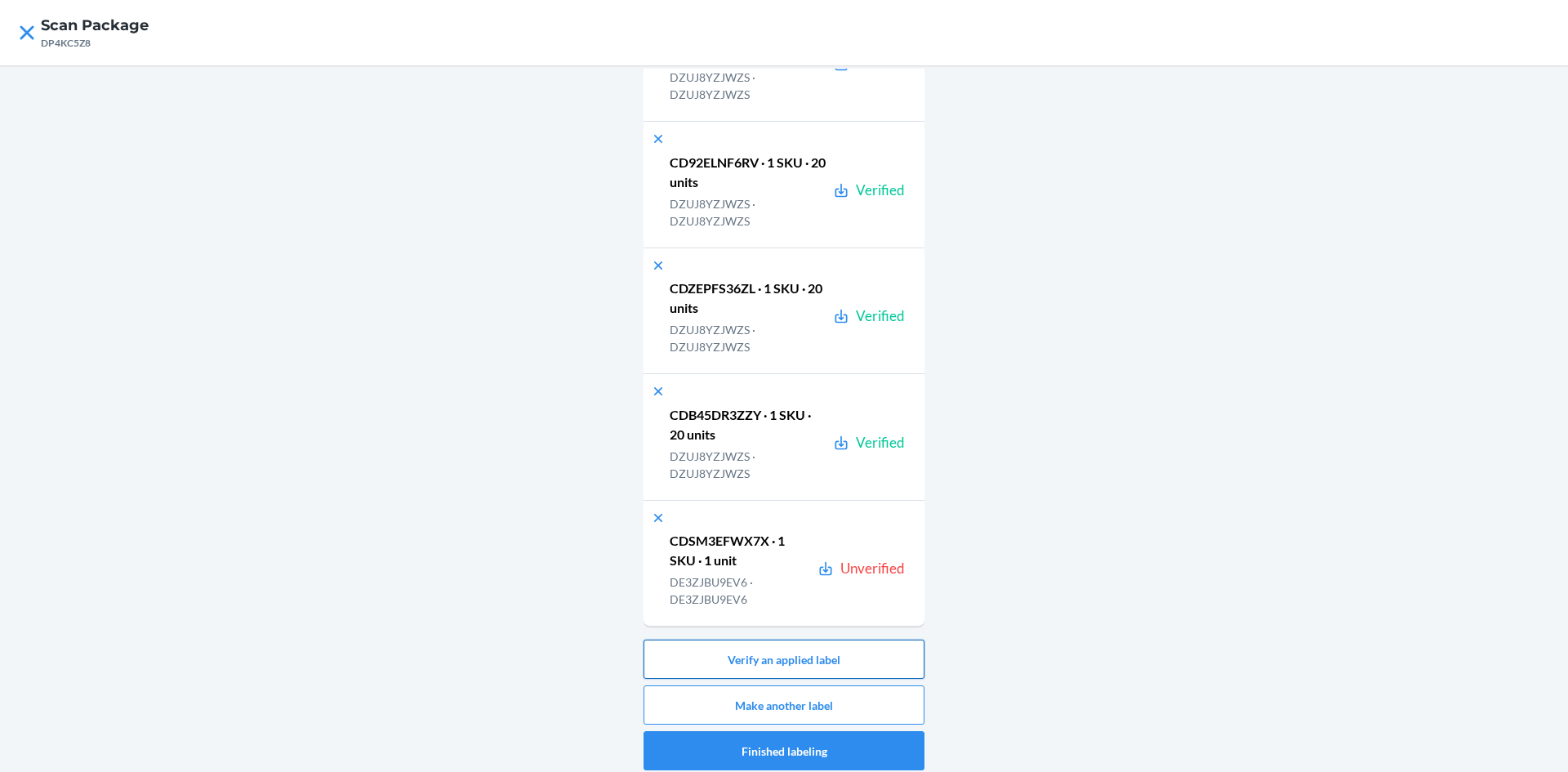
click at [829, 646] on button "Verify an applied label" at bounding box center [784, 659] width 281 height 40
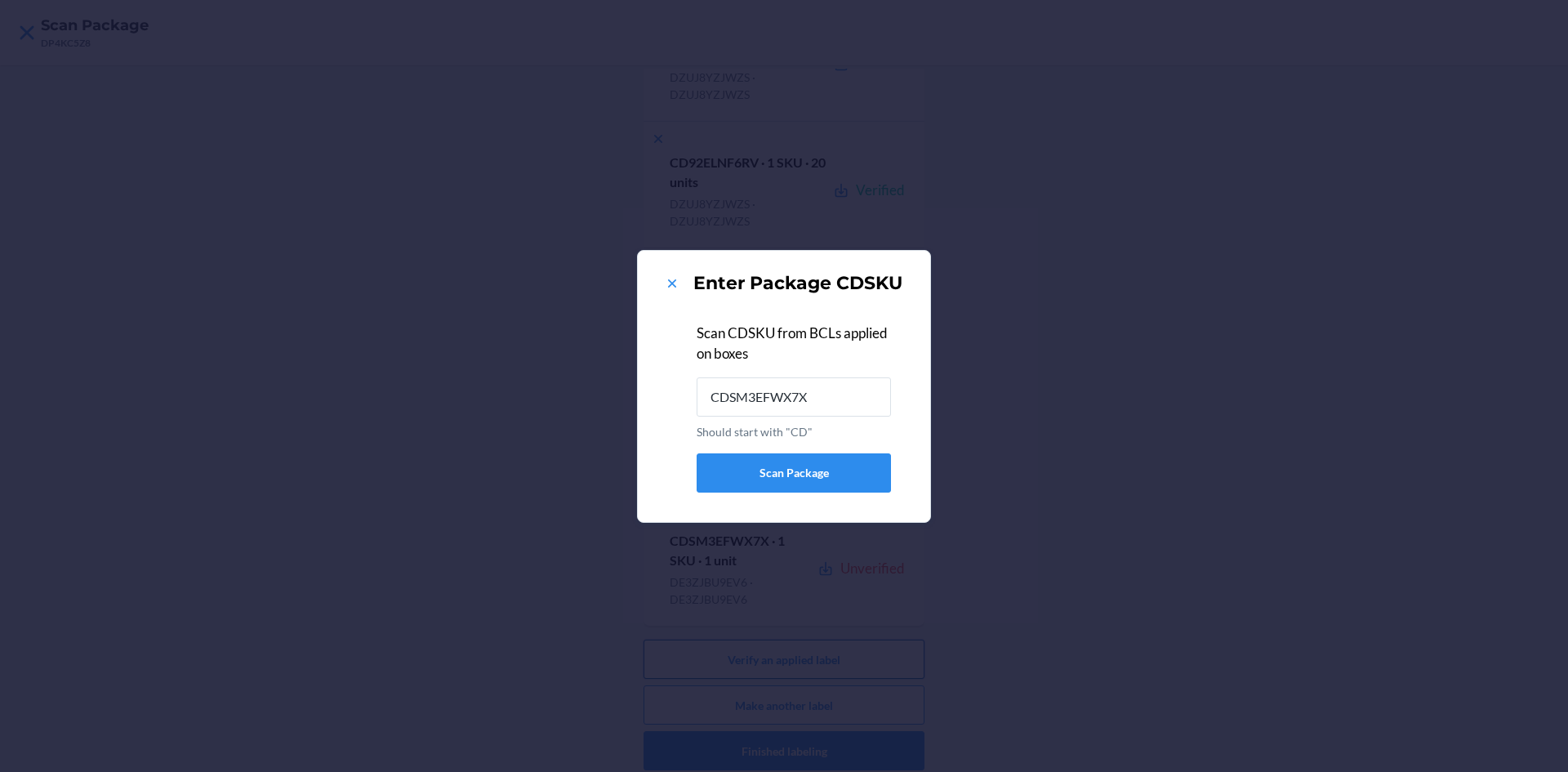
type input "CDSM3EFWX7X"
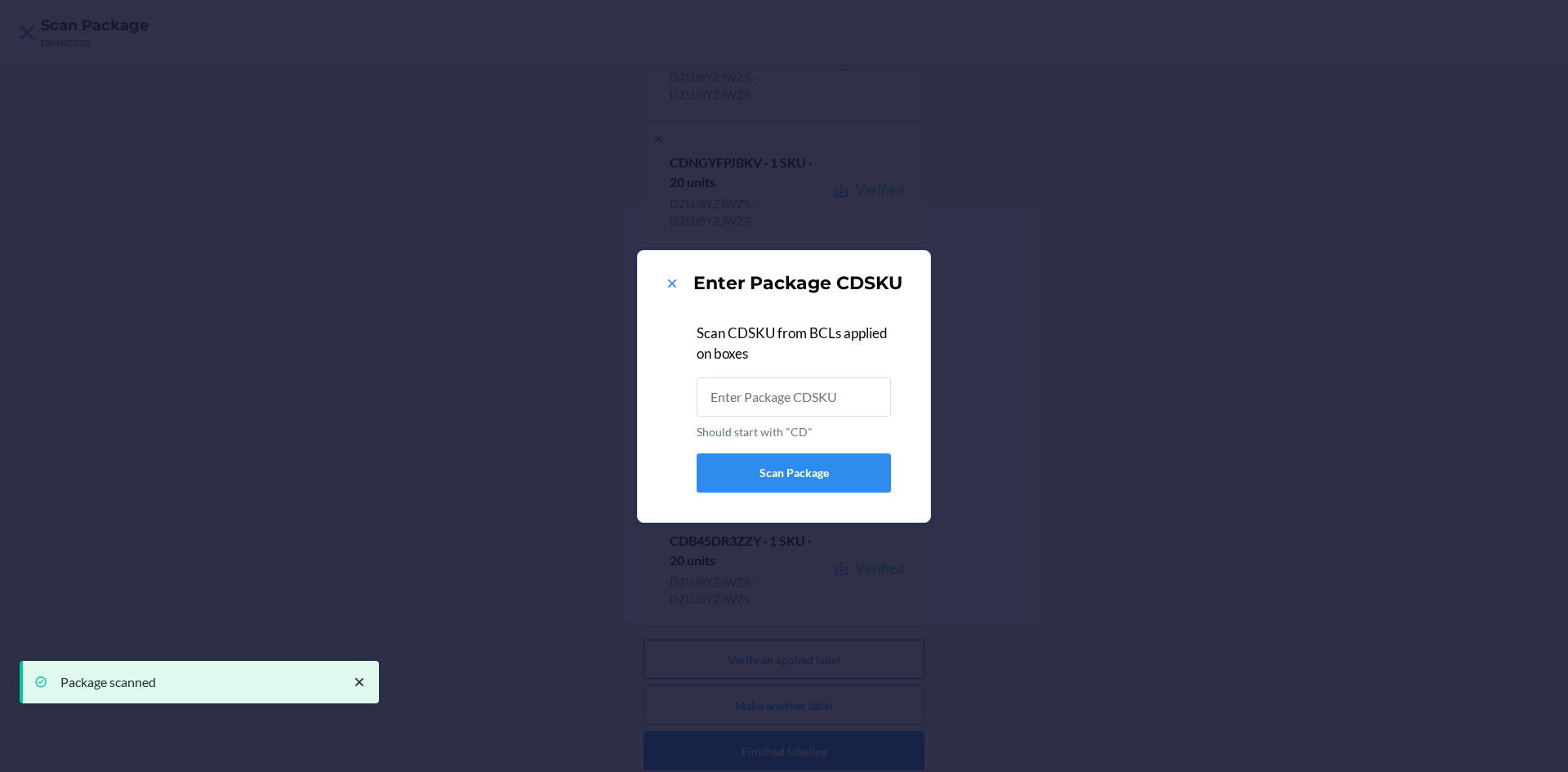
scroll to position [0, 0]
click at [672, 295] on div "Enter Package CDSKU" at bounding box center [784, 283] width 253 height 26
click at [674, 284] on icon at bounding box center [672, 283] width 8 height 8
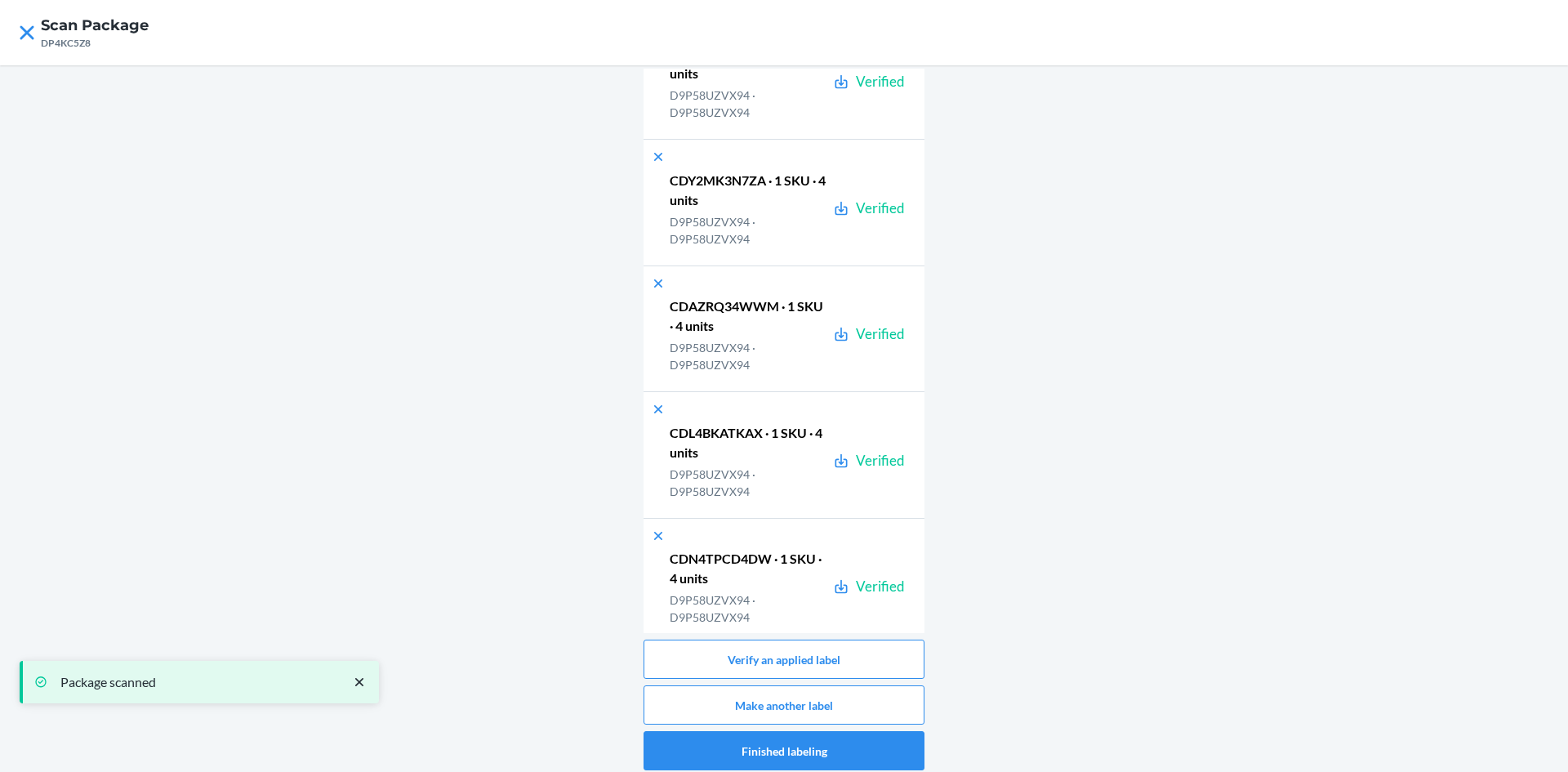
scroll to position [26331, 0]
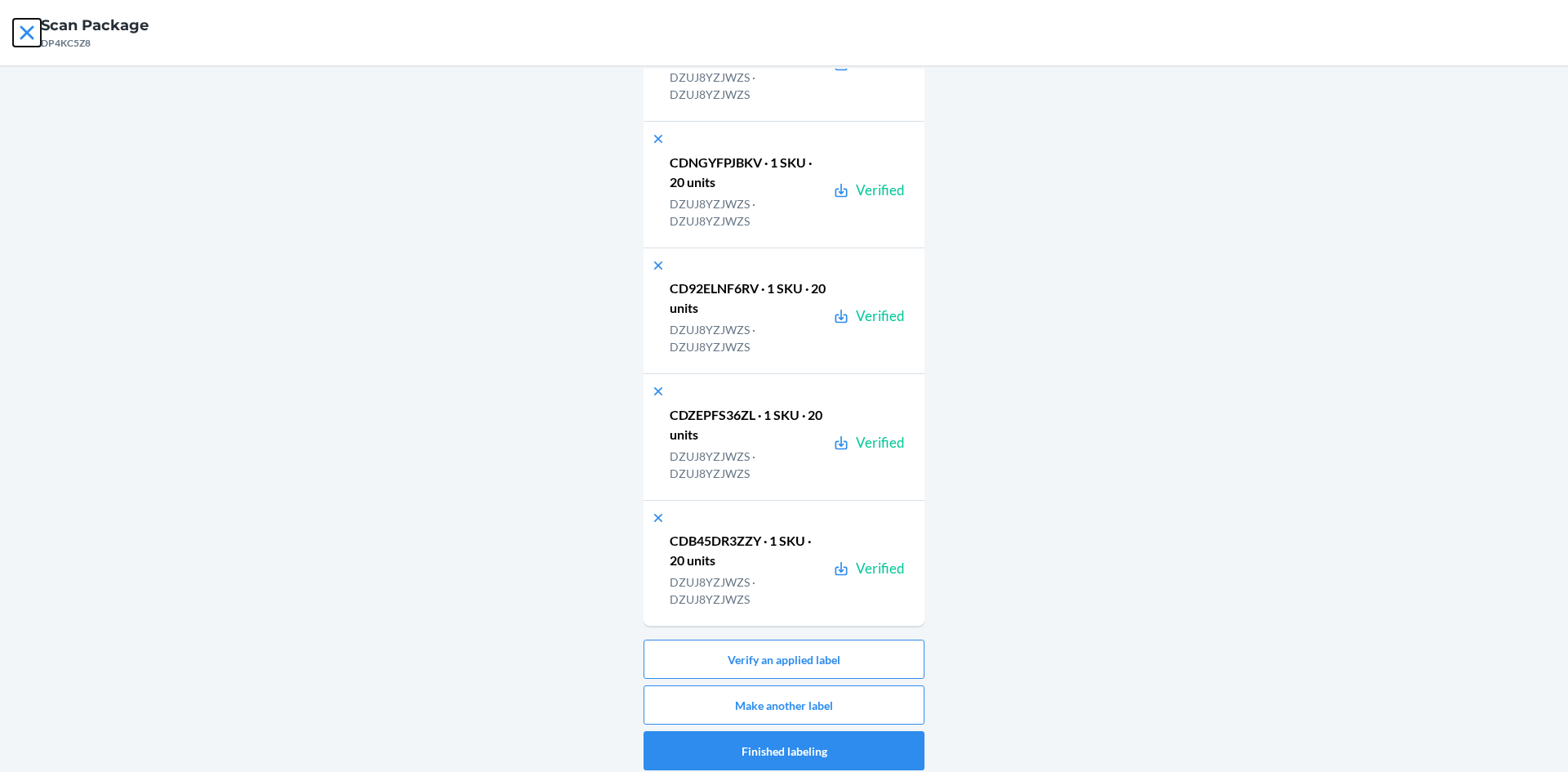
click at [38, 36] on icon at bounding box center [27, 33] width 28 height 28
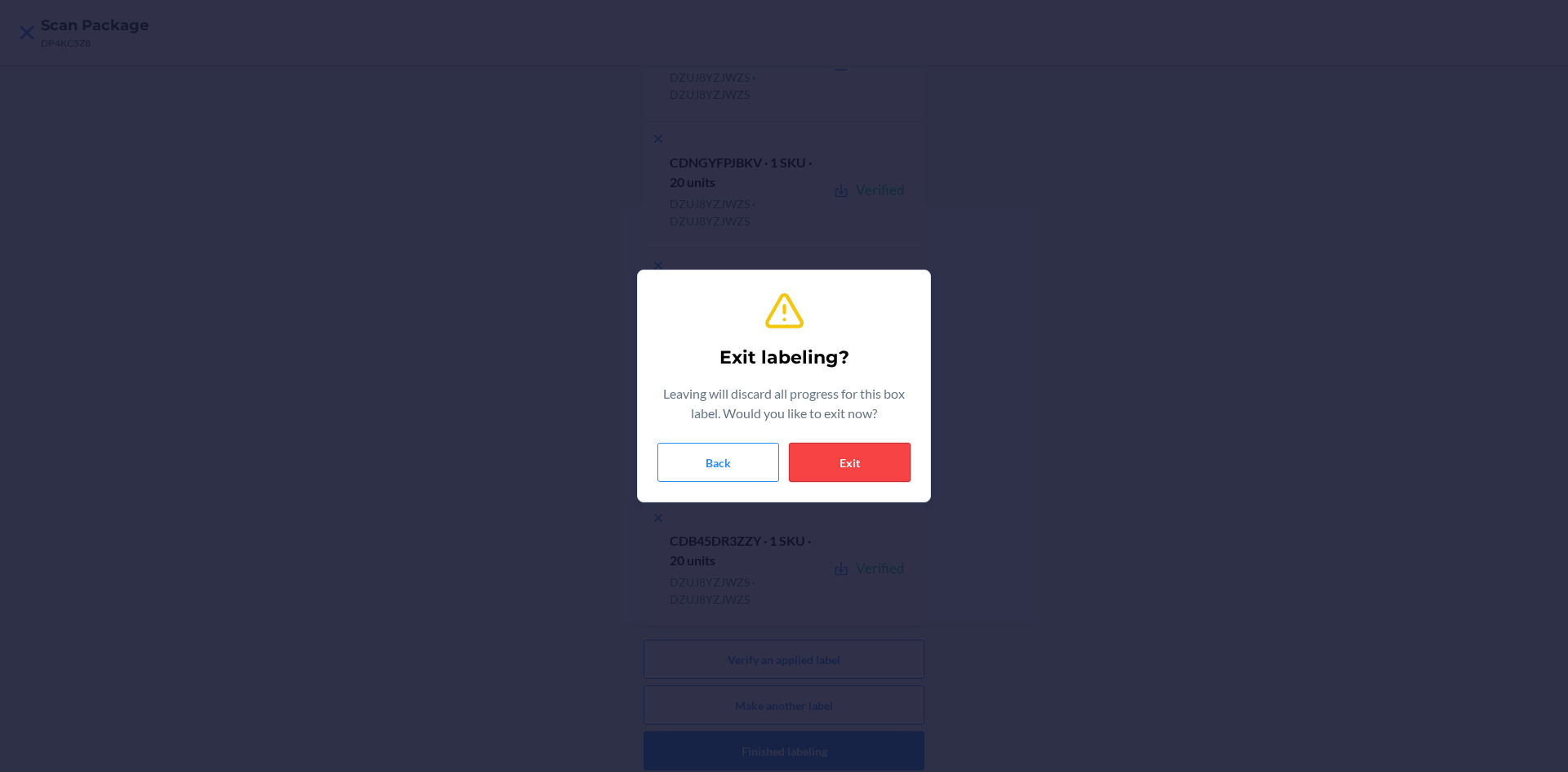
click at [863, 454] on button "Exit" at bounding box center [850, 462] width 122 height 40
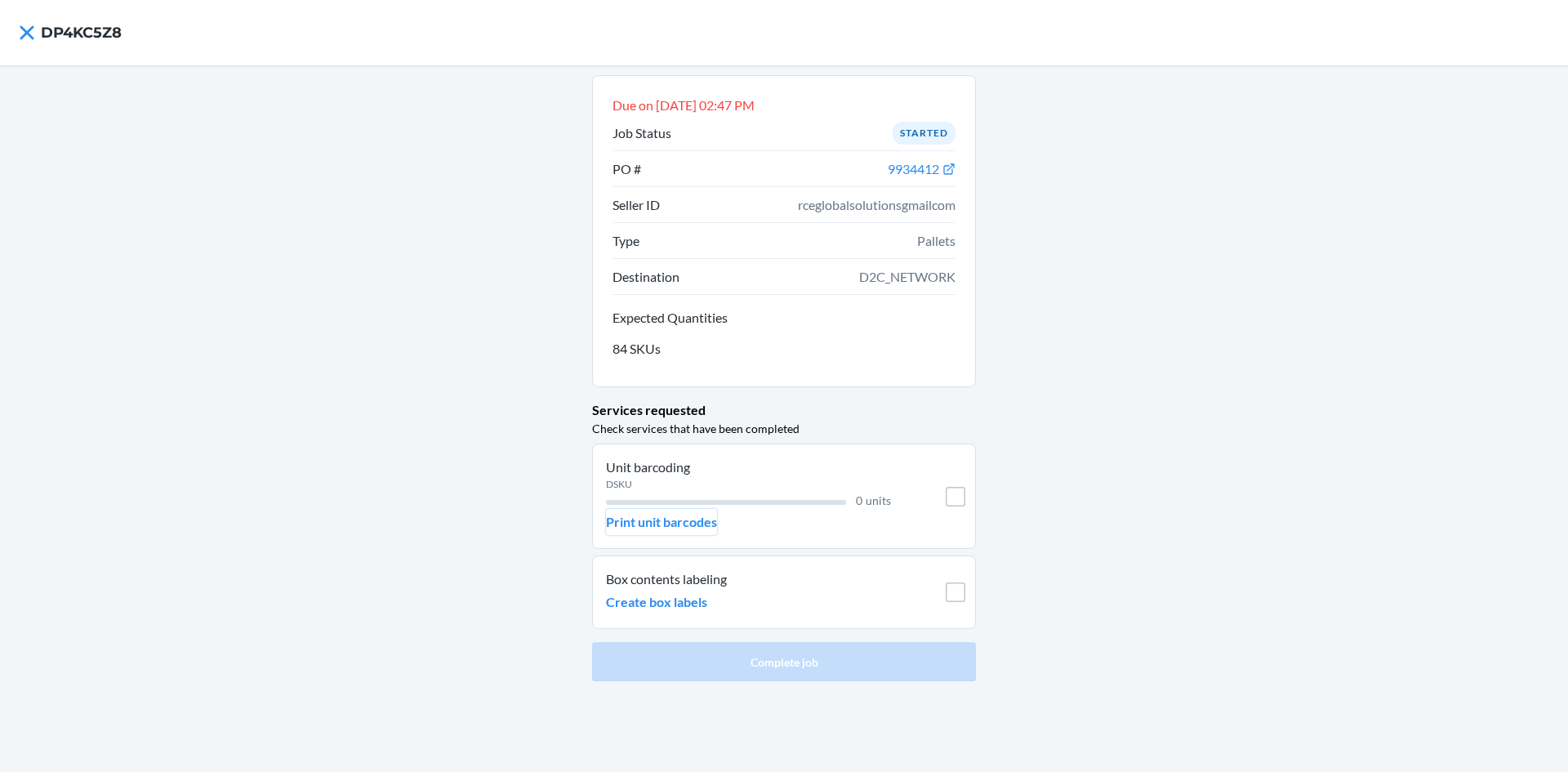
click at [704, 522] on p "Print unit barcodes" at bounding box center [662, 522] width 111 height 20
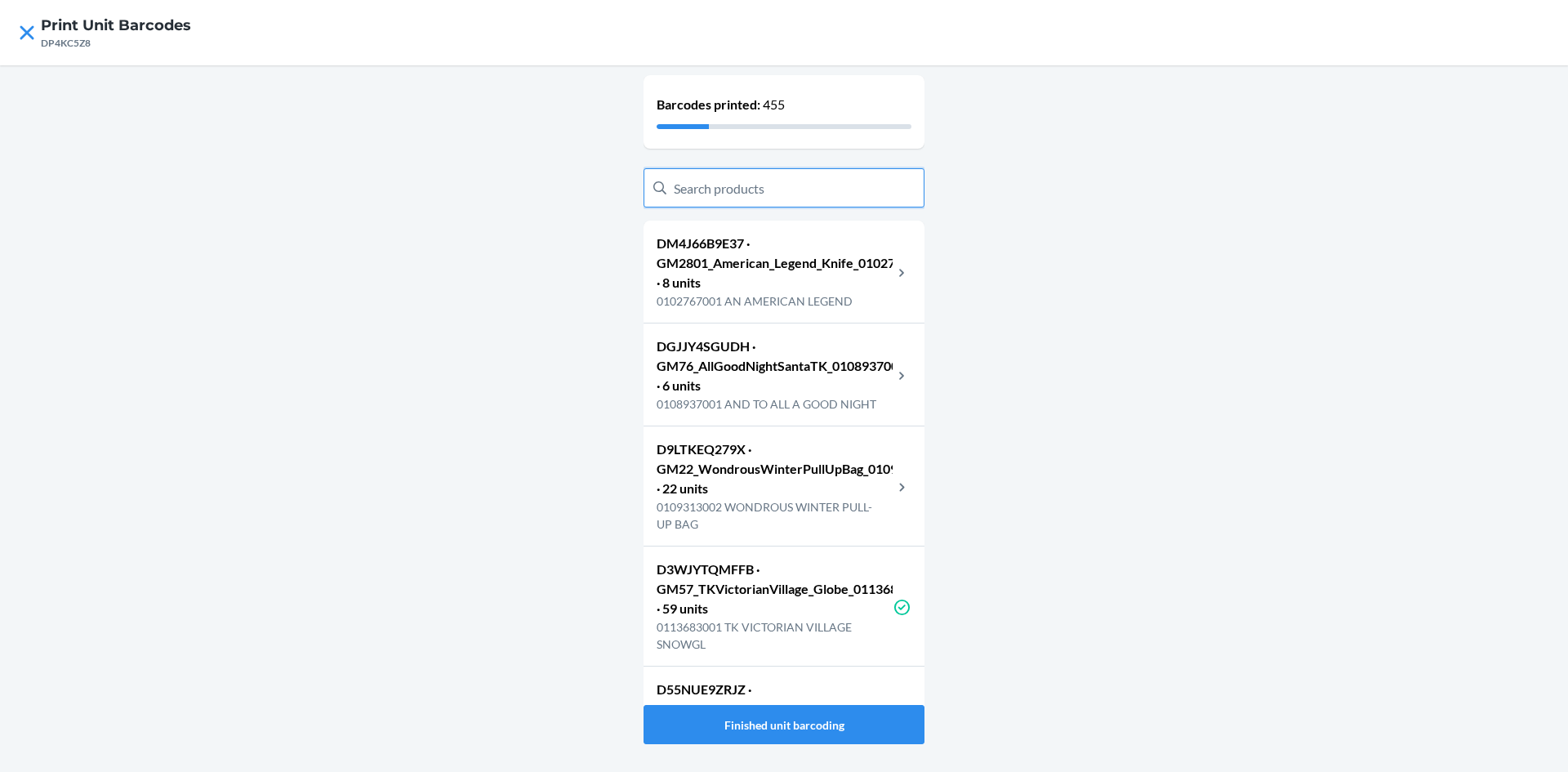
click at [836, 202] on input "text" at bounding box center [784, 188] width 281 height 40
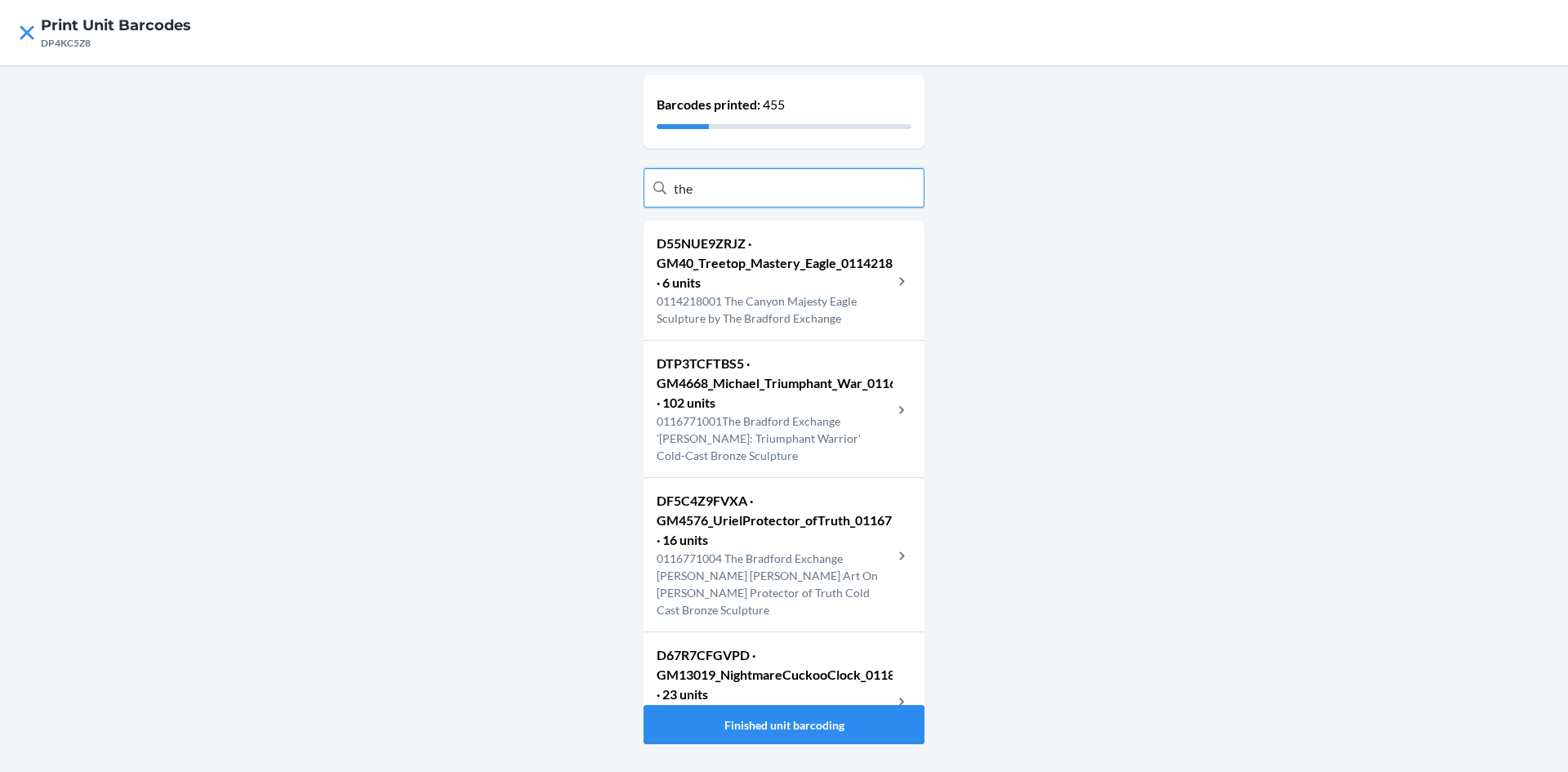
click at [714, 185] on input "the" at bounding box center [784, 188] width 281 height 40
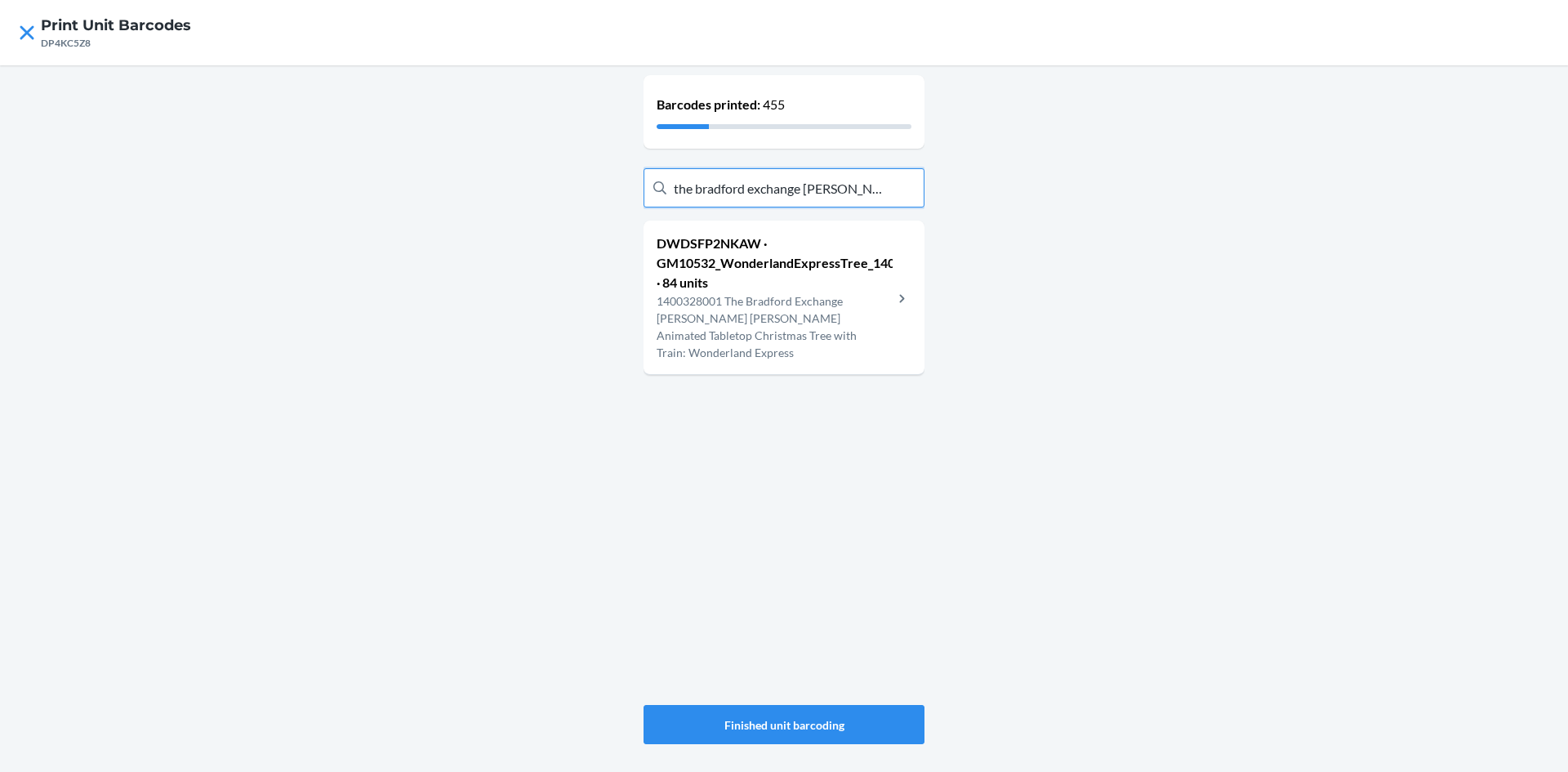
type input "the bradford exchange [PERSON_NAME]"
click at [807, 297] on p "1400328001 The Bradford Exchange [PERSON_NAME] [PERSON_NAME] Animated Tabletop …" at bounding box center [775, 326] width 236 height 68
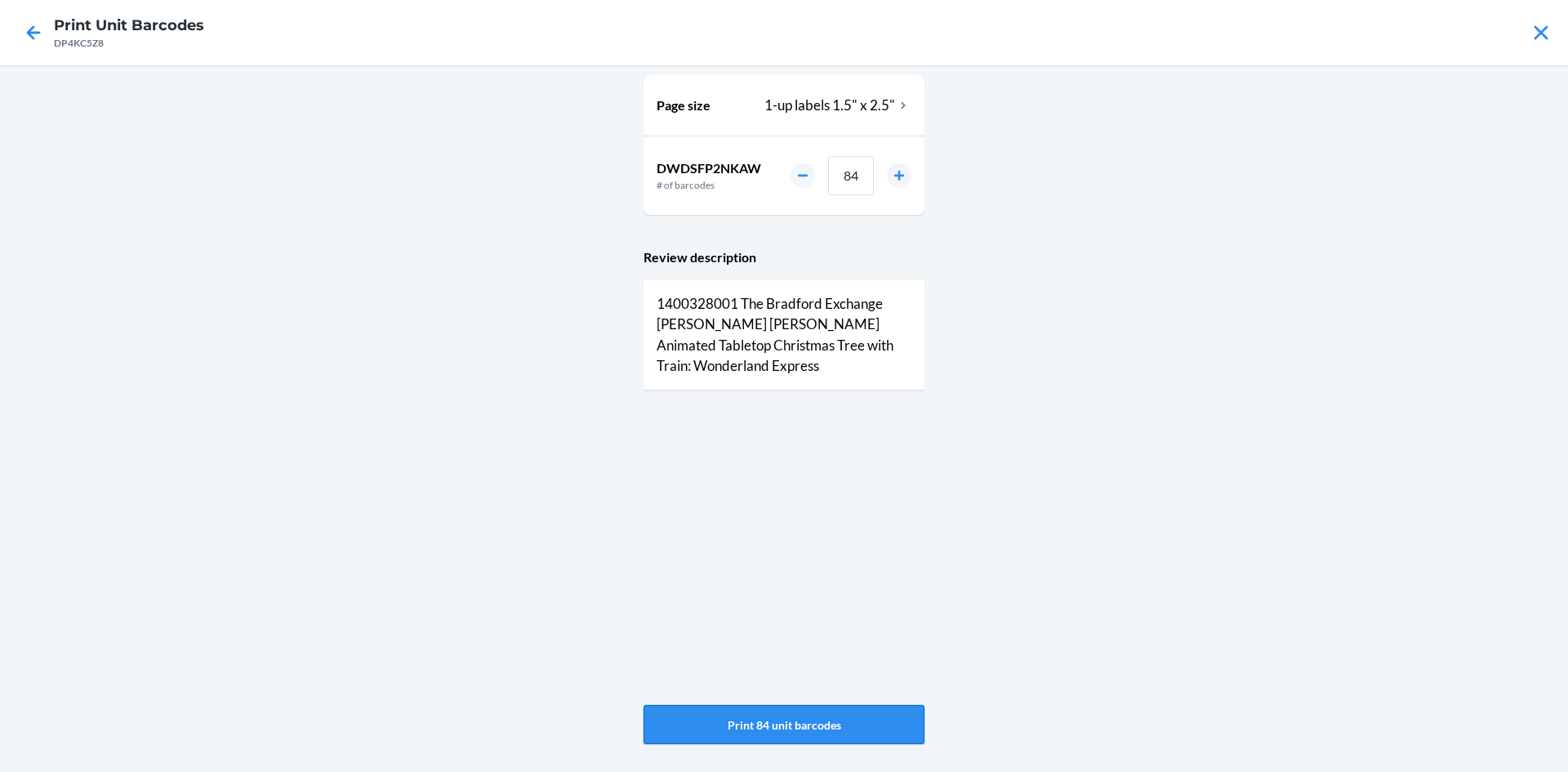
click at [853, 711] on button "Print 84 unit barcodes" at bounding box center [784, 724] width 281 height 40
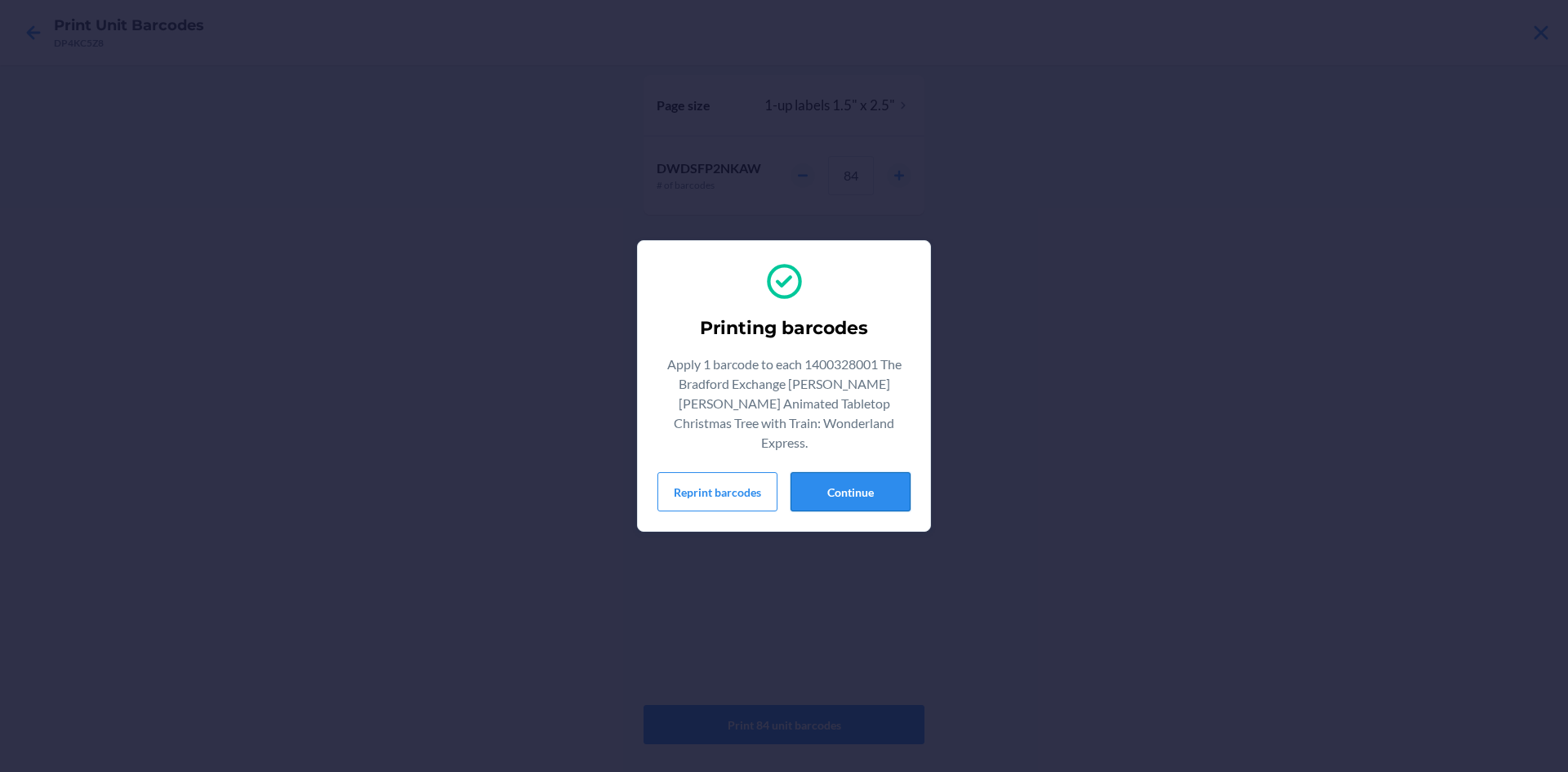
click at [873, 472] on button "Continue" at bounding box center [851, 492] width 120 height 40
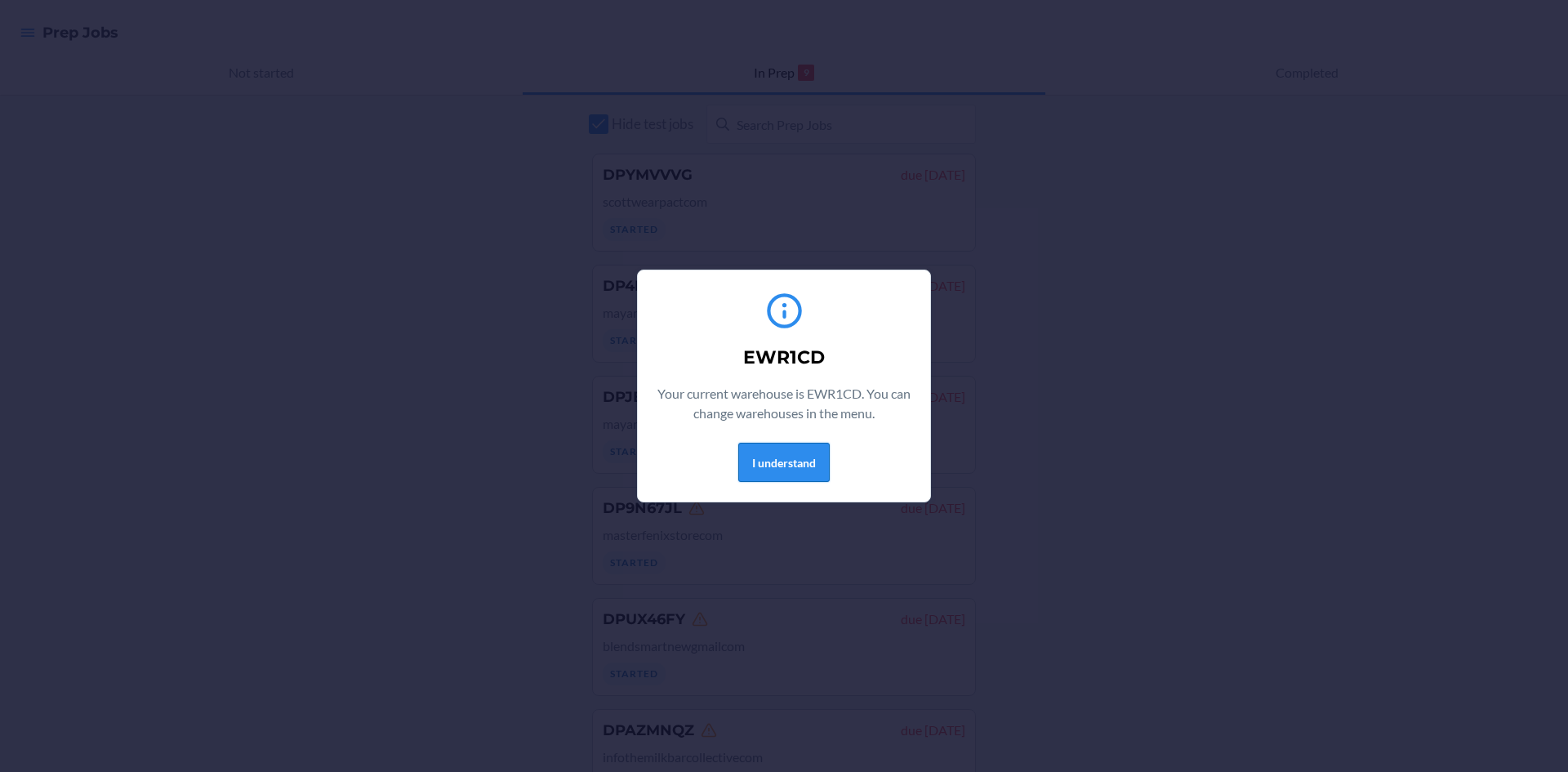
click at [800, 471] on button "I understand" at bounding box center [784, 462] width 91 height 40
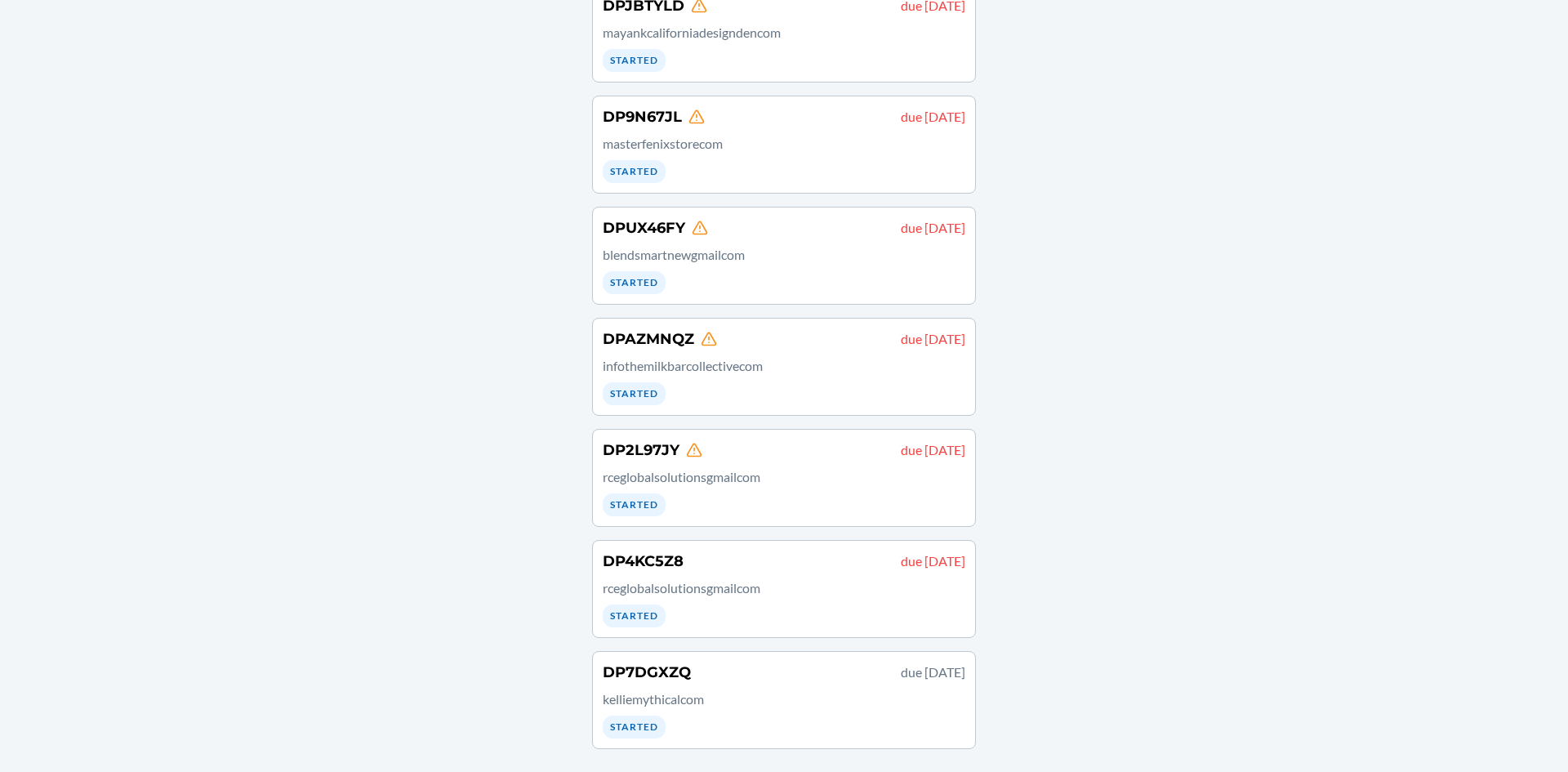
click at [803, 480] on p "rceglobalsolutionsgmailcom" at bounding box center [784, 477] width 363 height 20
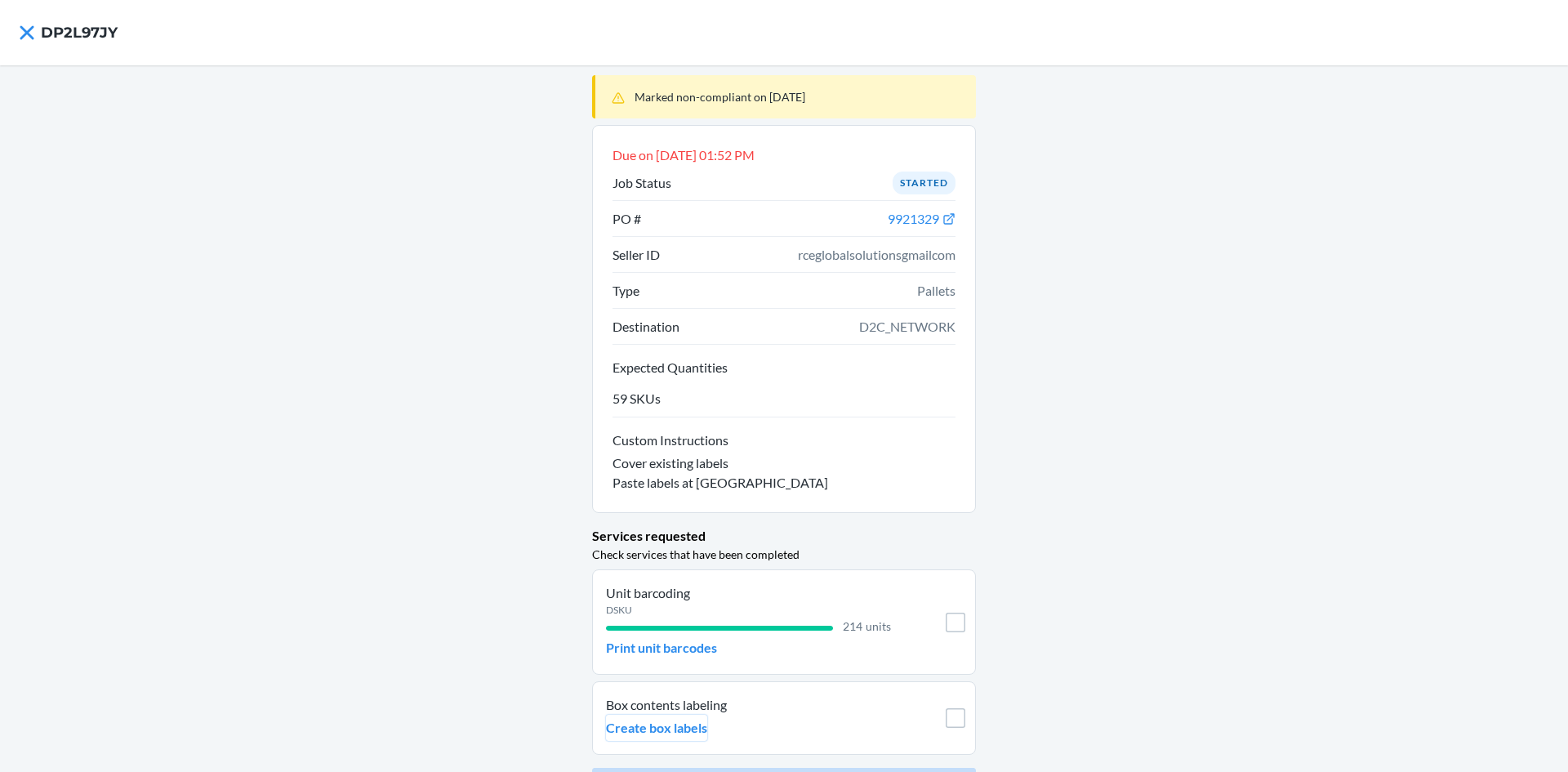
click at [648, 734] on p "Create box labels" at bounding box center [657, 728] width 101 height 20
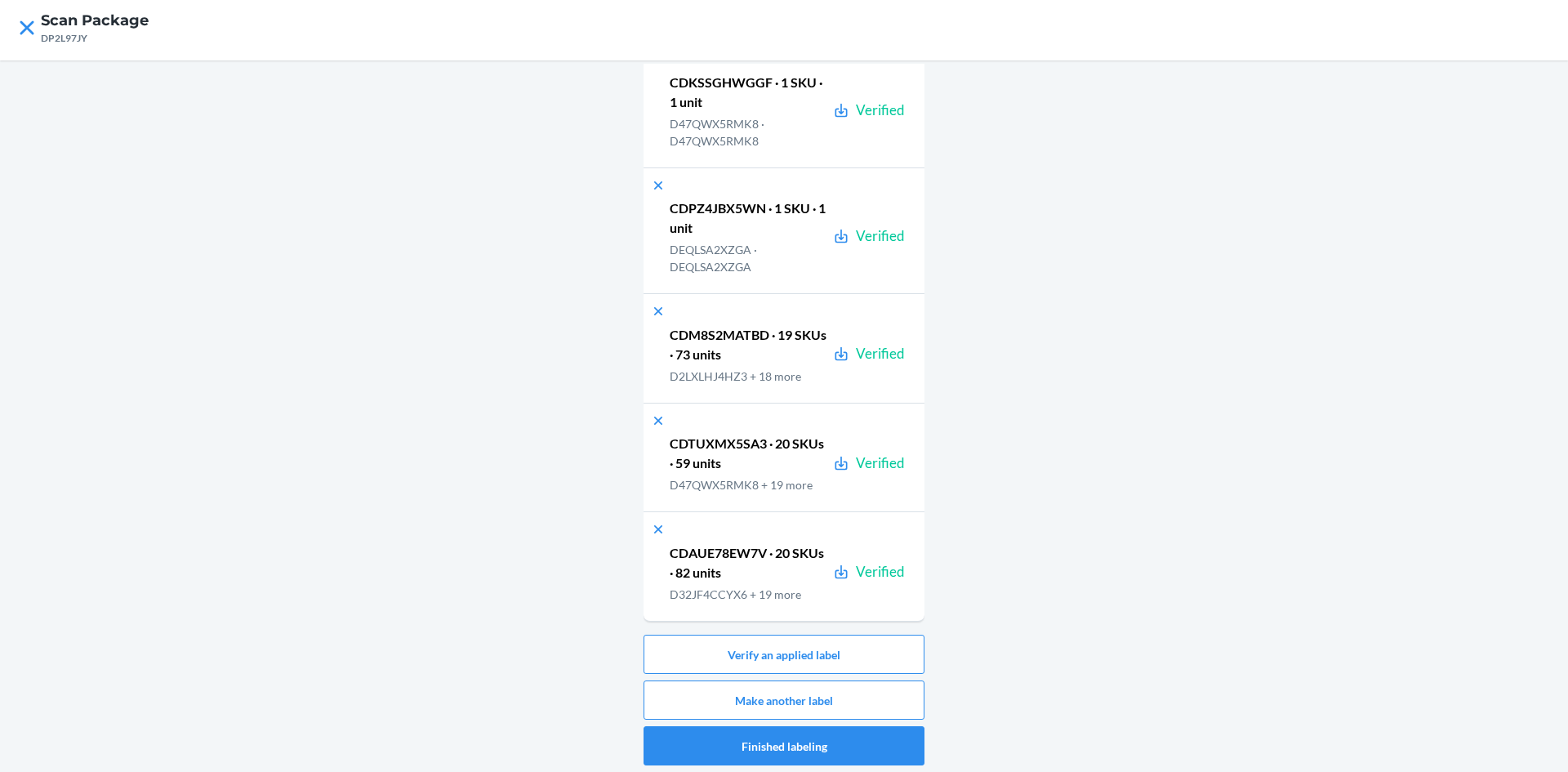
scroll to position [8, 0]
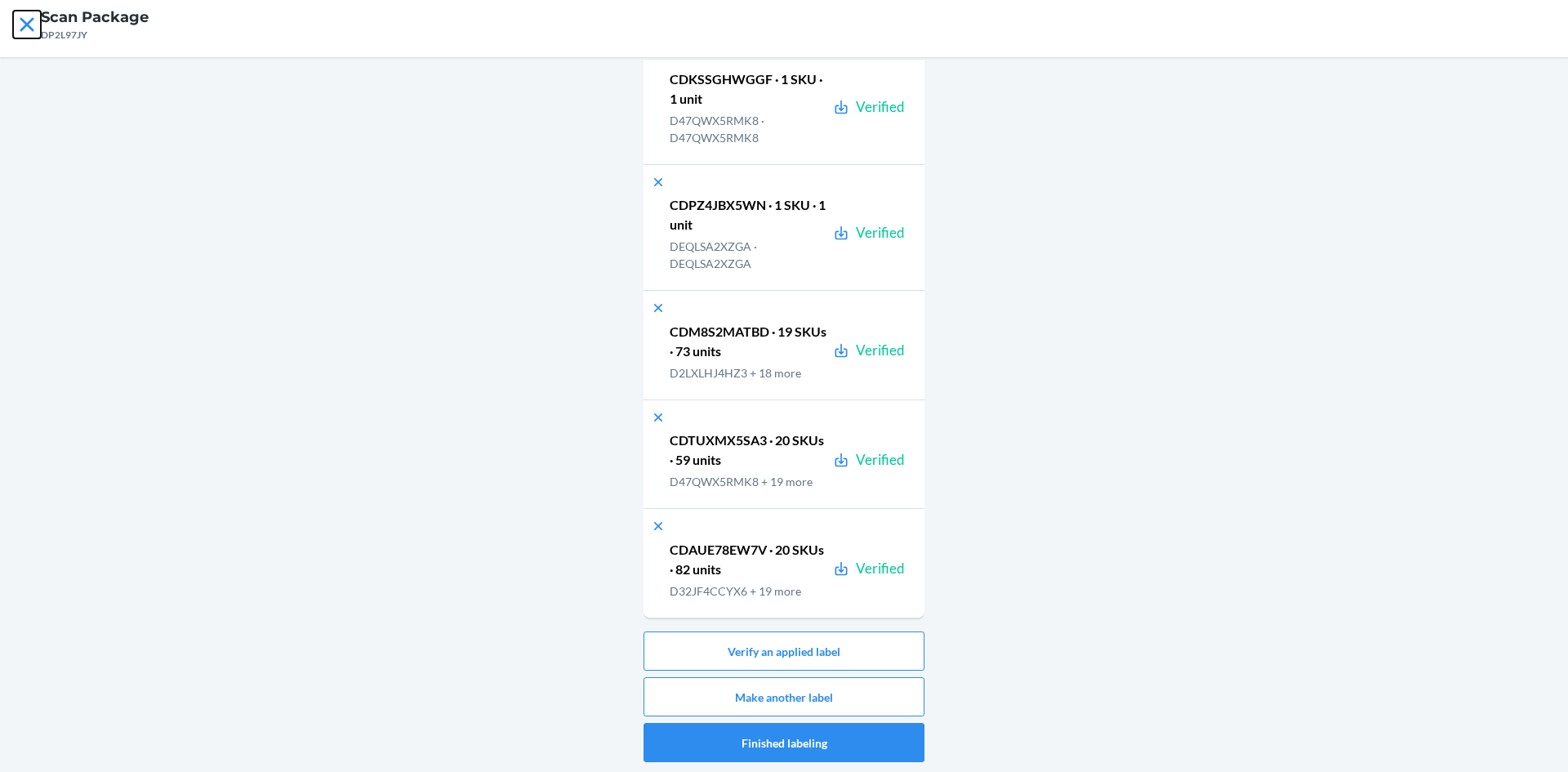
click at [30, 23] on icon at bounding box center [26, 24] width 14 height 14
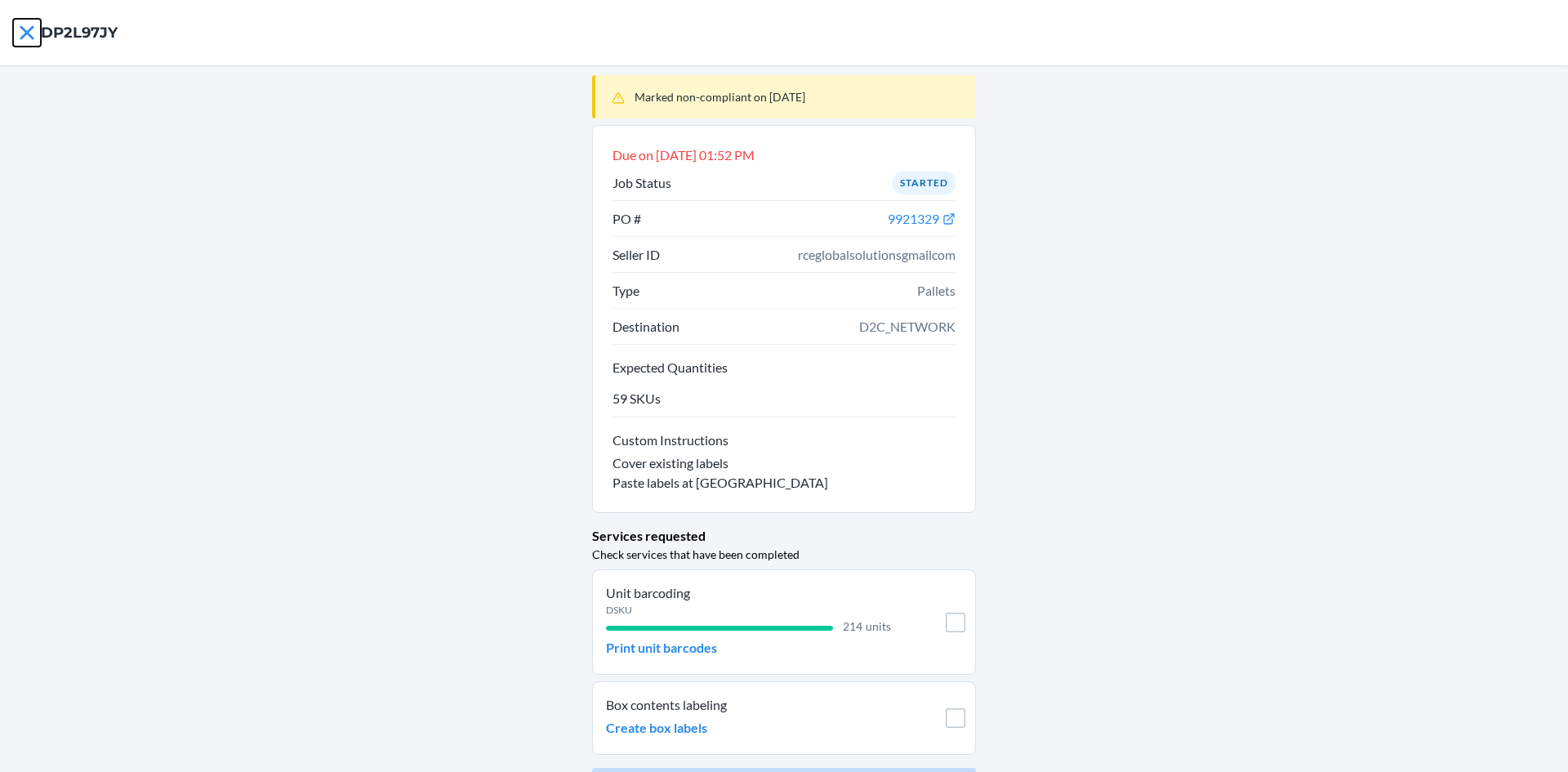
click at [19, 26] on icon at bounding box center [27, 33] width 28 height 28
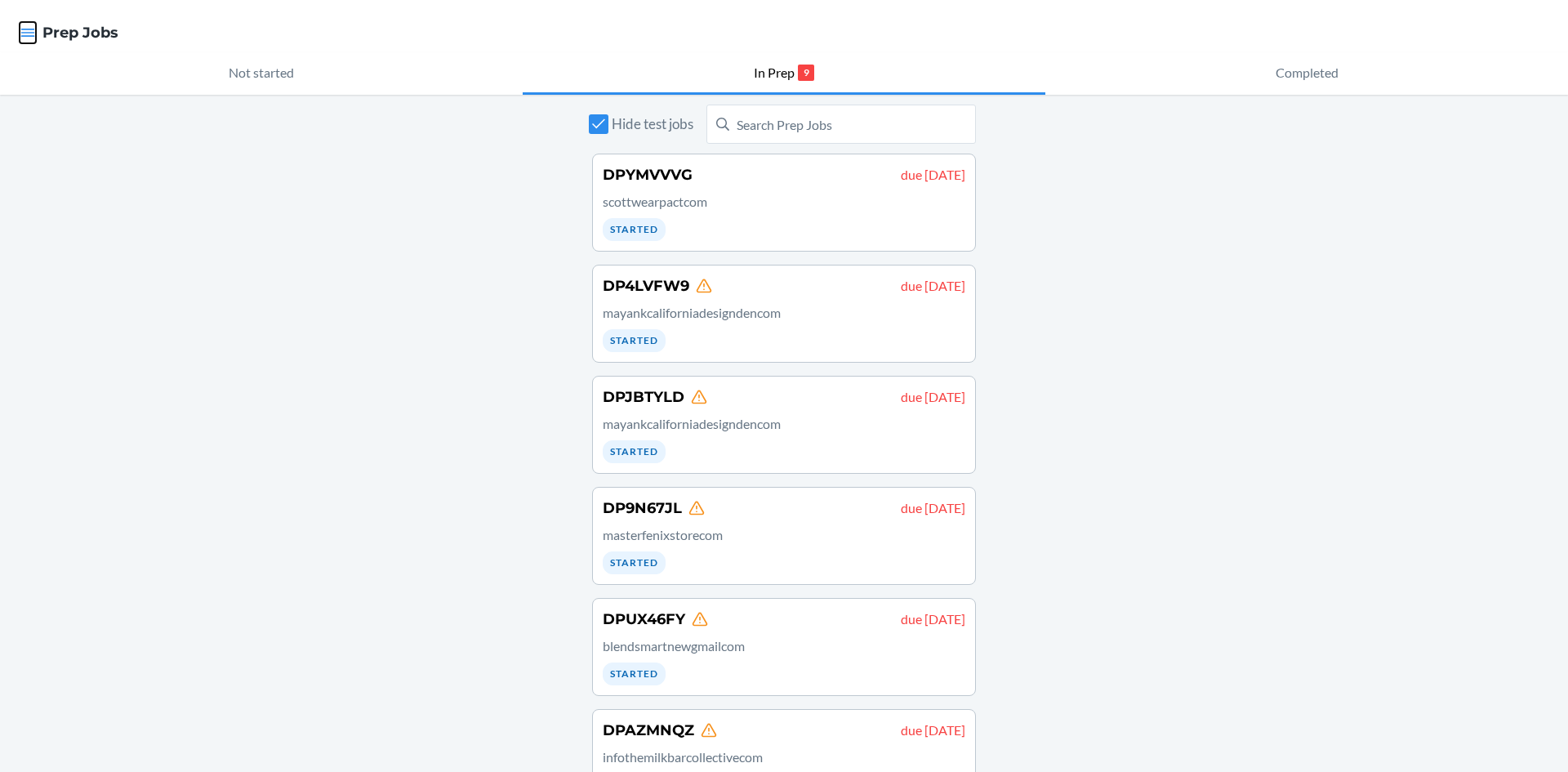
click at [26, 26] on icon "button" at bounding box center [28, 33] width 16 height 16
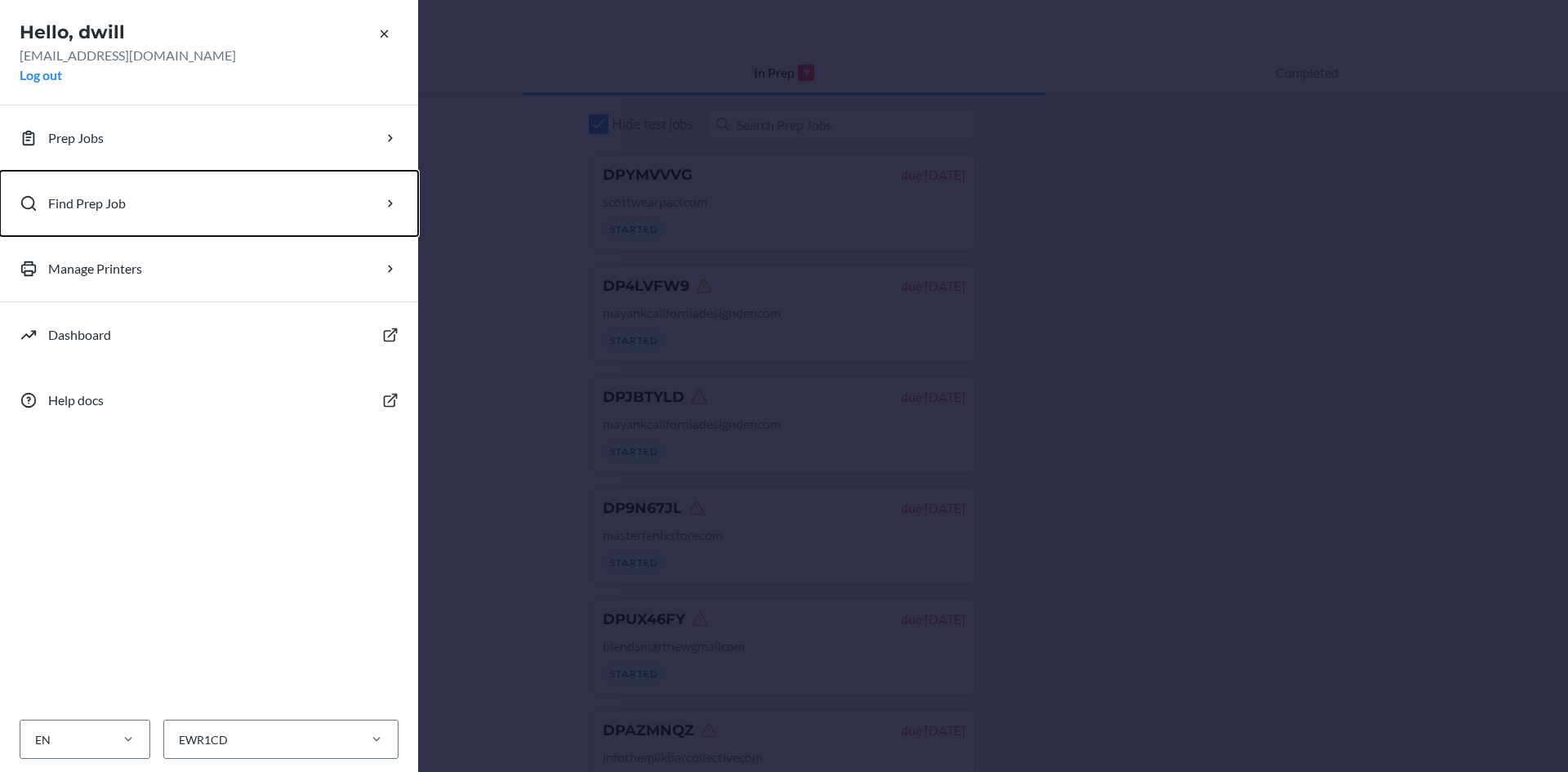
click at [76, 207] on p "Find Prep Job" at bounding box center [87, 204] width 77 height 20
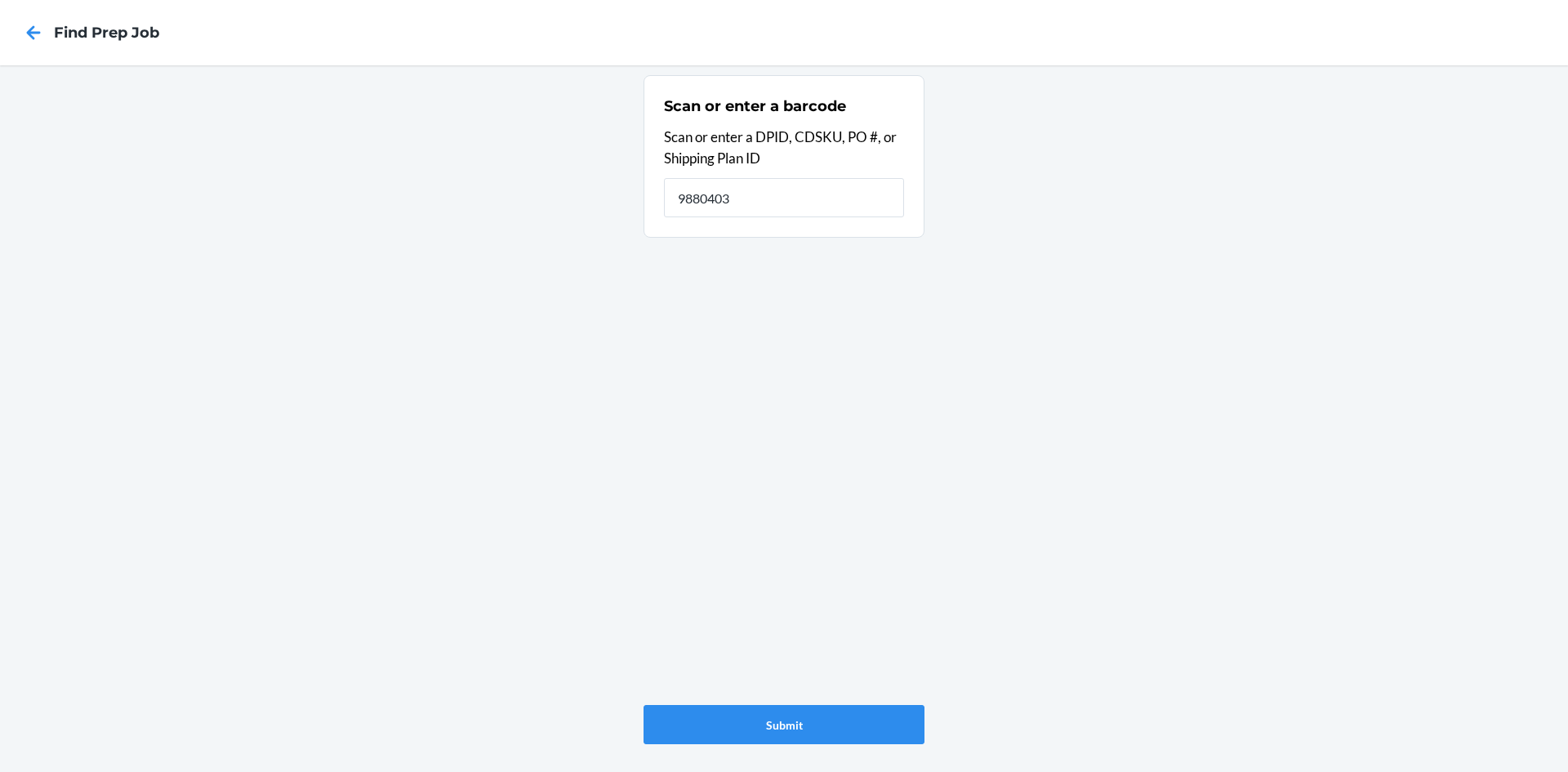
type input "9880403"
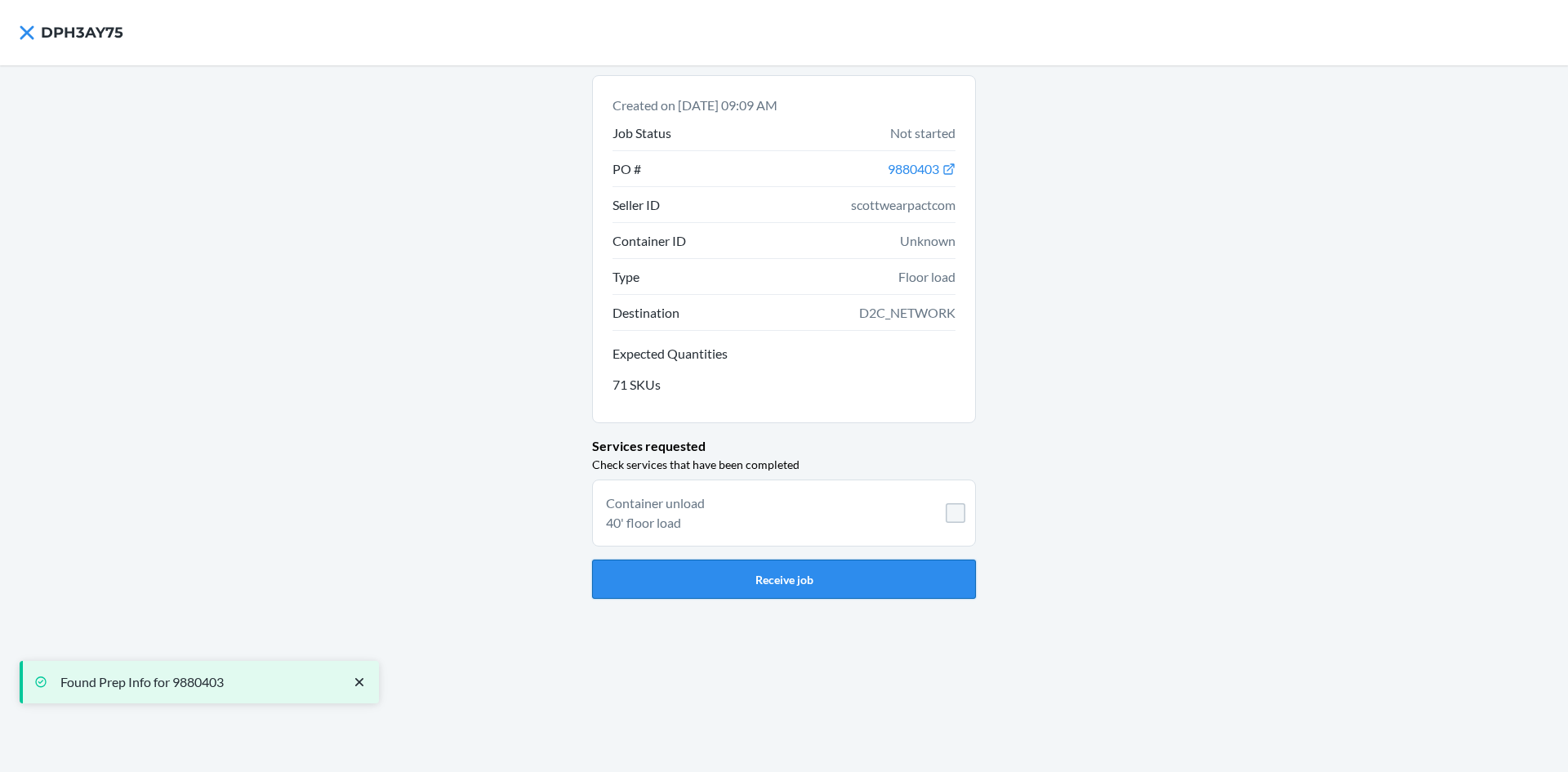
click at [770, 584] on button "Receive job" at bounding box center [784, 579] width 384 height 40
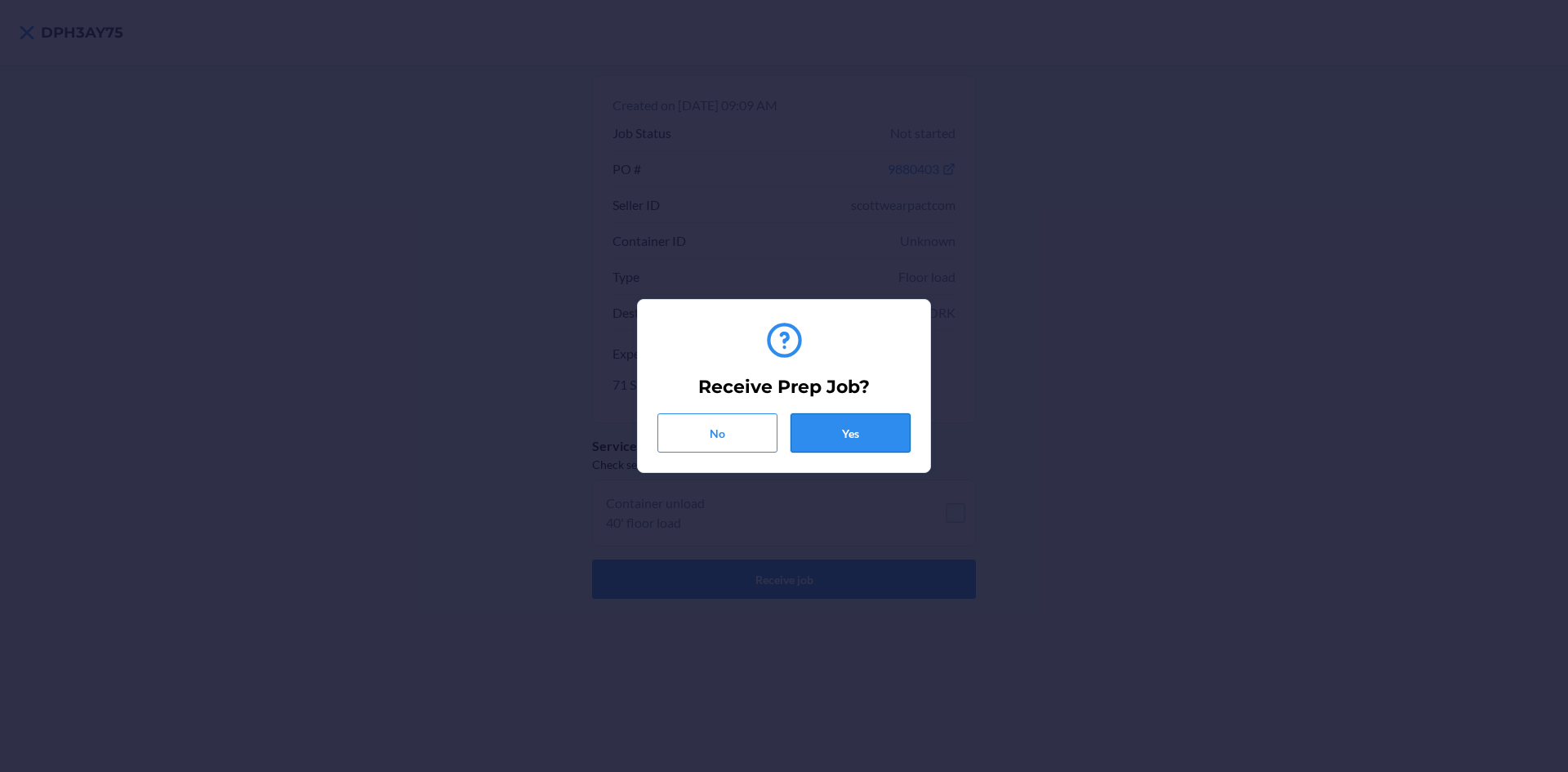
click at [844, 433] on button "Yes" at bounding box center [851, 433] width 120 height 40
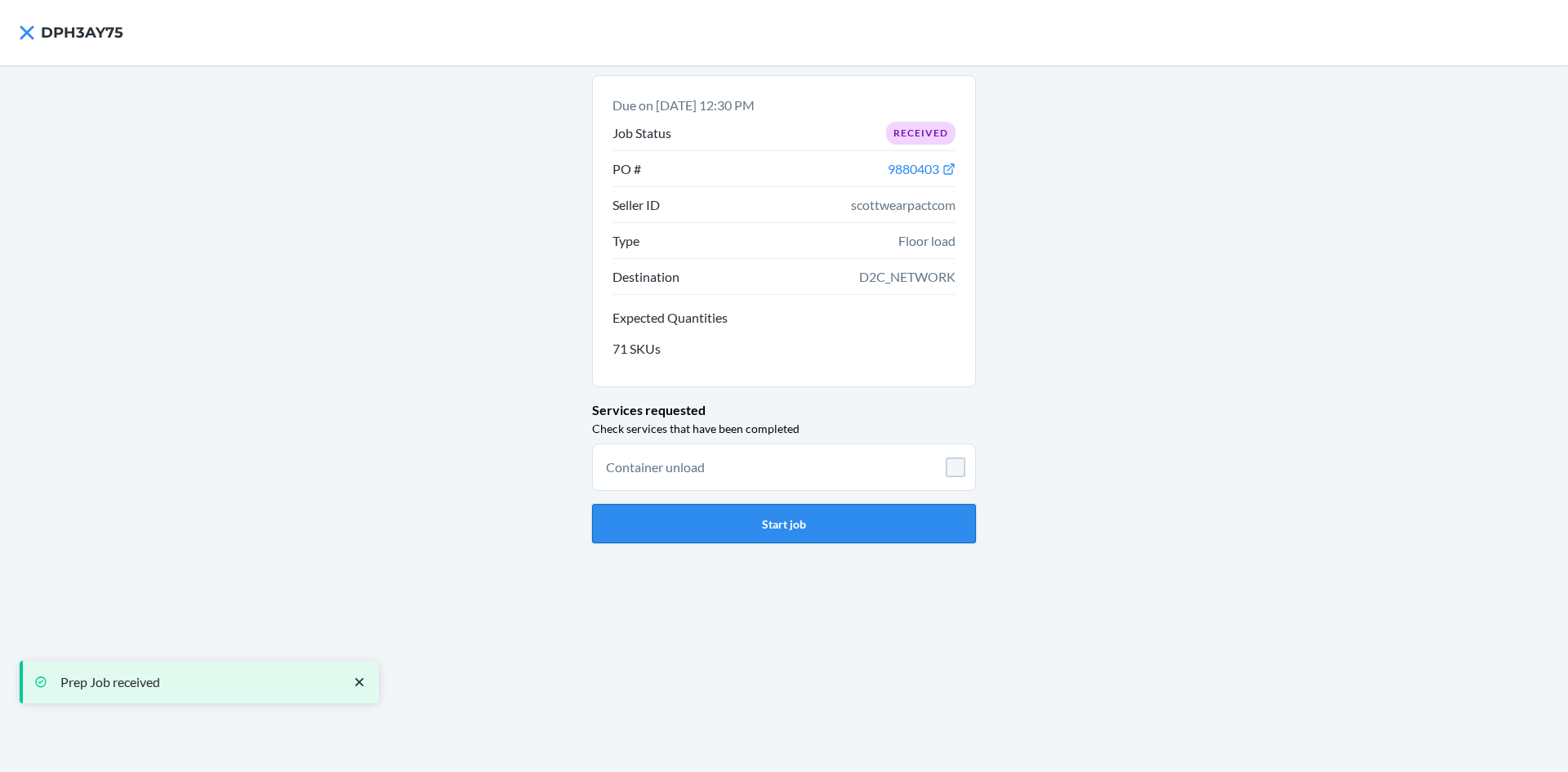
click at [821, 531] on button "Start job" at bounding box center [784, 524] width 384 height 40
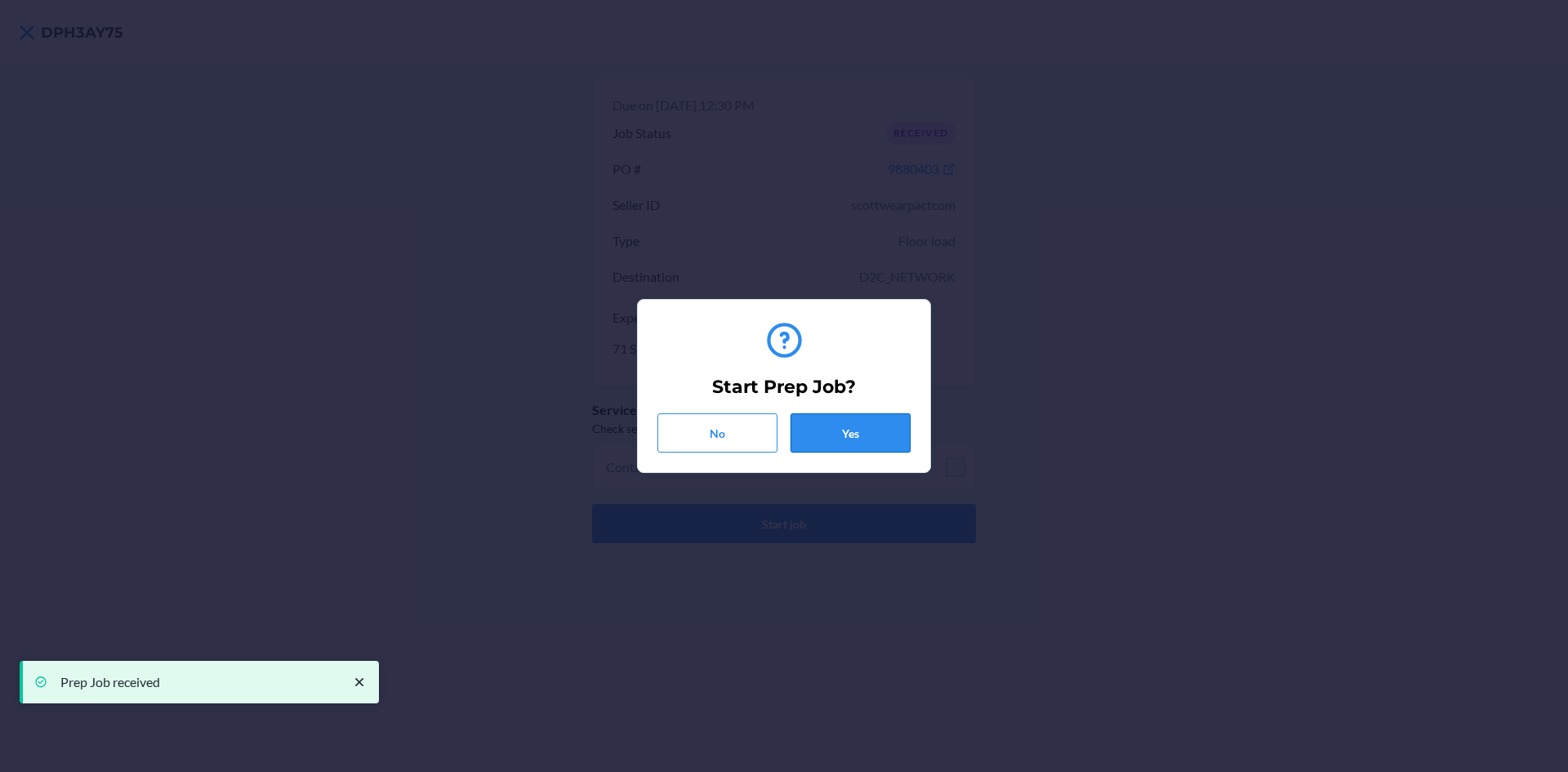
click at [870, 443] on button "Yes" at bounding box center [851, 433] width 120 height 40
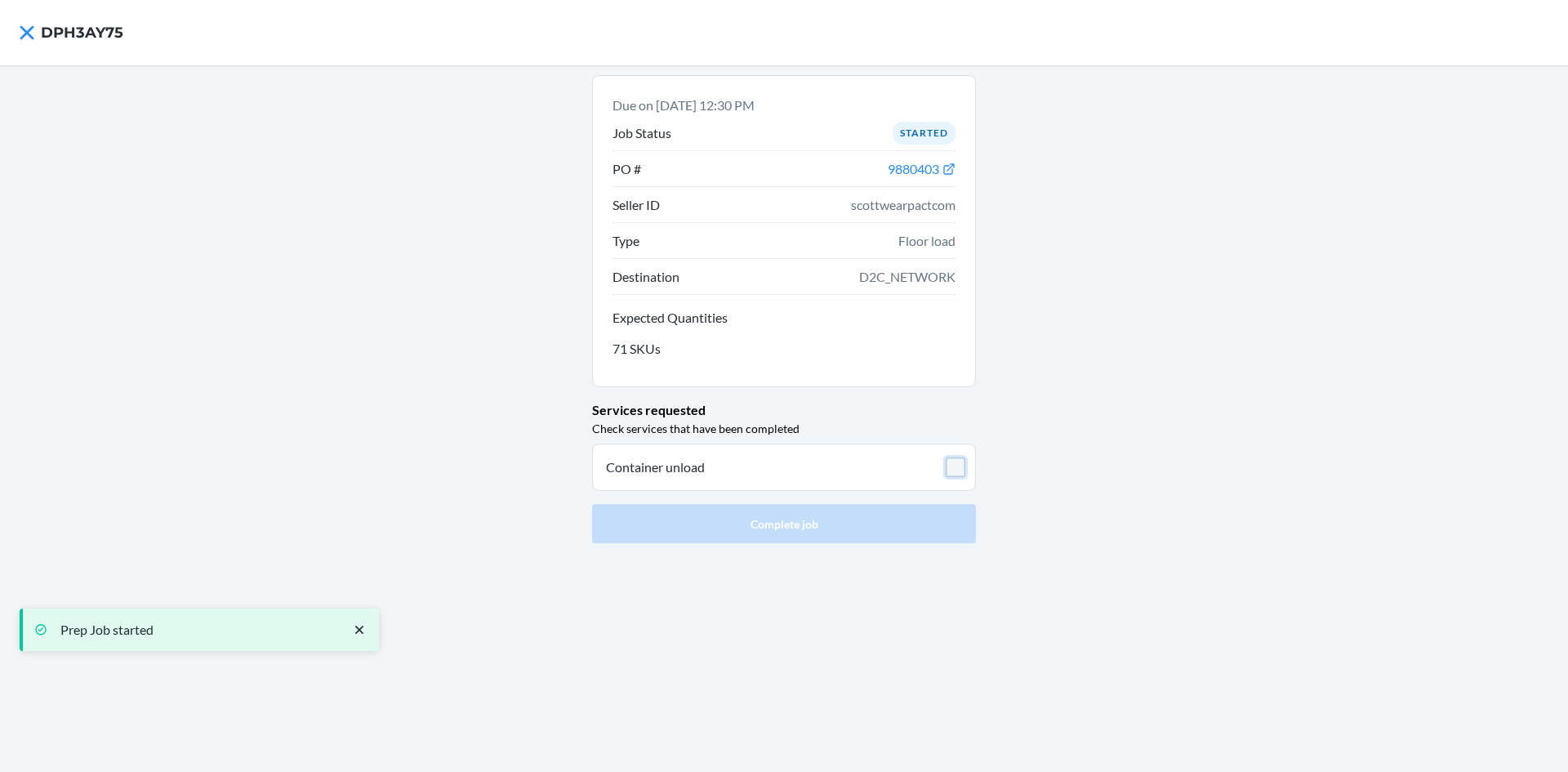
click at [953, 466] on input "checkbox" at bounding box center [956, 467] width 20 height 20
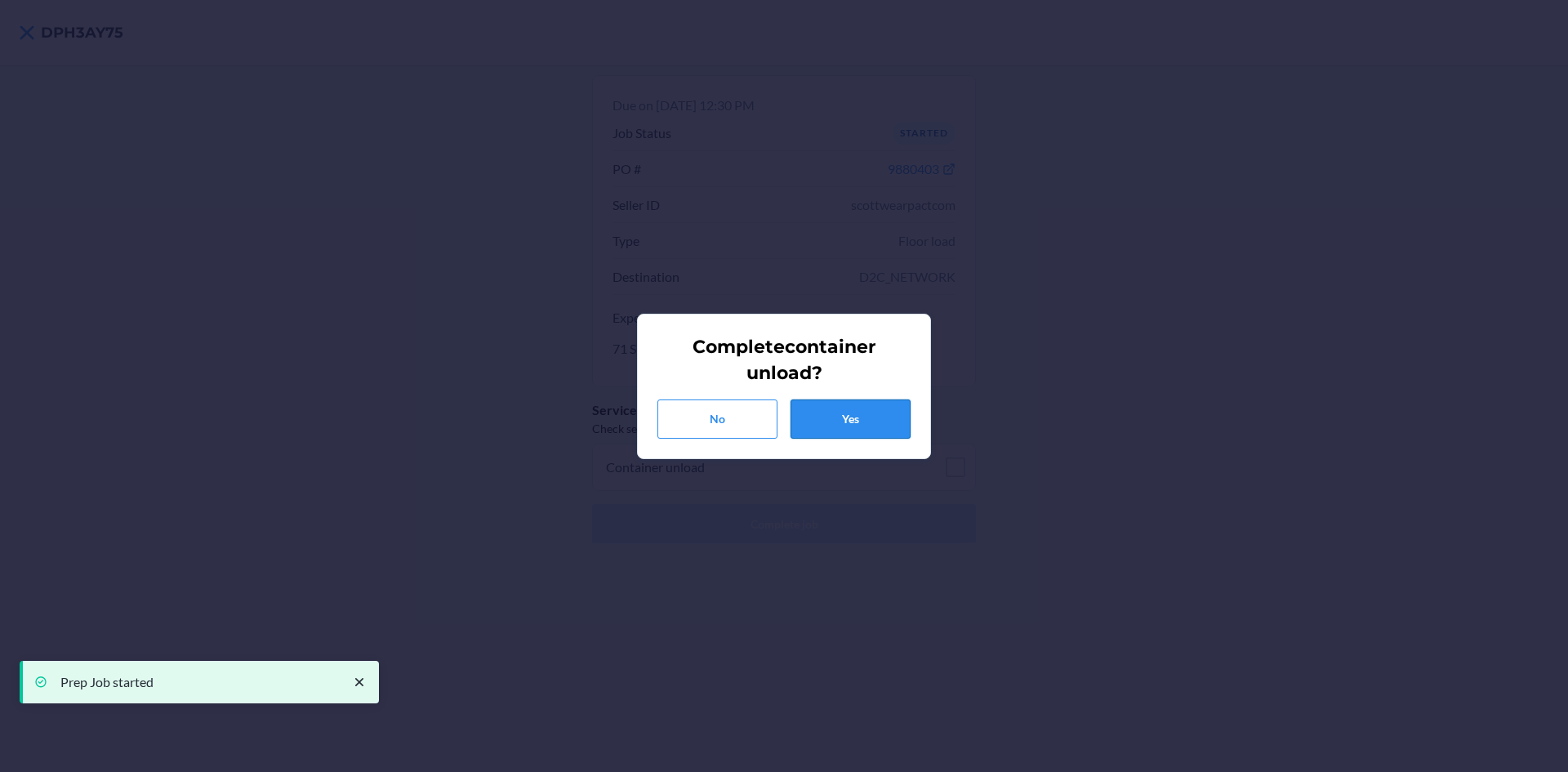
click at [882, 423] on button "Yes" at bounding box center [851, 419] width 120 height 40
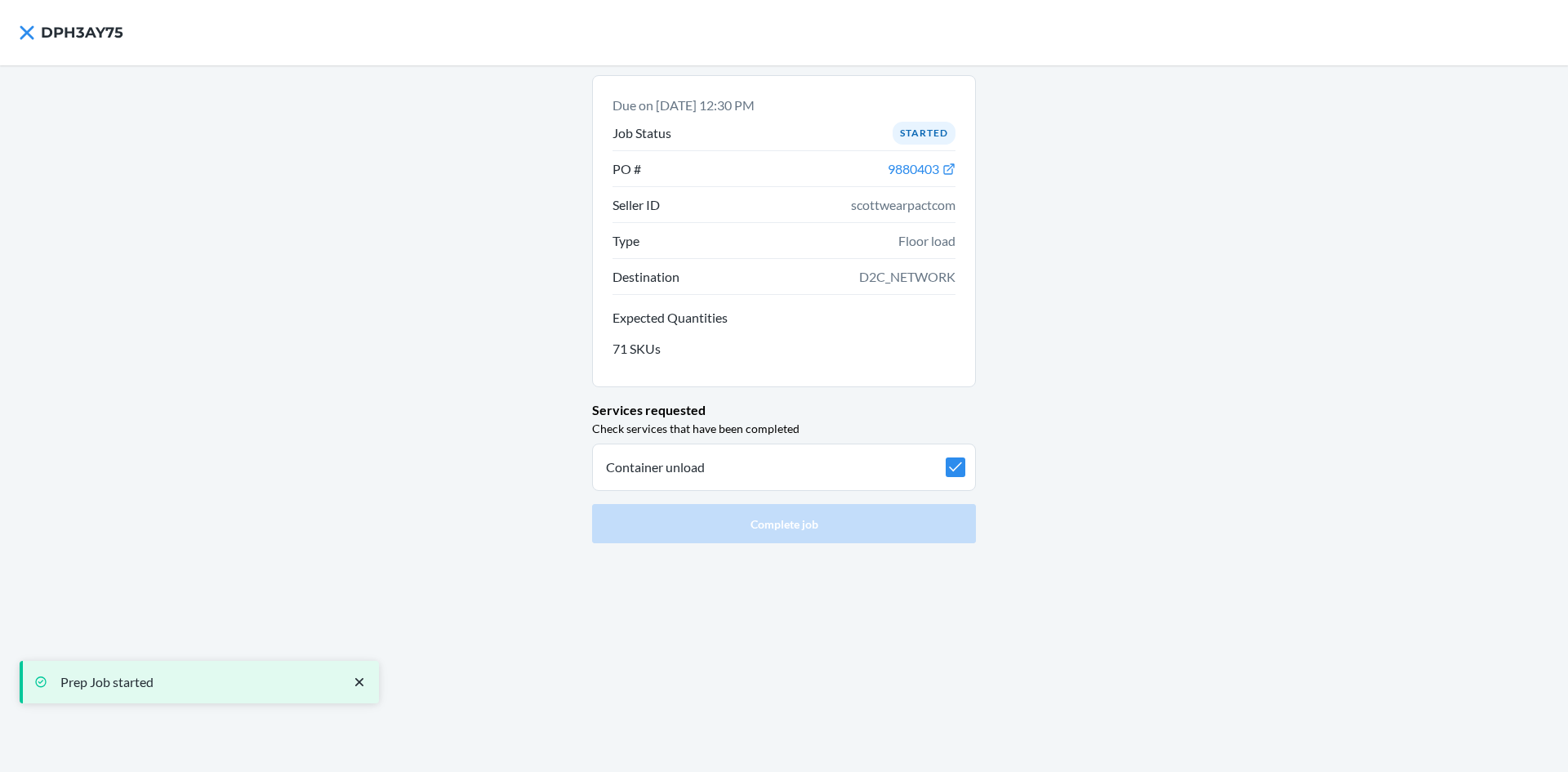
checkbox input "true"
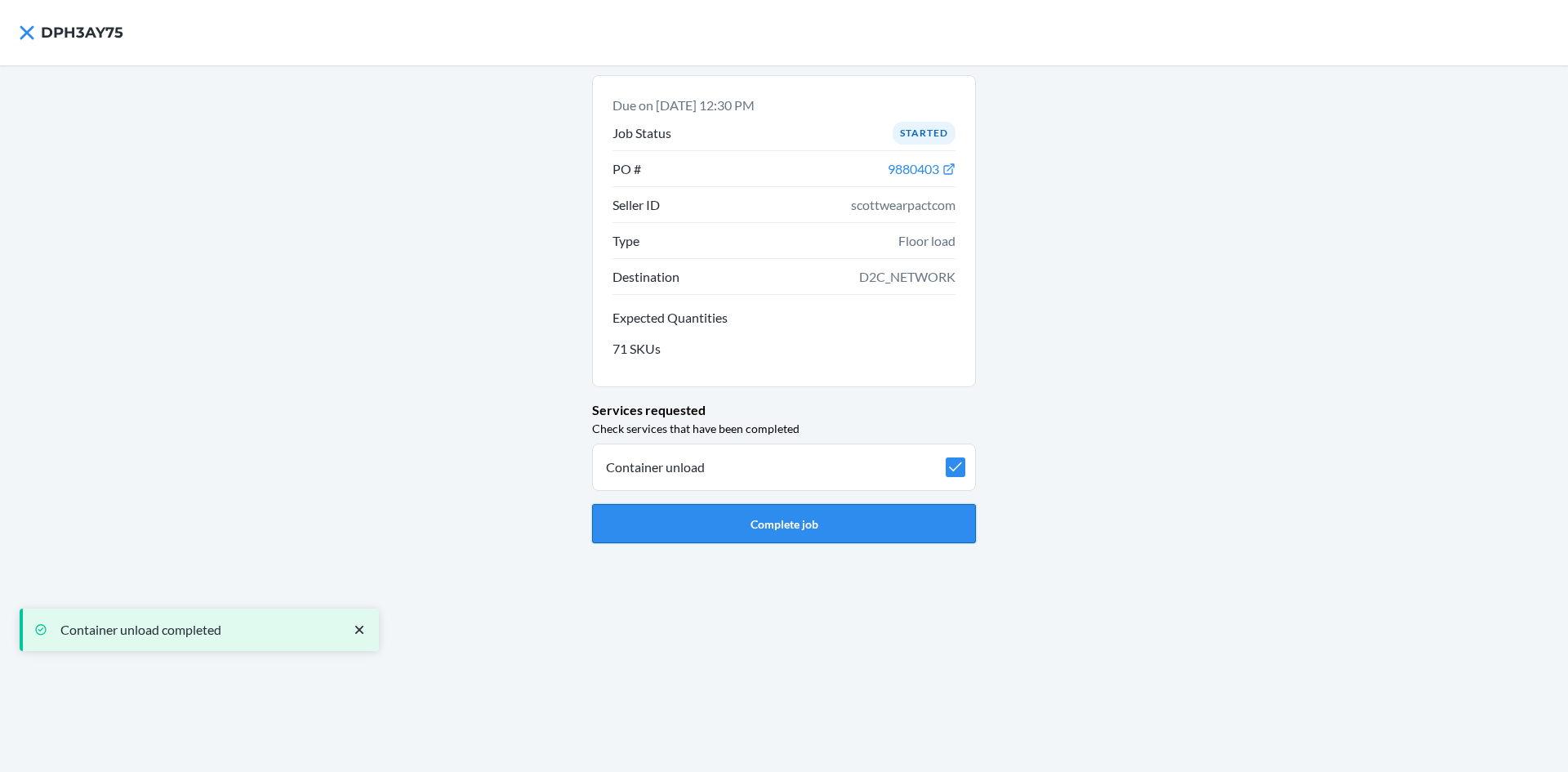
click at [810, 523] on button "Complete job" at bounding box center [784, 524] width 384 height 40
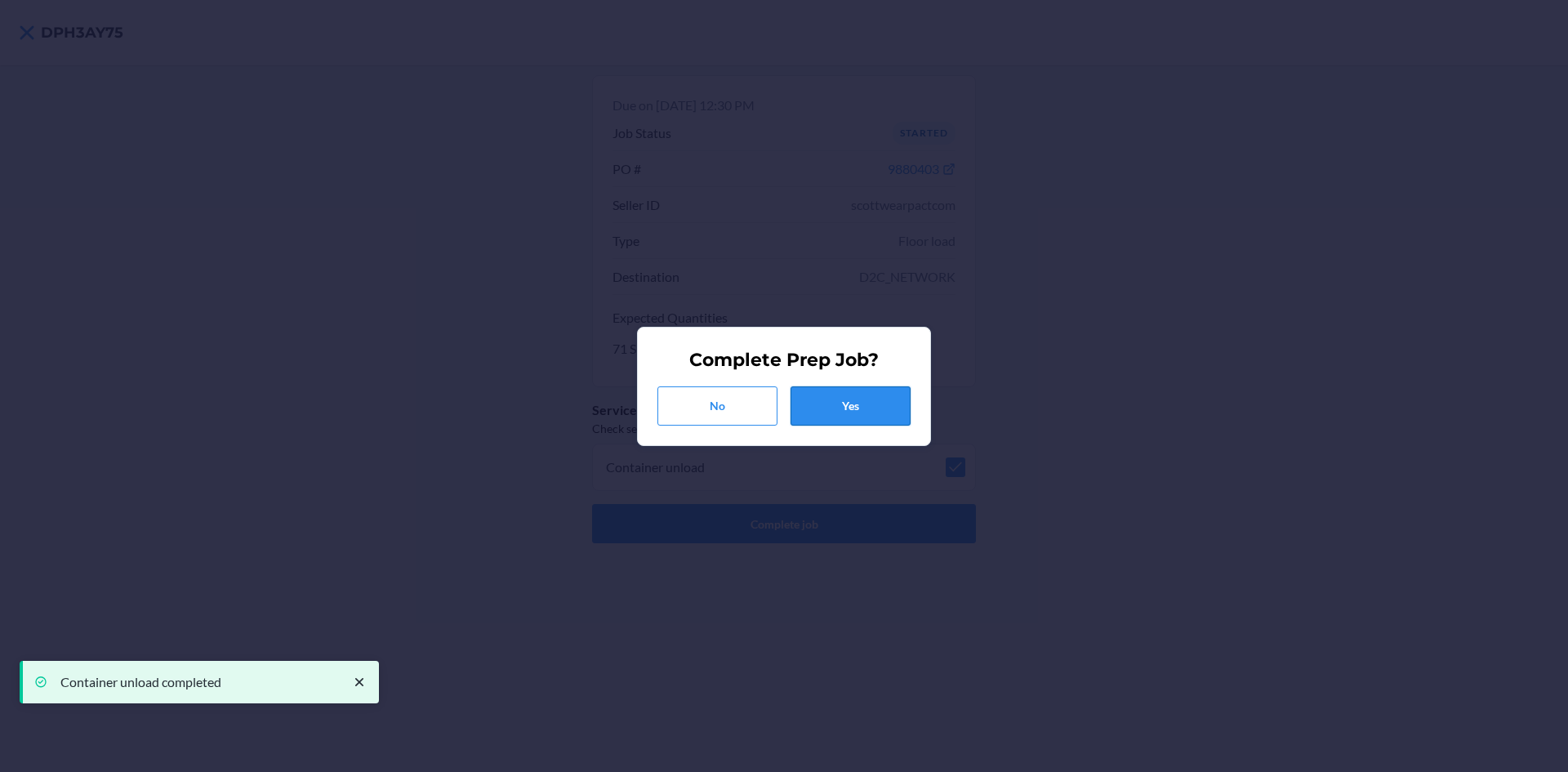
click at [874, 419] on button "Yes" at bounding box center [851, 406] width 120 height 40
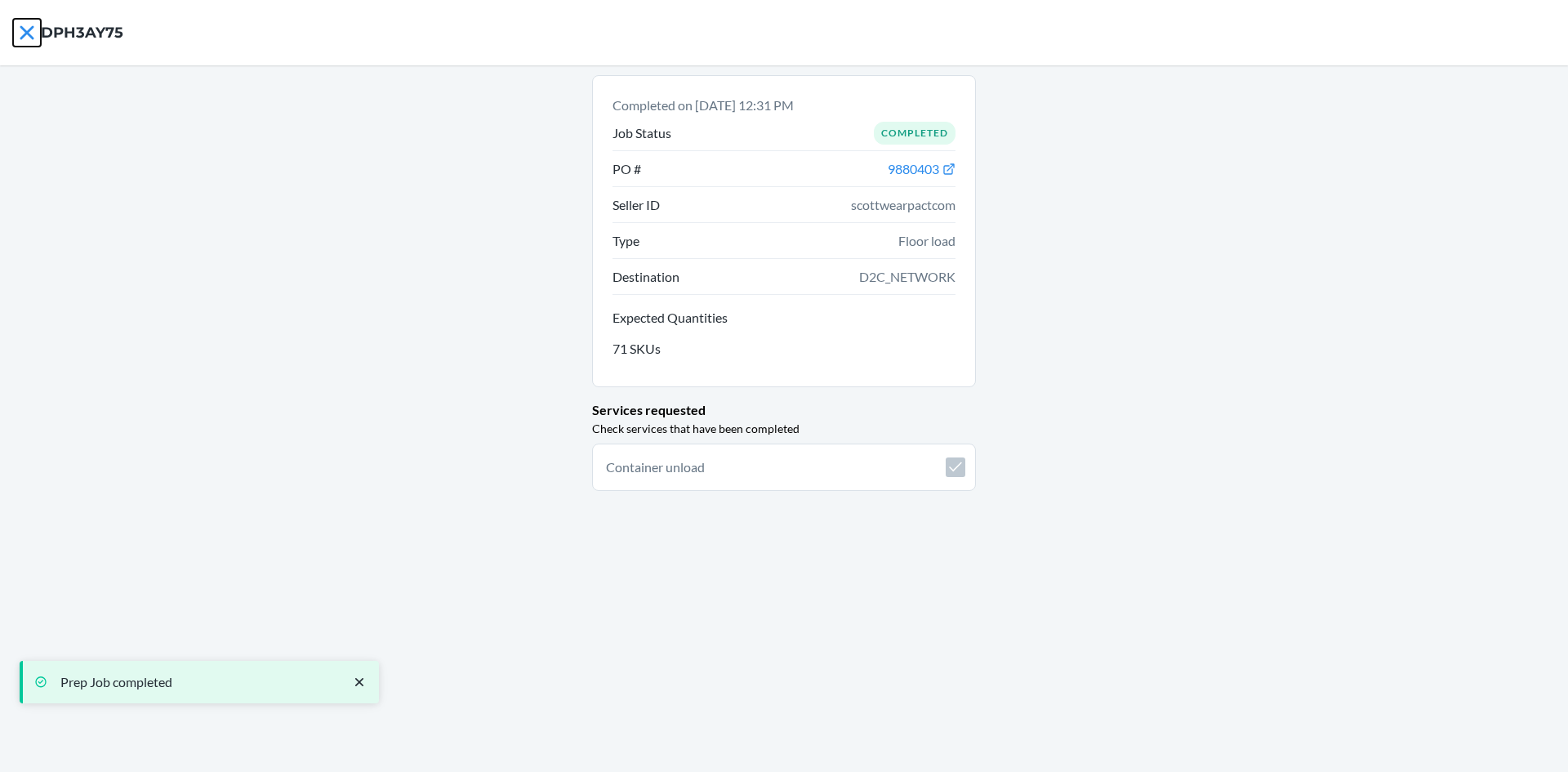
click at [32, 32] on icon at bounding box center [27, 33] width 28 height 28
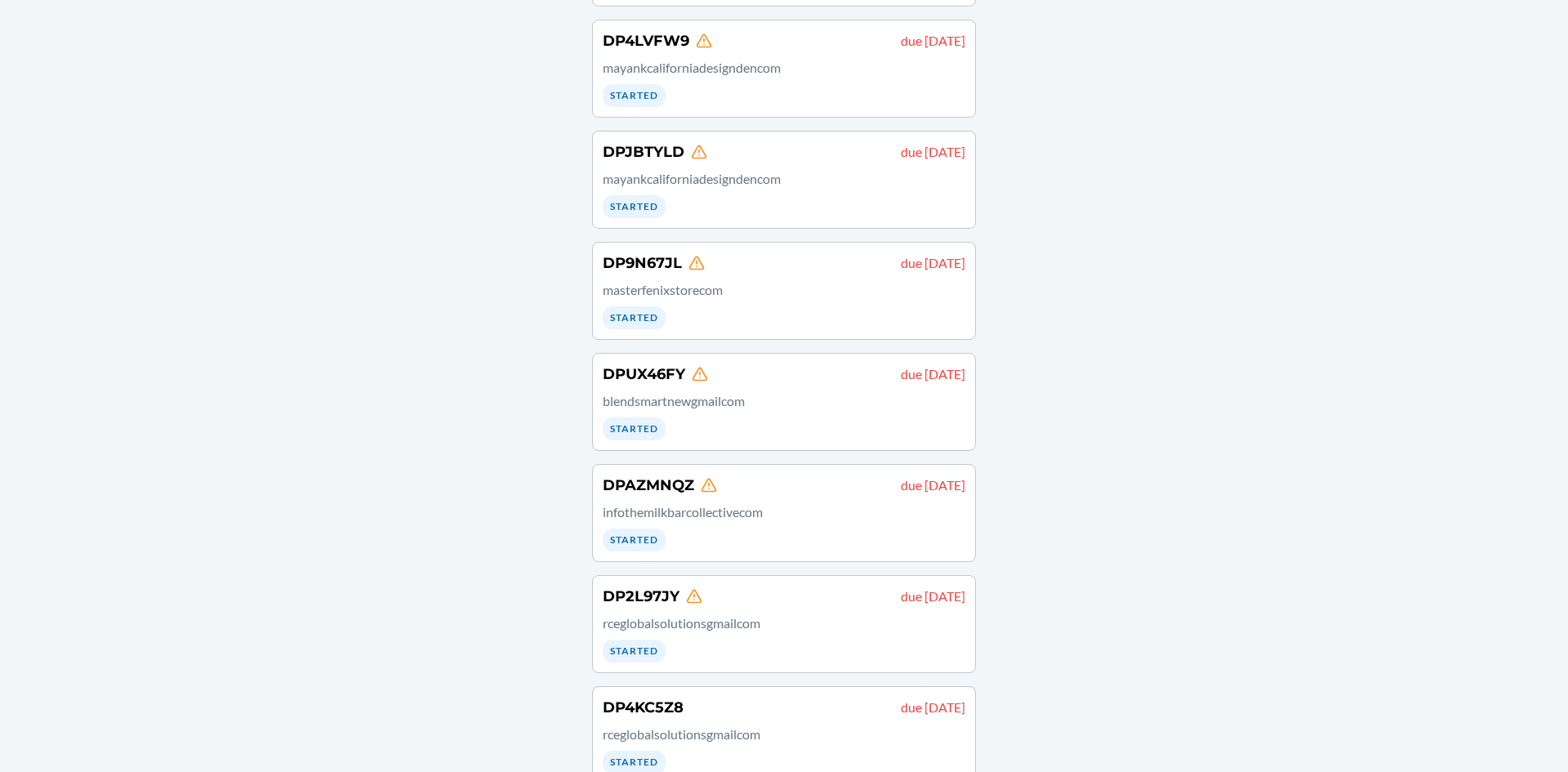
scroll to position [326, 0]
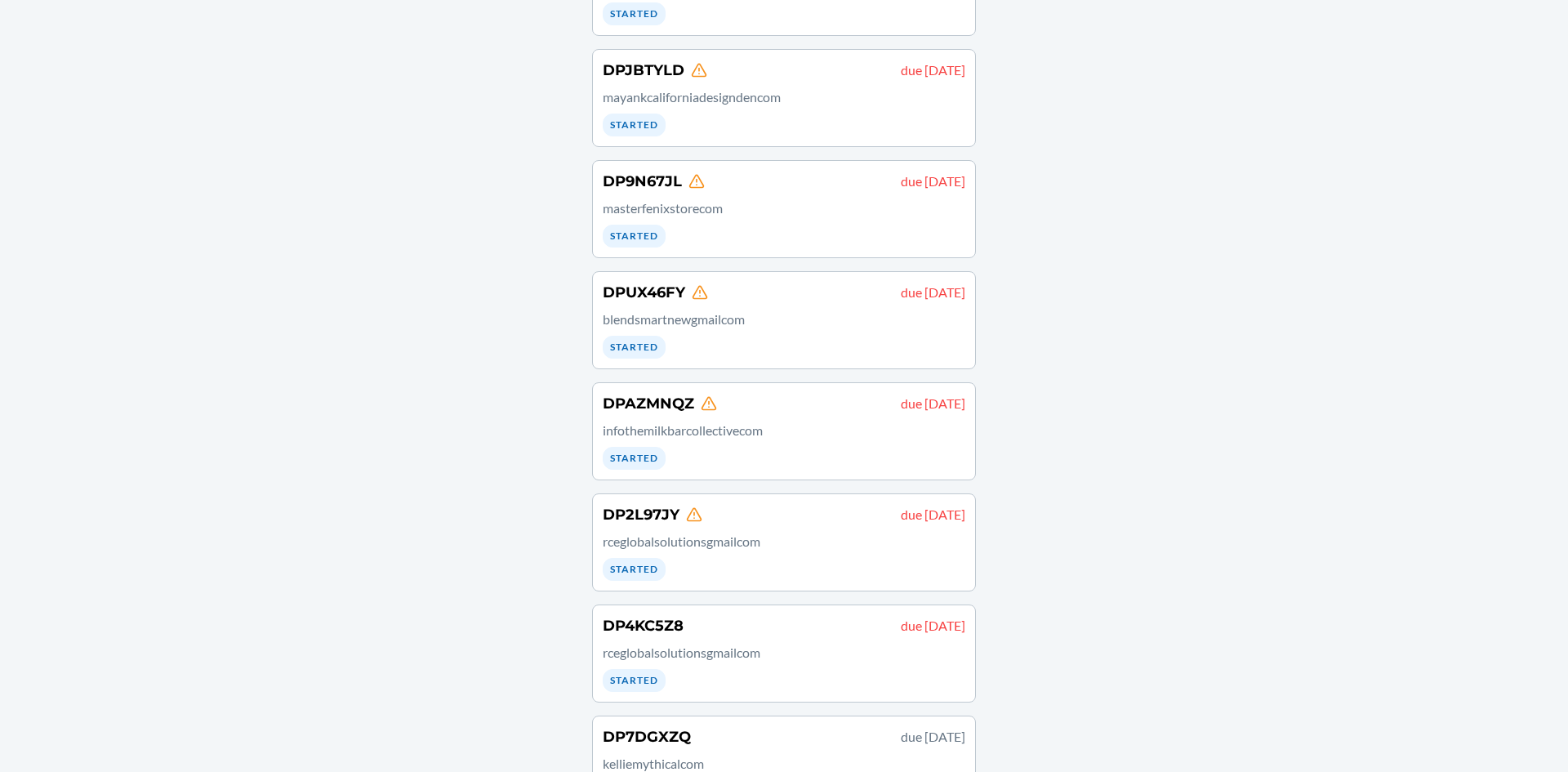
click at [793, 208] on p "masterfenixstorecom" at bounding box center [784, 208] width 363 height 20
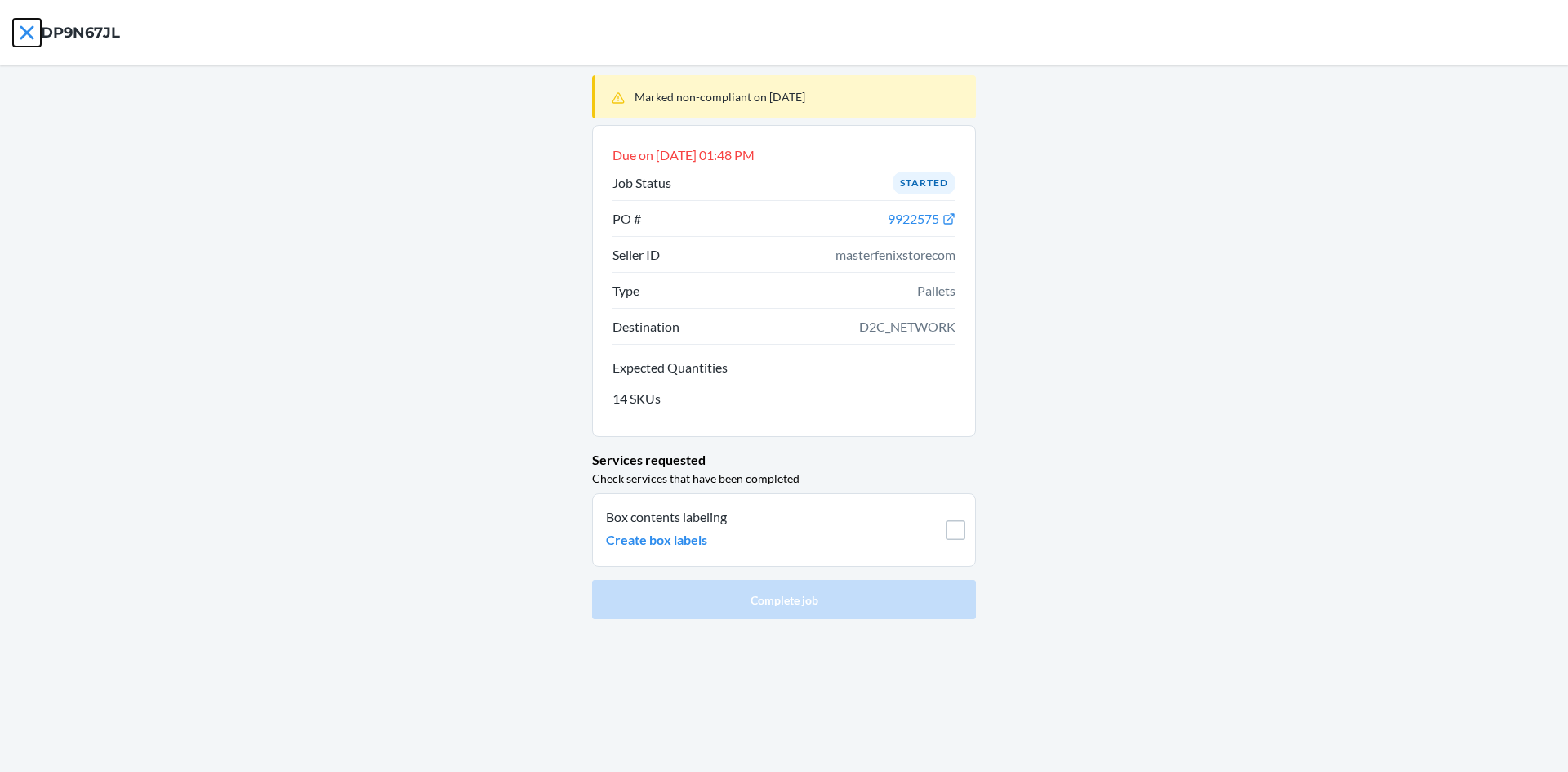
click at [34, 23] on icon at bounding box center [27, 33] width 28 height 28
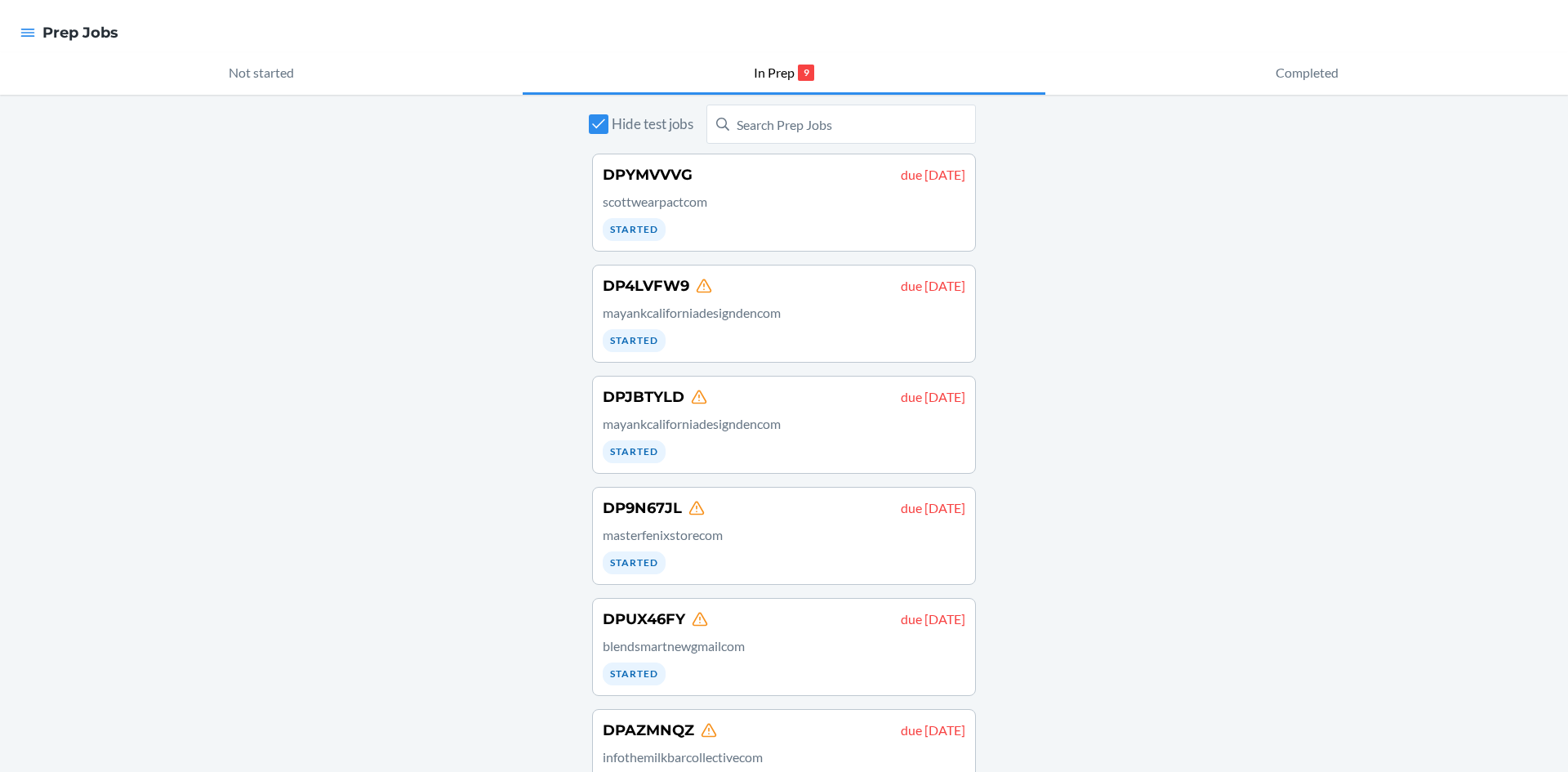
scroll to position [391, 0]
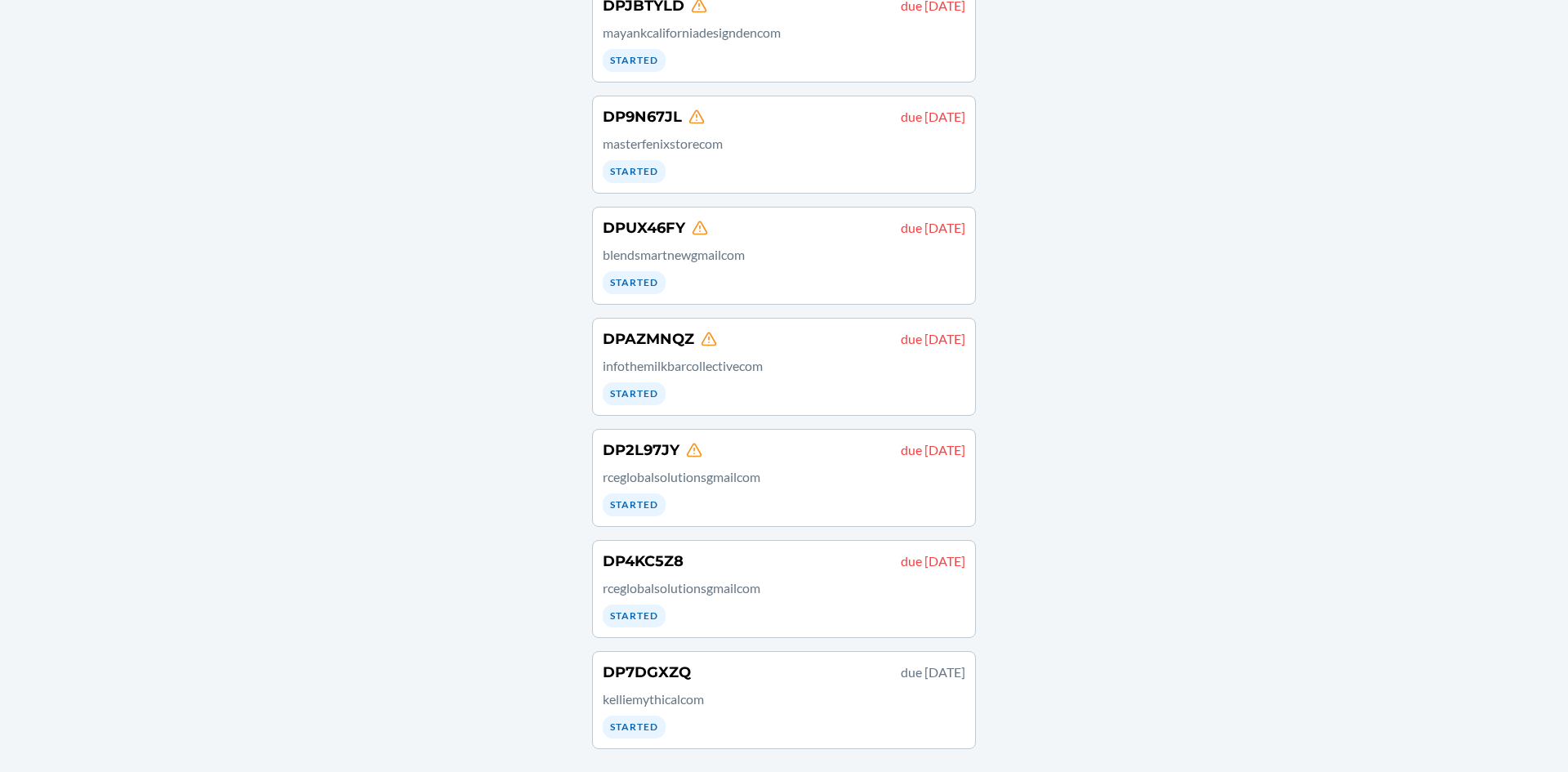
click at [862, 496] on div "DP2L97JY due September 21 rceglobalsolutionsgmailcom Started" at bounding box center [784, 477] width 363 height 77
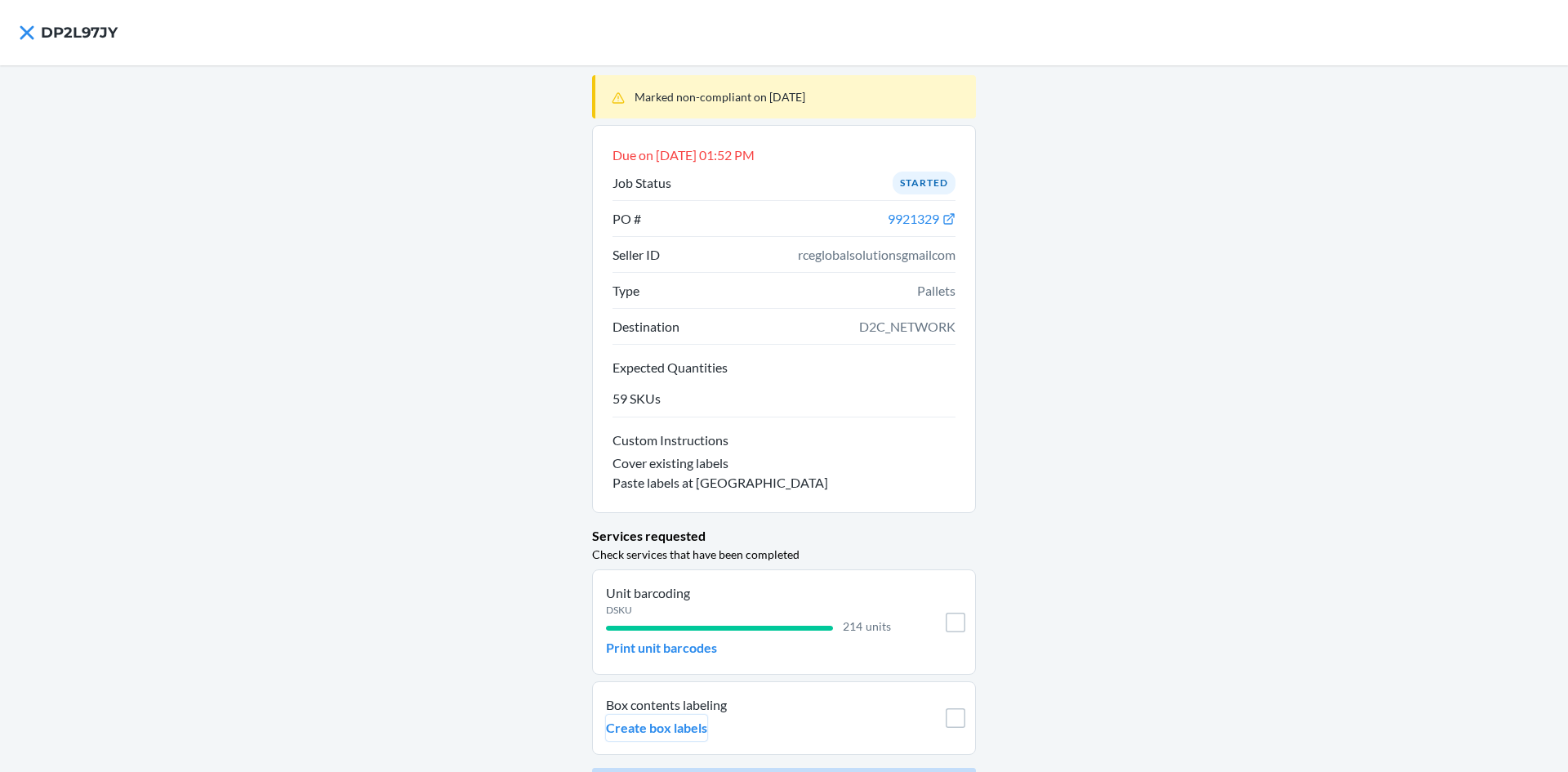
click at [667, 736] on p "Create box labels" at bounding box center [657, 728] width 101 height 20
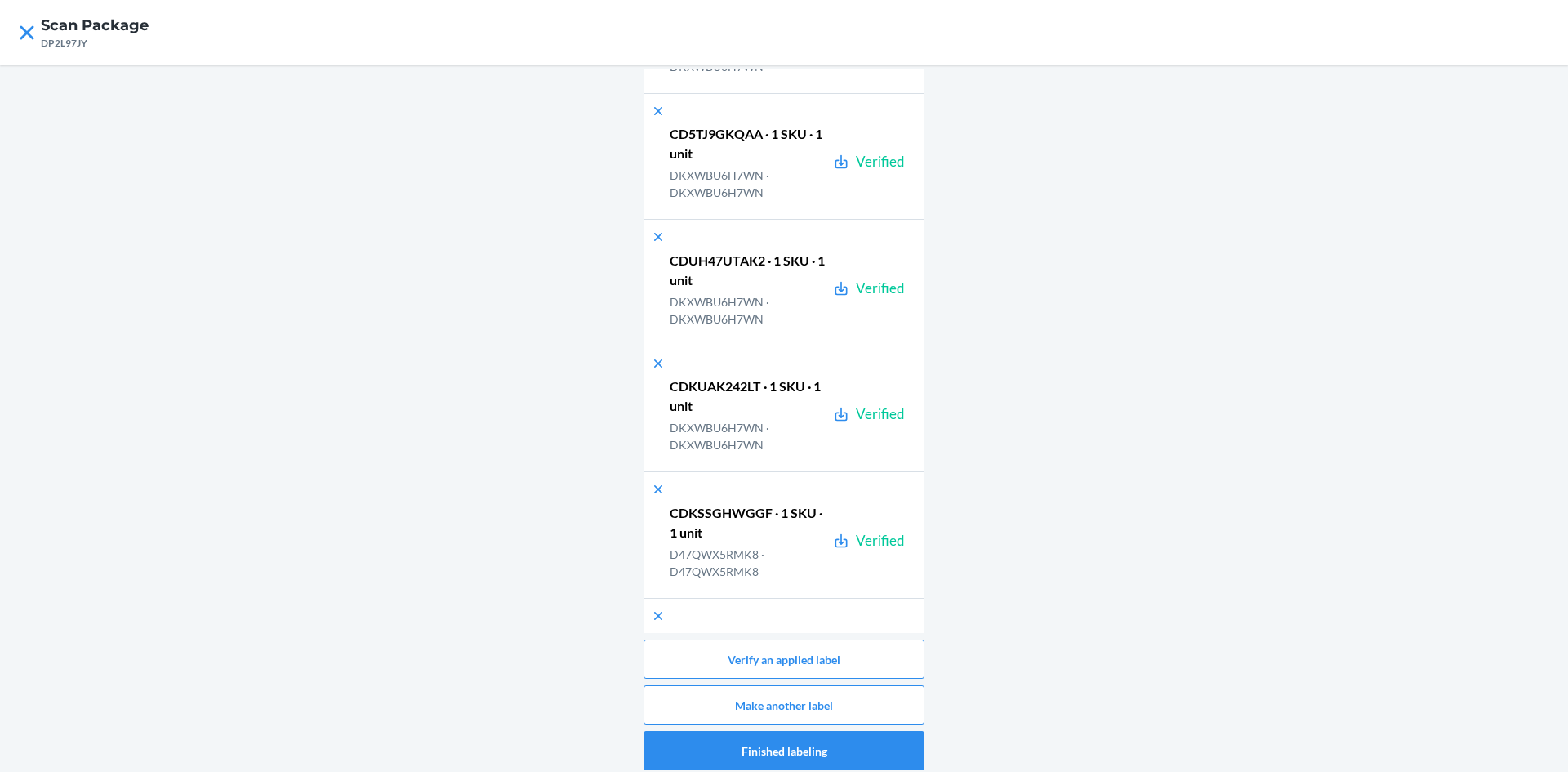
scroll to position [27163, 0]
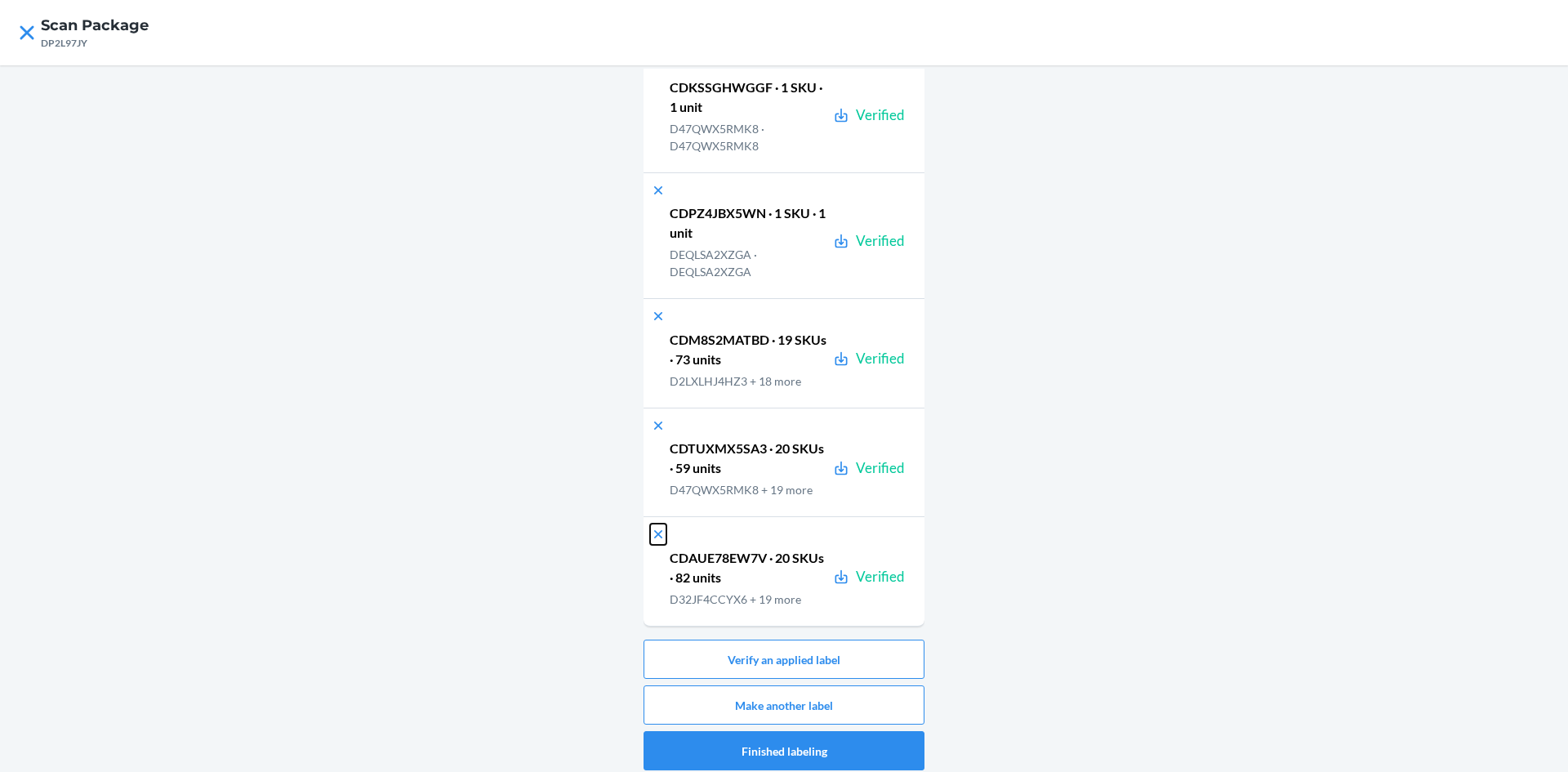
click at [656, 530] on icon at bounding box center [658, 534] width 16 height 16
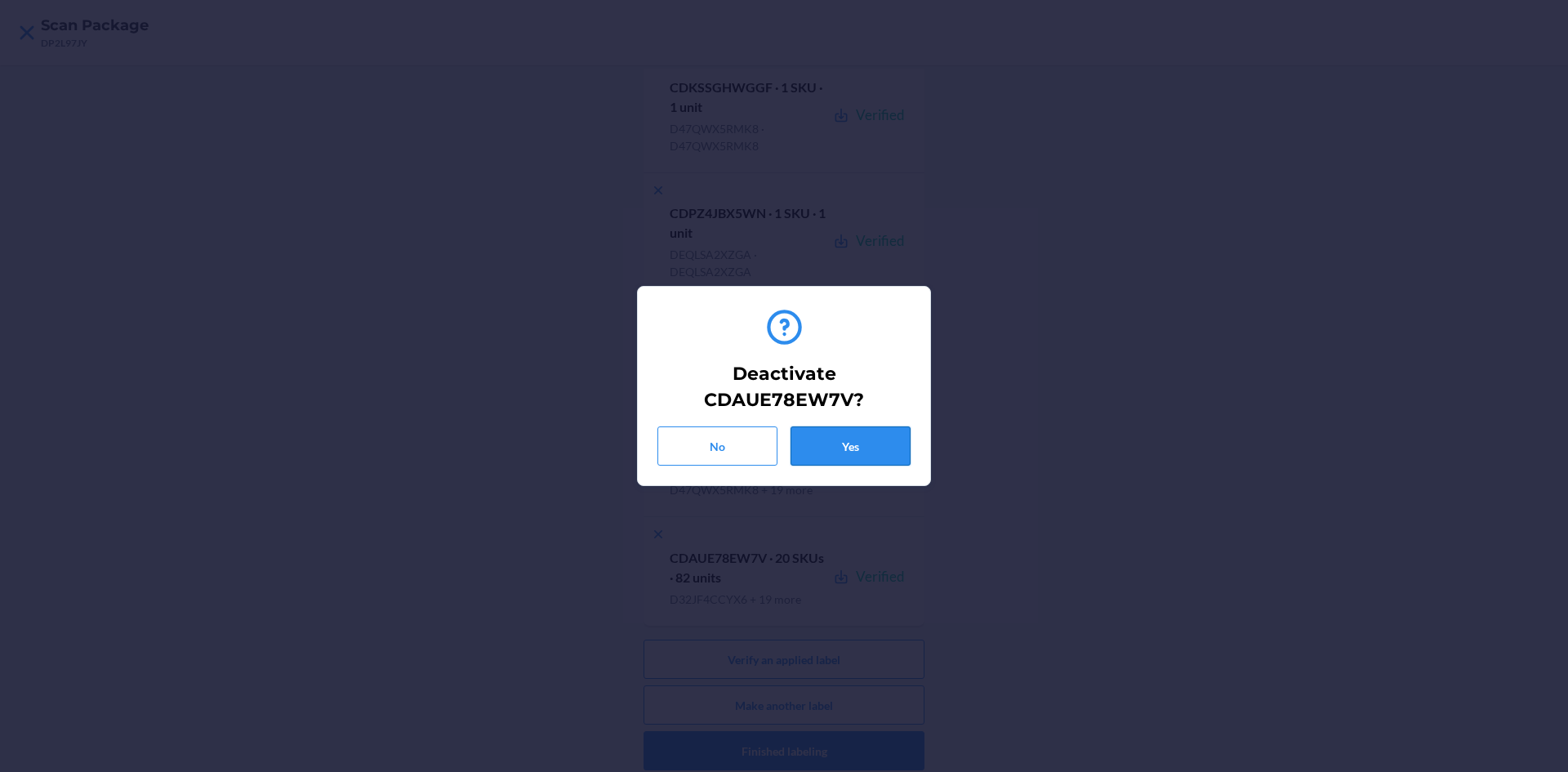
click at [840, 451] on button "Yes" at bounding box center [851, 446] width 120 height 40
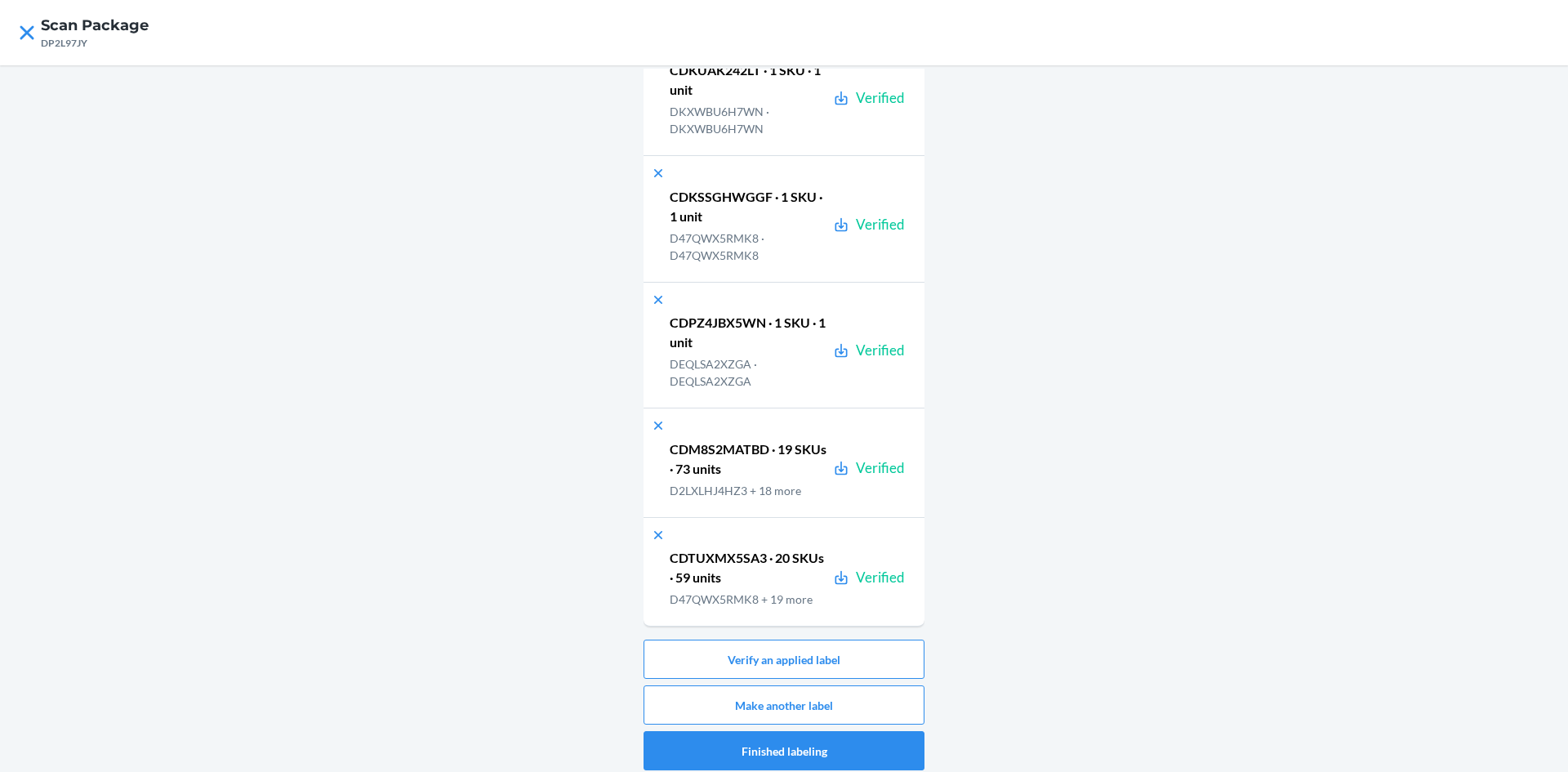
scroll to position [8, 0]
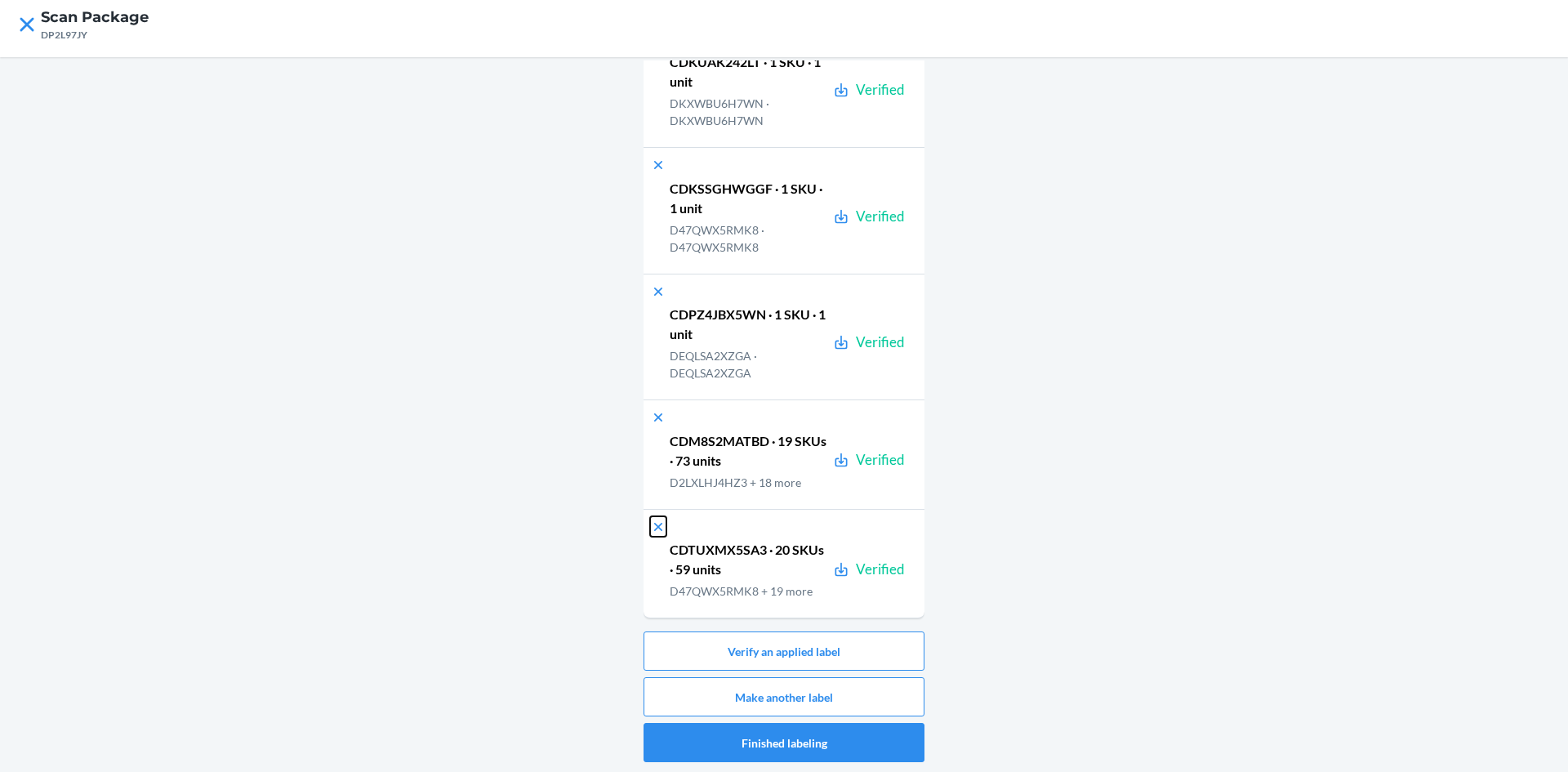
click at [654, 525] on icon at bounding box center [658, 526] width 8 height 8
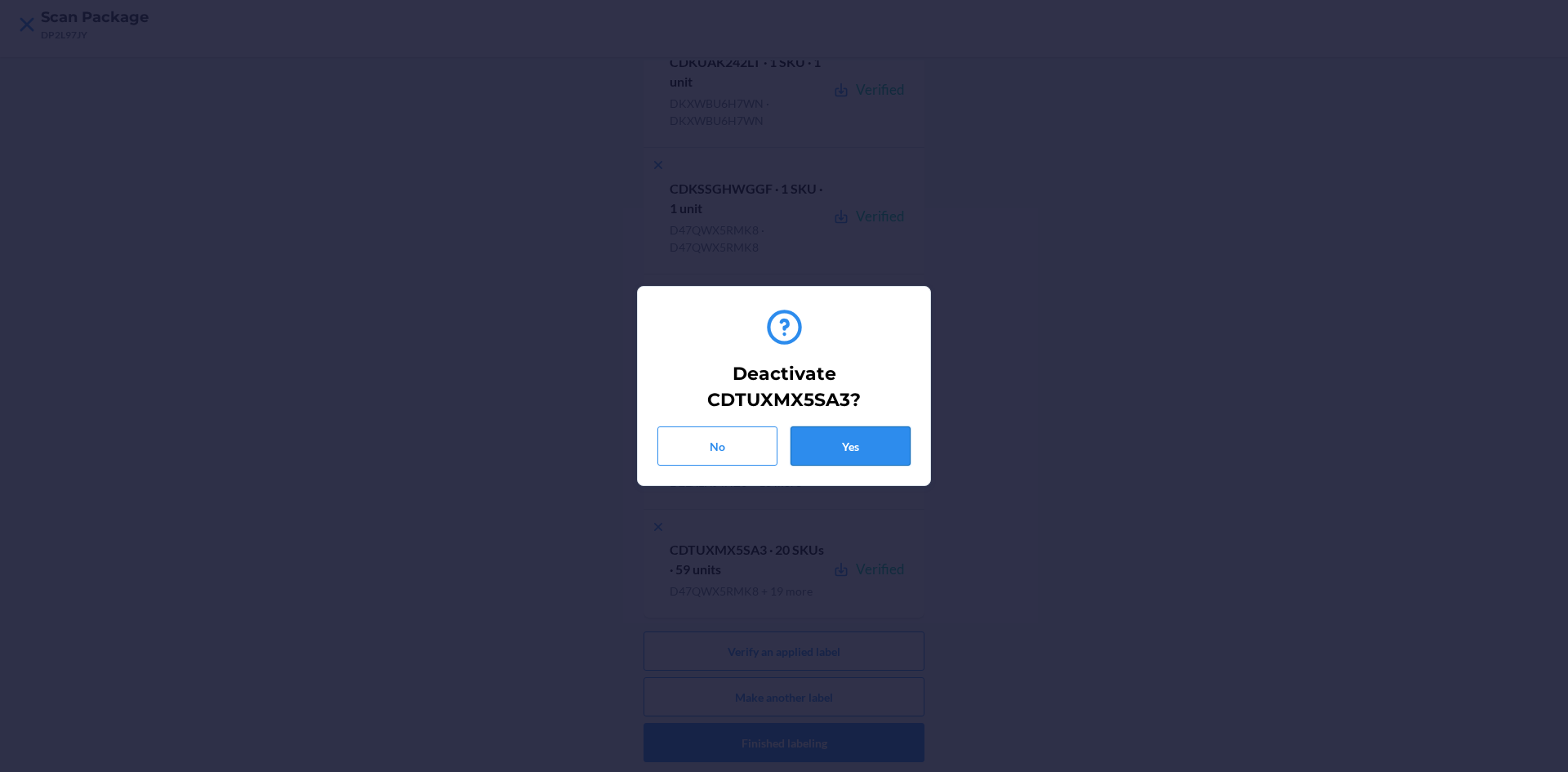
click at [854, 435] on button "Yes" at bounding box center [851, 446] width 120 height 40
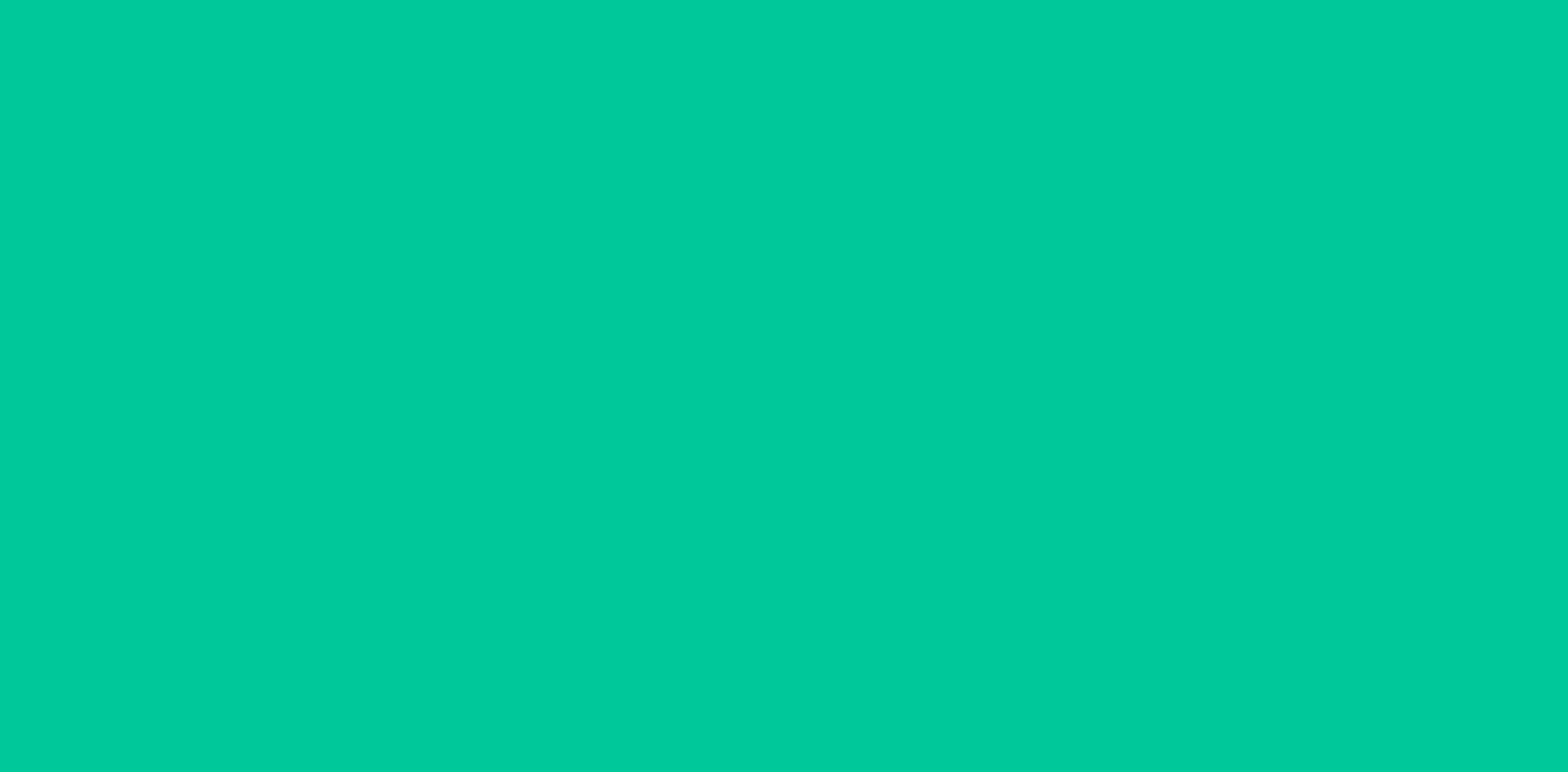
scroll to position [26945, 0]
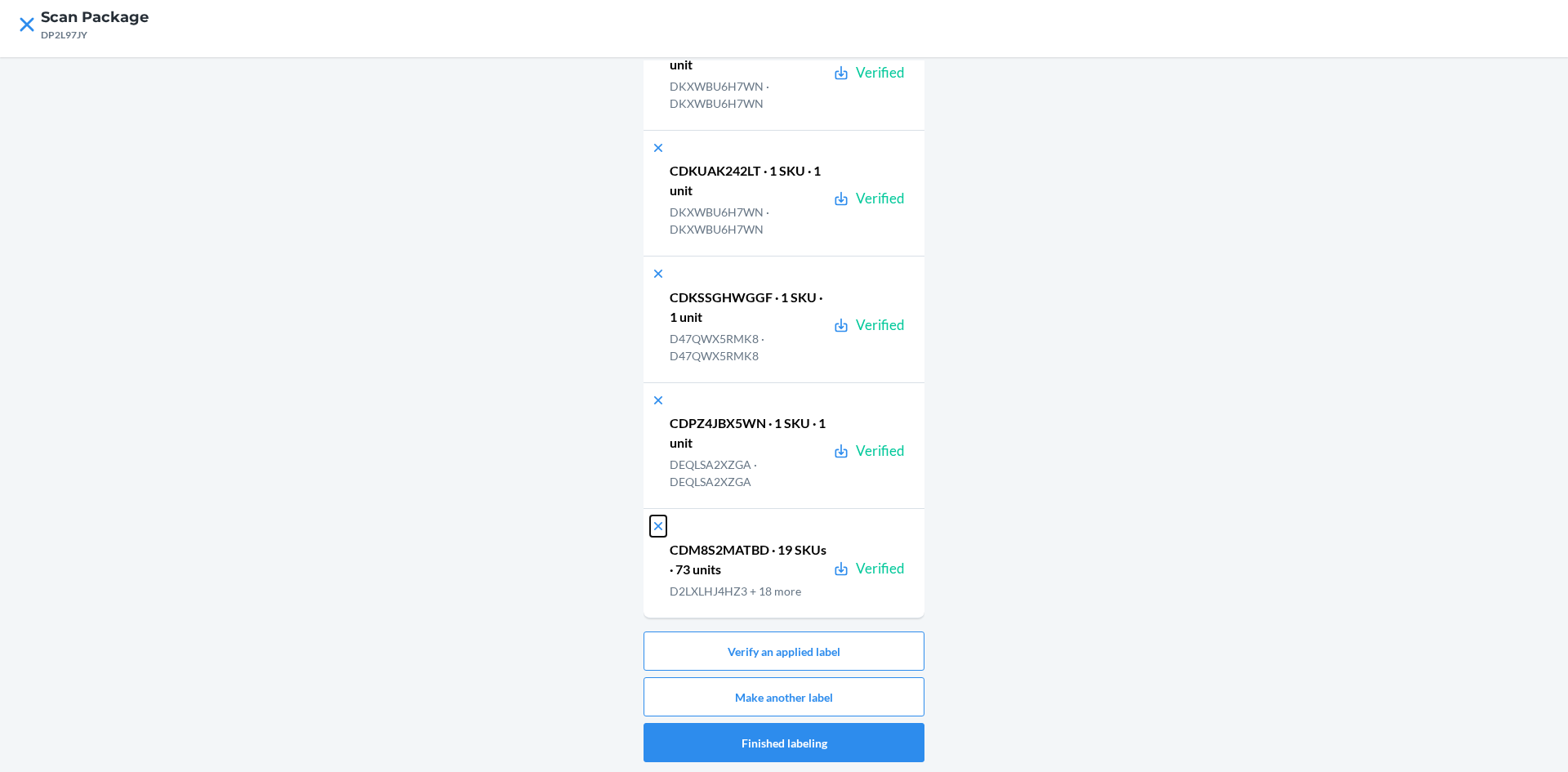
click at [658, 529] on icon at bounding box center [658, 526] width 16 height 16
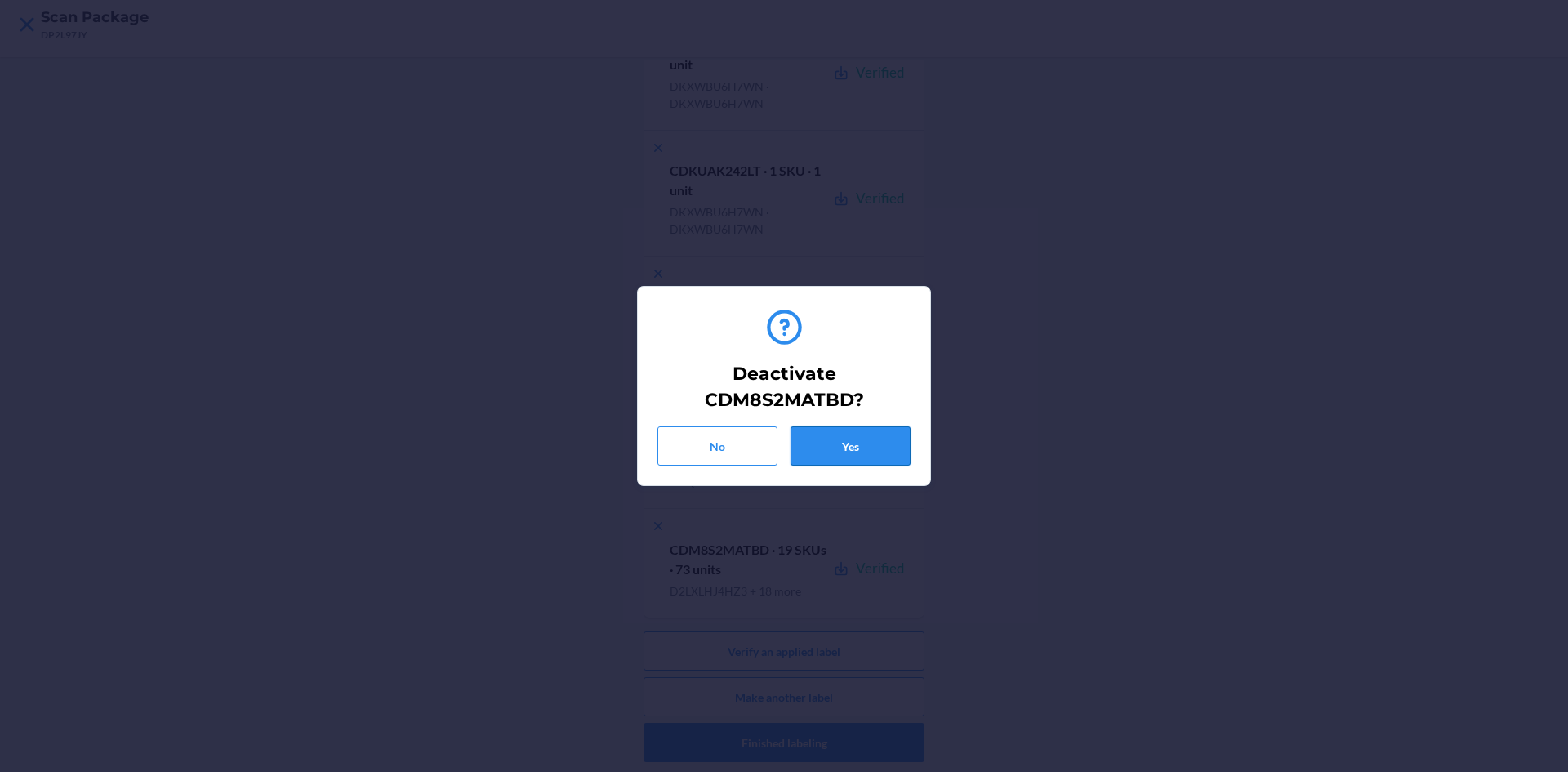
click at [830, 447] on button "Yes" at bounding box center [851, 446] width 120 height 40
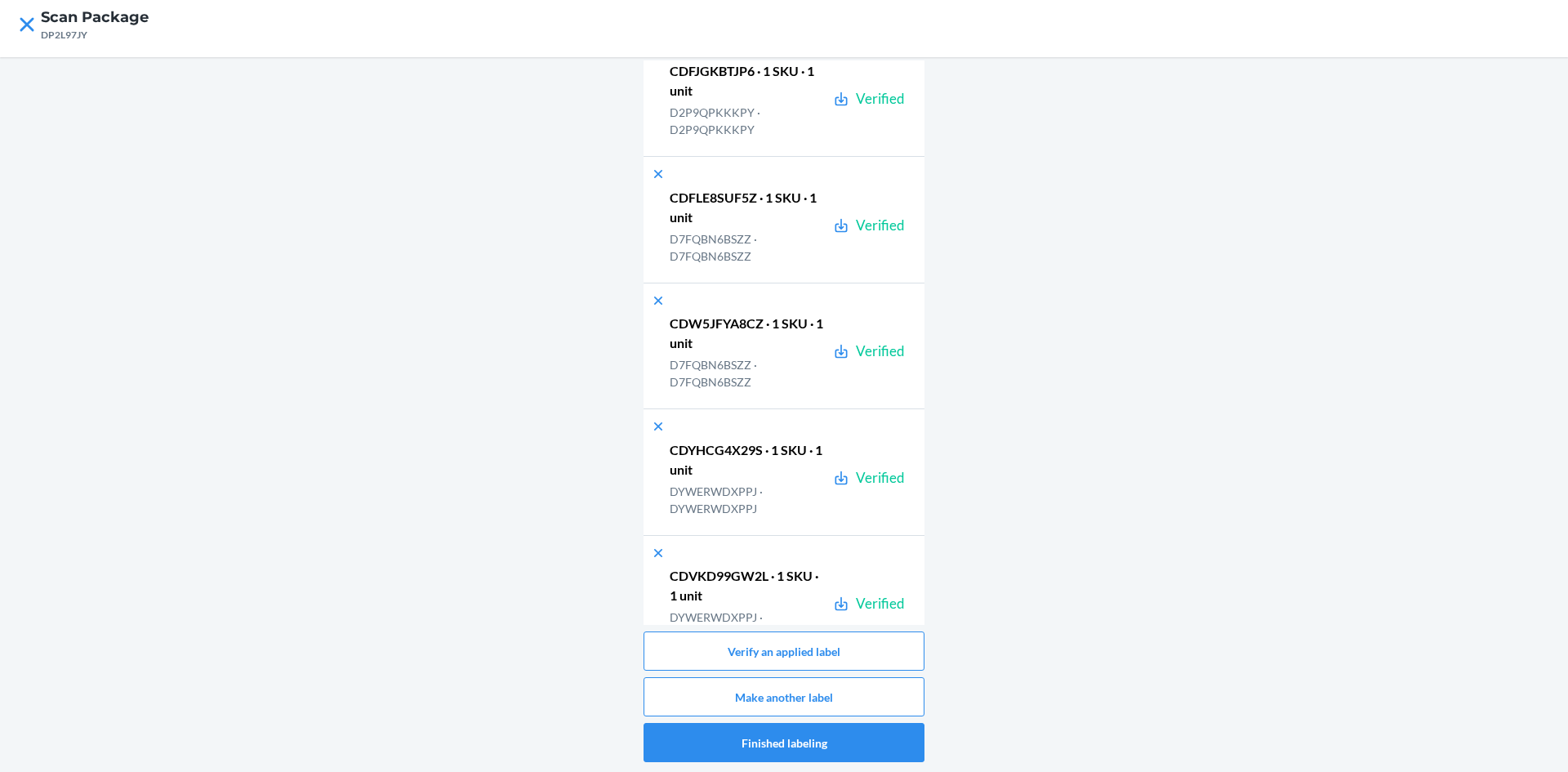
scroll to position [0, 0]
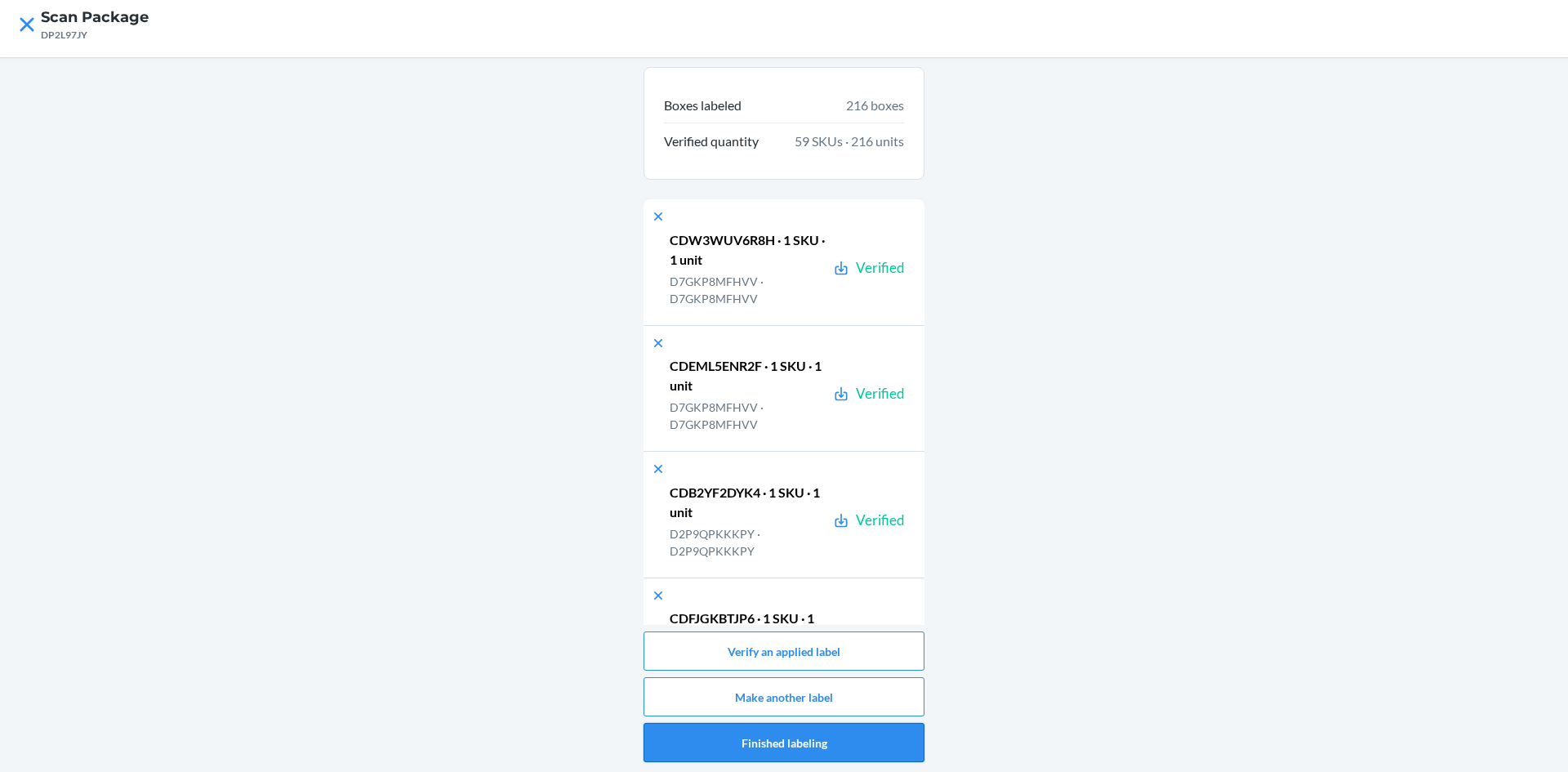
click at [709, 748] on button "Finished labeling" at bounding box center [784, 742] width 281 height 40
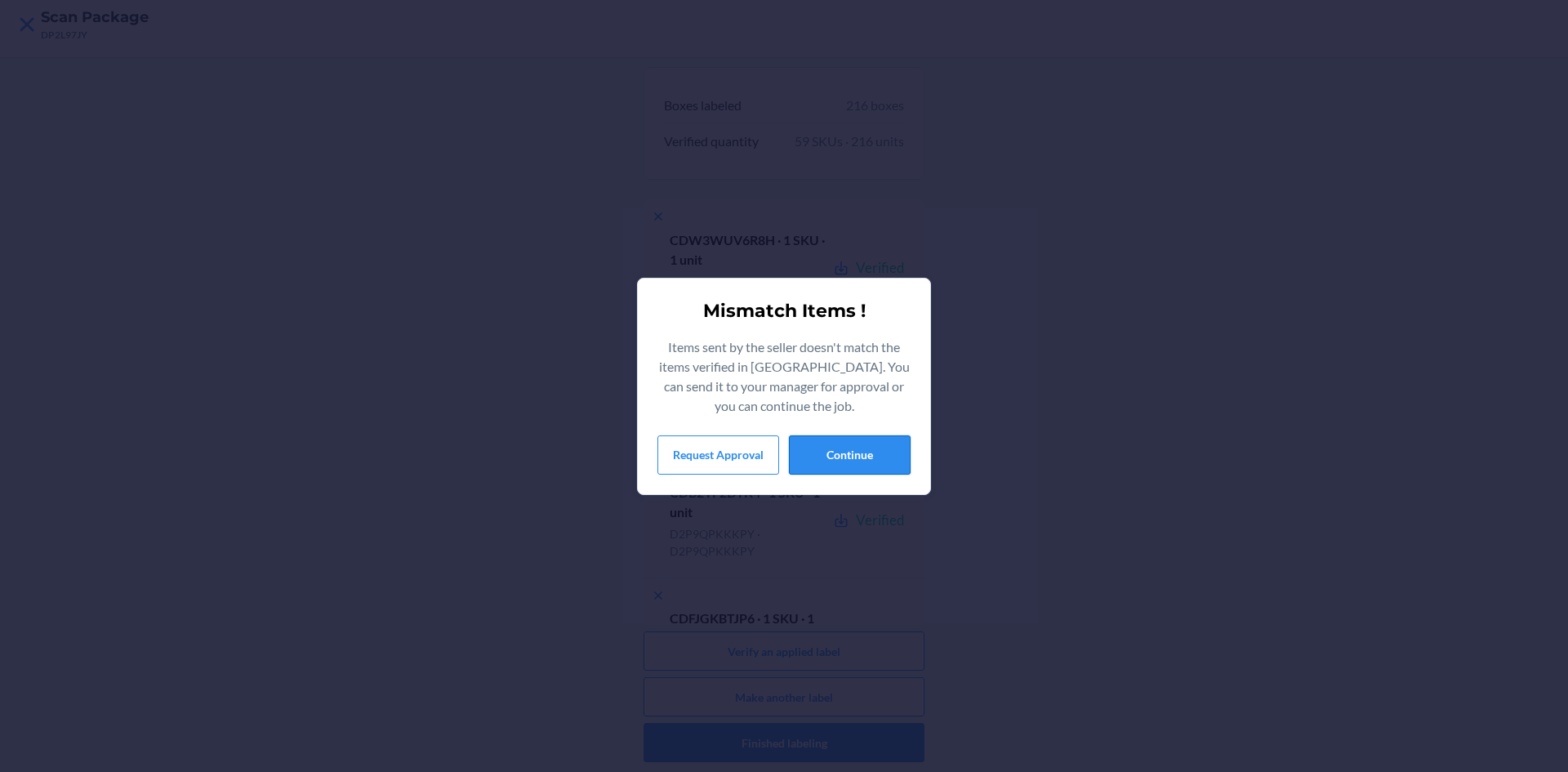
click at [859, 470] on button "Continue" at bounding box center [850, 455] width 122 height 40
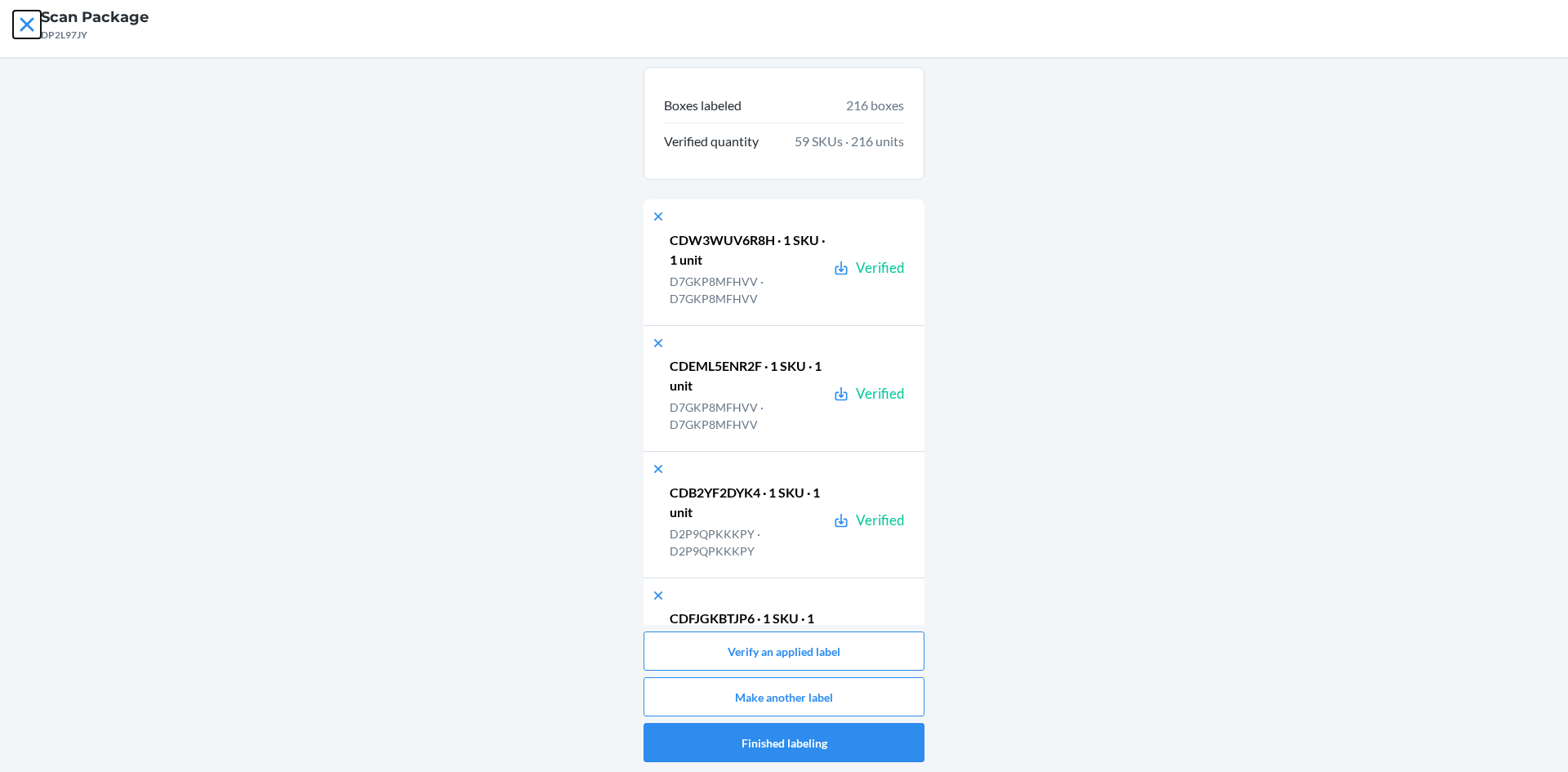
click at [26, 32] on icon at bounding box center [27, 25] width 28 height 28
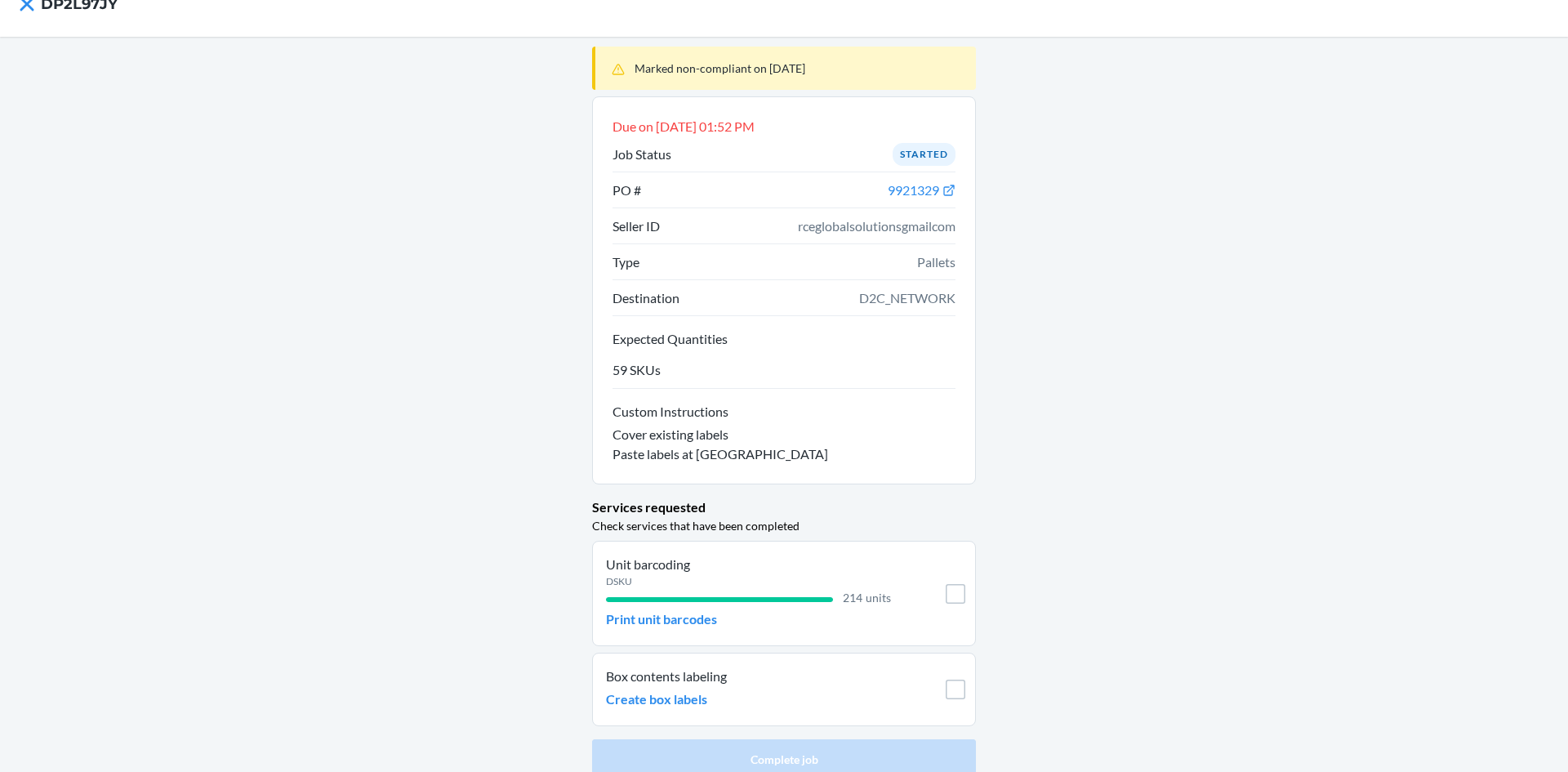
scroll to position [45, 0]
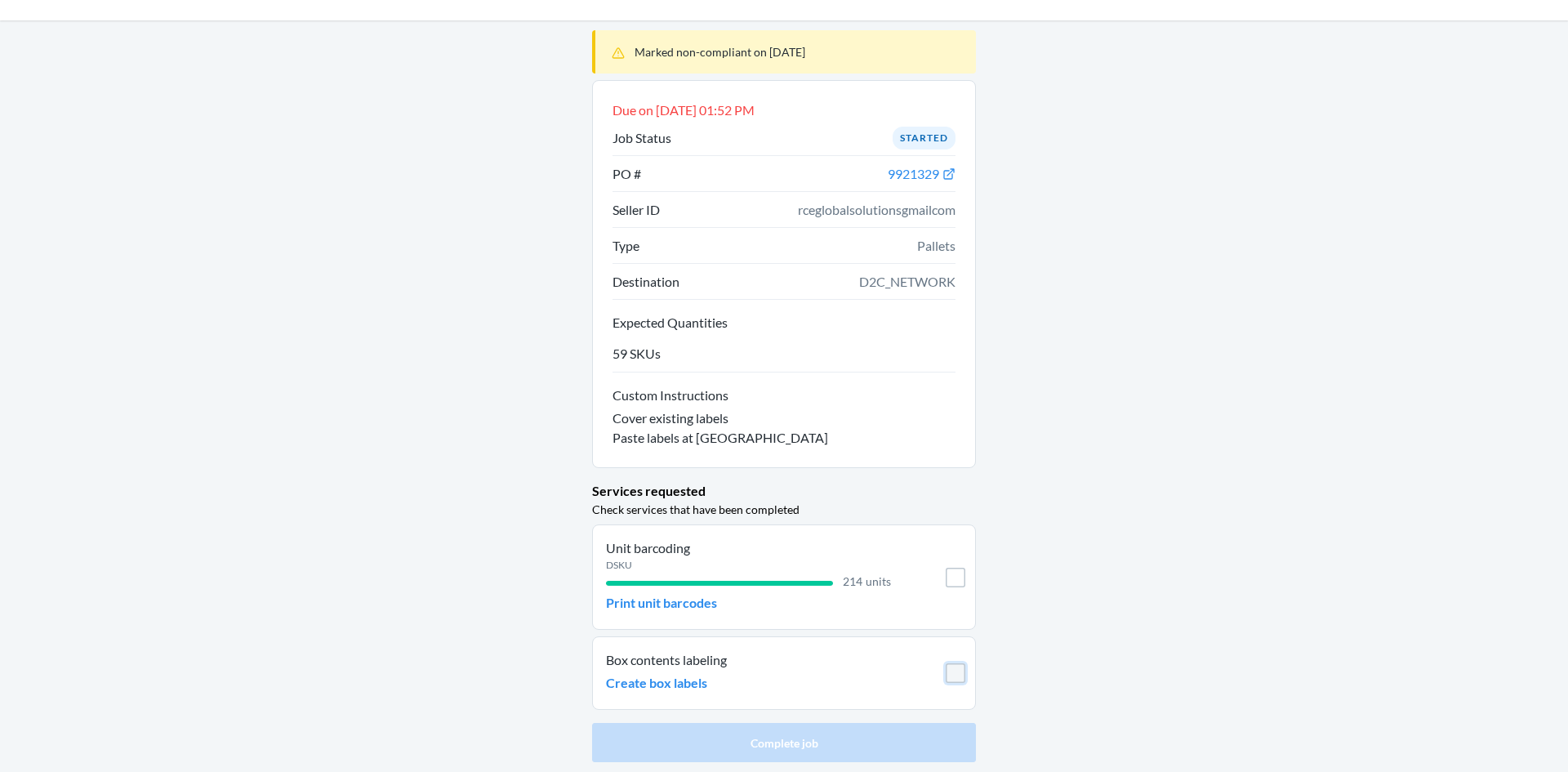
click at [948, 679] on input "checkbox" at bounding box center [956, 673] width 20 height 20
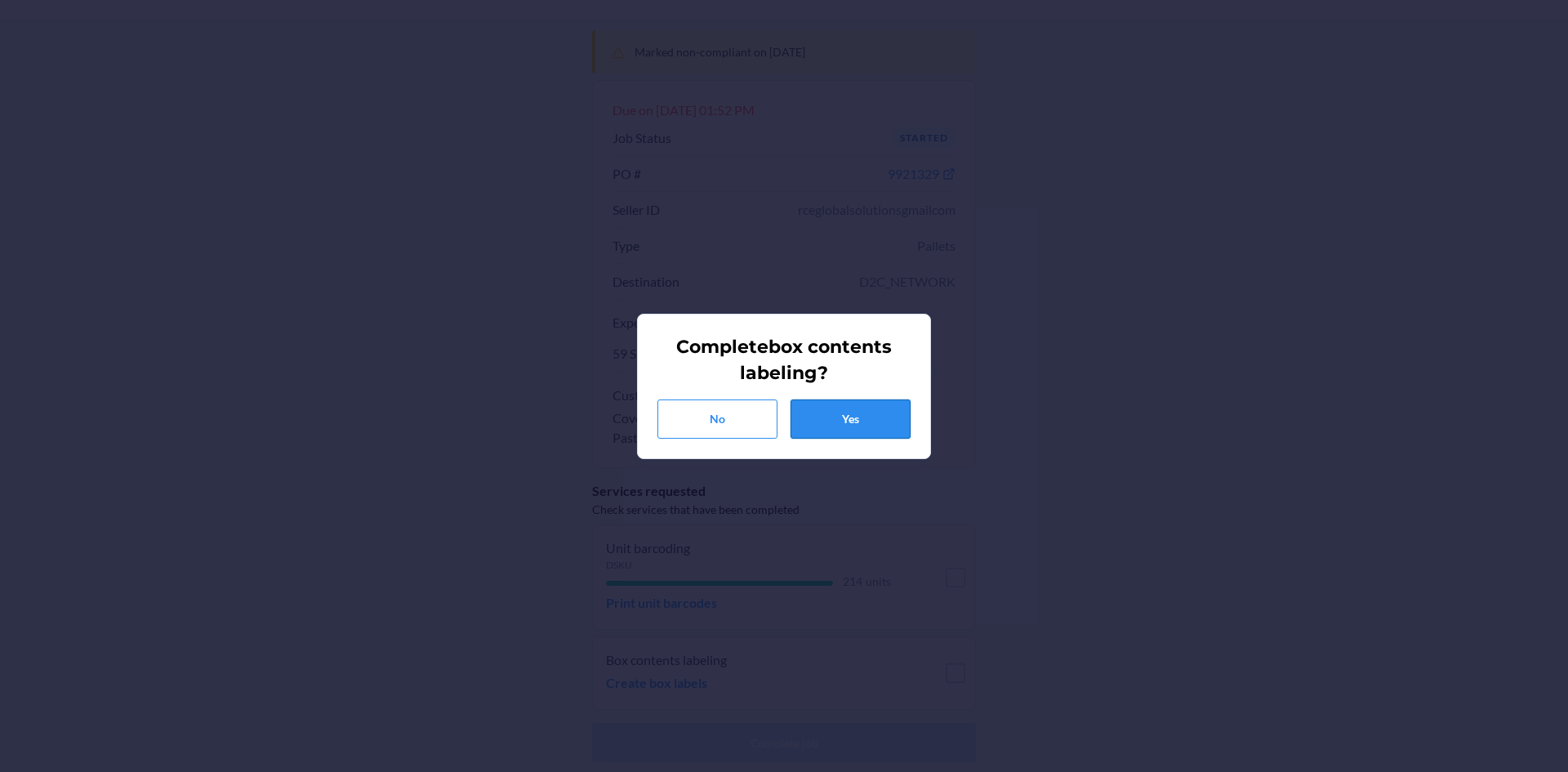
click at [873, 422] on button "Yes" at bounding box center [851, 419] width 120 height 40
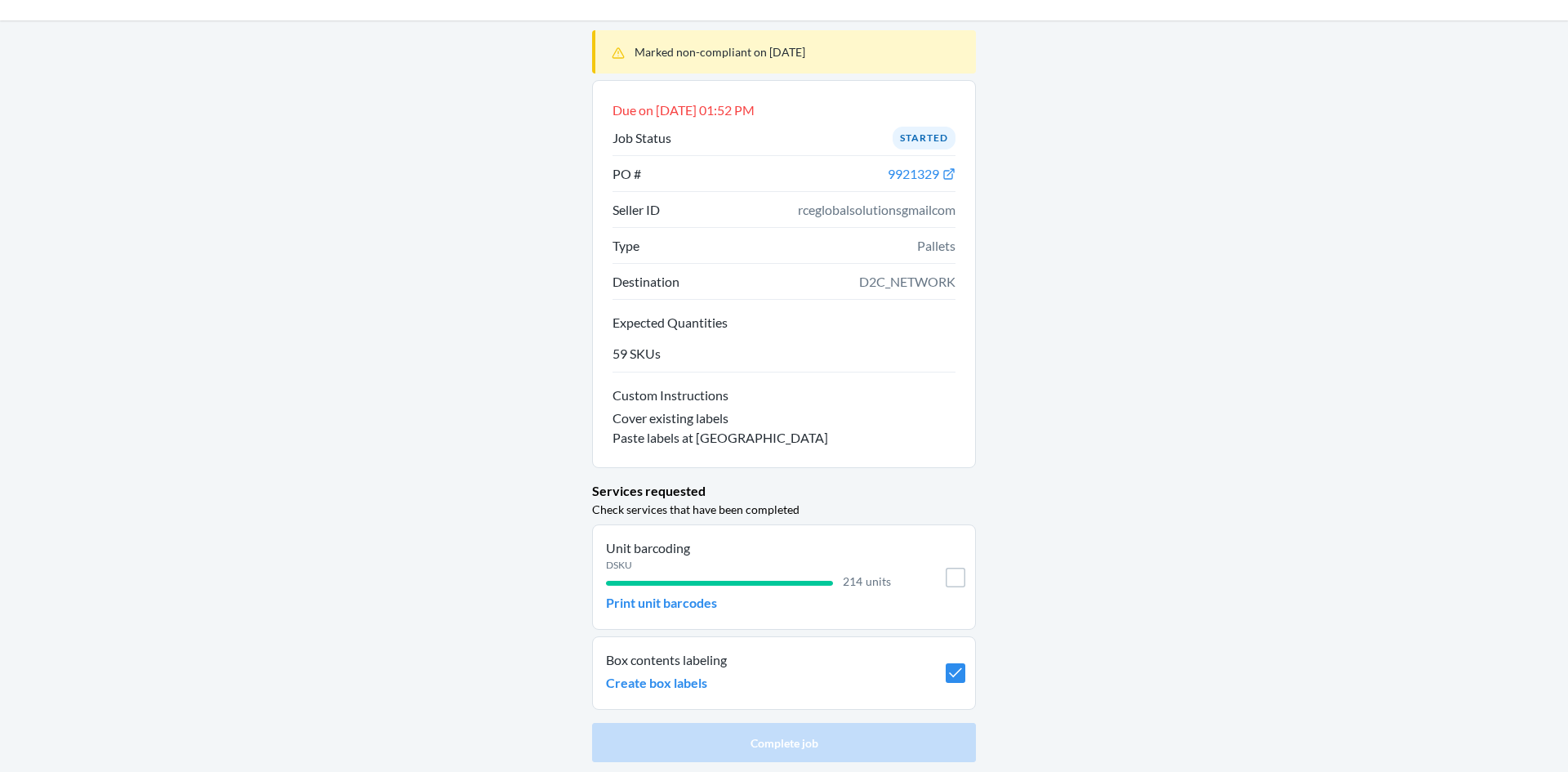
checkbox input "true"
click at [657, 601] on p "Print unit barcodes" at bounding box center [662, 603] width 111 height 20
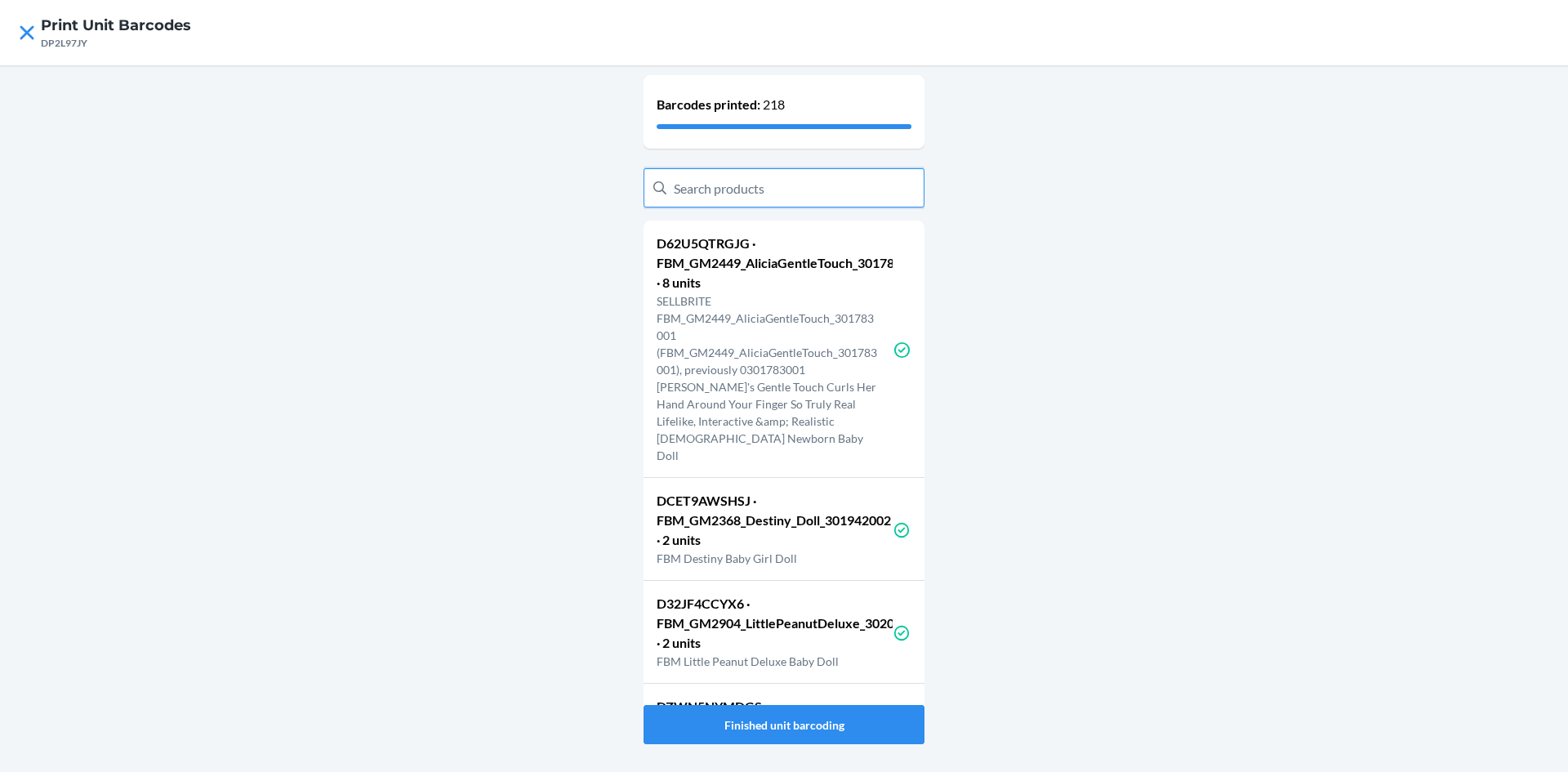
click at [766, 203] on input "text" at bounding box center [784, 188] width 281 height 40
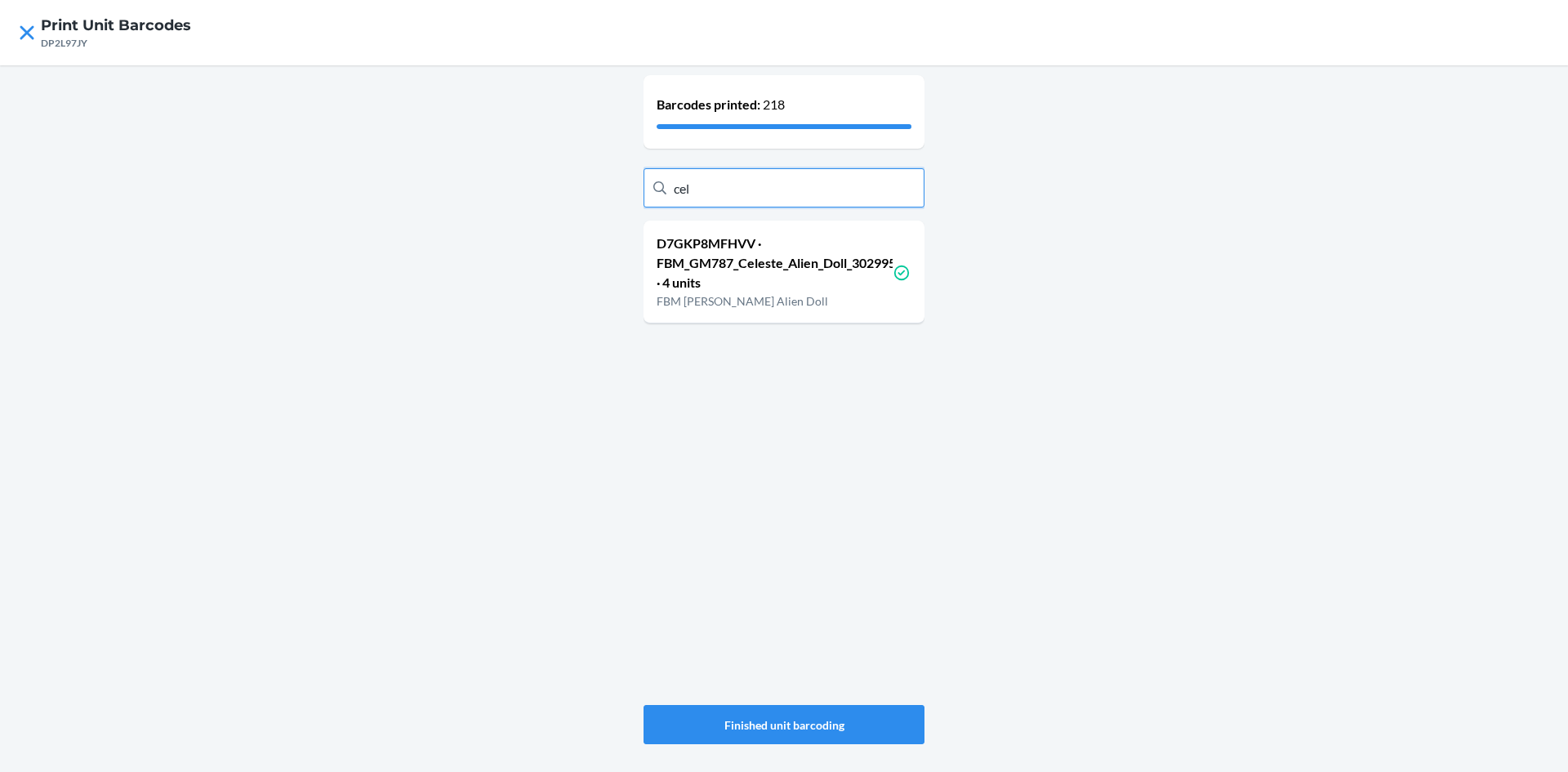
type input "cel"
click at [21, 40] on icon at bounding box center [27, 33] width 28 height 28
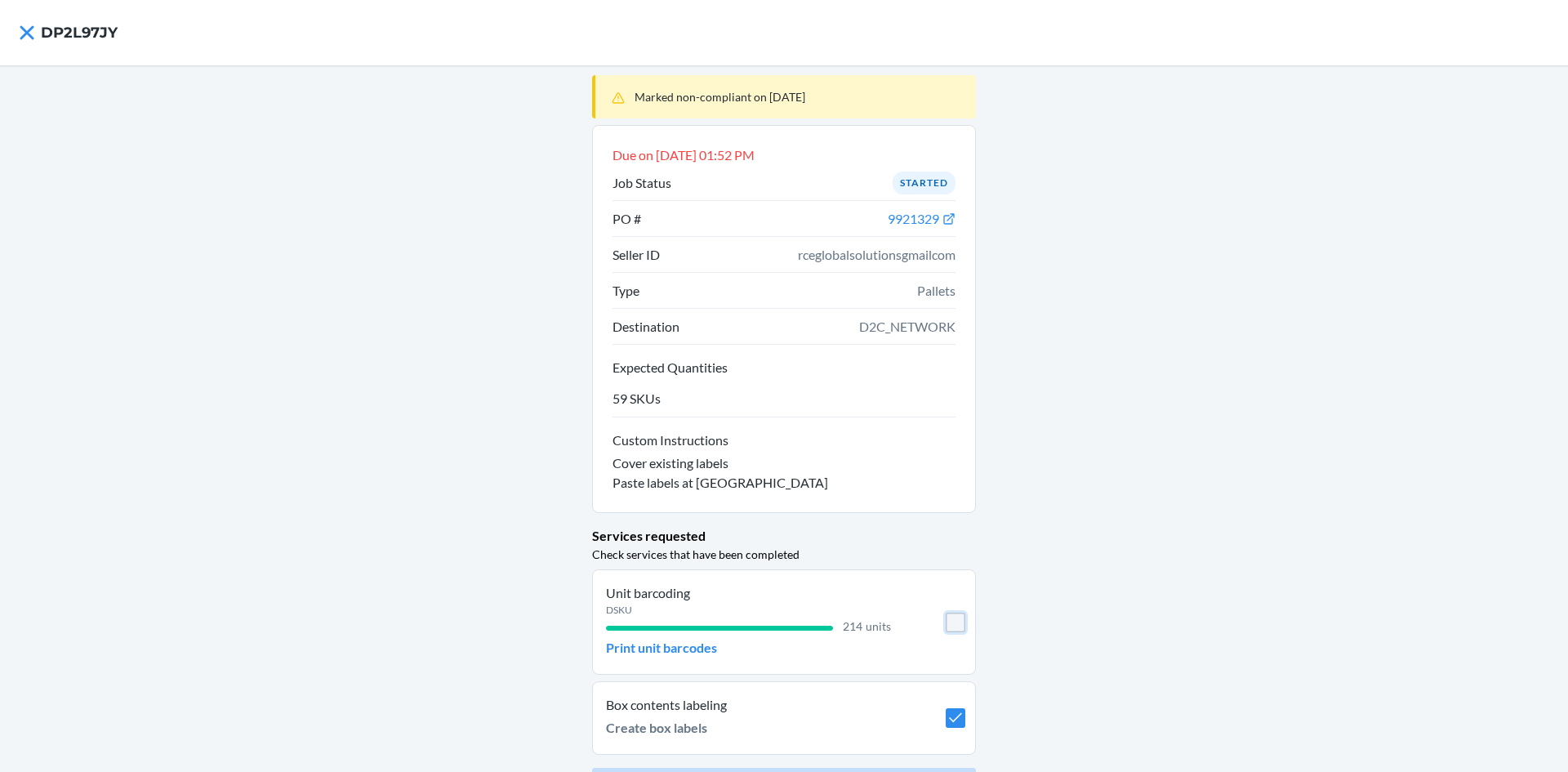
click at [946, 622] on input "checkbox" at bounding box center [956, 622] width 20 height 20
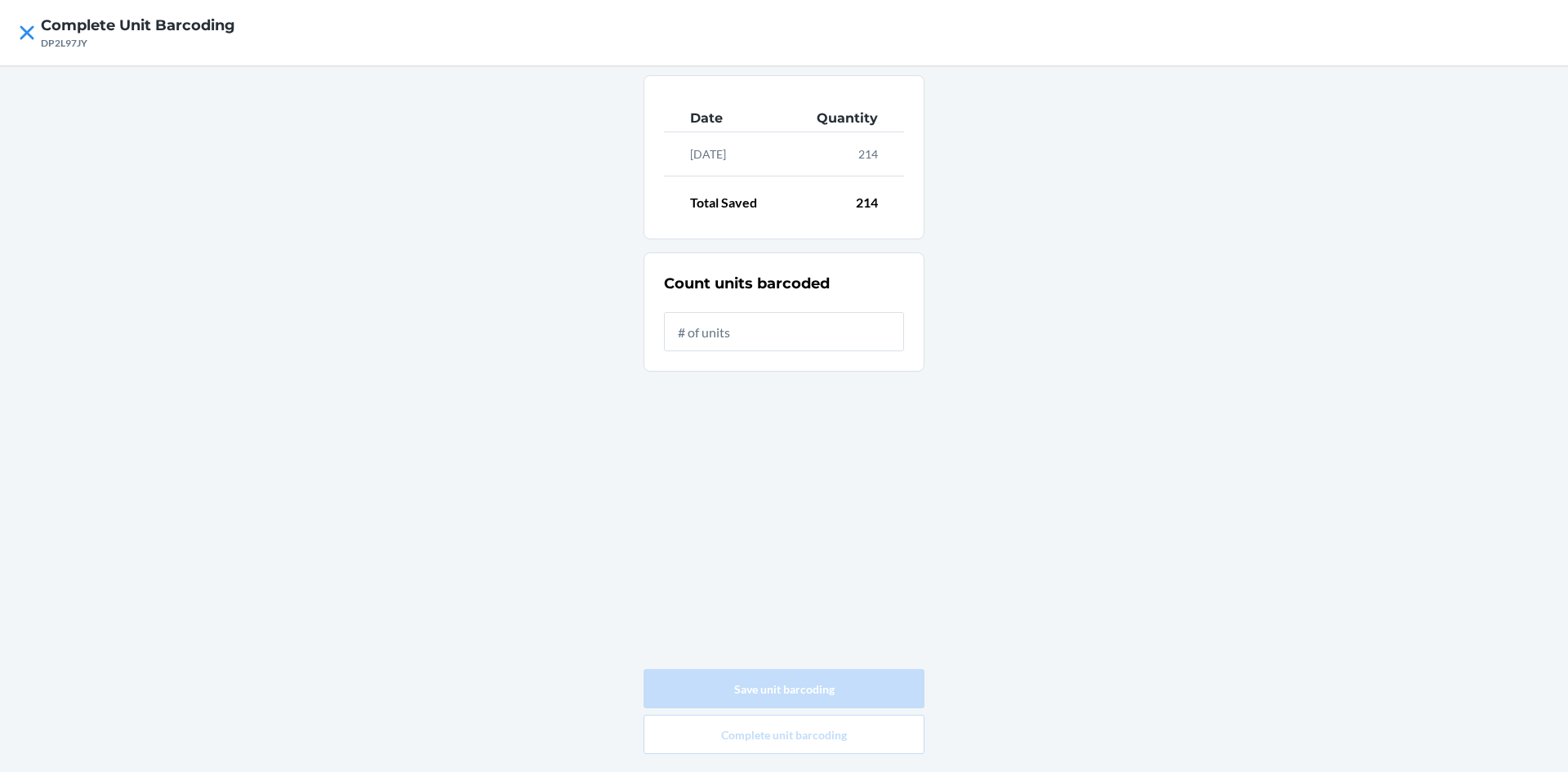
click at [714, 320] on input "text" at bounding box center [784, 332] width 240 height 40
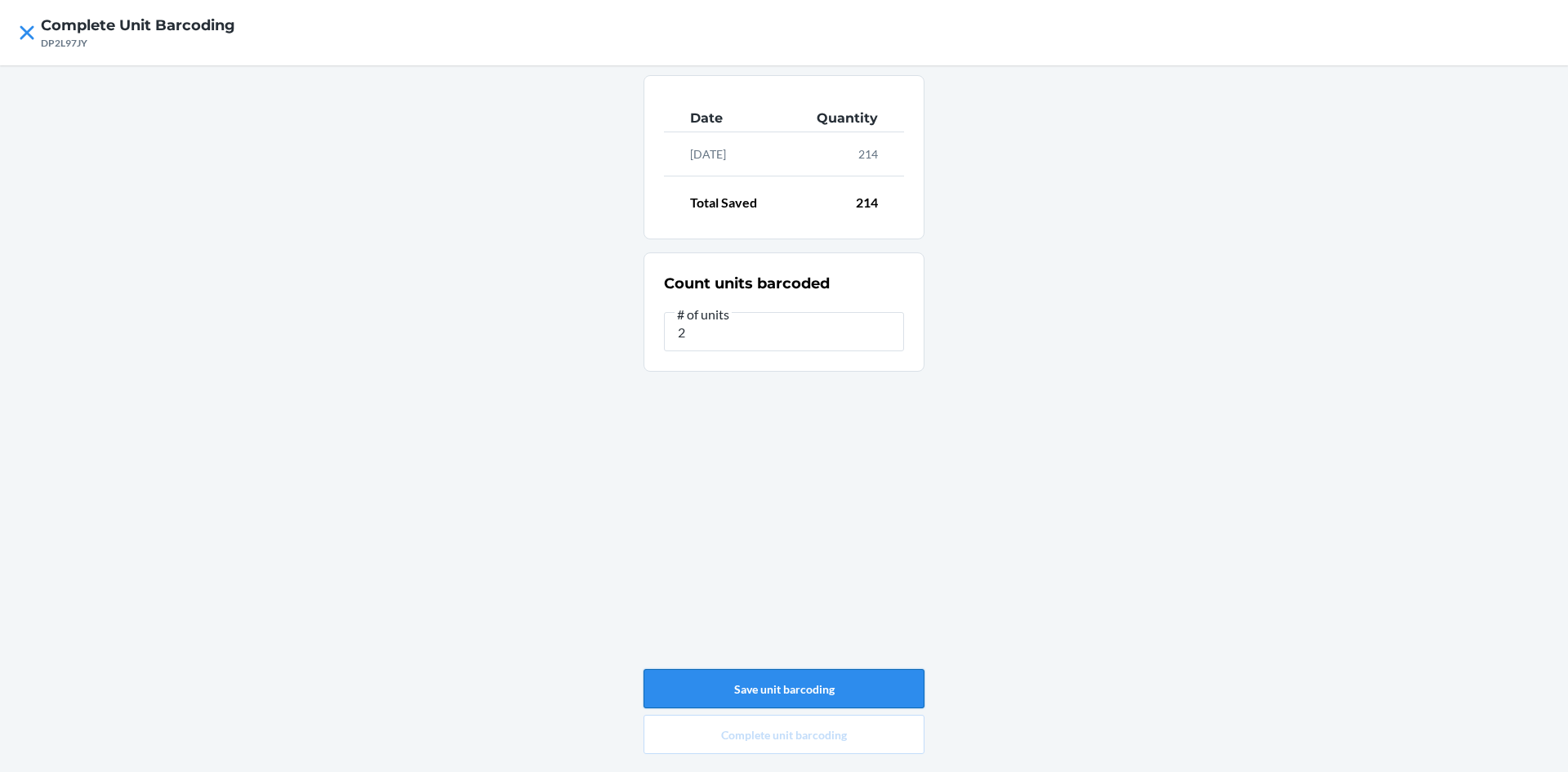
click at [789, 693] on button "Save unit barcoding" at bounding box center [784, 689] width 281 height 40
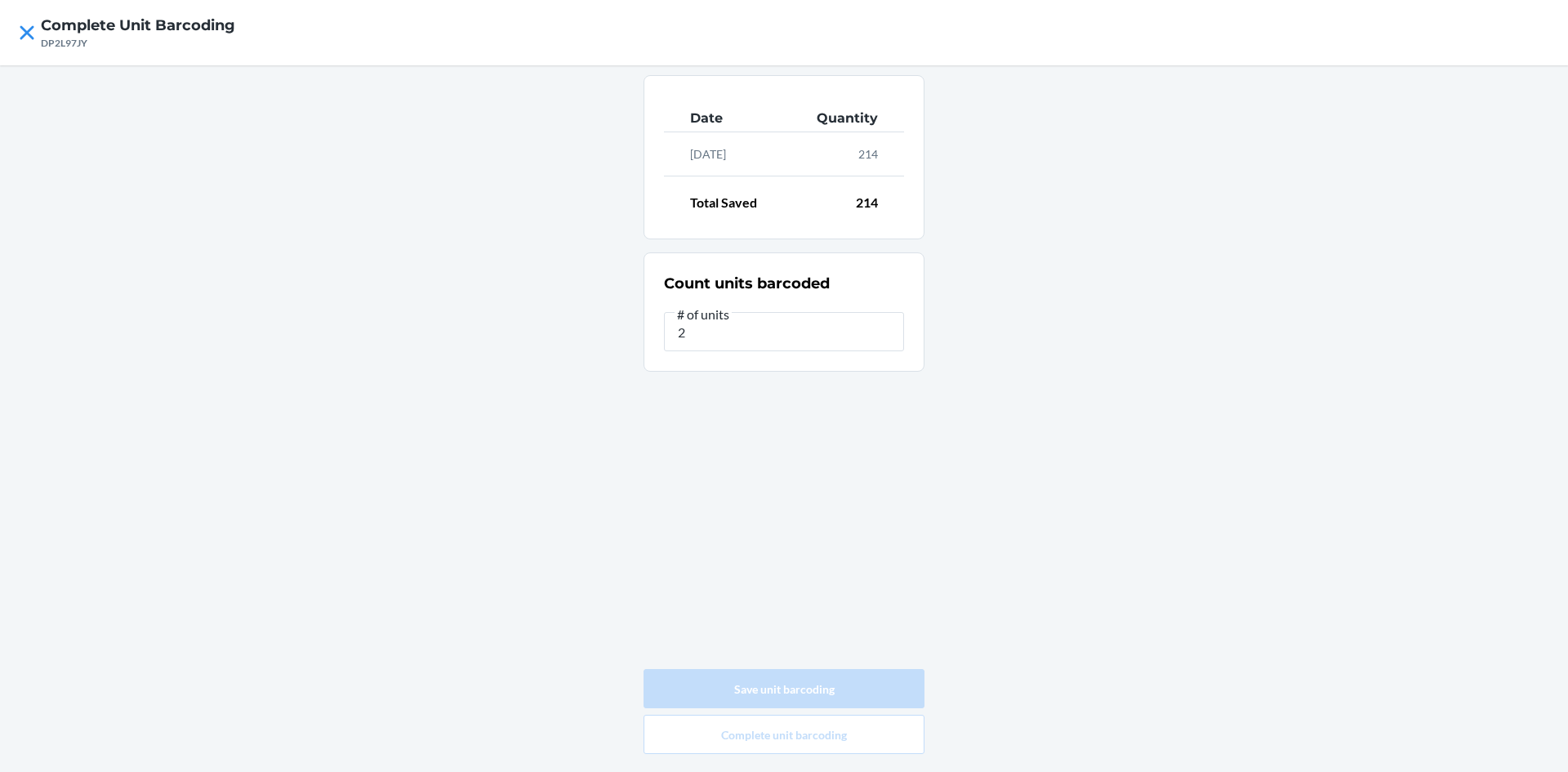
type input "0"
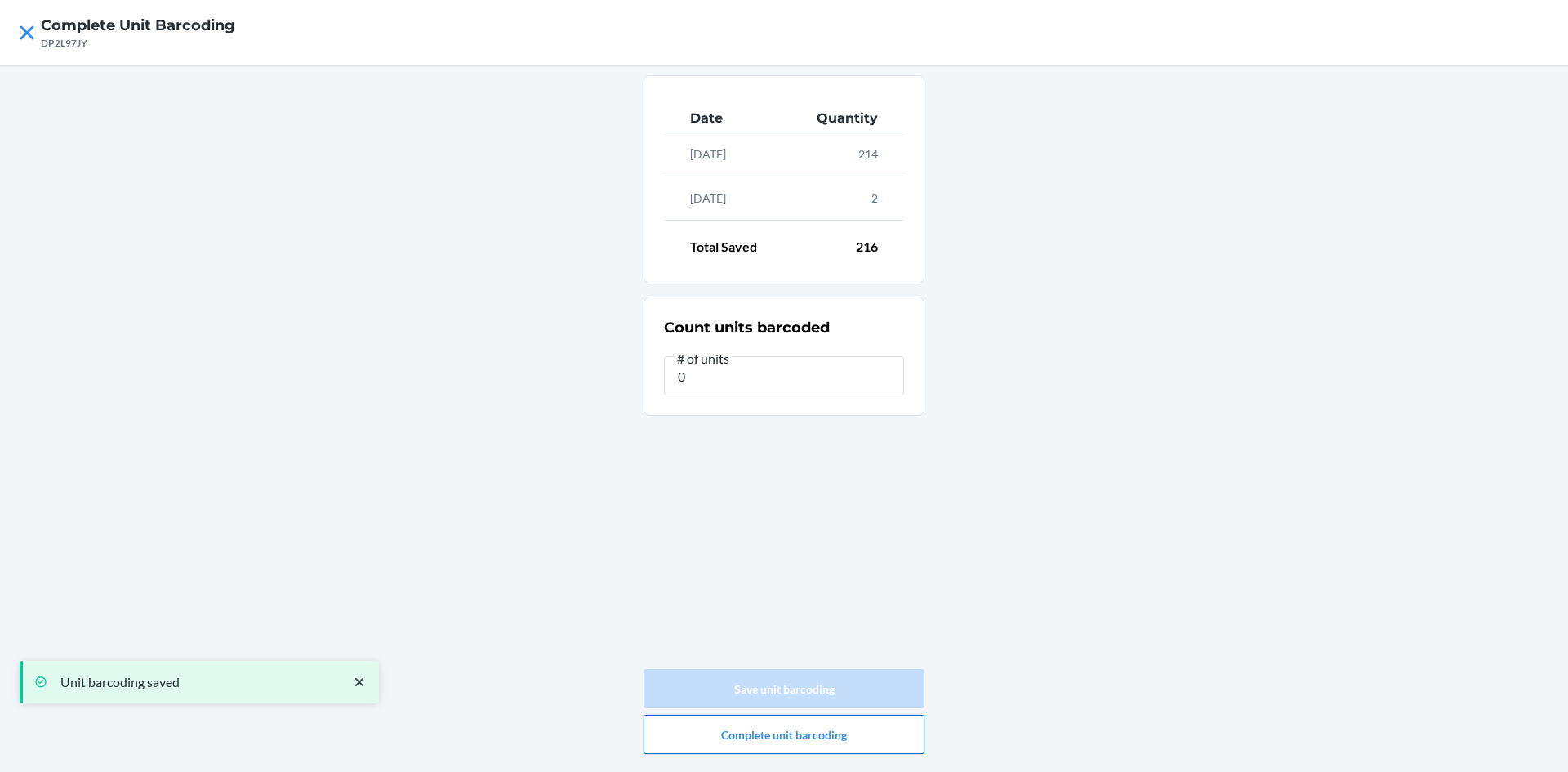
click at [821, 733] on button "Complete unit barcoding" at bounding box center [784, 734] width 281 height 40
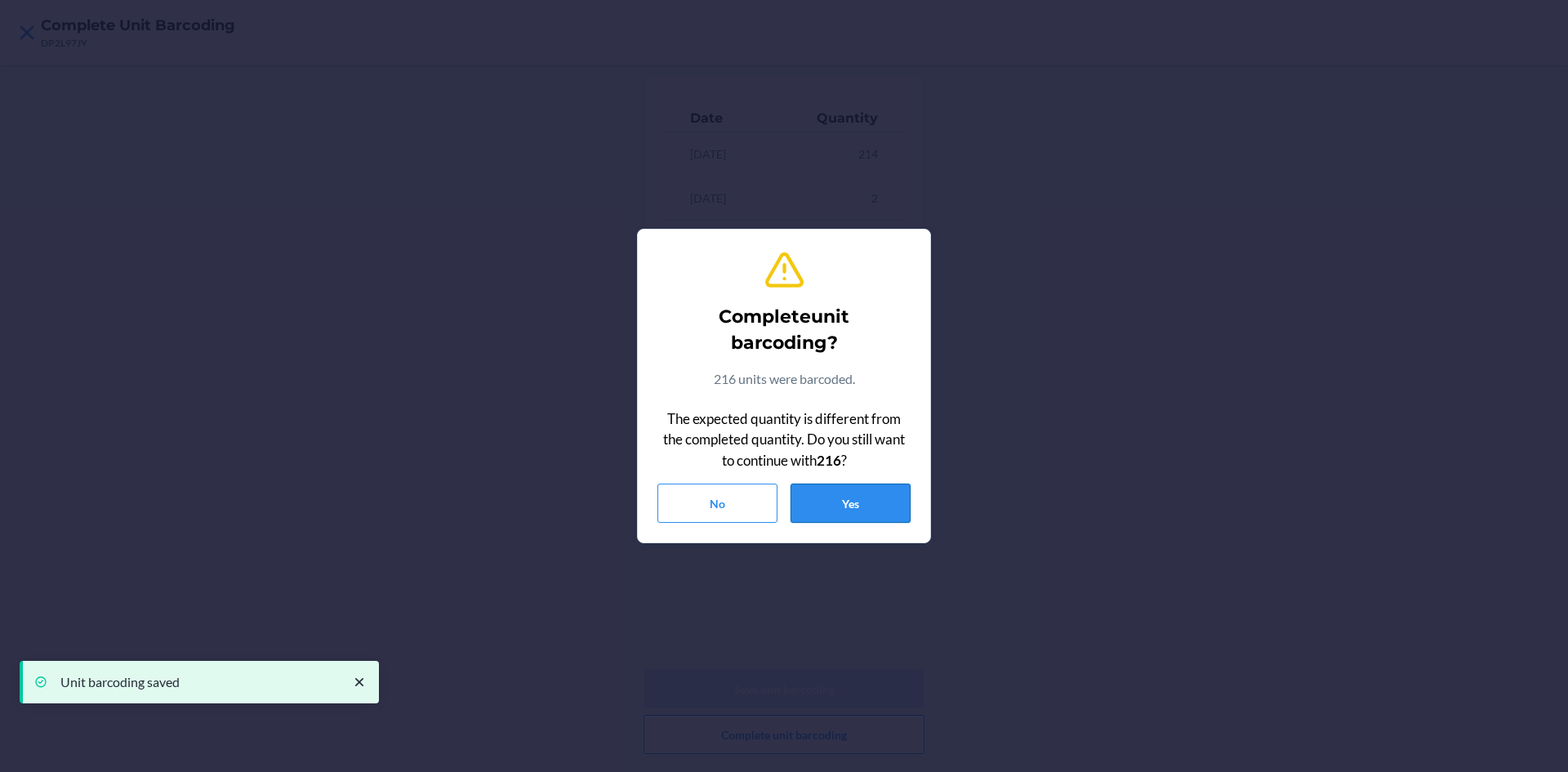
click at [857, 494] on button "Yes" at bounding box center [851, 503] width 120 height 40
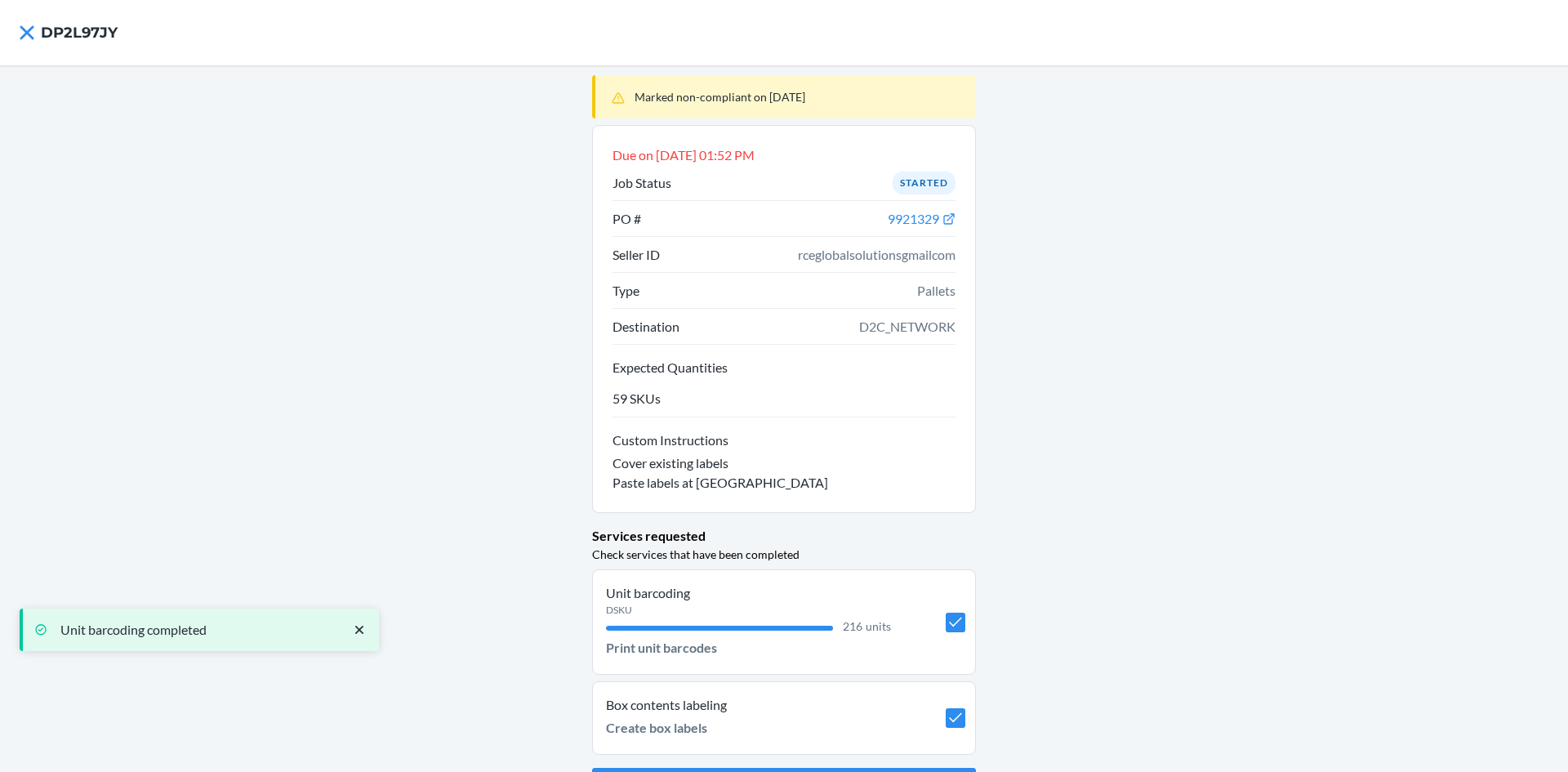
scroll to position [45, 0]
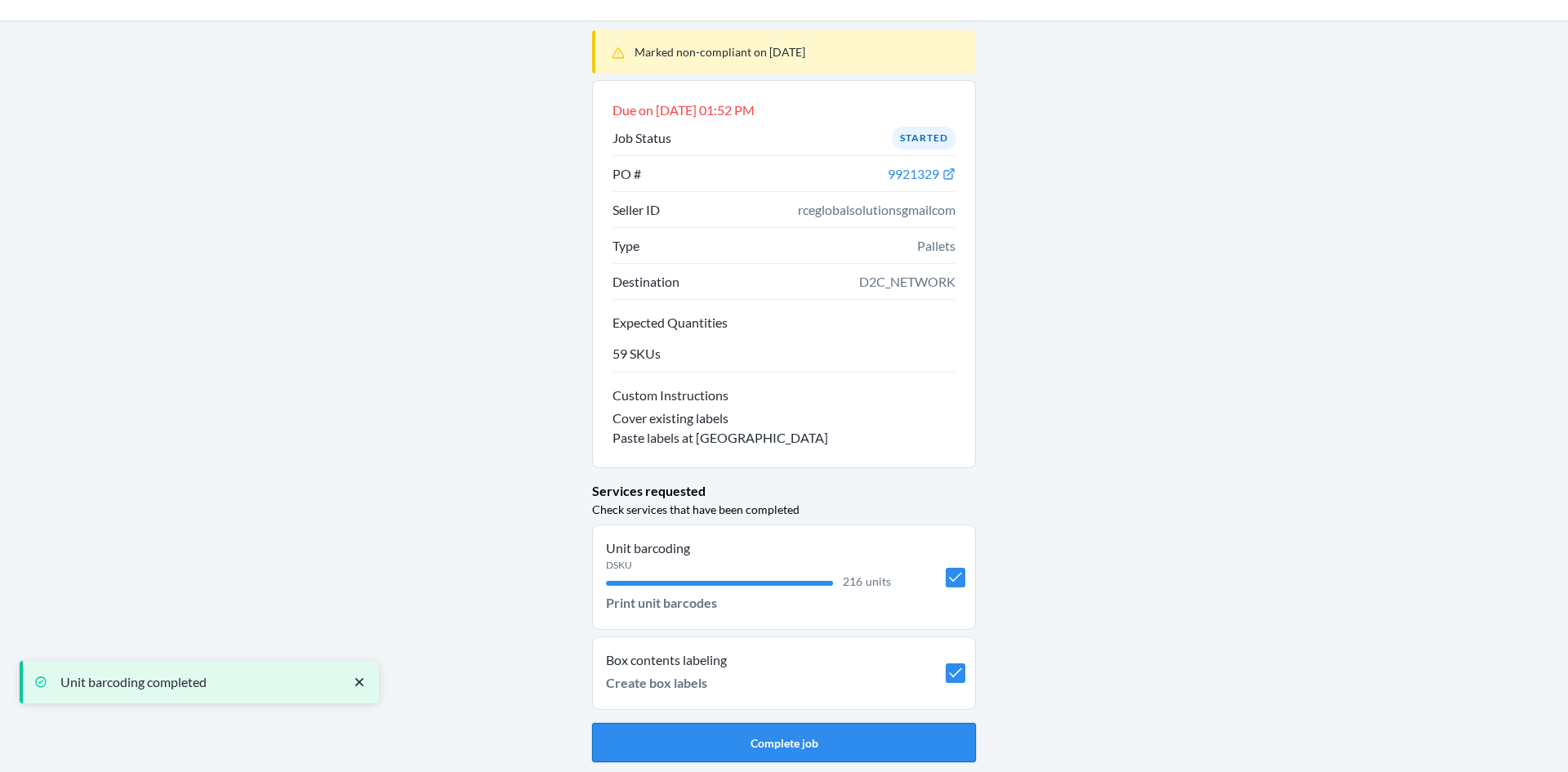
click at [798, 740] on button "Complete job" at bounding box center [784, 742] width 384 height 40
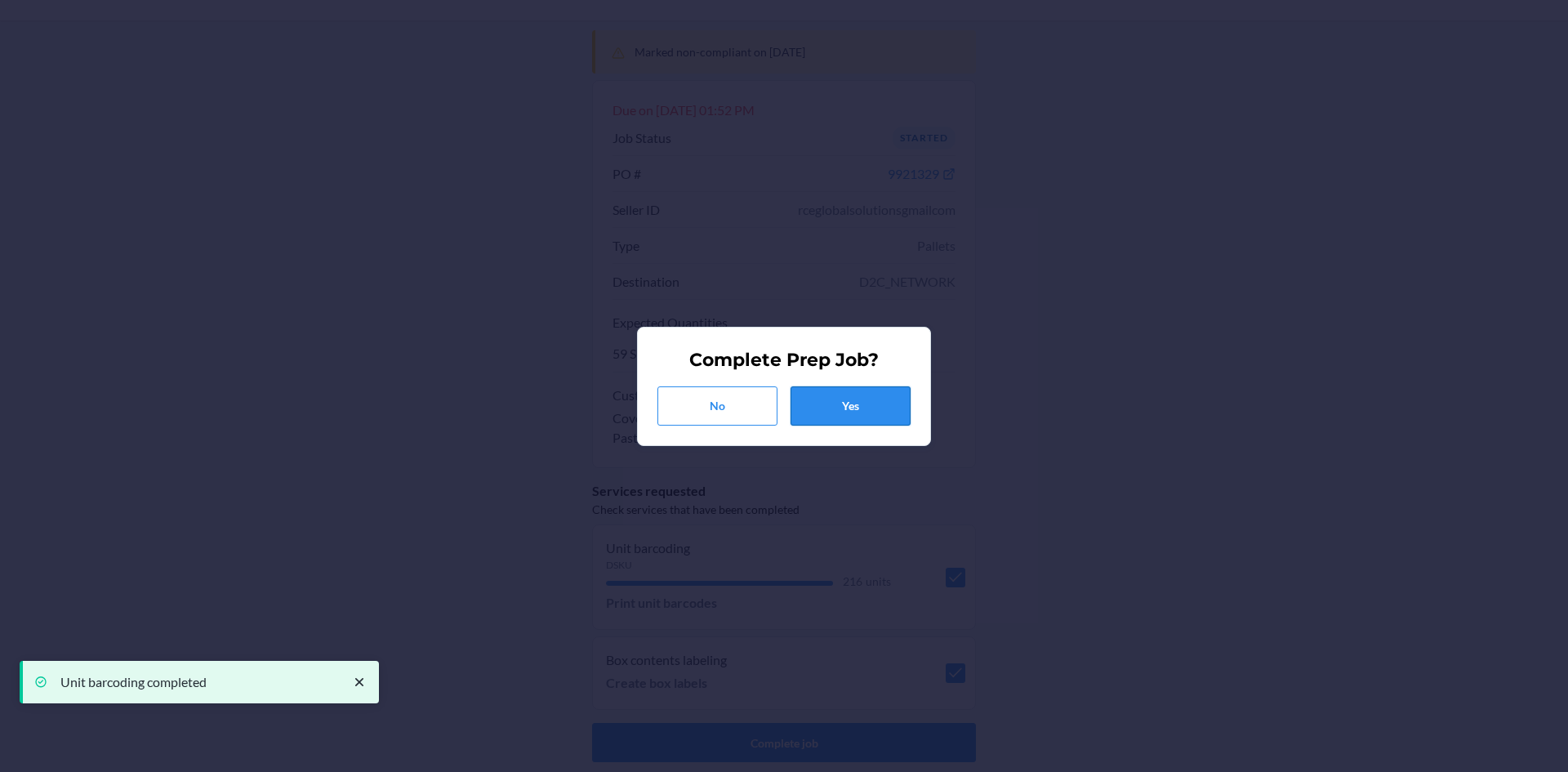
click at [873, 414] on button "Yes" at bounding box center [851, 406] width 120 height 40
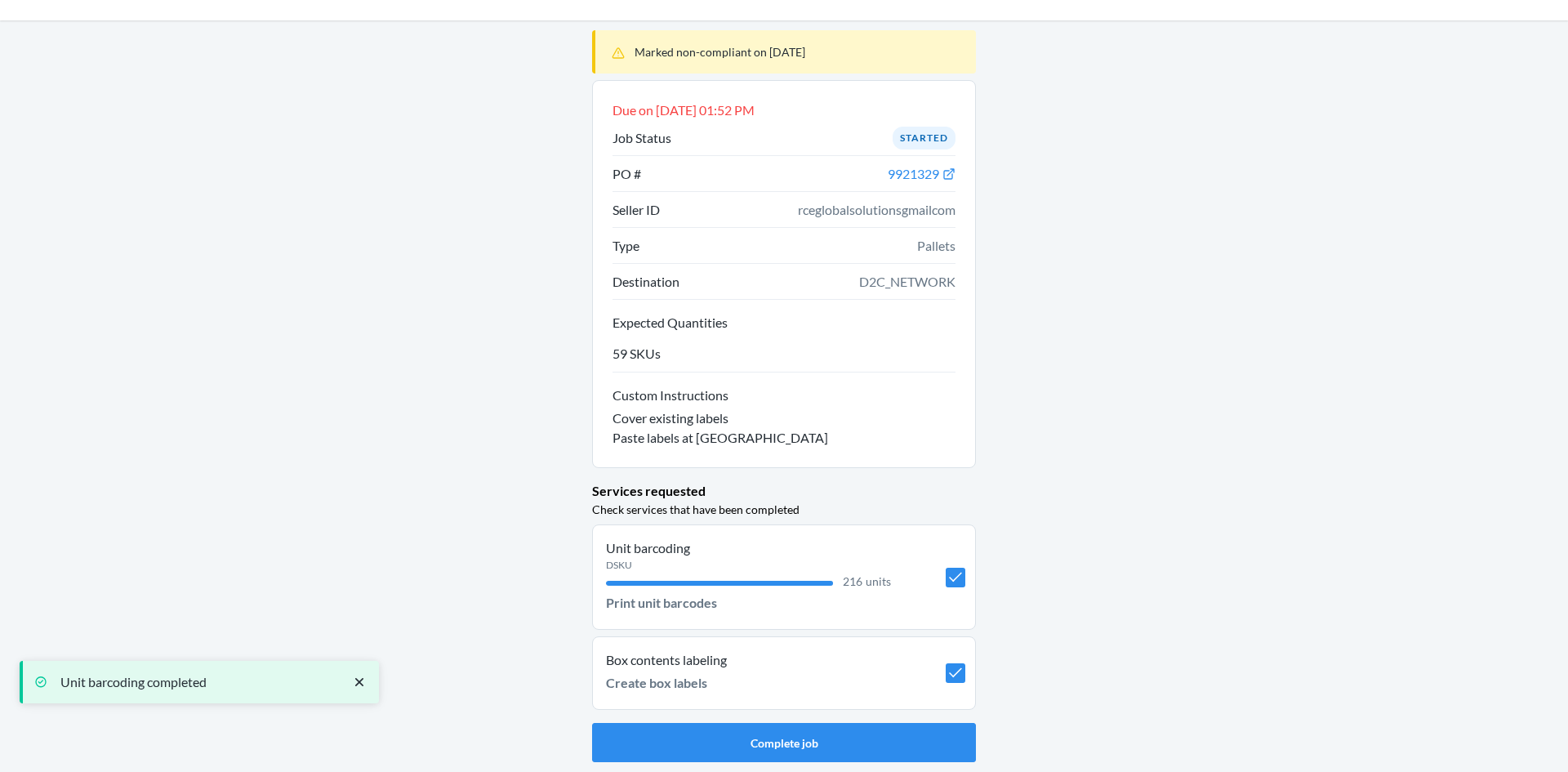
scroll to position [0, 0]
